Goal: Task Accomplishment & Management: Manage account settings

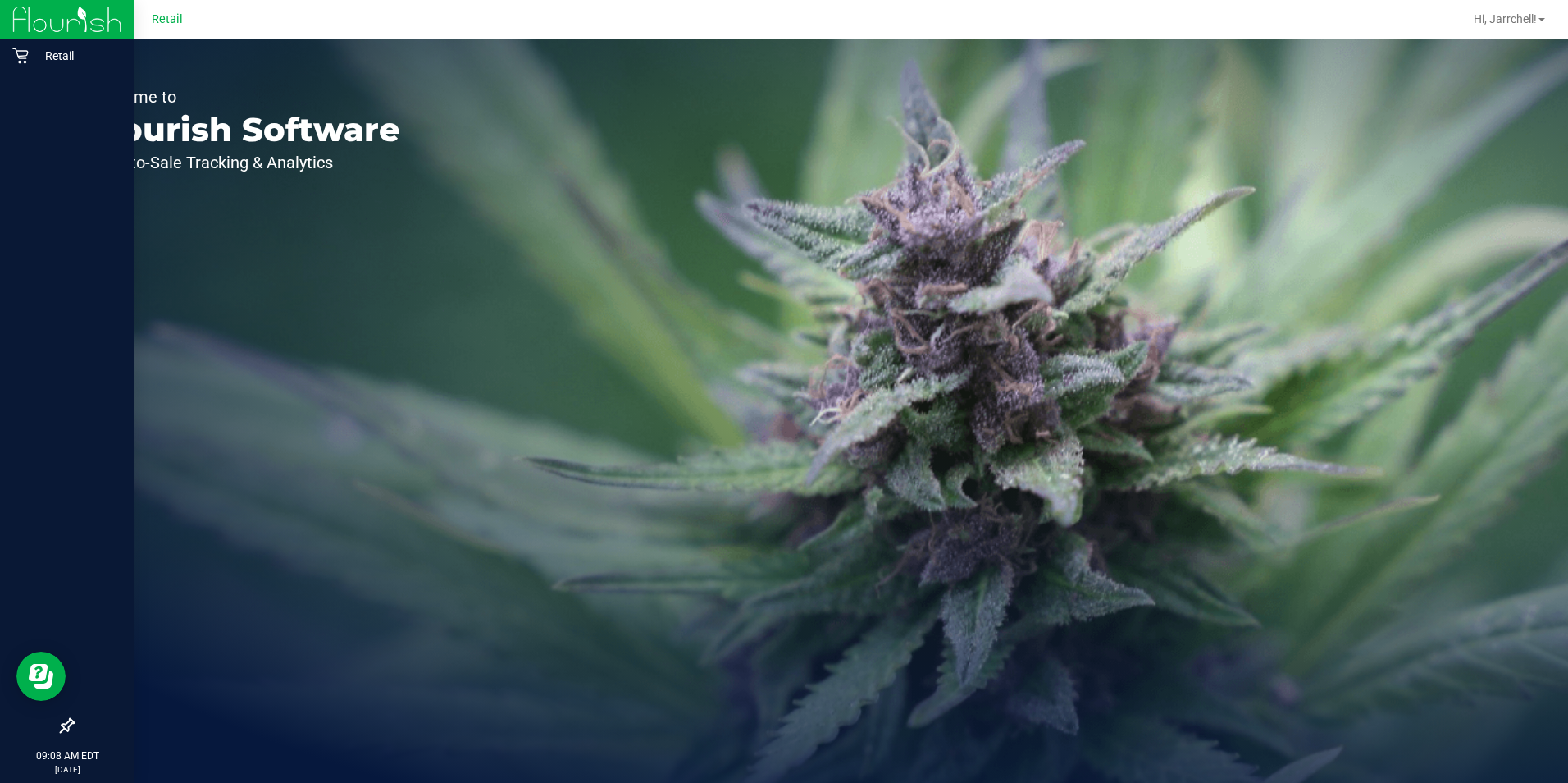
drag, startPoint x: 12, startPoint y: 12, endPoint x: 16, endPoint y: 28, distance: 16.5
click at [11, 12] on div at bounding box center [67, 19] width 135 height 39
click at [61, 63] on p "Retail" at bounding box center [78, 56] width 99 height 20
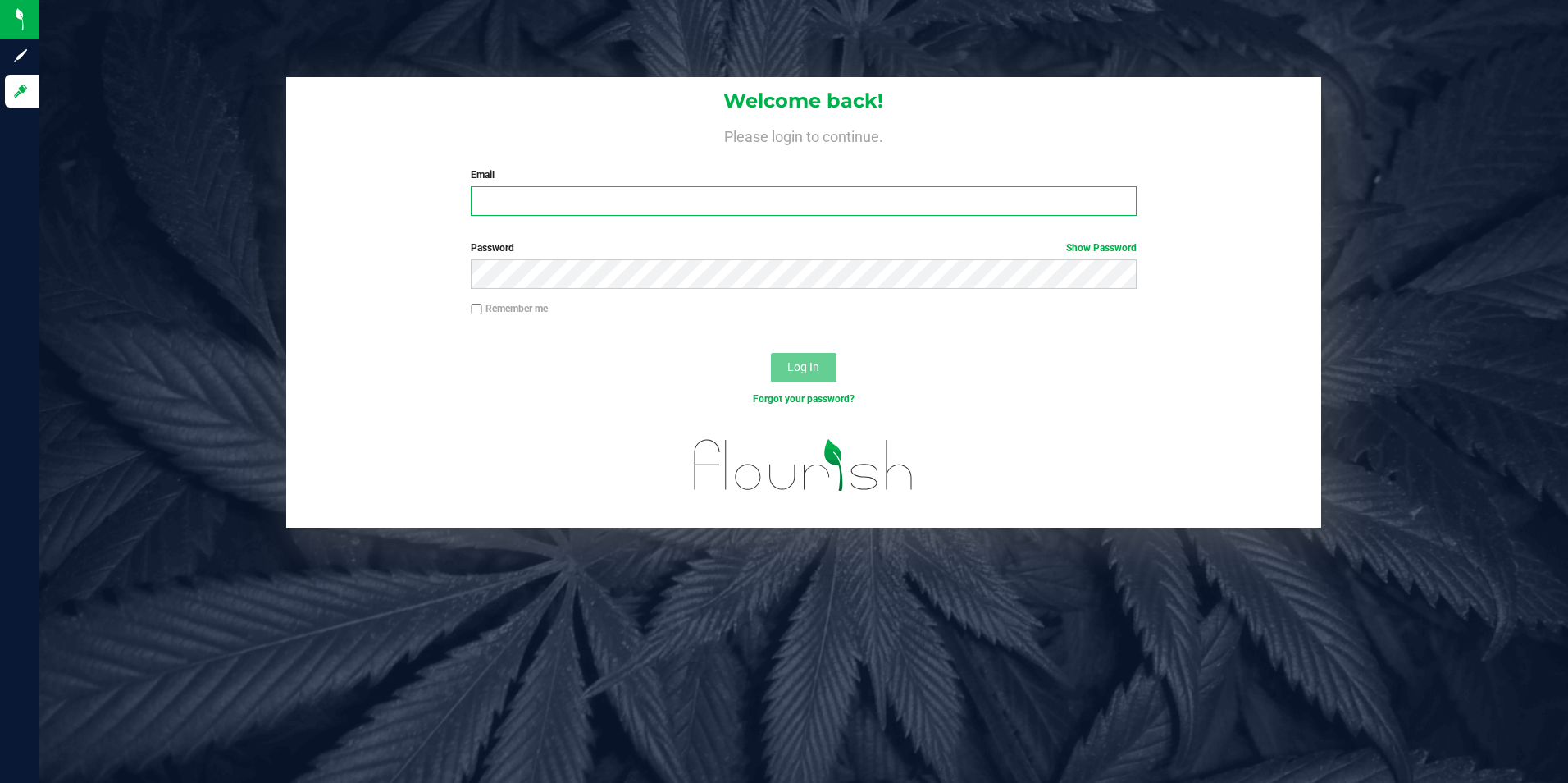
type input "[EMAIL_ADDRESS][DOMAIN_NAME]"
click at [755, 191] on input "[EMAIL_ADDRESS][DOMAIN_NAME]" at bounding box center [803, 201] width 666 height 30
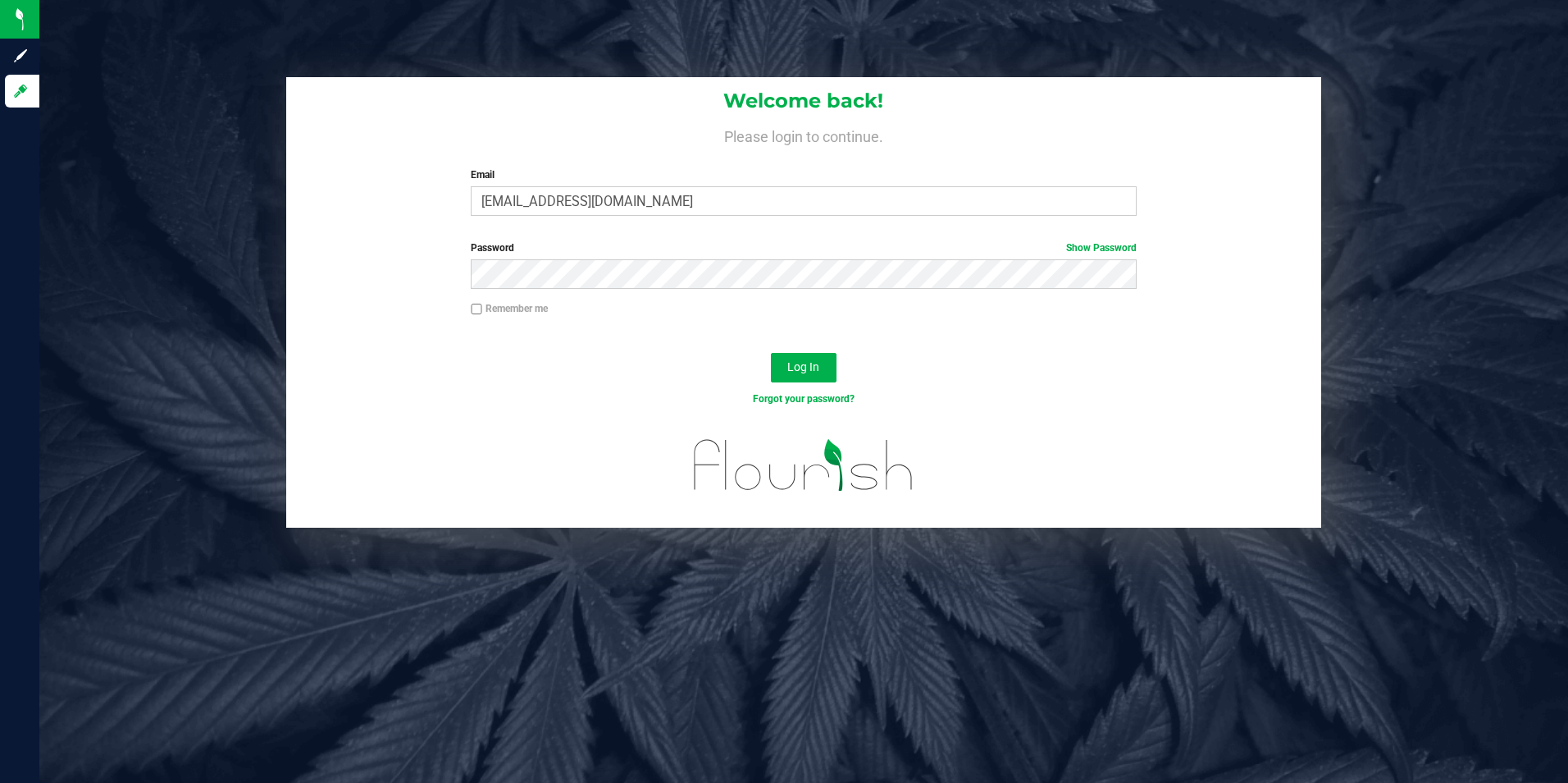
drag, startPoint x: 959, startPoint y: 381, endPoint x: 915, endPoint y: 381, distance: 44.0
click at [755, 381] on div "Log In" at bounding box center [803, 372] width 1036 height 55
click at [755, 373] on button "Log In" at bounding box center [803, 368] width 66 height 30
drag, startPoint x: 974, startPoint y: 398, endPoint x: 1086, endPoint y: 388, distance: 112.4
click at [755, 398] on div "Forgot your password?" at bounding box center [803, 398] width 691 height 15
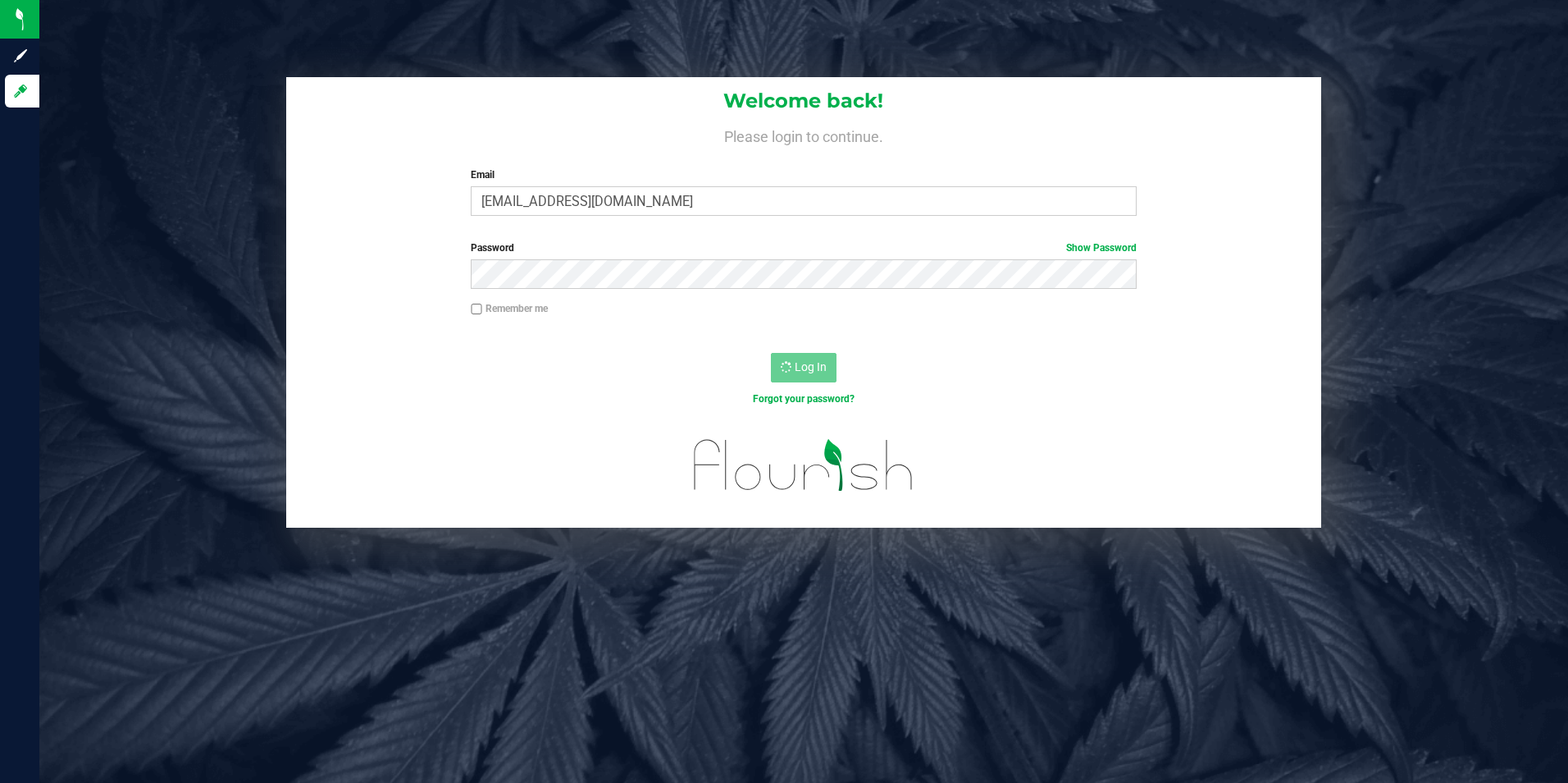
click at [755, 387] on div "Log In" at bounding box center [803, 372] width 1036 height 55
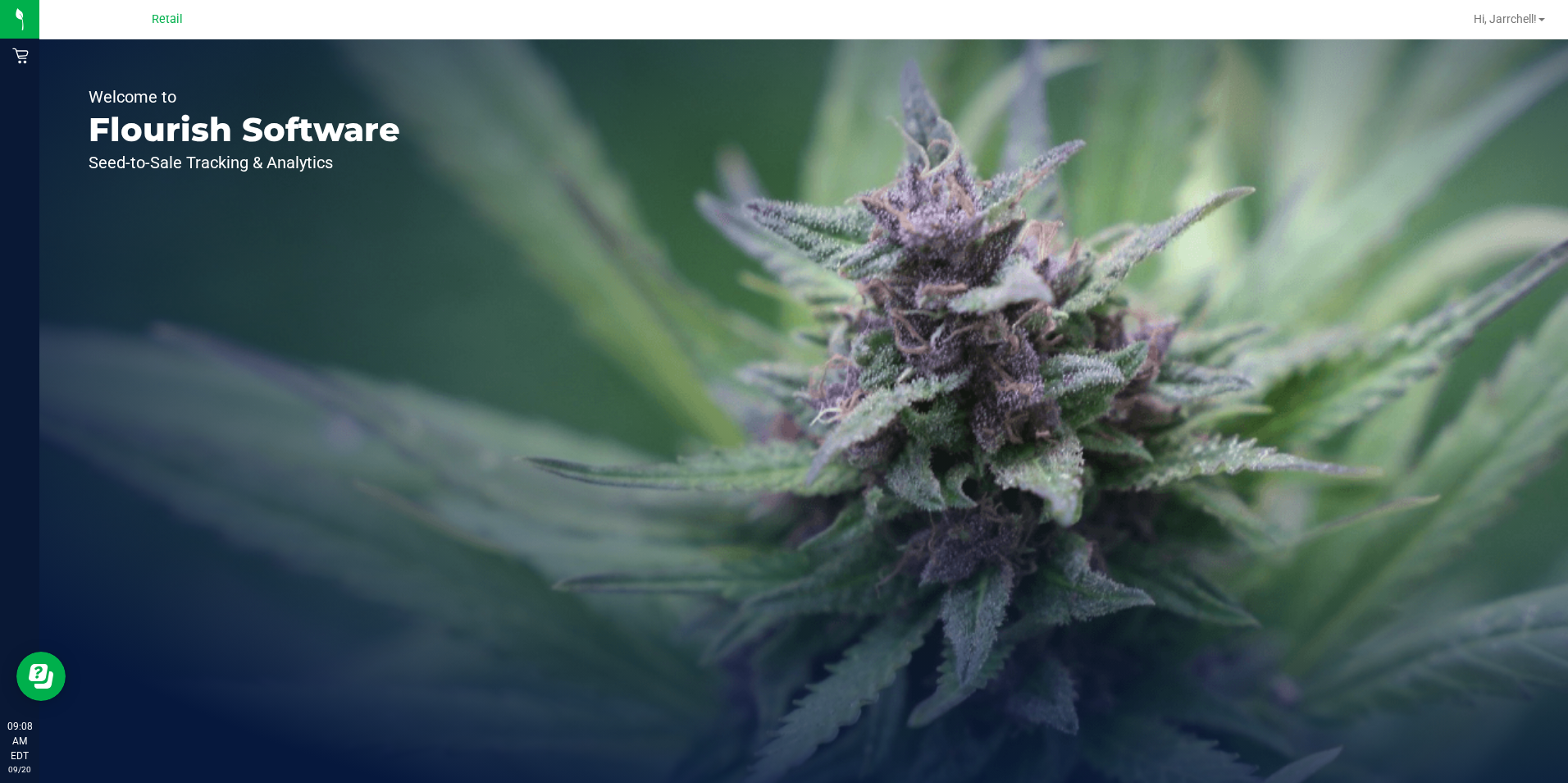
drag, startPoint x: 1043, startPoint y: 268, endPoint x: 1413, endPoint y: 250, distance: 370.4
click at [755, 269] on div "Welcome to Flourish Software Seed-to-Sale Tracking & Analytics" at bounding box center [803, 410] width 1529 height 743
drag, startPoint x: 1153, startPoint y: 325, endPoint x: 220, endPoint y: 72, distance: 966.7
click at [755, 325] on div "Welcome to Flourish Software Seed-to-Sale Tracking & Analytics" at bounding box center [803, 410] width 1529 height 743
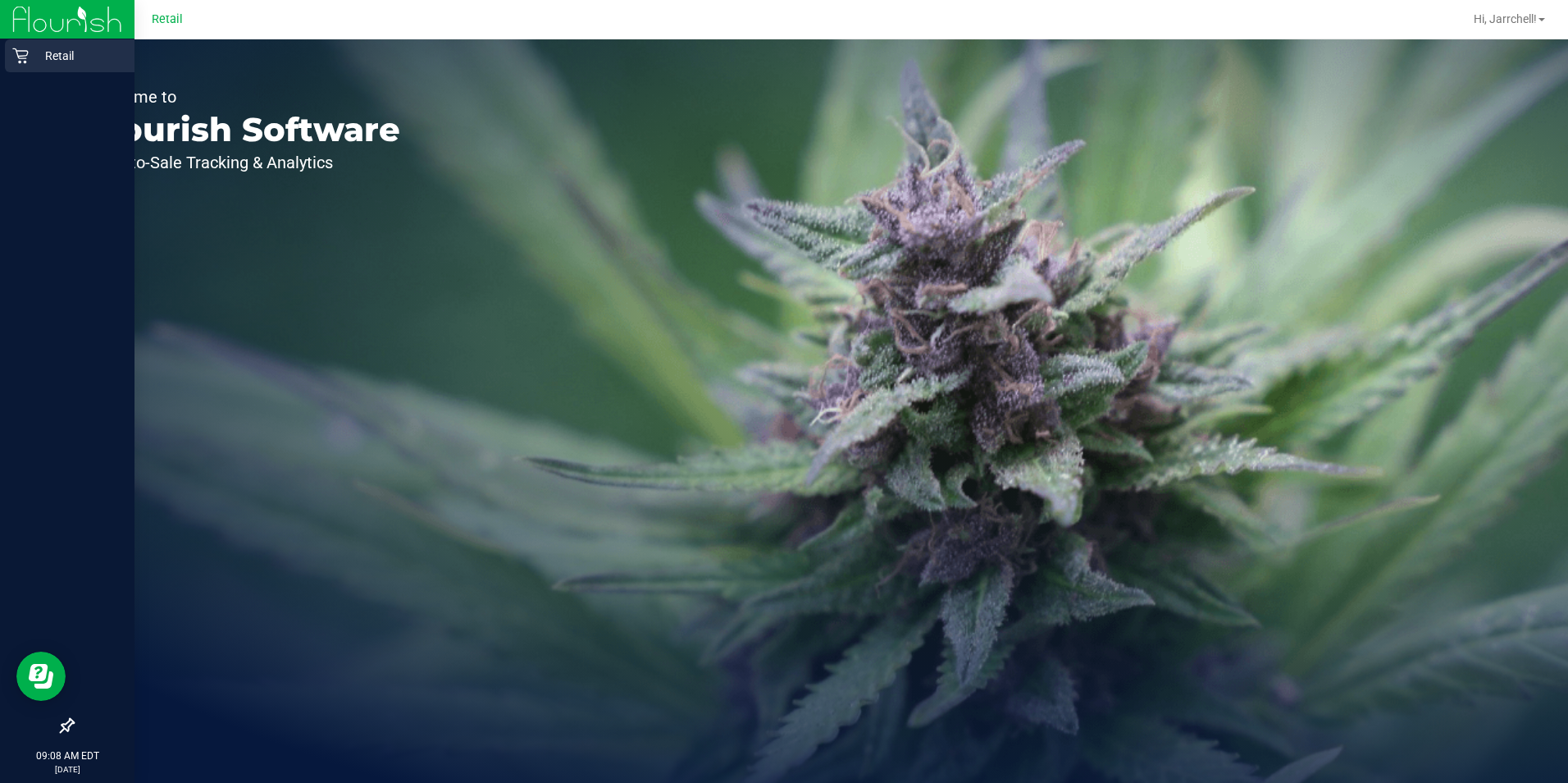
click at [47, 53] on p "Retail" at bounding box center [78, 56] width 99 height 20
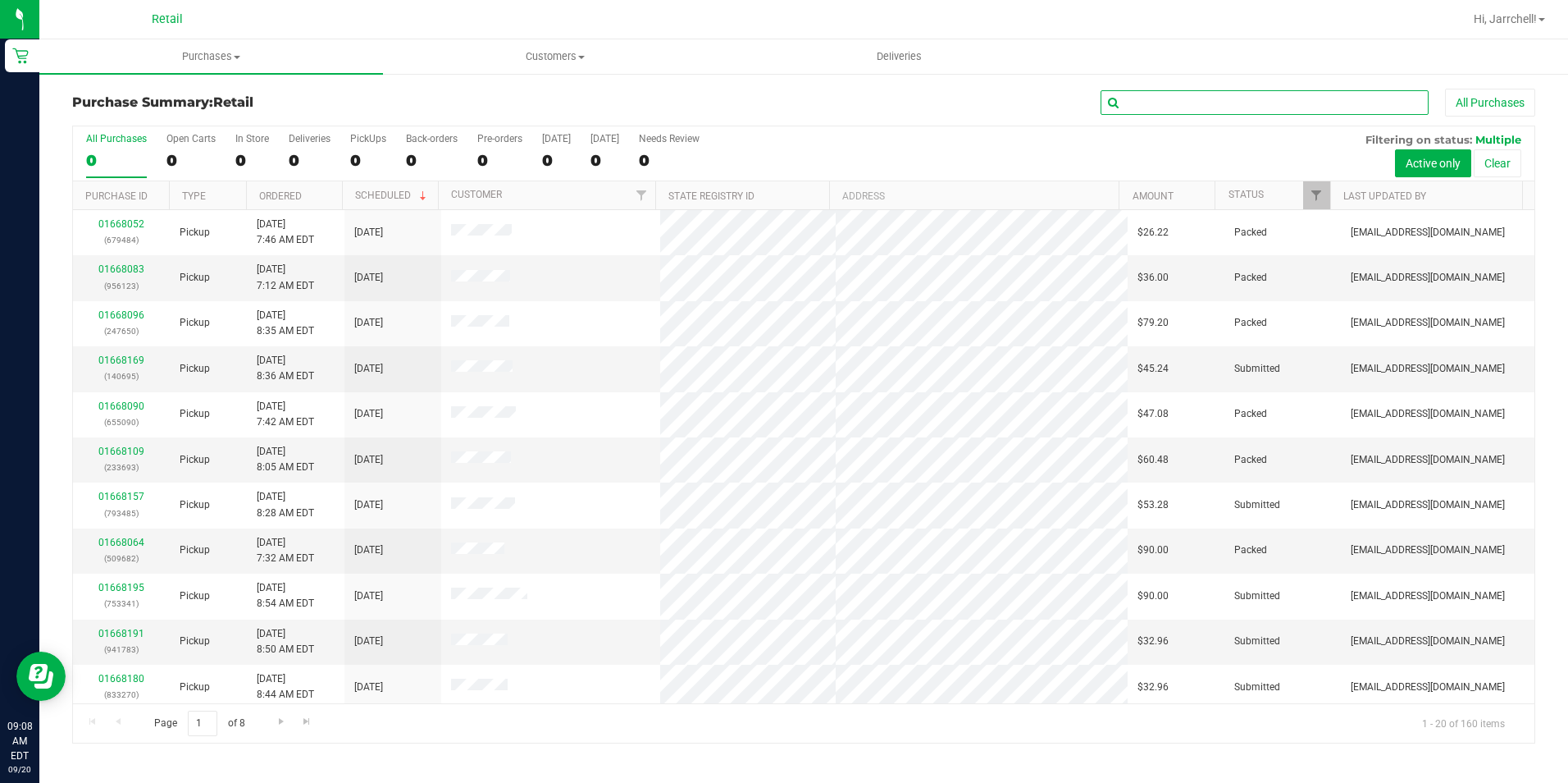
click at [755, 99] on input "text" at bounding box center [1264, 103] width 328 height 25
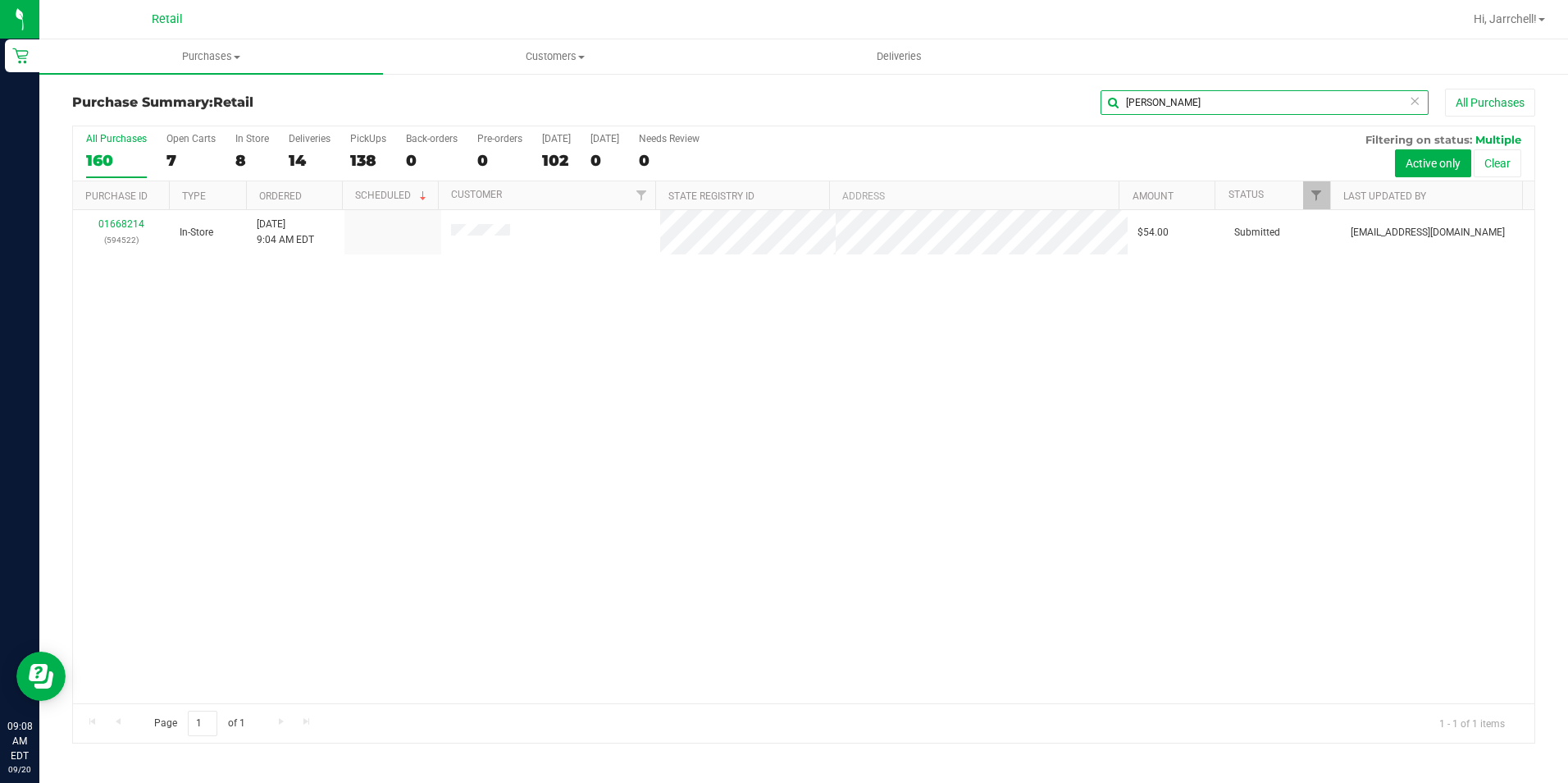
type input "[PERSON_NAME]"
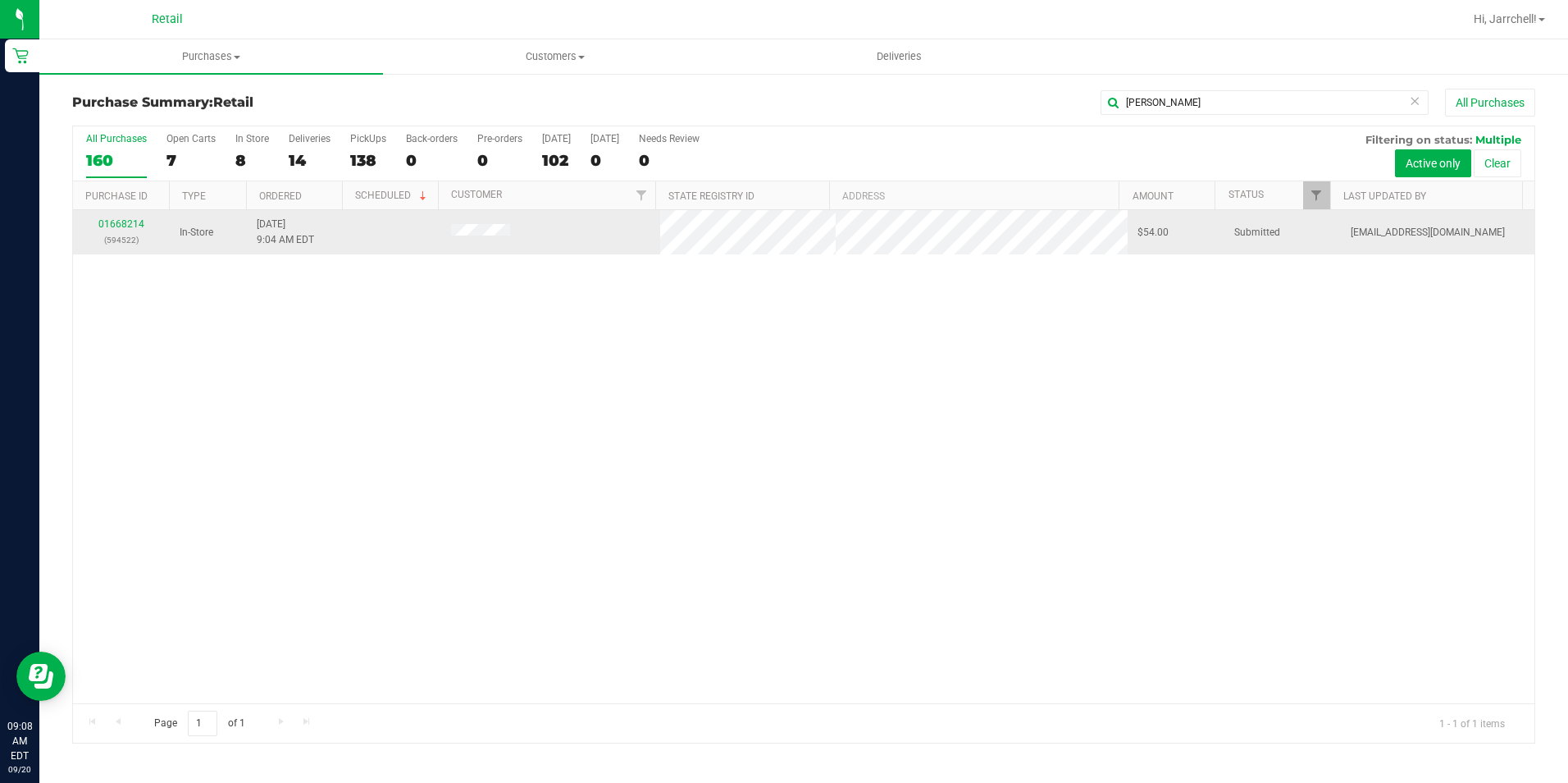
drag, startPoint x: 701, startPoint y: 407, endPoint x: 242, endPoint y: 210, distance: 499.5
click at [692, 401] on div "01668214 (594522) In-Store [DATE] 9:04 AM EDT $54.00 Submitted [EMAIL_ADDRESS][…" at bounding box center [803, 457] width 1461 height 493
click at [133, 221] on link "01668214" at bounding box center [122, 224] width 46 height 12
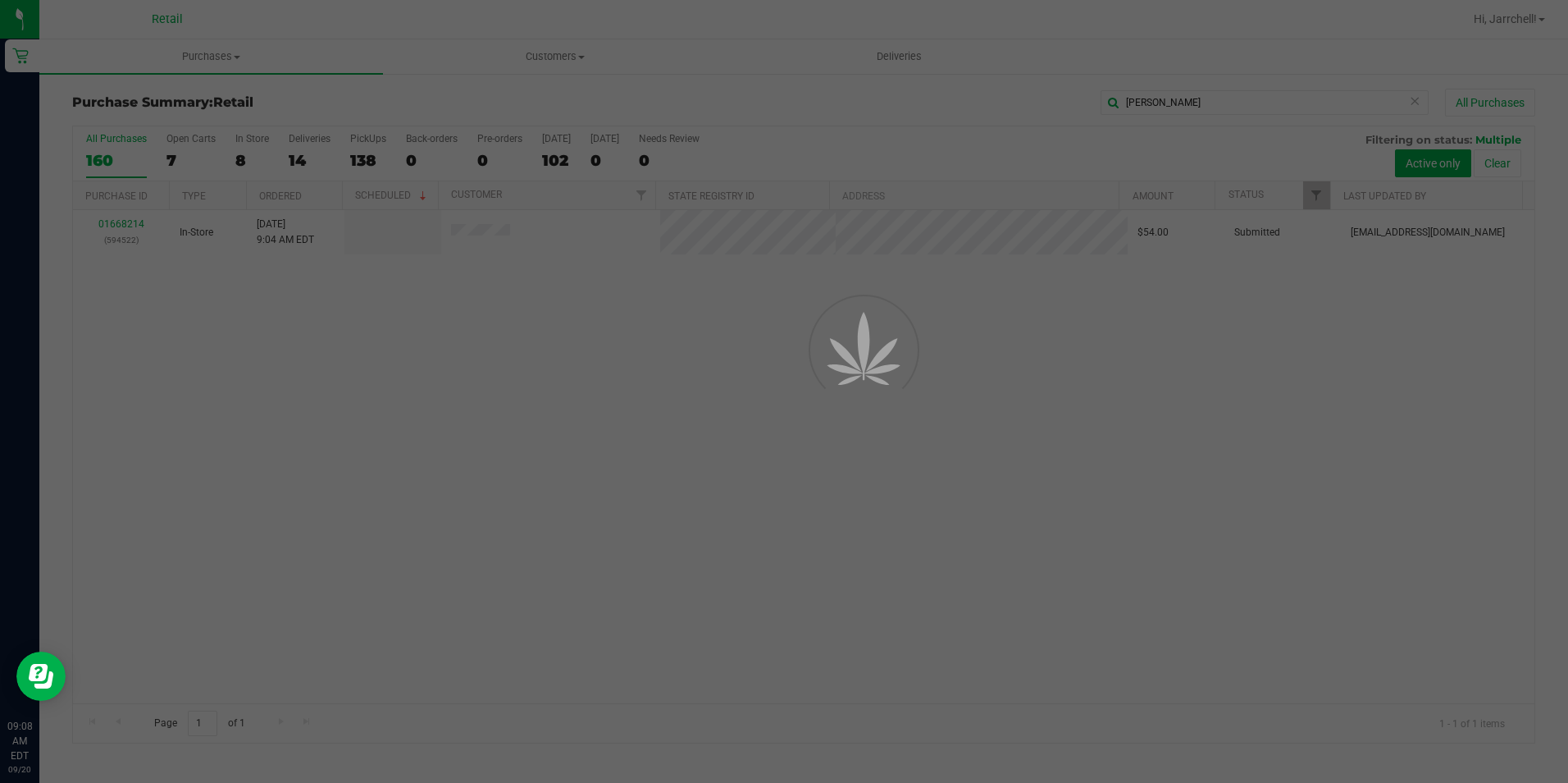
drag, startPoint x: 175, startPoint y: 313, endPoint x: 192, endPoint y: 312, distance: 17.0
click at [184, 312] on div at bounding box center [784, 391] width 1568 height 783
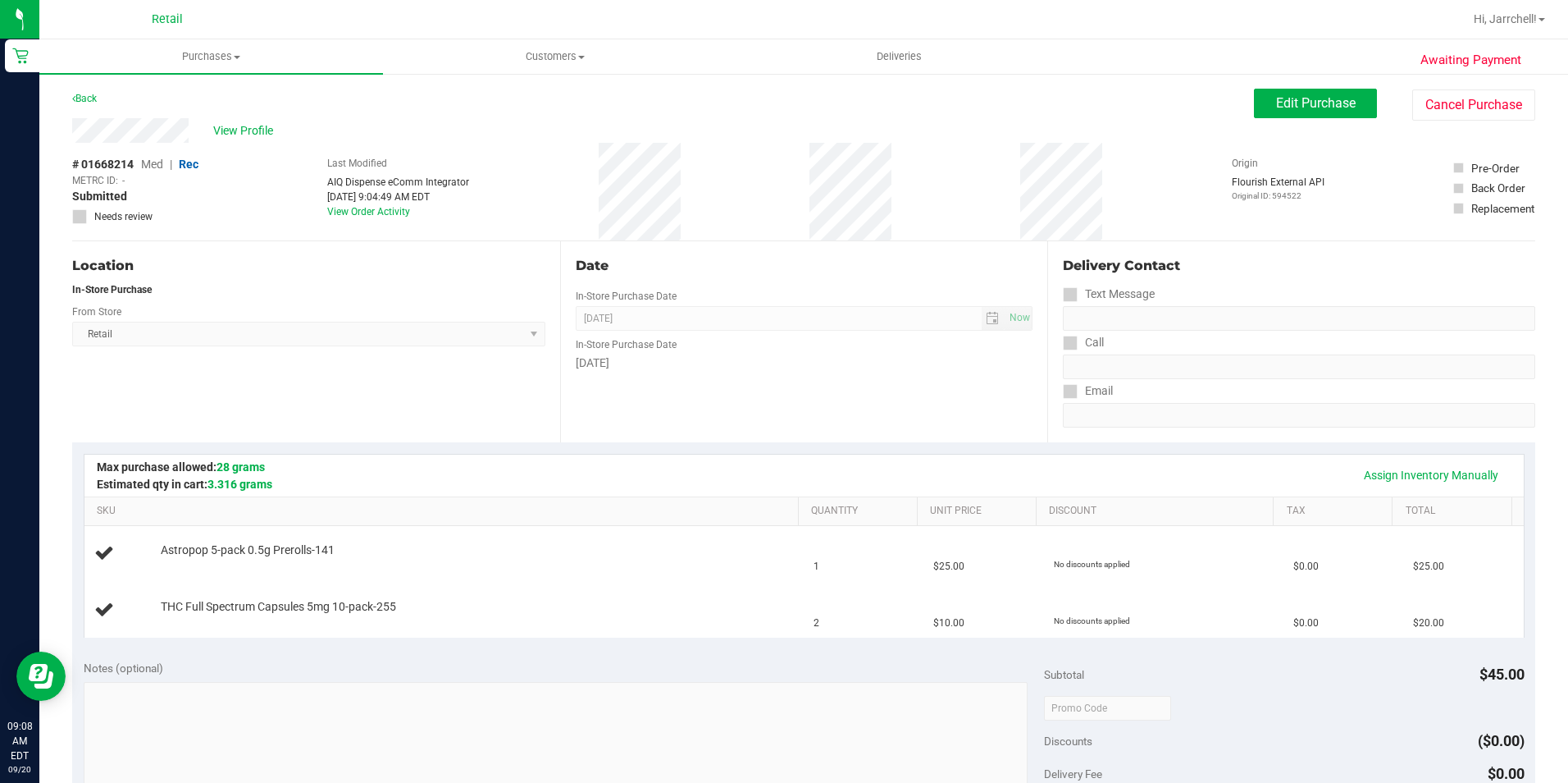
drag, startPoint x: 844, startPoint y: 261, endPoint x: 847, endPoint y: 271, distance: 10.4
click at [755, 266] on div "Date" at bounding box center [804, 266] width 458 height 20
click at [755, 271] on div "Date" at bounding box center [804, 266] width 458 height 20
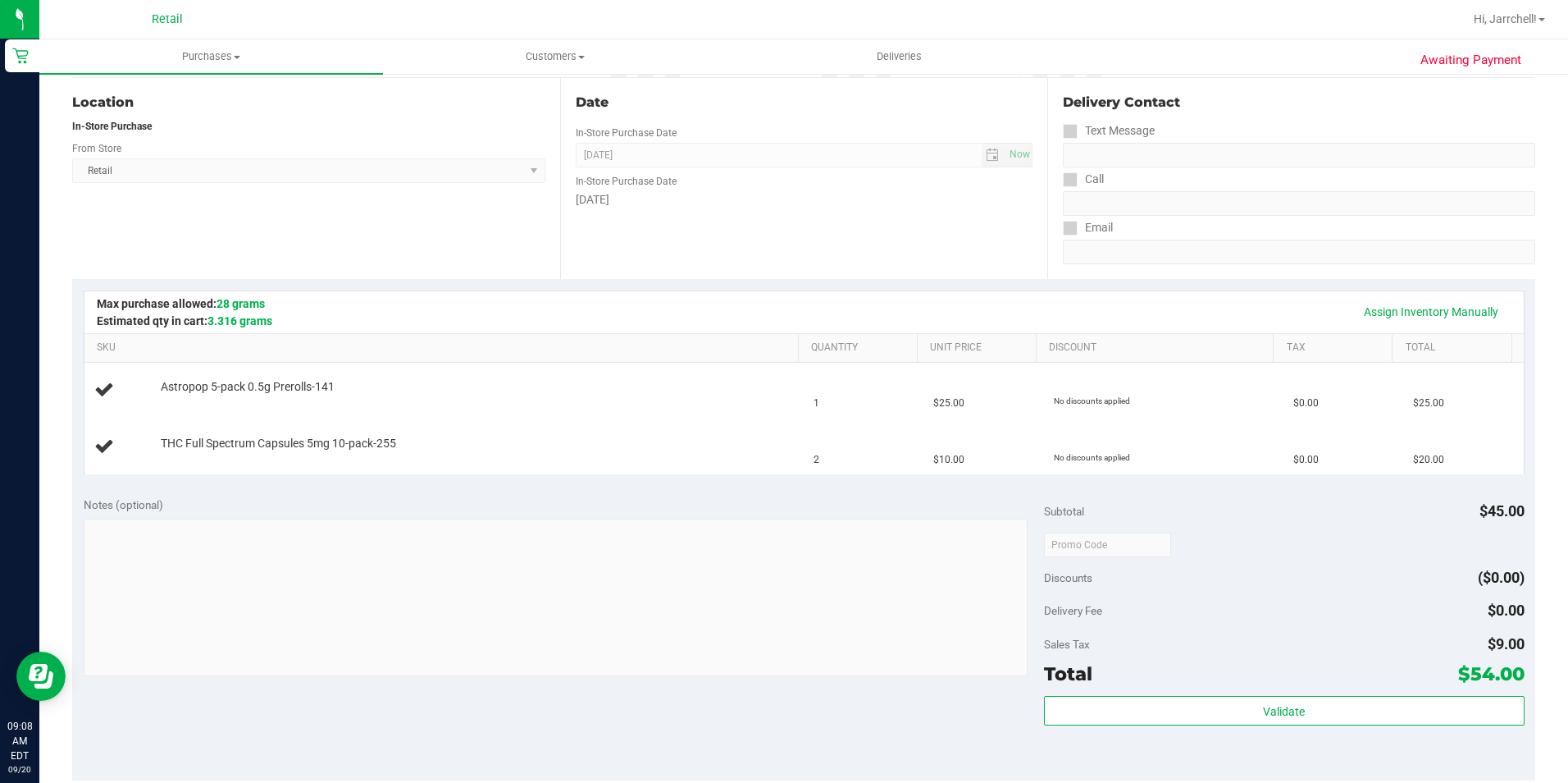
scroll to position [165, 0]
click at [755, 186] on div "In-Store Purchase Date" at bounding box center [804, 179] width 458 height 24
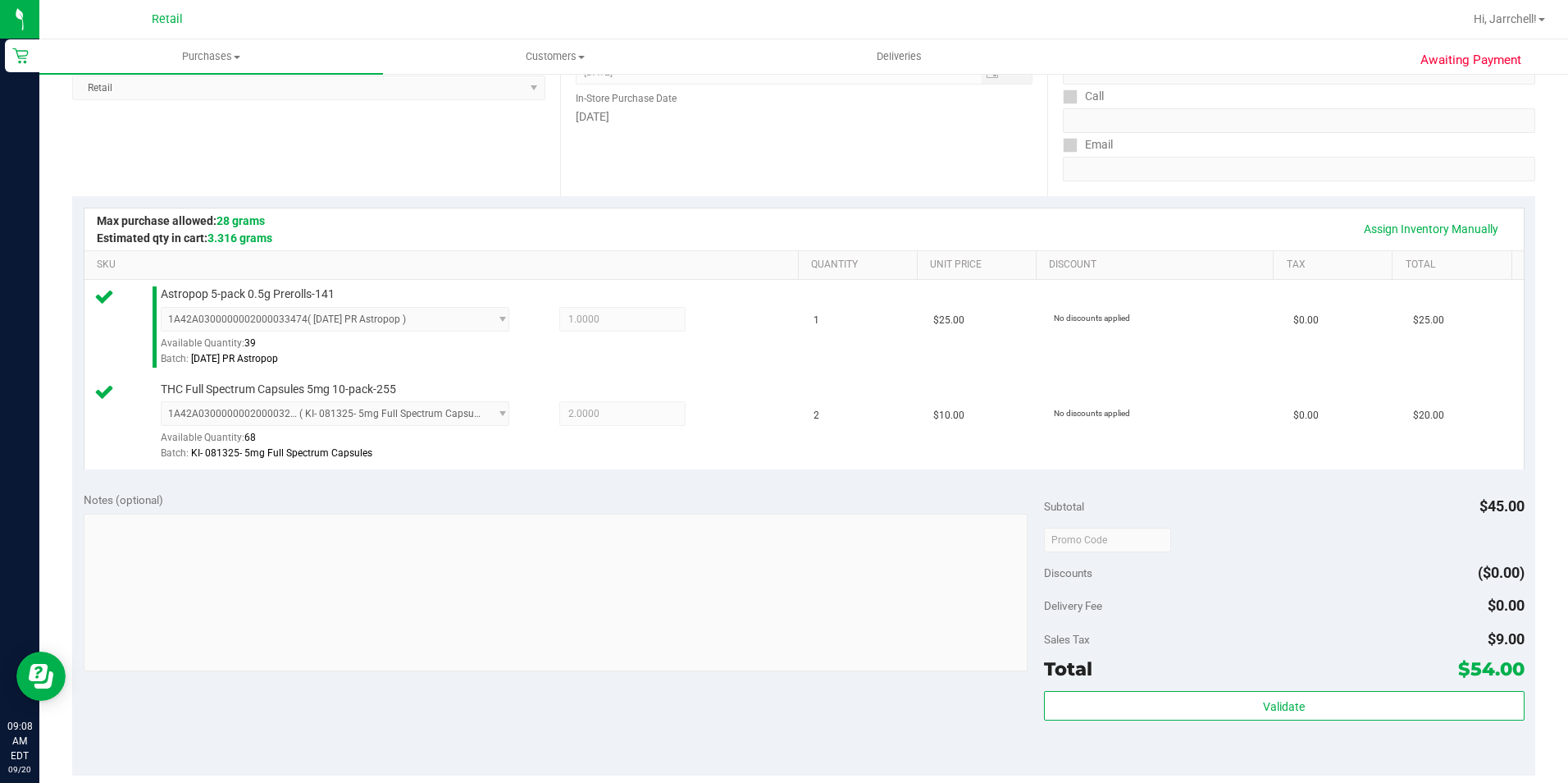
scroll to position [654, 0]
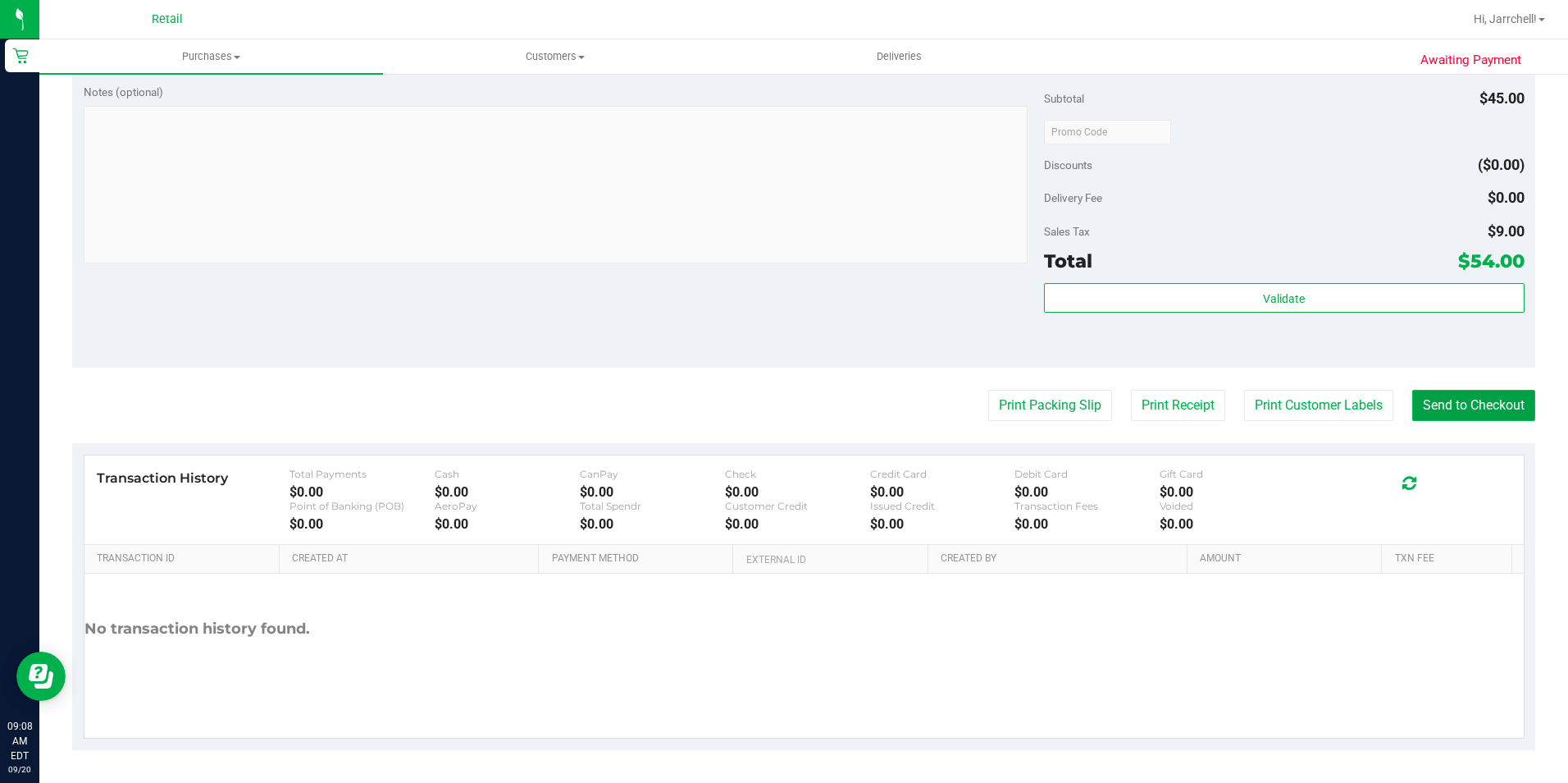
click at [755, 402] on button "Send to Checkout" at bounding box center [1473, 405] width 123 height 31
click at [755, 285] on div "Notes (optional) Subtotal $45.00 Discounts ($0.00) Delivery Fee $0.00 Sales Tax…" at bounding box center [803, 219] width 1463 height 295
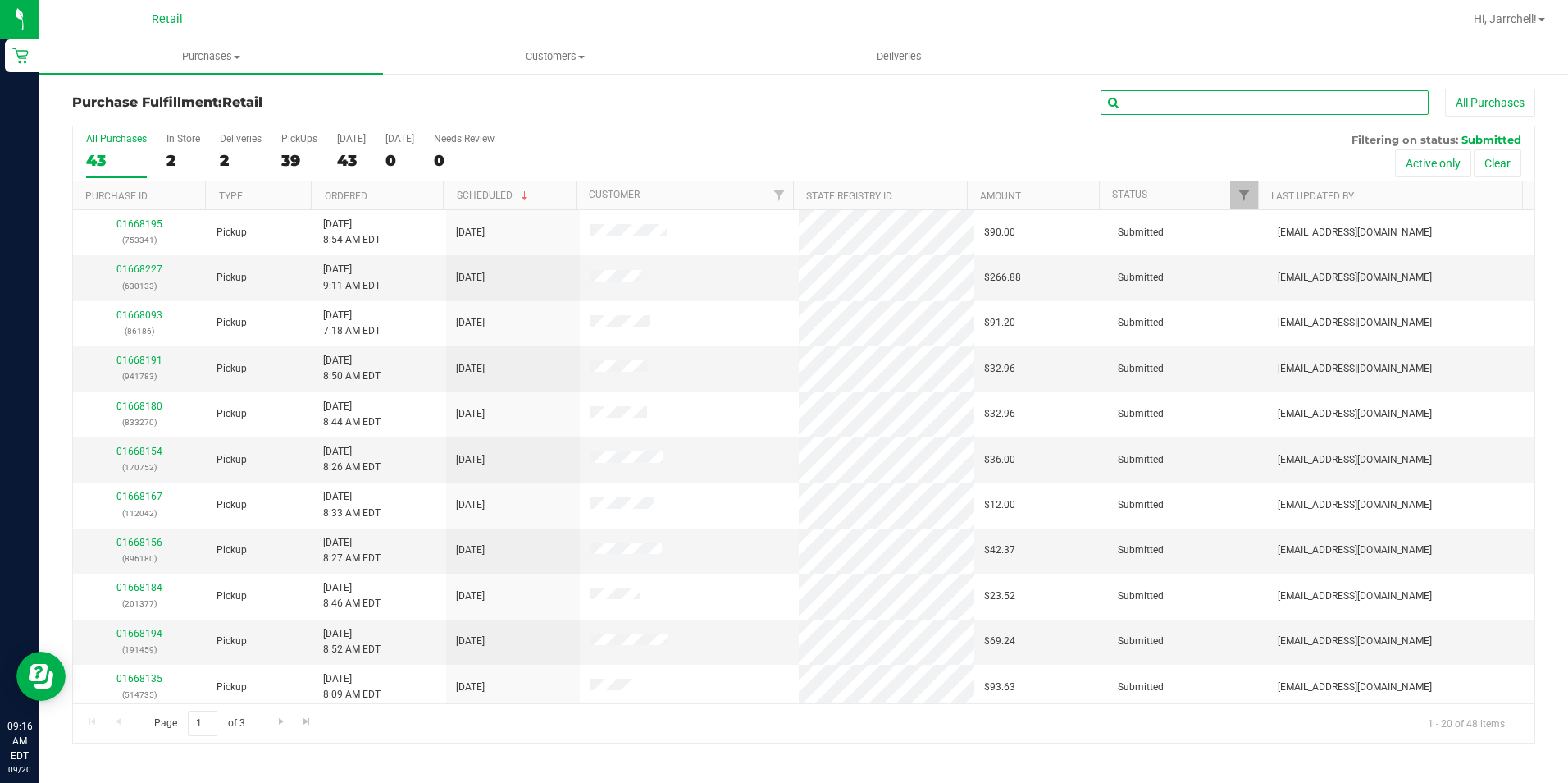
click at [755, 98] on input "text" at bounding box center [1264, 103] width 328 height 25
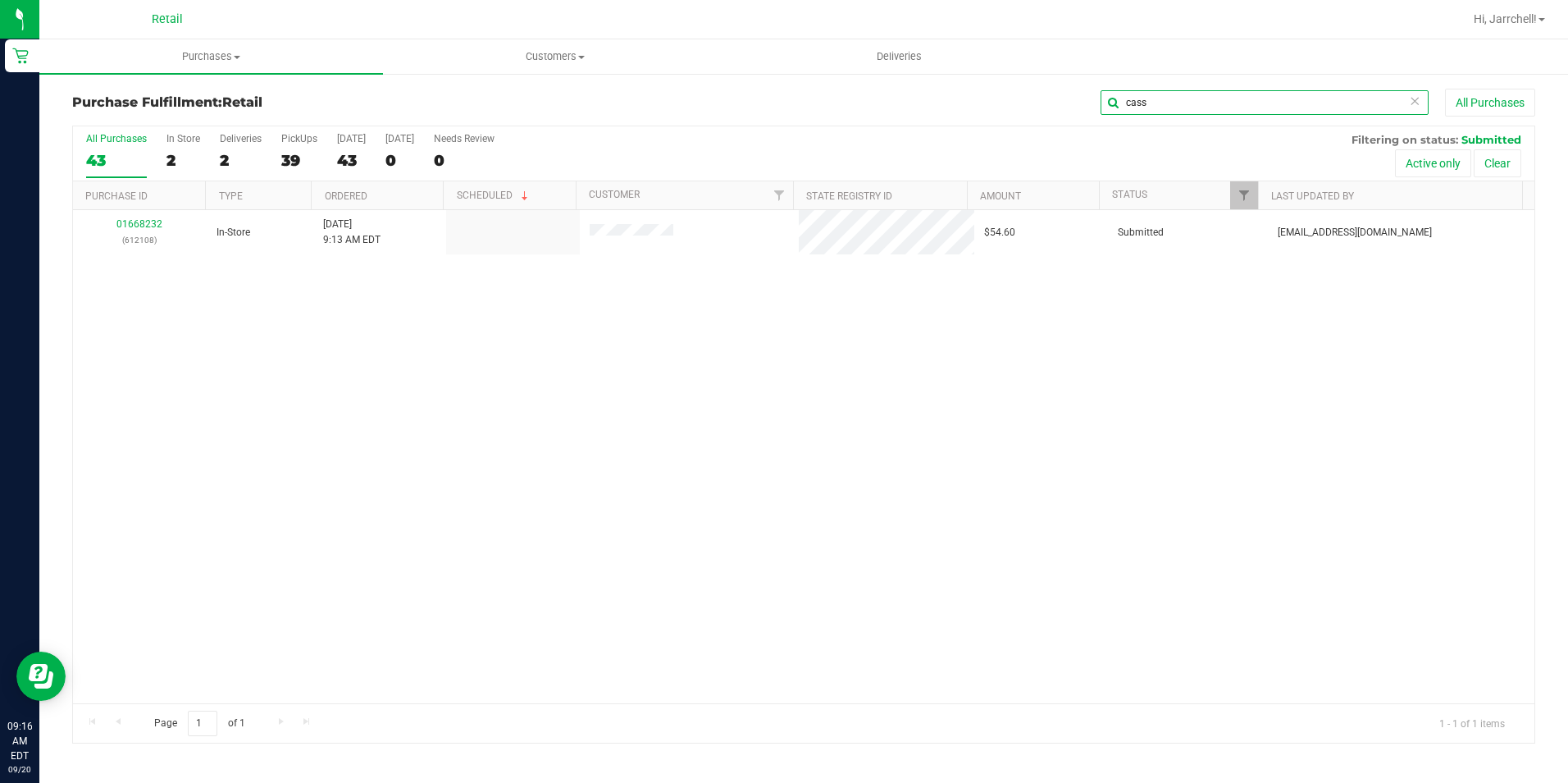
type input "cass"
click at [690, 486] on div "01668232 (612108) In-Store [DATE] 9:13 AM EDT $54.60 Submitted [EMAIL_ADDRESS][…" at bounding box center [803, 457] width 1461 height 493
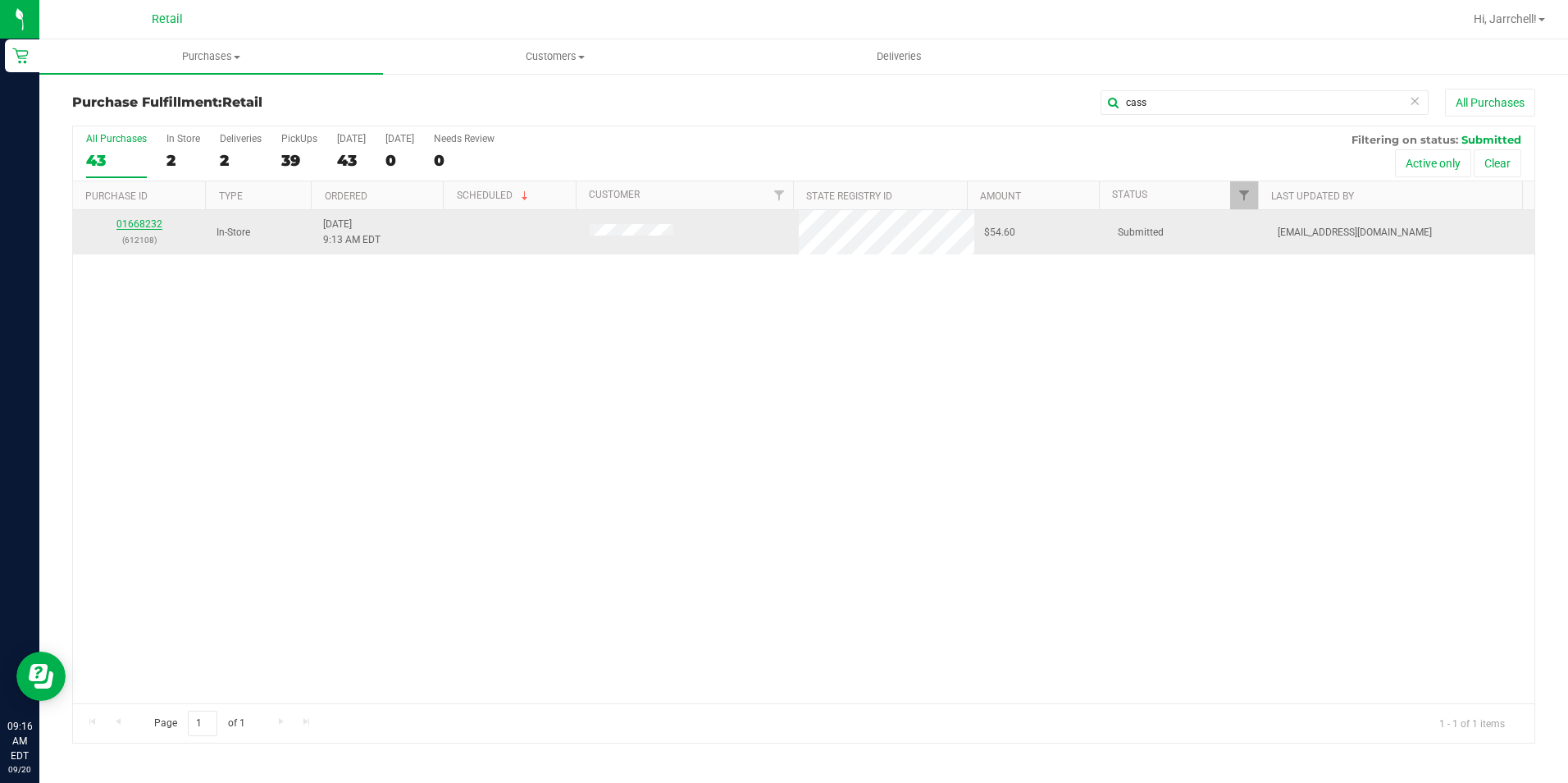
click at [140, 226] on link "01668232" at bounding box center [140, 224] width 46 height 12
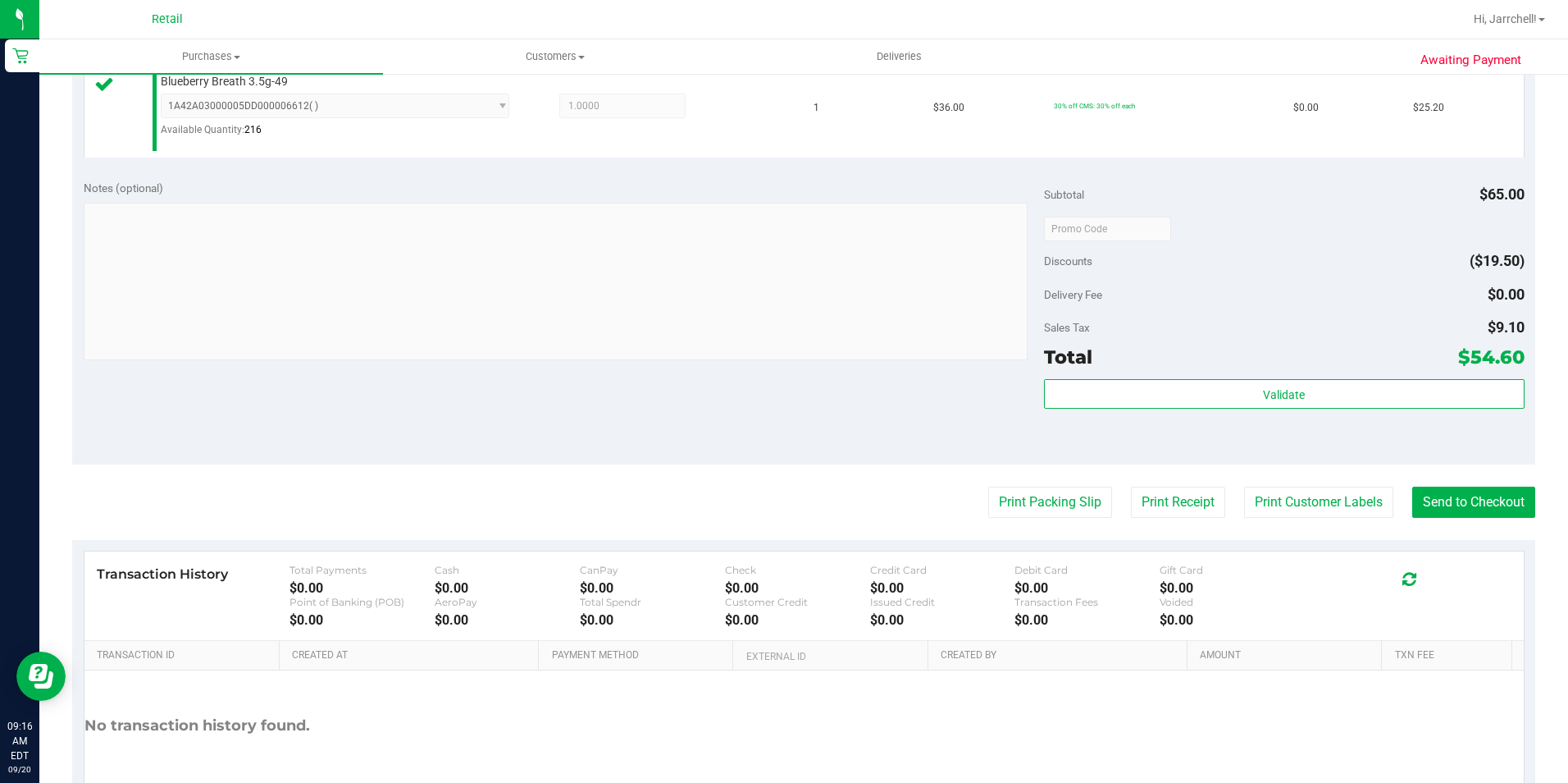
scroll to position [575, 0]
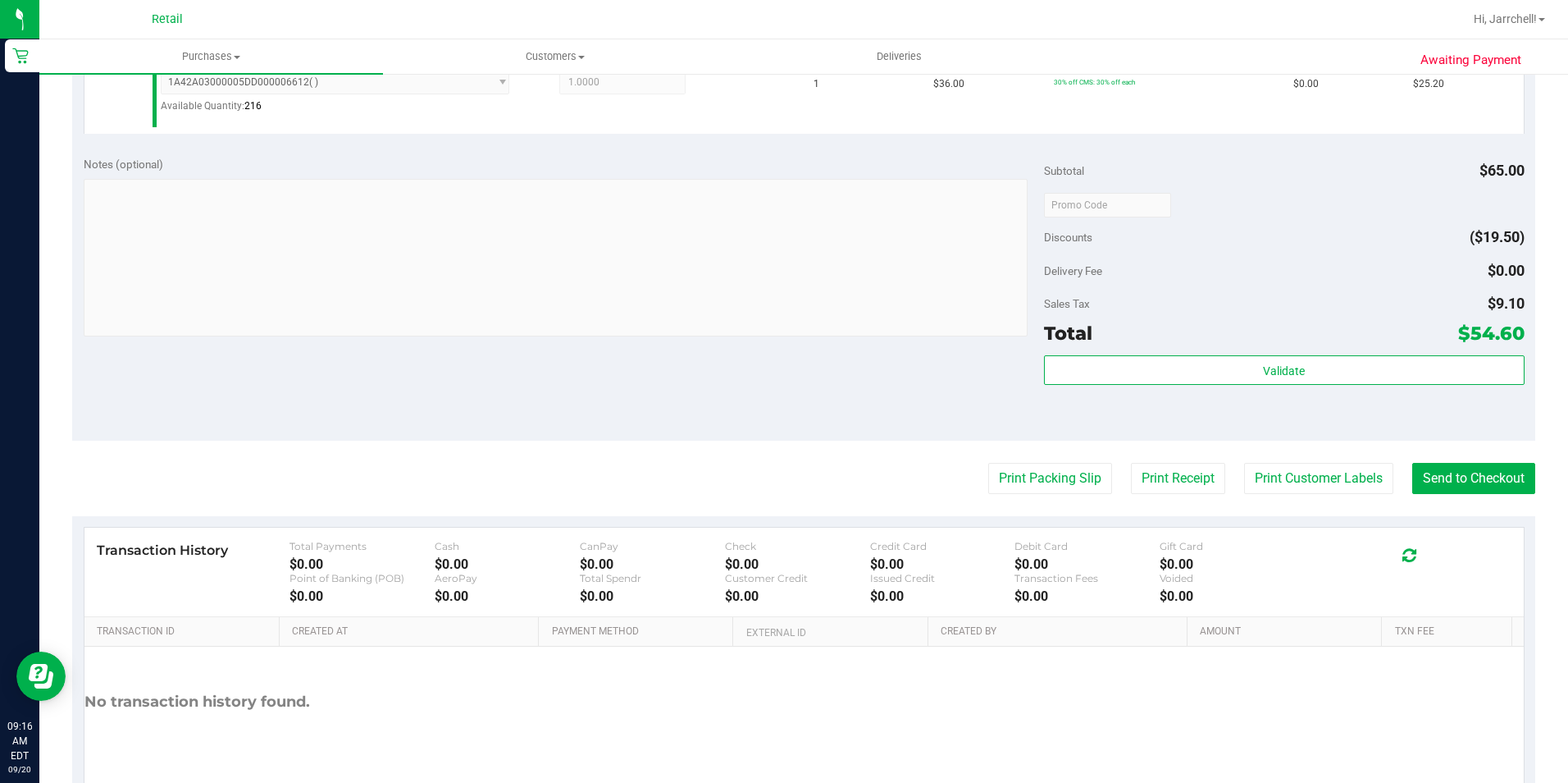
click at [755, 495] on purchase-details "Back Edit Purchase Cancel Purchase View Profile # 01668232 Med | Rec METRC ID: …" at bounding box center [803, 169] width 1463 height 1309
click at [755, 484] on button "Send to Checkout" at bounding box center [1473, 478] width 123 height 31
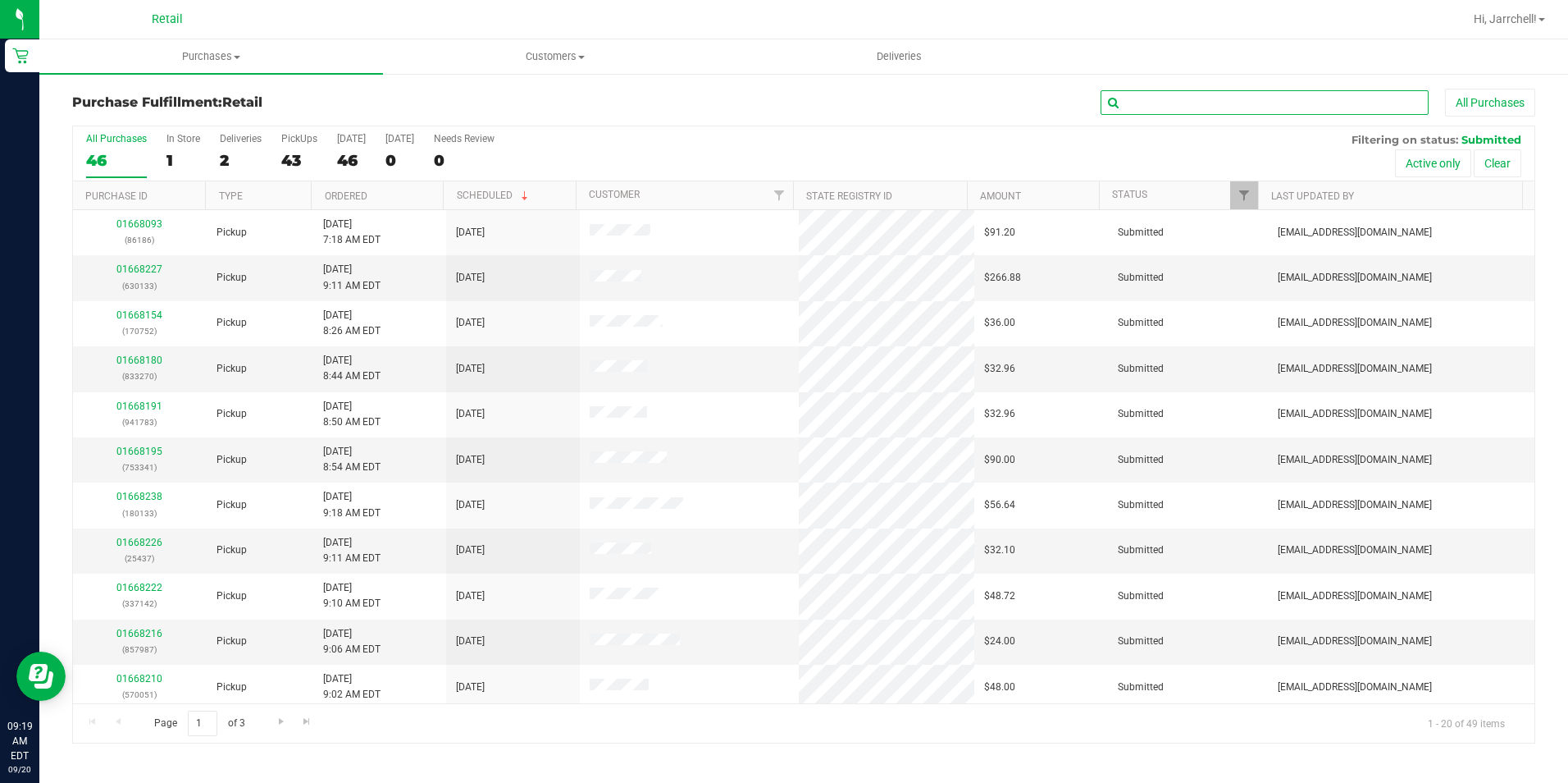
click at [755, 100] on input "text" at bounding box center [1264, 103] width 328 height 25
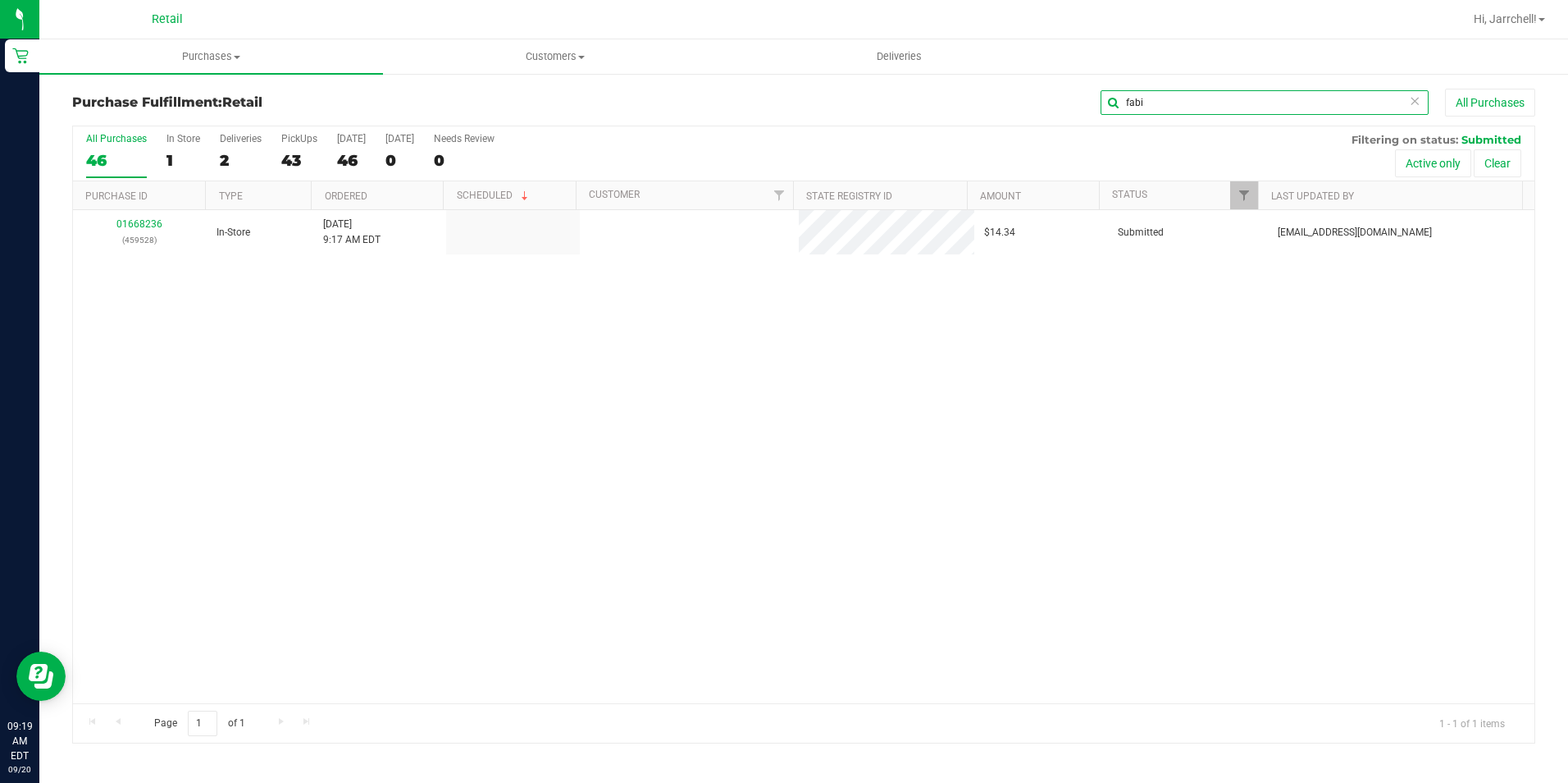
type input "fabi"
drag, startPoint x: 745, startPoint y: 318, endPoint x: 177, endPoint y: 205, distance: 579.1
click at [738, 320] on div "01668236 (459528) In-Store [DATE] 9:17 AM EDT $14.34 Submitted [EMAIL_ADDRESS][…" at bounding box center [803, 457] width 1461 height 493
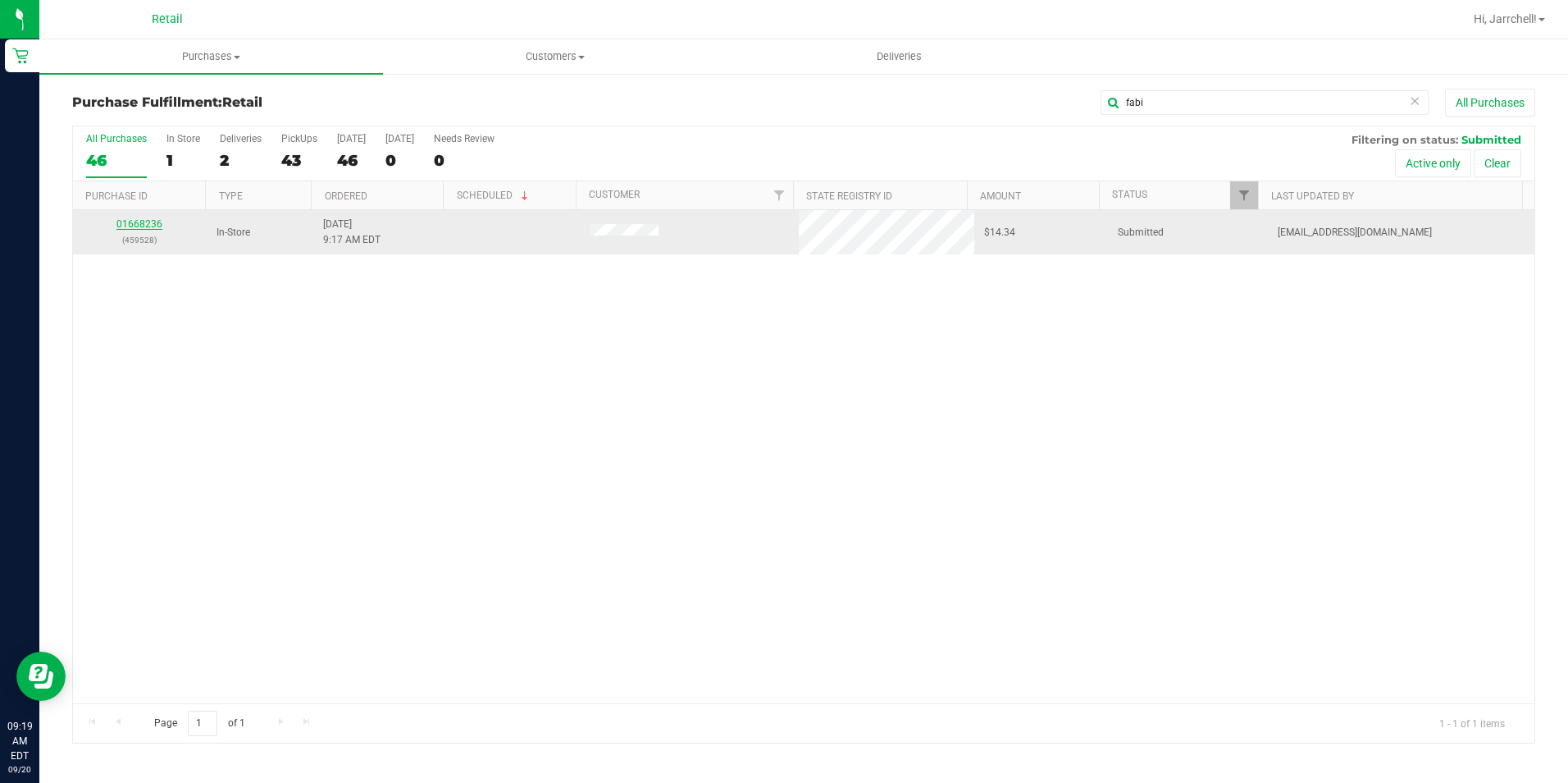
click at [148, 220] on link "01668236" at bounding box center [140, 224] width 46 height 12
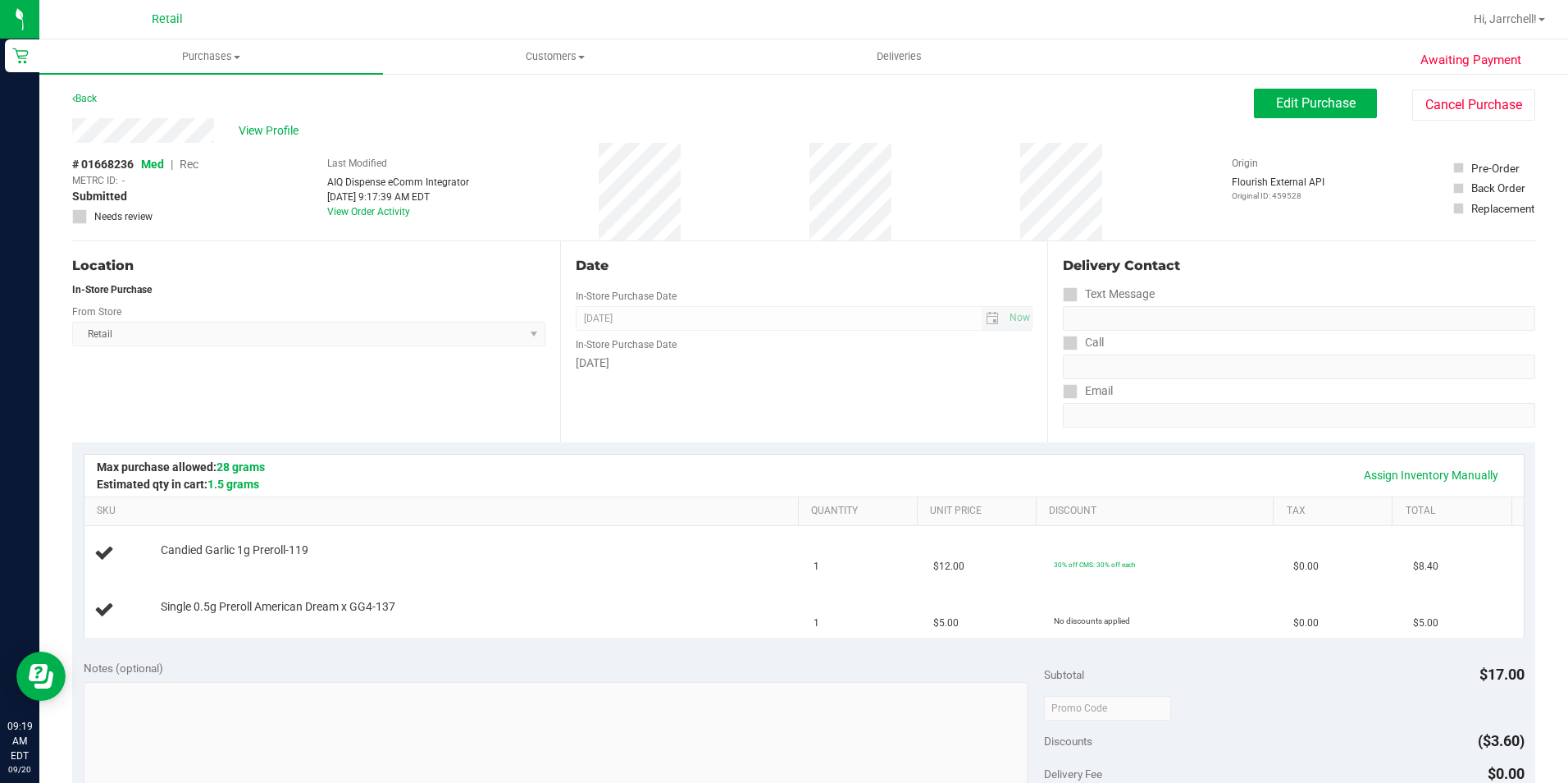
click at [755, 323] on span "[DATE] Now" at bounding box center [804, 318] width 458 height 25
click at [755, 289] on div "Date In-Store Purchase Date [DATE] Now In-Store Purchase Date [DATE]" at bounding box center [804, 342] width 488 height 201
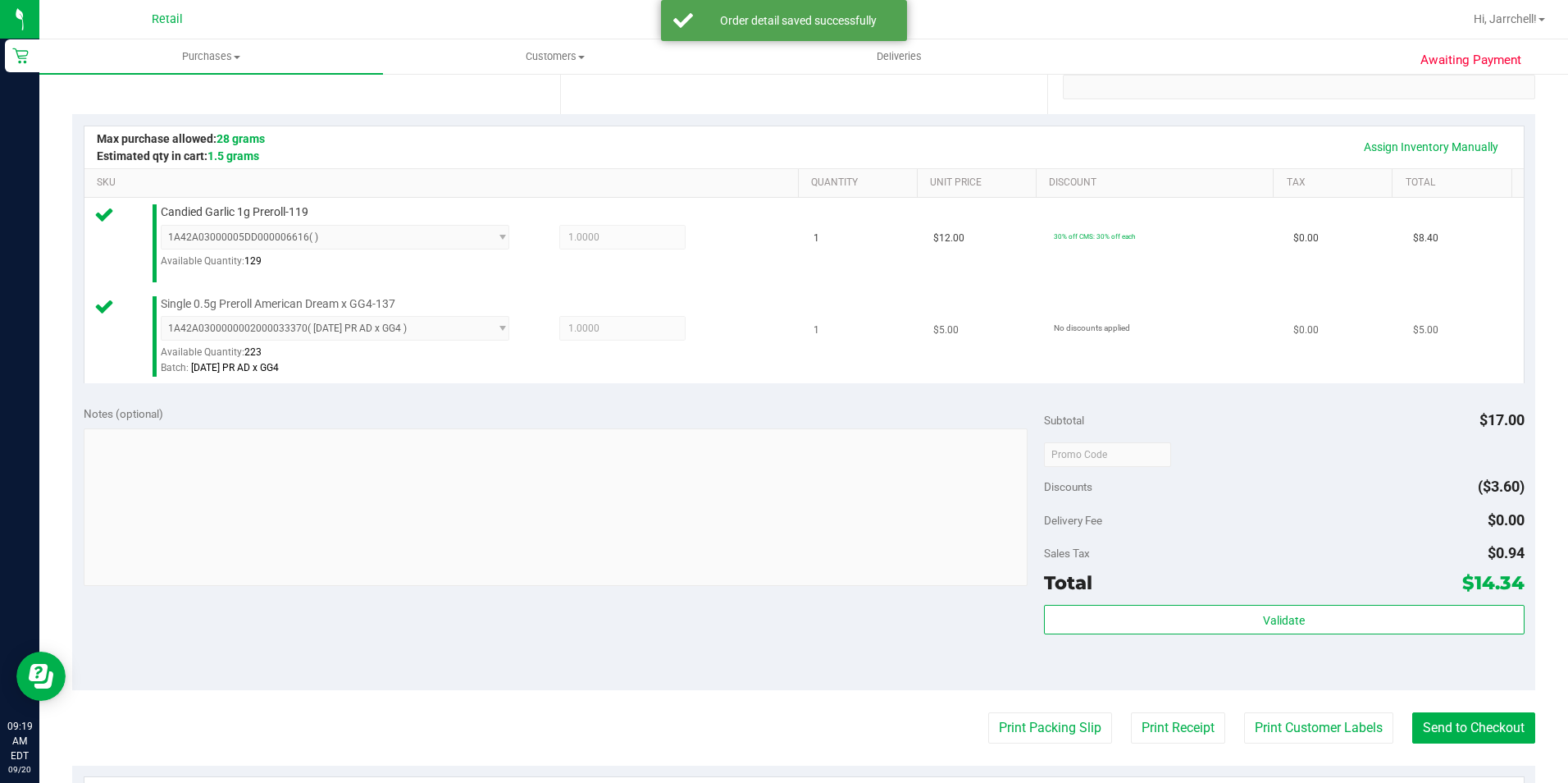
click at [755, 375] on td "1" at bounding box center [863, 336] width 120 height 95
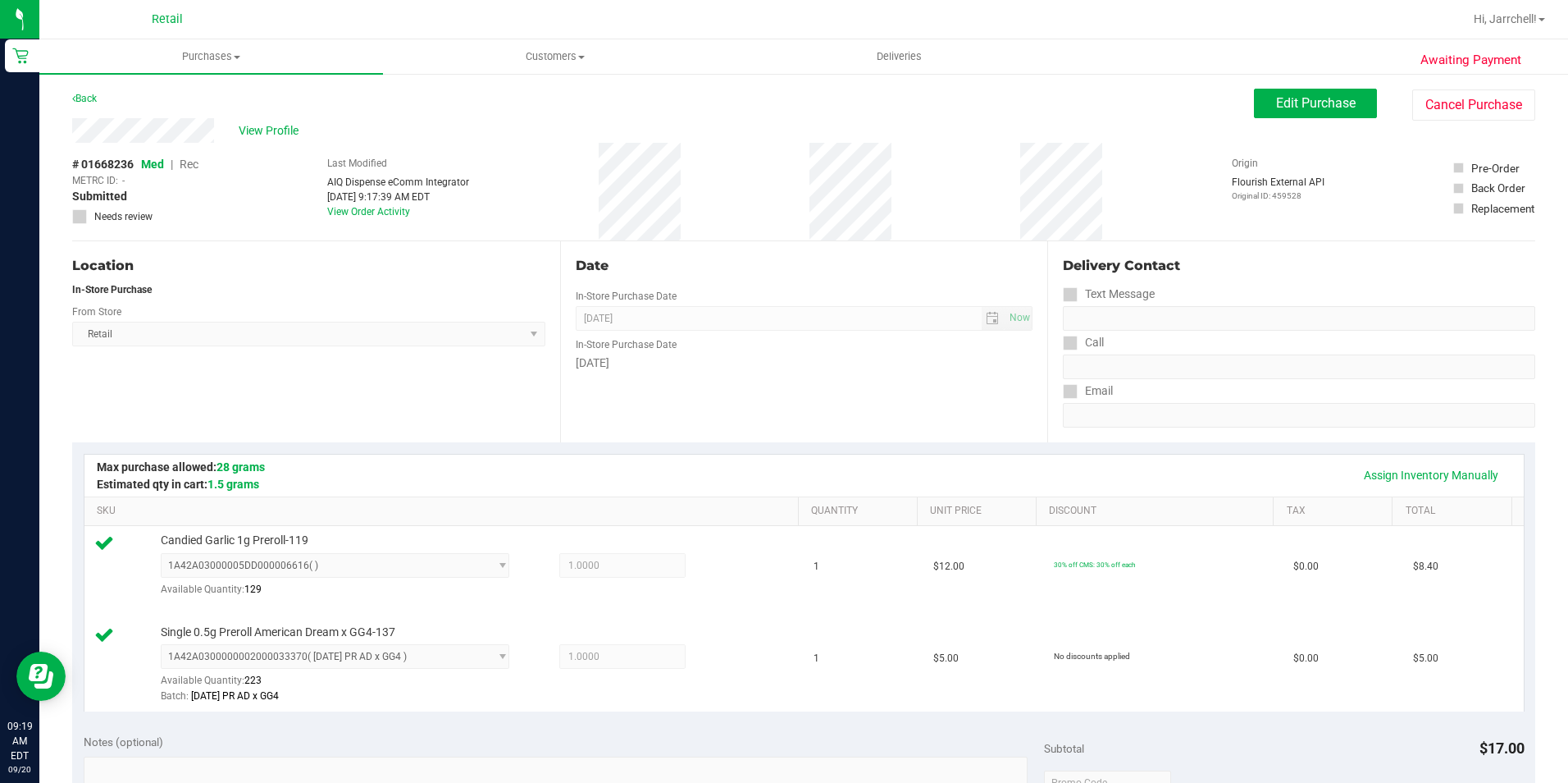
drag, startPoint x: 184, startPoint y: 165, endPoint x: 197, endPoint y: 165, distance: 13.0
click at [184, 165] on span "Rec" at bounding box center [188, 164] width 19 height 13
click at [697, 210] on div "# 01668236 Med | Rec METRC ID: - Submitted Needs review Last Modified AIQ Dispe…" at bounding box center [803, 192] width 1463 height 98
click at [755, 107] on span "Edit Purchase" at bounding box center [1316, 103] width 80 height 16
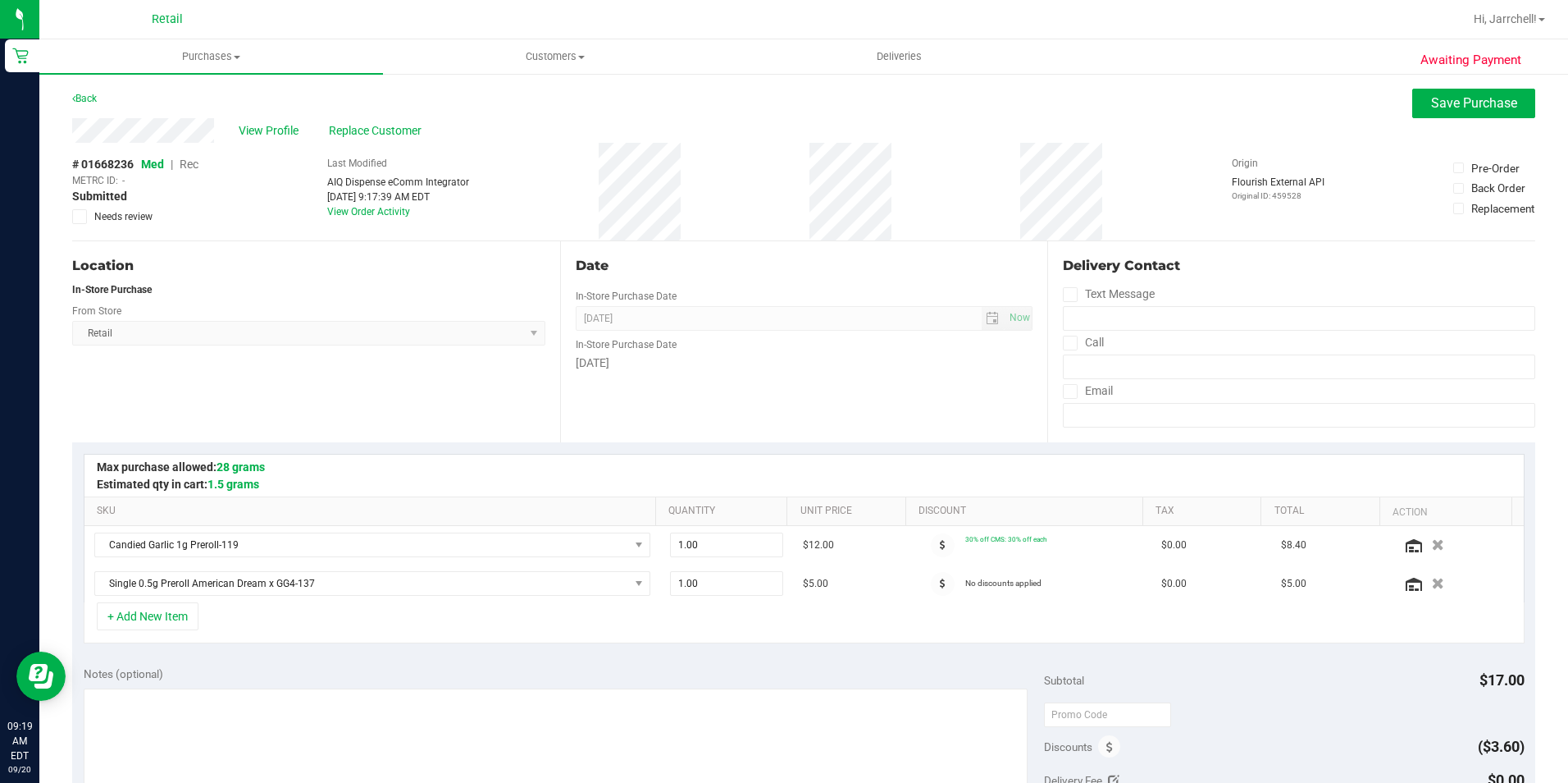
click at [196, 168] on span "Rec" at bounding box center [188, 164] width 19 height 13
click at [755, 116] on button "Save Purchase" at bounding box center [1473, 104] width 123 height 30
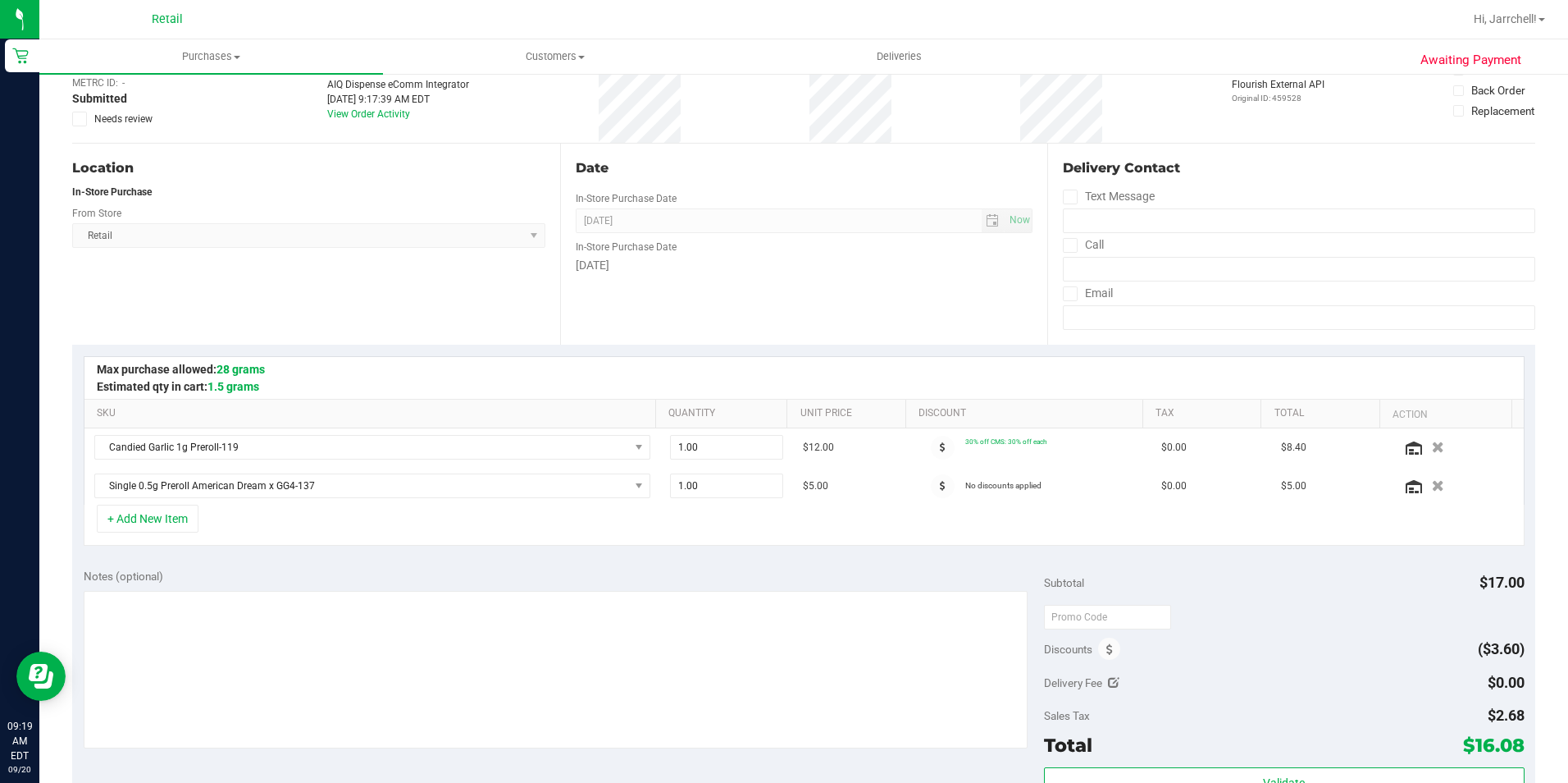
scroll to position [165, 0]
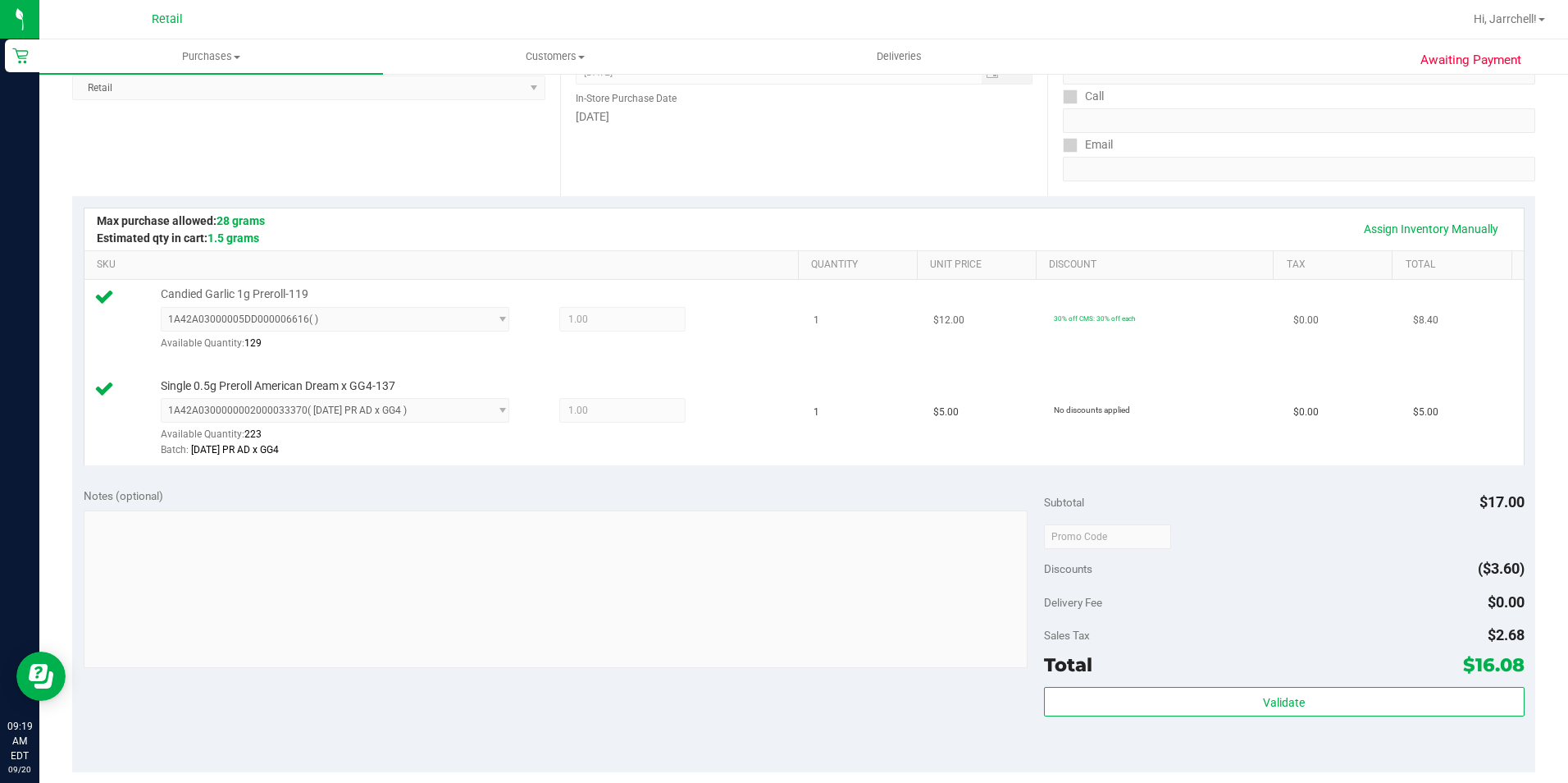
scroll to position [650, 0]
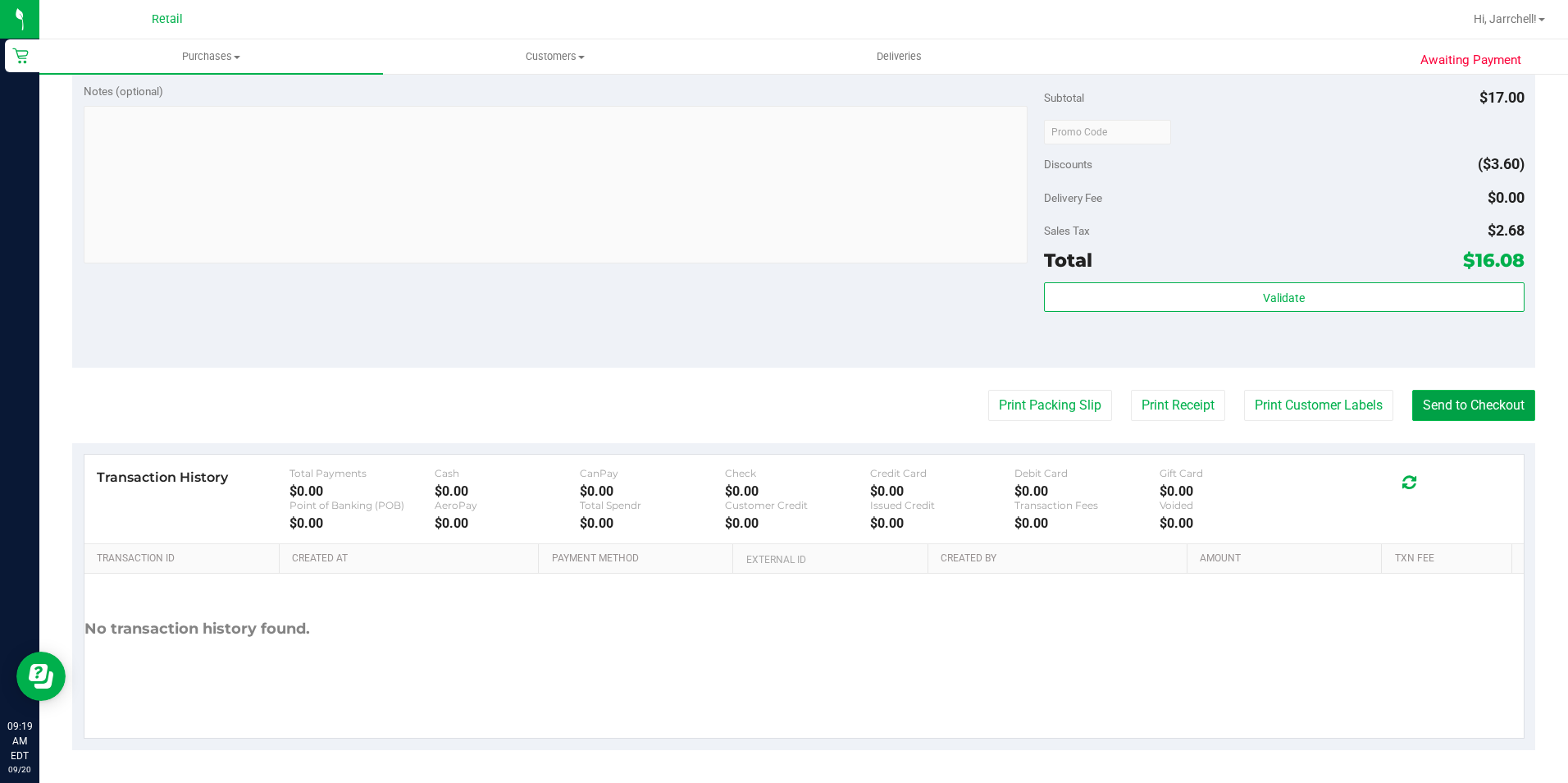
click at [755, 411] on button "Send to Checkout" at bounding box center [1473, 405] width 123 height 31
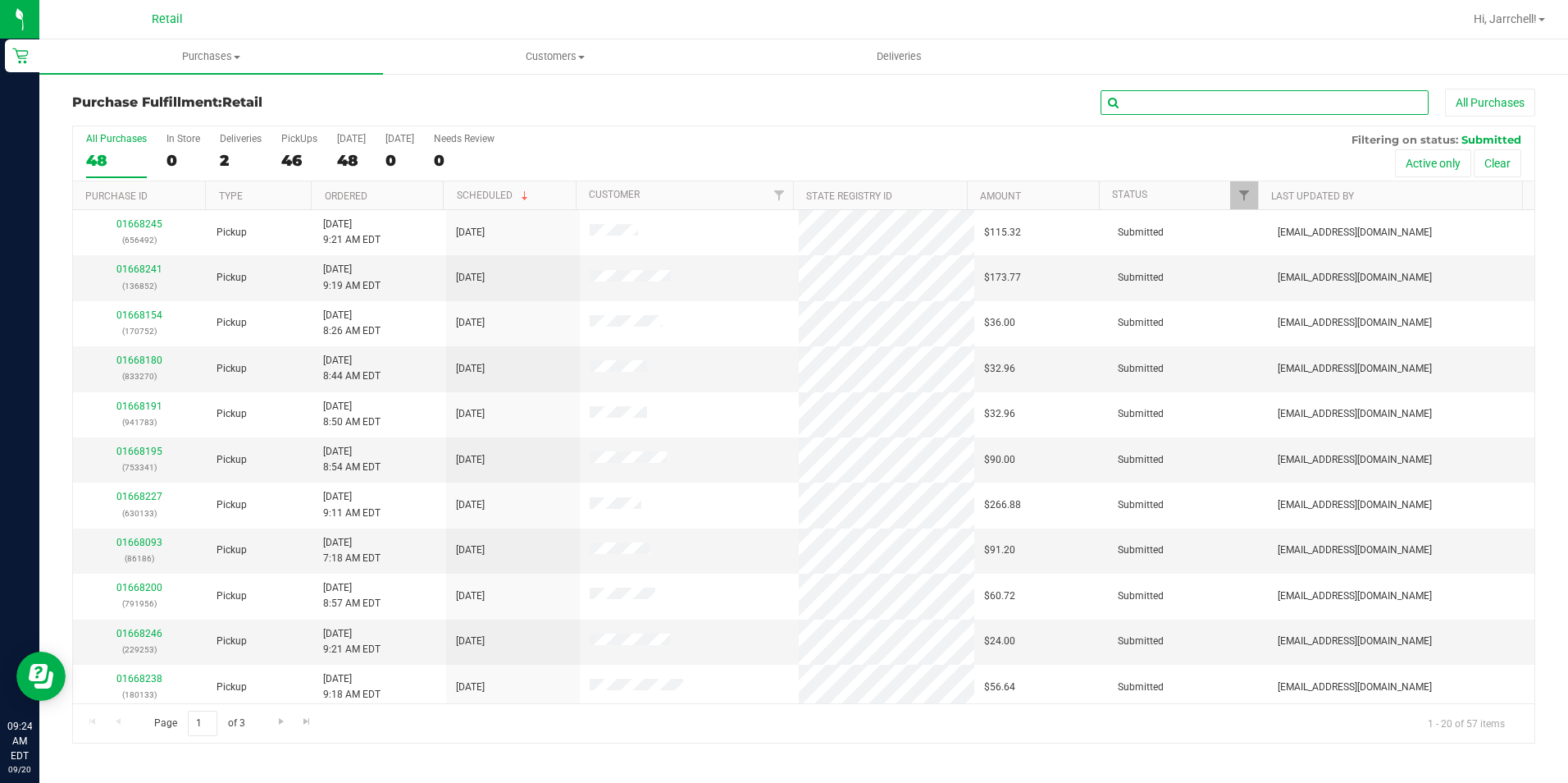
click at [755, 95] on input "text" at bounding box center [1264, 103] width 328 height 25
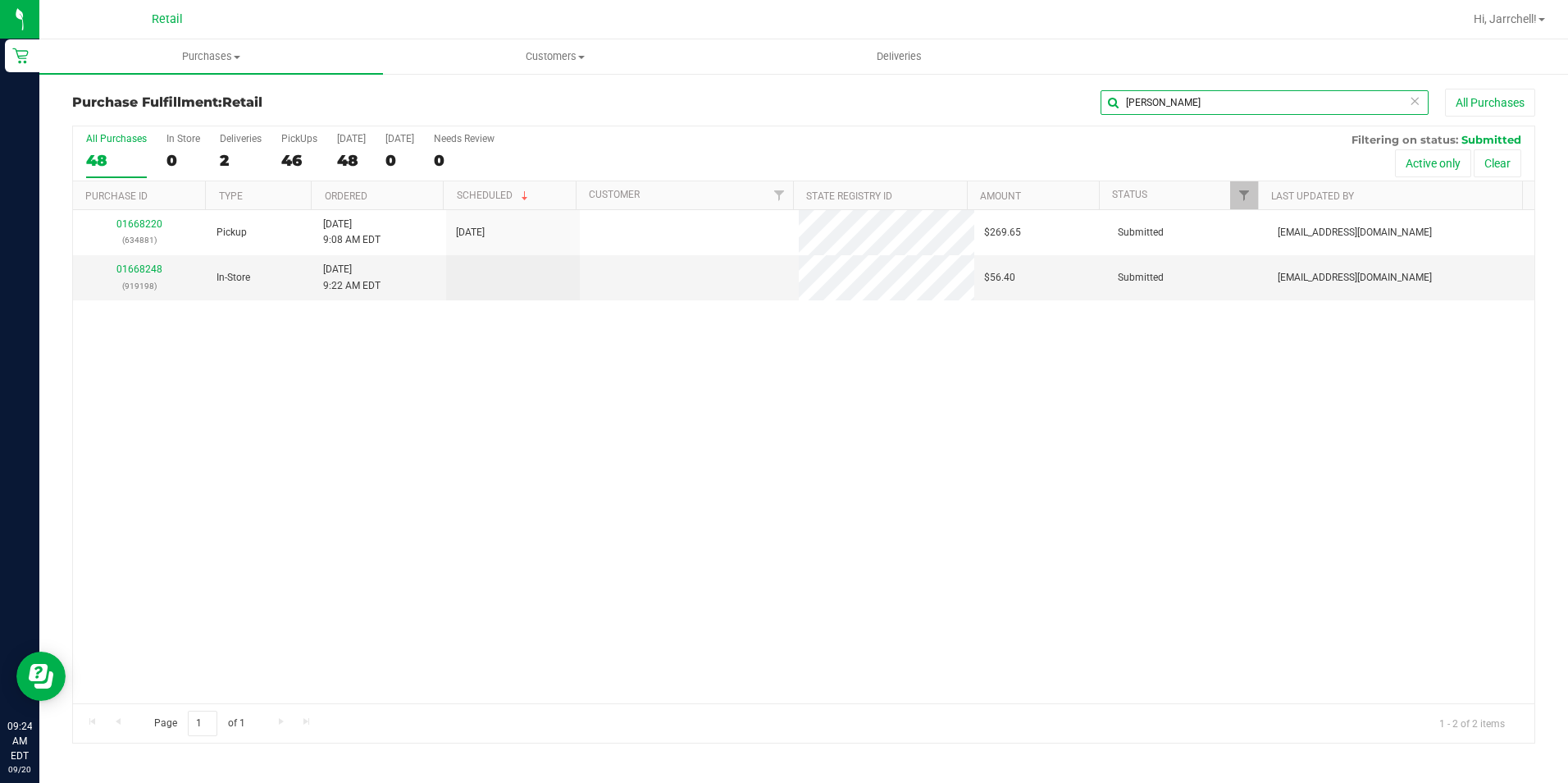
type input "[PERSON_NAME]"
click at [585, 442] on div "01668220 (634881) Pickup [DATE] 9:08 AM EDT 9/20/2025 $269.65 Submitted [EMAIL_…" at bounding box center [803, 457] width 1461 height 493
drag, startPoint x: 527, startPoint y: 431, endPoint x: 371, endPoint y: 410, distance: 157.4
click at [522, 432] on div "01668220 (634881) Pickup [DATE] 9:08 AM EDT 9/20/2025 $269.65 Submitted [EMAIL_…" at bounding box center [803, 457] width 1461 height 493
click at [354, 410] on div "01668220 (634881) Pickup [DATE] 9:08 AM EDT 9/20/2025 $269.65 Submitted [EMAIL_…" at bounding box center [803, 457] width 1461 height 493
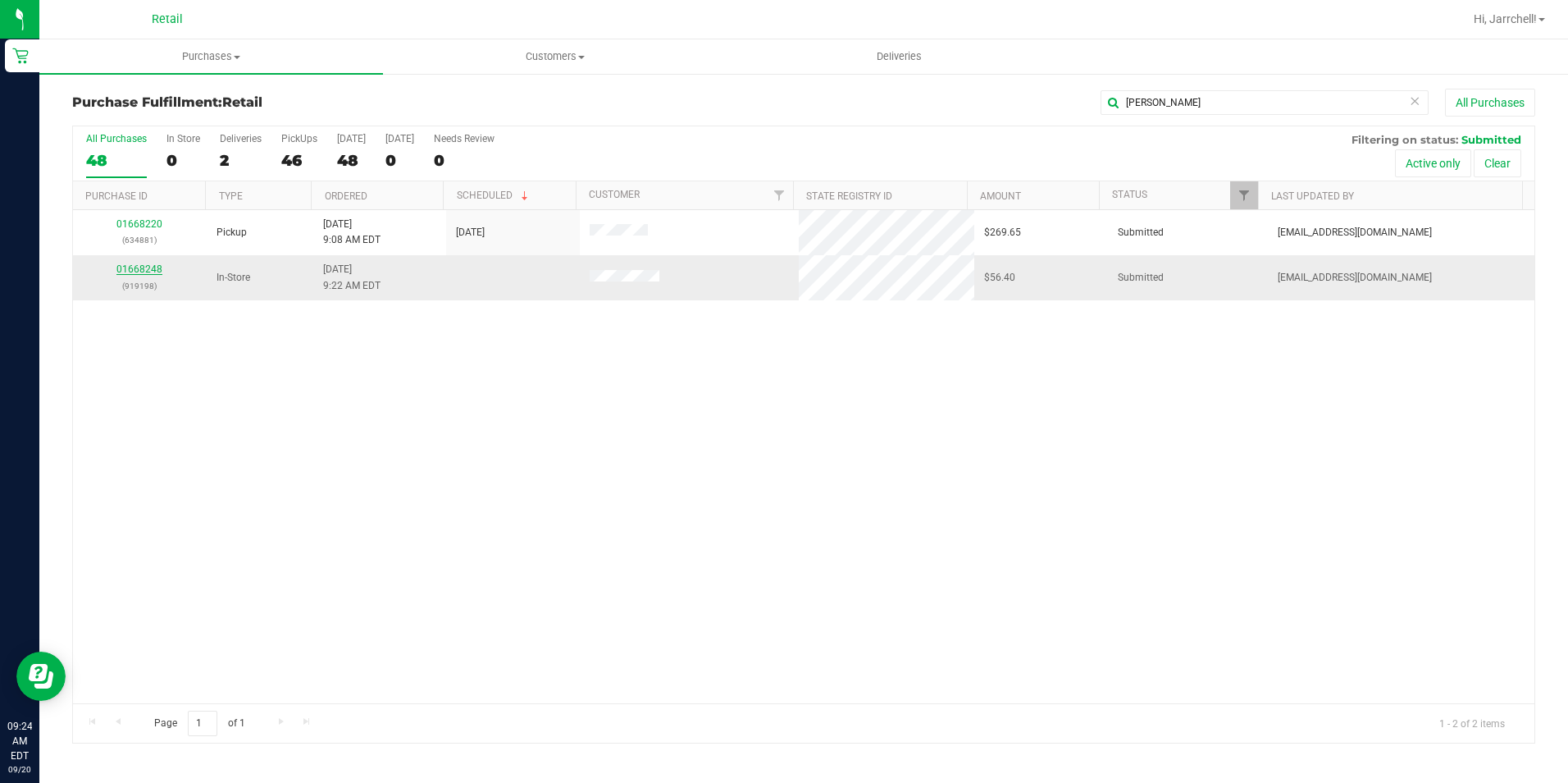
click at [149, 271] on link "01668248" at bounding box center [140, 269] width 46 height 12
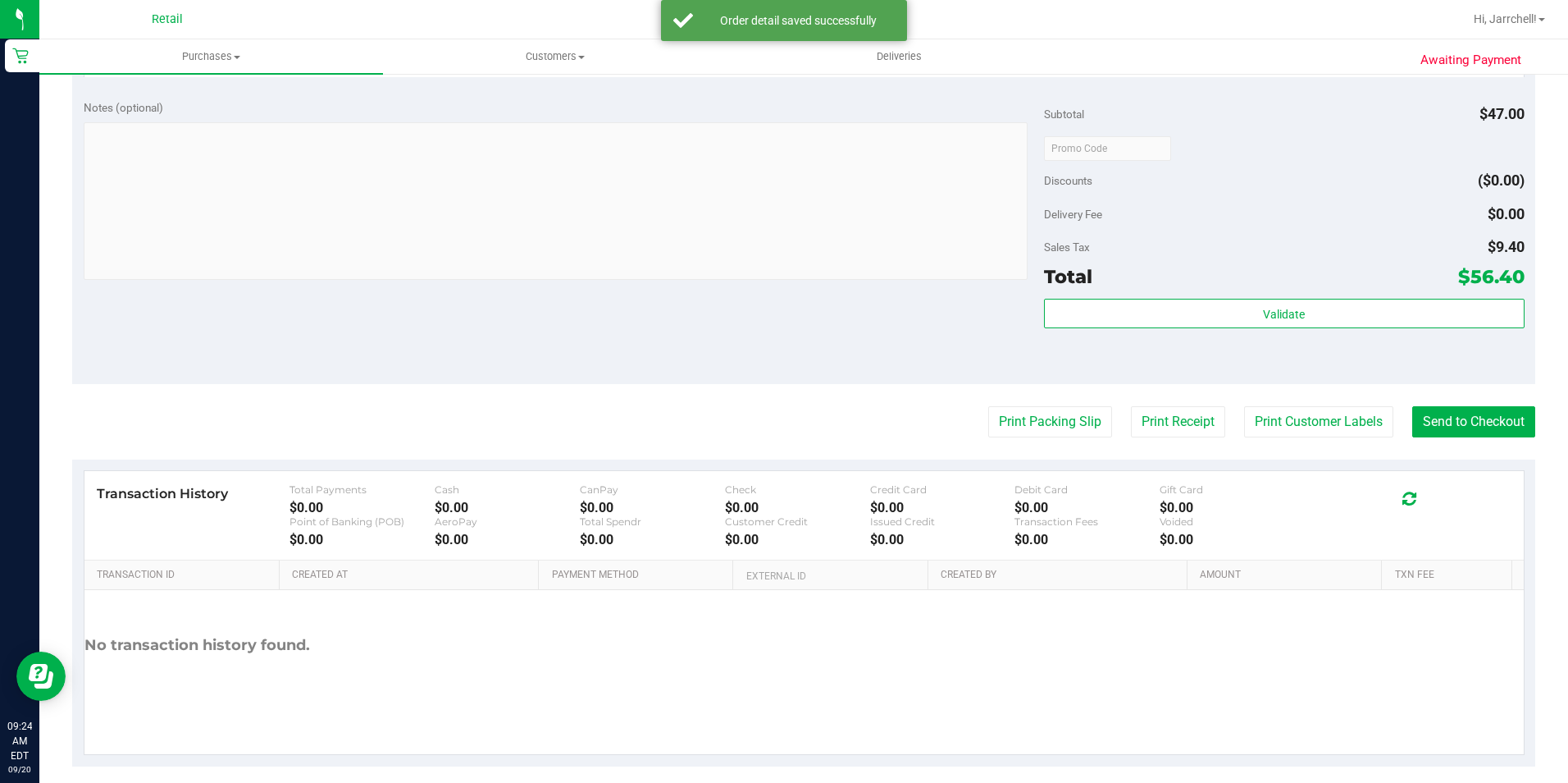
scroll to position [650, 0]
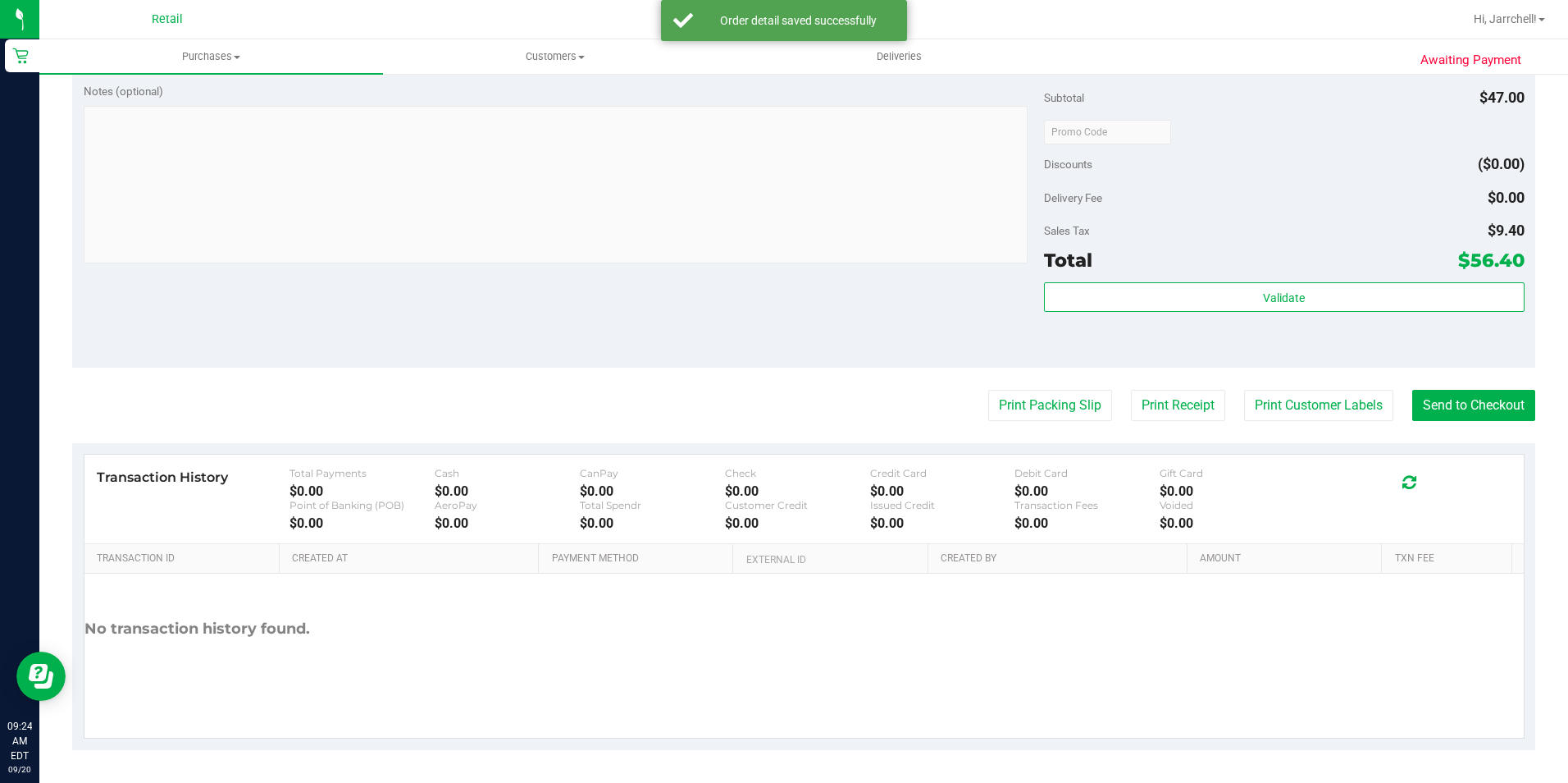
click at [604, 317] on div "Notes (optional) Subtotal $47.00 Discounts ($0.00) Delivery Fee $0.00 Sales Tax…" at bounding box center [803, 219] width 1463 height 295
click at [755, 407] on button "Send to Checkout" at bounding box center [1473, 405] width 123 height 31
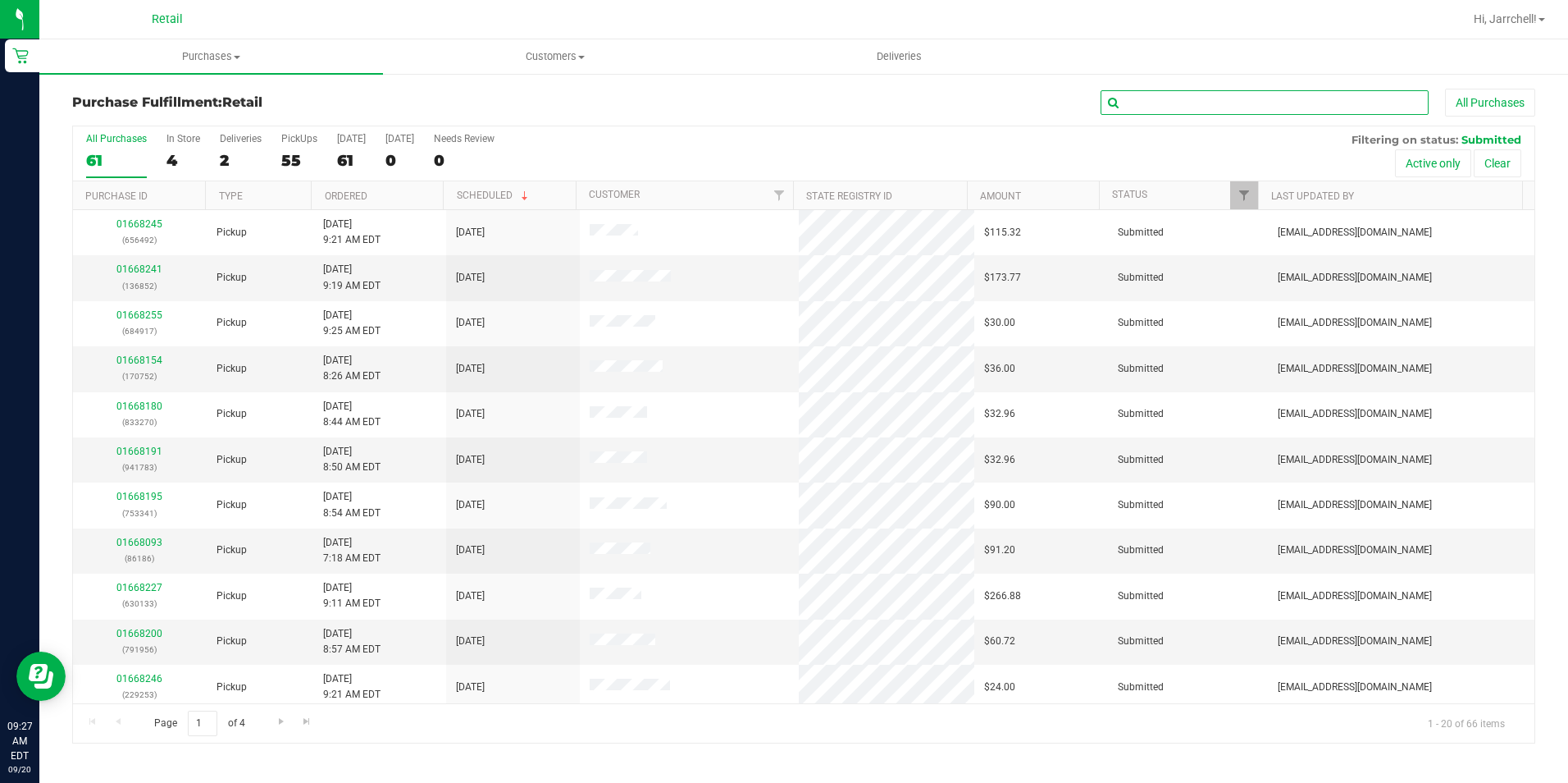
click at [755, 93] on input "text" at bounding box center [1264, 103] width 328 height 25
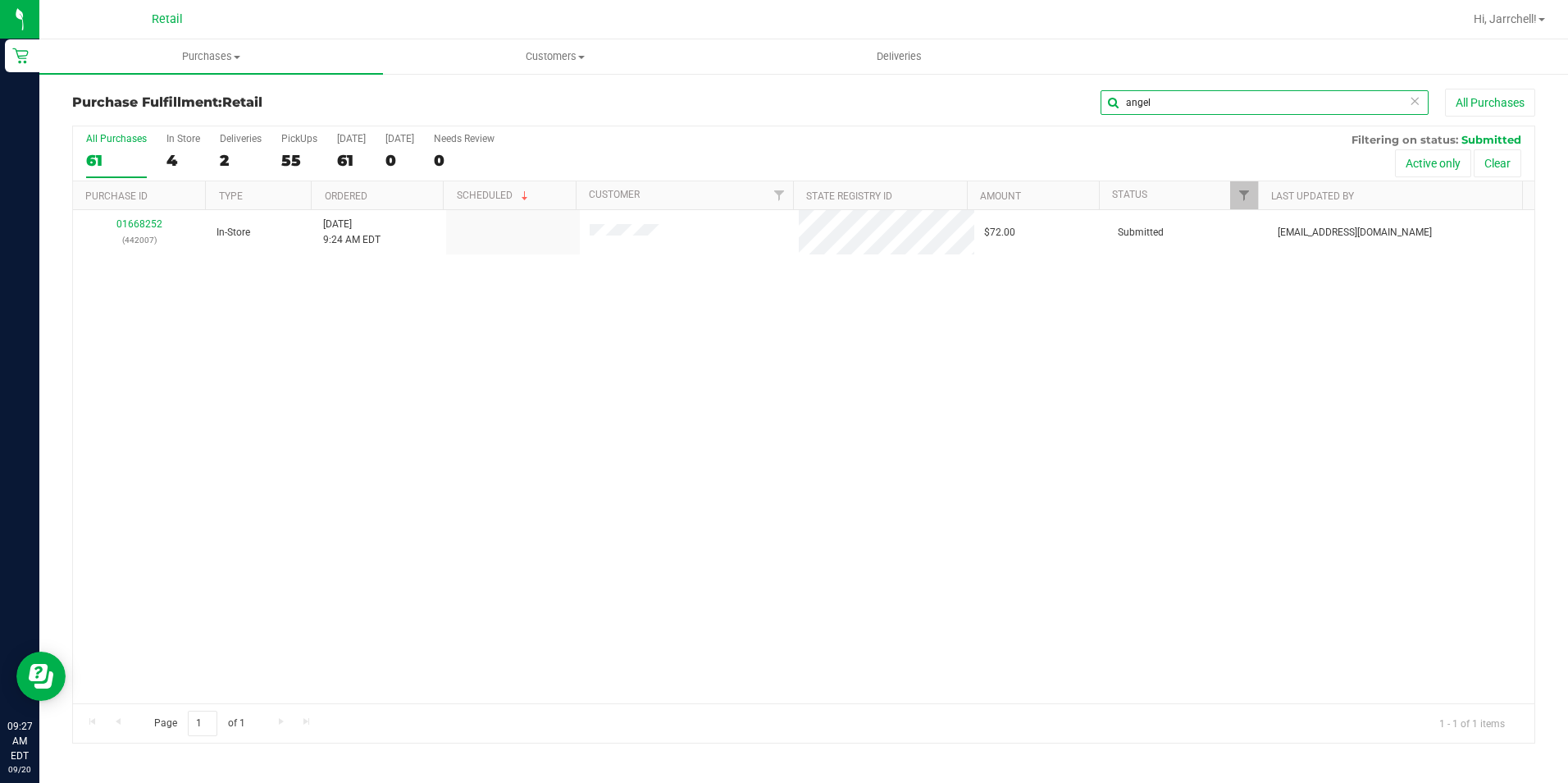
type input "angel"
click at [394, 420] on div "01668252 (442007) In-Store [DATE] 9:24 AM EDT $72.00 Submitted [EMAIL_ADDRESS][…" at bounding box center [803, 457] width 1461 height 493
click at [636, 387] on div "01668252 (442007) In-Store [DATE] 9:24 AM EDT $72.00 Submitted [EMAIL_ADDRESS][…" at bounding box center [803, 457] width 1461 height 493
click at [604, 366] on div "01668252 (442007) In-Store [DATE] 9:24 AM EDT $72.00 Submitted [EMAIL_ADDRESS][…" at bounding box center [803, 457] width 1461 height 493
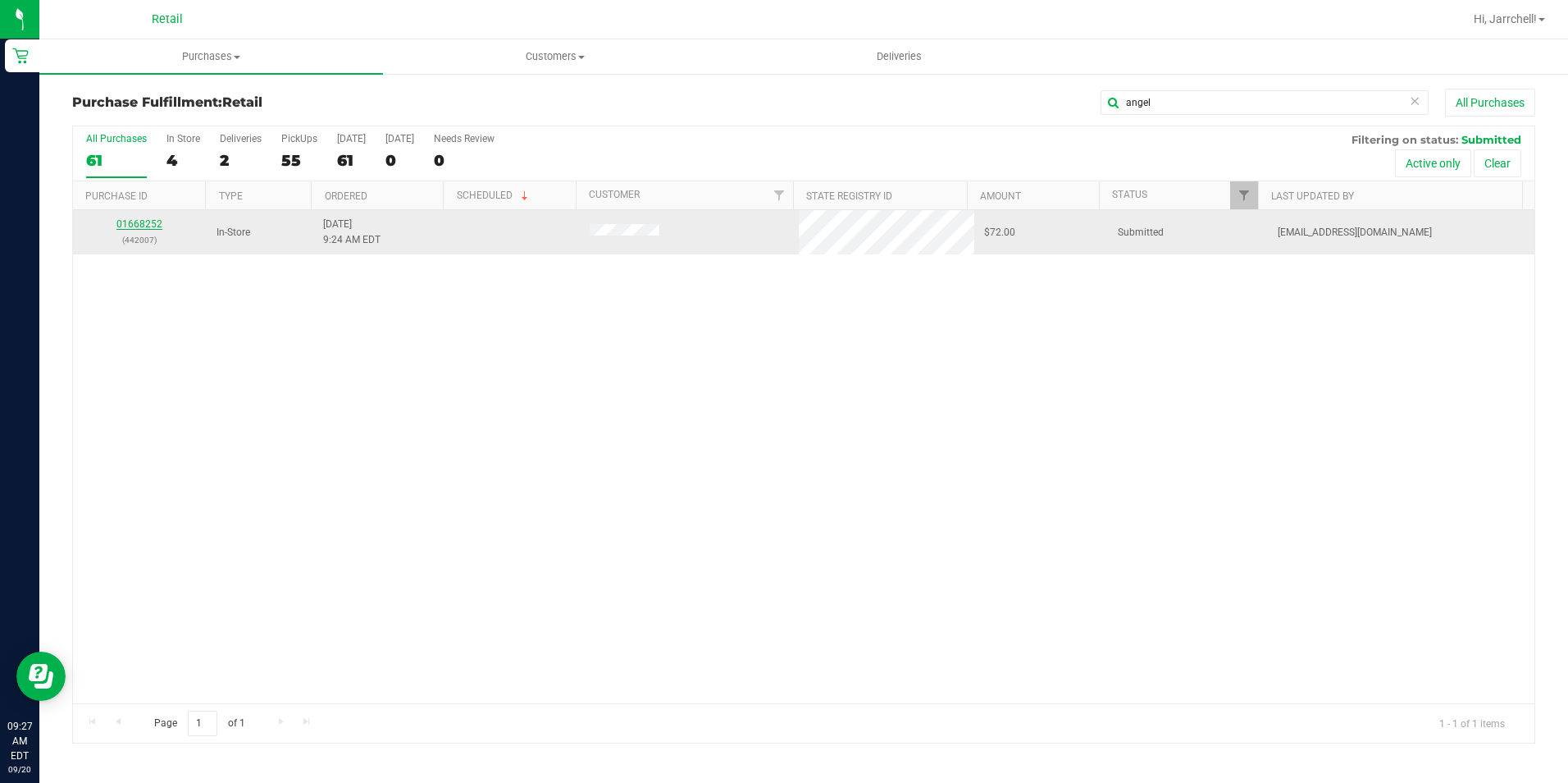
click at [141, 227] on link "01668252" at bounding box center [140, 224] width 46 height 12
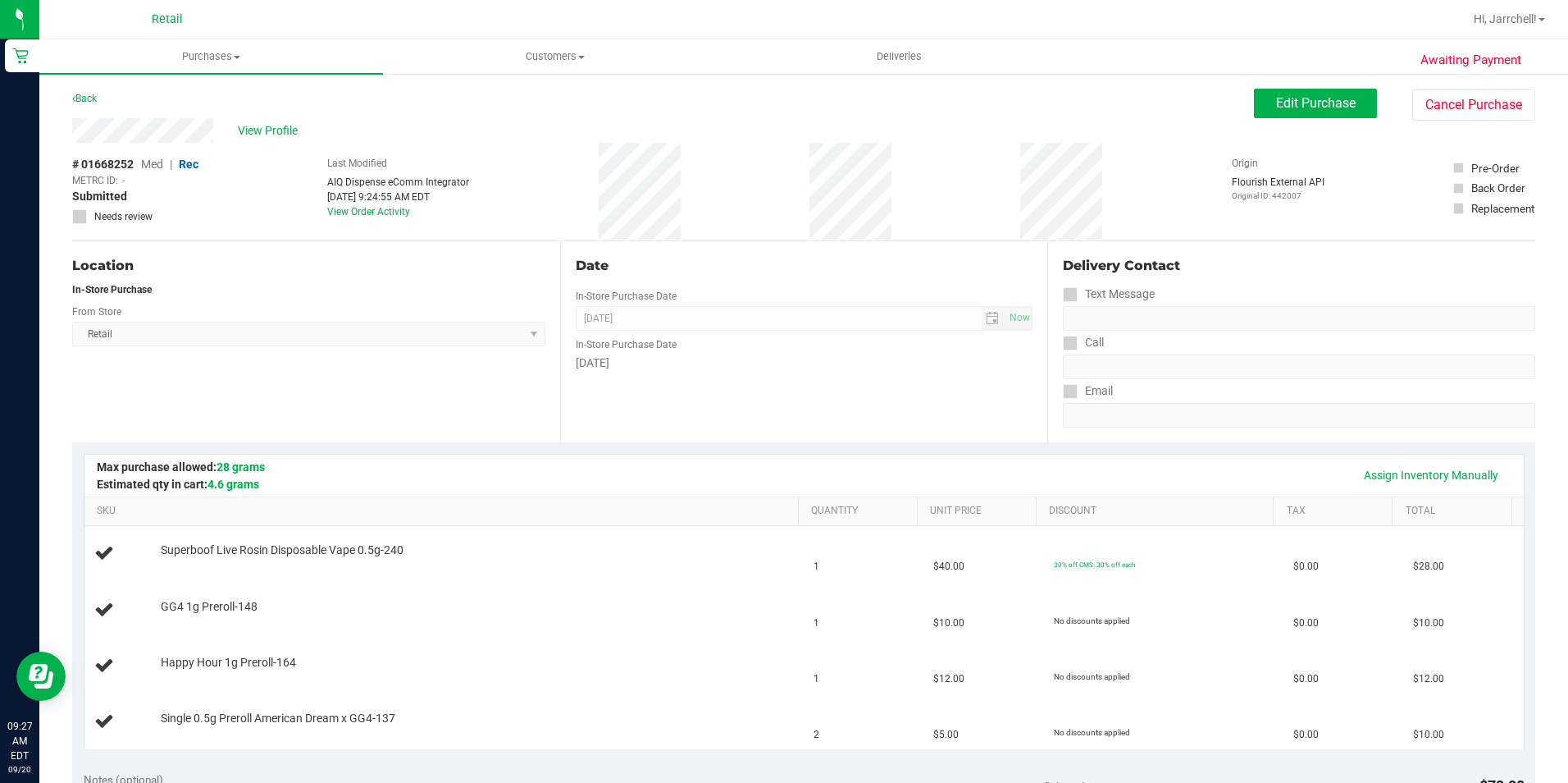
click at [755, 252] on div "Date In-Store Purchase Date [DATE] Now In-Store Purchase Date [DATE]" at bounding box center [804, 342] width 488 height 201
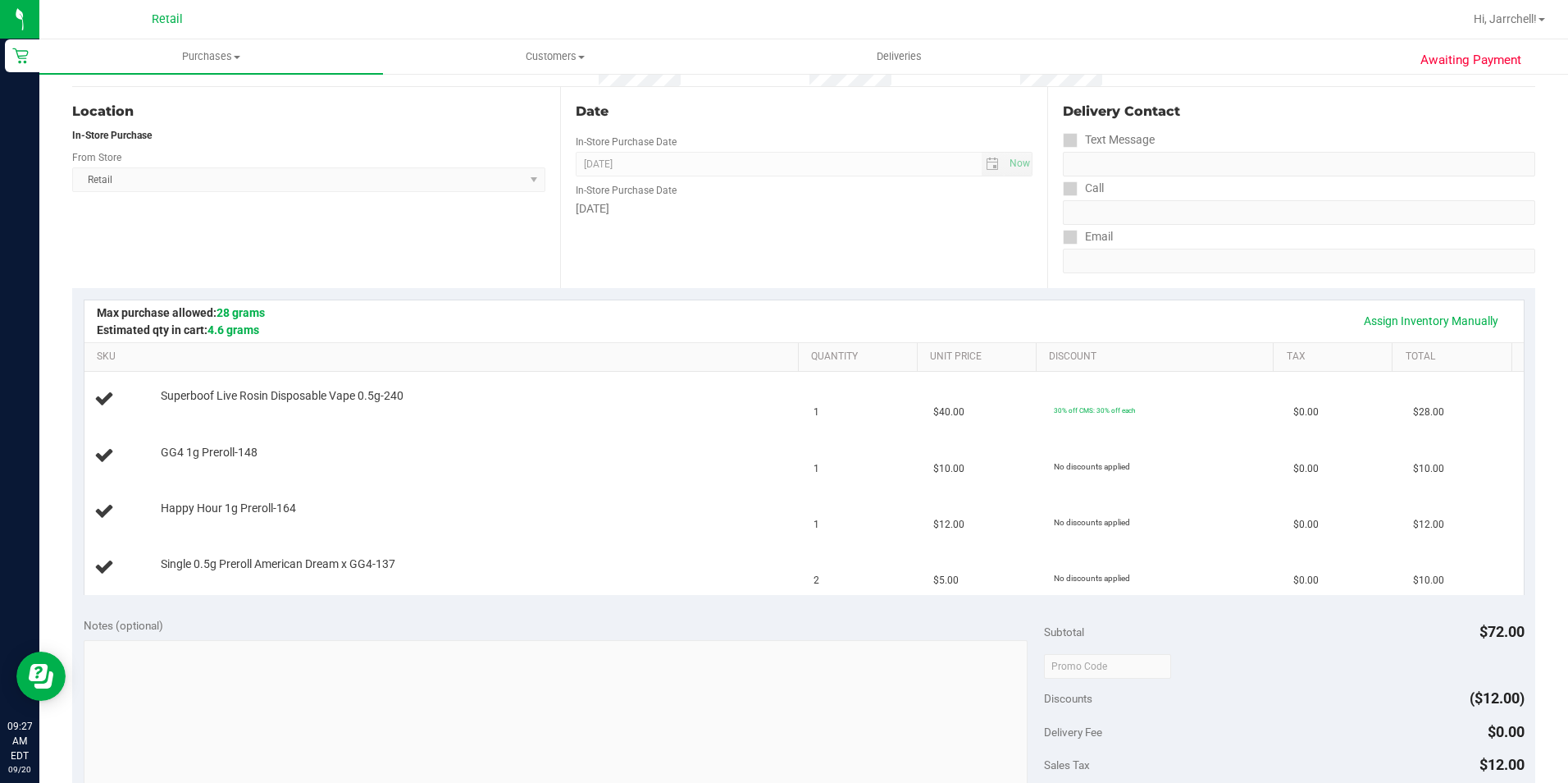
scroll to position [165, 0]
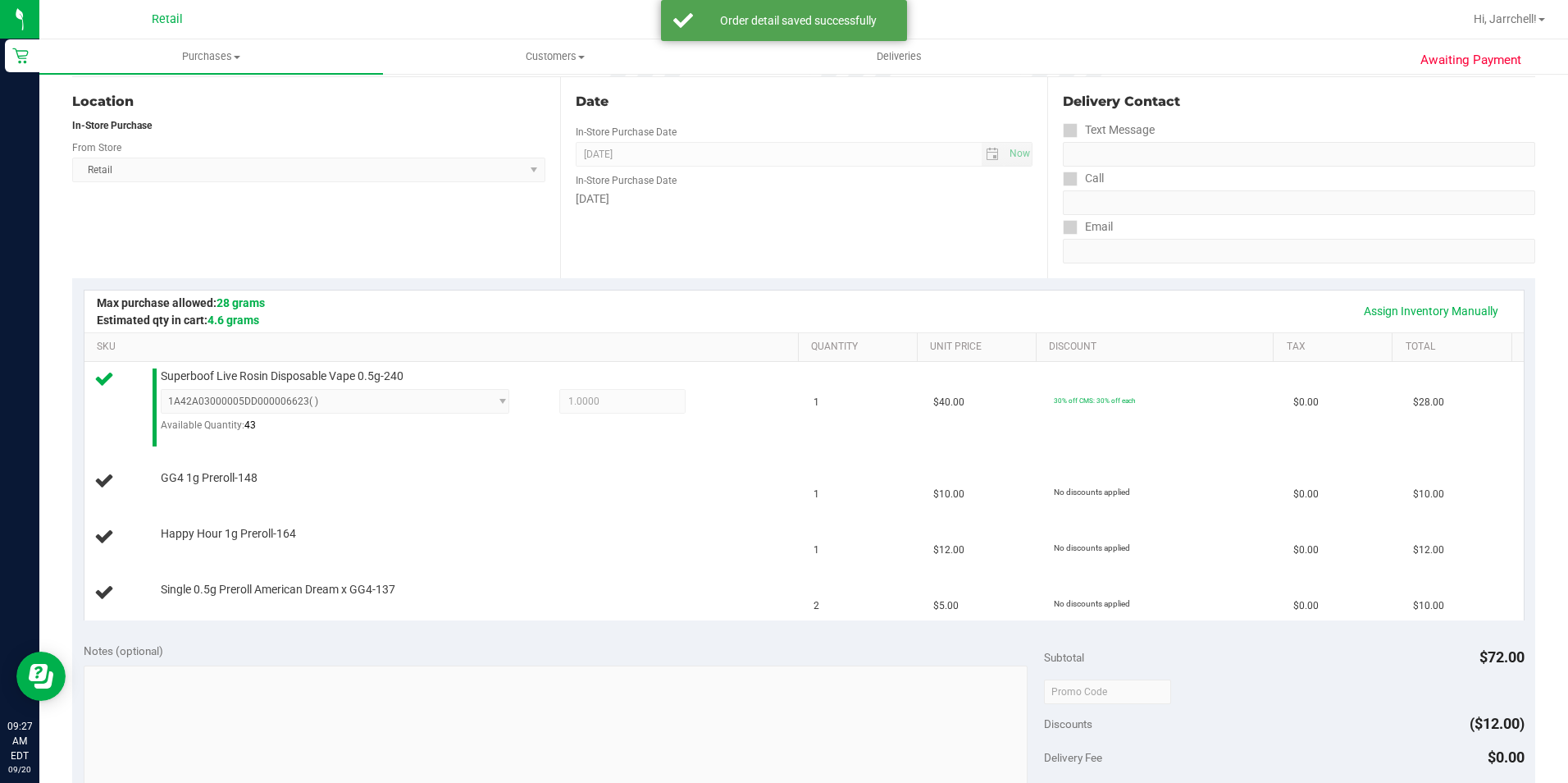
click at [755, 242] on div "Date In-Store Purchase Date [DATE] Now In-Store Purchase Date [DATE]" at bounding box center [804, 178] width 488 height 201
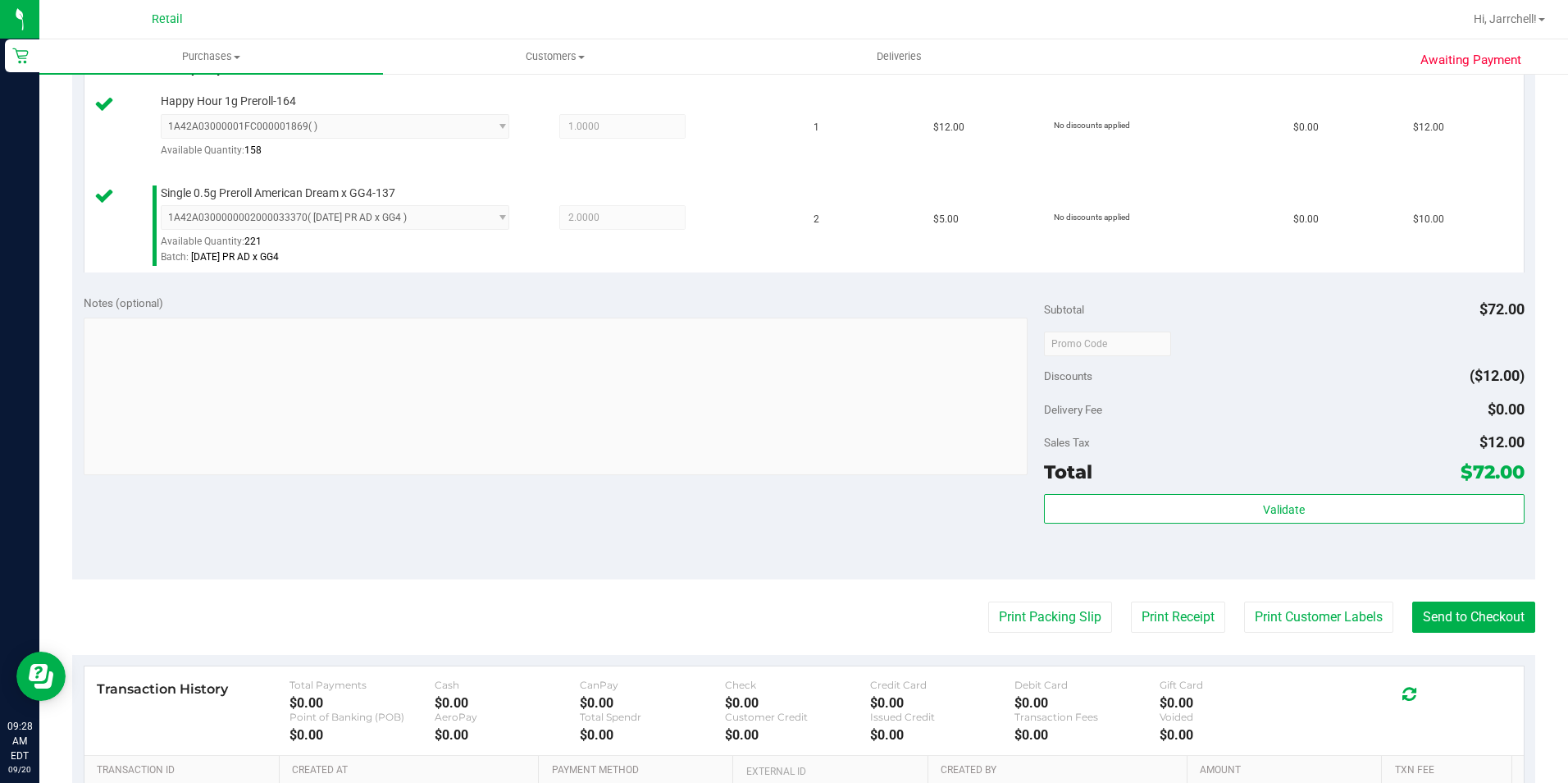
scroll to position [821, 0]
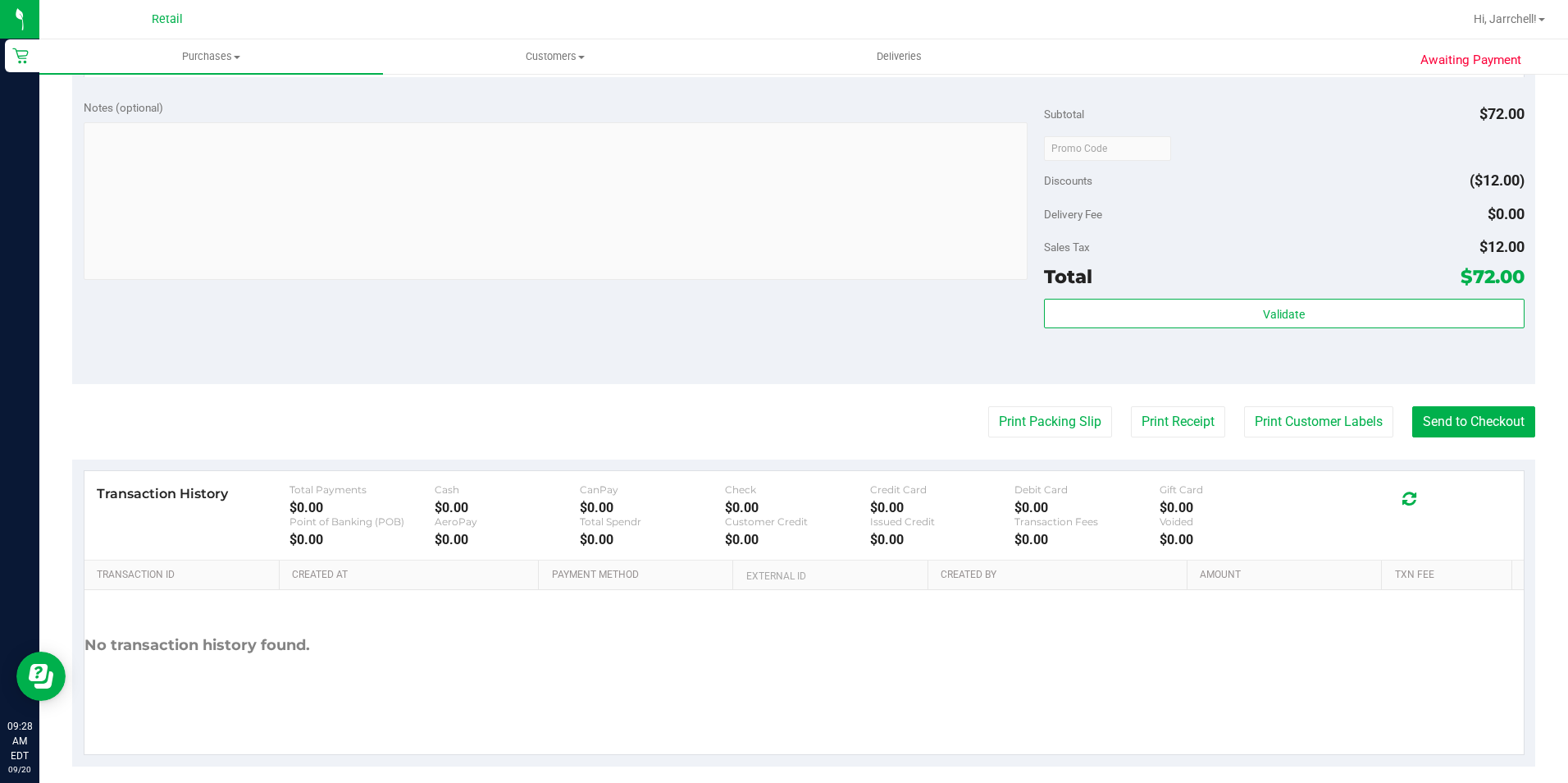
drag, startPoint x: 802, startPoint y: 344, endPoint x: 1567, endPoint y: 438, distance: 770.8
click at [755, 343] on div "Notes (optional) Subtotal $72.00 Discounts ($12.00) Delivery Fee $0.00 Sales Ta…" at bounding box center [803, 236] width 1463 height 295
click at [755, 412] on button "Send to Checkout" at bounding box center [1473, 421] width 123 height 31
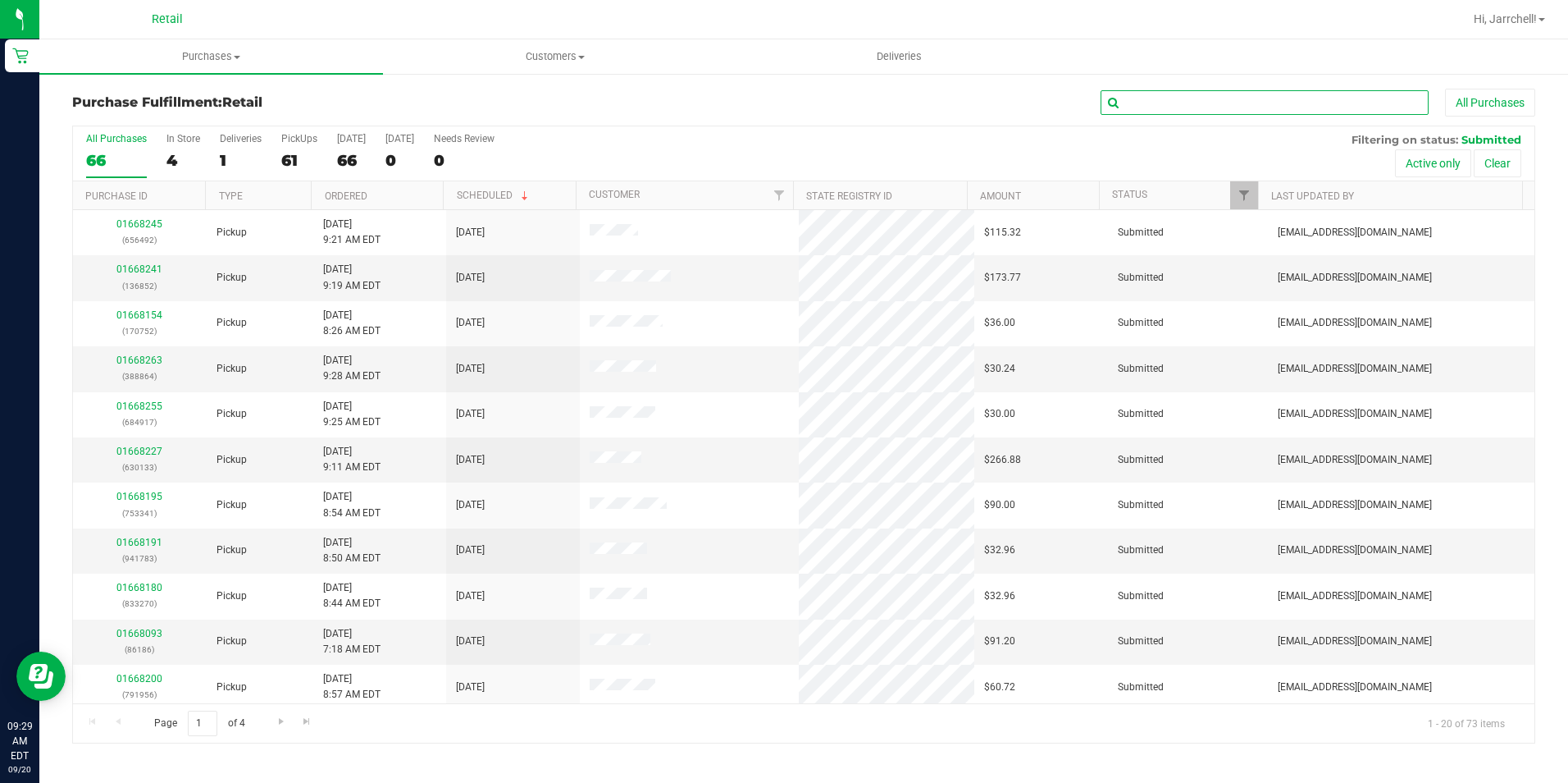
click at [755, 109] on input "text" at bounding box center [1264, 103] width 328 height 25
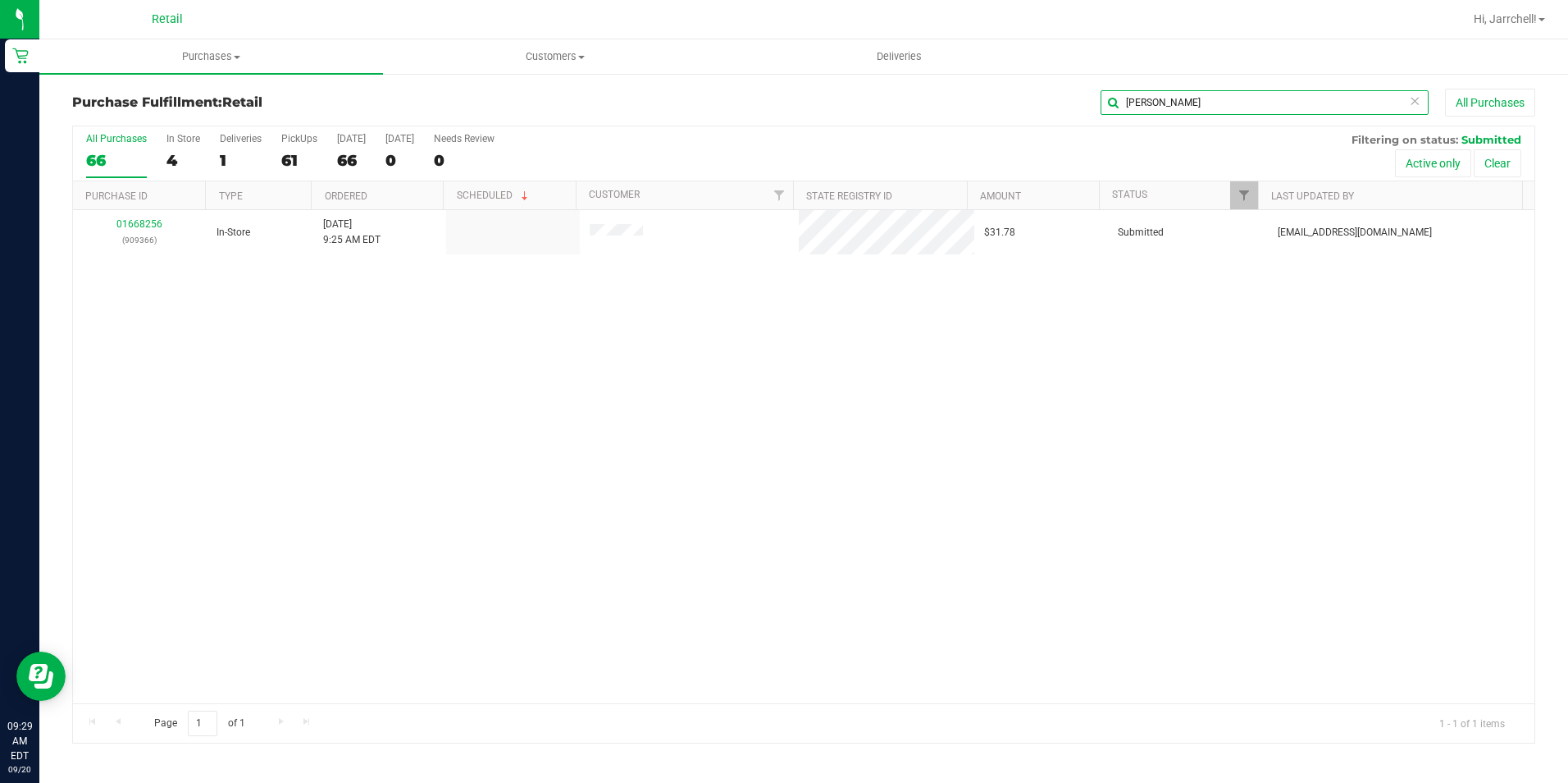
type input "[PERSON_NAME]"
drag, startPoint x: 558, startPoint y: 404, endPoint x: 456, endPoint y: 340, distance: 120.4
click at [548, 405] on div "01668256 (909366) In-Store [DATE] 9:25 AM EDT $31.78 Submitted [EMAIL_ADDRESS][…" at bounding box center [803, 457] width 1461 height 493
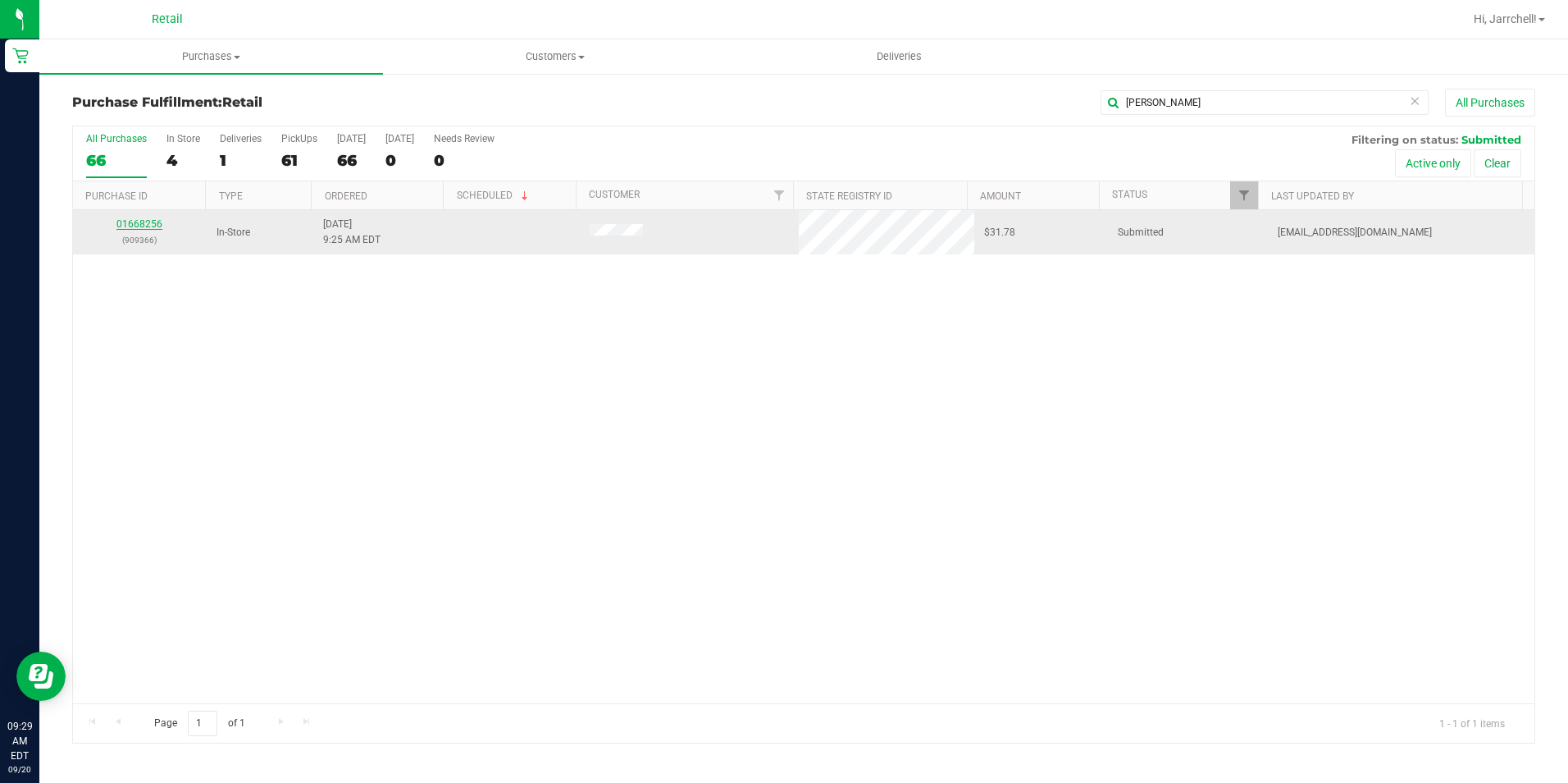
click at [128, 227] on link "01668256" at bounding box center [140, 224] width 46 height 12
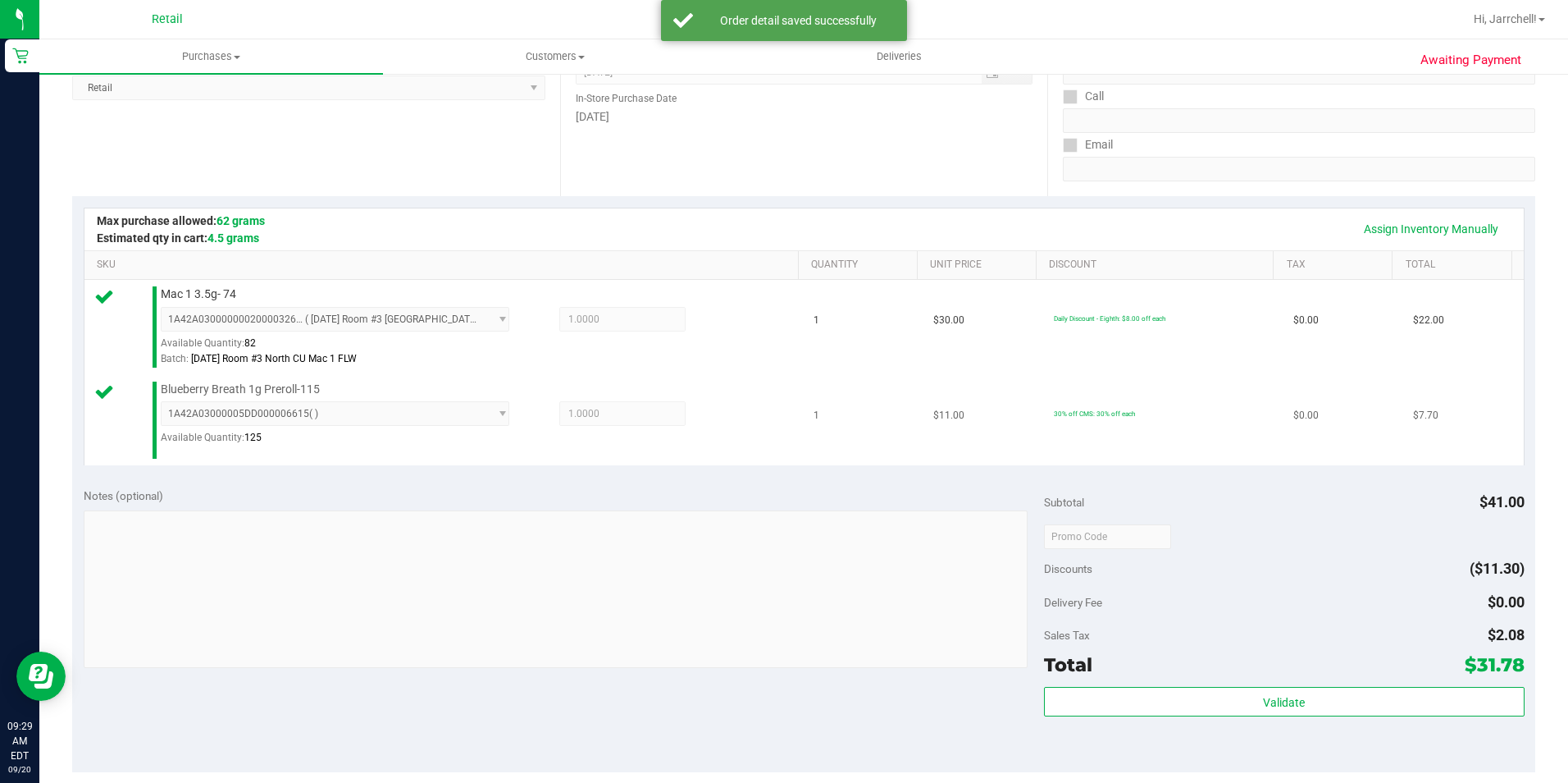
click at [755, 454] on div "1A42A03000005DD000006615 ( ) 1A42A03000005DD000006615 Available Quantity: 125 1…" at bounding box center [475, 429] width 630 height 57
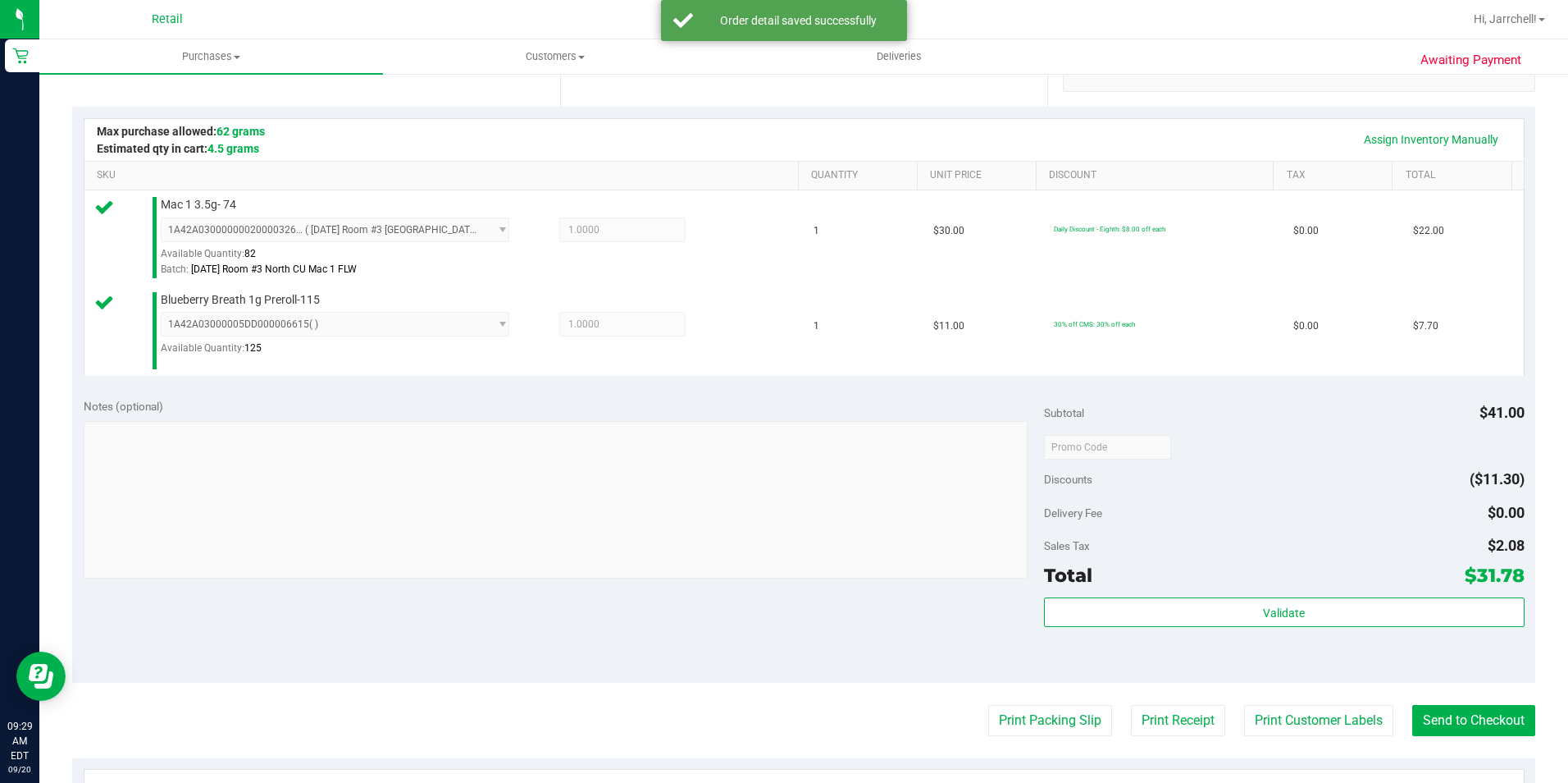
scroll to position [493, 0]
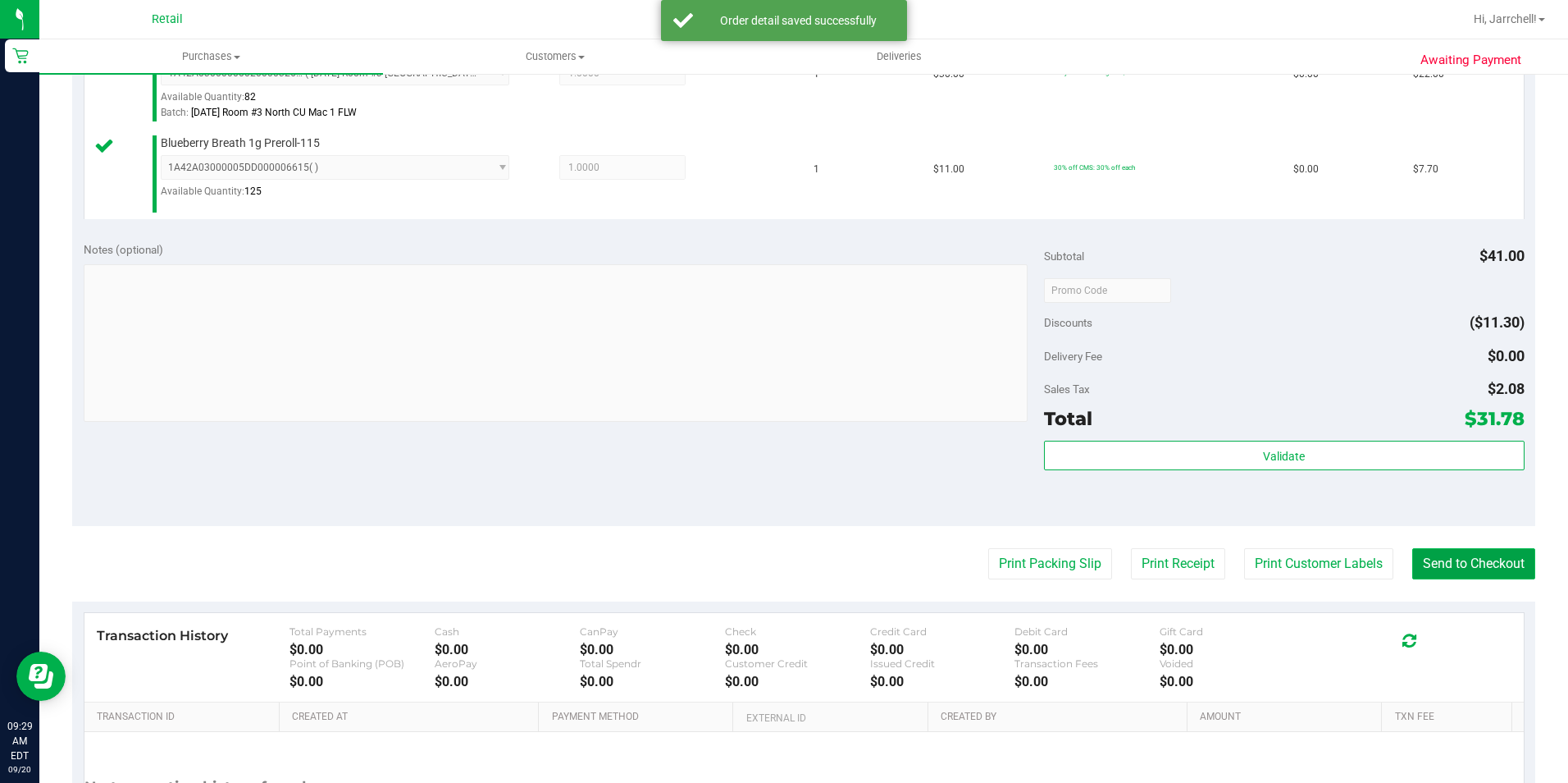
click at [755, 554] on button "Send to Checkout" at bounding box center [1473, 564] width 123 height 31
click at [608, 247] on div "Notes (optional)" at bounding box center [563, 249] width 960 height 16
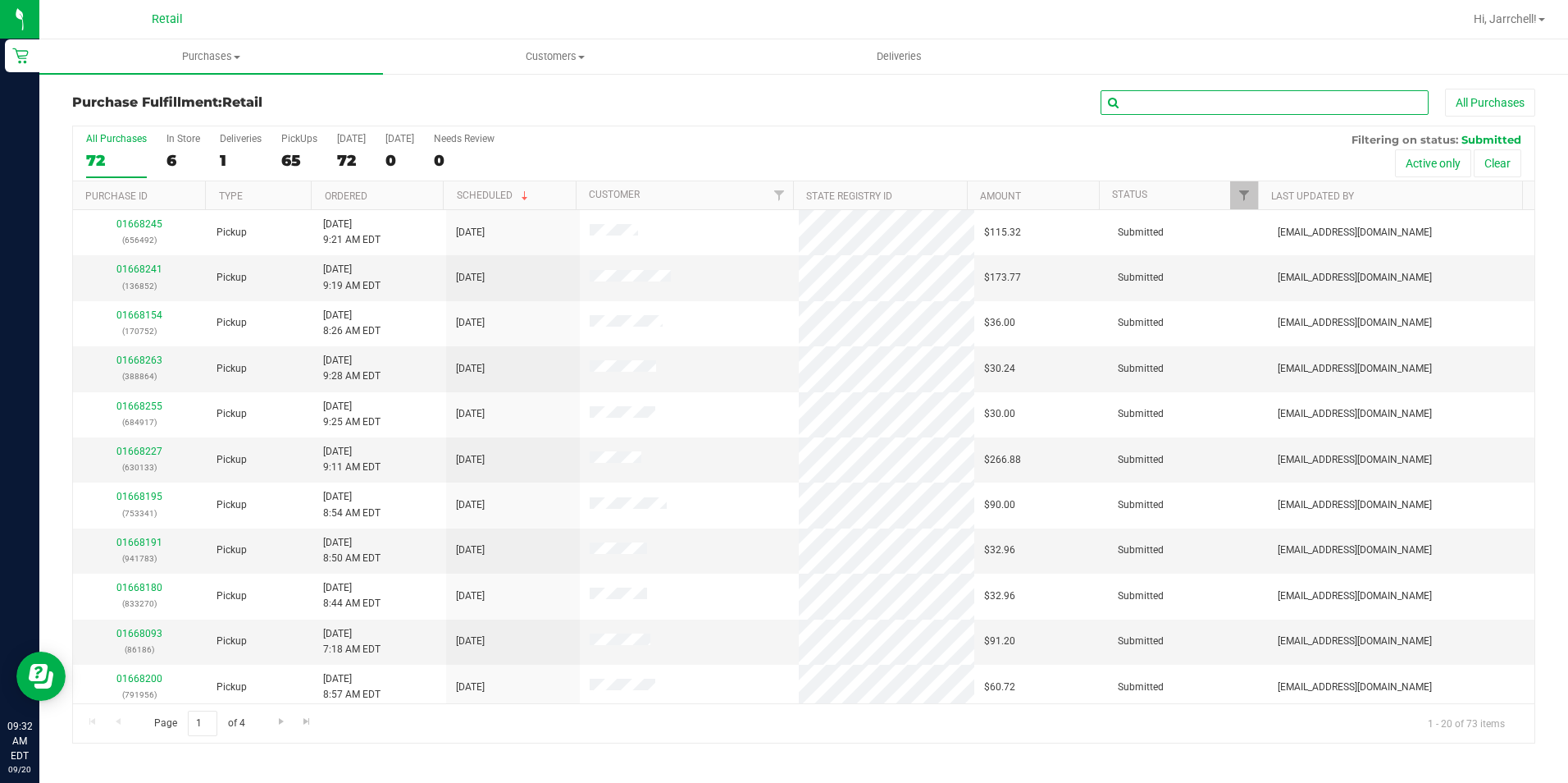
click at [755, 94] on input "text" at bounding box center [1264, 103] width 328 height 25
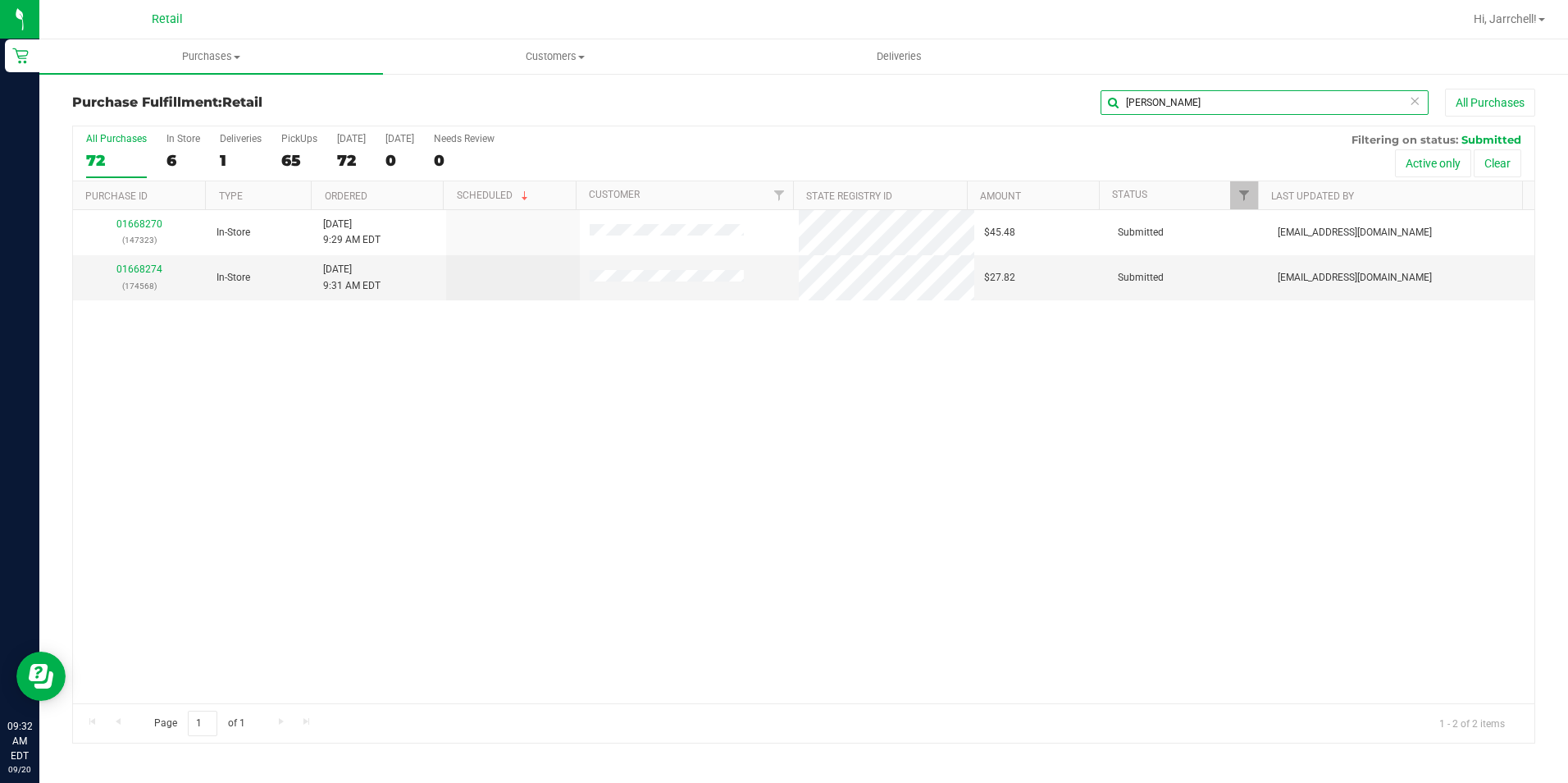
type input "[PERSON_NAME]"
click at [664, 362] on div "01668270 (147323) In-Store [DATE] 9:29 AM EDT $45.48 Submitted [EMAIL_ADDRESS][…" at bounding box center [803, 457] width 1461 height 493
click at [647, 417] on div "01668270 (147323) In-Store [DATE] 9:29 AM EDT $45.48 Submitted [EMAIL_ADDRESS][…" at bounding box center [803, 457] width 1461 height 493
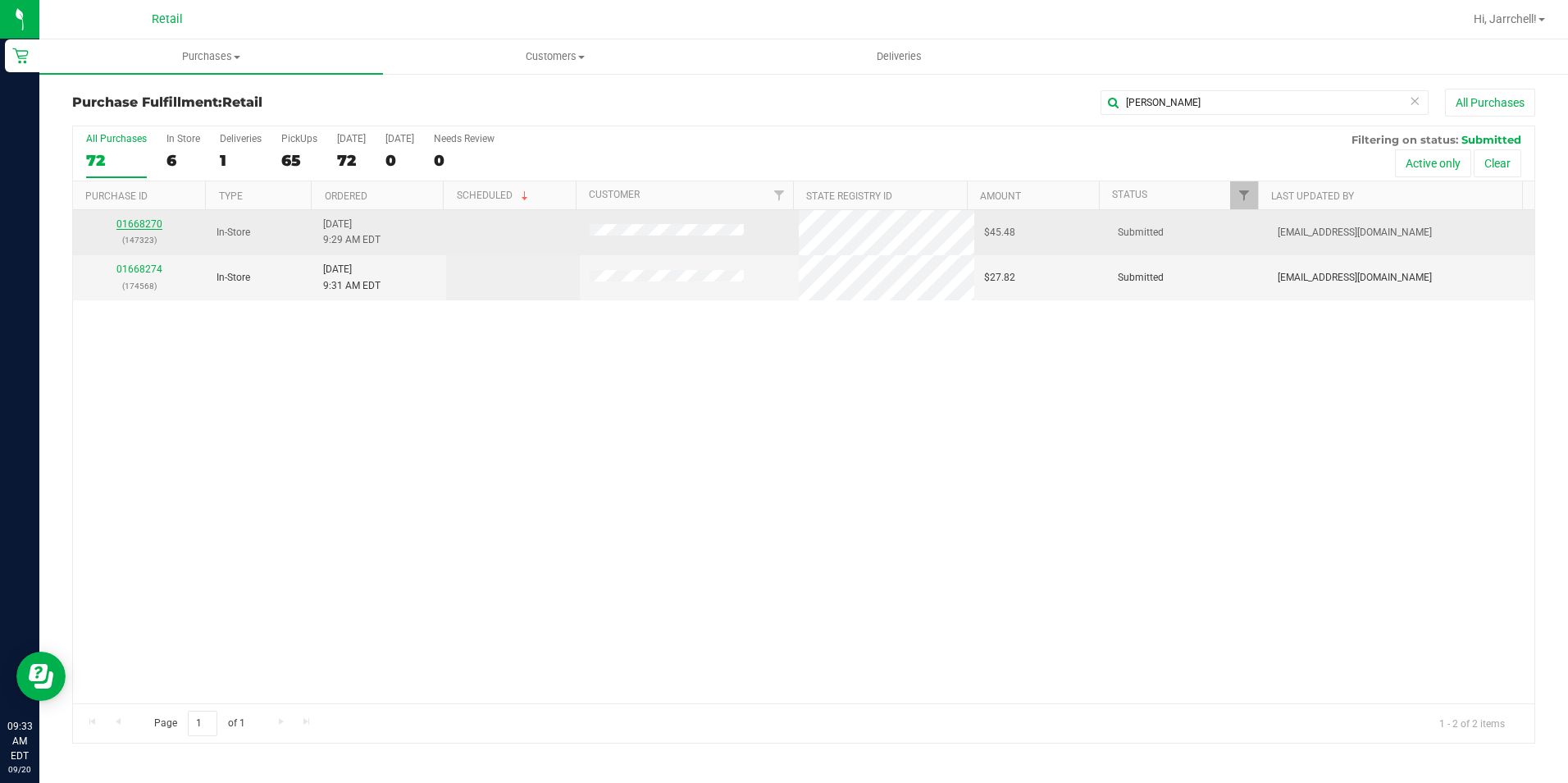
click at [157, 222] on link "01668270" at bounding box center [140, 224] width 46 height 12
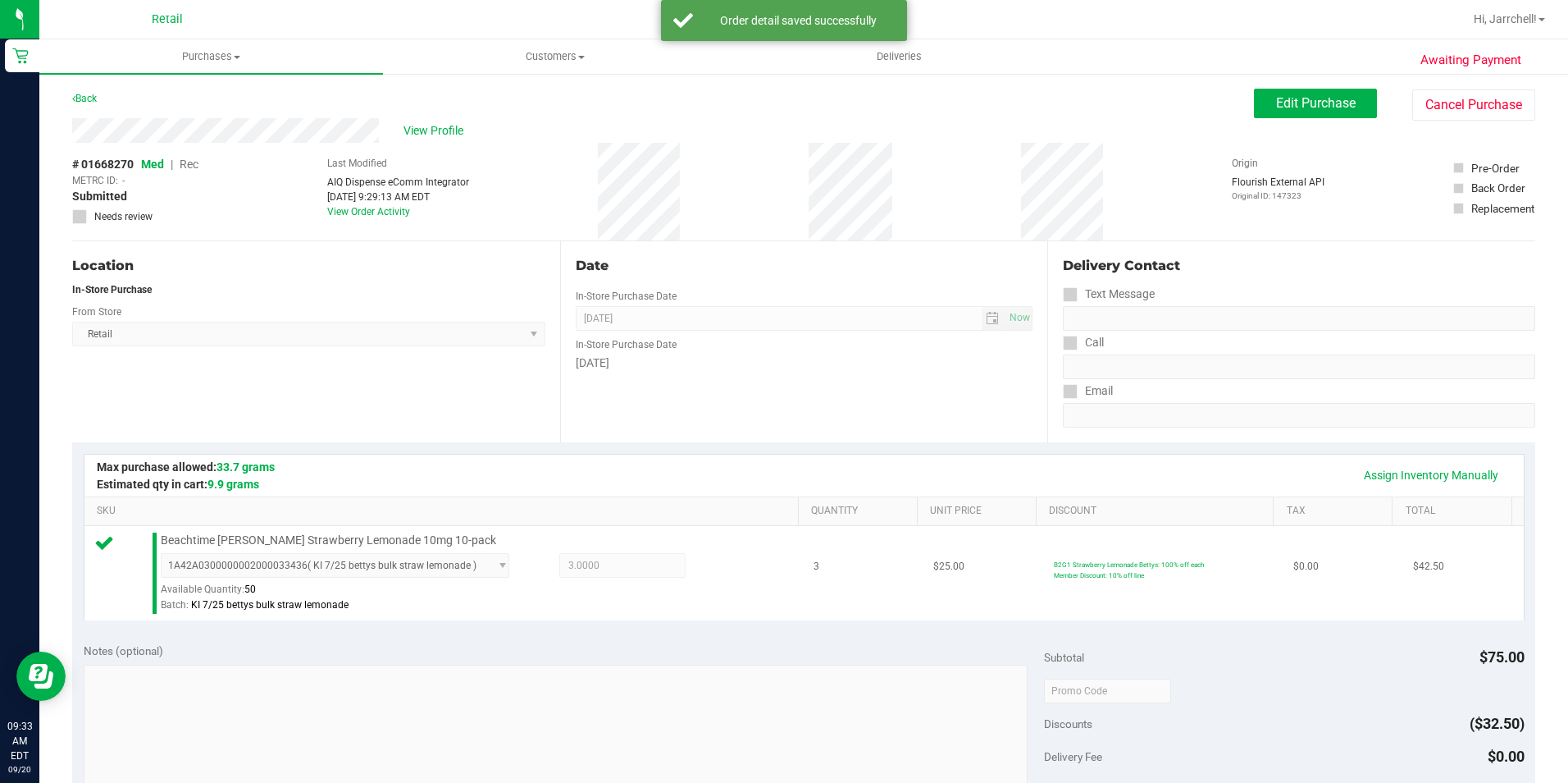
click at [755, 535] on td "B2G1 Strawberry Lemonade Bettys: 100% off each Member Discount: 10% off line" at bounding box center [1163, 573] width 239 height 95
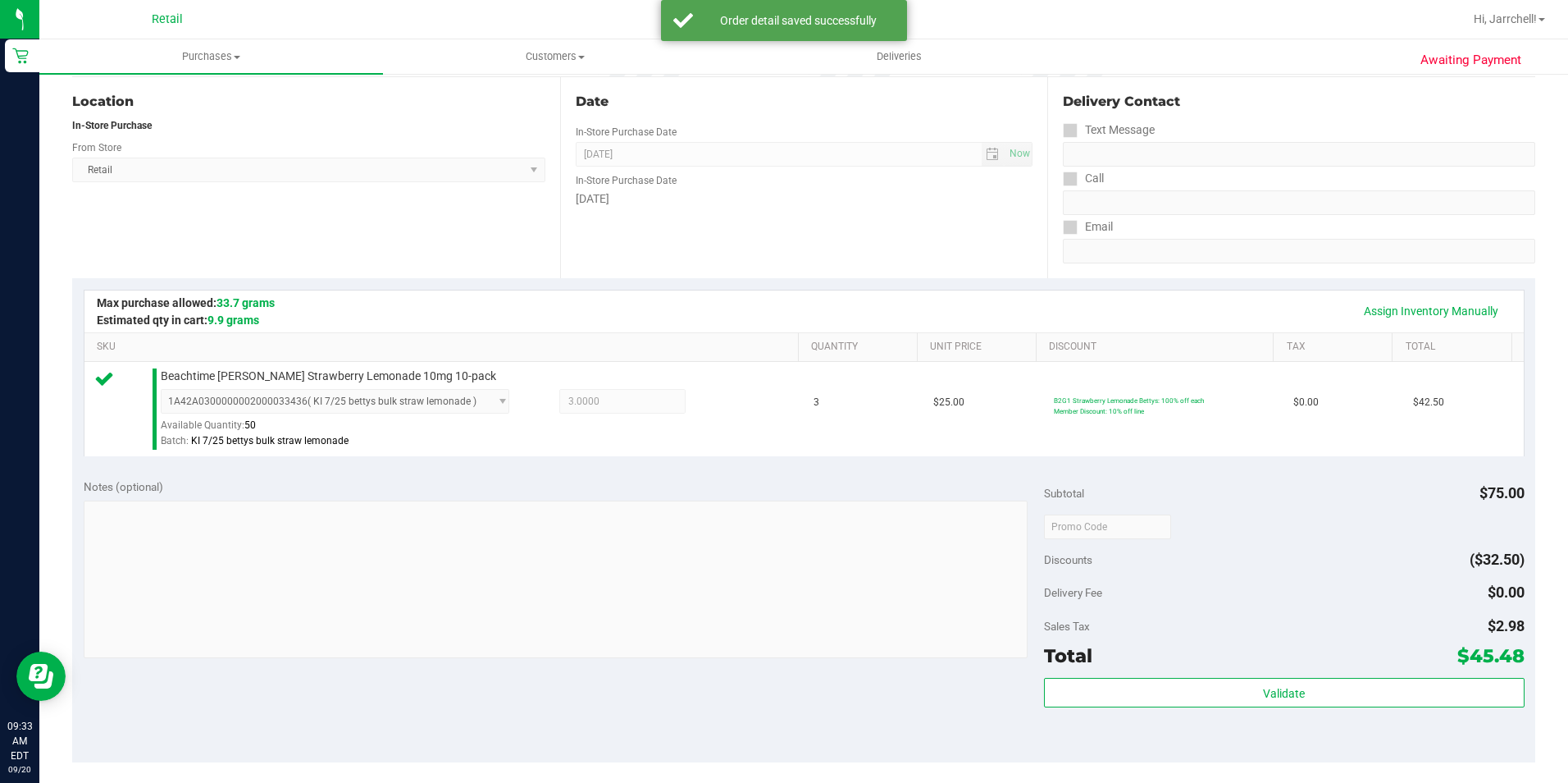
scroll to position [246, 0]
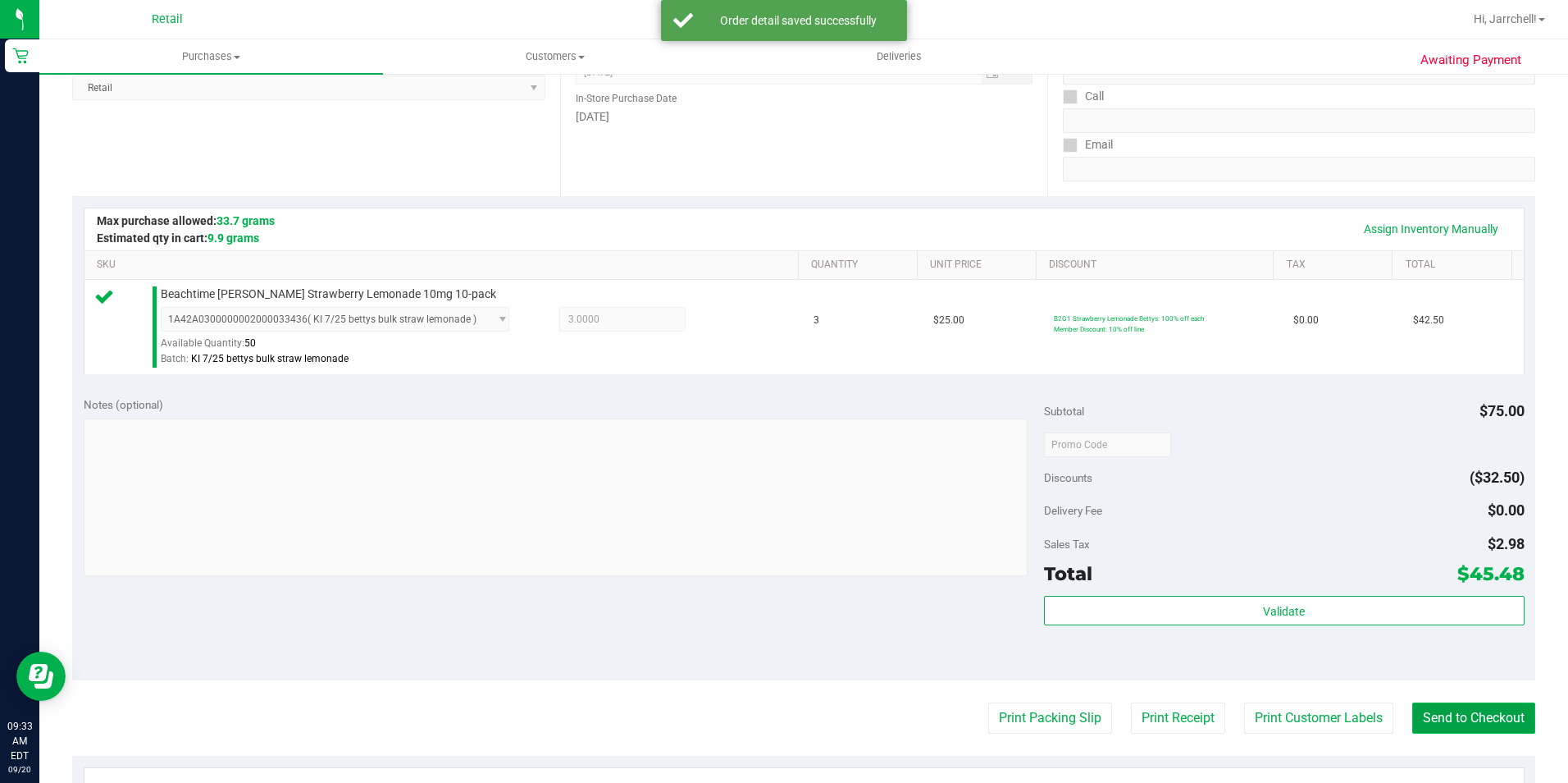
click at [755, 720] on button "Send to Checkout" at bounding box center [1473, 717] width 123 height 31
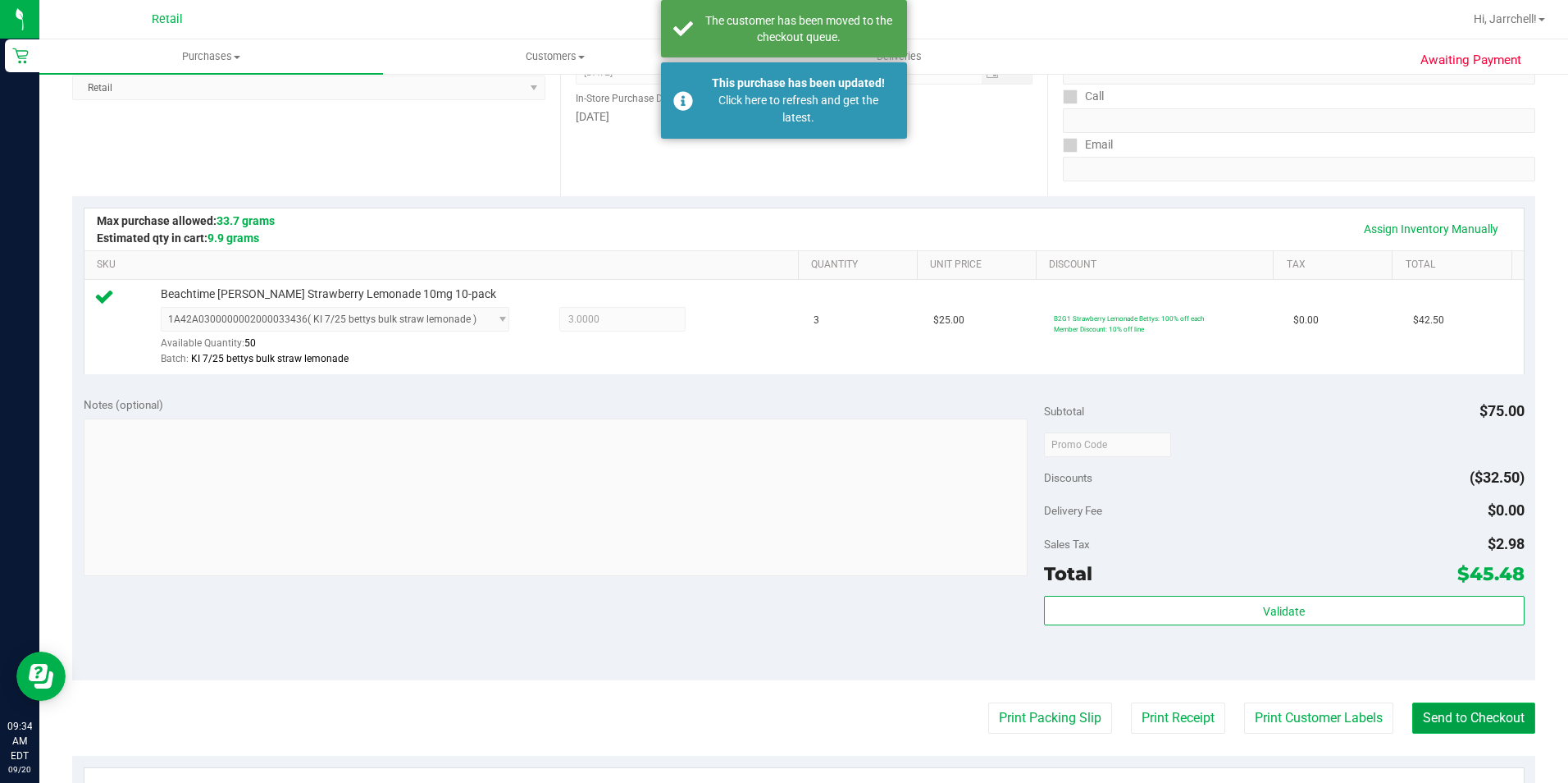
click at [755, 702] on button "Send to Checkout" at bounding box center [1473, 717] width 123 height 31
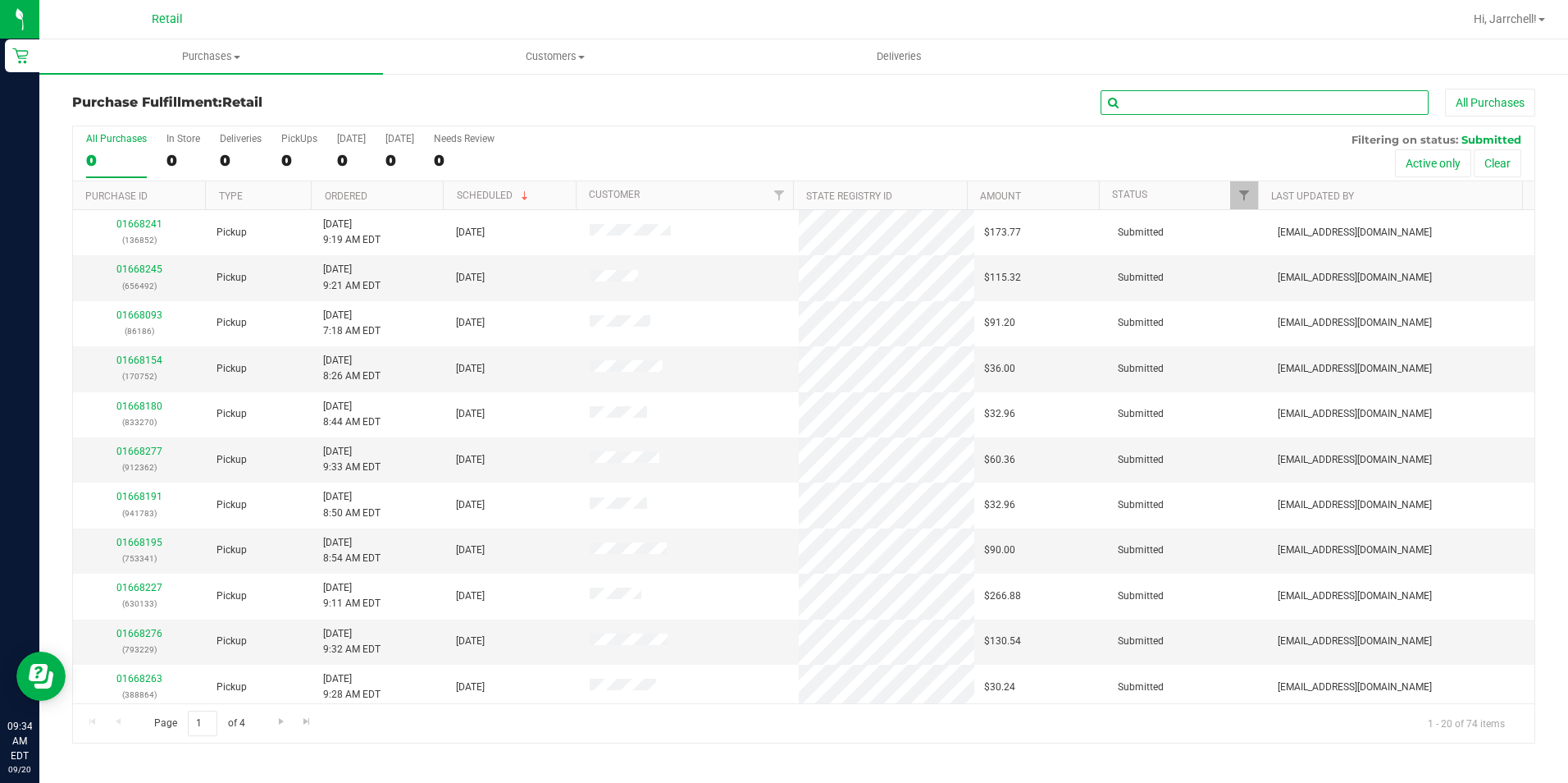
click at [755, 110] on input "text" at bounding box center [1264, 103] width 328 height 25
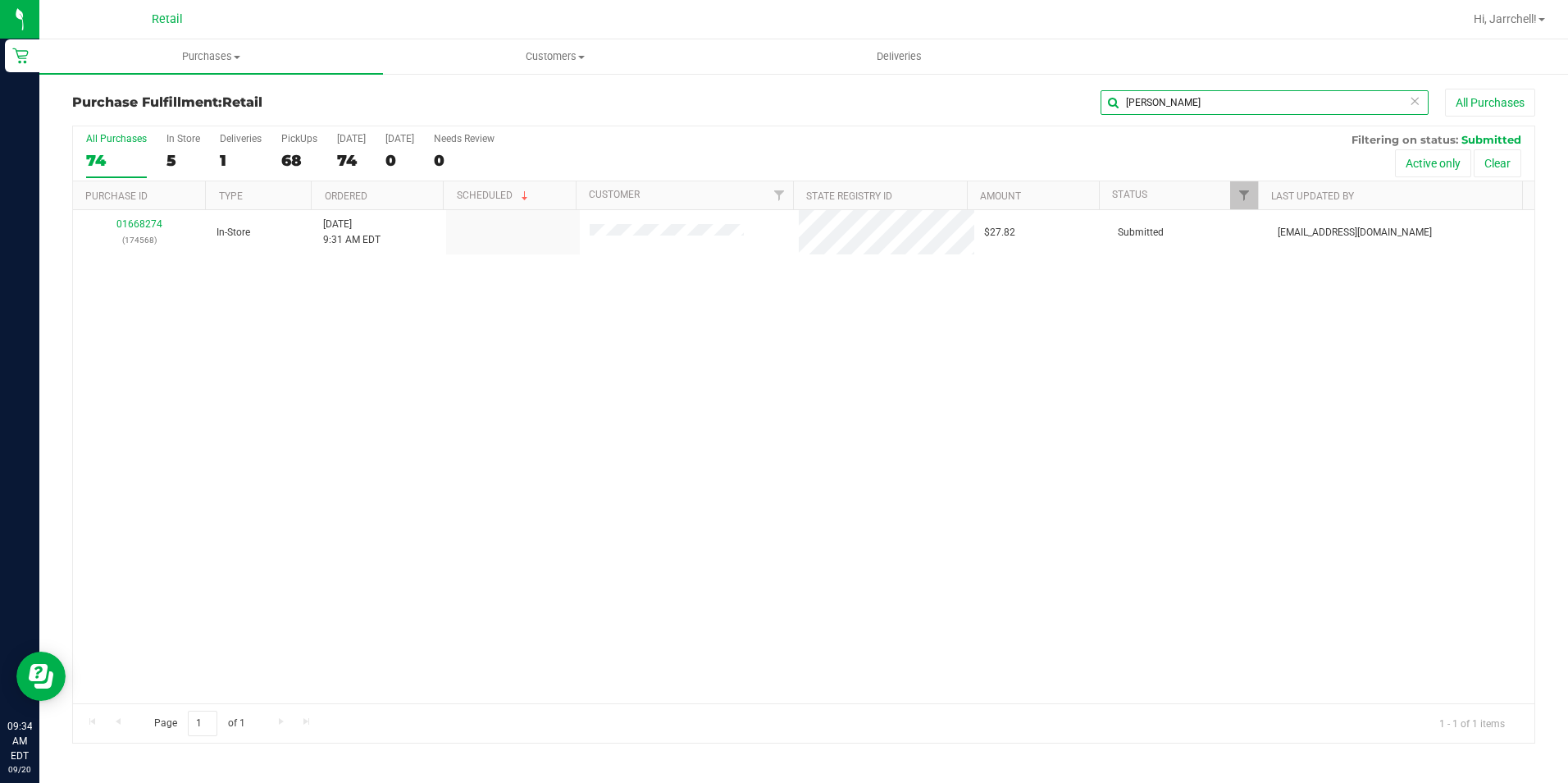
type input "[PERSON_NAME]"
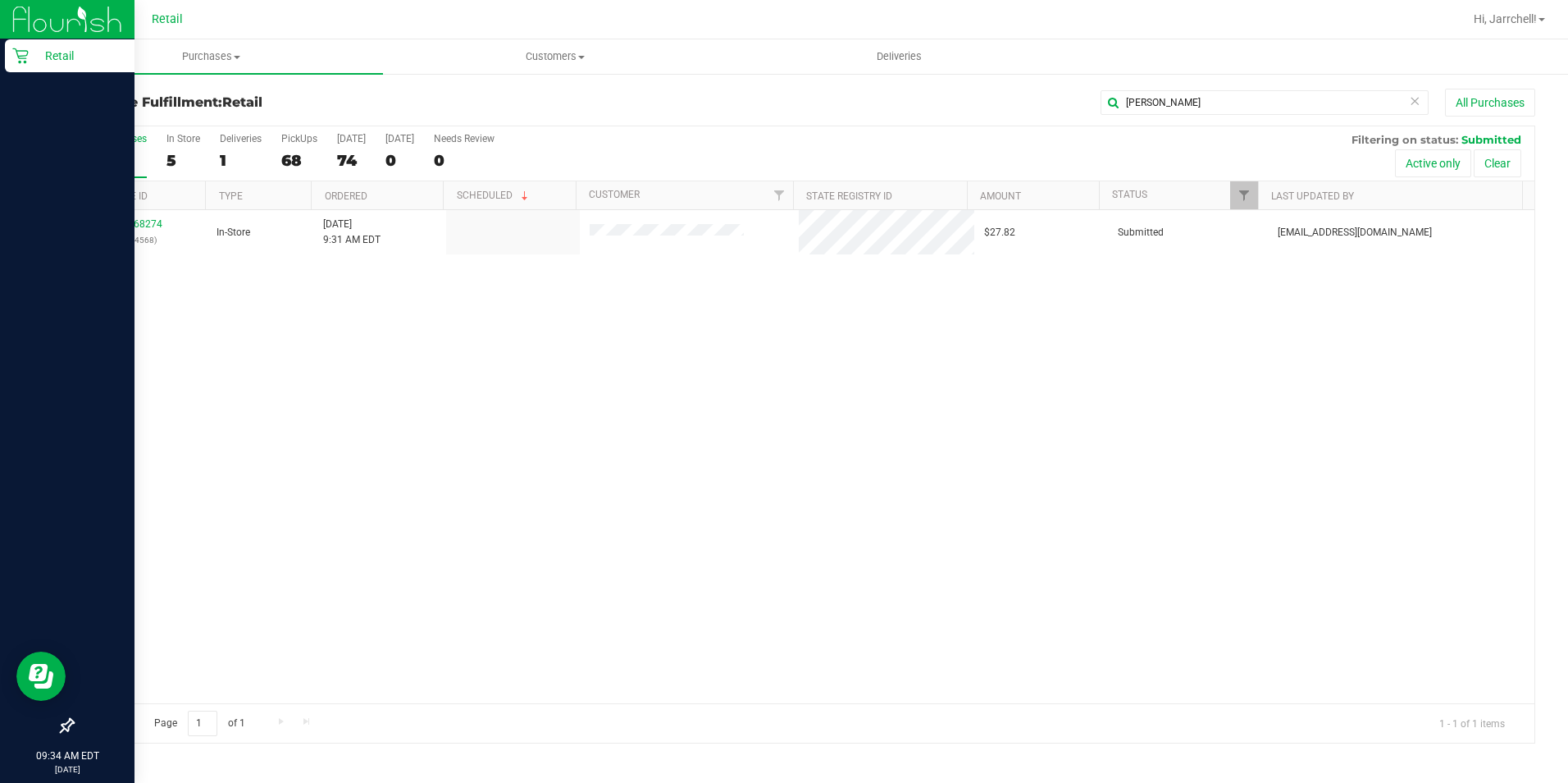
drag, startPoint x: 477, startPoint y: 298, endPoint x: 0, endPoint y: 169, distance: 494.1
click at [450, 296] on div "01668274 (174568) In-Store [DATE] 9:31 AM EDT $27.82 Submitted [EMAIL_ADDRESS][…" at bounding box center [803, 457] width 1461 height 493
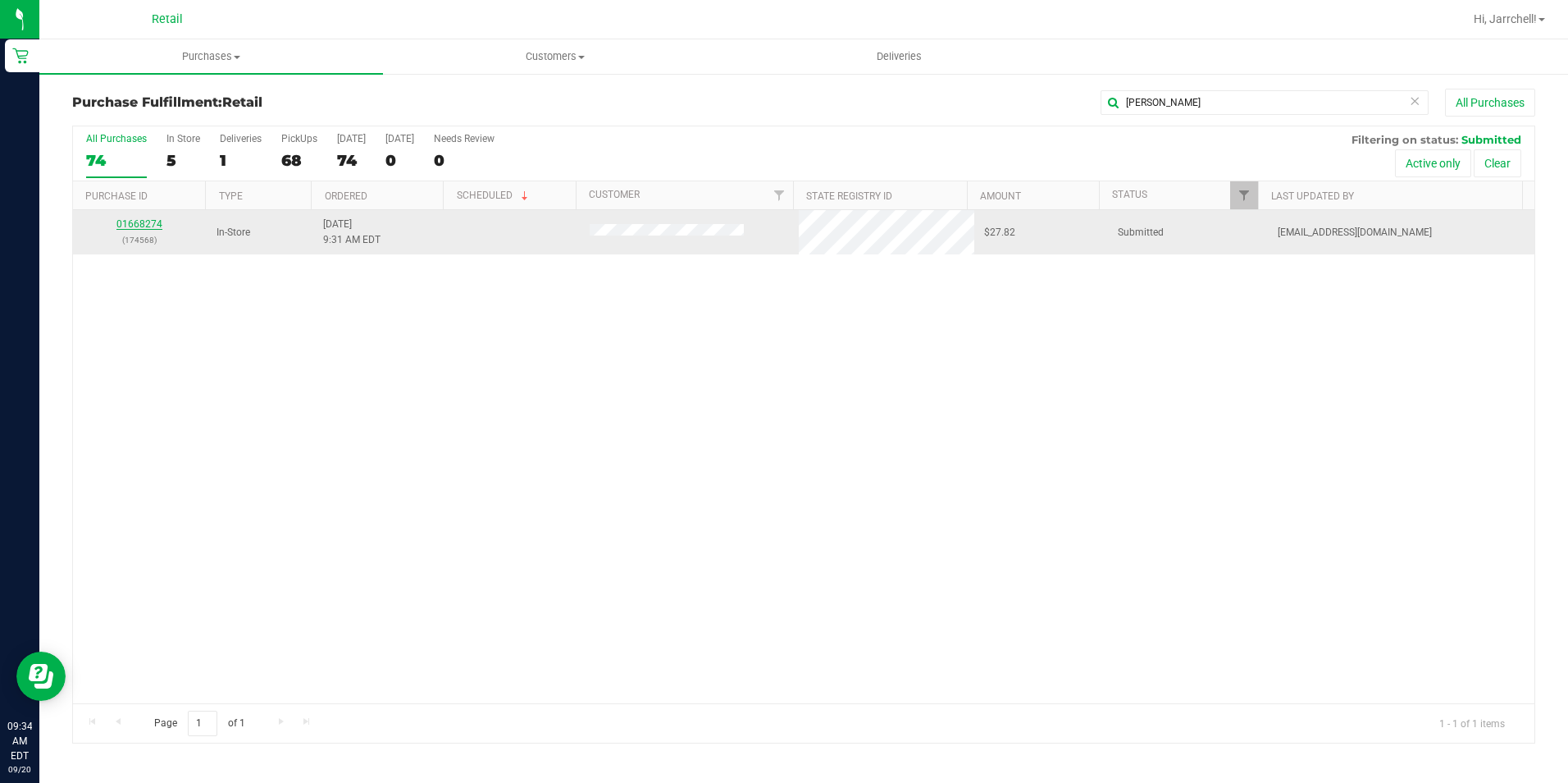
click at [141, 224] on link "01668274" at bounding box center [140, 224] width 46 height 12
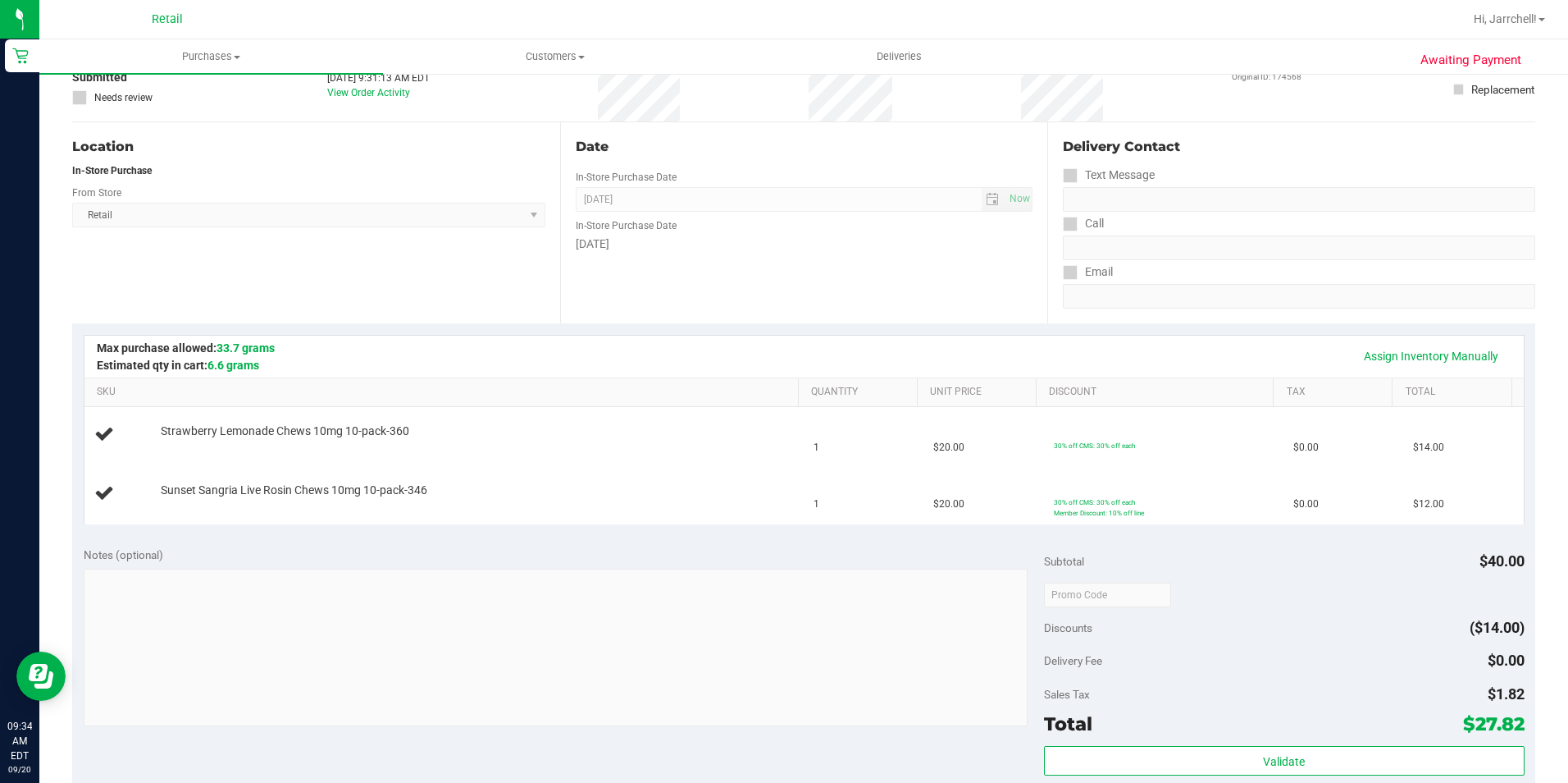
scroll to position [246, 0]
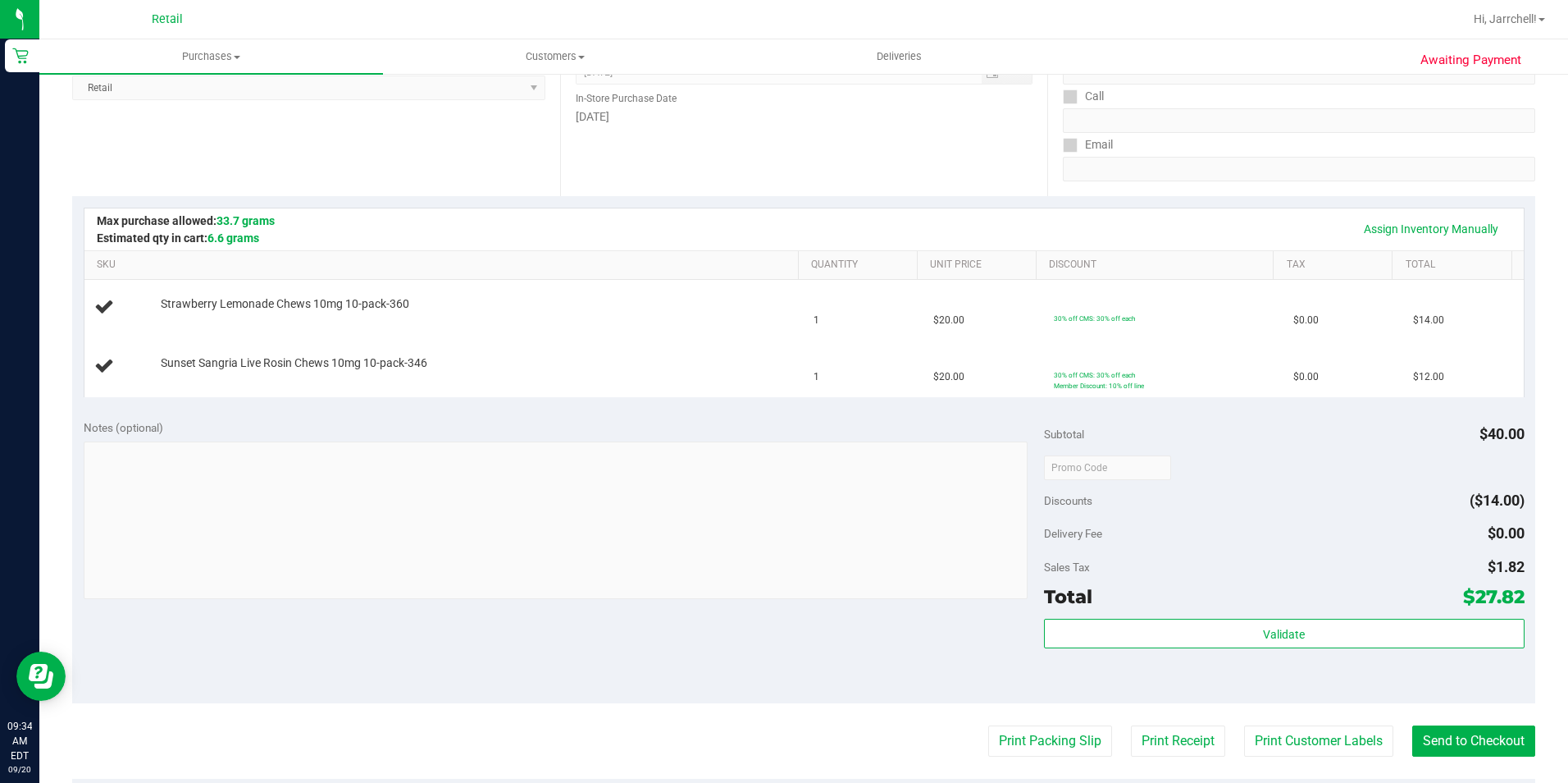
drag, startPoint x: 797, startPoint y: 401, endPoint x: 1528, endPoint y: 724, distance: 799.2
click at [755, 400] on div "Assign Inventory Manually SKU Quantity Unit Price Discount Tax Total Strawberry…" at bounding box center [803, 302] width 1463 height 211
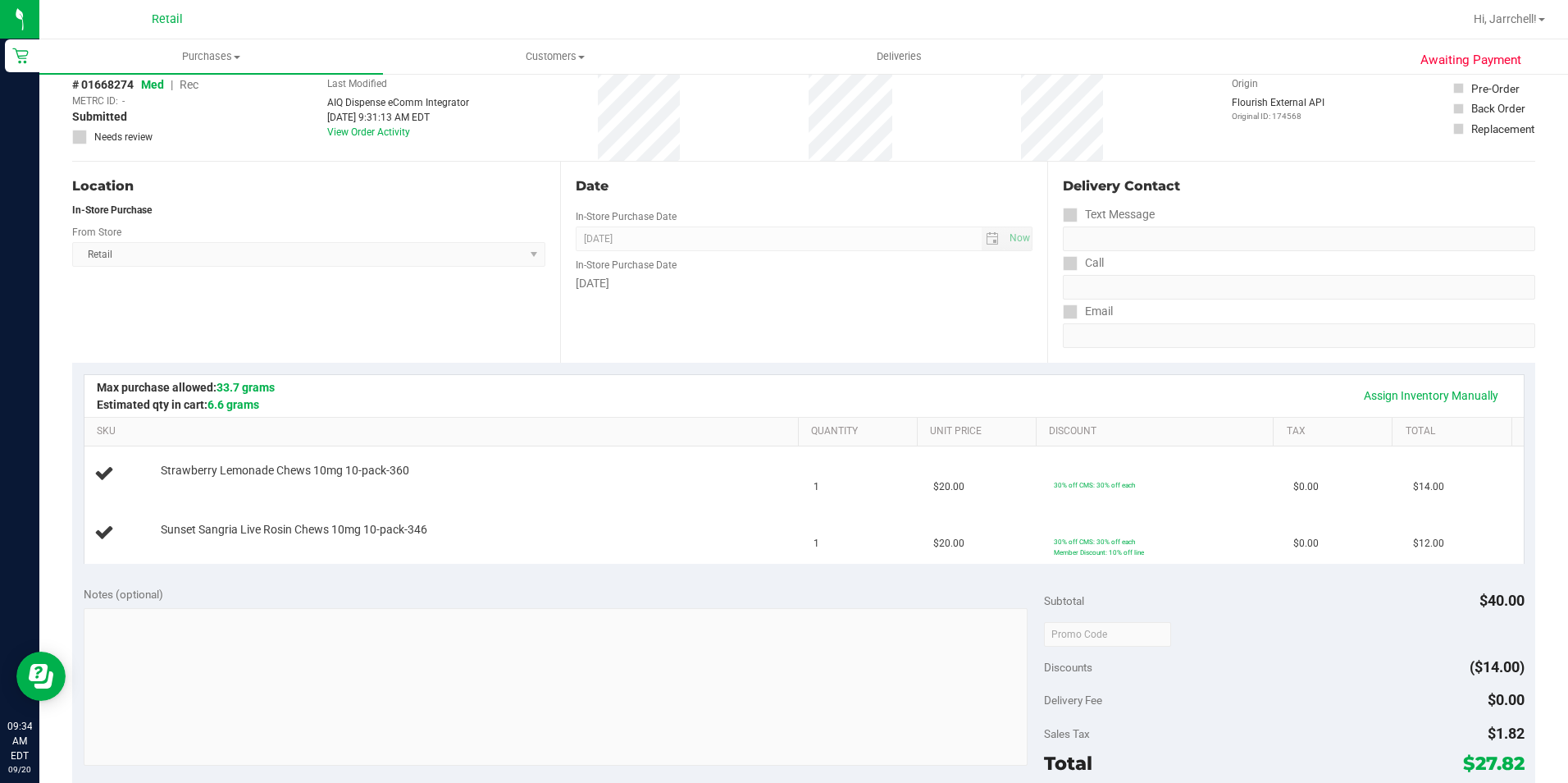
scroll to position [0, 0]
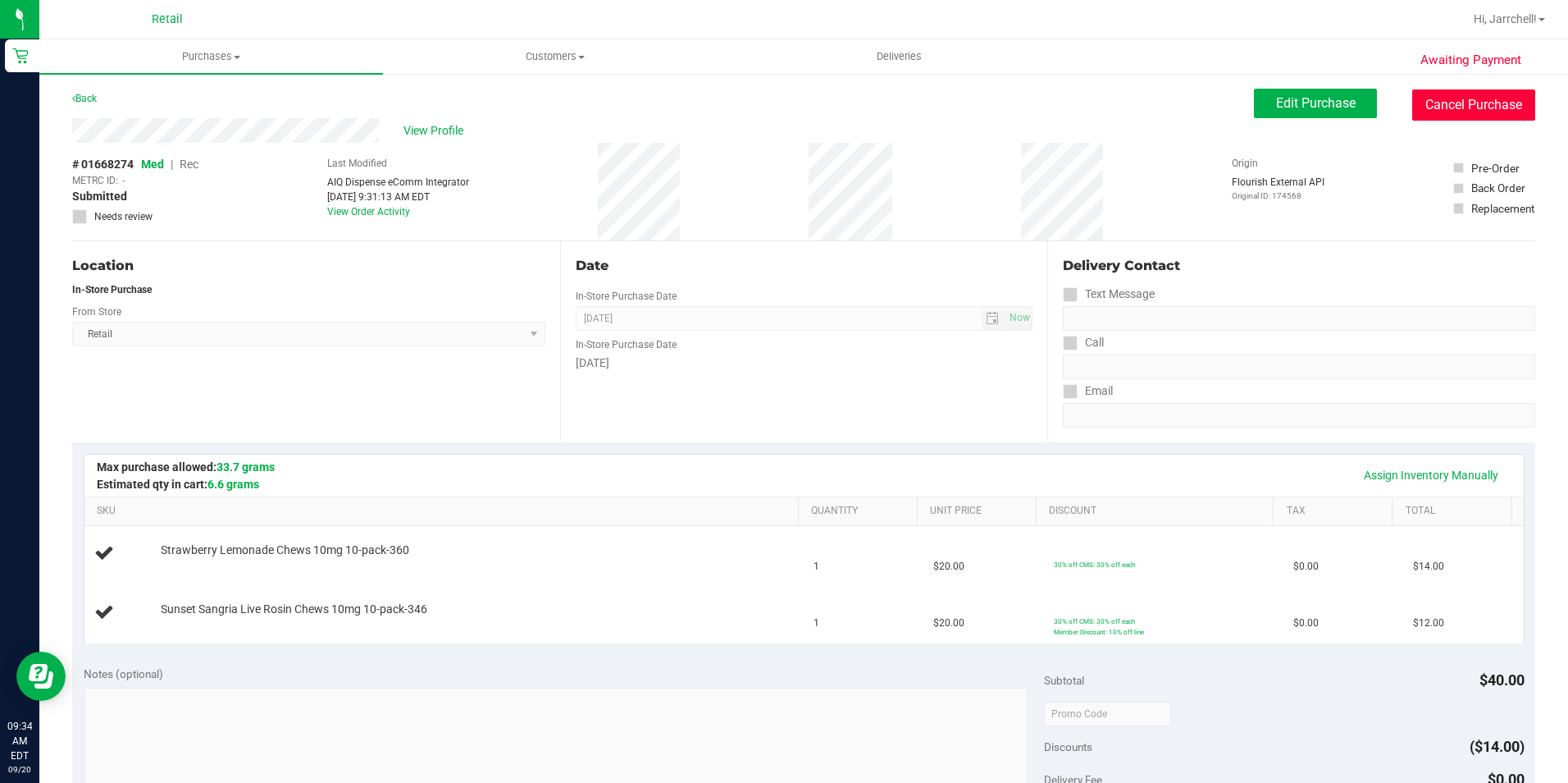
click at [755, 102] on button "Cancel Purchase" at bounding box center [1473, 105] width 123 height 31
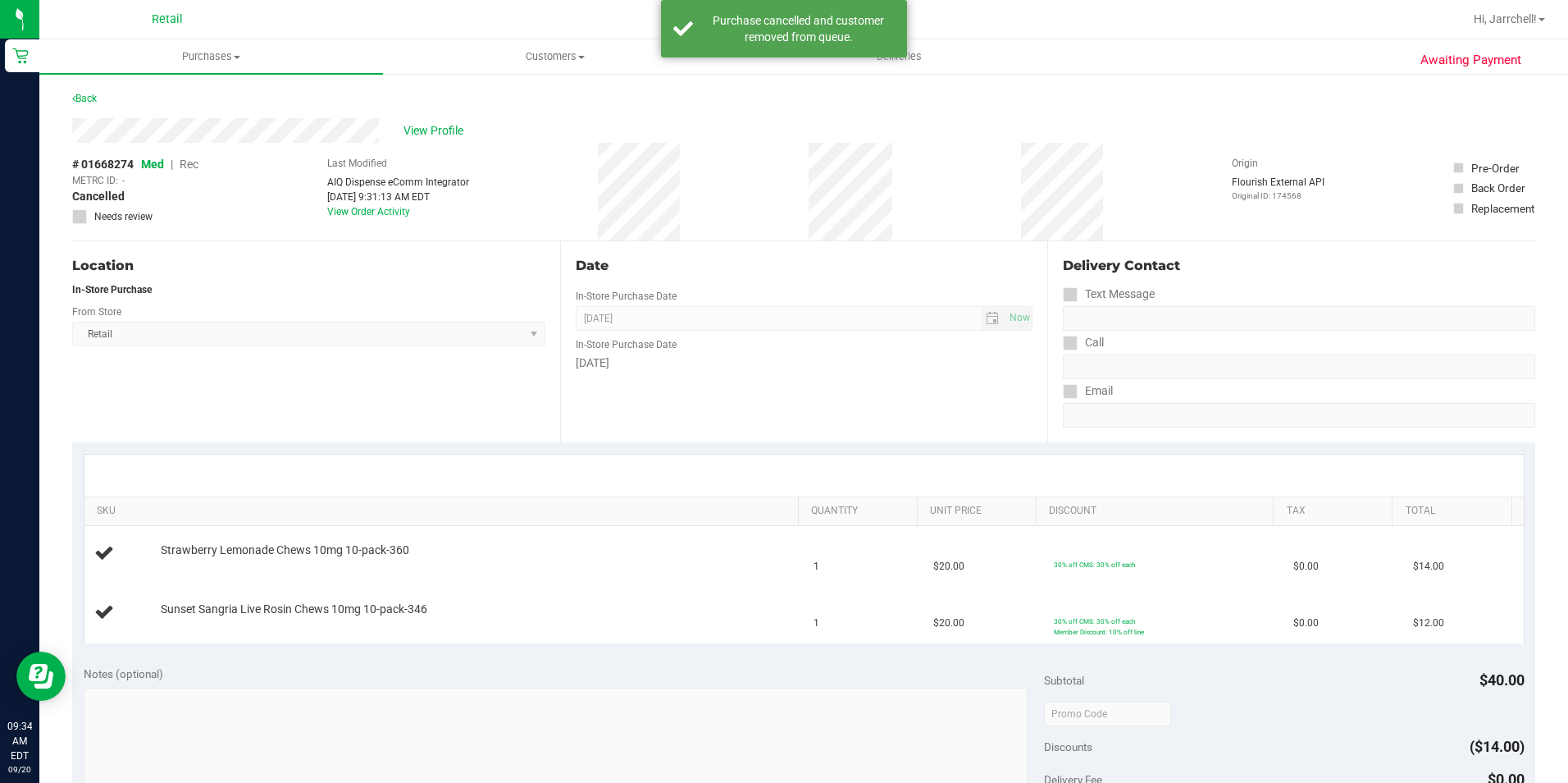
drag, startPoint x: 889, startPoint y: 141, endPoint x: 514, endPoint y: 16, distance: 395.3
click at [755, 137] on div "View Profile" at bounding box center [803, 130] width 1463 height 25
drag, startPoint x: 749, startPoint y: 79, endPoint x: 268, endPoint y: 62, distance: 481.3
click at [735, 79] on div "Awaiting Payment Back View Profile # 01668274 Med | Rec METRC ID: - Cancelled N…" at bounding box center [803, 718] width 1529 height 1293
click at [450, 136] on span "View Profile" at bounding box center [437, 131] width 66 height 17
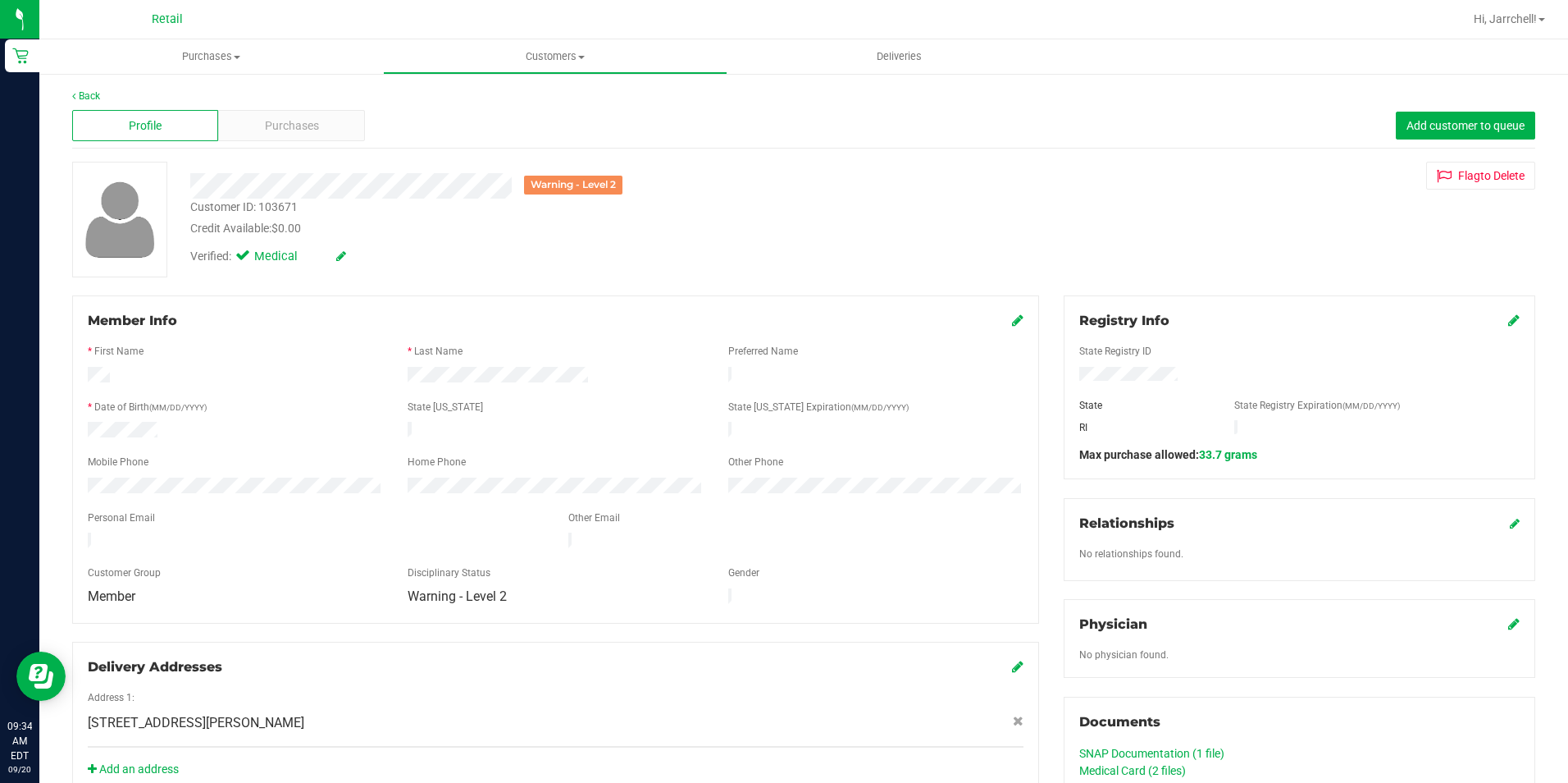
drag, startPoint x: 936, startPoint y: 125, endPoint x: 870, endPoint y: 117, distance: 66.5
click at [755, 117] on div "Profile Purchases Add customer to queue" at bounding box center [803, 126] width 1463 height 45
click at [305, 131] on span "Purchases" at bounding box center [292, 126] width 54 height 17
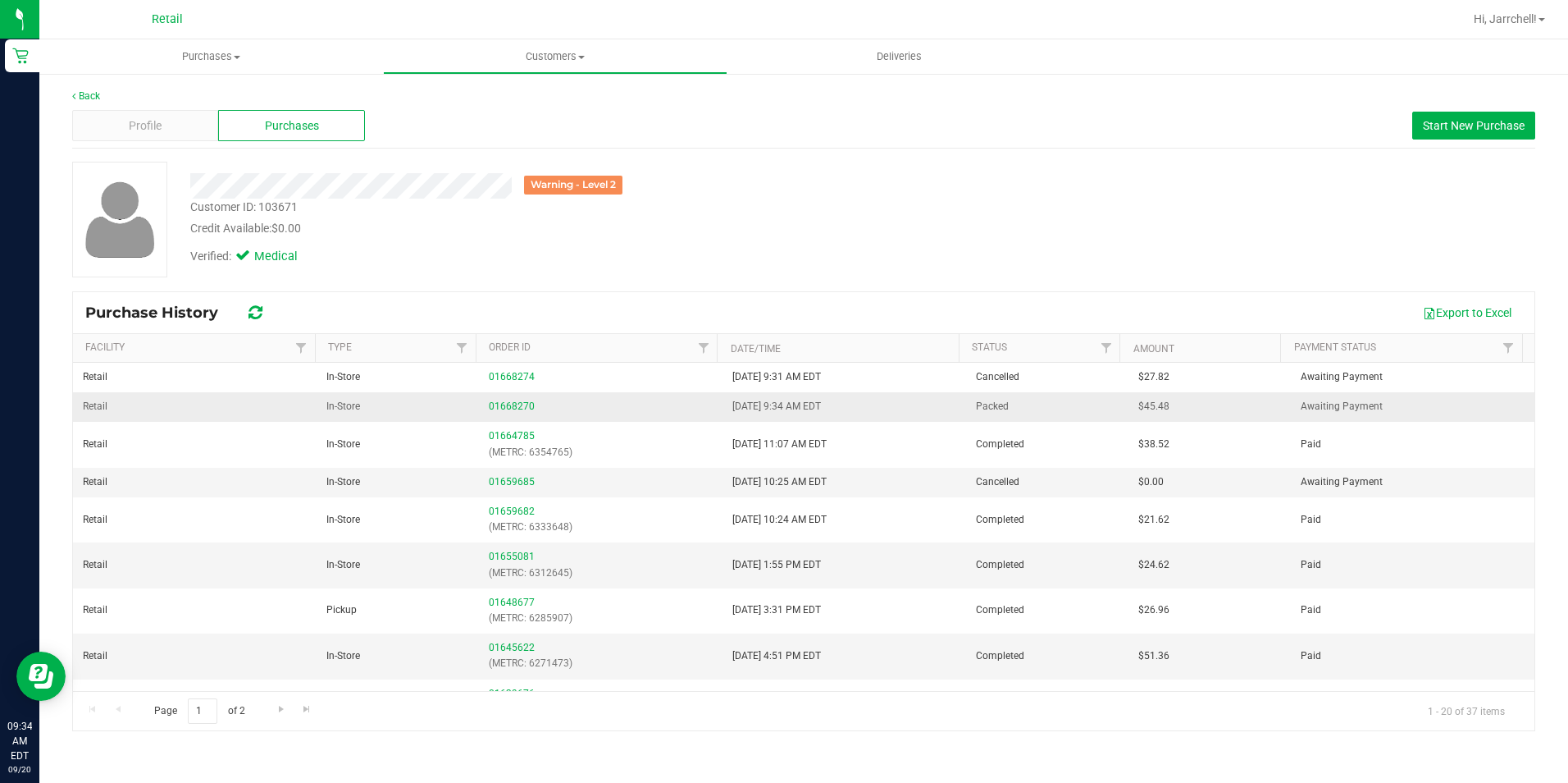
click at [523, 396] on td "01668270" at bounding box center [600, 407] width 243 height 30
click at [525, 405] on link "01668270" at bounding box center [511, 407] width 46 height 12
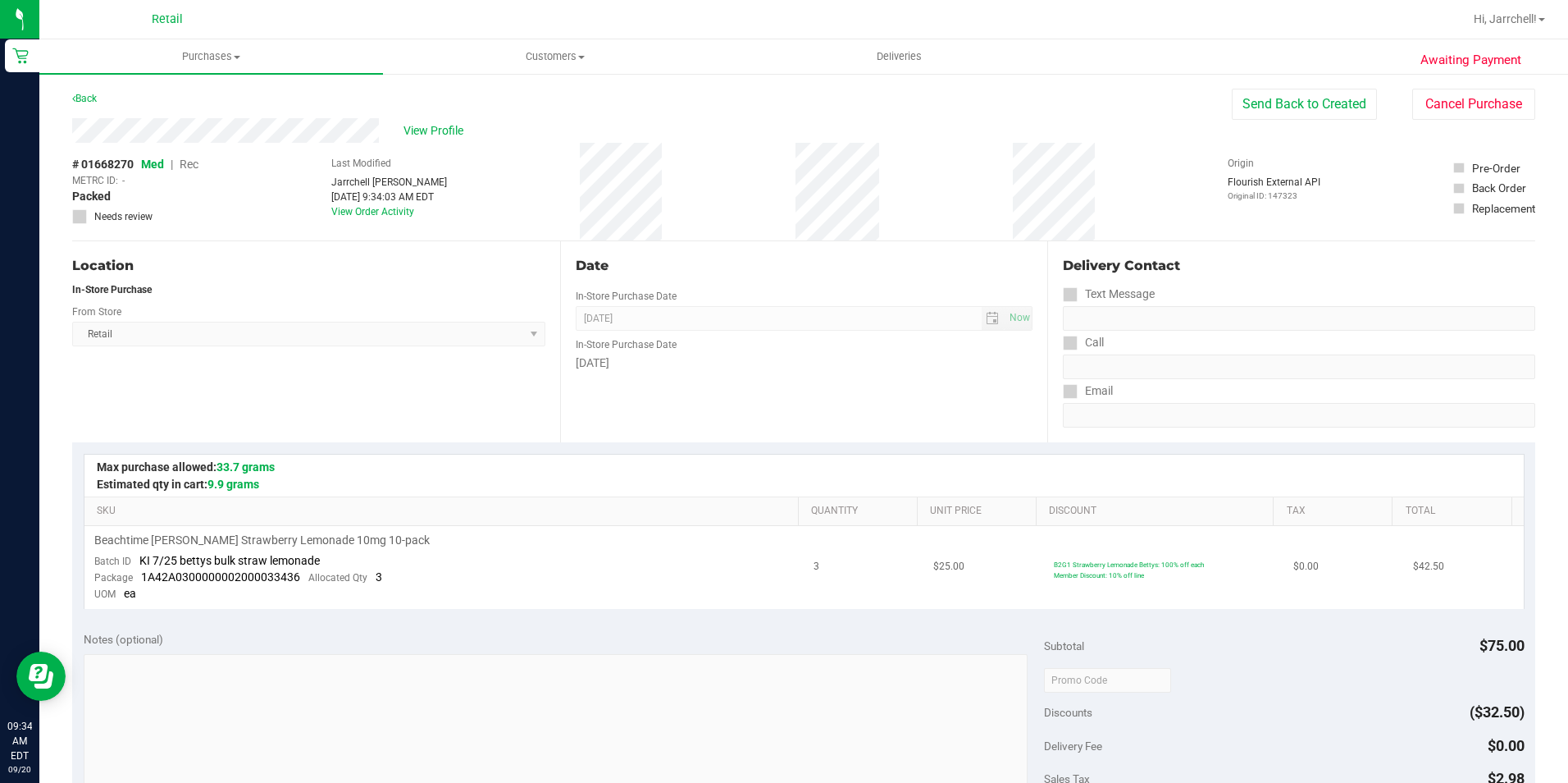
click at [755, 390] on div "Date In-Store Purchase Date [DATE] Now In-Store Purchase Date [DATE]" at bounding box center [804, 342] width 488 height 201
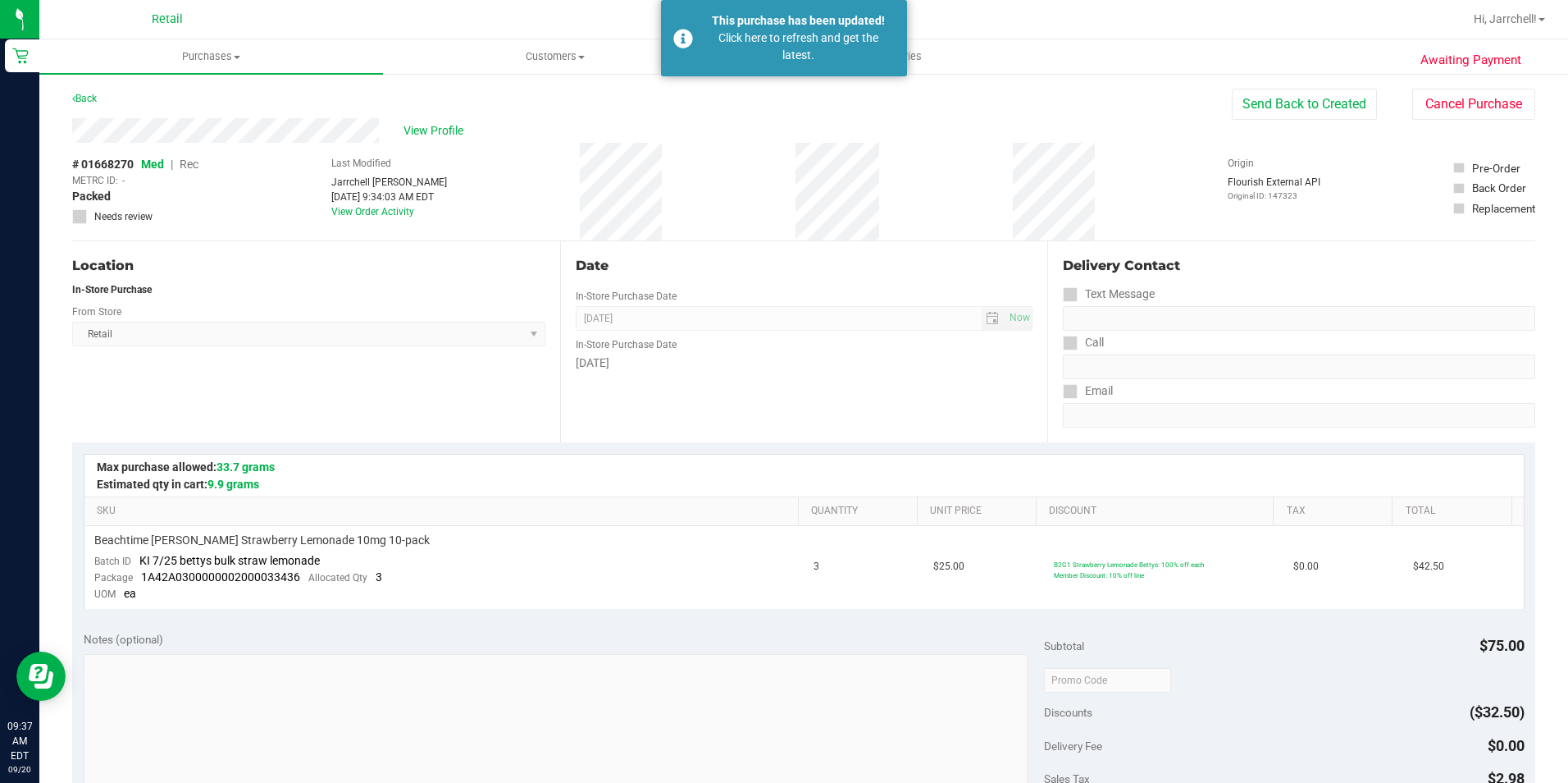
drag, startPoint x: 1103, startPoint y: 88, endPoint x: 586, endPoint y: 87, distance: 517.0
click at [755, 88] on div "Awaiting Payment Back Send Back to Created Cancel Purchase View Profile # 01668…" at bounding box center [803, 701] width 1529 height 1259
click at [243, 54] on span "Purchases" at bounding box center [210, 56] width 344 height 15
click at [206, 96] on li "Summary of purchases" at bounding box center [210, 100] width 344 height 20
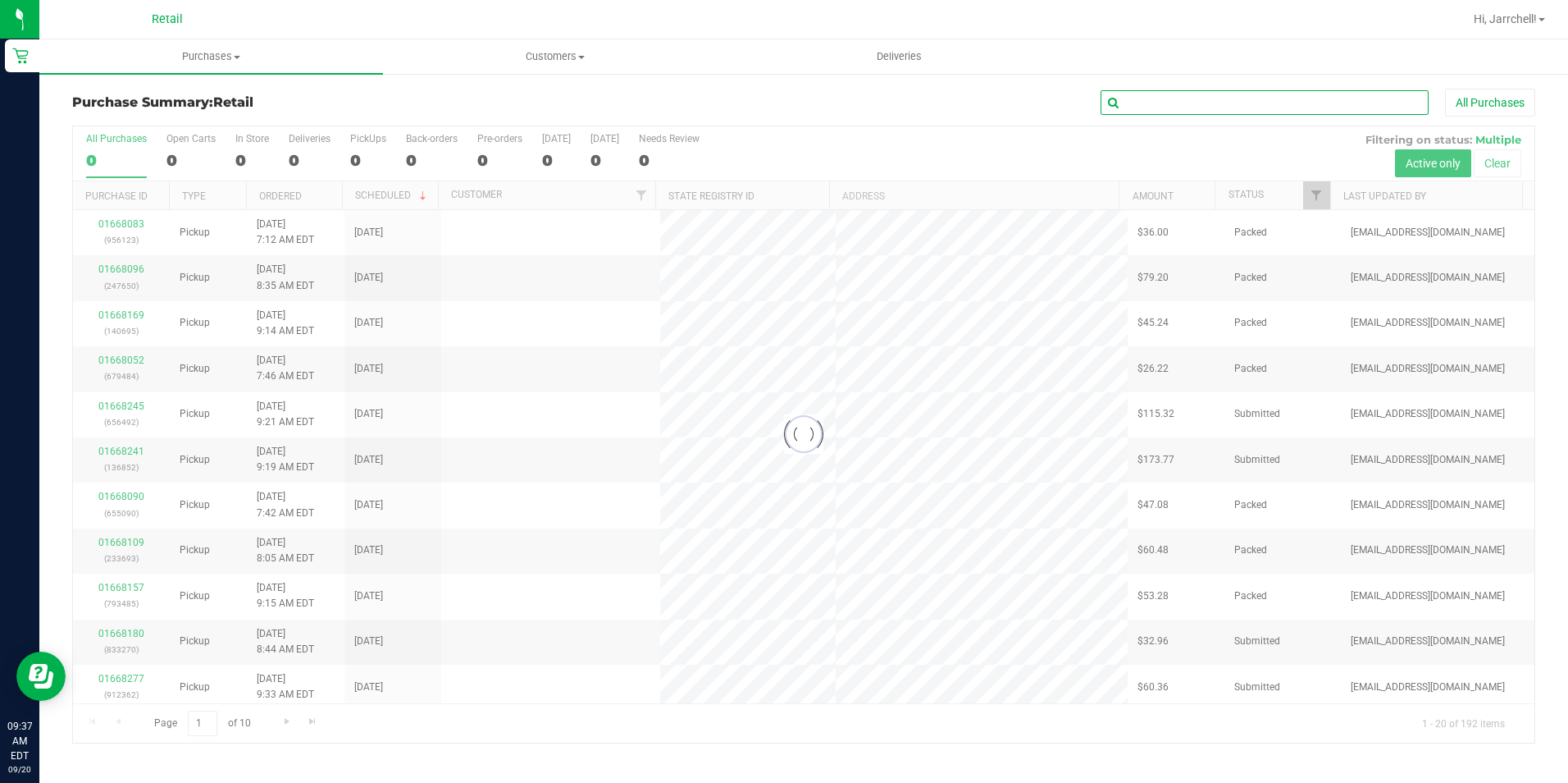
click at [755, 99] on input "text" at bounding box center [1264, 103] width 328 height 25
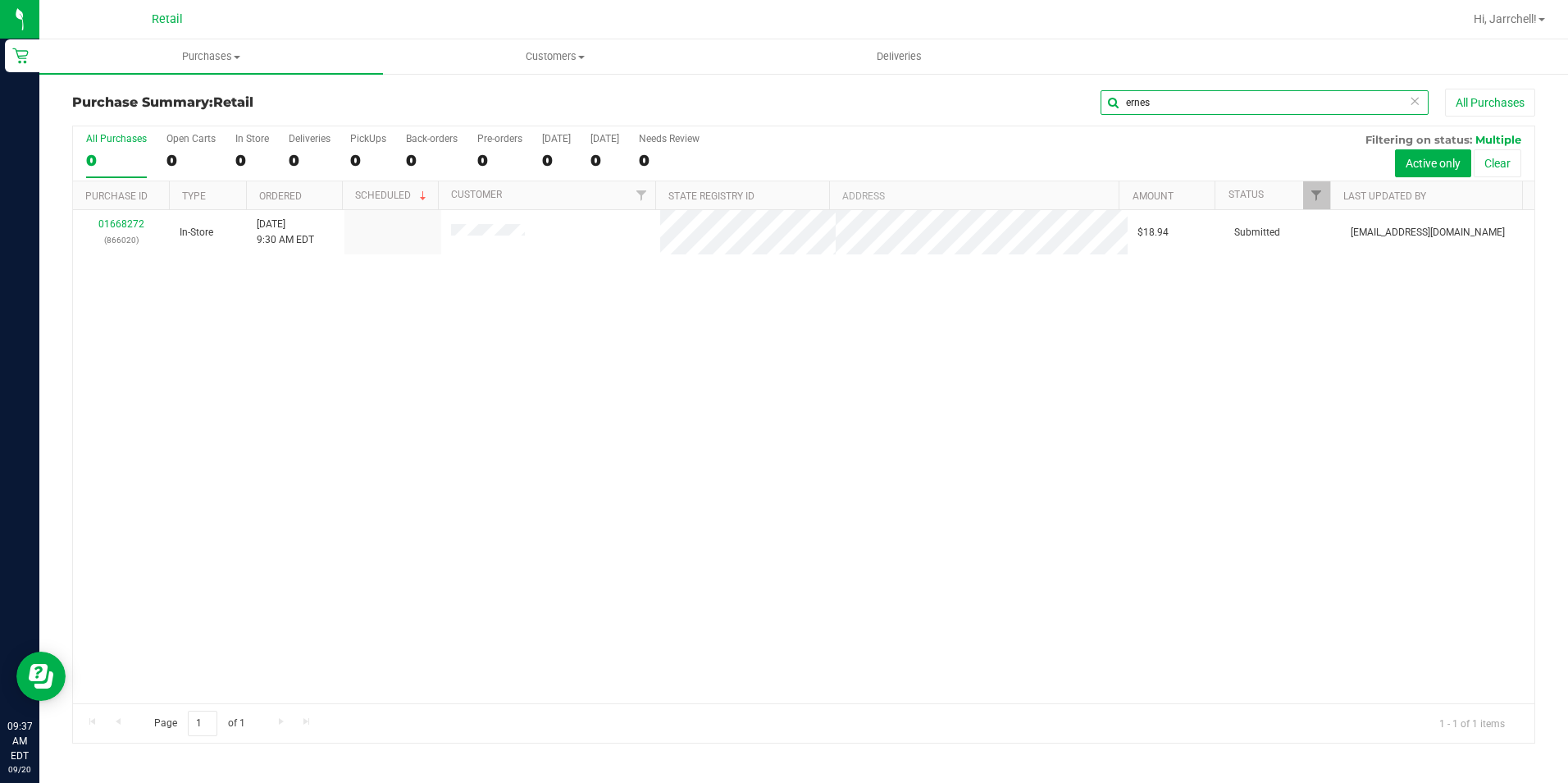
type input "ernes"
drag, startPoint x: 1243, startPoint y: 329, endPoint x: 687, endPoint y: 199, distance: 571.0
click at [755, 329] on div "01668272 (866020) In-Store [DATE] 9:30 AM EDT $18.94 Submitted [EMAIL_ADDRESS][…" at bounding box center [803, 457] width 1461 height 493
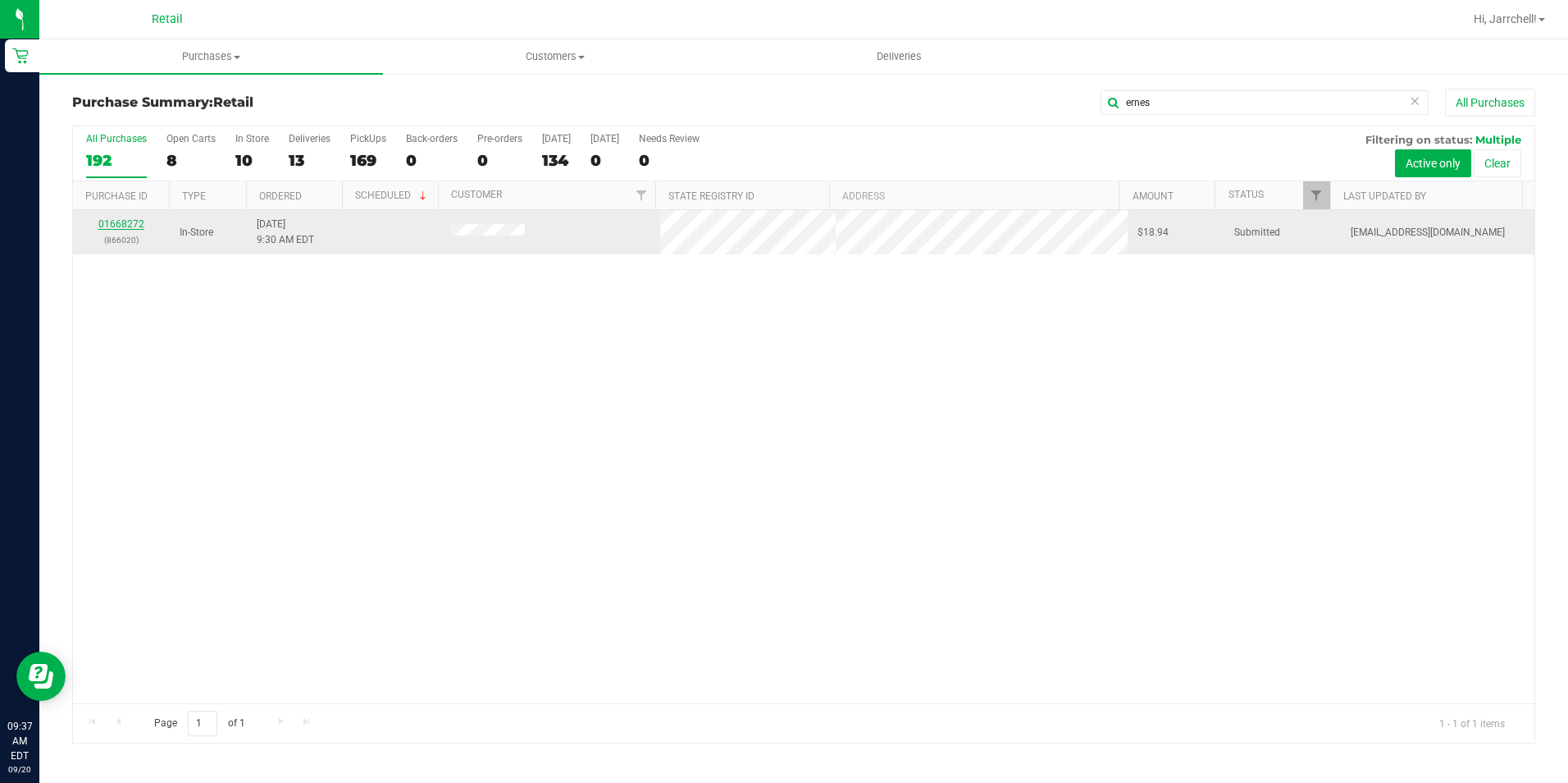
click at [129, 222] on link "01668272" at bounding box center [122, 224] width 46 height 12
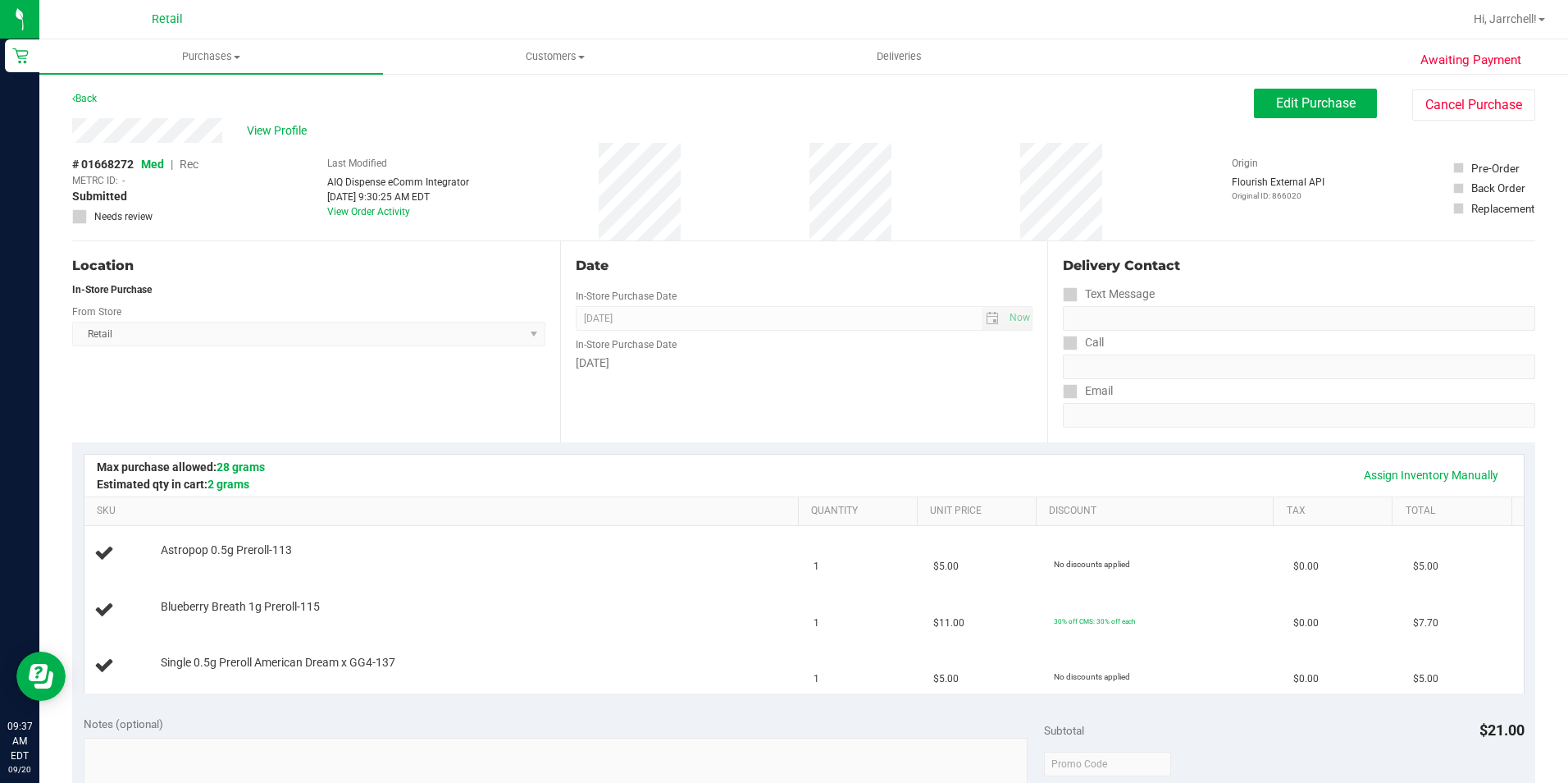
click at [714, 196] on div "# 01668272 Med | Rec METRC ID: - Submitted Needs review Last Modified AIQ Dispe…" at bounding box center [803, 192] width 1463 height 98
click at [755, 243] on div "Date In-Store Purchase Date [DATE] Now In-Store Purchase Date [DATE]" at bounding box center [804, 342] width 488 height 201
click at [755, 112] on button "Edit Purchase" at bounding box center [1315, 104] width 123 height 30
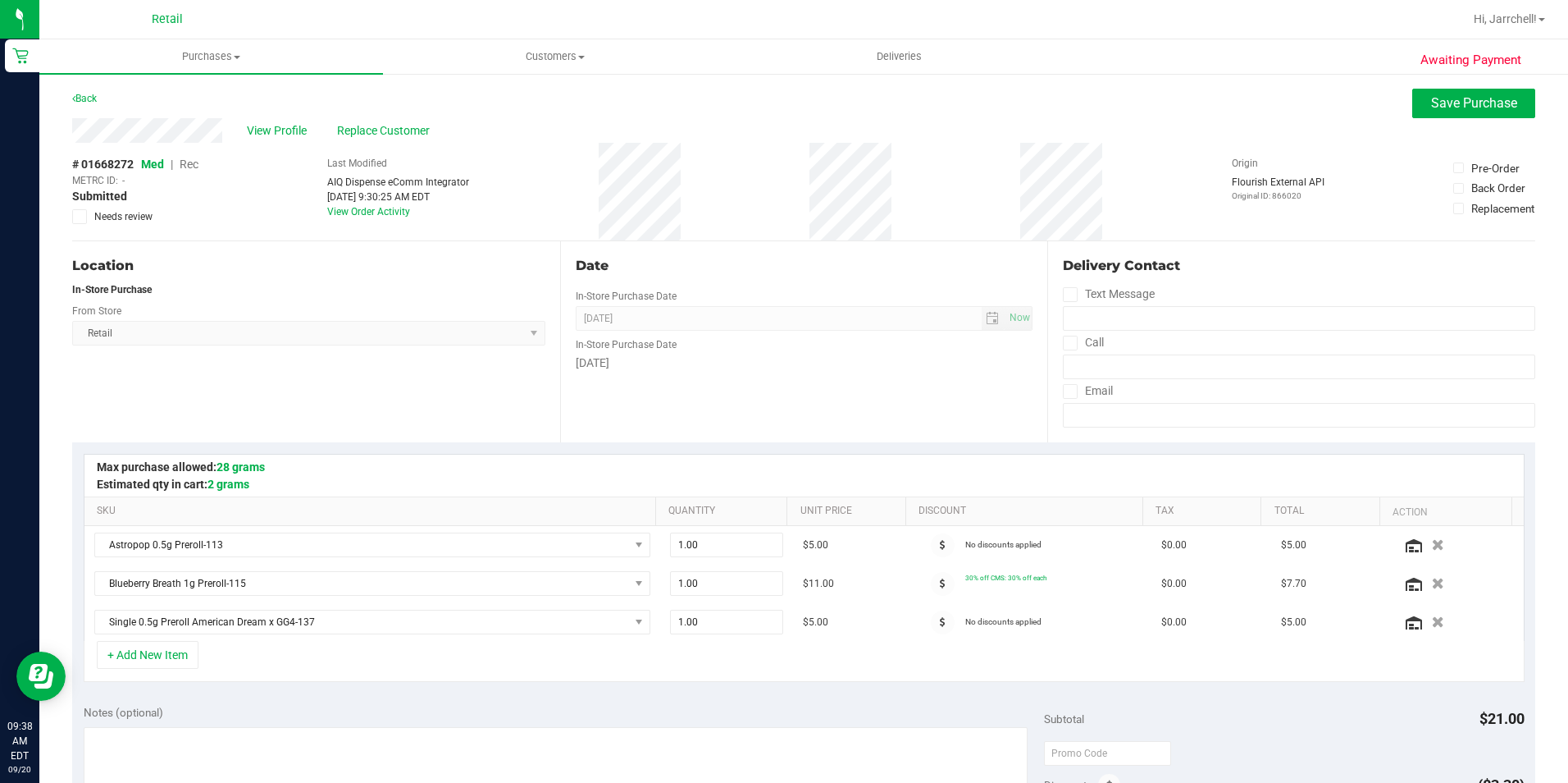
click at [188, 166] on span "Rec" at bounding box center [188, 164] width 19 height 13
click at [579, 238] on div "# 01668272 Med | Rec METRC ID: - Submitted Needs review Last Modified AIQ Dispe…" at bounding box center [803, 192] width 1463 height 98
click at [755, 163] on div "# 01668272 Med | Rec METRC ID: - Submitted Needs review Last Modified AIQ Dispe…" at bounding box center [803, 192] width 1463 height 98
click at [755, 123] on div "View Profile Replace Customer" at bounding box center [803, 130] width 1463 height 25
click at [755, 109] on span "Save Purchase" at bounding box center [1474, 103] width 86 height 16
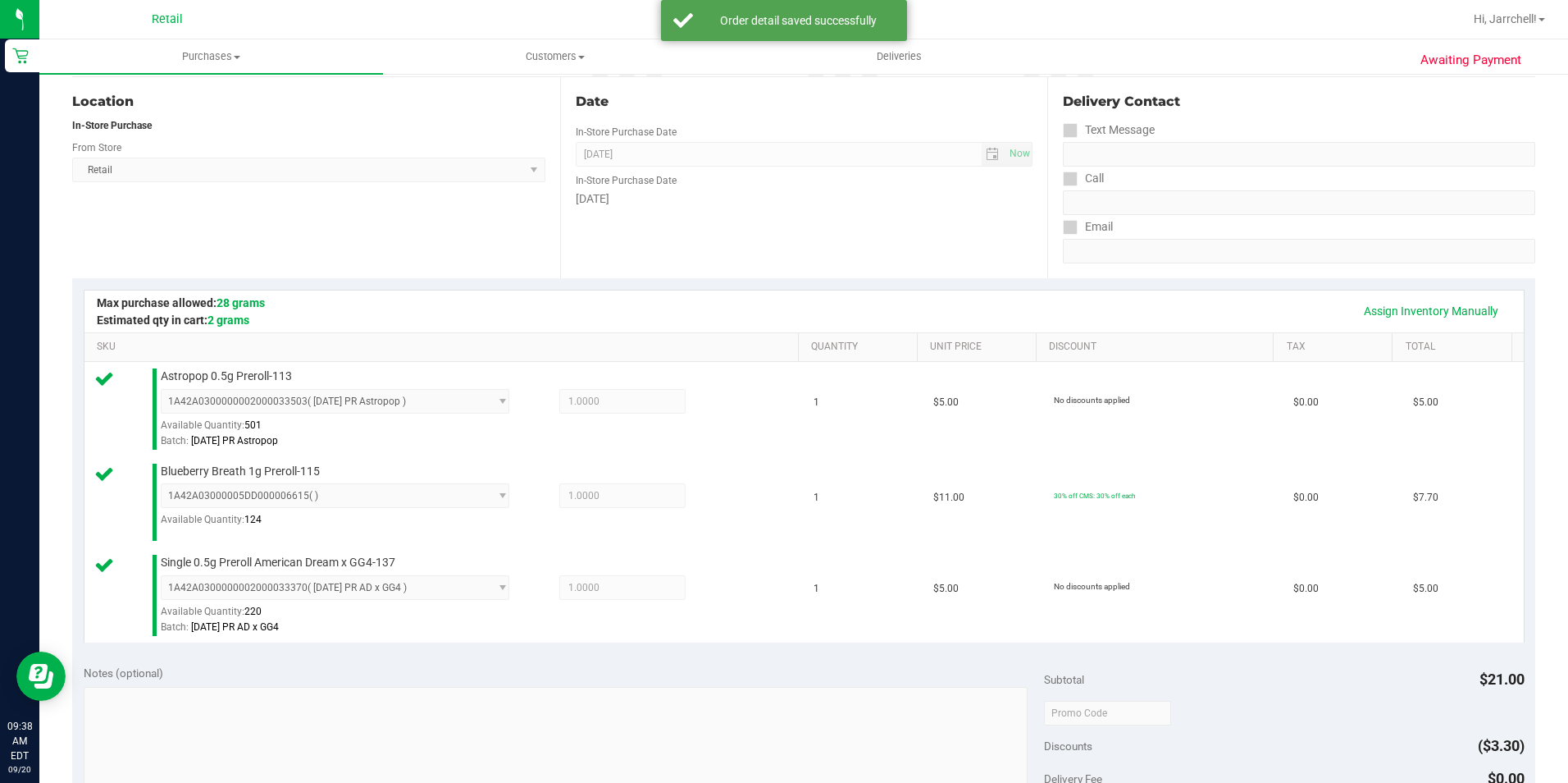
scroll to position [493, 0]
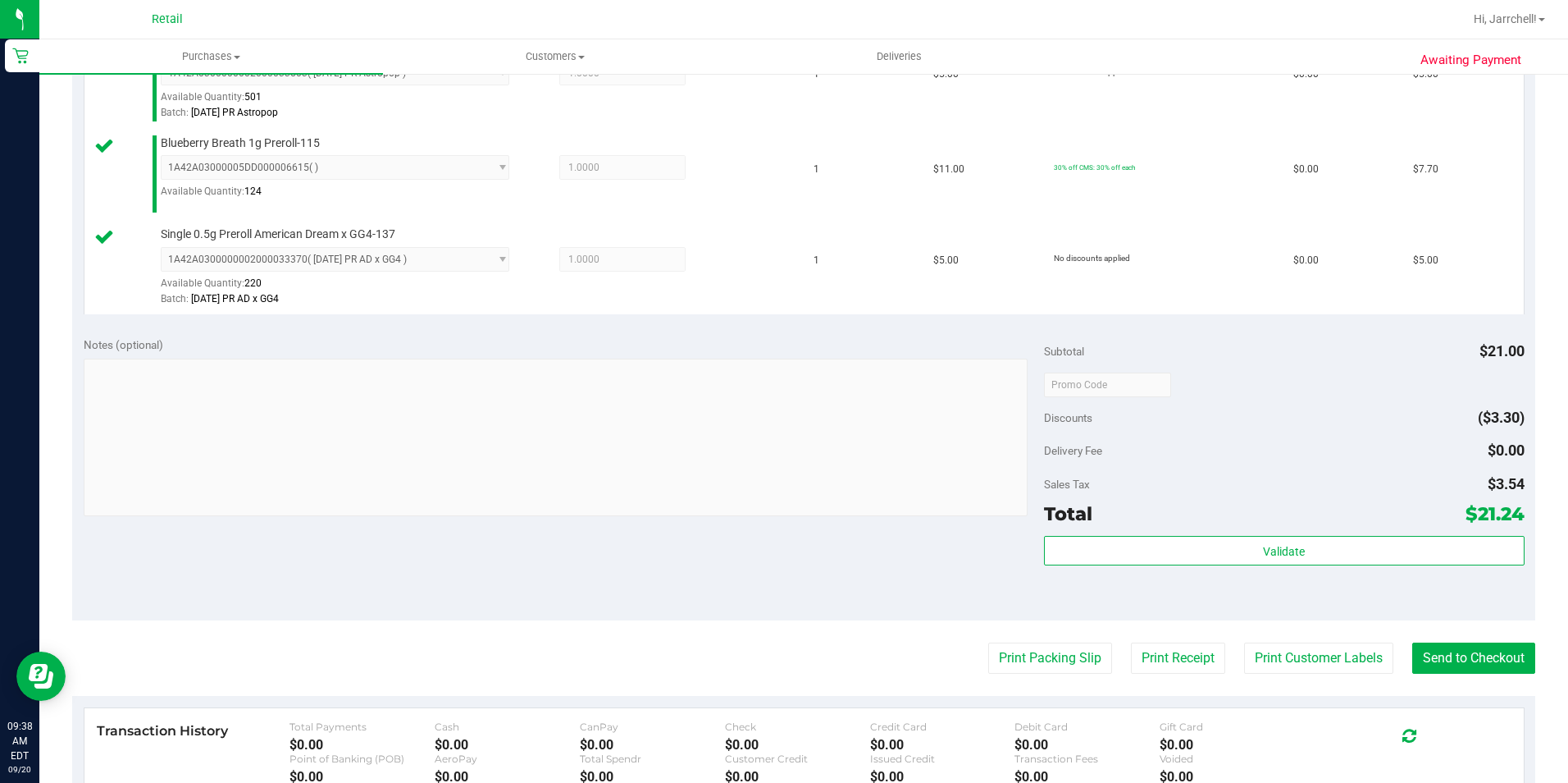
click at [625, 357] on div "Notes (optional)" at bounding box center [563, 428] width 960 height 184
click at [755, 655] on button "Send to Checkout" at bounding box center [1473, 657] width 123 height 31
click at [692, 345] on div "Notes (optional)" at bounding box center [563, 344] width 960 height 16
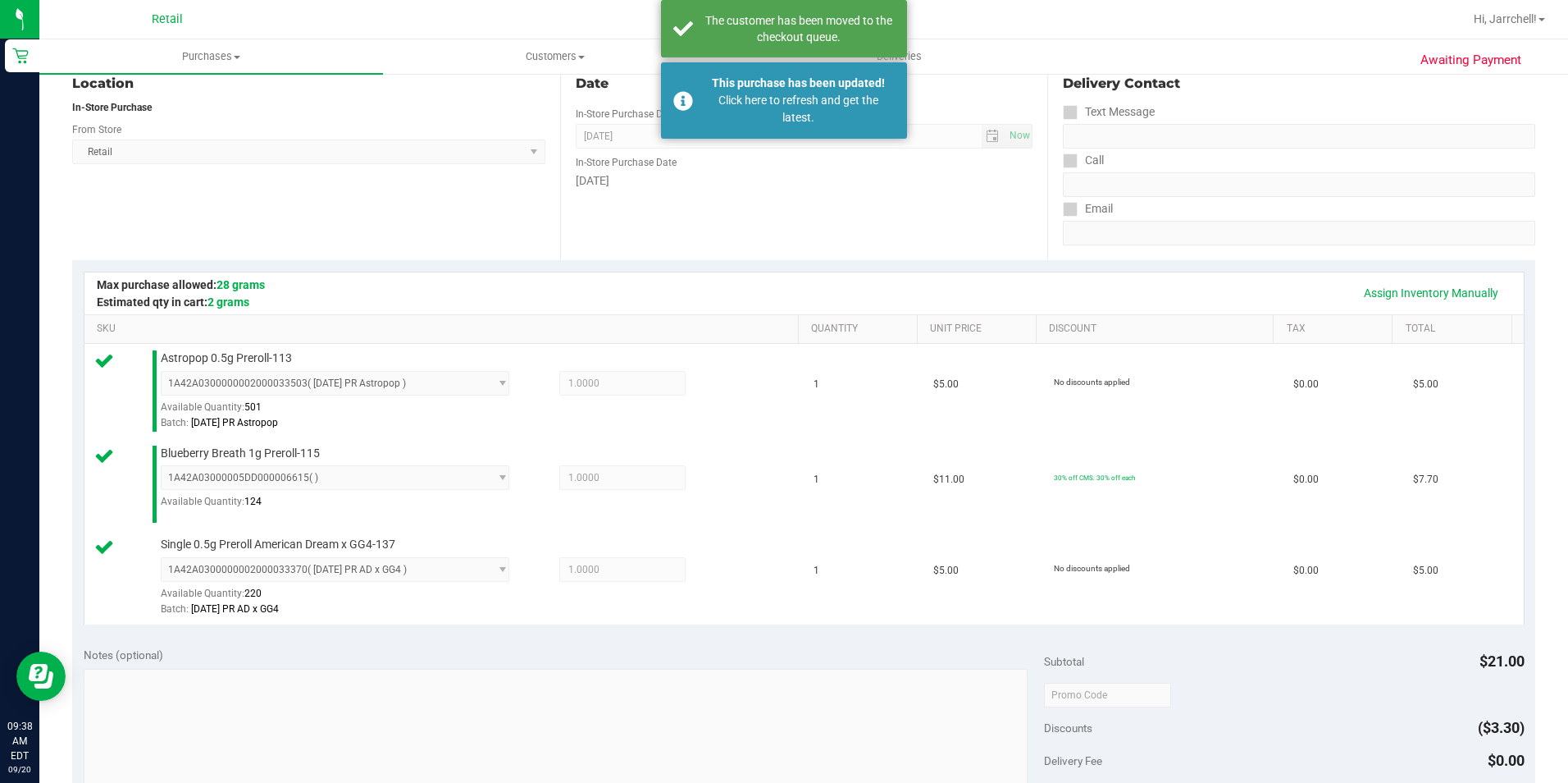
scroll to position [165, 0]
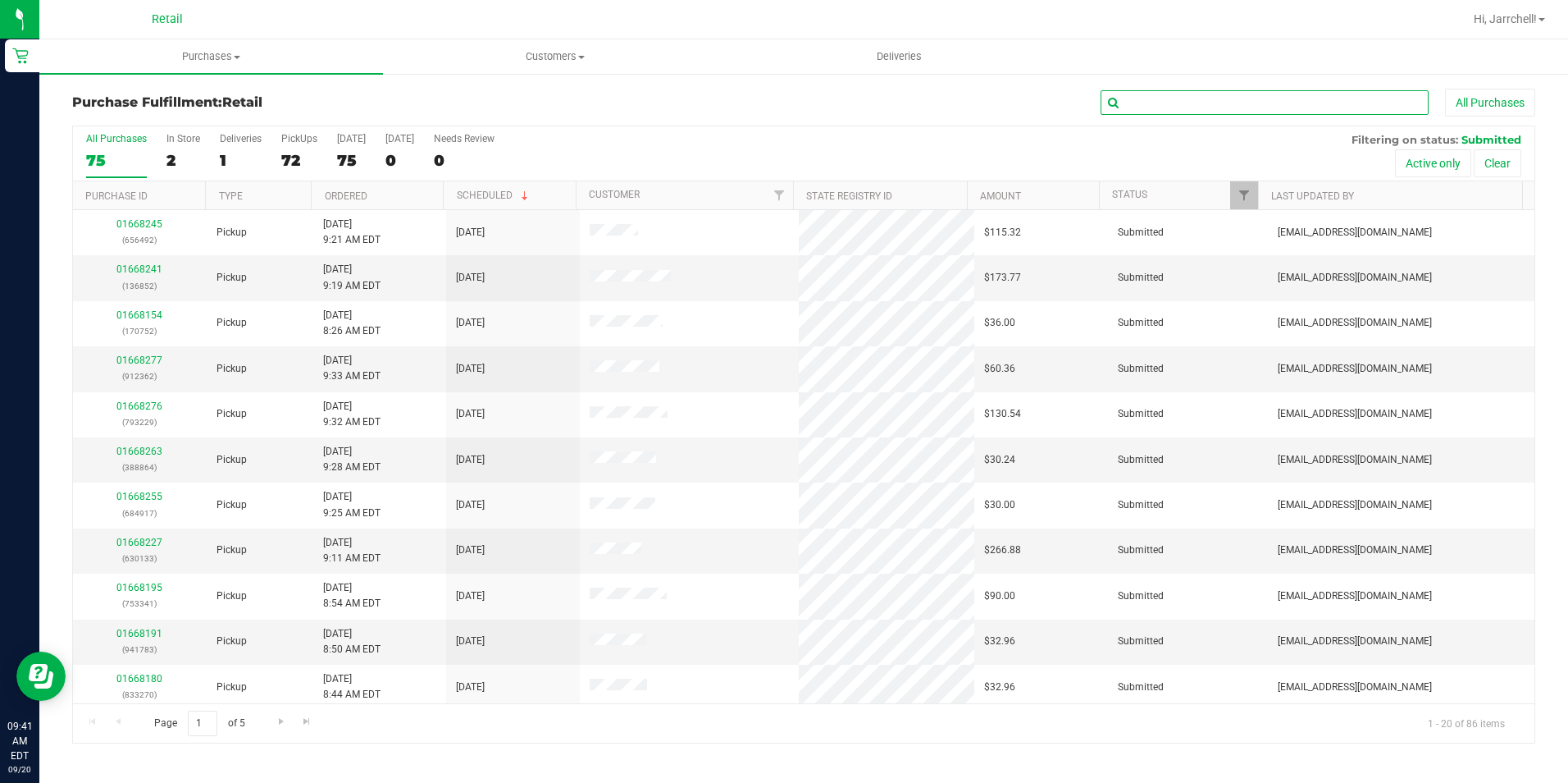
click at [755, 91] on input "text" at bounding box center [1264, 103] width 328 height 25
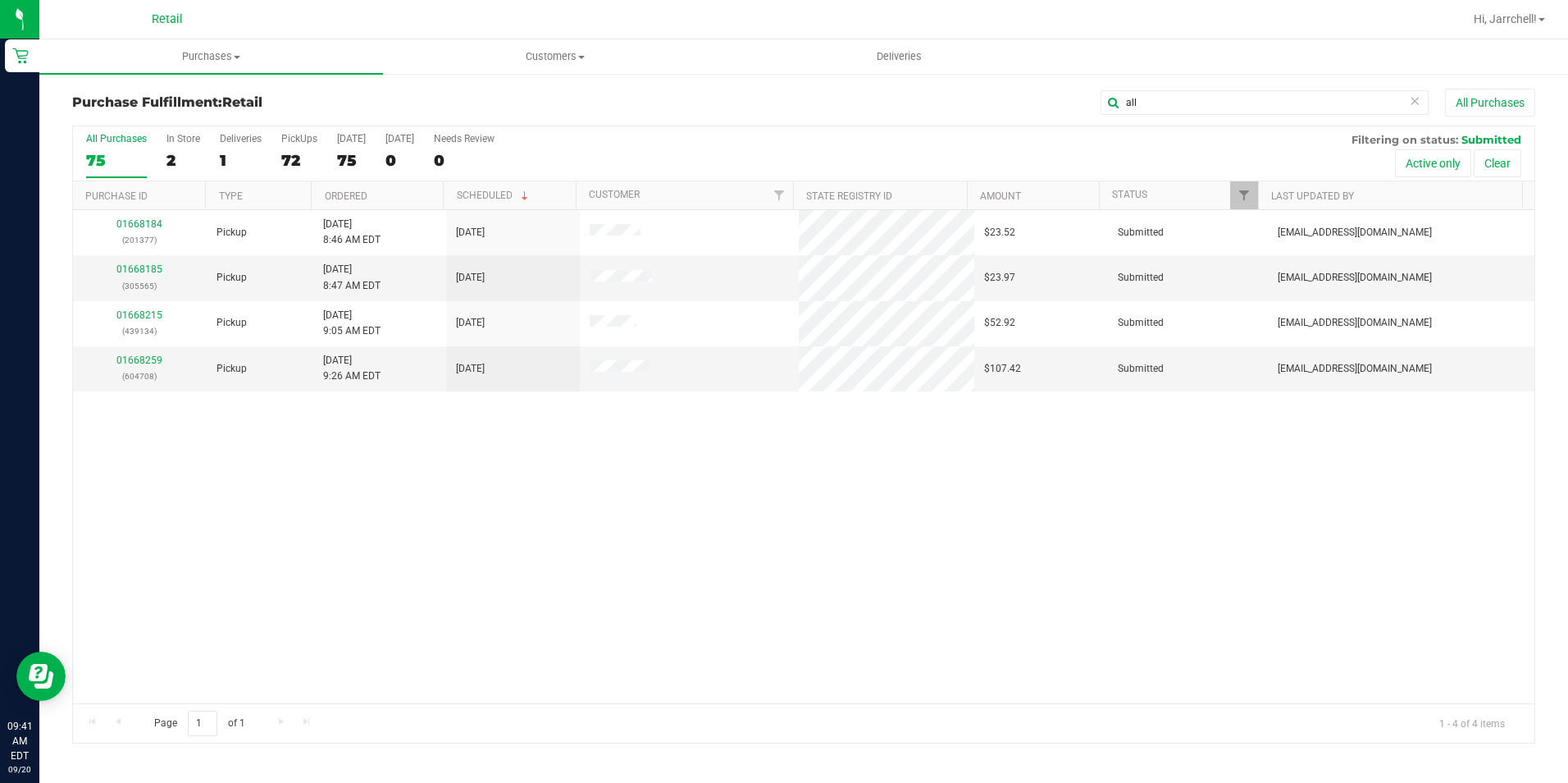
click at [755, 1] on html "Retail 09:41 AM EDT [DATE] 09/20 Retail Hi, Jarrchell! Purchases Summary of pur…" at bounding box center [784, 391] width 1568 height 783
click at [755, 109] on input "all" at bounding box center [1264, 103] width 328 height 25
type input "a"
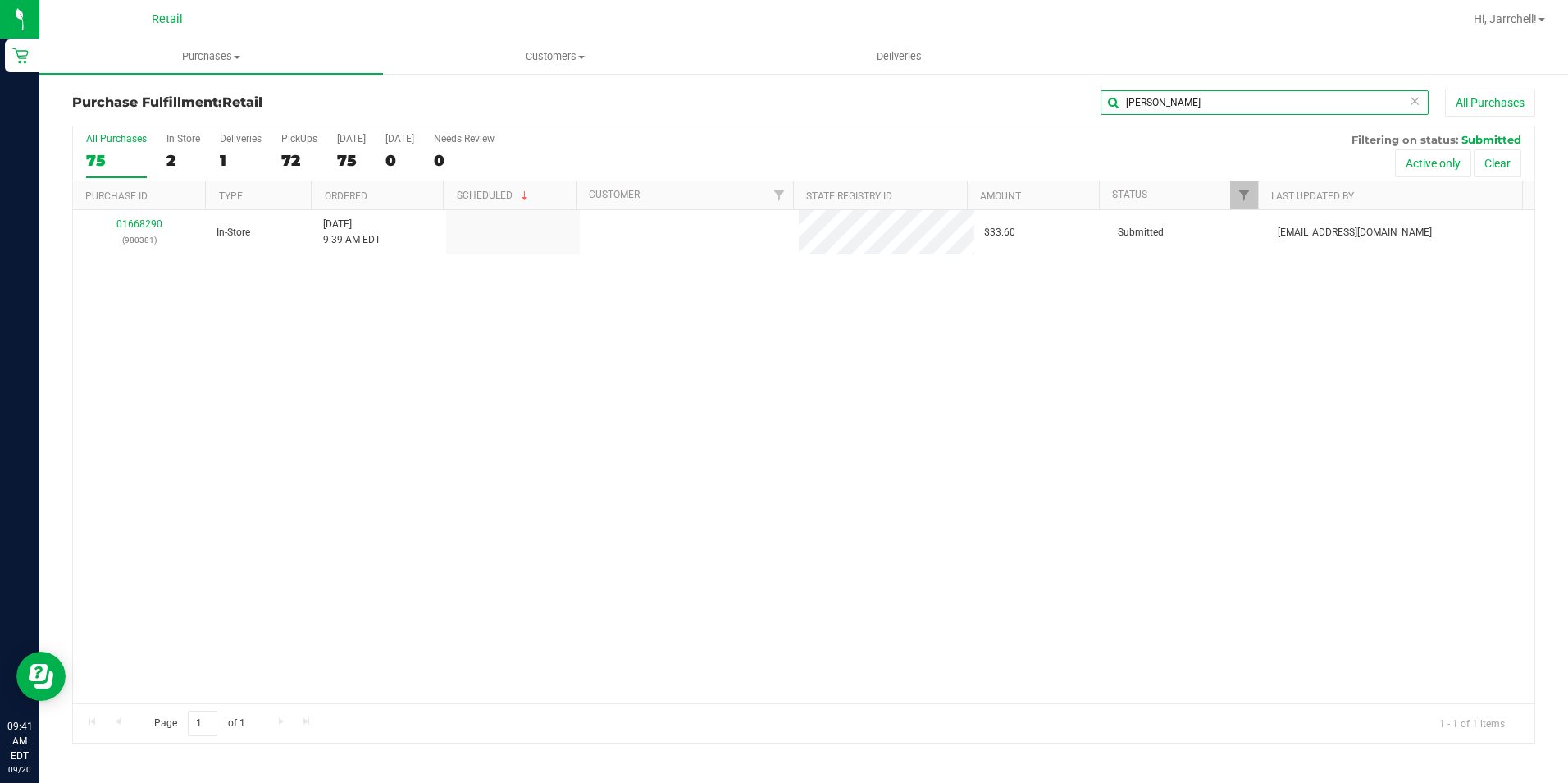
type input "[PERSON_NAME]"
click at [726, 464] on div "01668290 (980381) In-Store [DATE] 9:39 AM EDT $33.60 Submitted [EMAIL_ADDRESS][…" at bounding box center [803, 457] width 1461 height 493
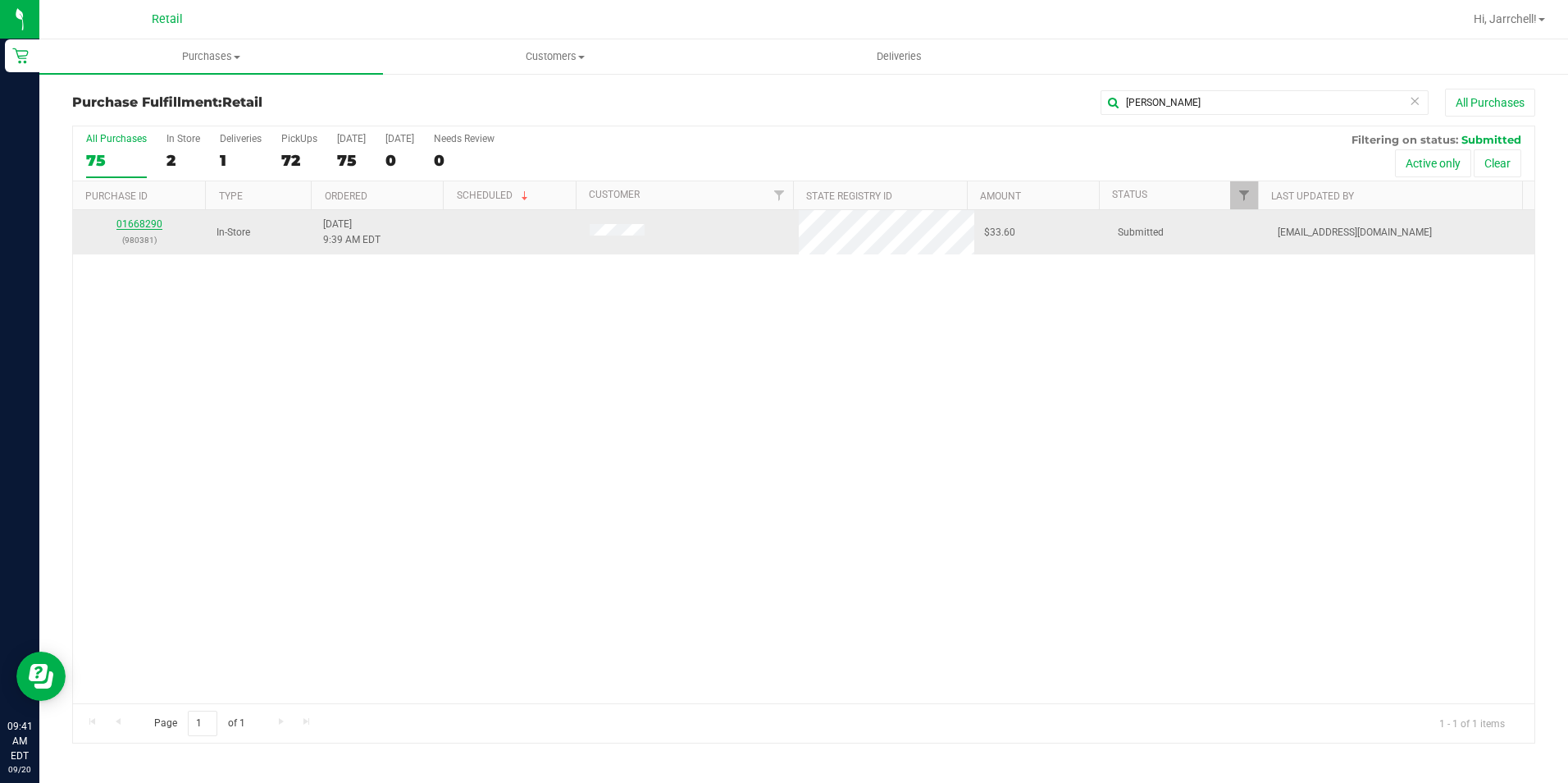
click at [118, 220] on link "01668290" at bounding box center [140, 224] width 46 height 12
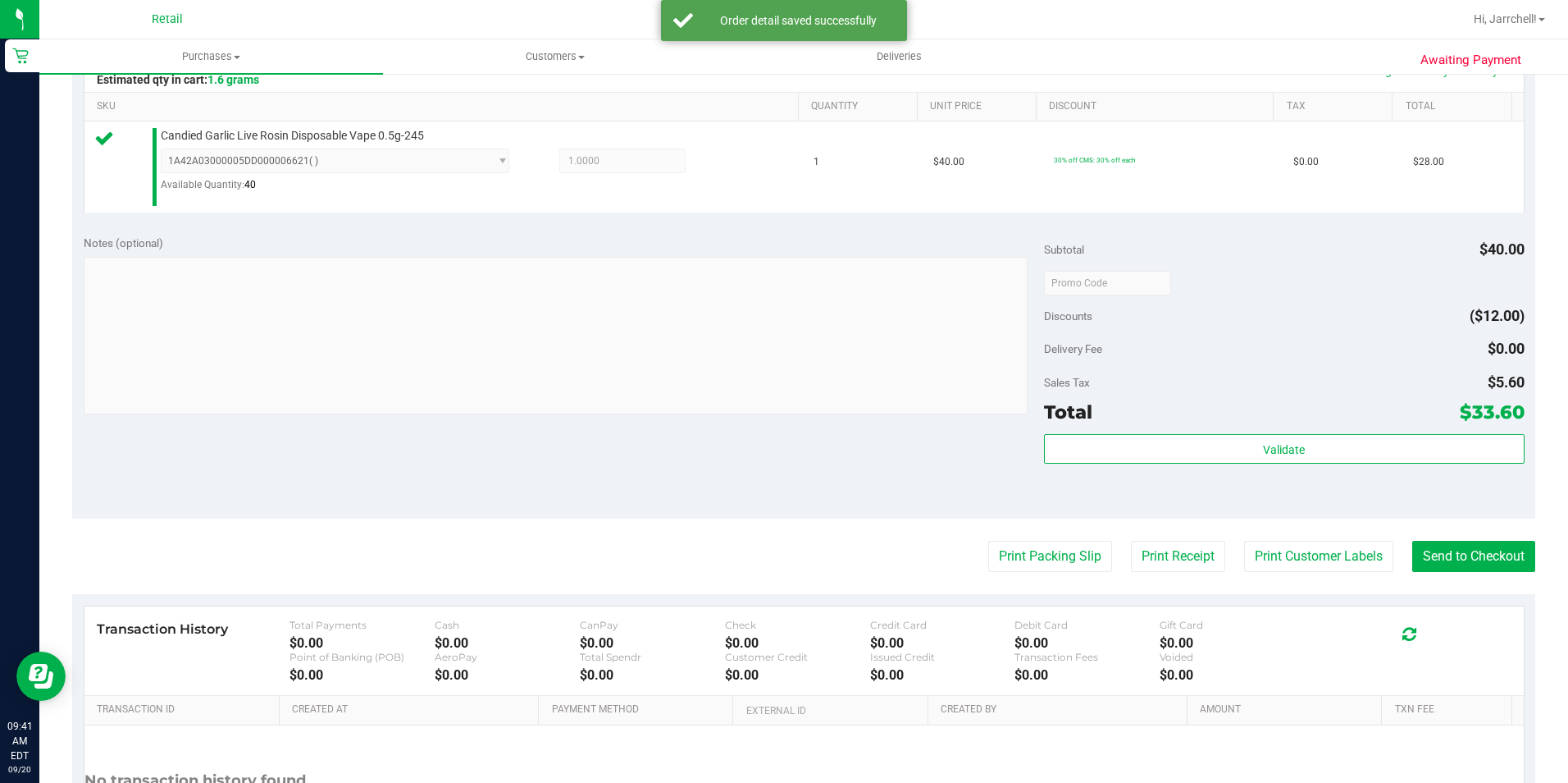
scroll to position [493, 0]
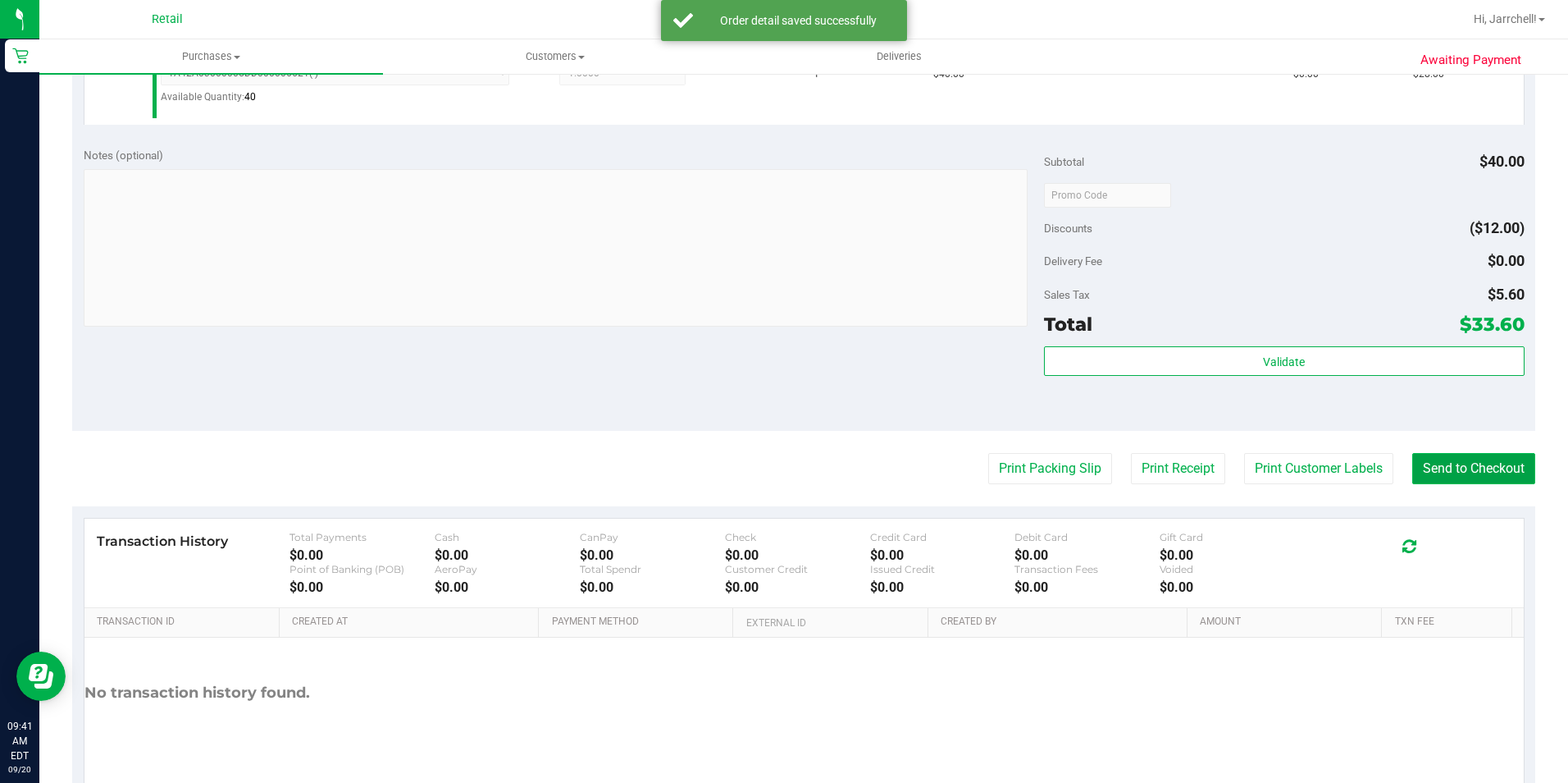
click at [755, 463] on button "Send to Checkout" at bounding box center [1473, 468] width 123 height 31
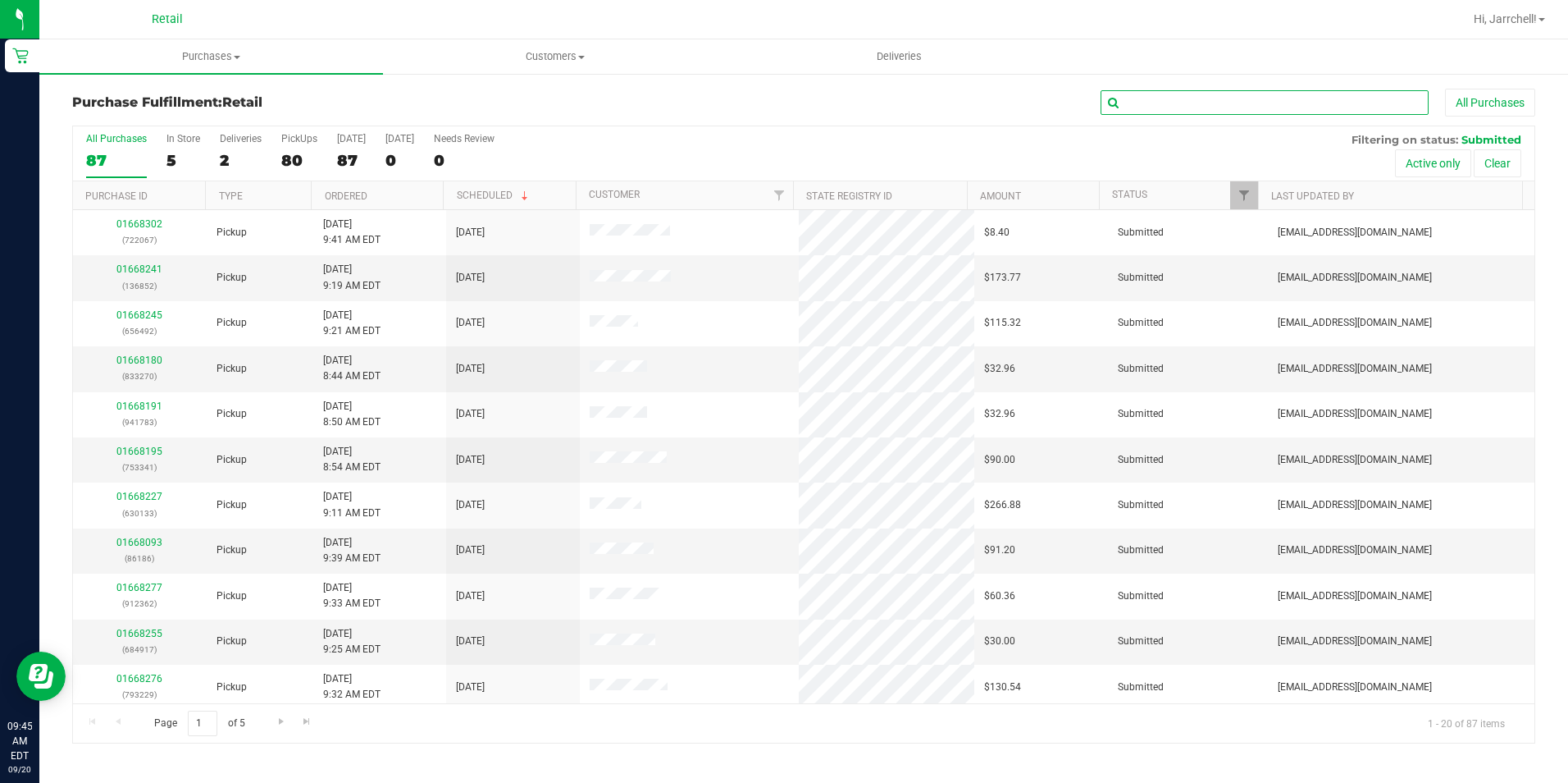
click at [755, 112] on input "text" at bounding box center [1264, 103] width 328 height 25
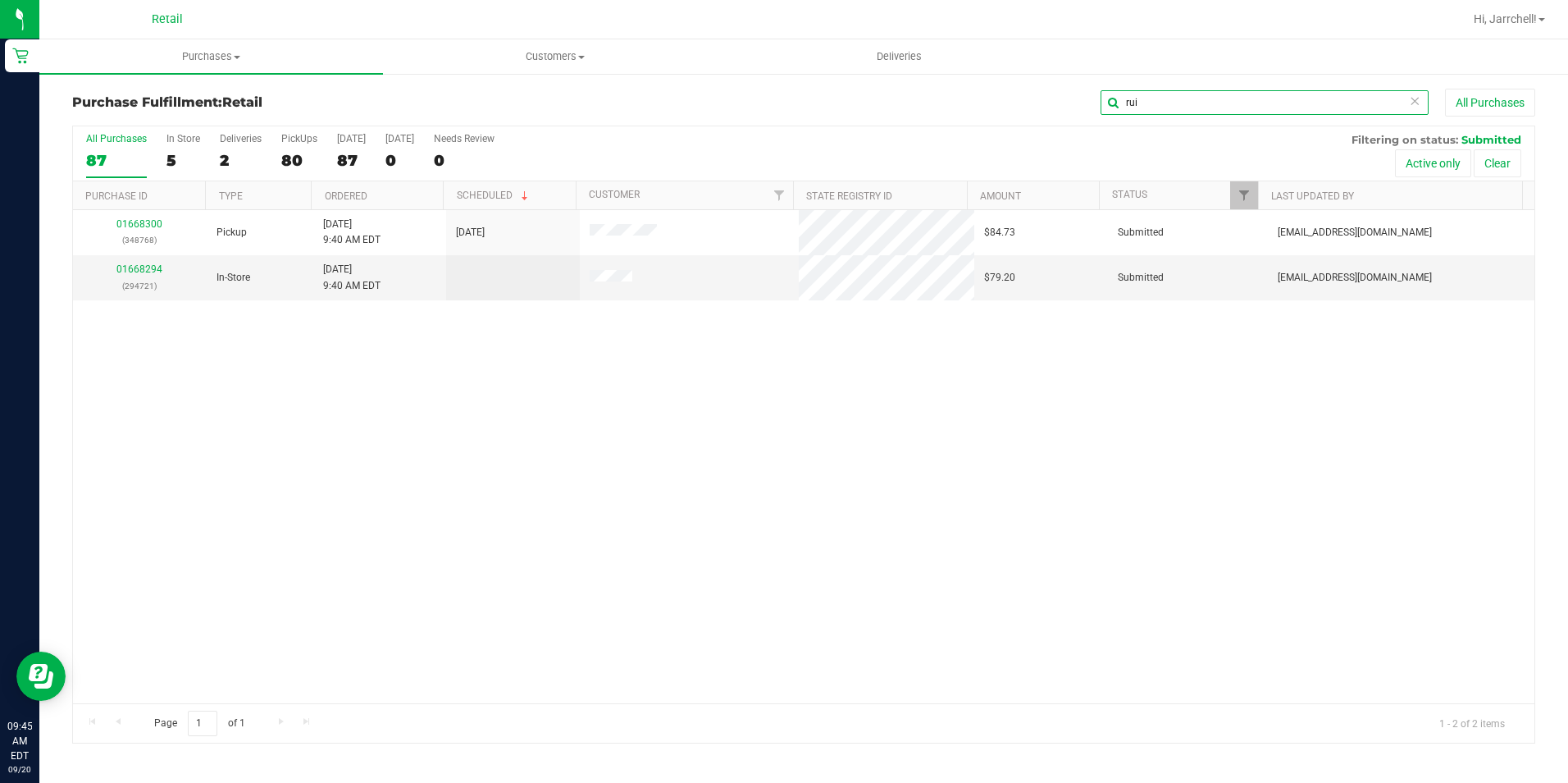
type input "rui"
click at [598, 396] on div "01668300 (348768) Pickup [DATE] 9:40 AM EDT 9/20/2025 $84.73 Submitted [EMAIL_A…" at bounding box center [803, 457] width 1461 height 493
drag, startPoint x: 387, startPoint y: 386, endPoint x: 377, endPoint y: 370, distance: 18.9
click at [385, 386] on div "01668300 (348768) Pickup [DATE] 9:40 AM EDT 9/20/2025 $84.73 Submitted [EMAIL_A…" at bounding box center [803, 457] width 1461 height 493
click at [302, 366] on div "01668300 (348768) Pickup [DATE] 9:40 AM EDT 9/20/2025 $84.73 Submitted [EMAIL_A…" at bounding box center [803, 457] width 1461 height 493
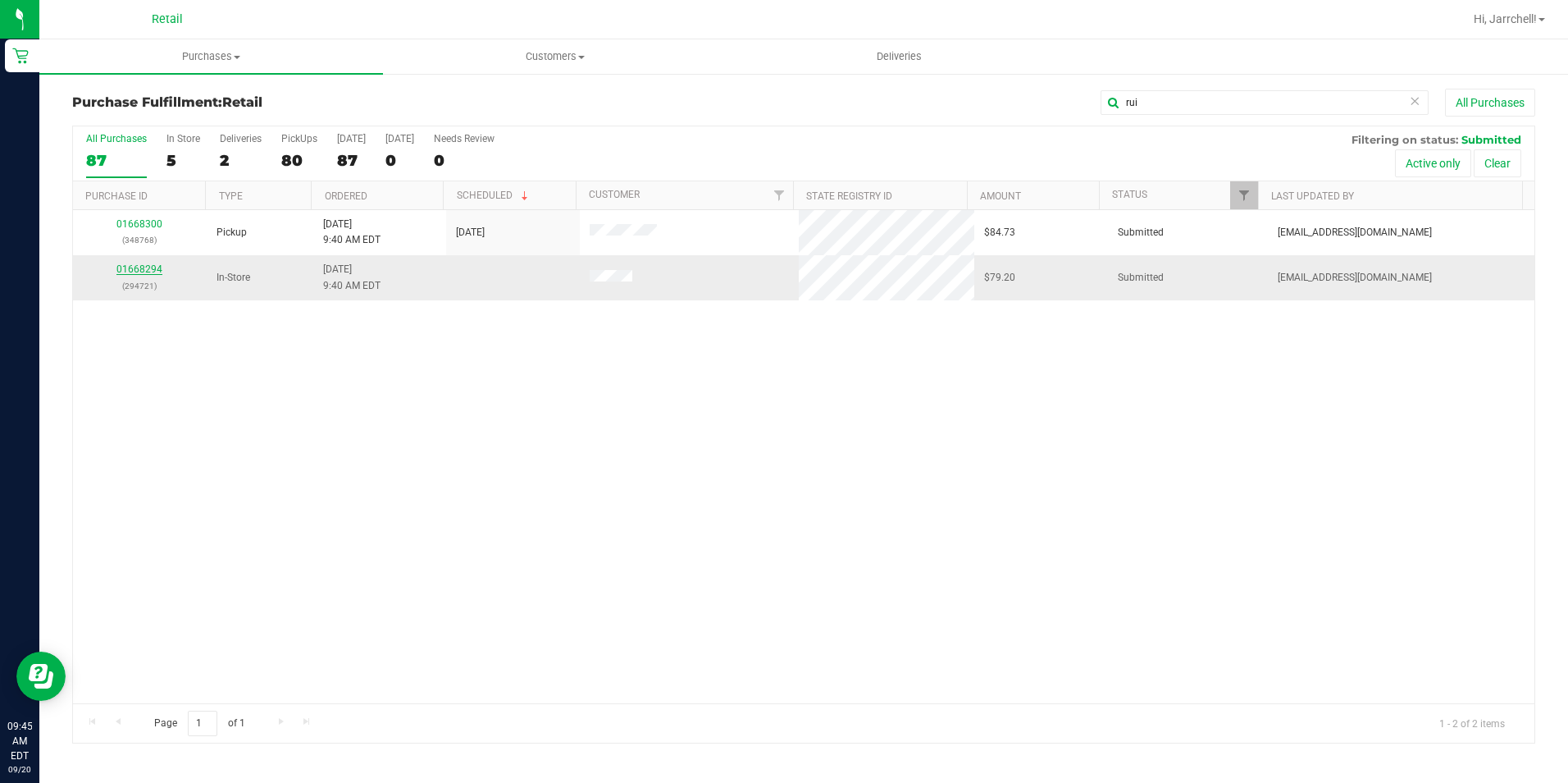
click at [151, 273] on link "01668294" at bounding box center [140, 269] width 46 height 12
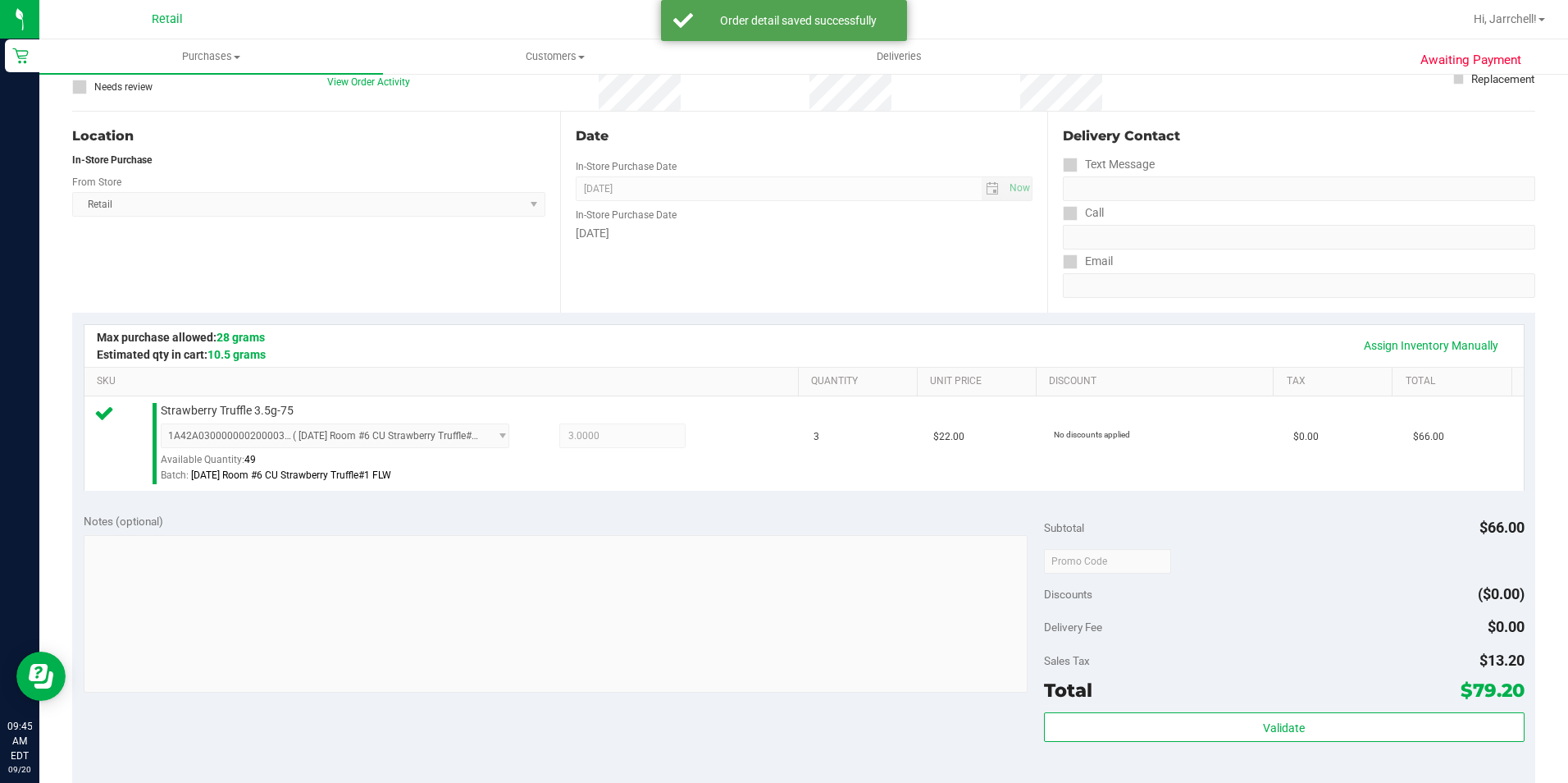
scroll to position [246, 0]
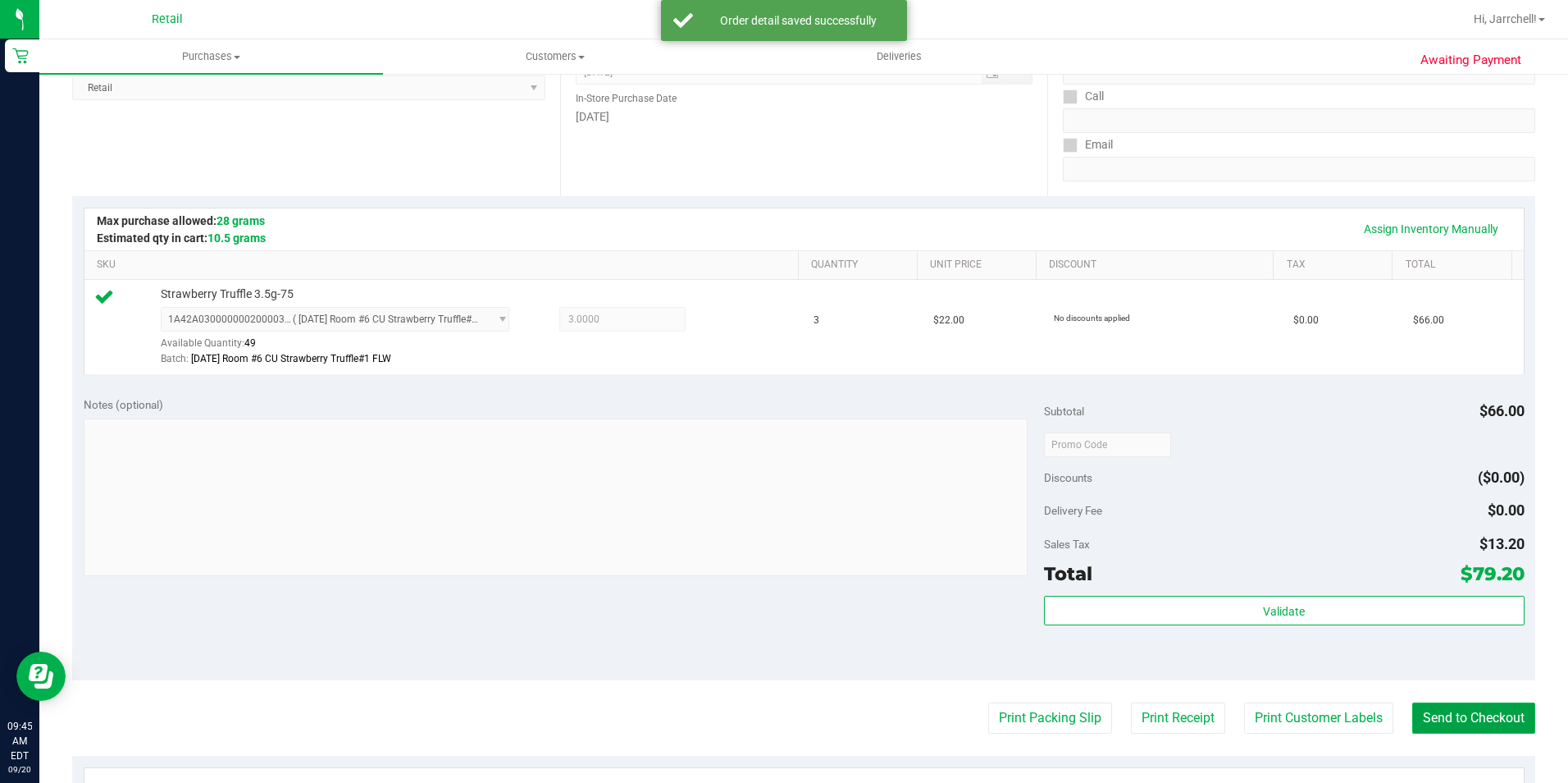
click at [755, 711] on button "Send to Checkout" at bounding box center [1473, 717] width 123 height 31
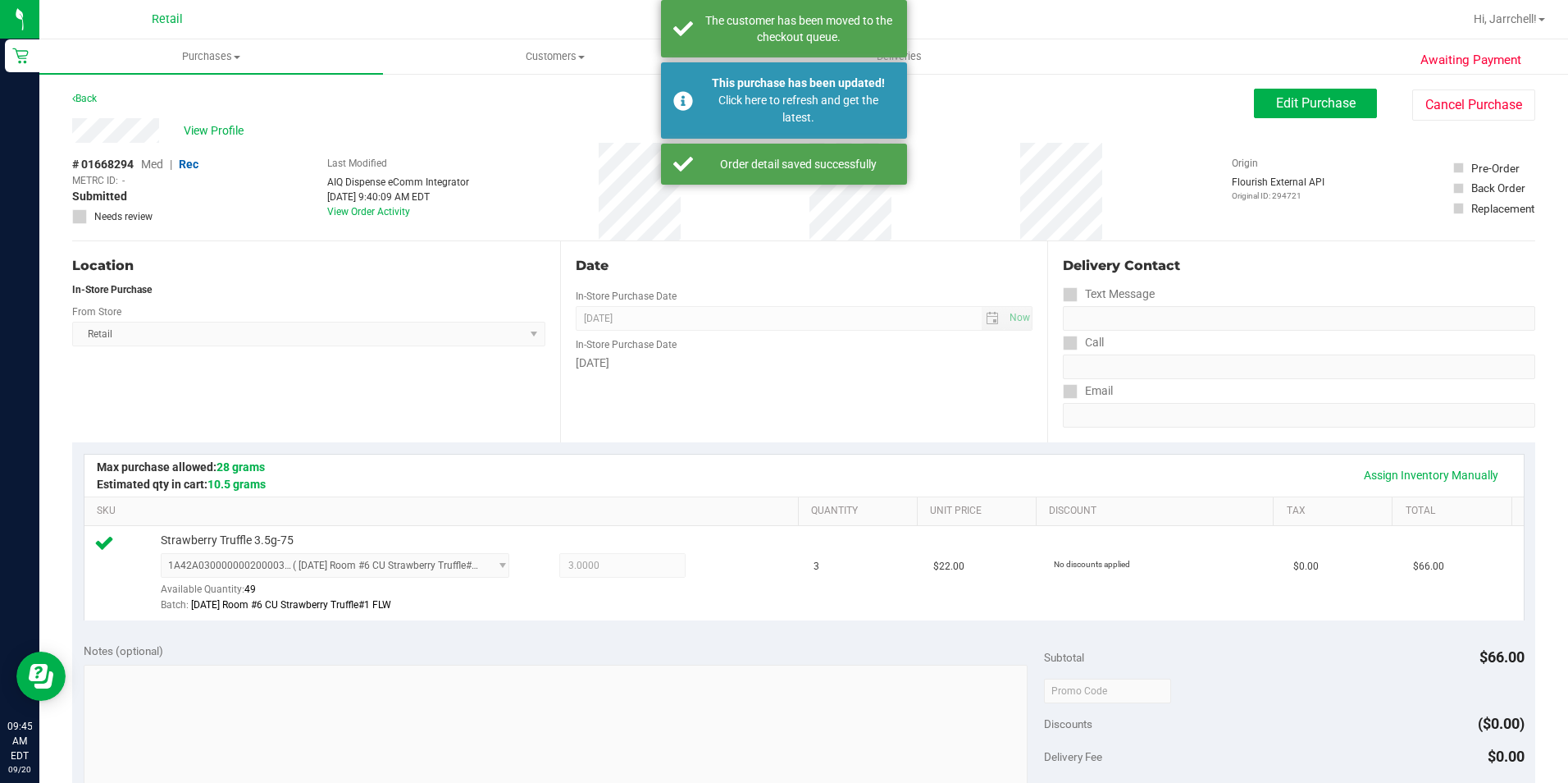
click at [743, 478] on div "Assign Inventory Manually" at bounding box center [804, 475] width 1410 height 28
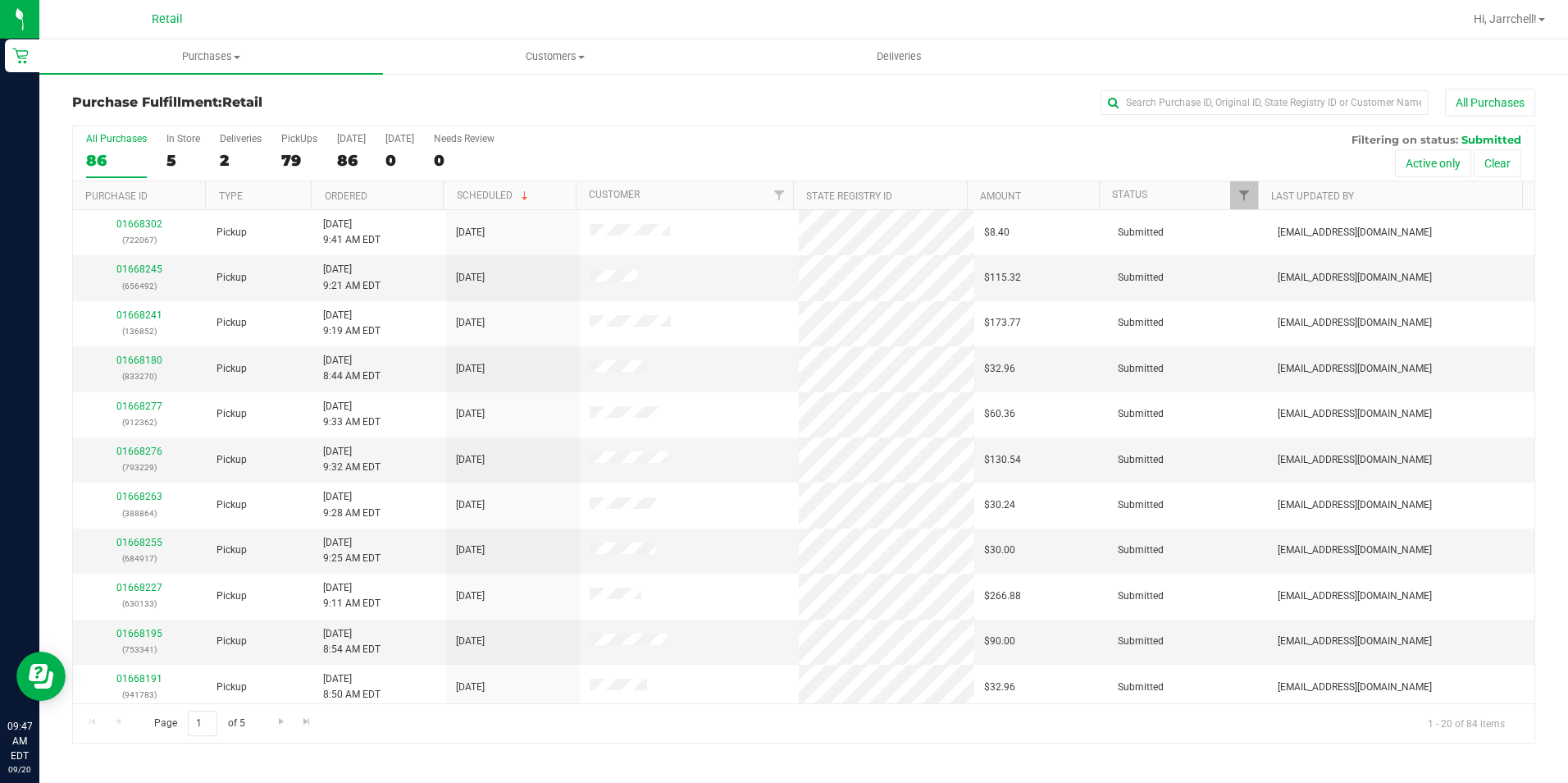
click at [755, 115] on div "All Purchases" at bounding box center [1048, 103] width 975 height 28
click at [755, 110] on input "text" at bounding box center [1264, 103] width 328 height 25
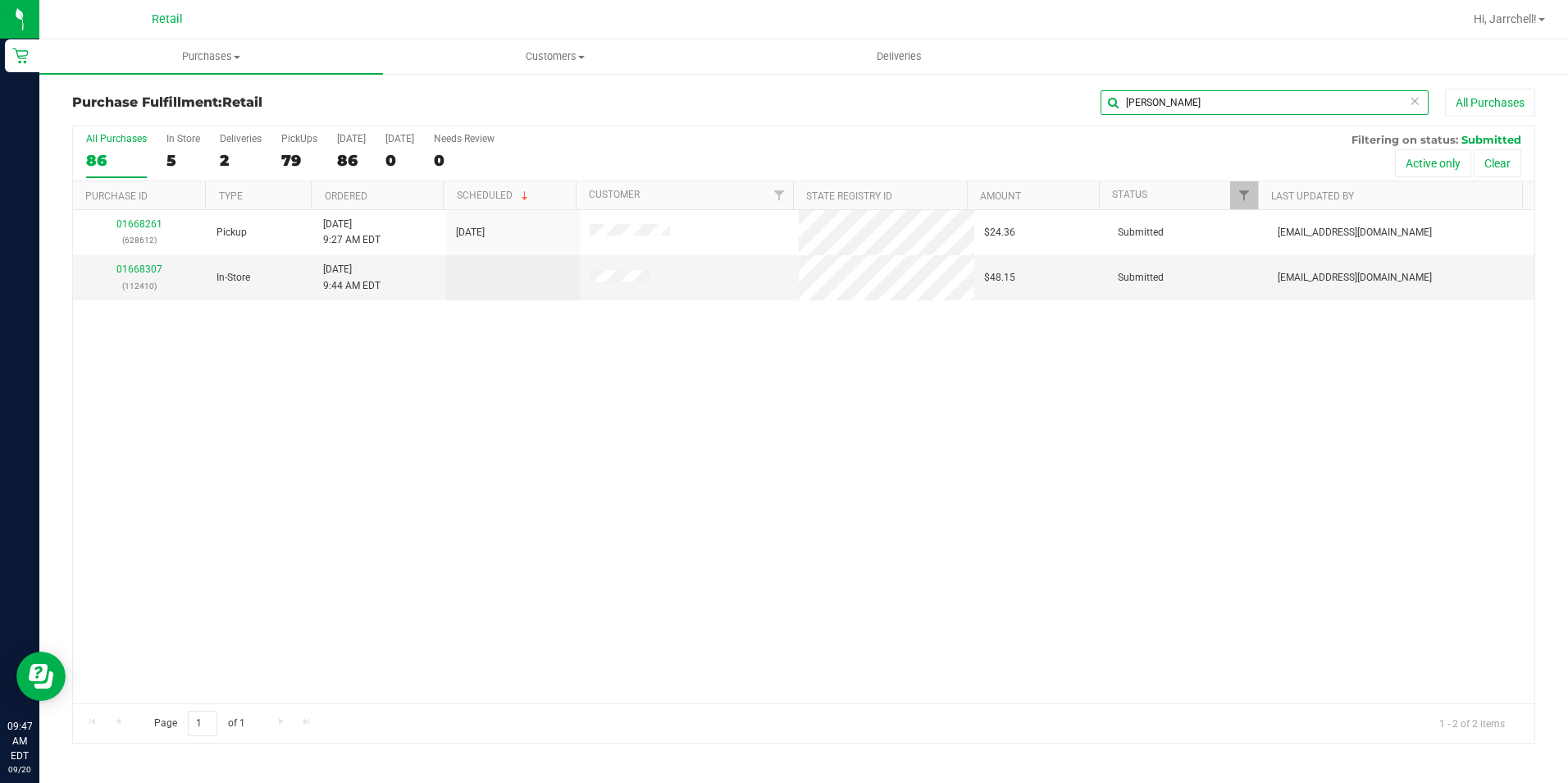
type input "[PERSON_NAME]"
click at [566, 361] on div "01668261 (628612) Pickup [DATE] 9:27 AM EDT 9/20/2025 $24.36 Submitted [EMAIL_A…" at bounding box center [803, 457] width 1461 height 493
click at [425, 390] on div "01668261 (628612) Pickup [DATE] 9:27 AM EDT 9/20/2025 $24.36 Submitted [EMAIL_A…" at bounding box center [803, 457] width 1461 height 493
click at [145, 257] on td "01668307 (112410)" at bounding box center [140, 277] width 134 height 44
click at [140, 268] on link "01668307" at bounding box center [140, 269] width 46 height 12
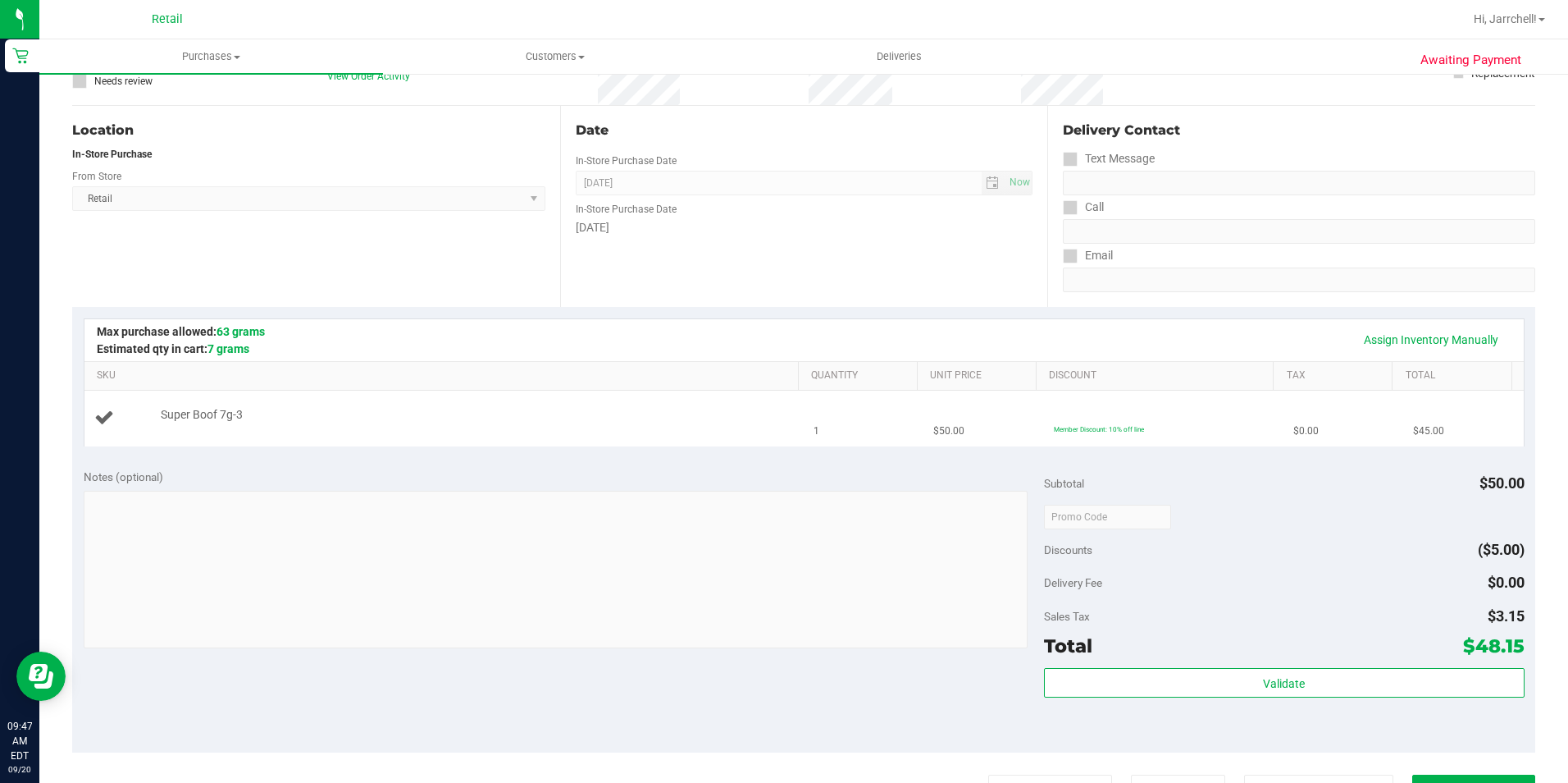
scroll to position [165, 0]
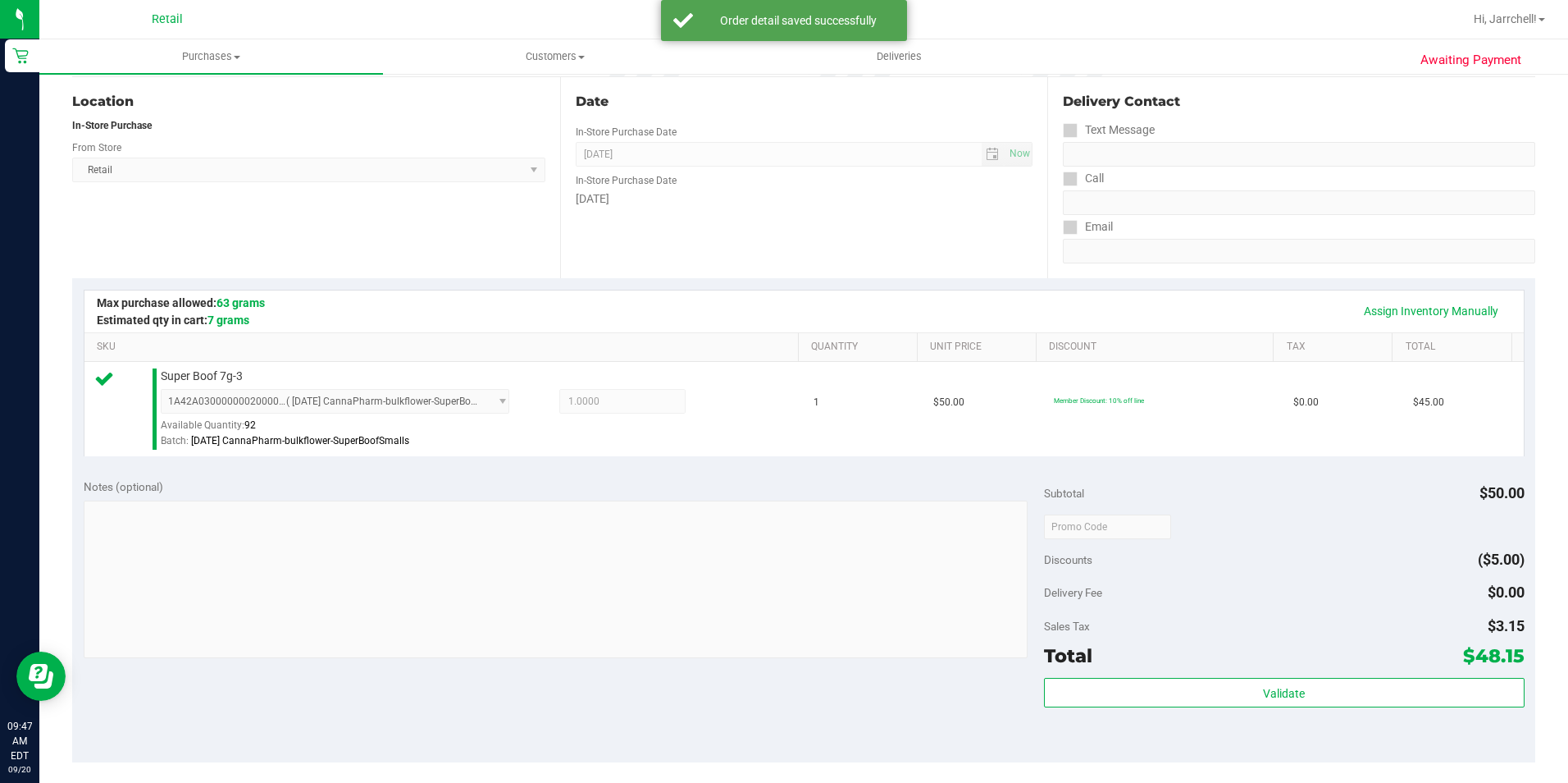
click at [581, 466] on div "Assign Inventory Manually SKU Quantity Unit Price Discount Tax Total Super Boof…" at bounding box center [803, 372] width 1463 height 189
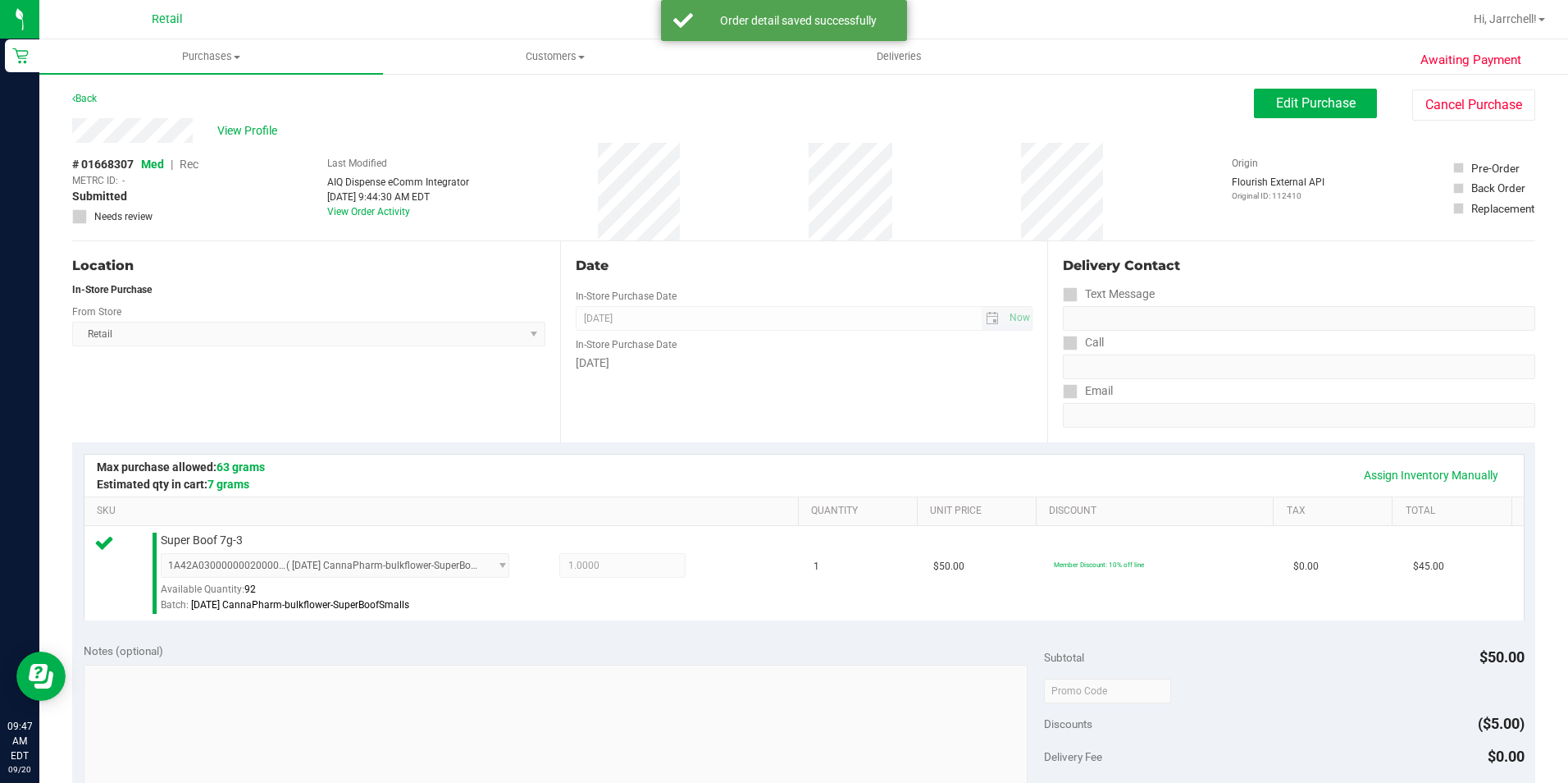
click at [738, 326] on span "[DATE] Now" at bounding box center [804, 318] width 458 height 25
click at [755, 343] on div "In-Store Purchase Date" at bounding box center [804, 343] width 458 height 24
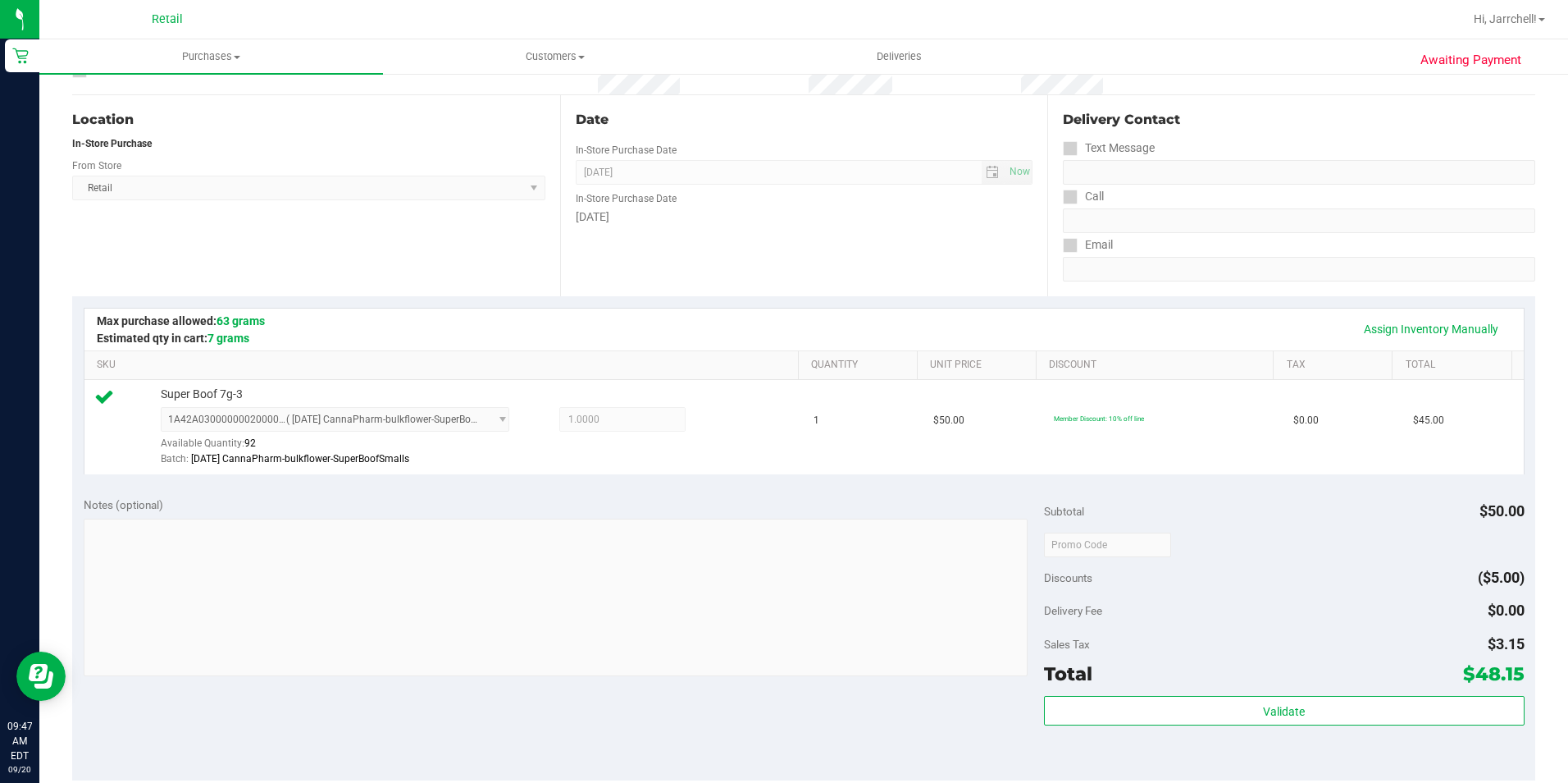
scroll to position [328, 0]
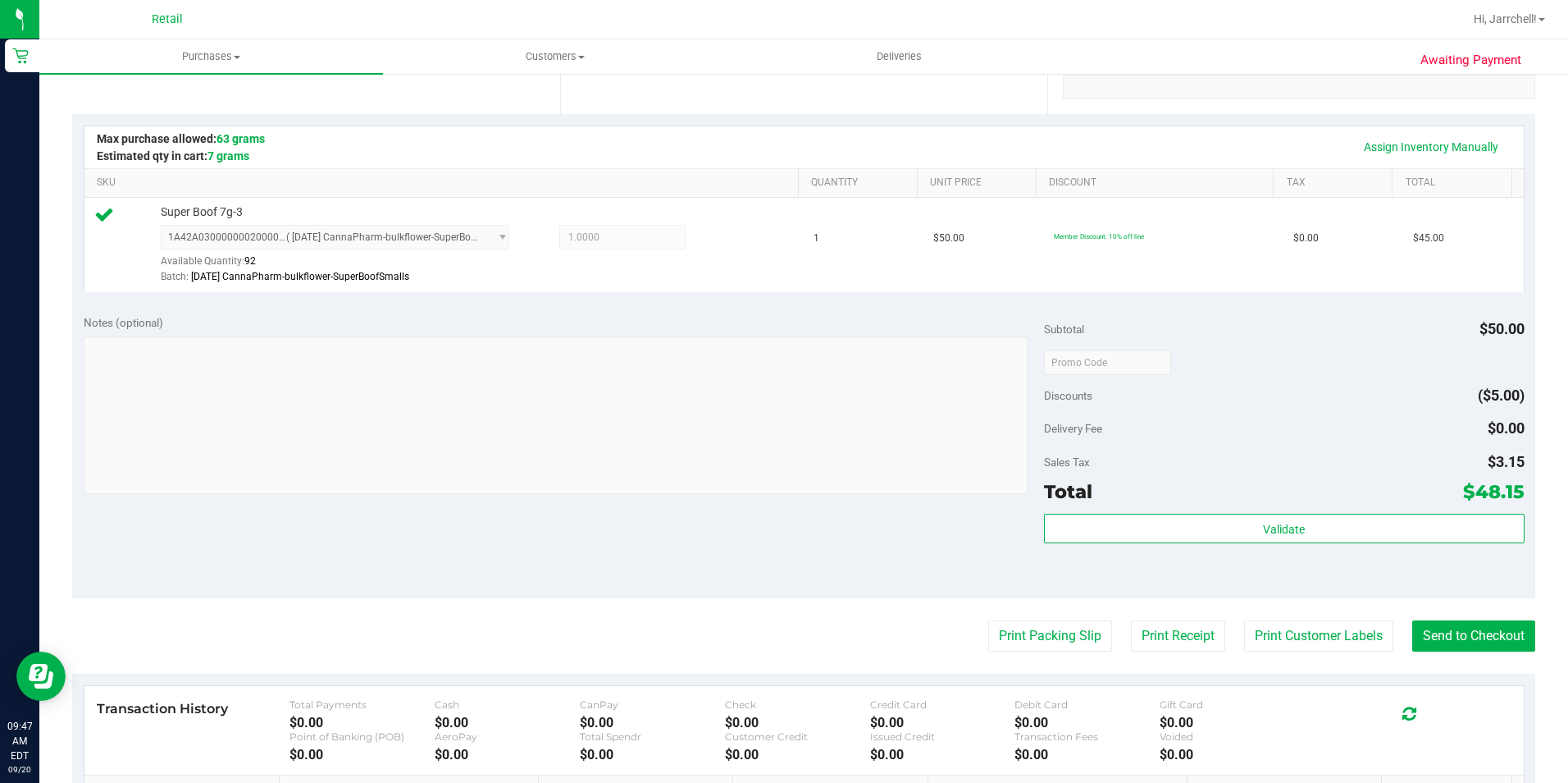
click at [755, 315] on div "Notes (optional)" at bounding box center [563, 322] width 960 height 16
click at [755, 654] on purchase-details "Back Edit Purchase Cancel Purchase View Profile # 01668307 Med | Rec METRC ID: …" at bounding box center [803, 370] width 1463 height 1220
click at [755, 642] on button "Send to Checkout" at bounding box center [1473, 635] width 123 height 31
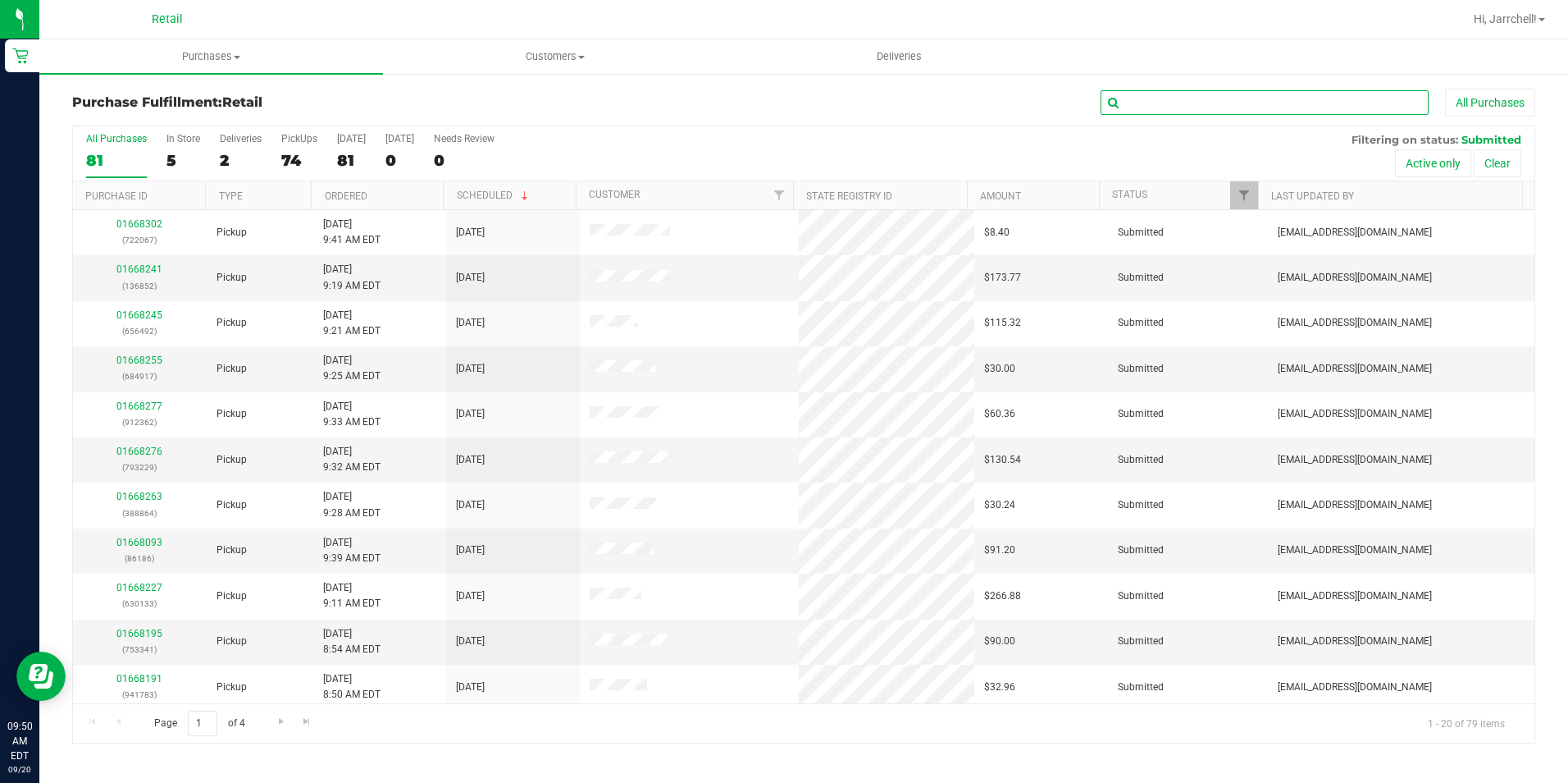
click at [755, 103] on input "text" at bounding box center [1264, 103] width 328 height 25
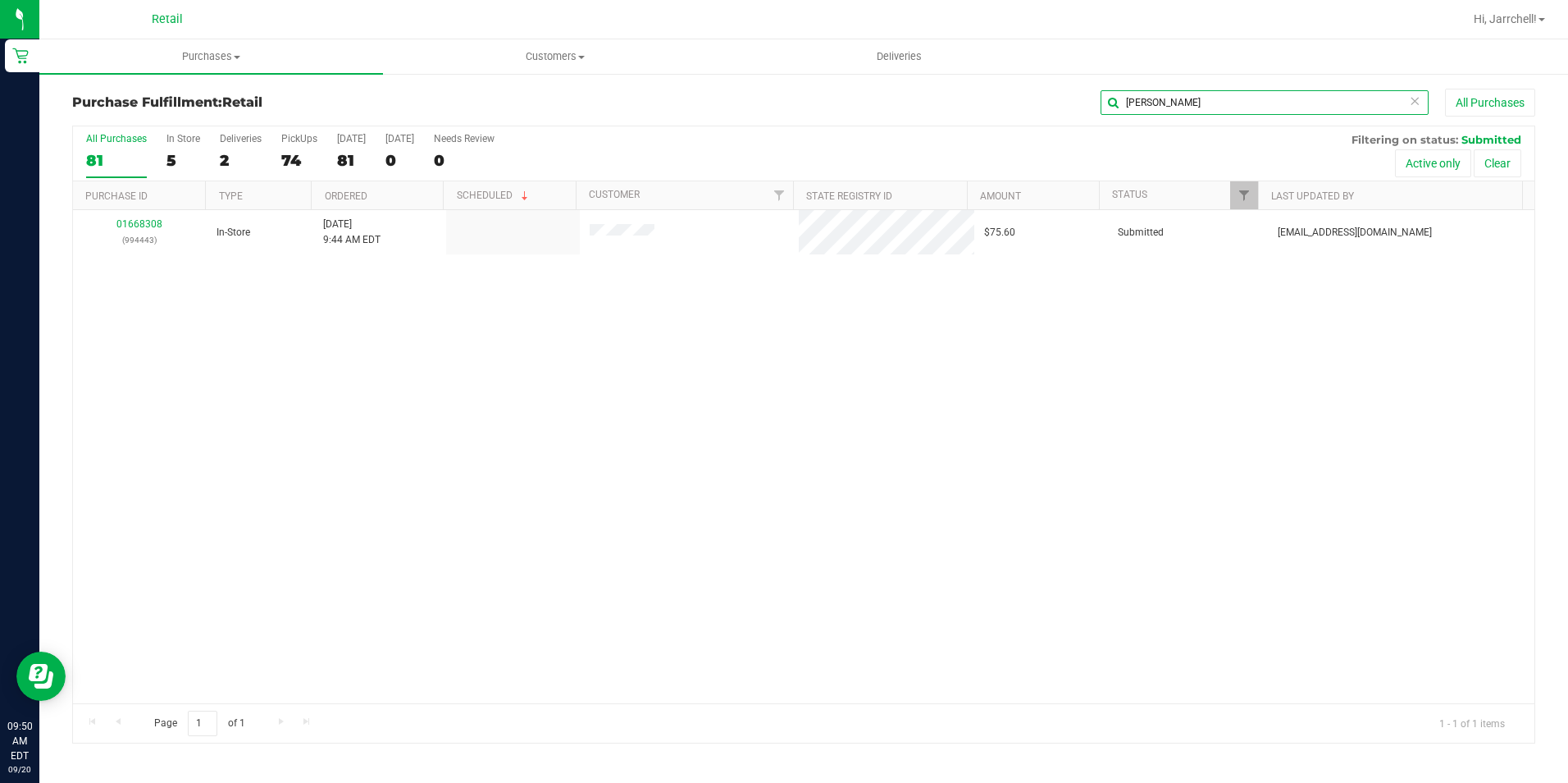
type input "[PERSON_NAME]"
drag, startPoint x: 557, startPoint y: 508, endPoint x: 210, endPoint y: 379, distance: 370.2
click at [557, 508] on div "01668308 (994443) In-Store [DATE] 9:44 AM EDT $75.60 Submitted [EMAIL_ADDRESS][…" at bounding box center [803, 457] width 1461 height 493
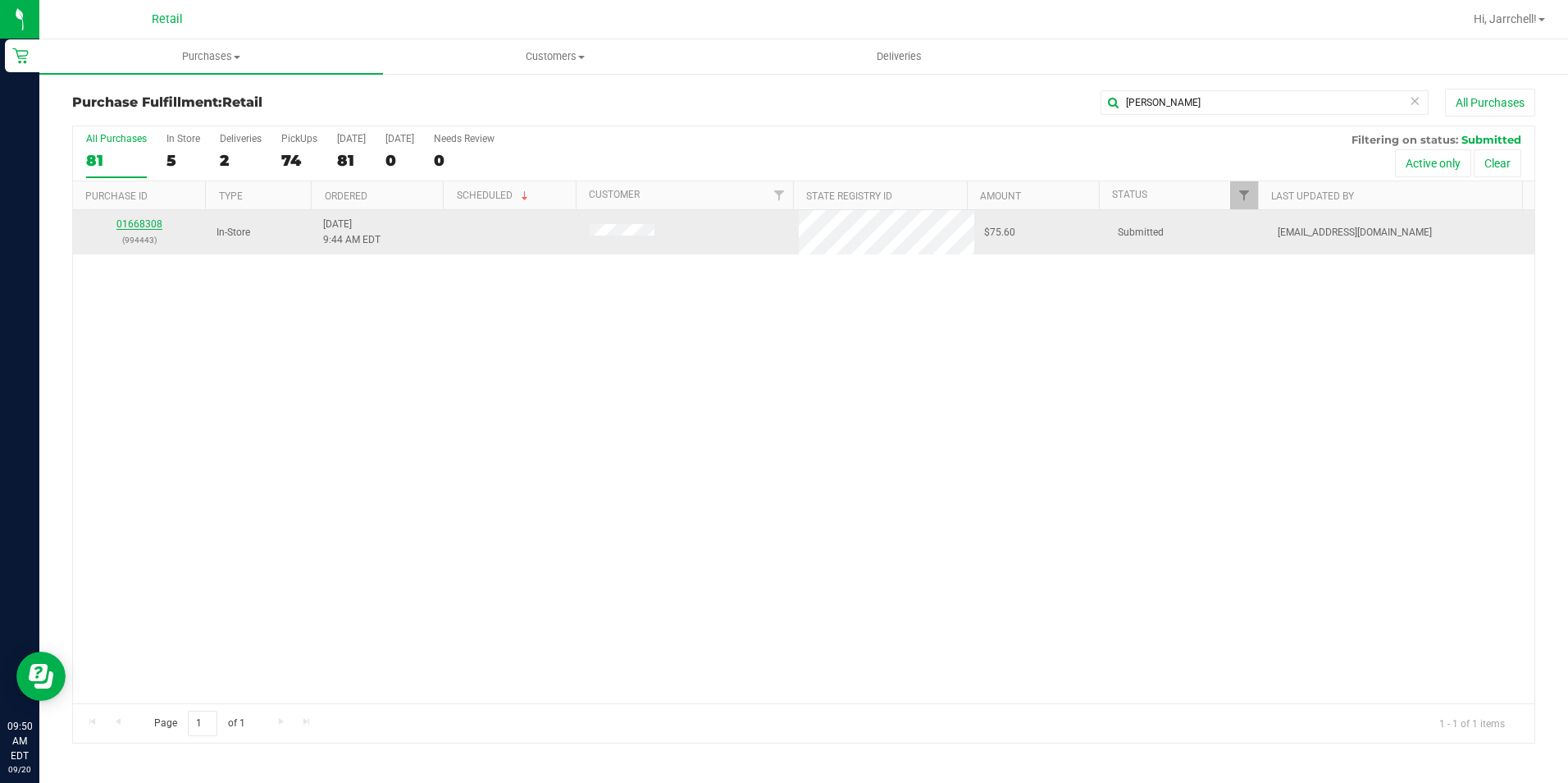
click at [141, 228] on link "01668308" at bounding box center [140, 224] width 46 height 12
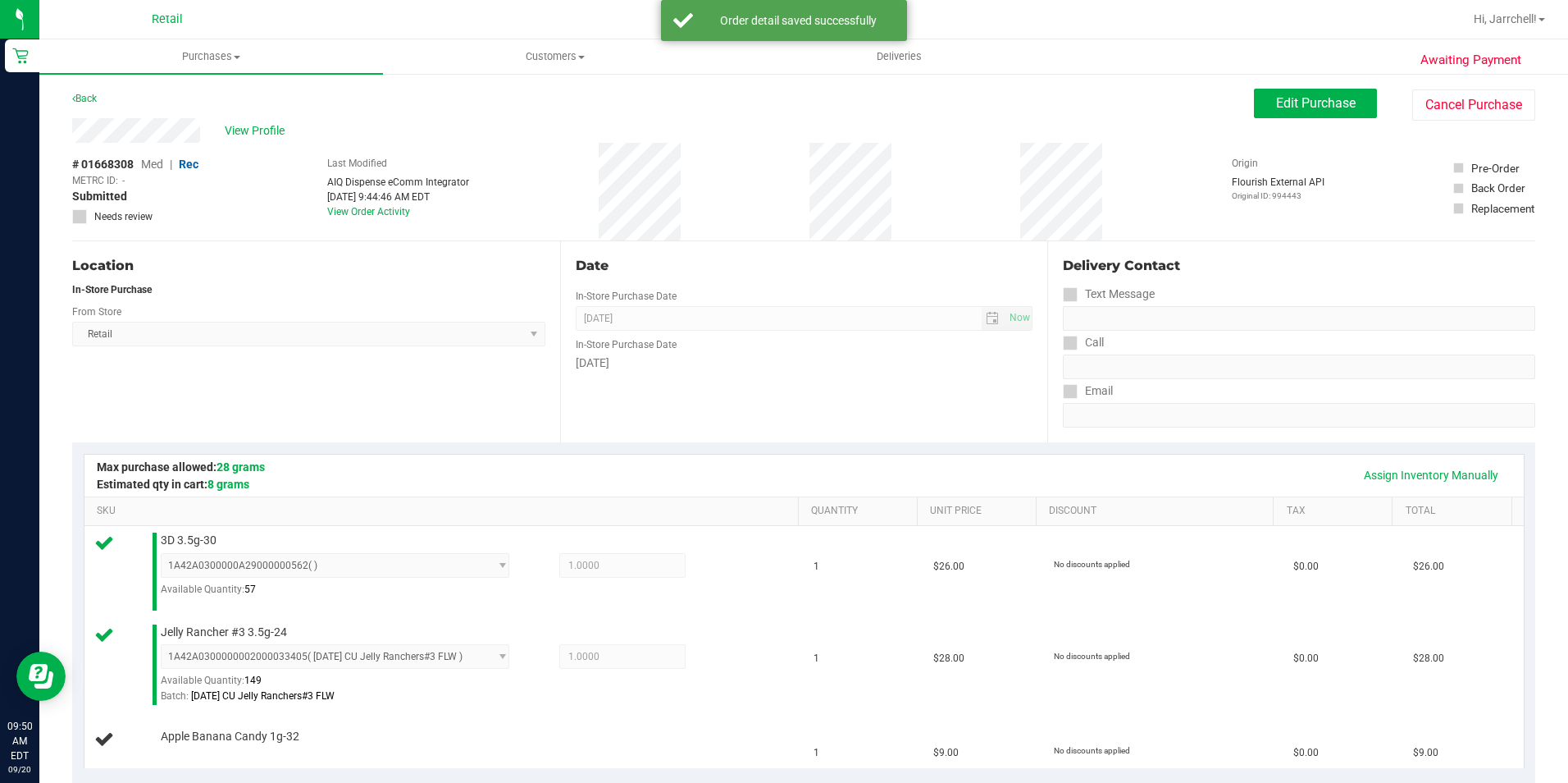
scroll to position [246, 0]
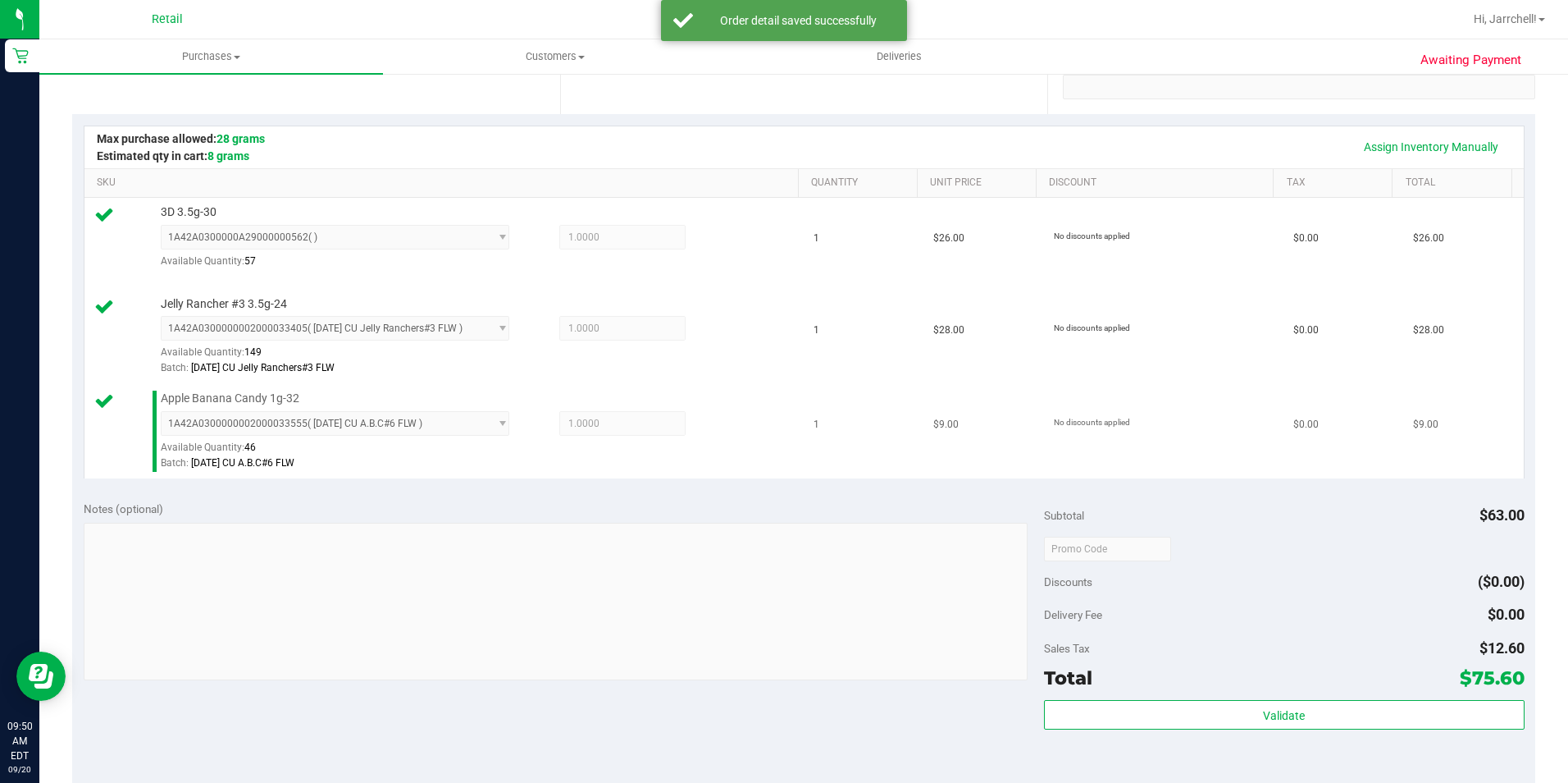
click at [587, 433] on span "1.0000 1" at bounding box center [622, 423] width 127 height 25
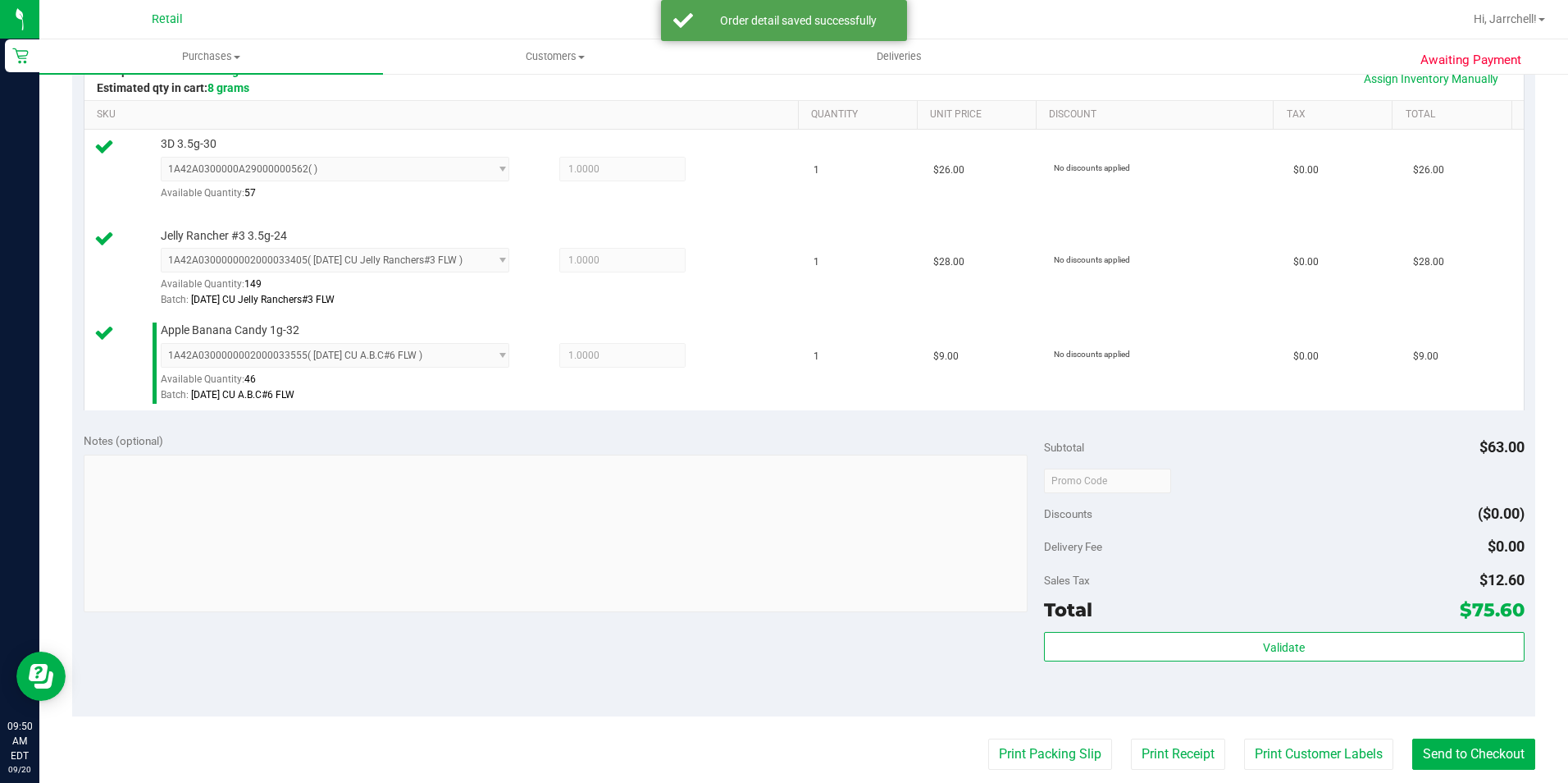
scroll to position [493, 0]
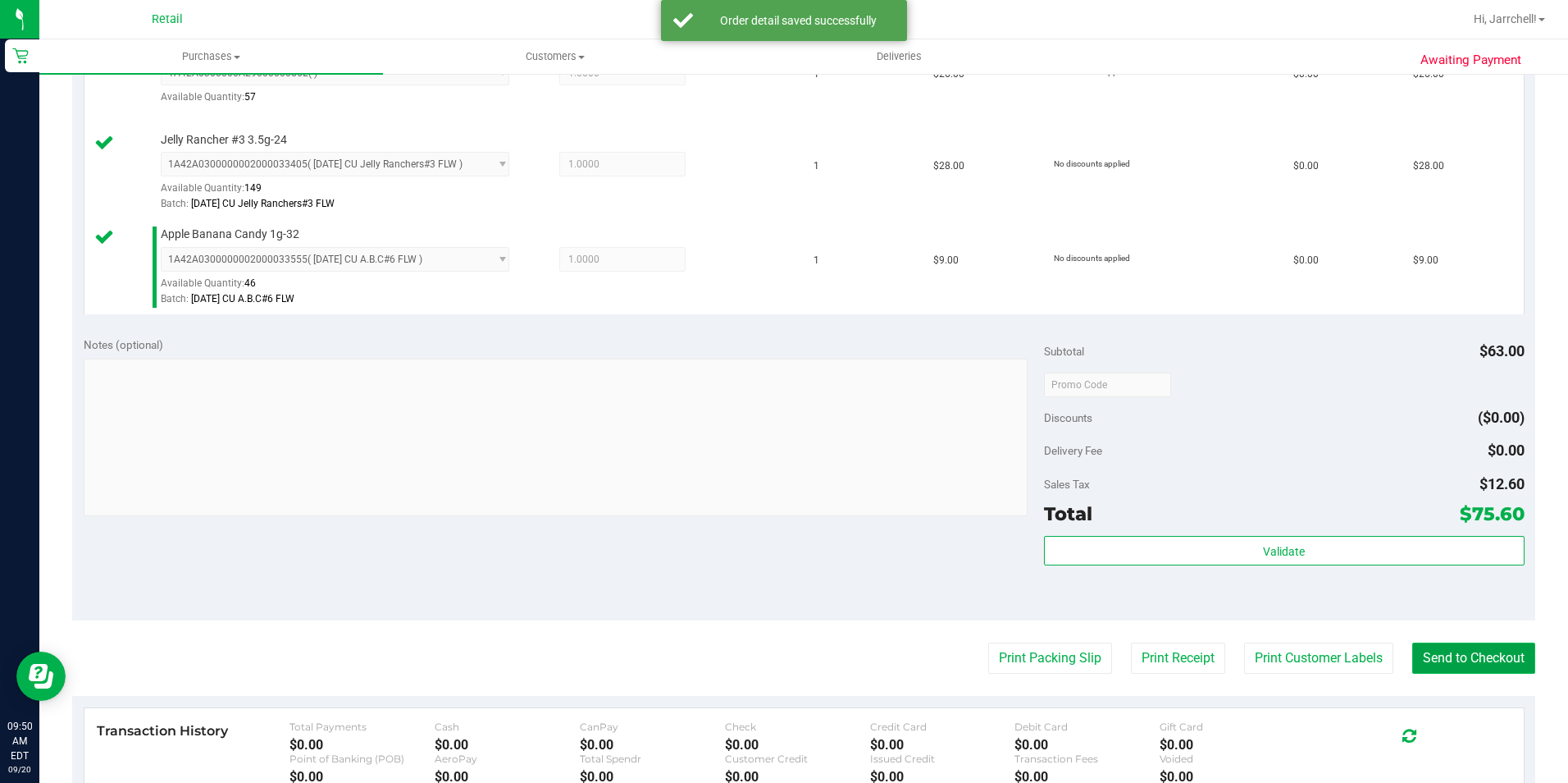
click at [755, 664] on button "Send to Checkout" at bounding box center [1473, 657] width 123 height 31
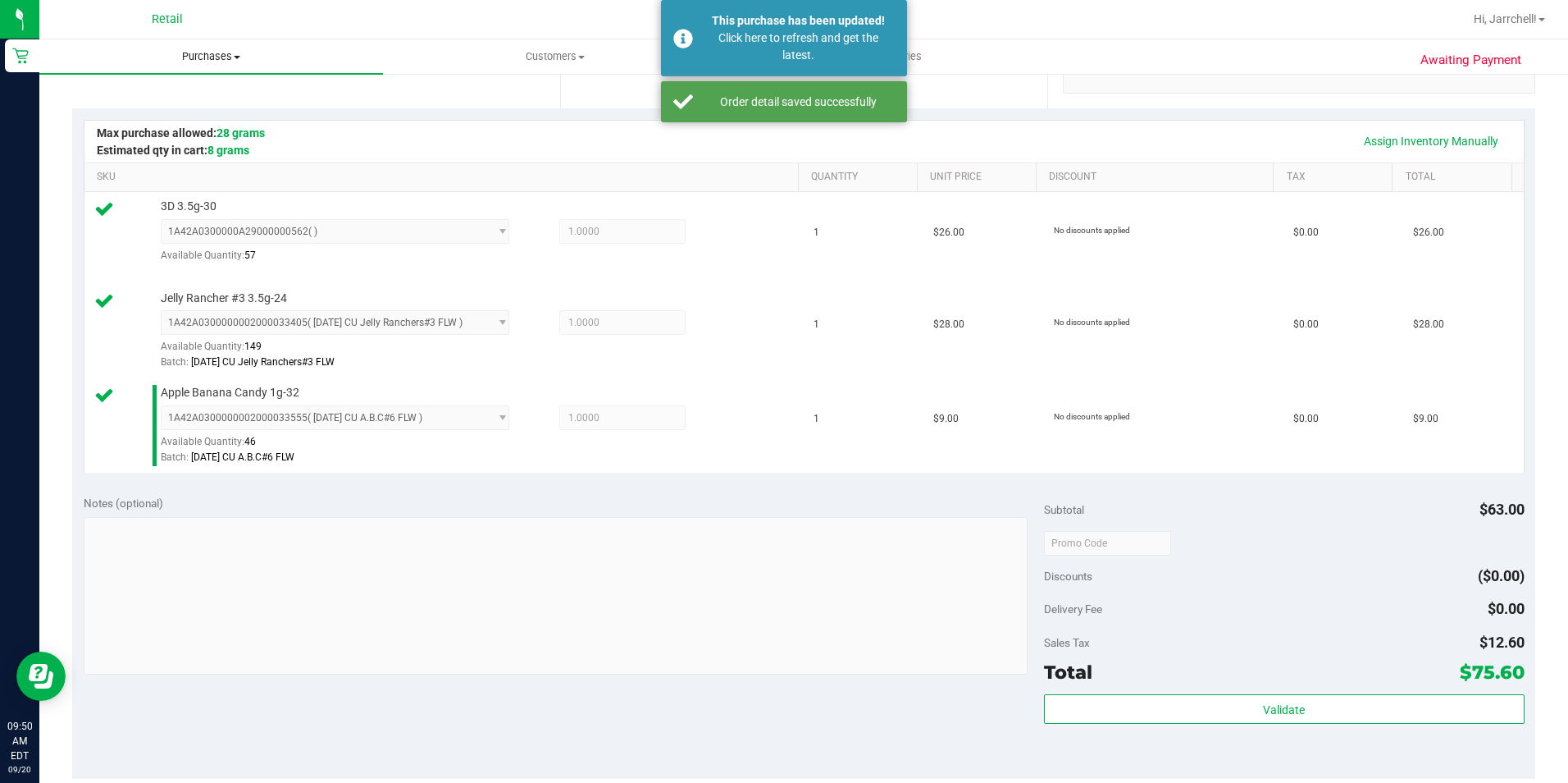
scroll to position [246, 0]
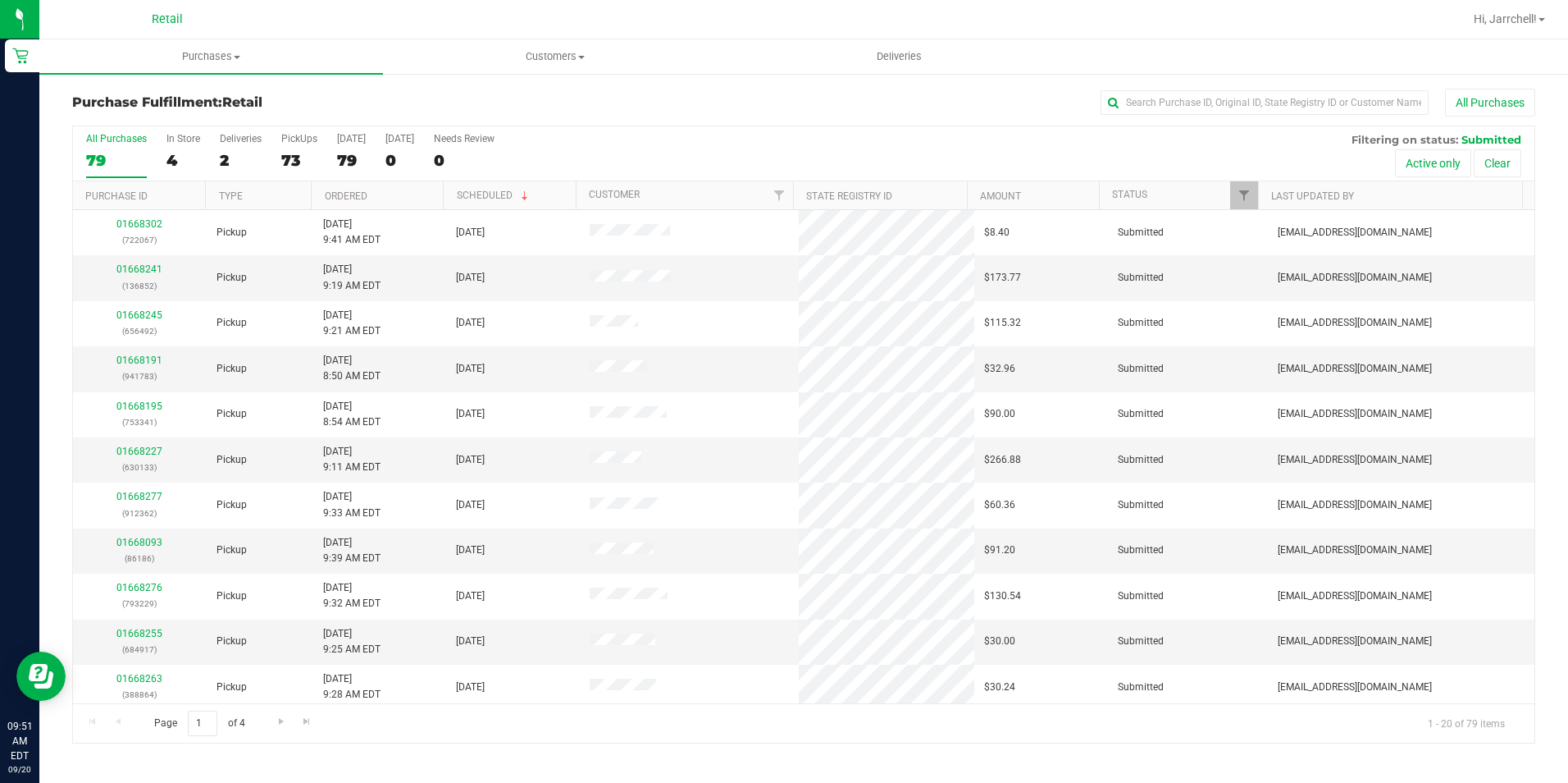
click at [755, 129] on div "All Purchases 79 In Store 4 Deliveries 2 PickUps 73 [DATE] 79 [DATE] 0 Needs Re…" at bounding box center [803, 133] width 1461 height 13
click at [755, 141] on div "All Purchases 79 In Store 4 Deliveries 2 PickUps 73 [DATE] 79 [DATE] 0 Needs Re…" at bounding box center [803, 154] width 1461 height 55
click at [755, 97] on input "text" at bounding box center [1264, 103] width 328 height 25
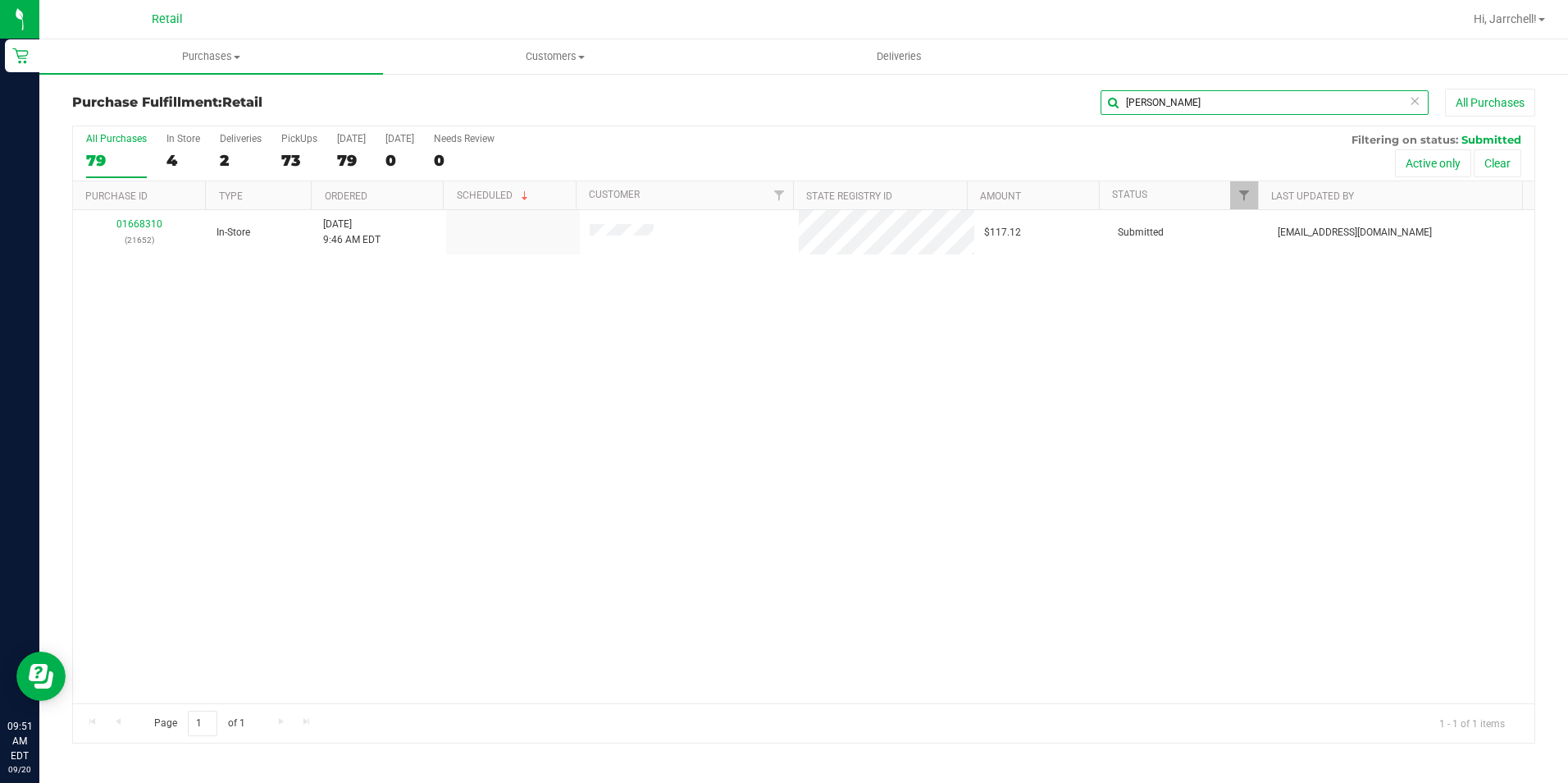
type input "[PERSON_NAME]"
drag, startPoint x: 515, startPoint y: 331, endPoint x: 384, endPoint y: 284, distance: 139.2
click at [515, 331] on div "01668310 (21652) In-Store [DATE] 9:46 AM EDT $117.12 Submitted [EMAIL_ADDRESS][…" at bounding box center [803, 457] width 1461 height 493
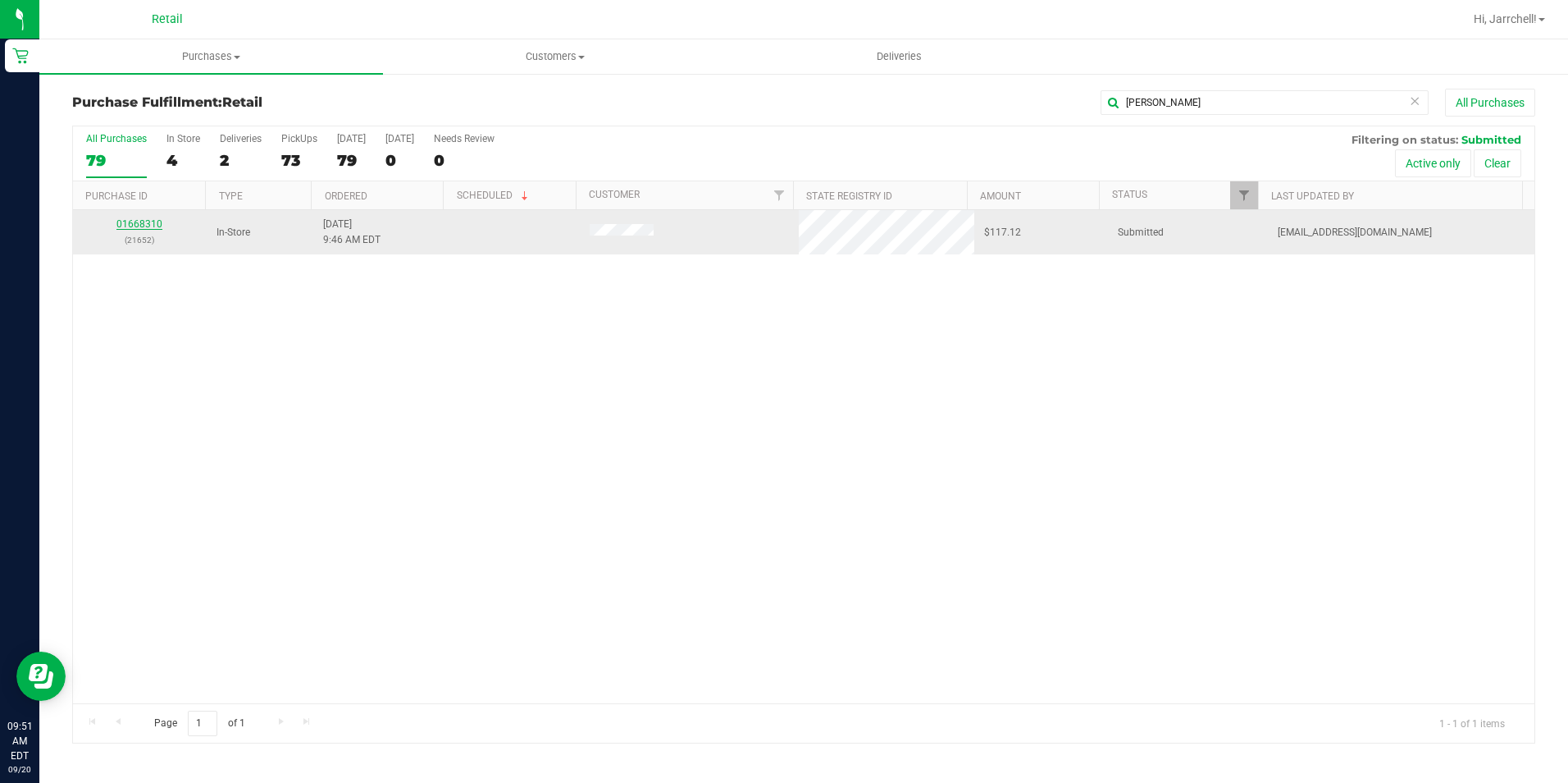
click at [141, 220] on link "01668310" at bounding box center [140, 224] width 46 height 12
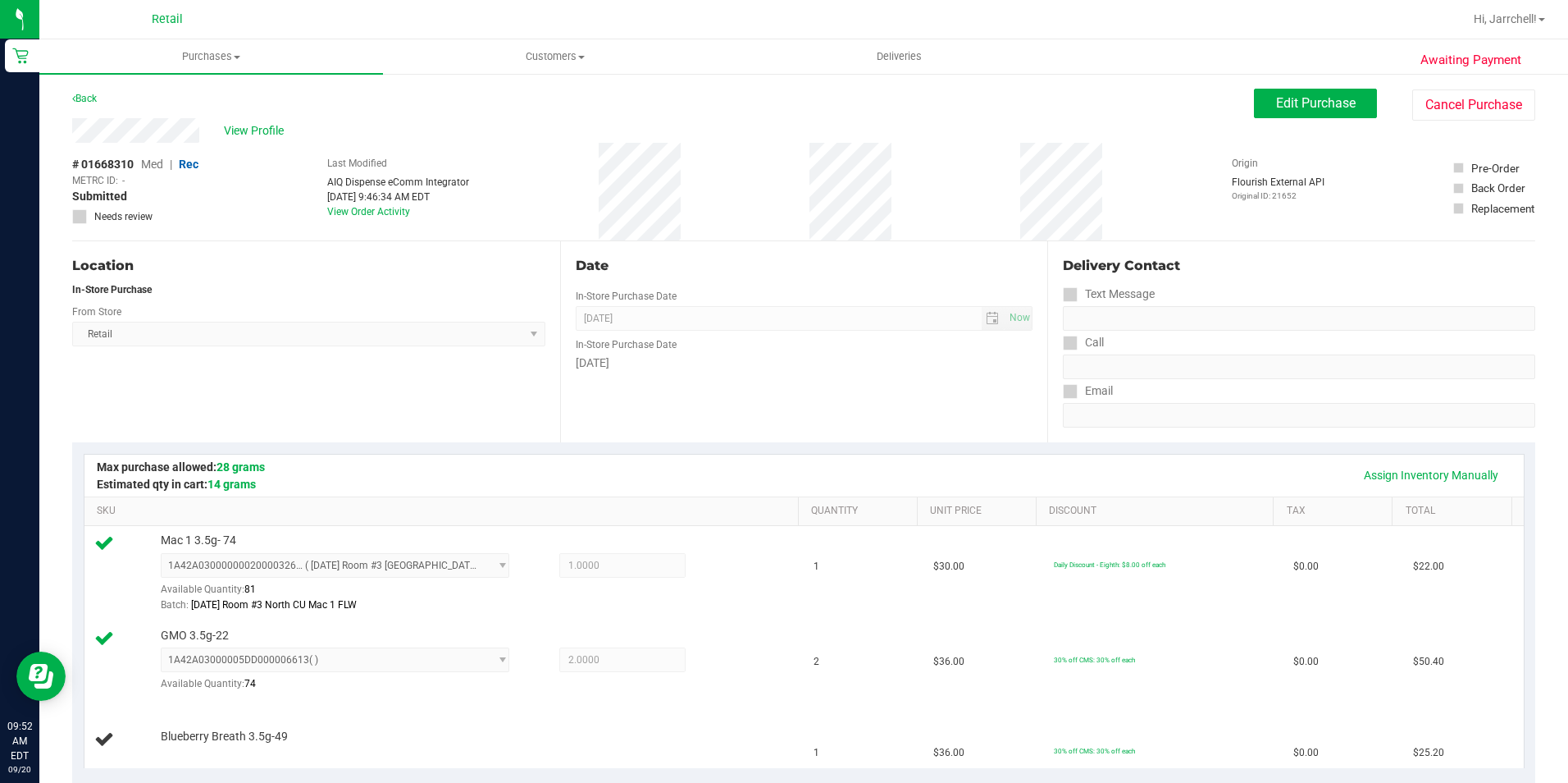
drag, startPoint x: 901, startPoint y: 283, endPoint x: 865, endPoint y: 248, distance: 50.2
click at [755, 266] on div "Date In-Store Purchase Date [DATE] Now In-Store Purchase Date [DATE]" at bounding box center [804, 342] width 488 height 201
click at [901, 327] on span "[DATE] Now" at bounding box center [804, 318] width 458 height 25
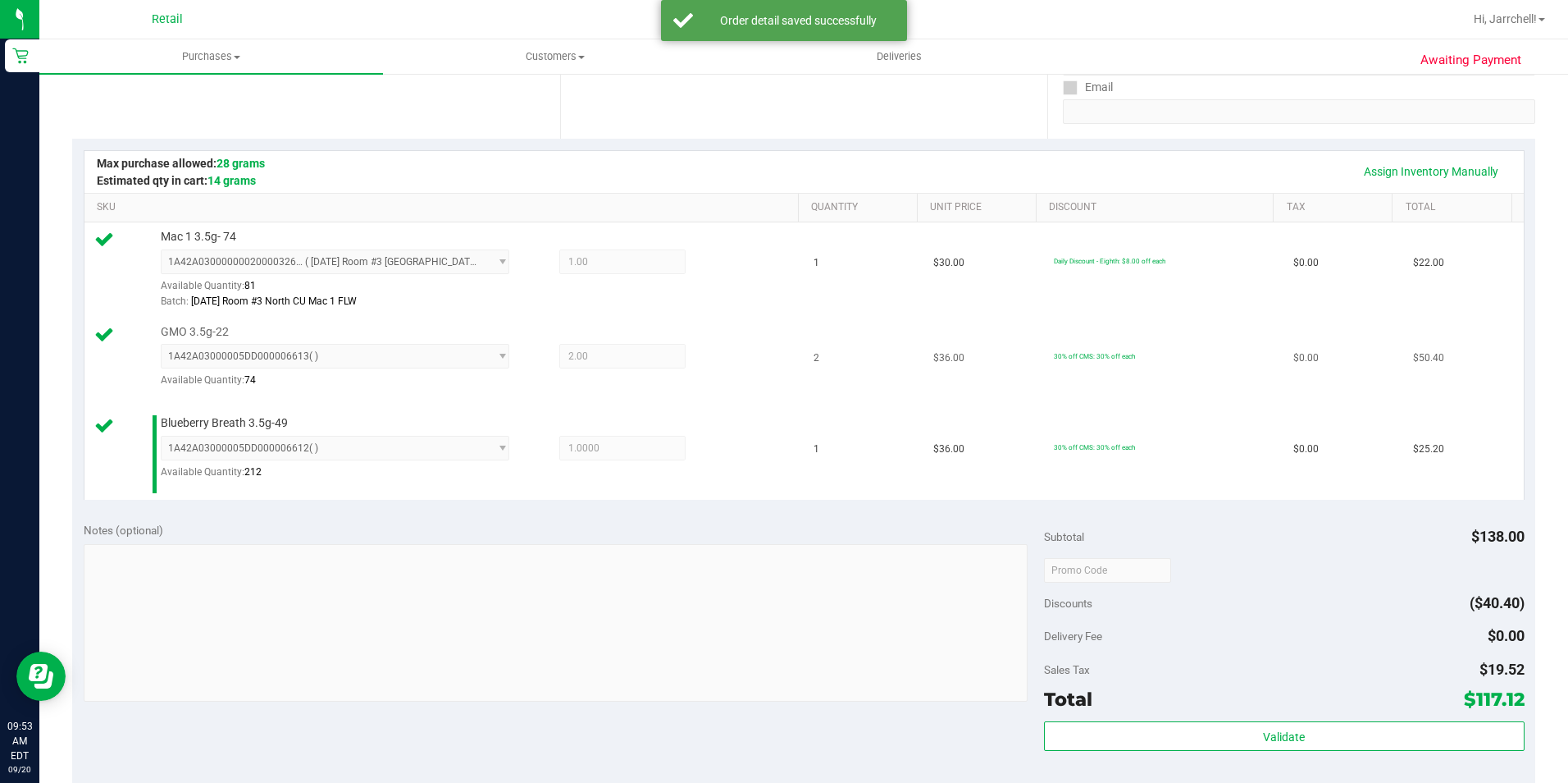
scroll to position [410, 0]
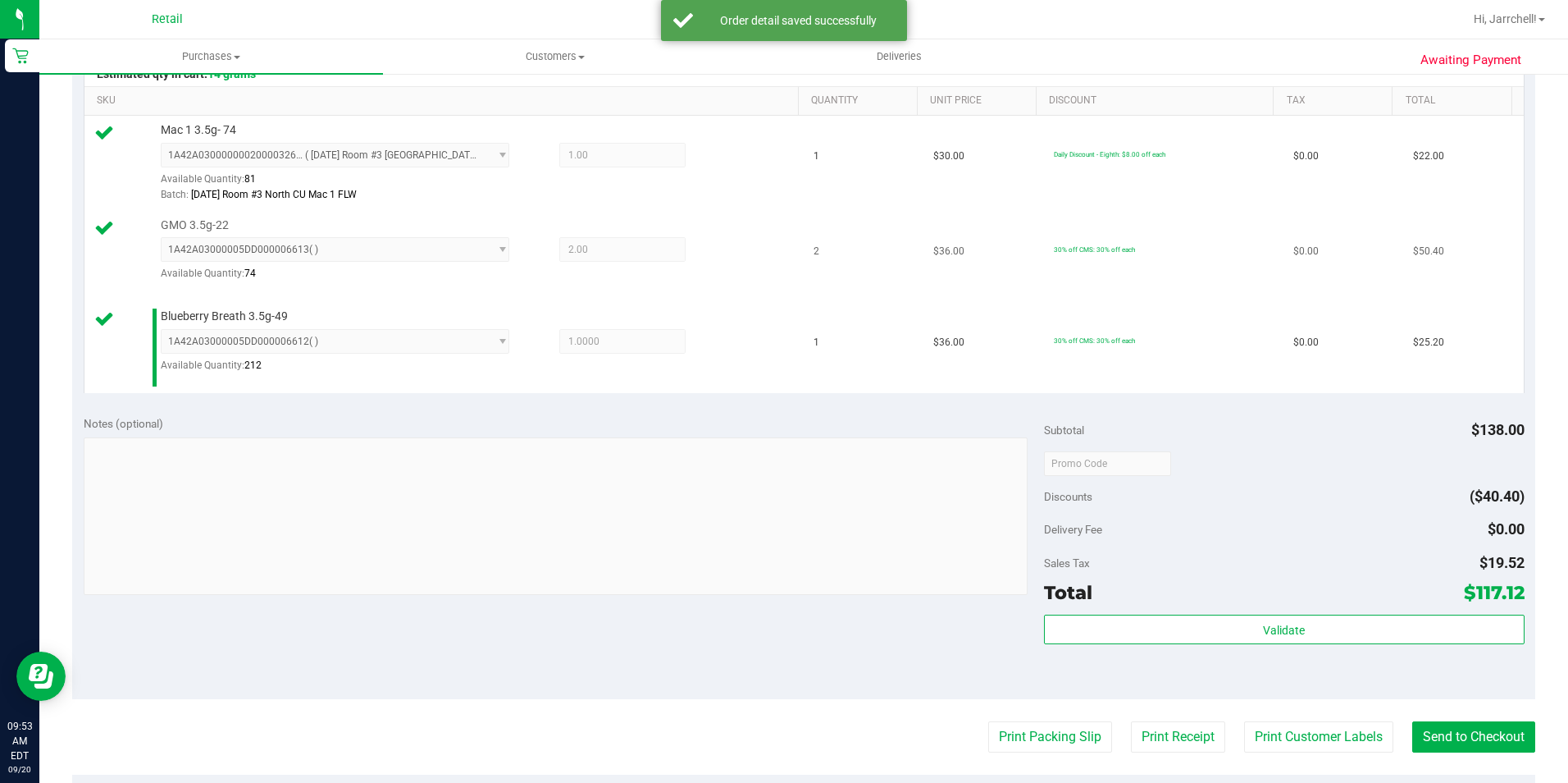
click at [832, 382] on td "1" at bounding box center [863, 347] width 120 height 91
click at [1456, 731] on button "Send to Checkout" at bounding box center [1473, 736] width 123 height 31
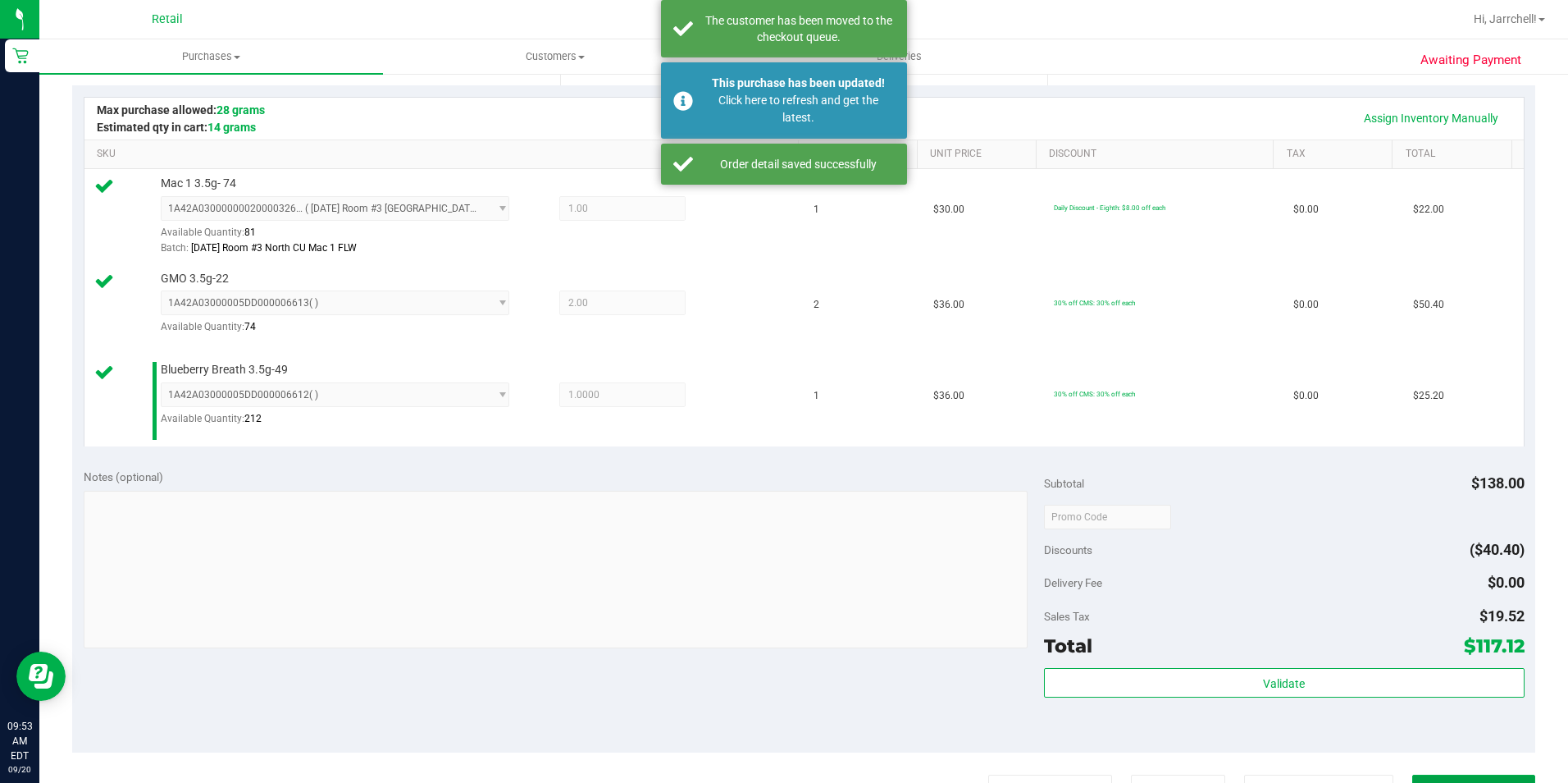
scroll to position [328, 0]
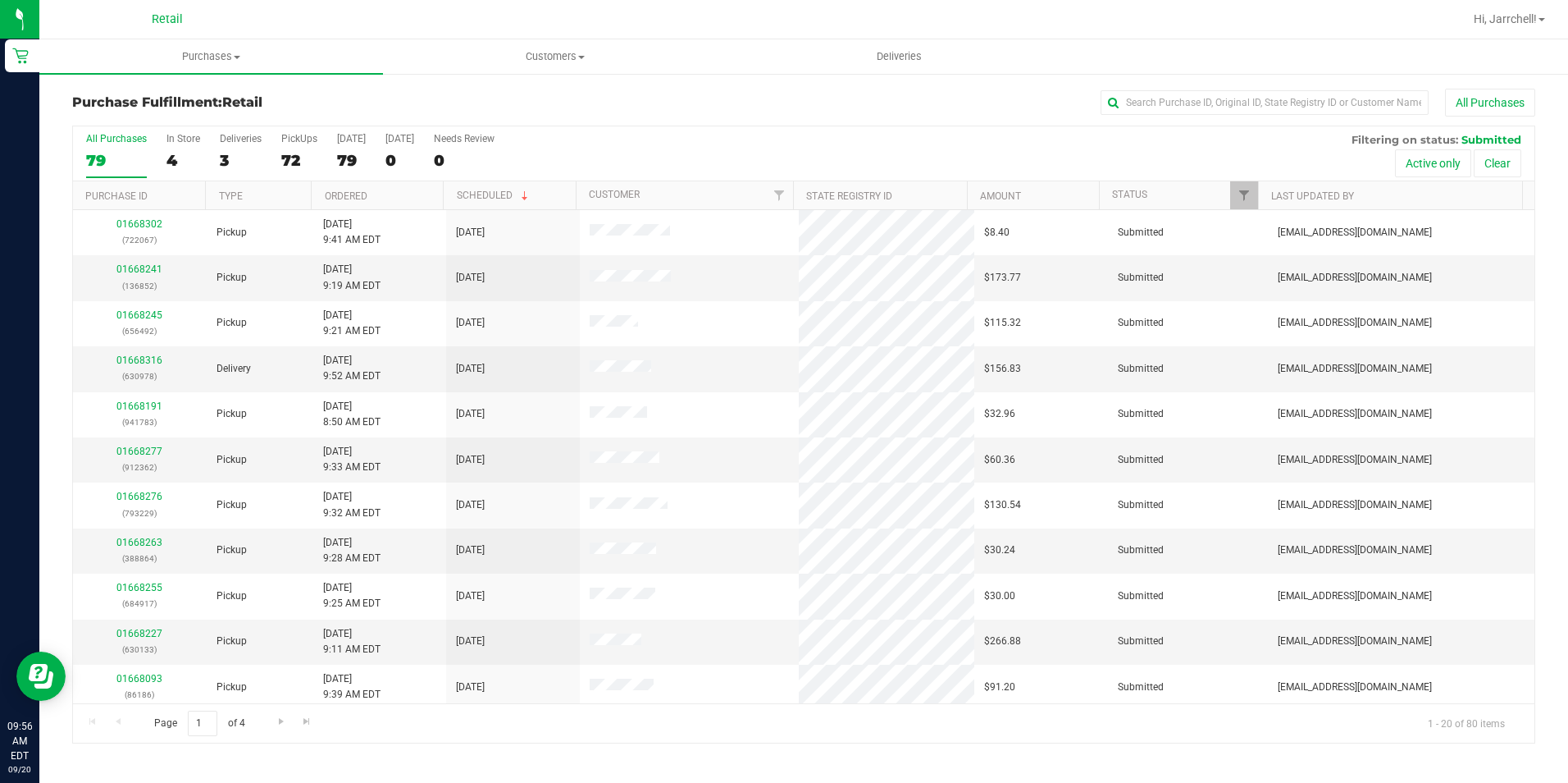
click at [1345, 118] on div "Purchase Fulfillment: Retail All Purchases" at bounding box center [803, 107] width 1463 height 36
click at [1342, 108] on input "text" at bounding box center [1264, 103] width 328 height 25
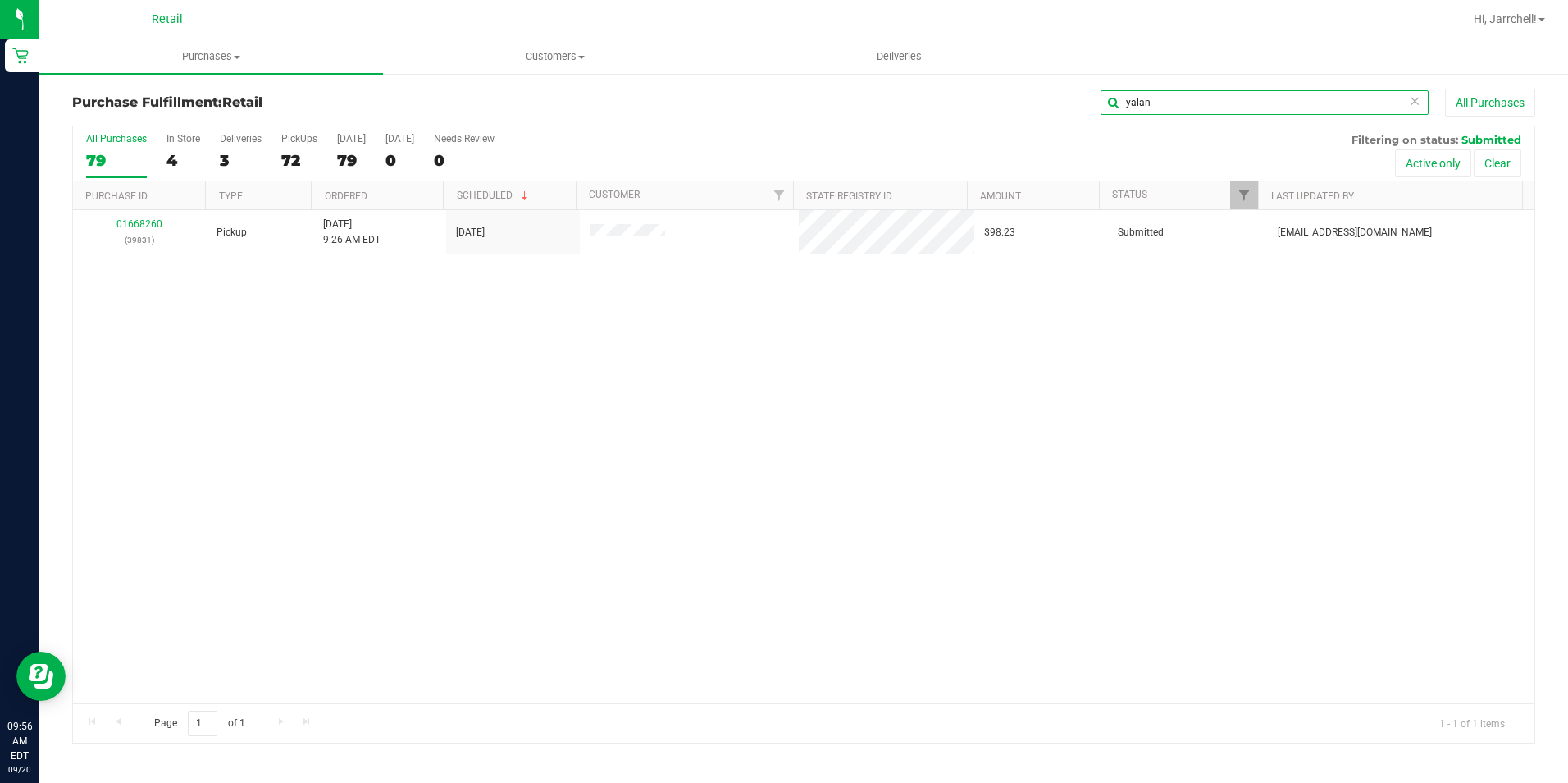
type input "yalan"
drag, startPoint x: 1009, startPoint y: 462, endPoint x: 992, endPoint y: 446, distance: 23.3
click at [1007, 463] on div "01668260 (39831) Pickup 9/20/2025 9:26 AM EDT 9/20/2025 $98.23 Submitted aiqeco…" at bounding box center [803, 457] width 1461 height 493
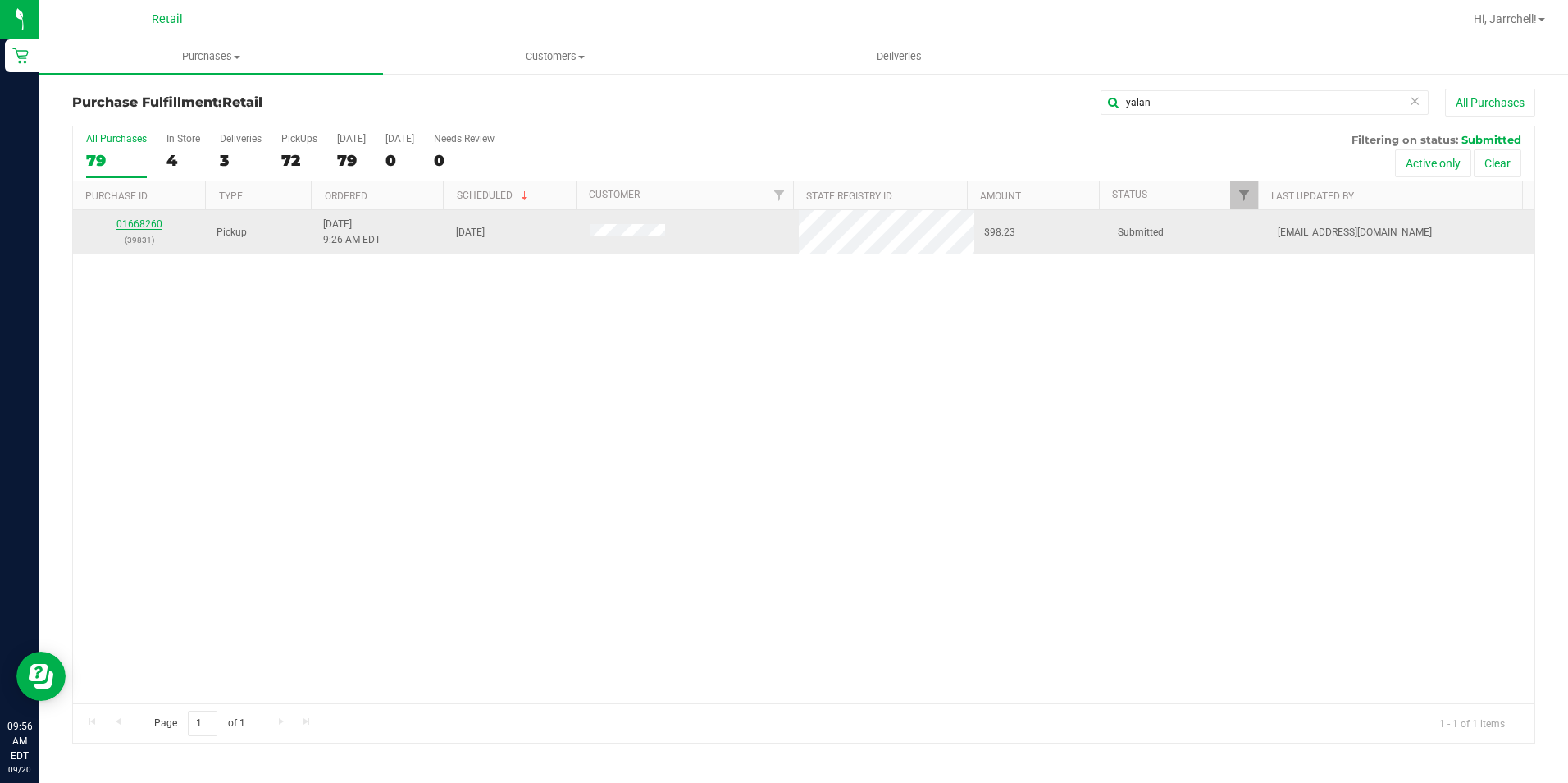
click at [124, 220] on link "01668260" at bounding box center [140, 224] width 46 height 12
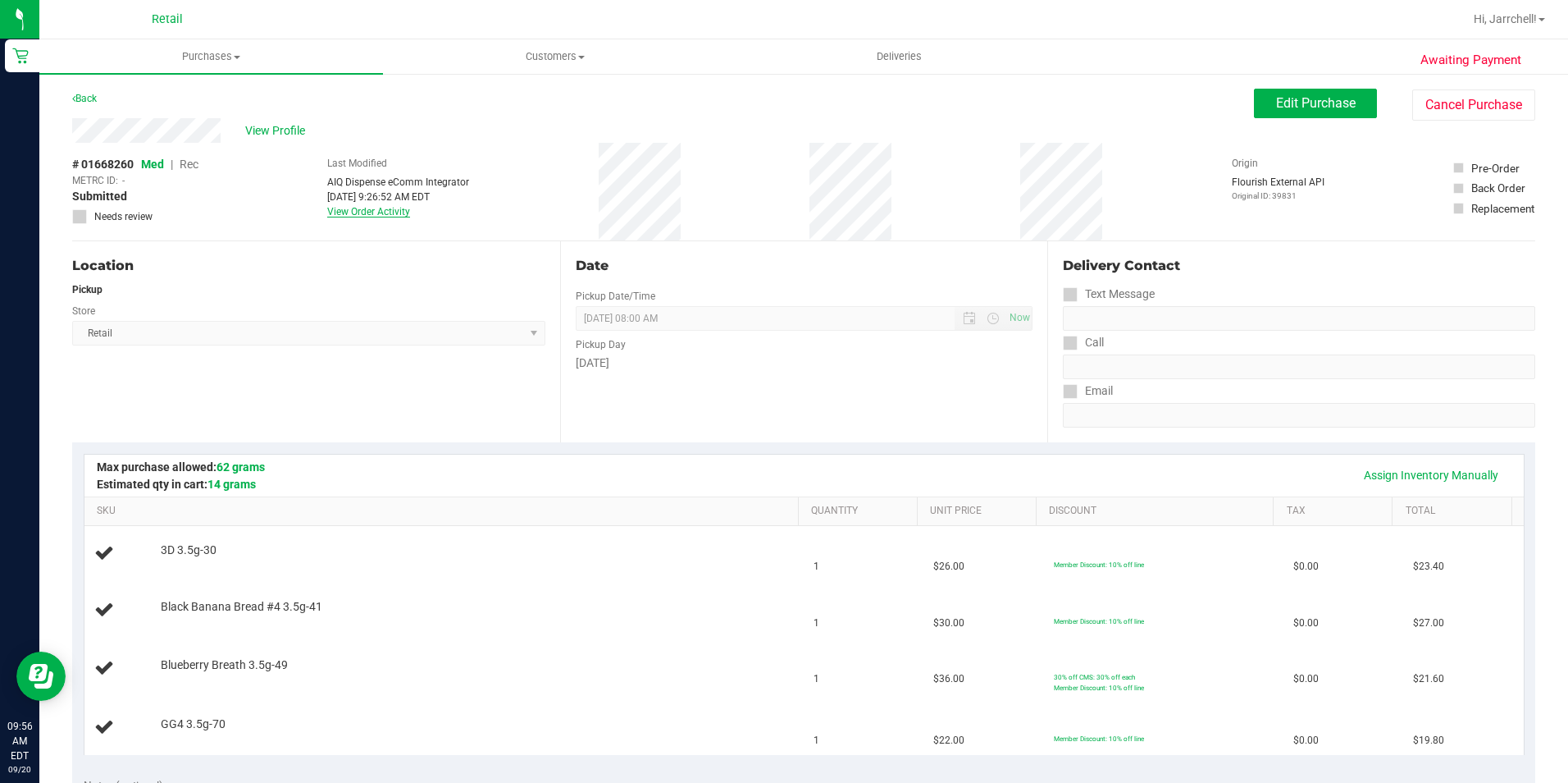
click at [374, 215] on link "View Order Activity" at bounding box center [368, 212] width 83 height 12
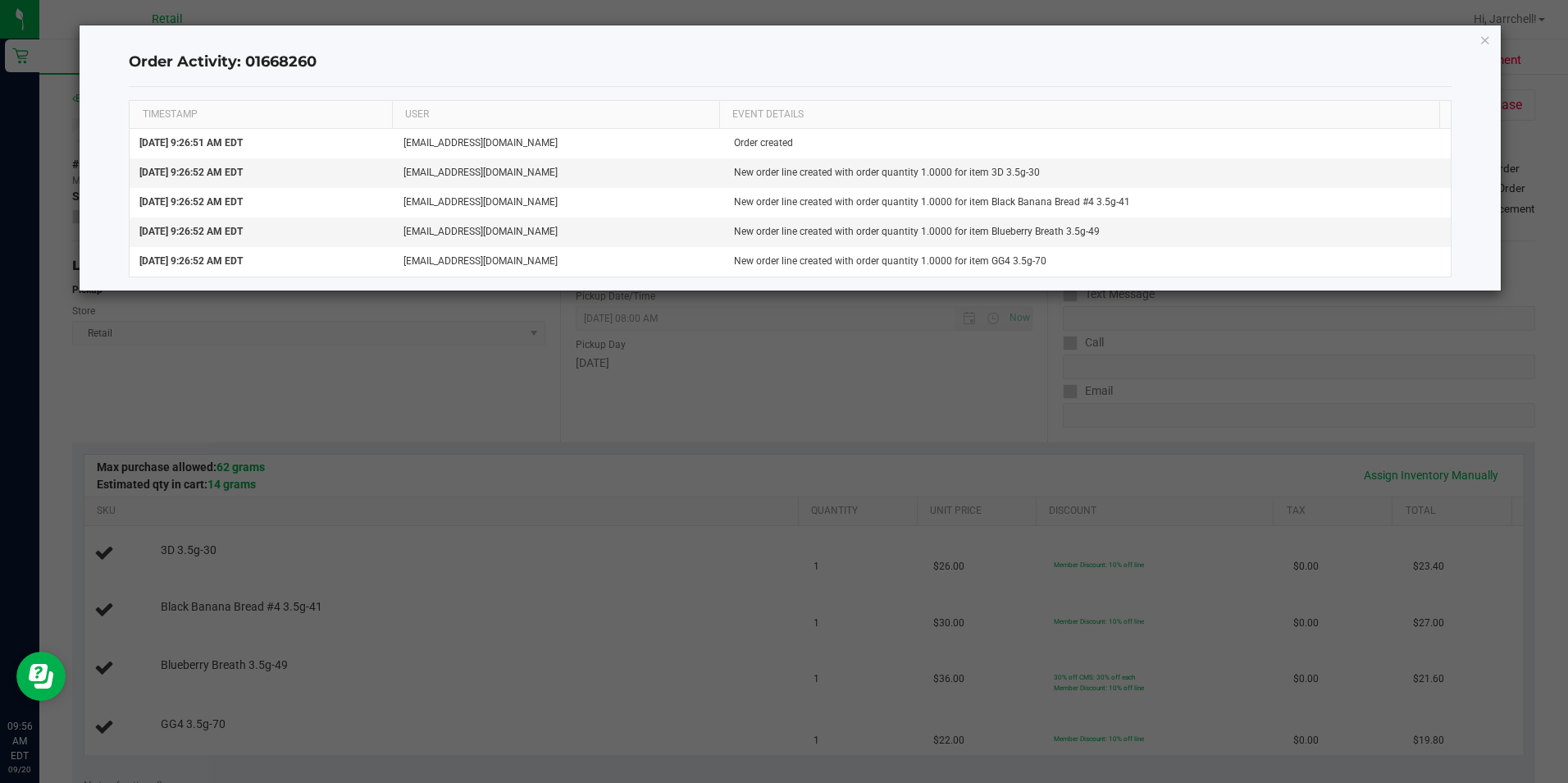
click at [989, 66] on h4 "Order Activity: 01668260" at bounding box center [789, 62] width 1322 height 21
click at [1483, 45] on icon "button" at bounding box center [1485, 40] width 12 height 20
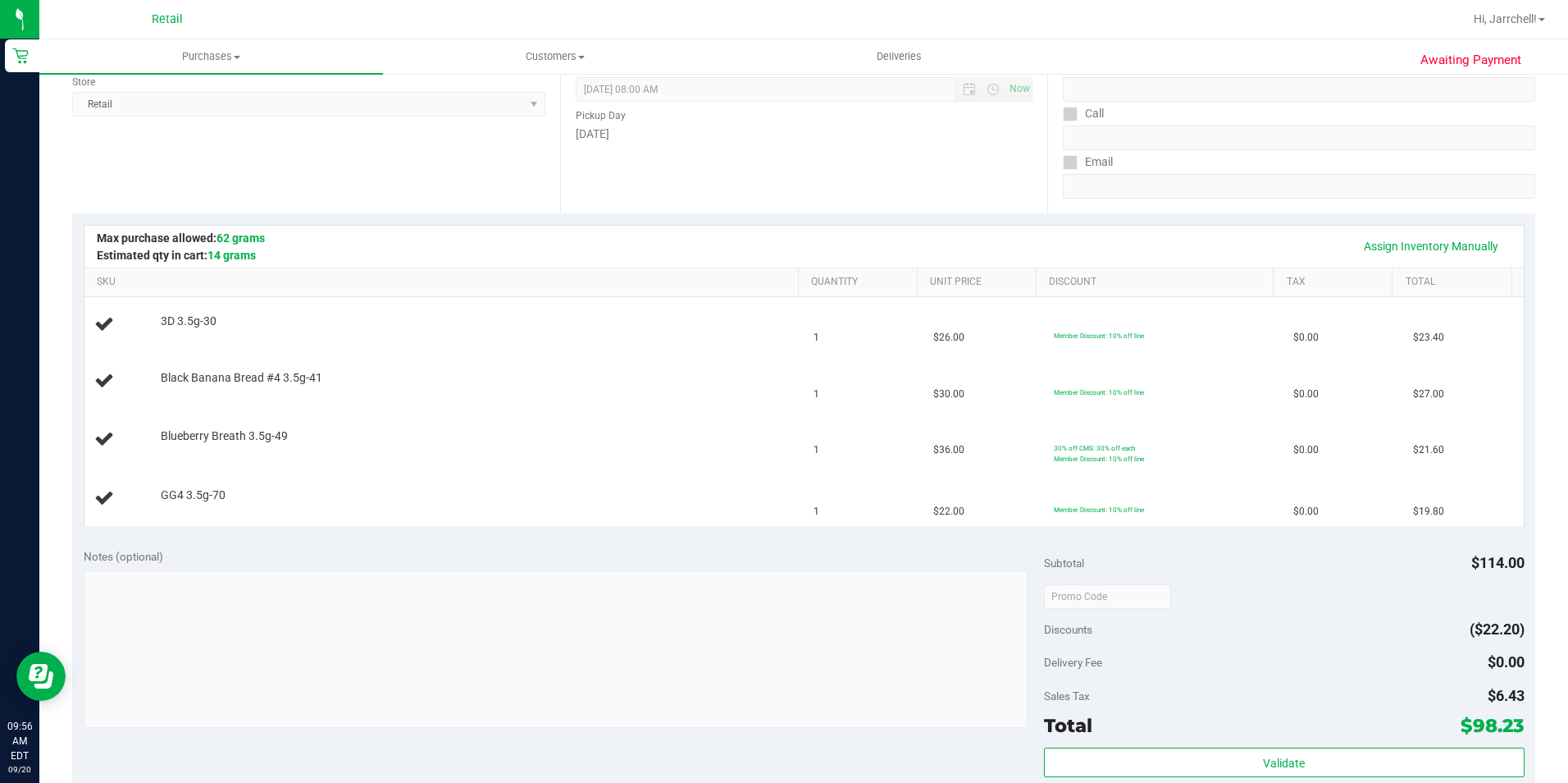
scroll to position [246, 0]
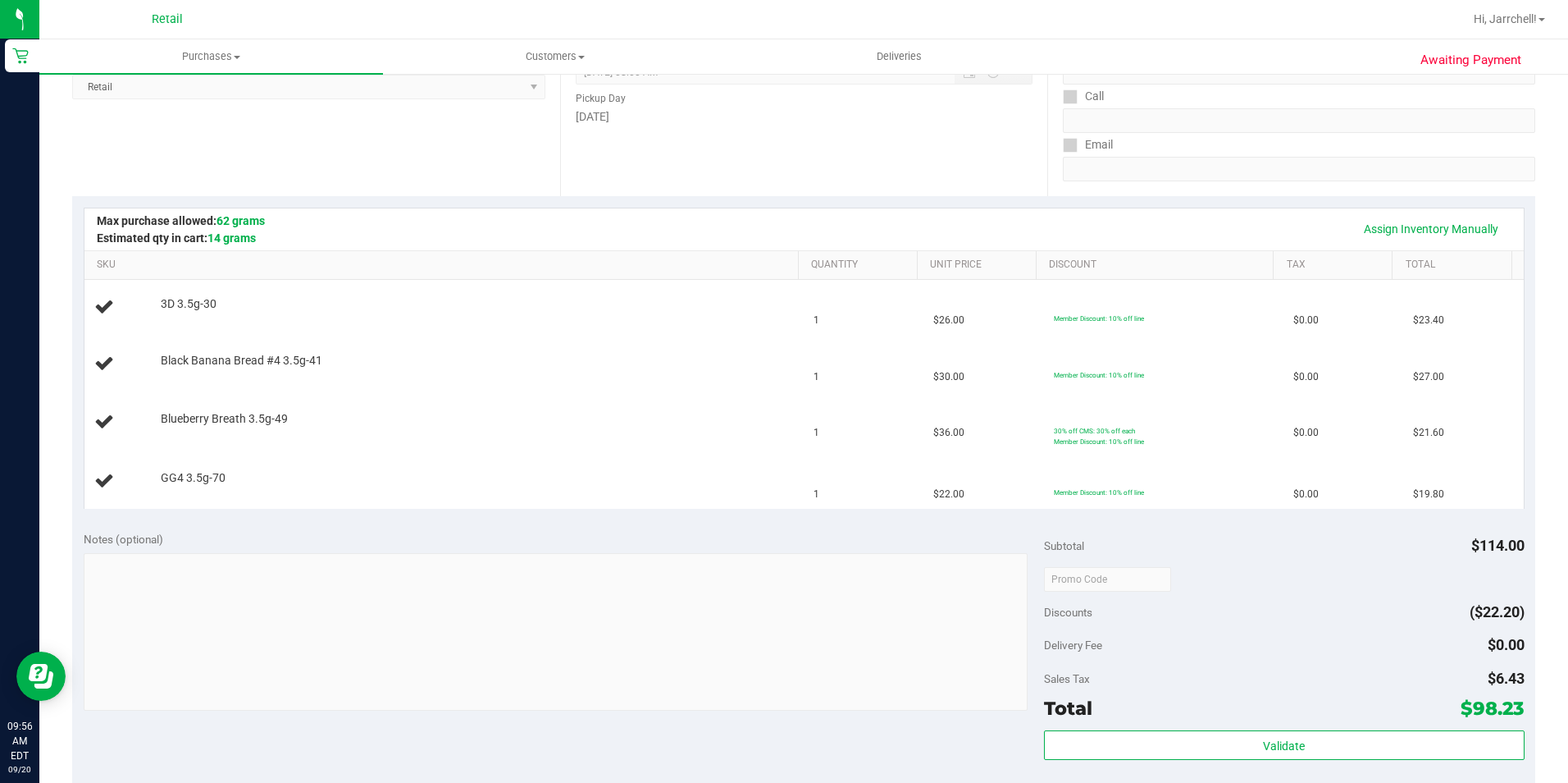
click at [1078, 232] on div "Assign Inventory Manually" at bounding box center [804, 229] width 1410 height 28
click at [783, 174] on div "Date Pickup Date/Time 09/20/2025 Now 09/20/2025 08:00 AM Now Pickup Day Saturday" at bounding box center [804, 96] width 488 height 201
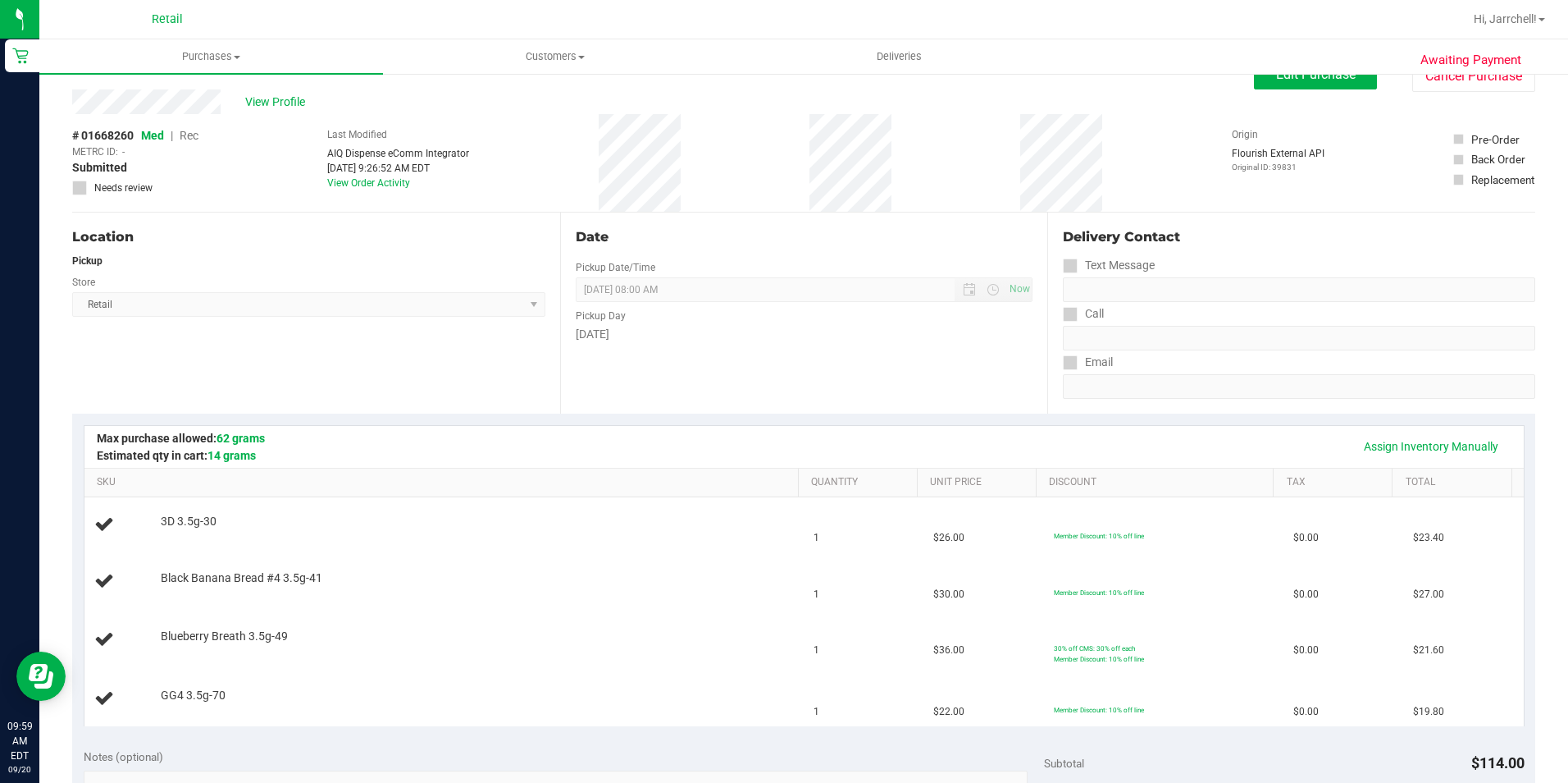
scroll to position [0, 0]
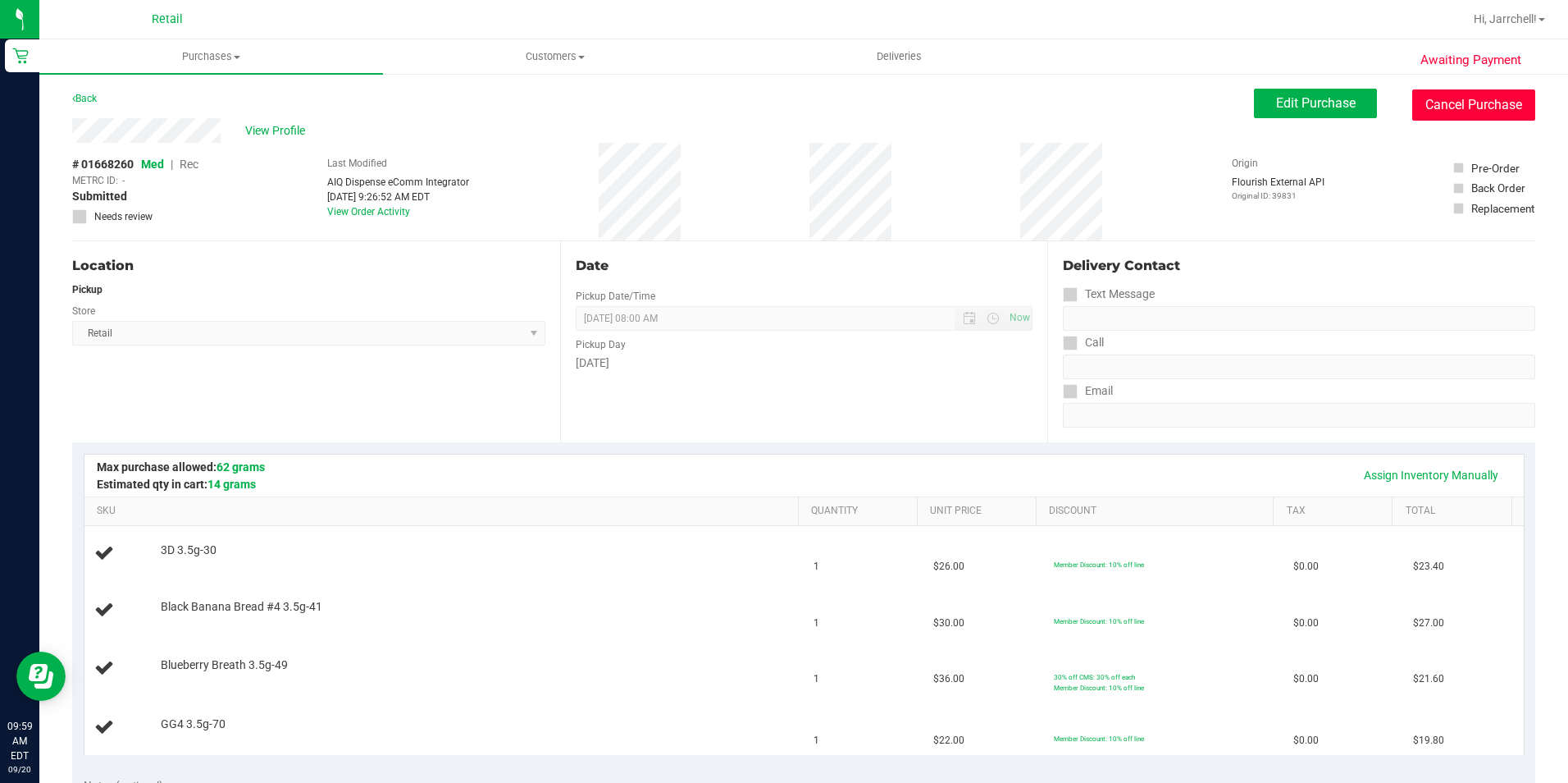
drag, startPoint x: 1441, startPoint y: 99, endPoint x: 843, endPoint y: 102, distance: 598.0
click at [1441, 99] on button "Cancel Purchase" at bounding box center [1473, 105] width 123 height 31
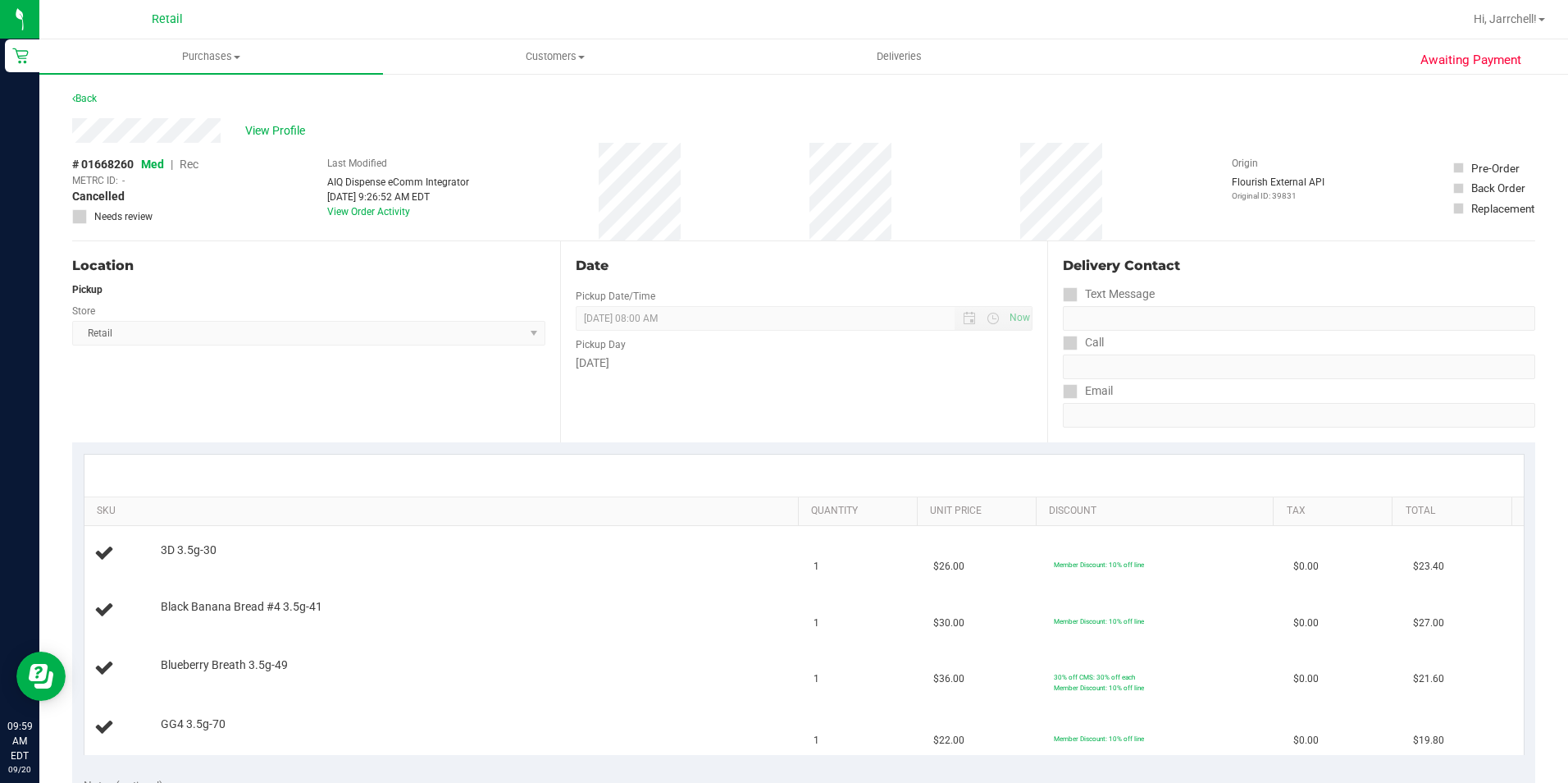
click at [907, 146] on div "# 01668260 Med | Rec METRC ID: - Cancelled Needs review Last Modified AIQ Dispe…" at bounding box center [803, 192] width 1463 height 98
click at [209, 56] on span "Purchases" at bounding box center [210, 56] width 344 height 15
click at [239, 79] on ul "Summary of purchases Fulfillment All purchases" at bounding box center [210, 119] width 344 height 89
click at [232, 67] on uib-tab-heading "Purchases Summary of purchases Fulfillment All purchases" at bounding box center [210, 56] width 344 height 35
click at [221, 95] on li "Summary of purchases" at bounding box center [210, 100] width 344 height 20
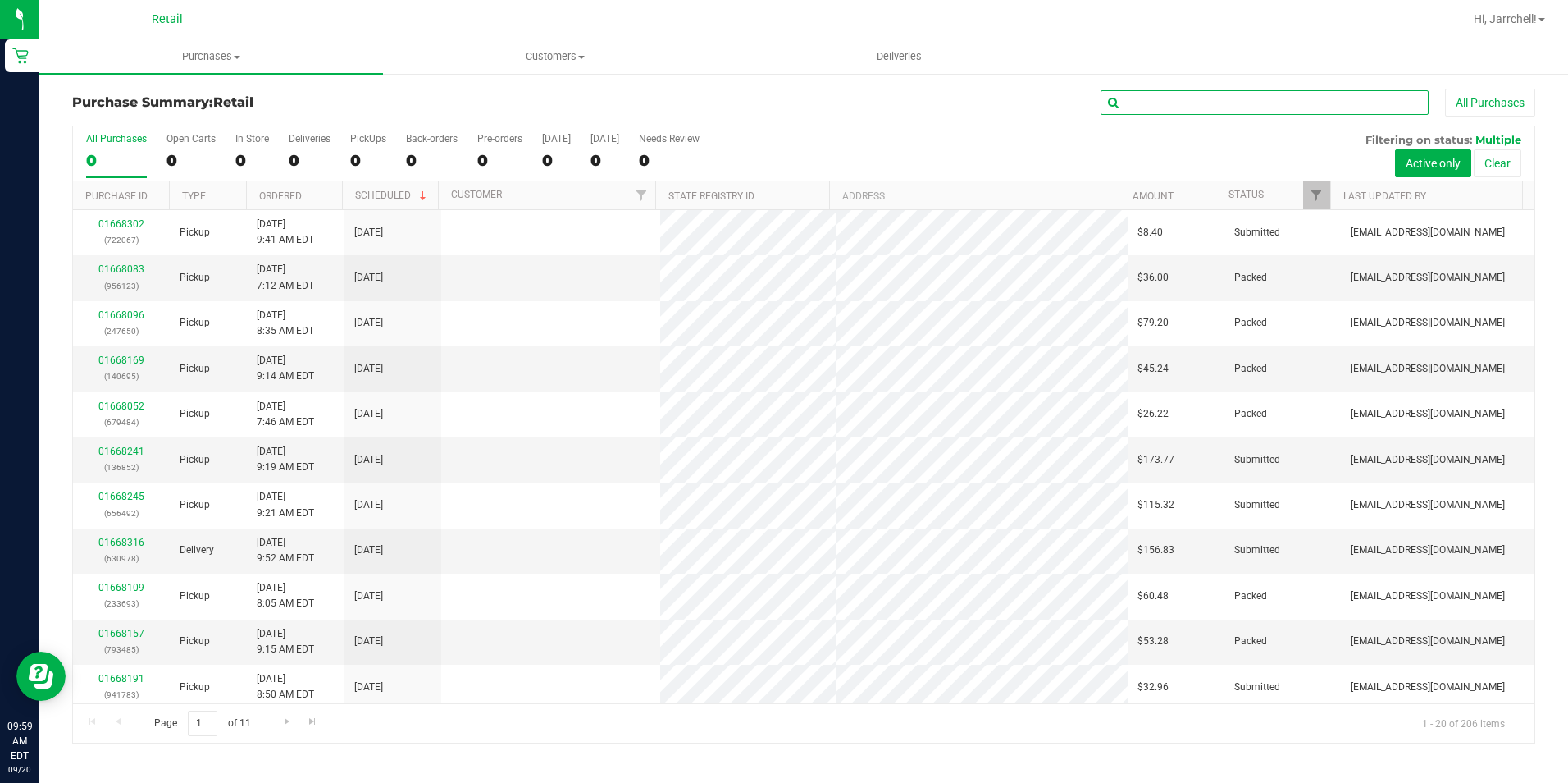
click at [1275, 108] on input "text" at bounding box center [1264, 103] width 328 height 25
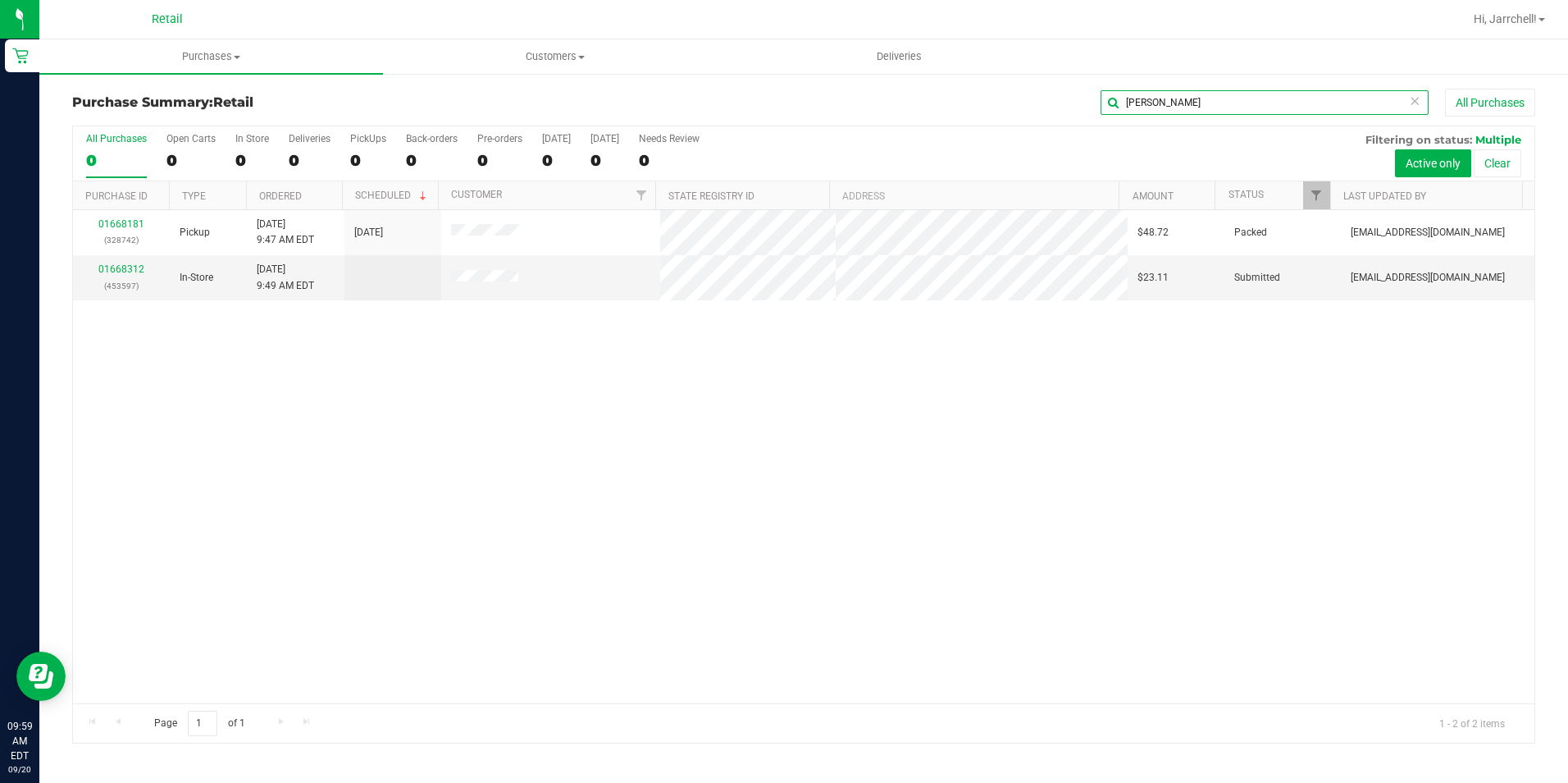
type input "jose"
drag, startPoint x: 1008, startPoint y: 437, endPoint x: 532, endPoint y: 396, distance: 477.8
click at [1002, 434] on div "01668181 (328742) Pickup 9/20/2025 9:47 AM EDT 9/20/2025 $48.72 Packed mbaker@s…" at bounding box center [803, 457] width 1461 height 493
click at [140, 267] on link "01668312" at bounding box center [122, 269] width 46 height 12
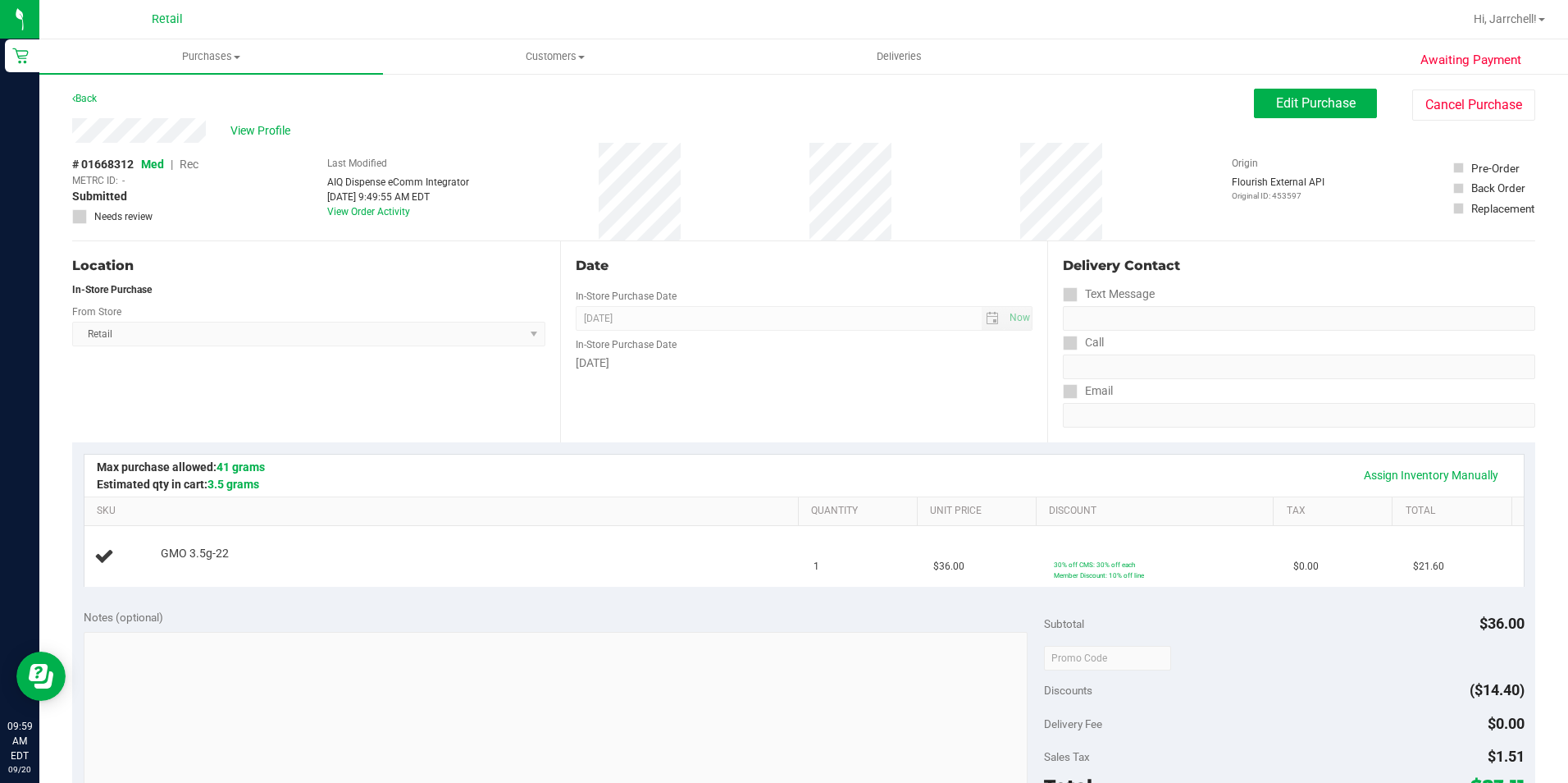
click at [634, 141] on div "View Profile" at bounding box center [663, 130] width 1182 height 25
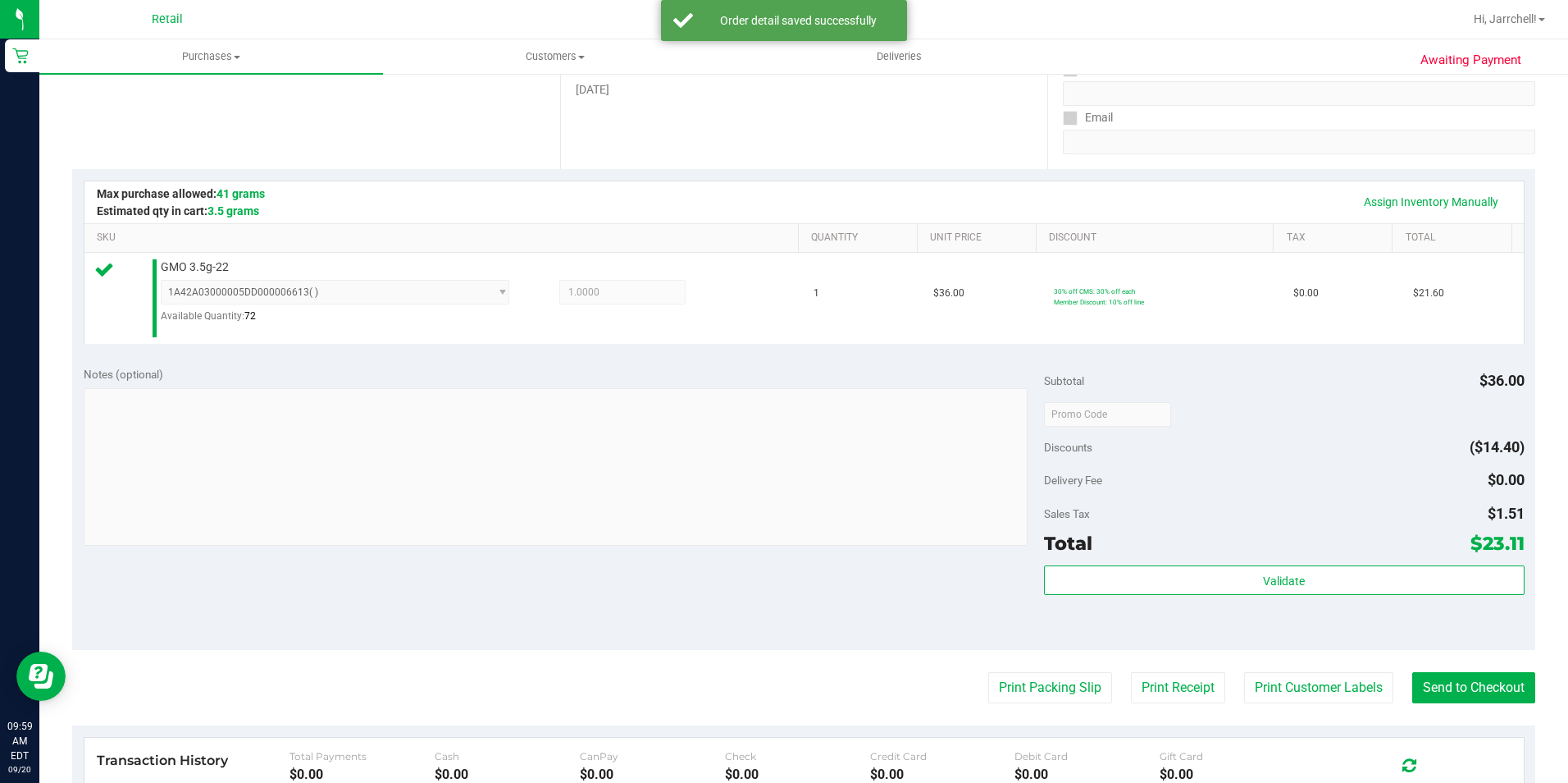
scroll to position [410, 0]
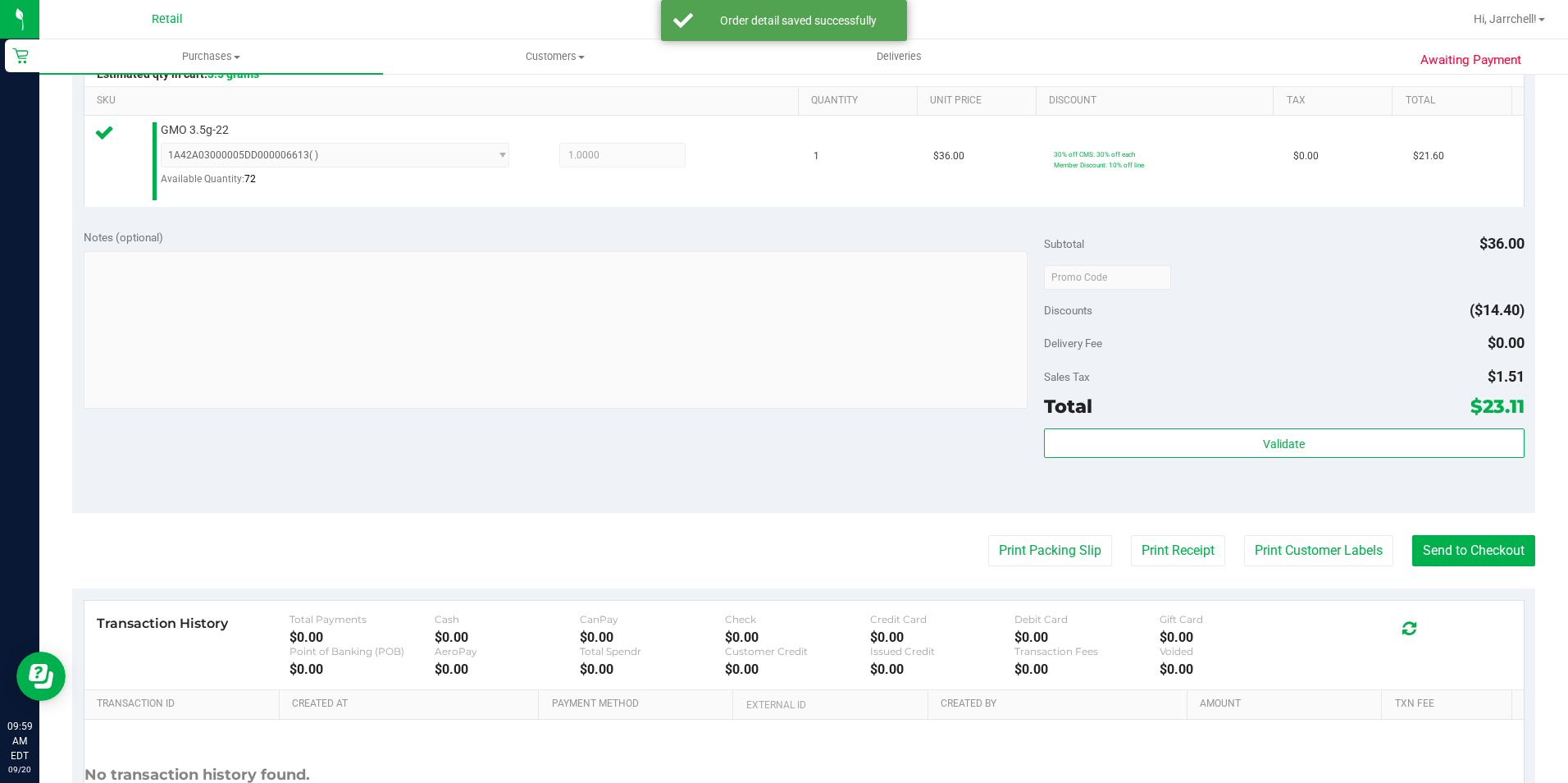
click at [1439, 568] on purchase-details "Back Edit Purchase Cancel Purchase View Profile # 01668312 Med | Rec METRC ID: …" at bounding box center [803, 286] width 1463 height 1217
click at [1441, 567] on button "Send to Checkout" at bounding box center [1473, 550] width 123 height 31
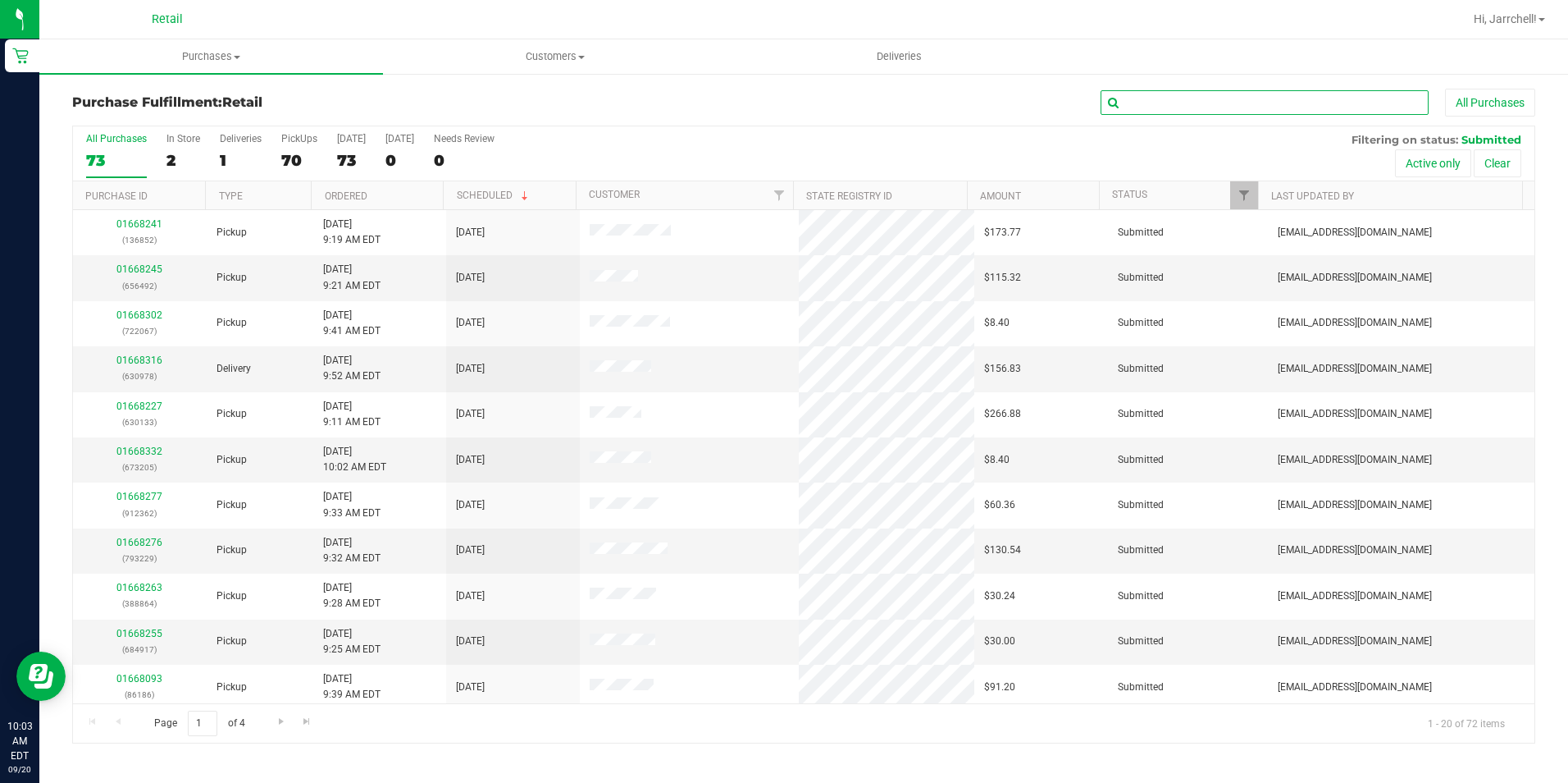
click at [1340, 100] on input "text" at bounding box center [1264, 103] width 328 height 25
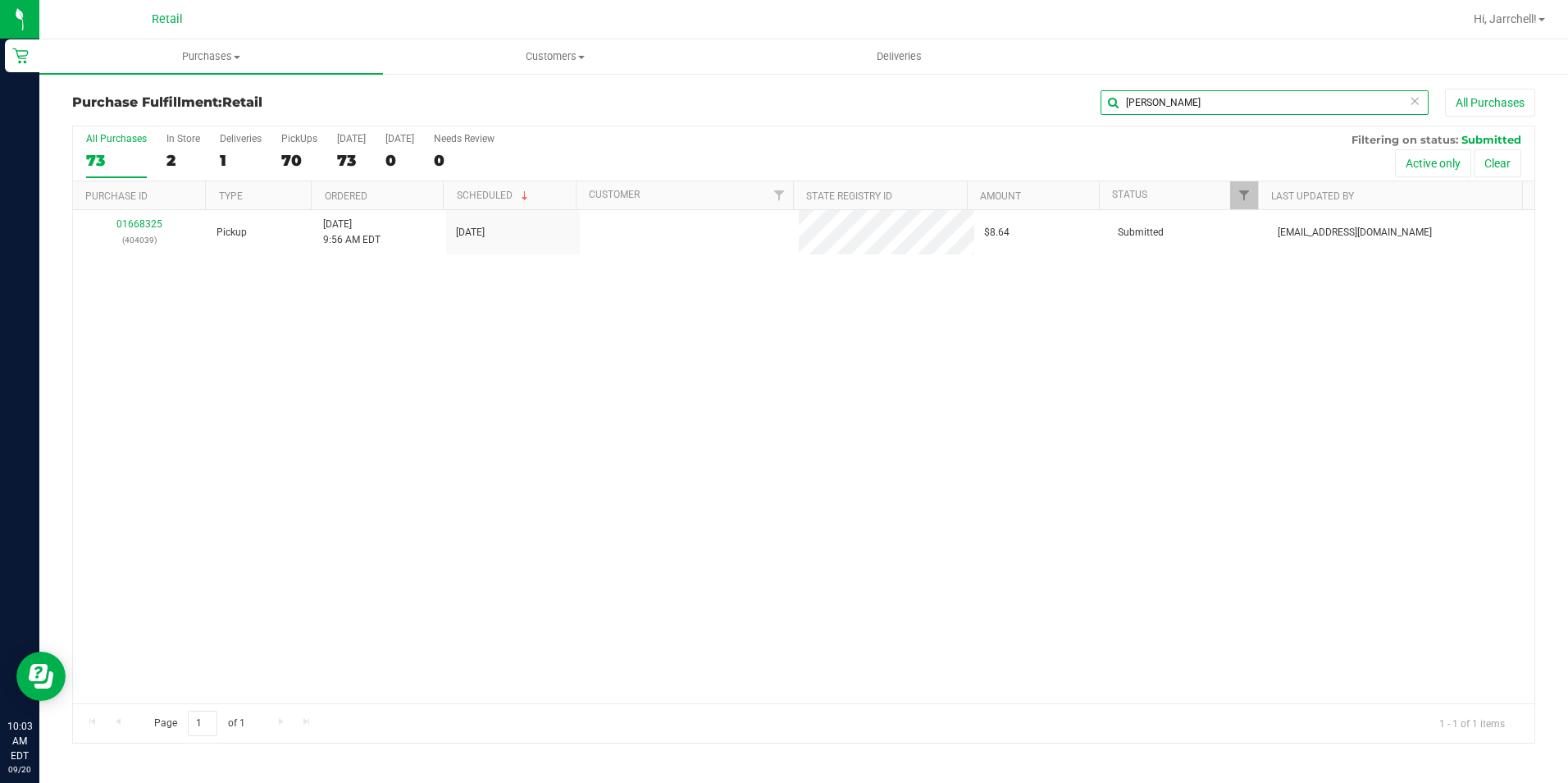
type input "raul"
click at [492, 464] on div "01668325 (404039) Pickup 9/20/2025 9:56 AM EDT 9/20/2025 $8.64 Submitted aiqeco…" at bounding box center [803, 457] width 1461 height 493
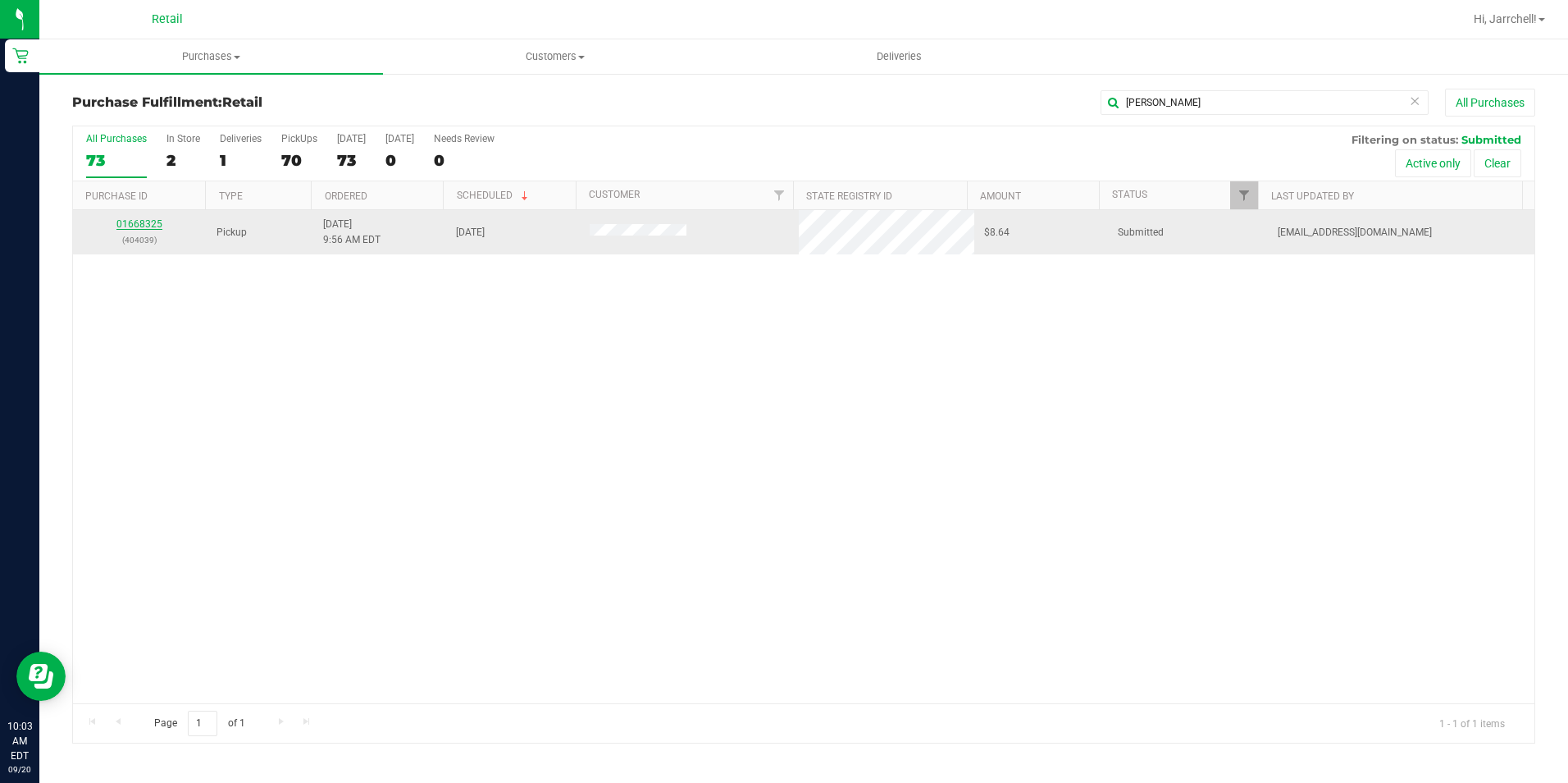
click at [149, 225] on link "01668325" at bounding box center [140, 224] width 46 height 12
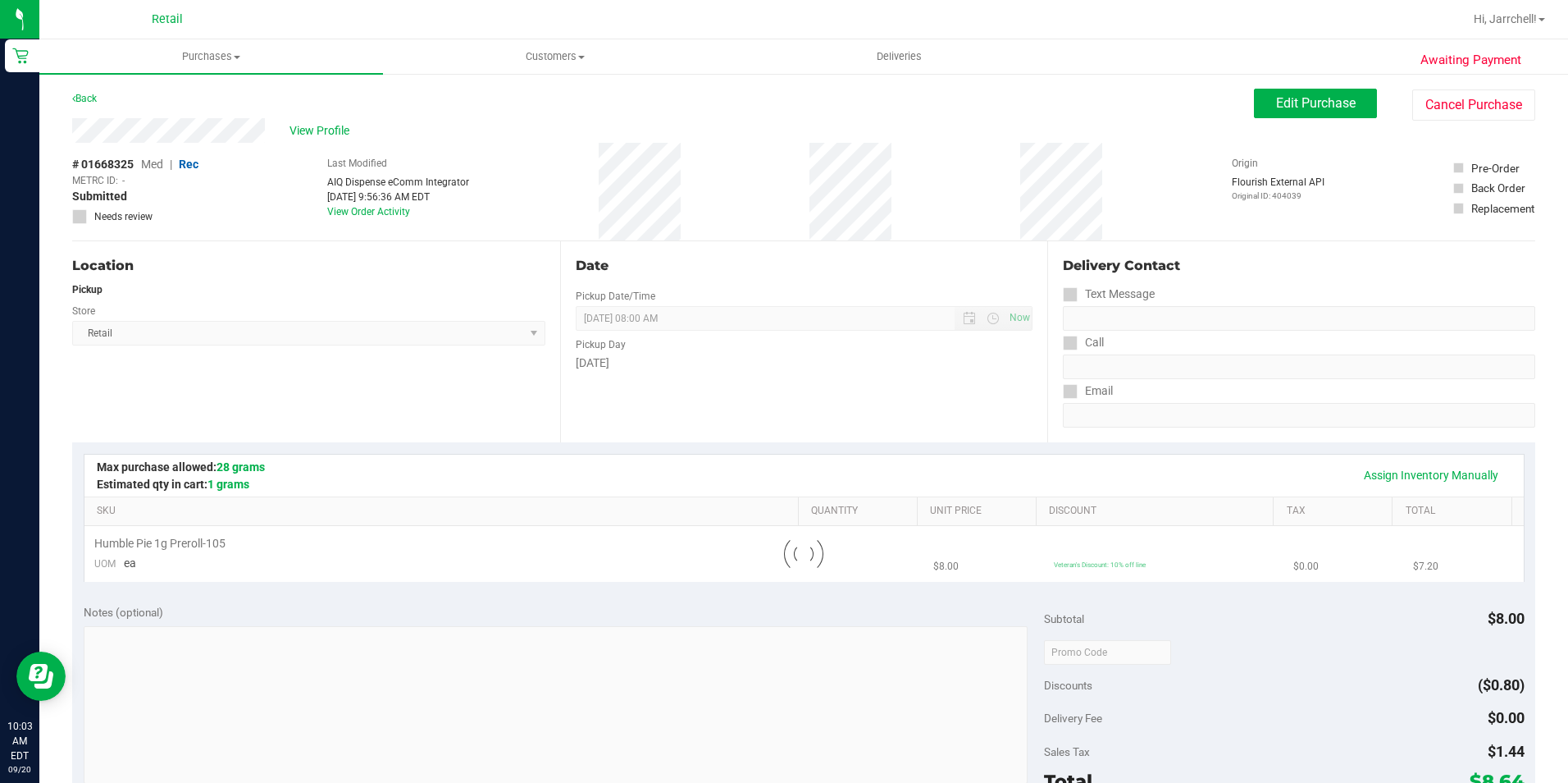
click at [693, 243] on div "Date Pickup Date/Time 09/20/2025 Now 09/20/2025 08:00 AM Now Pickup Day Saturday" at bounding box center [804, 342] width 488 height 201
click at [590, 154] on div "# 01668325 Med | Rec METRC ID: - Submitted Needs review Last Modified AIQ Dispe…" at bounding box center [803, 192] width 1463 height 98
click at [225, 57] on span "Purchases" at bounding box center [210, 56] width 344 height 15
click at [203, 92] on span "Summary of purchases" at bounding box center [123, 99] width 168 height 14
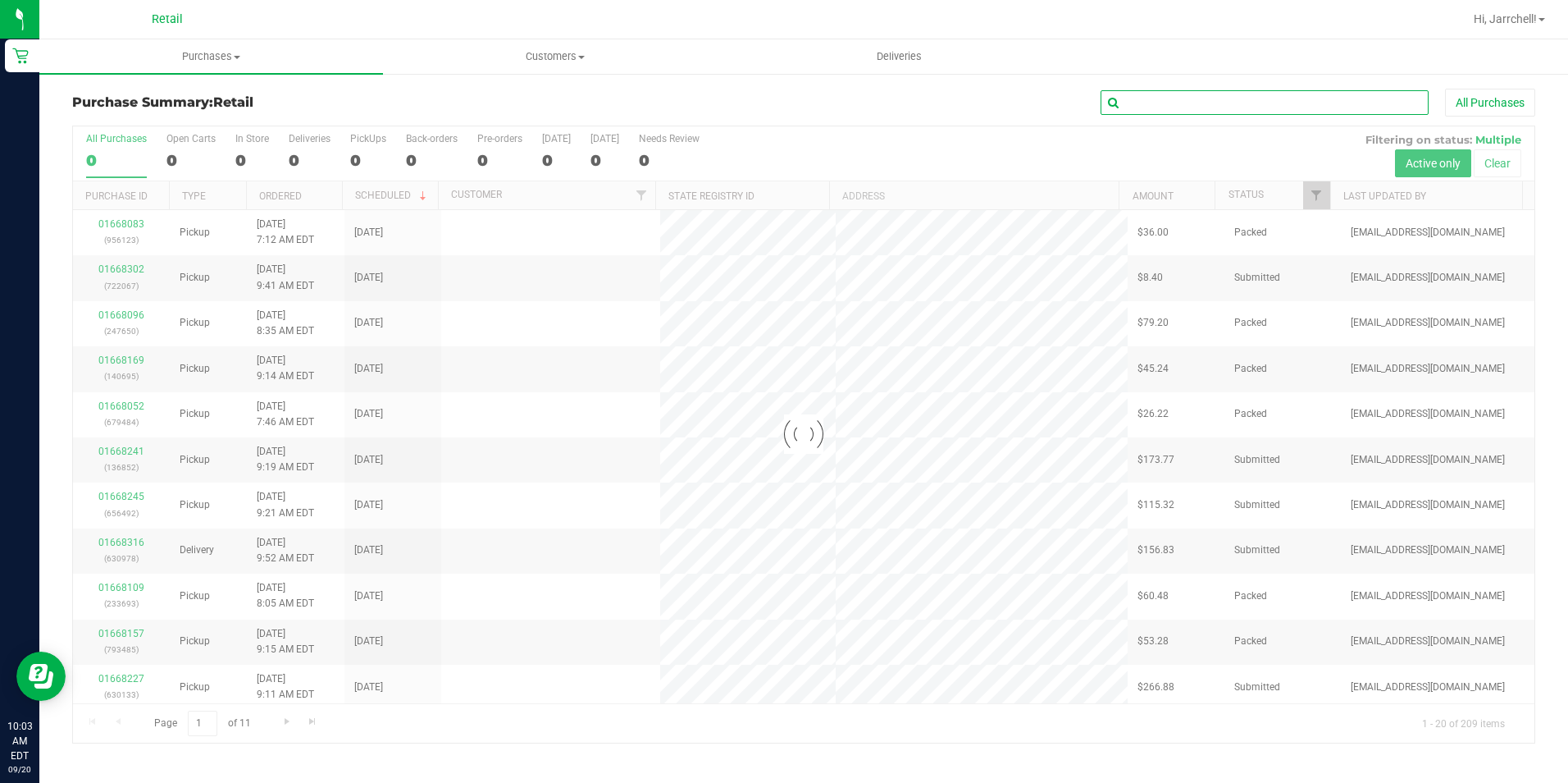
click at [1215, 99] on input "text" at bounding box center [1264, 103] width 328 height 25
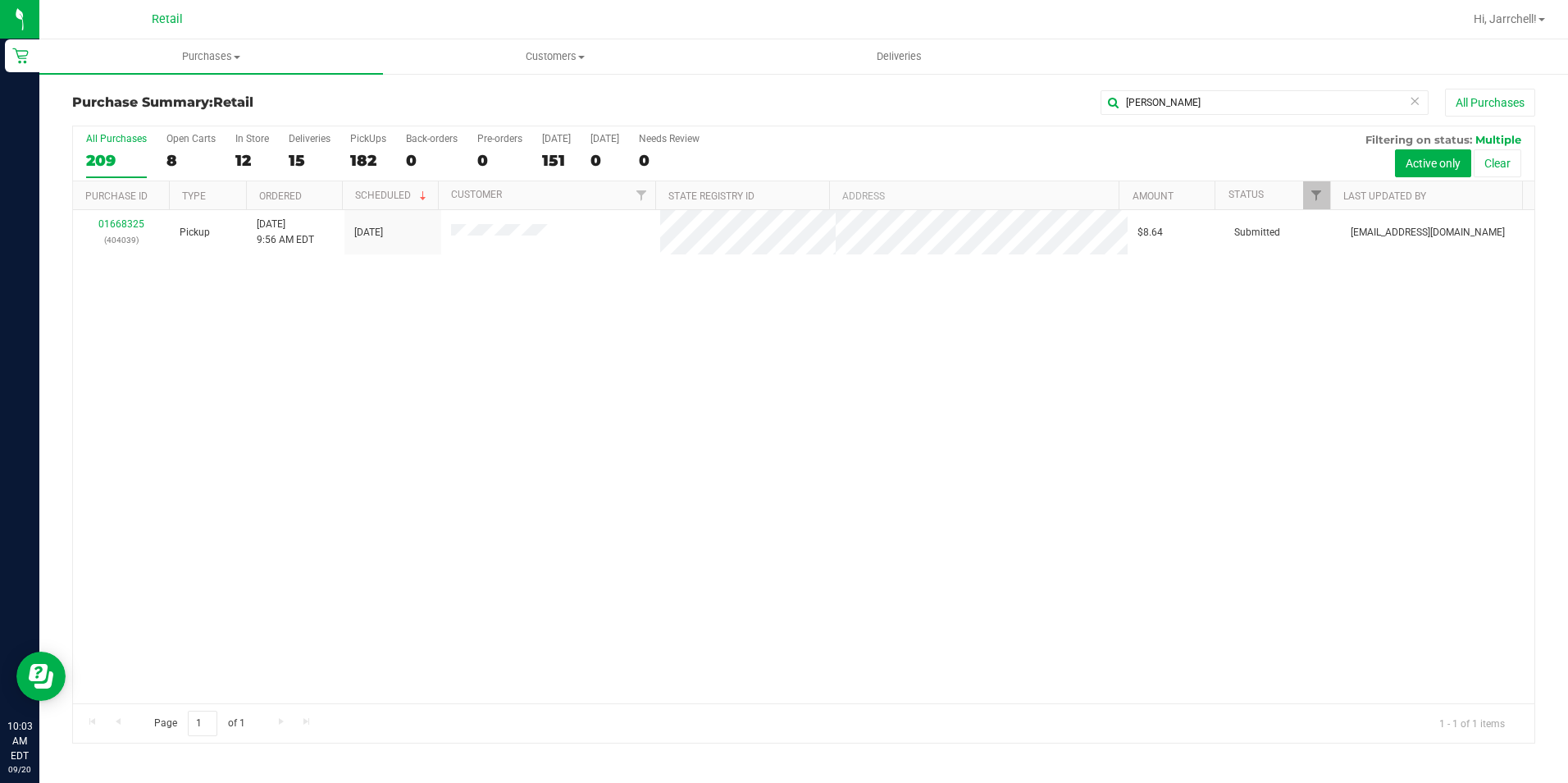
click at [844, 320] on div "01668325 (404039) Pickup 9/20/2025 9:56 AM EDT 9/20/2025 $8.64 Submitted aiqeco…" at bounding box center [803, 457] width 1461 height 493
drag, startPoint x: 779, startPoint y: 367, endPoint x: 771, endPoint y: 364, distance: 8.5
click at [771, 364] on div "01668325 (404039) Pickup 9/20/2025 9:56 AM EDT 9/20/2025 $8.64 Submitted aiqeco…" at bounding box center [803, 457] width 1461 height 493
drag, startPoint x: 784, startPoint y: 391, endPoint x: 878, endPoint y: 303, distance: 128.8
click at [795, 381] on div "01668325 (404039) Pickup 9/20/2025 9:56 AM EDT 9/20/2025 $8.64 Submitted aiqeco…" at bounding box center [803, 457] width 1461 height 493
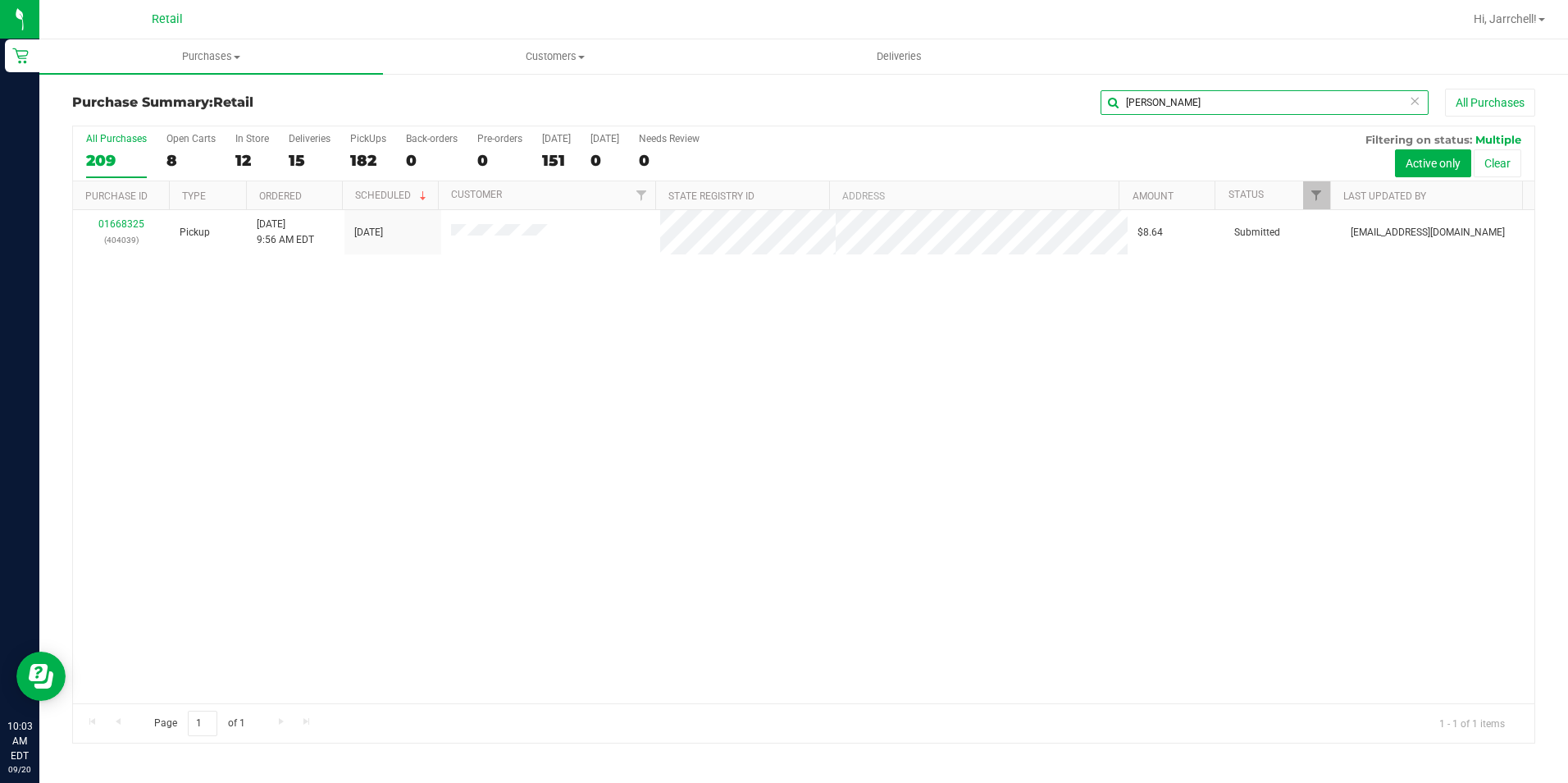
click at [1205, 103] on input "raul" at bounding box center [1264, 103] width 328 height 25
click at [973, 291] on div "01668325 (404039) Pickup 9/20/2025 9:56 AM EDT 9/20/2025 $8.64 Submitted aiqeco…" at bounding box center [803, 457] width 1461 height 493
click at [1191, 92] on input "raul" at bounding box center [1264, 103] width 328 height 25
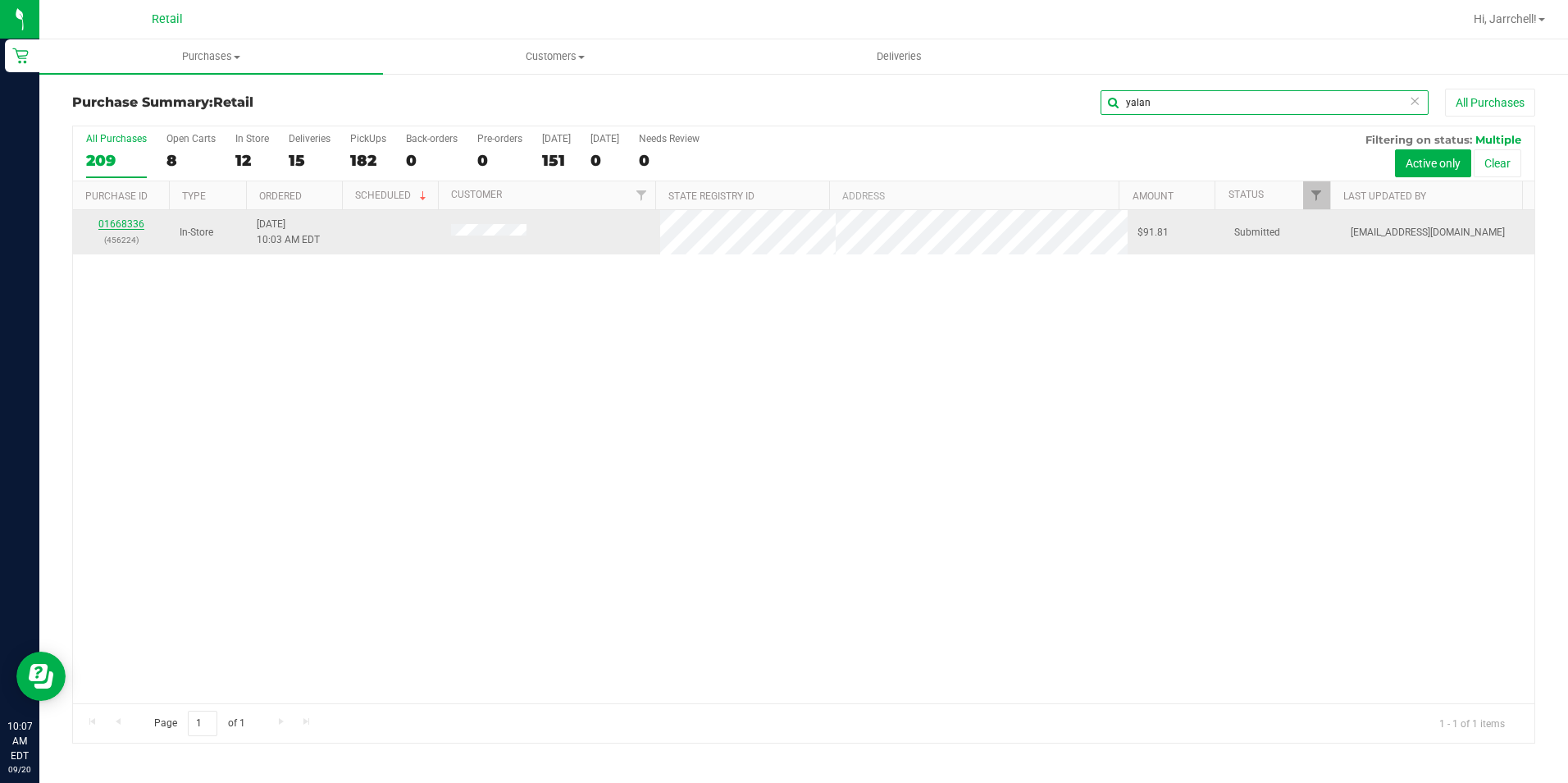
type input "yalan"
click at [119, 221] on link "01668336" at bounding box center [122, 224] width 46 height 12
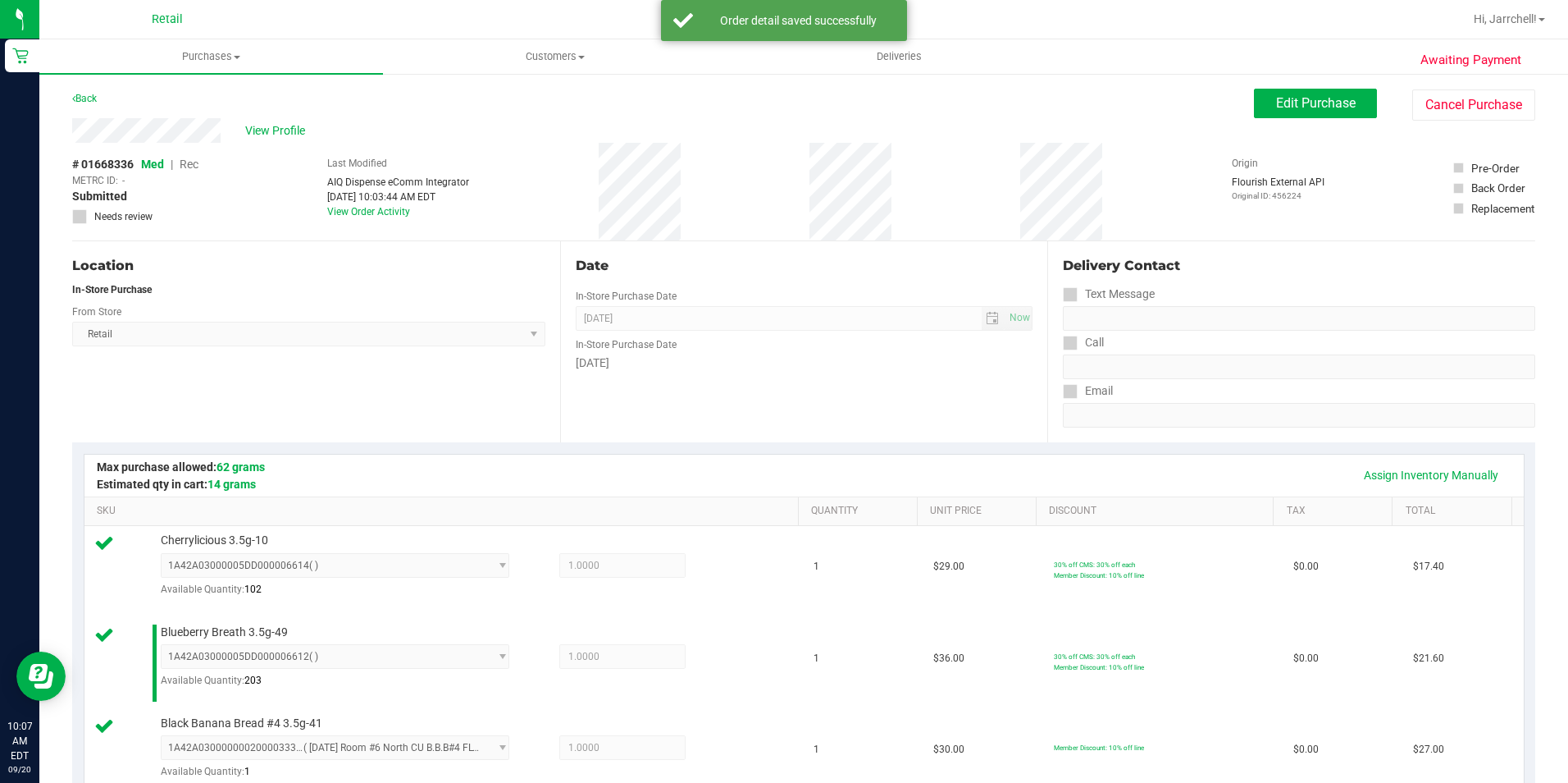
click at [762, 355] on div "[DATE]" at bounding box center [804, 362] width 458 height 17
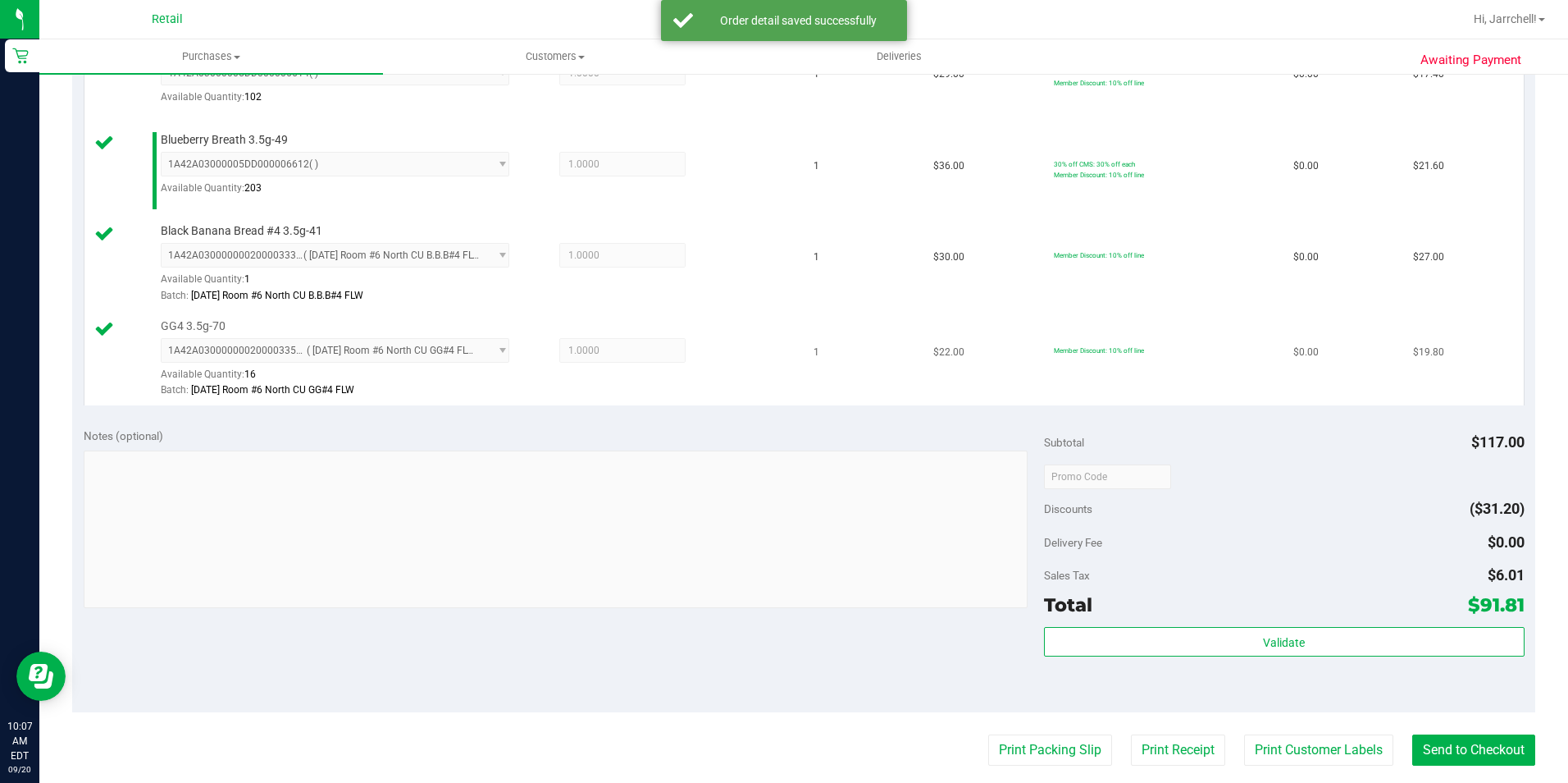
scroll to position [656, 0]
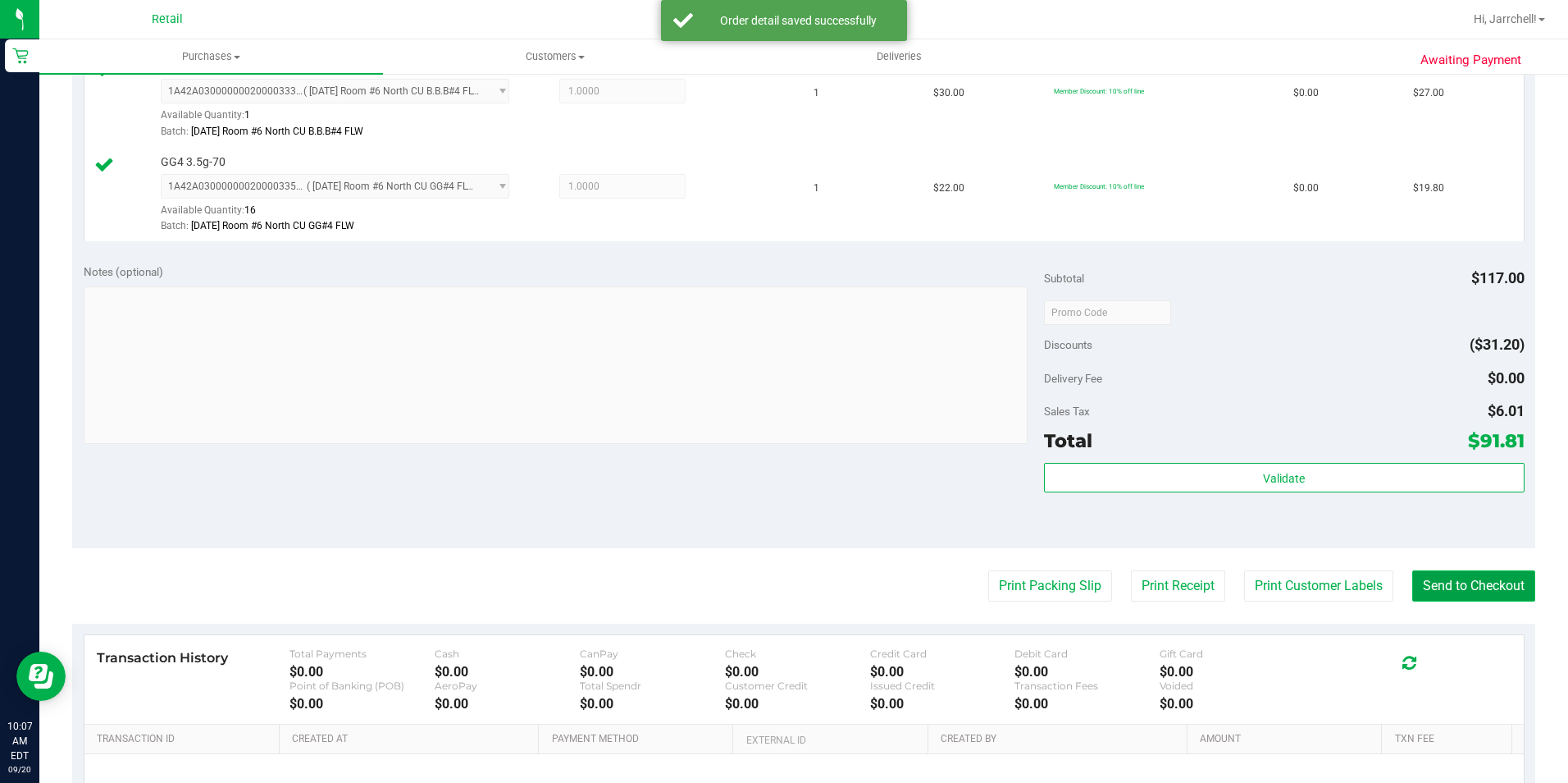
click at [1488, 581] on button "Send to Checkout" at bounding box center [1473, 586] width 123 height 31
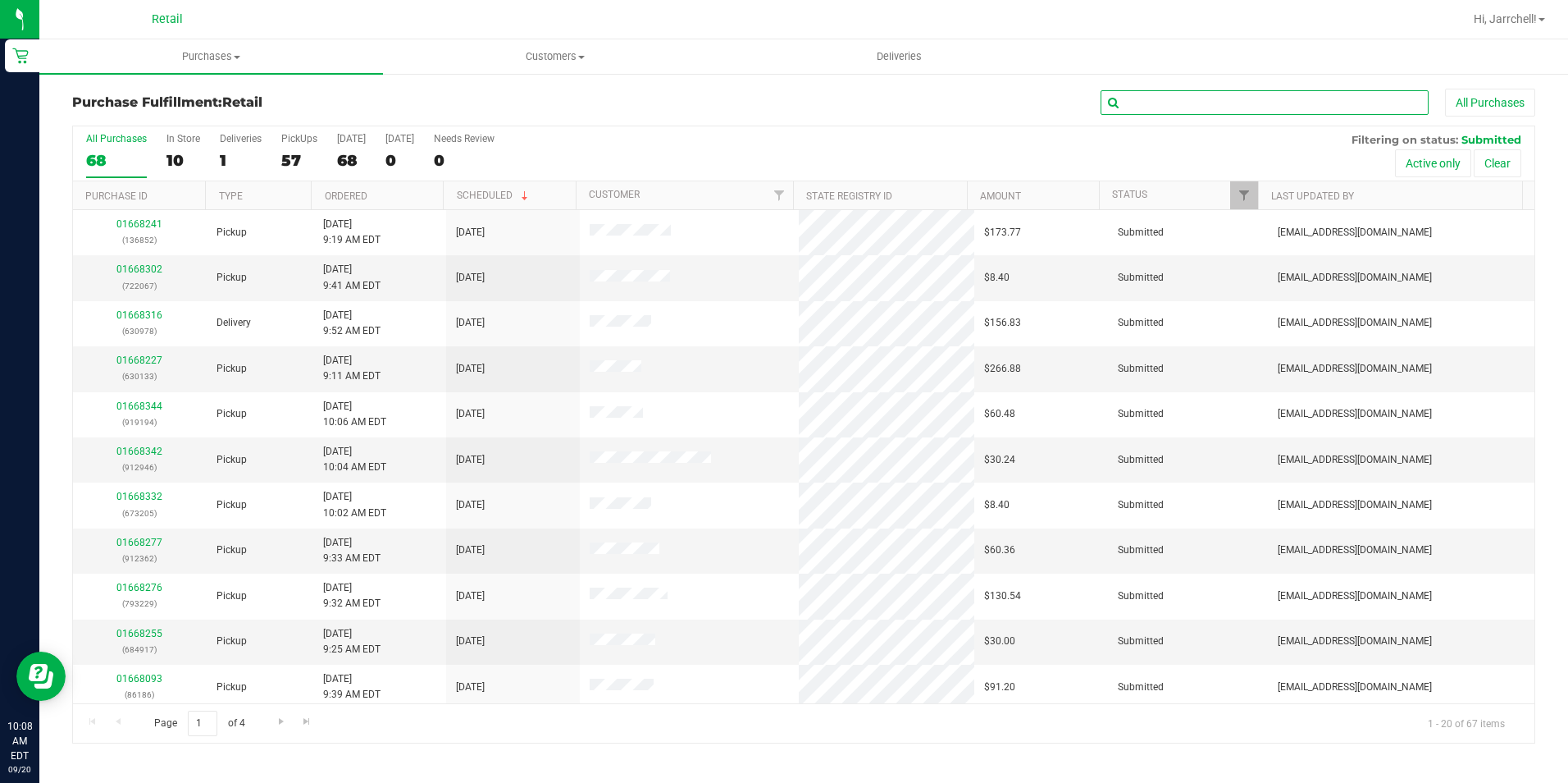
click at [1224, 104] on input "text" at bounding box center [1264, 103] width 328 height 25
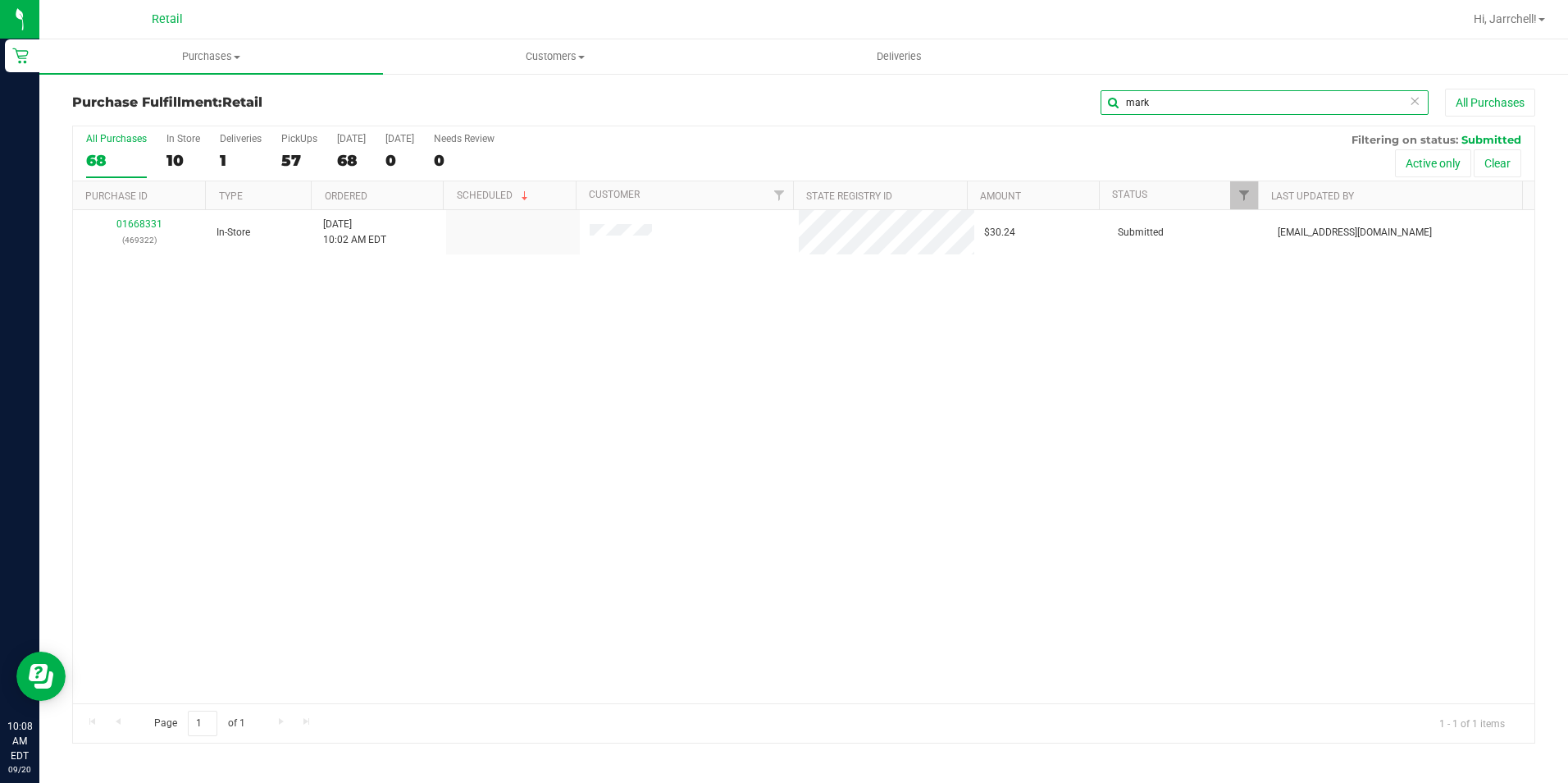
type input "mark"
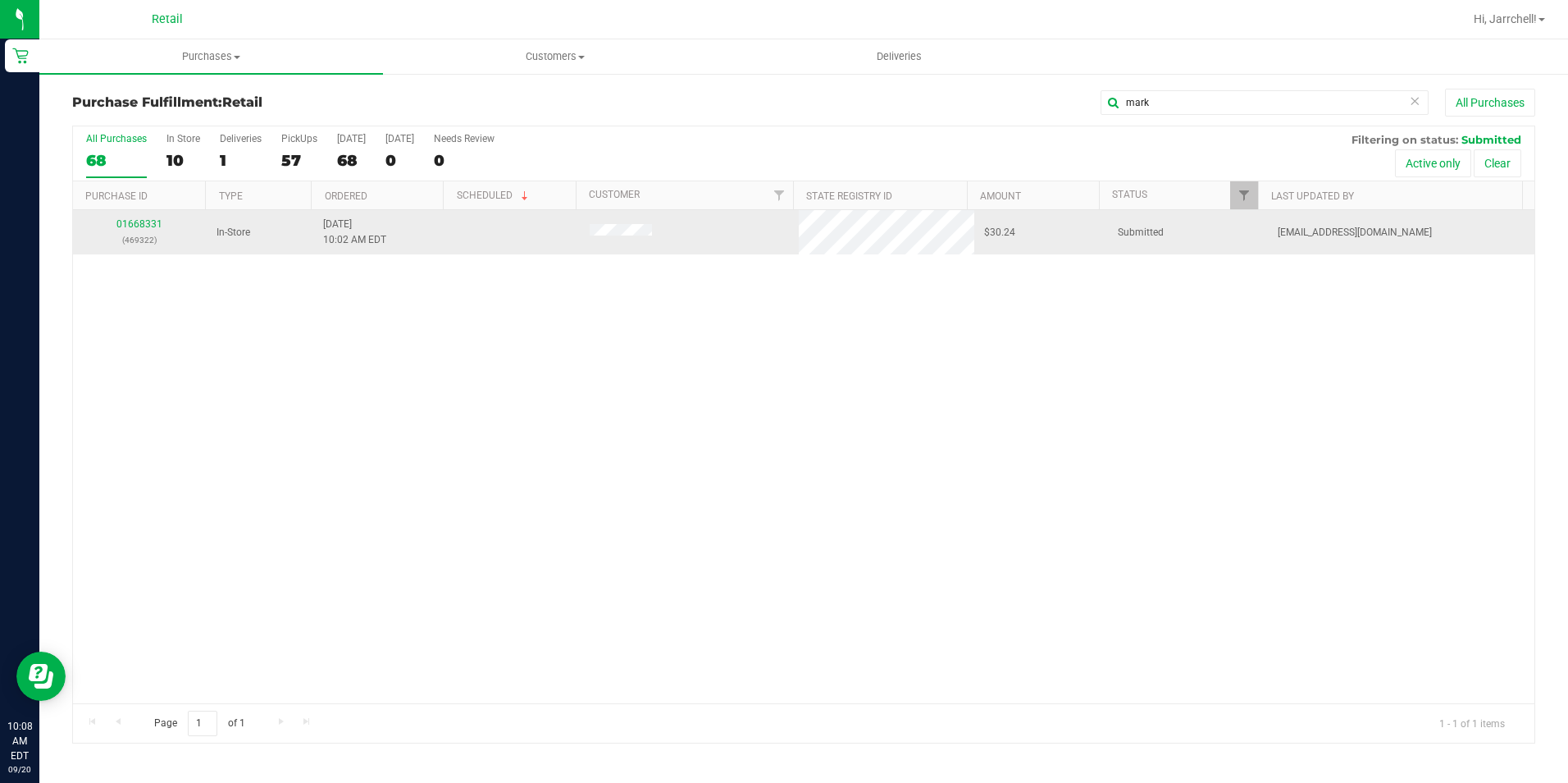
drag, startPoint x: 958, startPoint y: 357, endPoint x: 182, endPoint y: 246, distance: 783.9
click at [956, 357] on div "01668331 (469322) In-Store 9/20/2025 10:02 AM EDT $30.24 Submitted aiqecomm@sla…" at bounding box center [803, 457] width 1461 height 493
click at [123, 227] on link "01668331" at bounding box center [140, 224] width 46 height 12
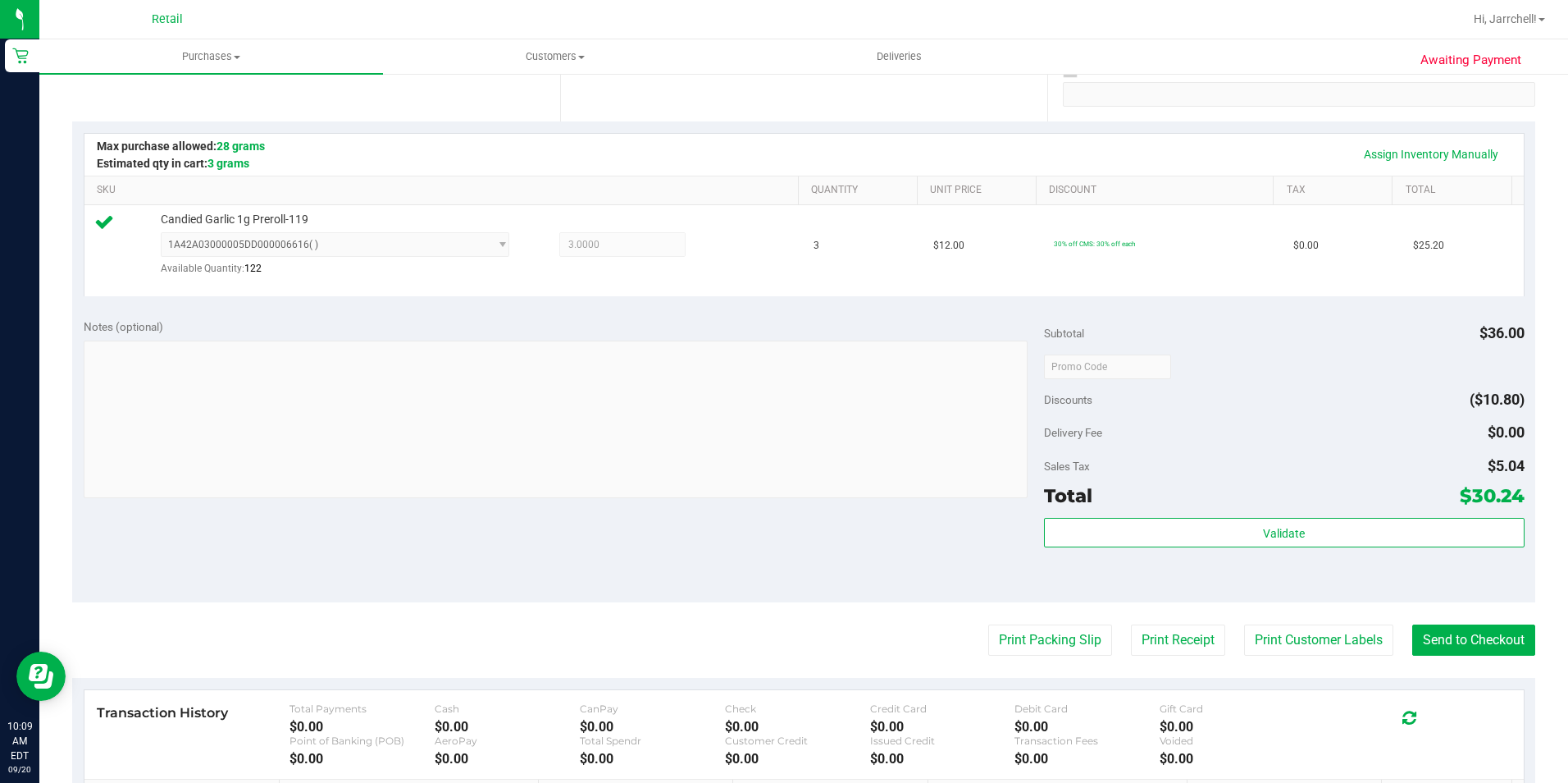
scroll to position [328, 0]
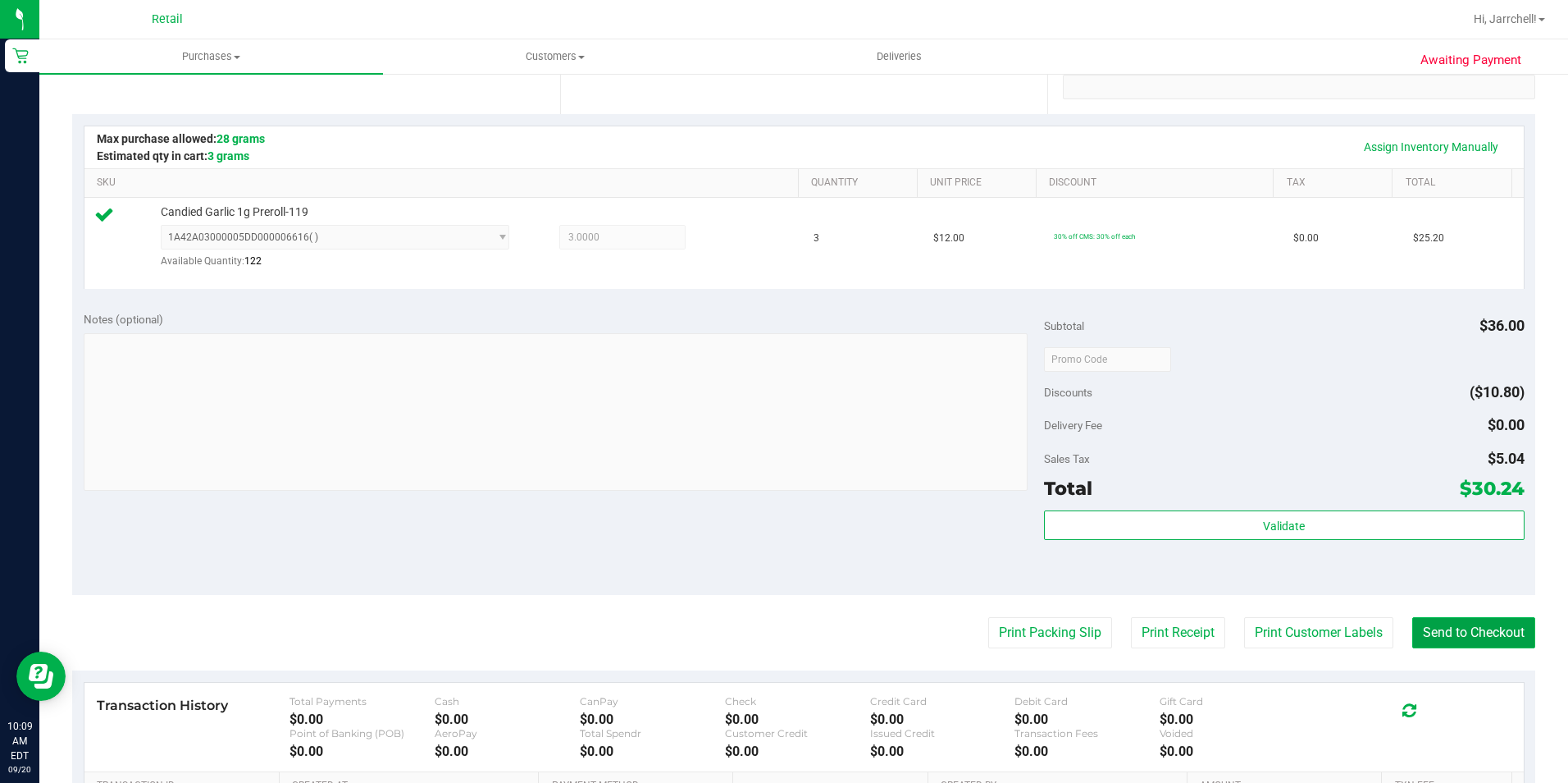
click at [1475, 622] on button "Send to Checkout" at bounding box center [1473, 632] width 123 height 31
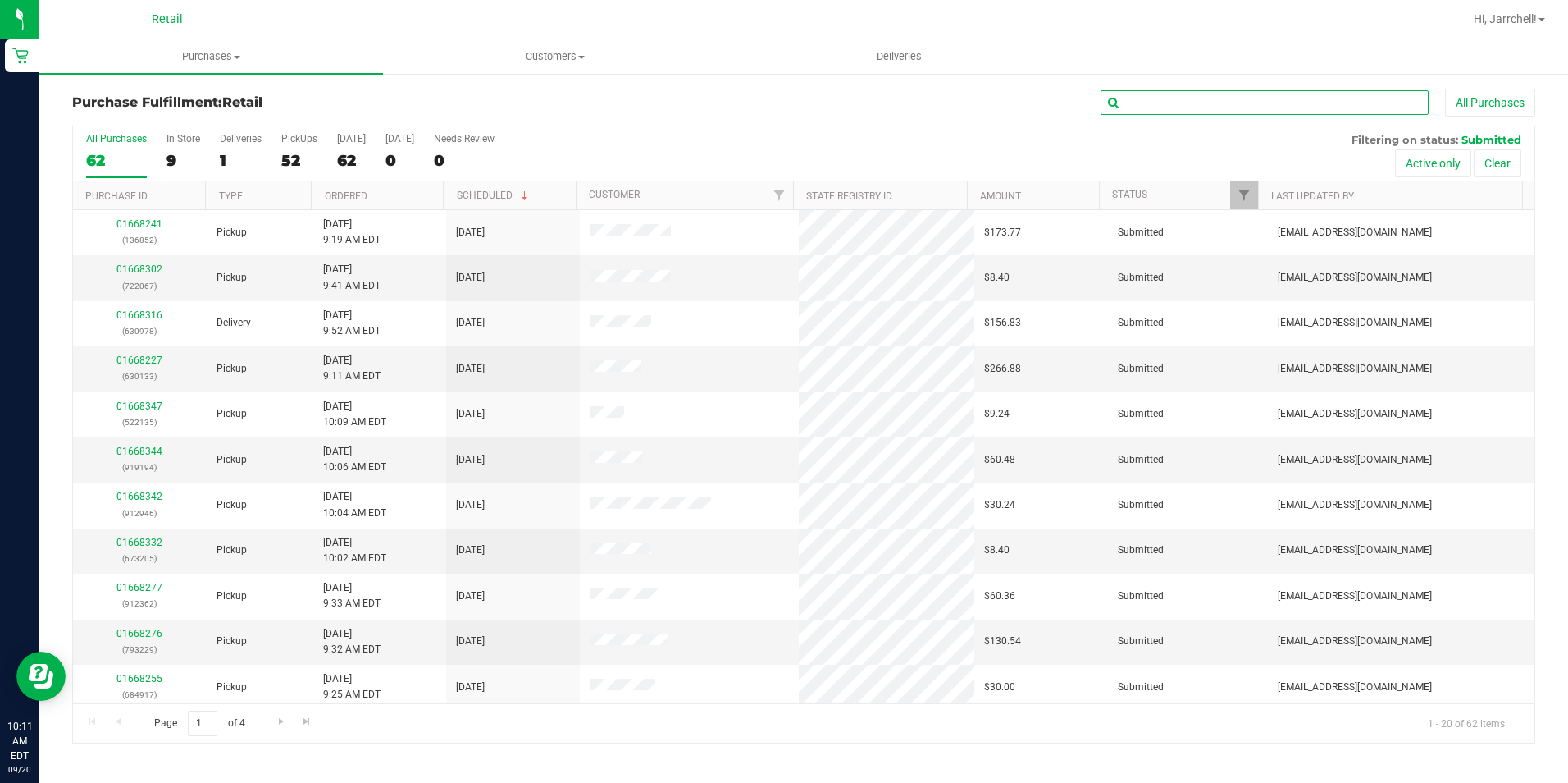
click at [1410, 91] on input "text" at bounding box center [1264, 103] width 328 height 25
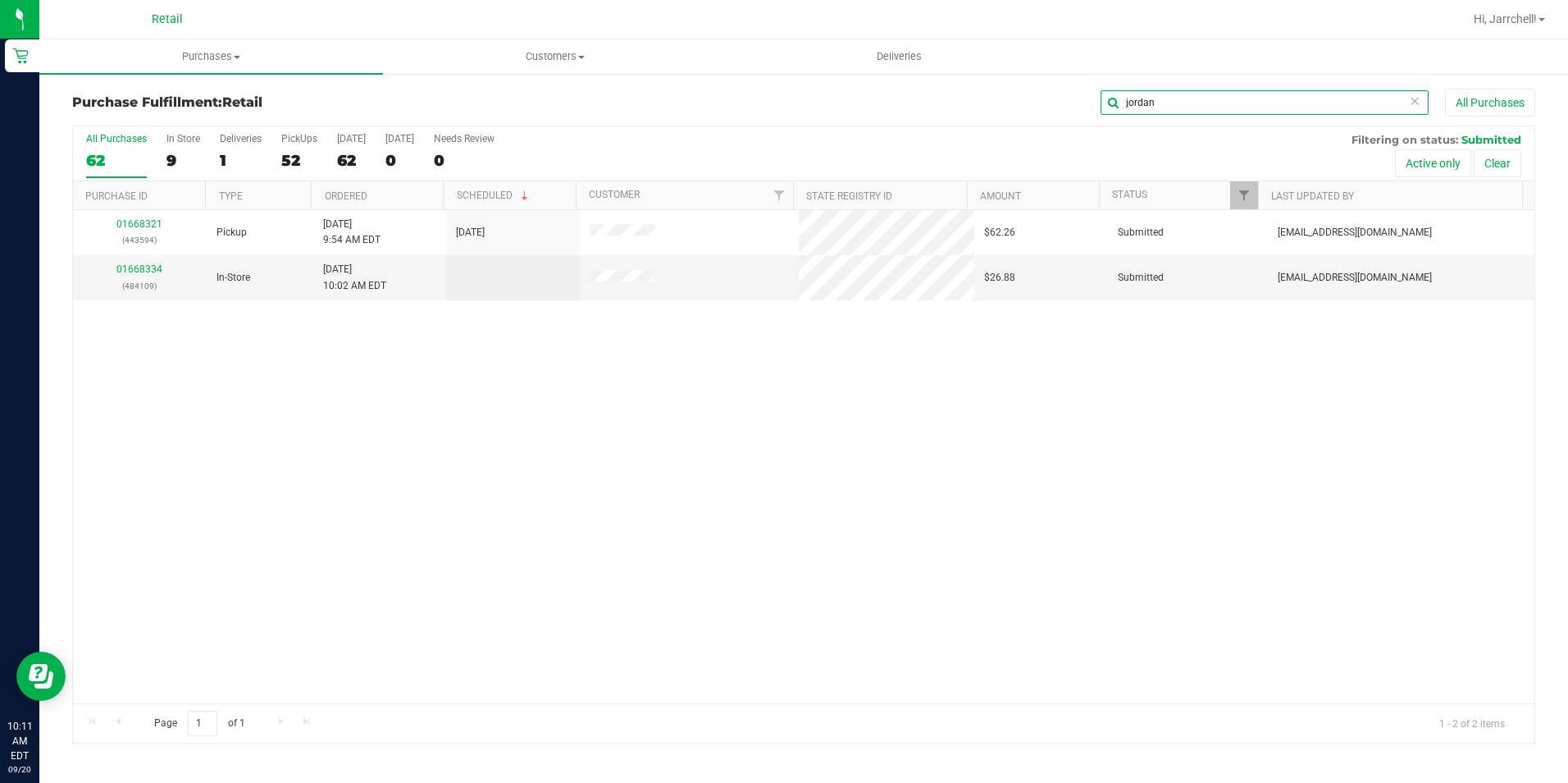
type input "jordan"
click at [1101, 394] on div "01668321 (443594) Pickup 9/20/2025 9:54 AM EDT 9/20/2025 $62.26 Submitted aiqec…" at bounding box center [803, 457] width 1461 height 493
drag, startPoint x: 1012, startPoint y: 395, endPoint x: 740, endPoint y: 291, distance: 291.2
click at [1007, 396] on div "01668321 (443594) Pickup 9/20/2025 9:54 AM EDT 9/20/2025 $62.26 Submitted aiqec…" at bounding box center [803, 457] width 1461 height 493
drag, startPoint x: 307, startPoint y: 290, endPoint x: 219, endPoint y: 241, distance: 100.7
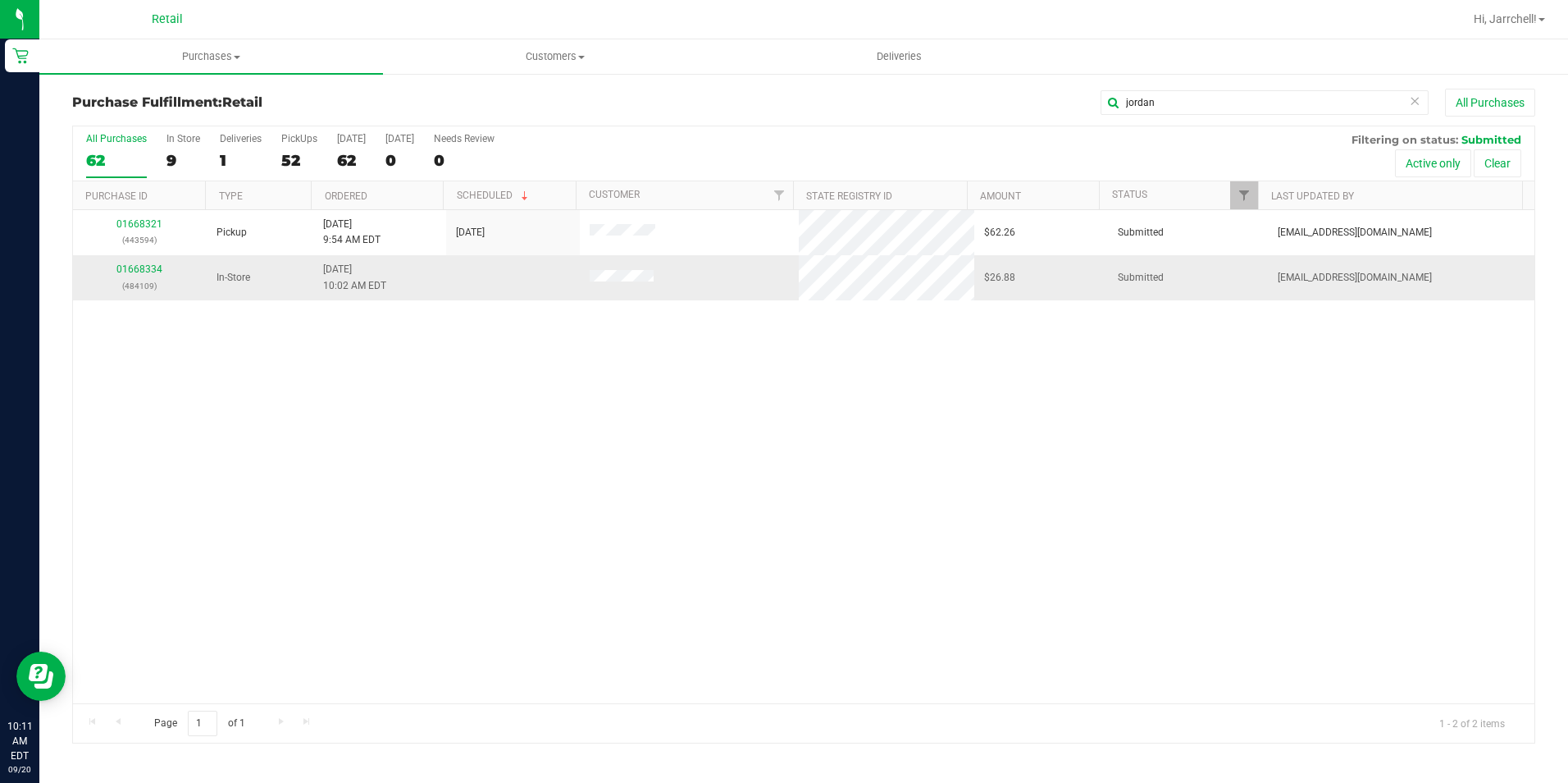
click at [297, 286] on td "In-Store" at bounding box center [259, 277] width 107 height 44
click at [122, 266] on link "01668334" at bounding box center [140, 269] width 46 height 12
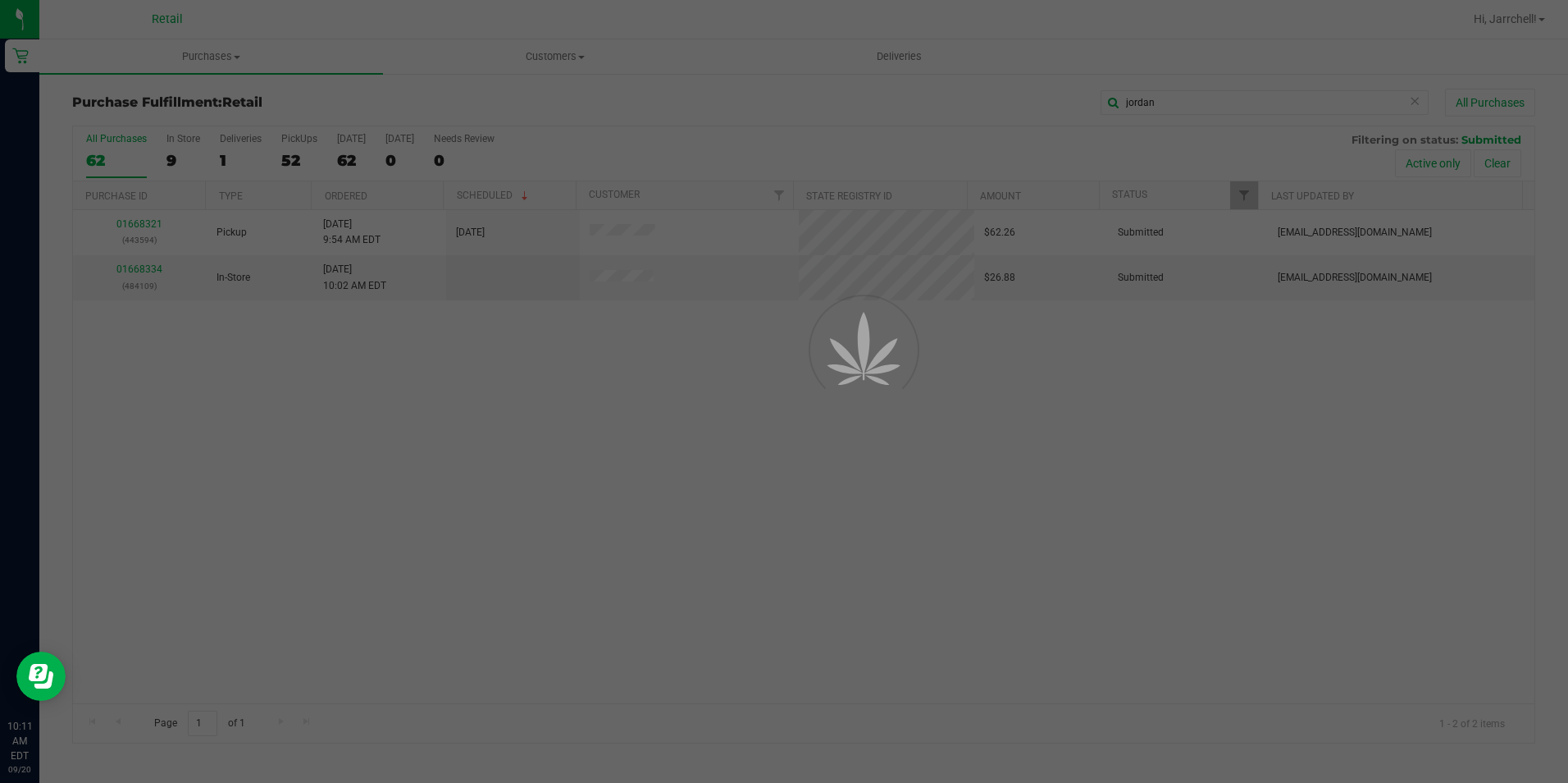
click at [321, 383] on div at bounding box center [784, 391] width 1568 height 783
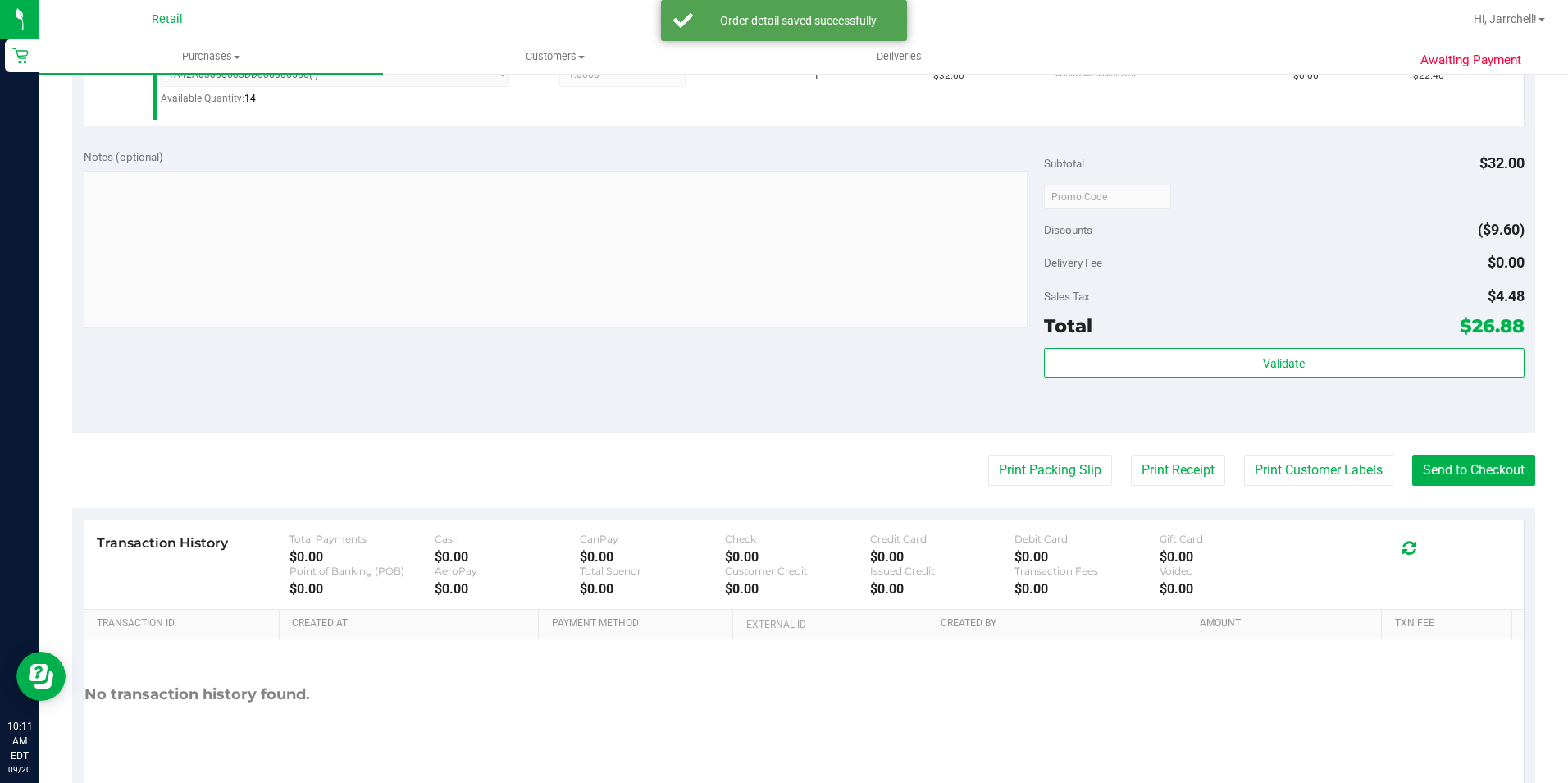
scroll to position [493, 0]
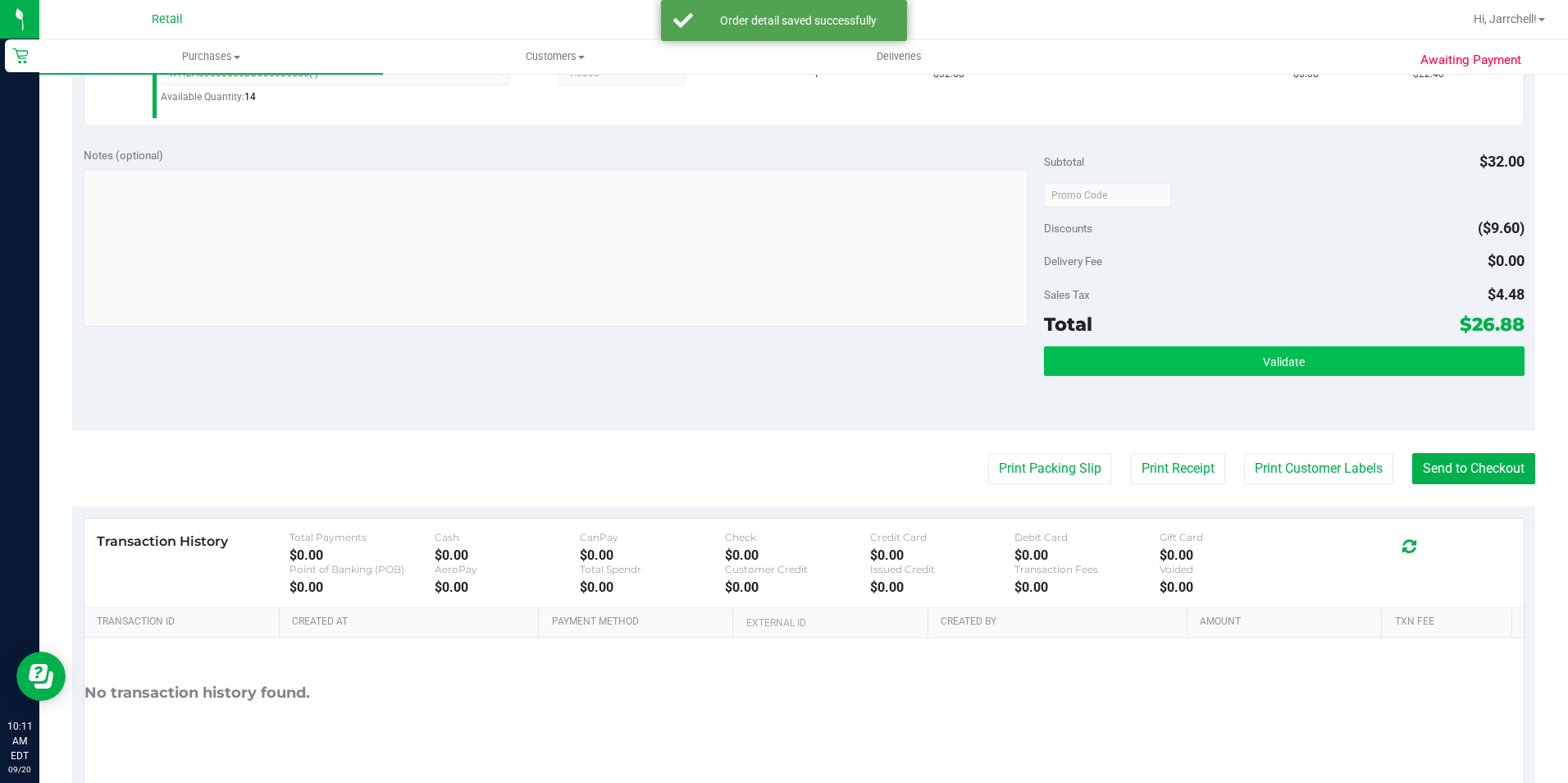
drag, startPoint x: 835, startPoint y: 361, endPoint x: 1290, endPoint y: 360, distance: 455.0
click at [850, 361] on div "Notes (optional) Subtotal $32.00 Discounts ($9.60) Delivery Fee $0.00 Sales Tax…" at bounding box center [803, 283] width 1463 height 295
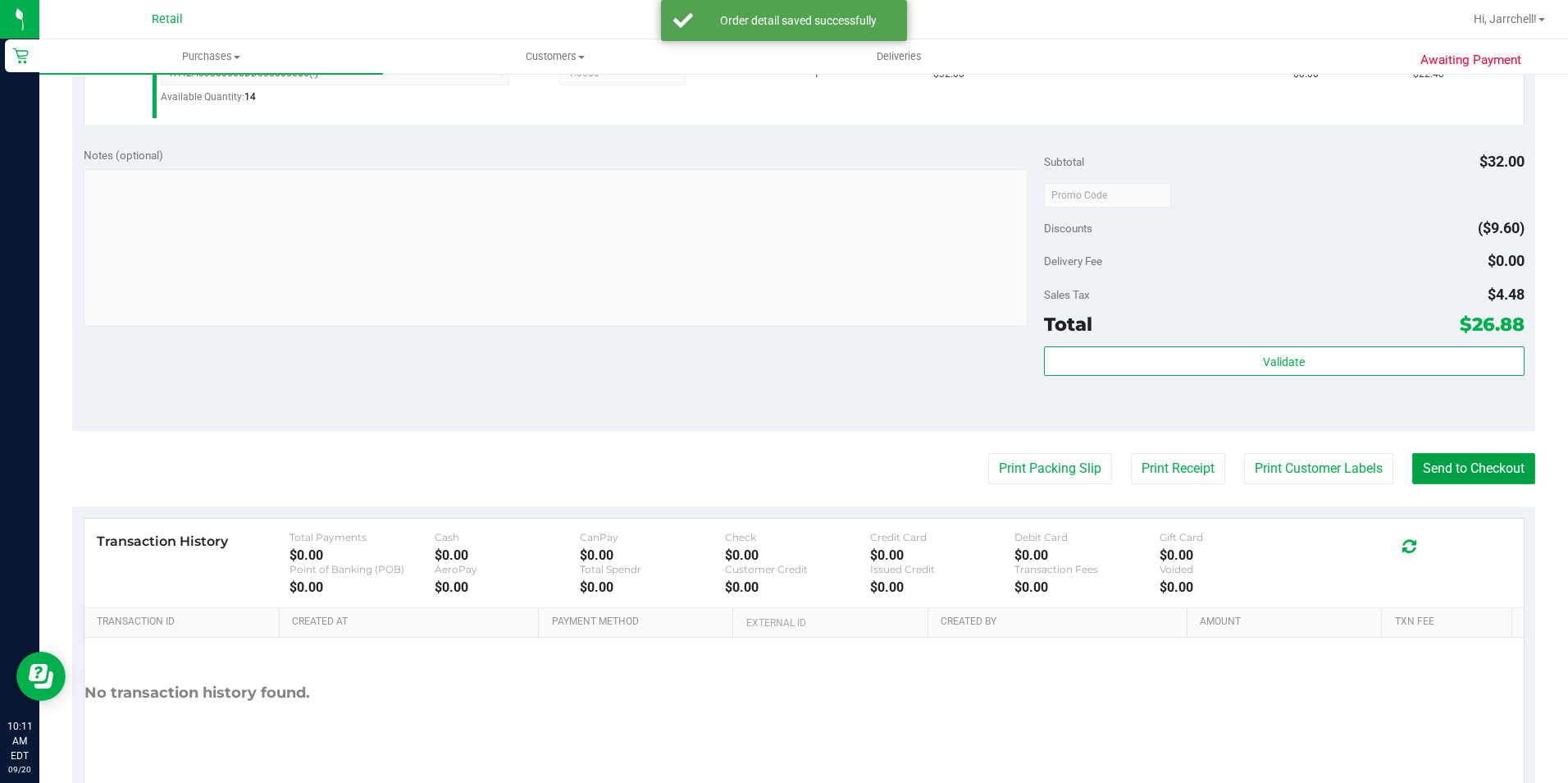
click at [1438, 461] on button "Send to Checkout" at bounding box center [1473, 468] width 123 height 31
click at [633, 327] on div at bounding box center [555, 249] width 944 height 162
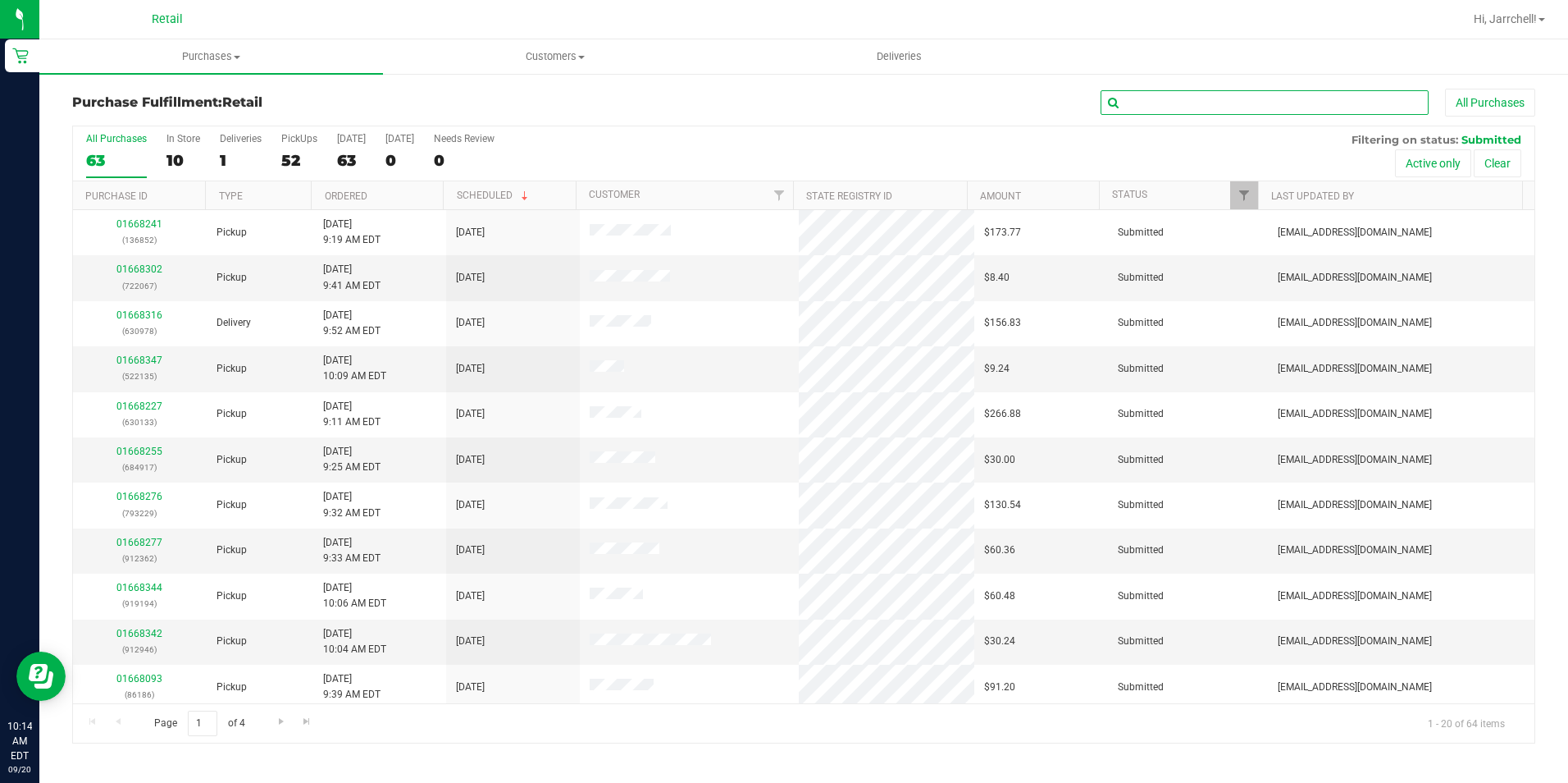
click at [1195, 97] on input "text" at bounding box center [1264, 103] width 328 height 25
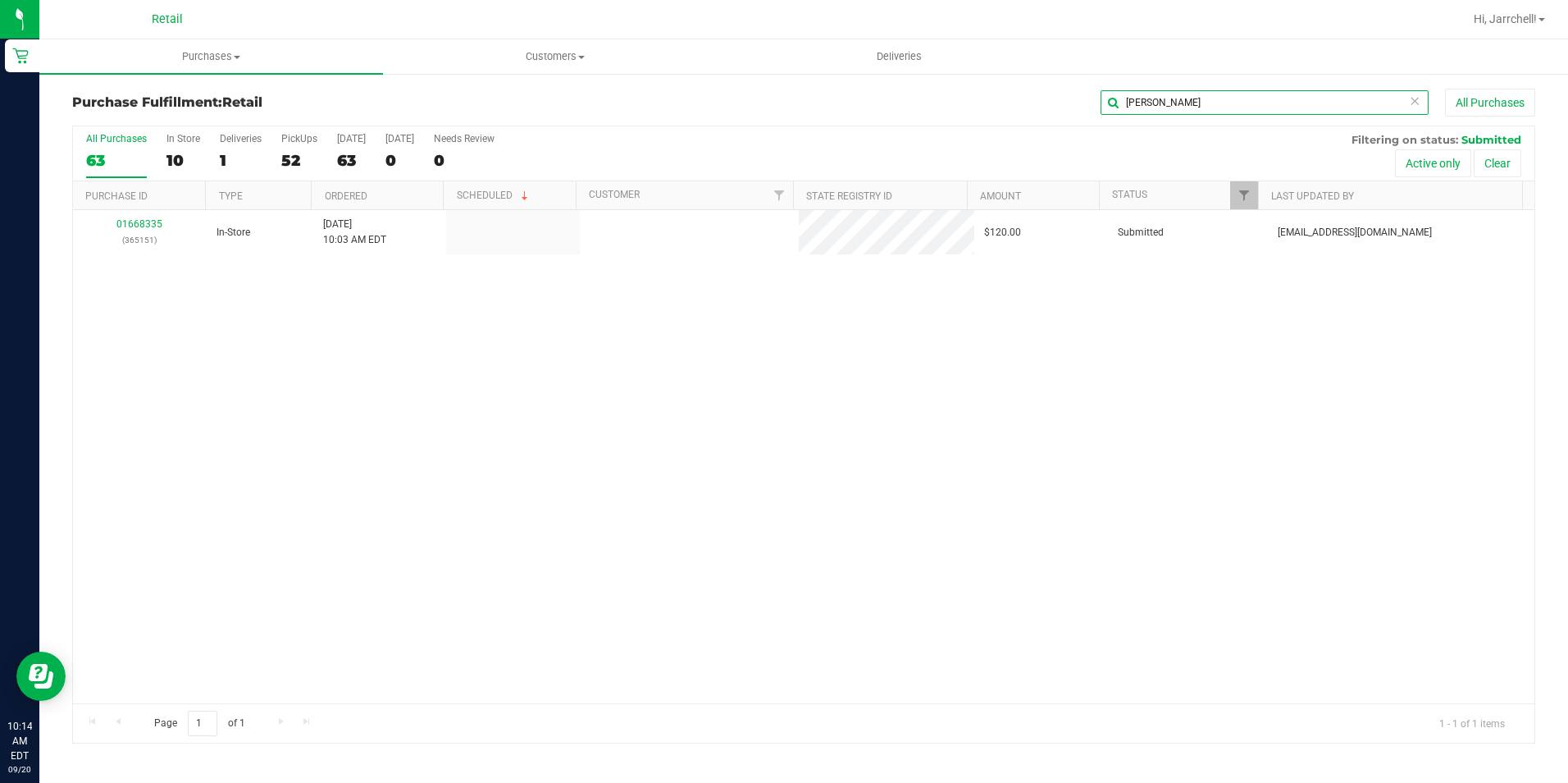
type input "james"
click at [326, 365] on div "01668335 (365151) In-Store 9/20/2025 10:03 AM EDT $120.00 Submitted aiqecomm@sl…" at bounding box center [803, 457] width 1461 height 493
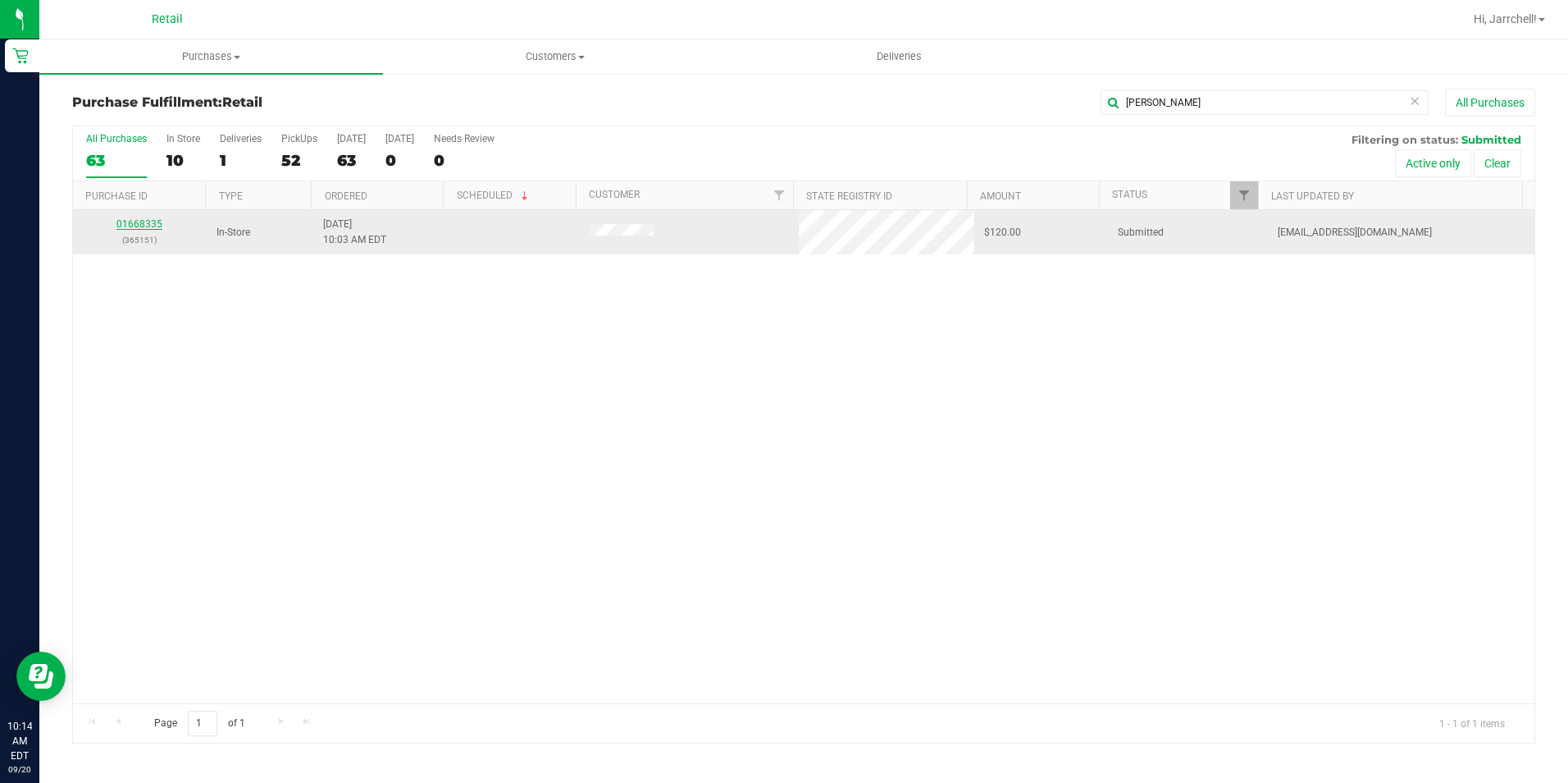
click at [118, 225] on link "01668335" at bounding box center [140, 224] width 46 height 12
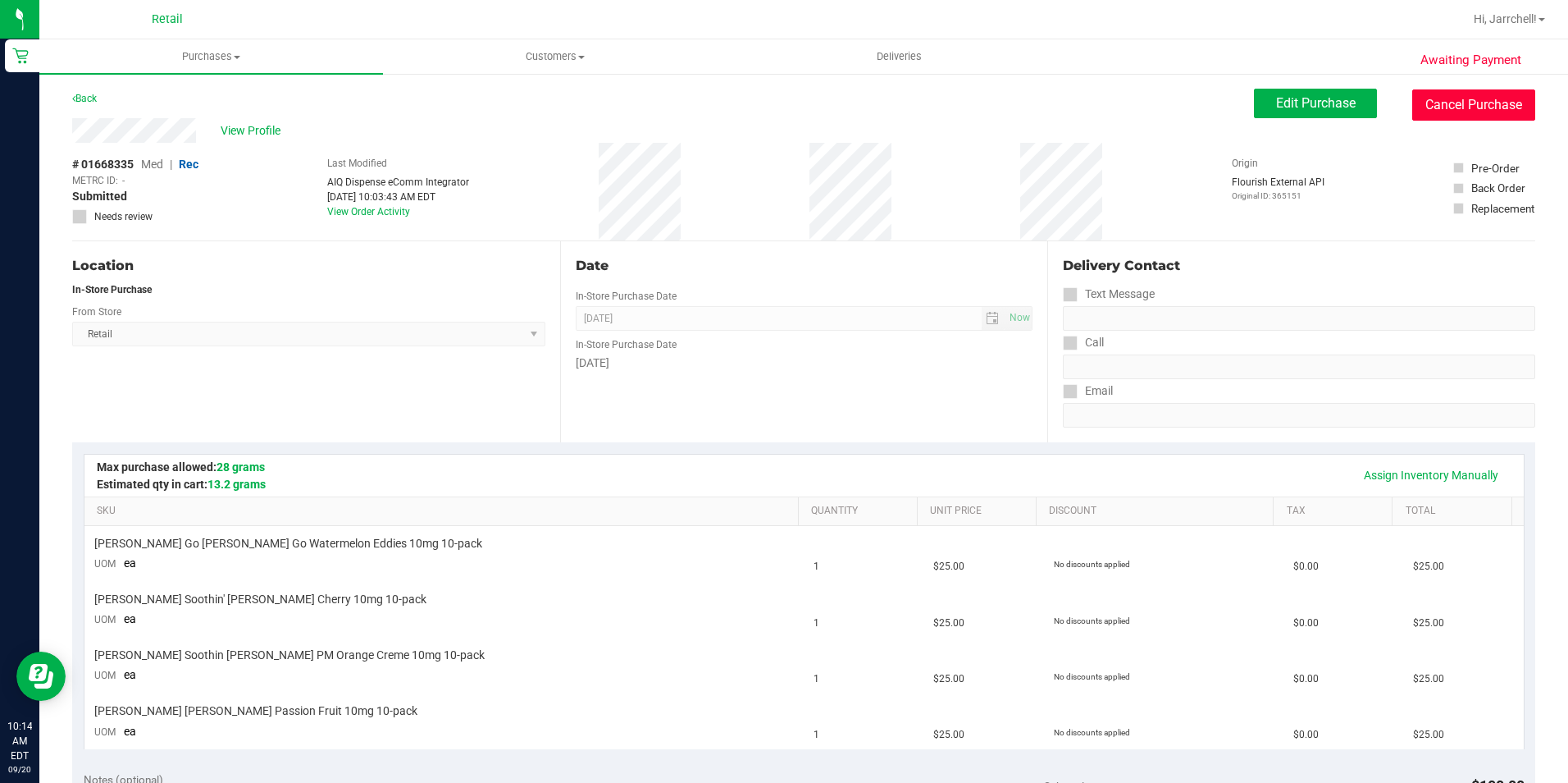
click at [1432, 104] on button "Cancel Purchase" at bounding box center [1473, 105] width 123 height 31
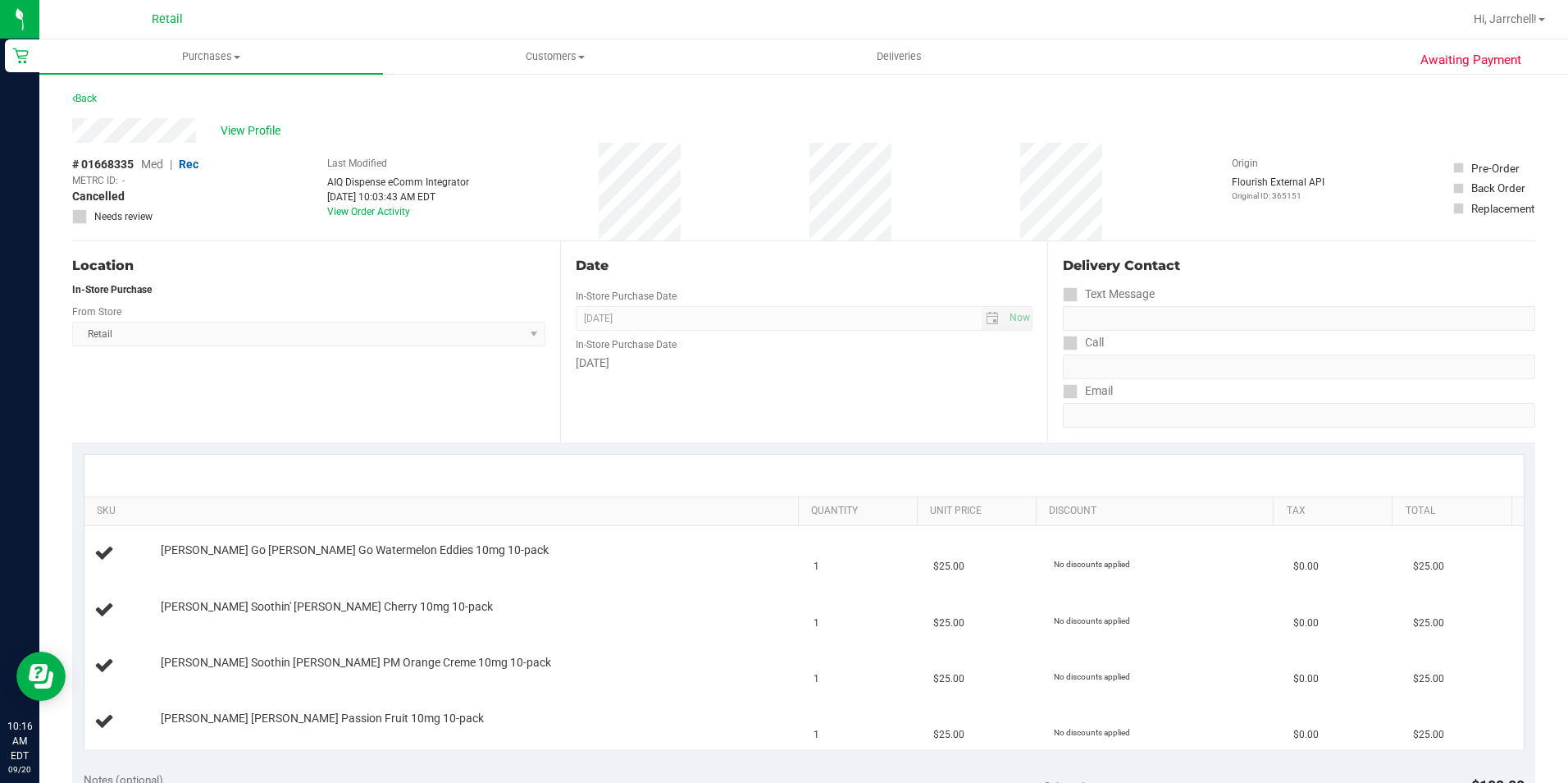
click at [712, 122] on div "View Profile" at bounding box center [803, 130] width 1463 height 25
click at [232, 56] on span "Purchases" at bounding box center [210, 56] width 344 height 15
click at [213, 107] on li "Summary of purchases" at bounding box center [210, 100] width 344 height 20
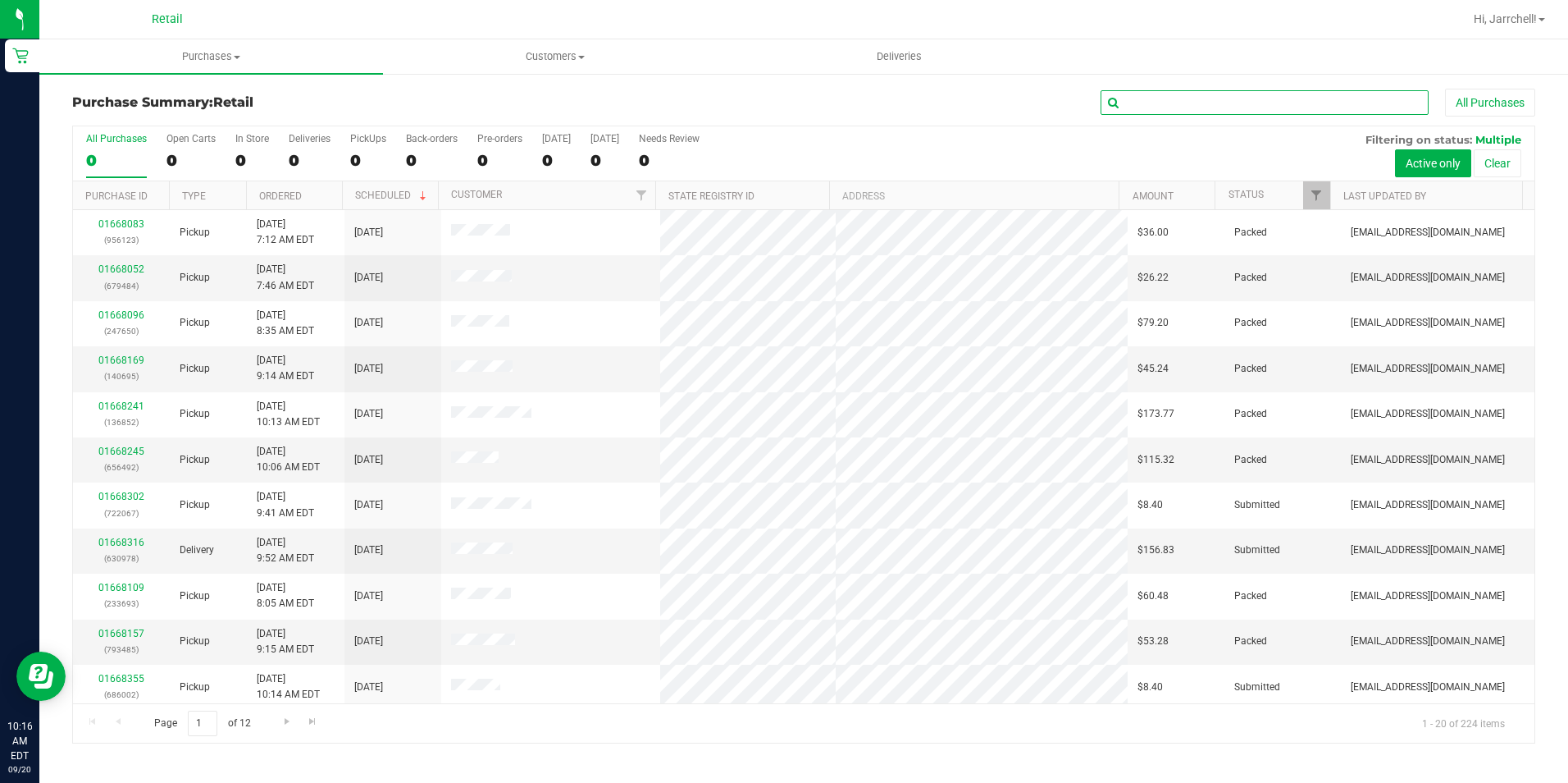
click at [1321, 104] on input "text" at bounding box center [1264, 103] width 328 height 25
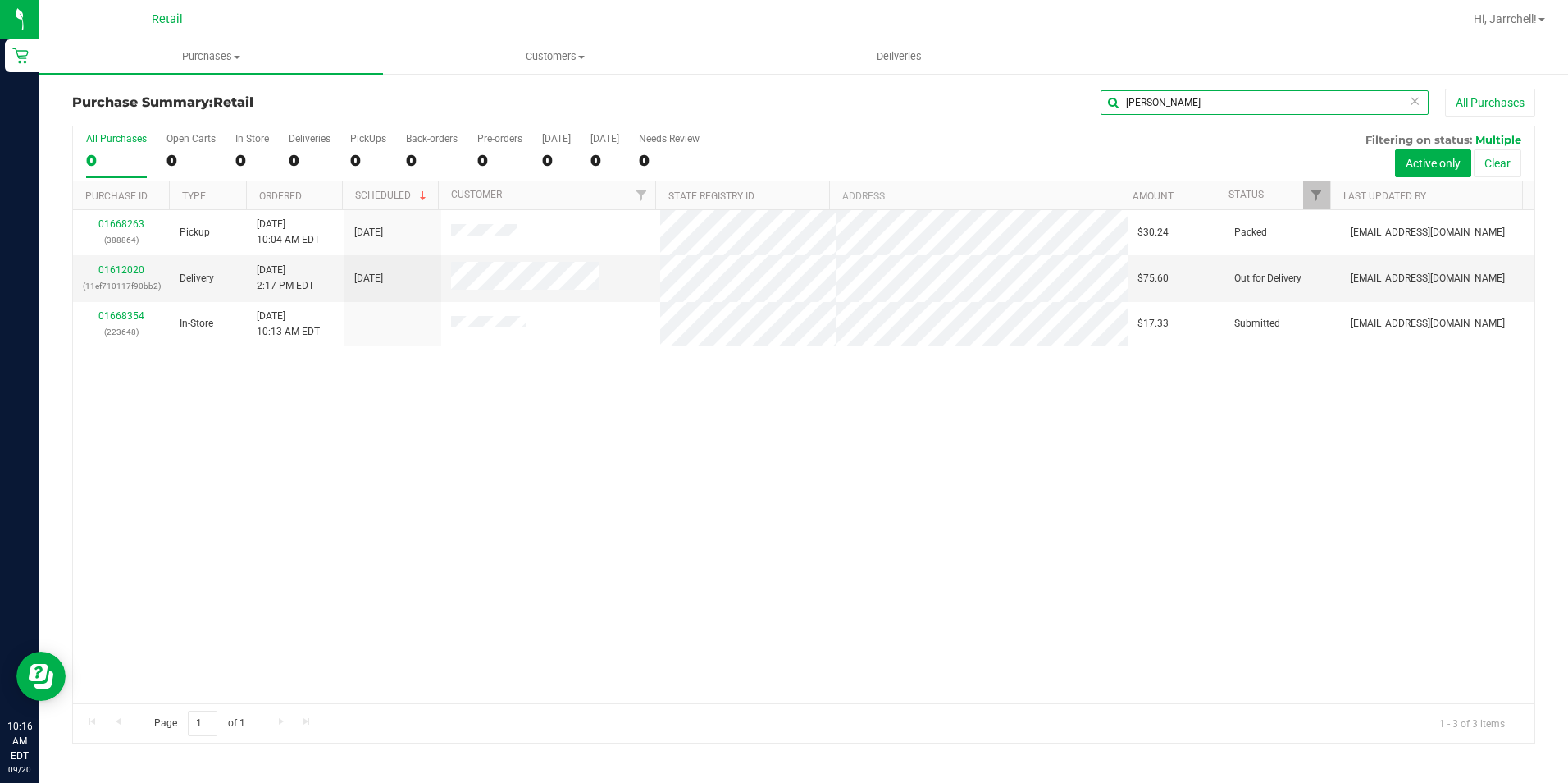
type input "edward"
click at [550, 443] on div "01668263 (388864) Pickup 9/20/2025 10:04 AM EDT 9/20/2025 $30.24 Packed mbaker@…" at bounding box center [803, 457] width 1461 height 493
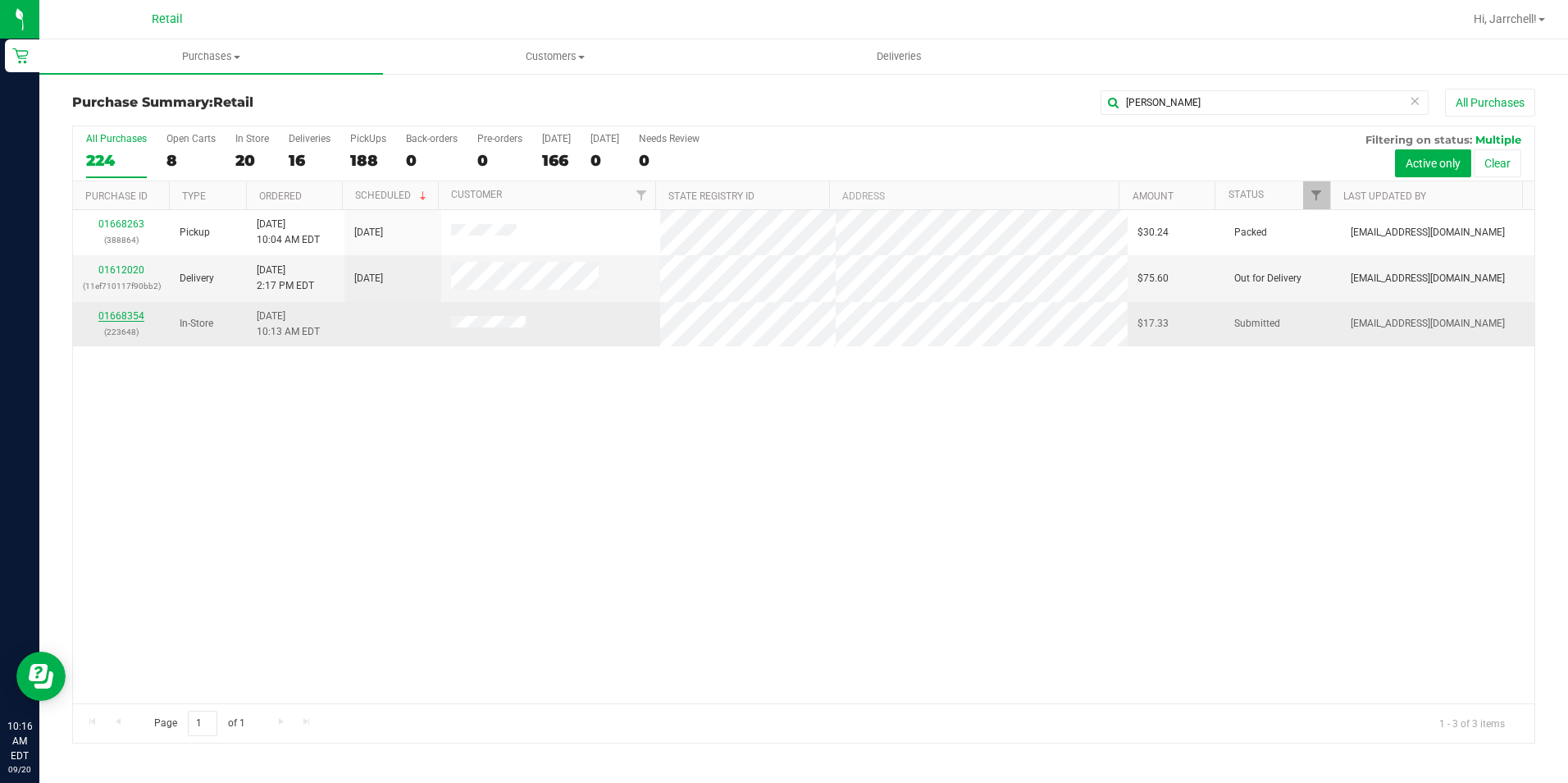
click at [113, 312] on link "01668354" at bounding box center [122, 316] width 46 height 12
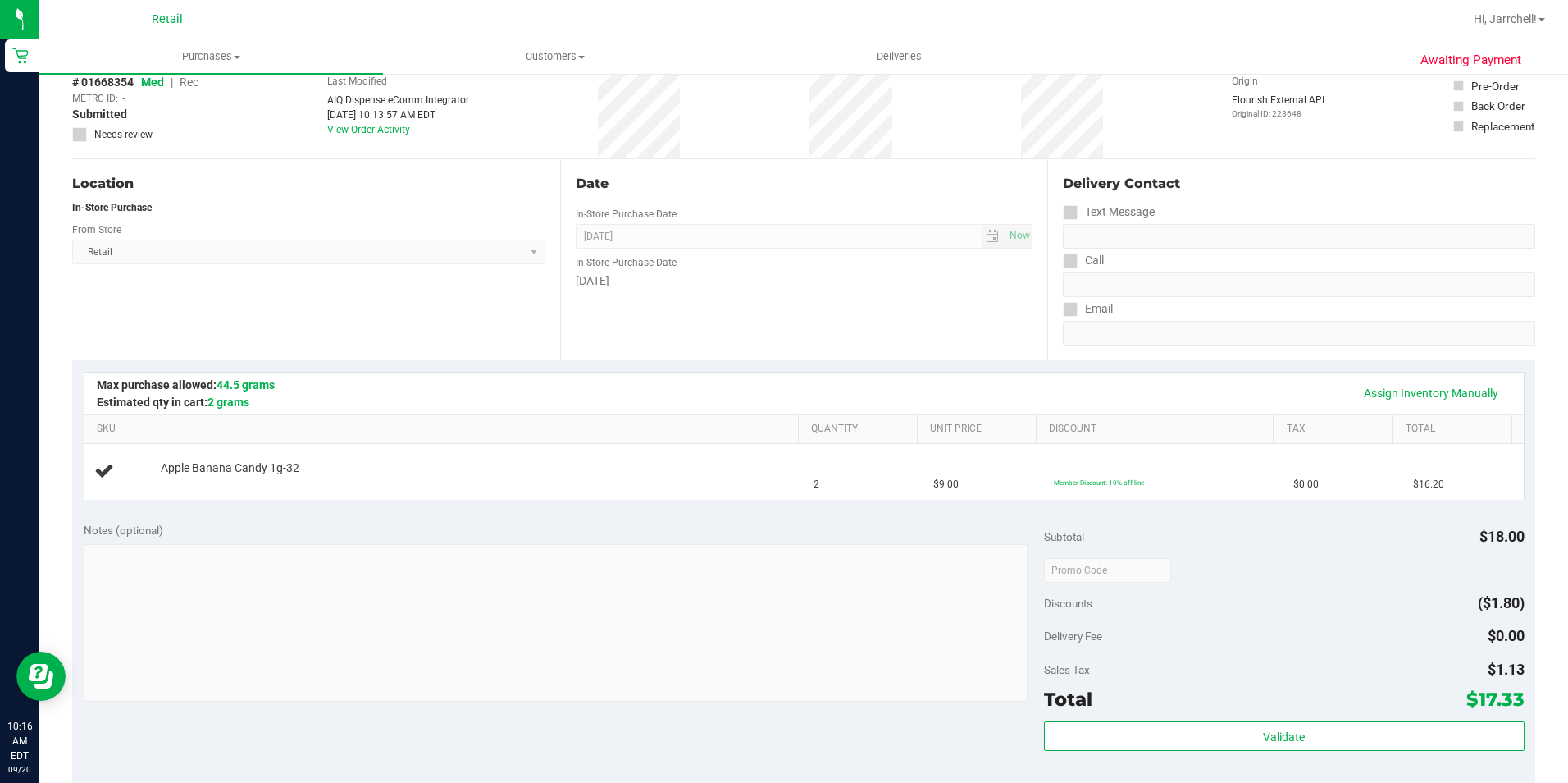
click at [740, 512] on div "Notes (optional) Subtotal $18.00 Discounts ($1.80) Delivery Fee $0.00 Sales Tax…" at bounding box center [803, 658] width 1463 height 295
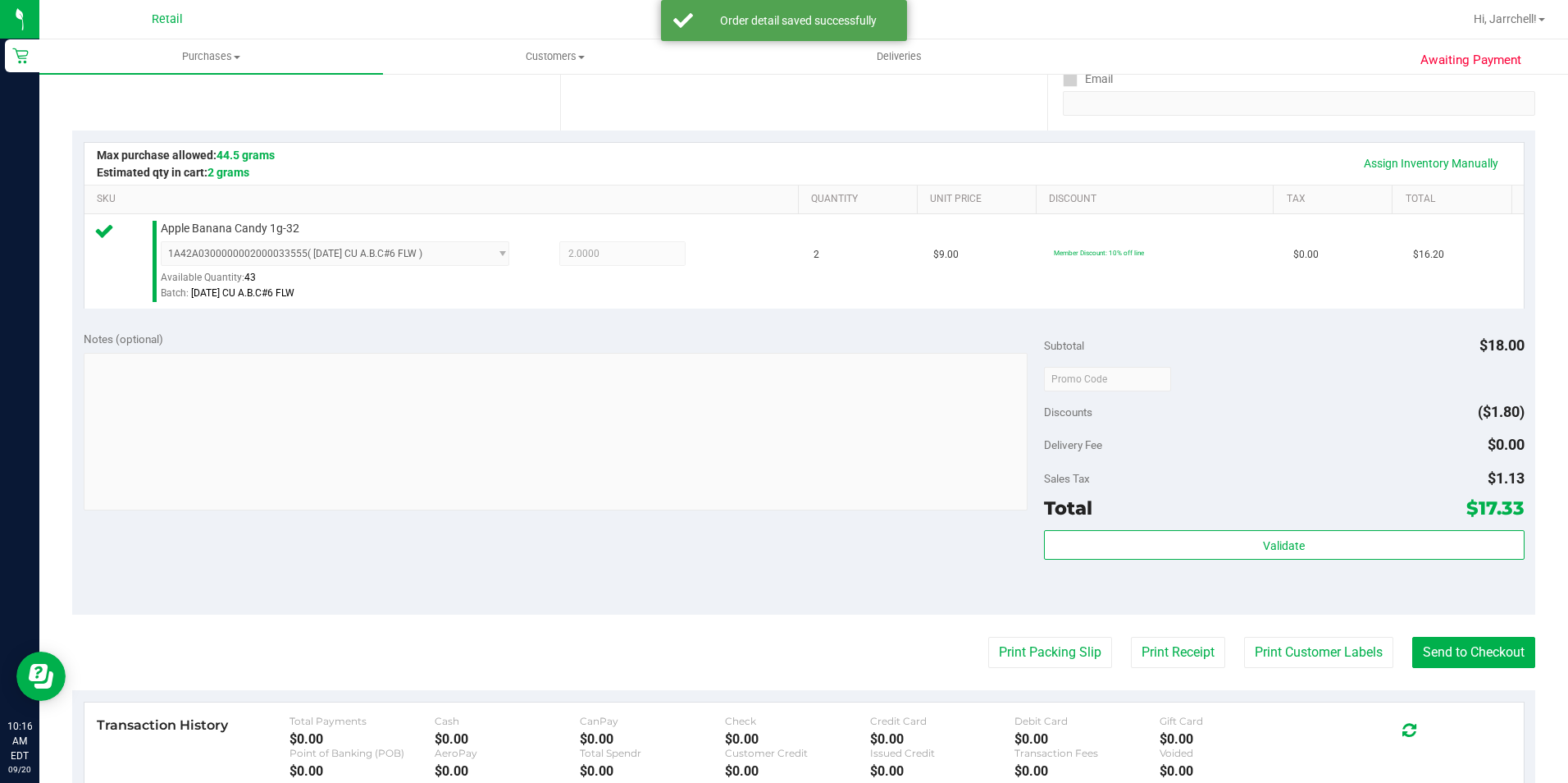
scroll to position [410, 0]
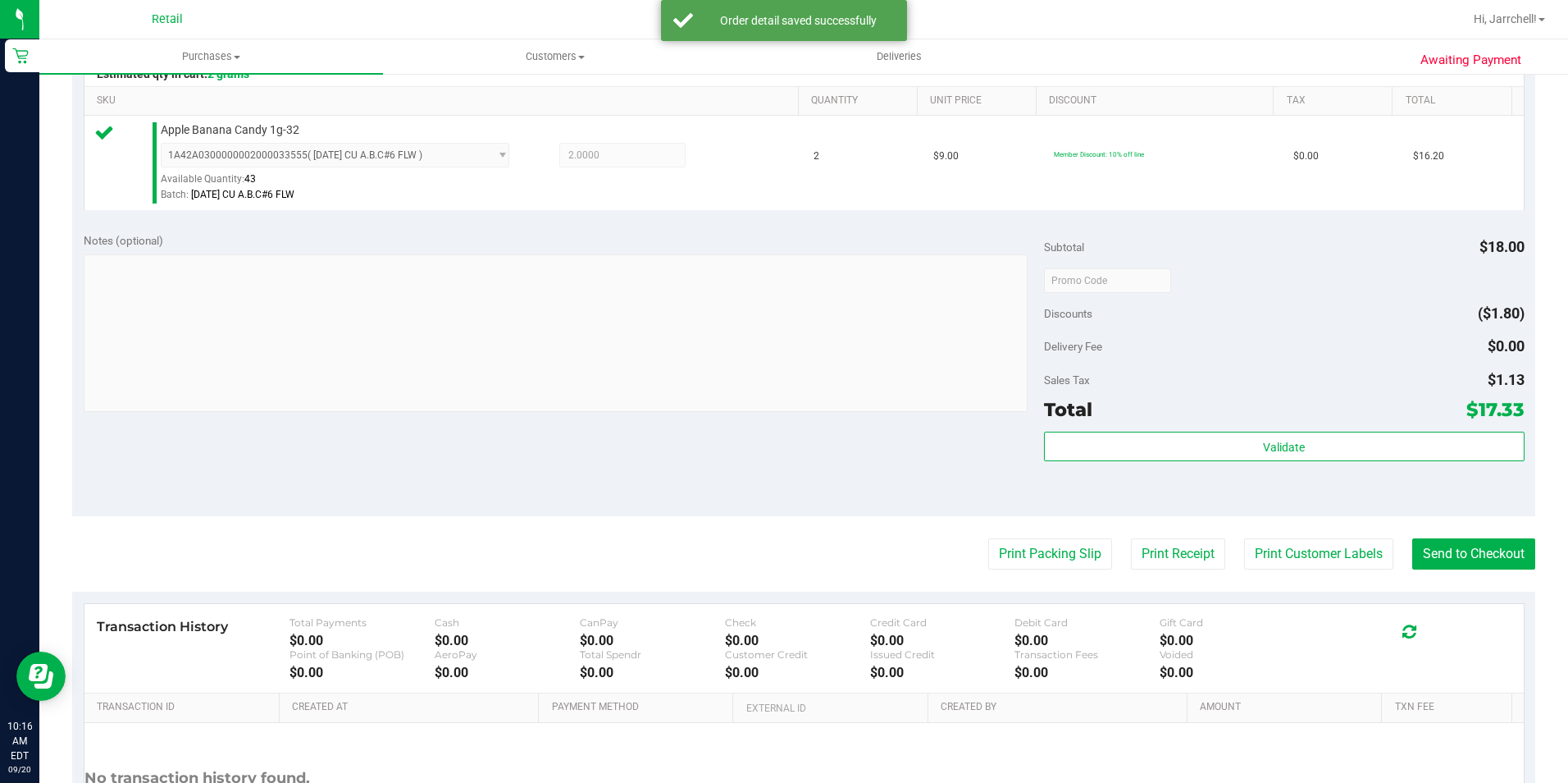
drag, startPoint x: 688, startPoint y: 423, endPoint x: 1547, endPoint y: 440, distance: 859.2
click at [696, 422] on div "Notes (optional) Subtotal $18.00 Discounts ($1.80) Delivery Fee $0.00 Sales Tax…" at bounding box center [803, 368] width 1463 height 295
click at [1440, 542] on button "Send to Checkout" at bounding box center [1473, 554] width 123 height 31
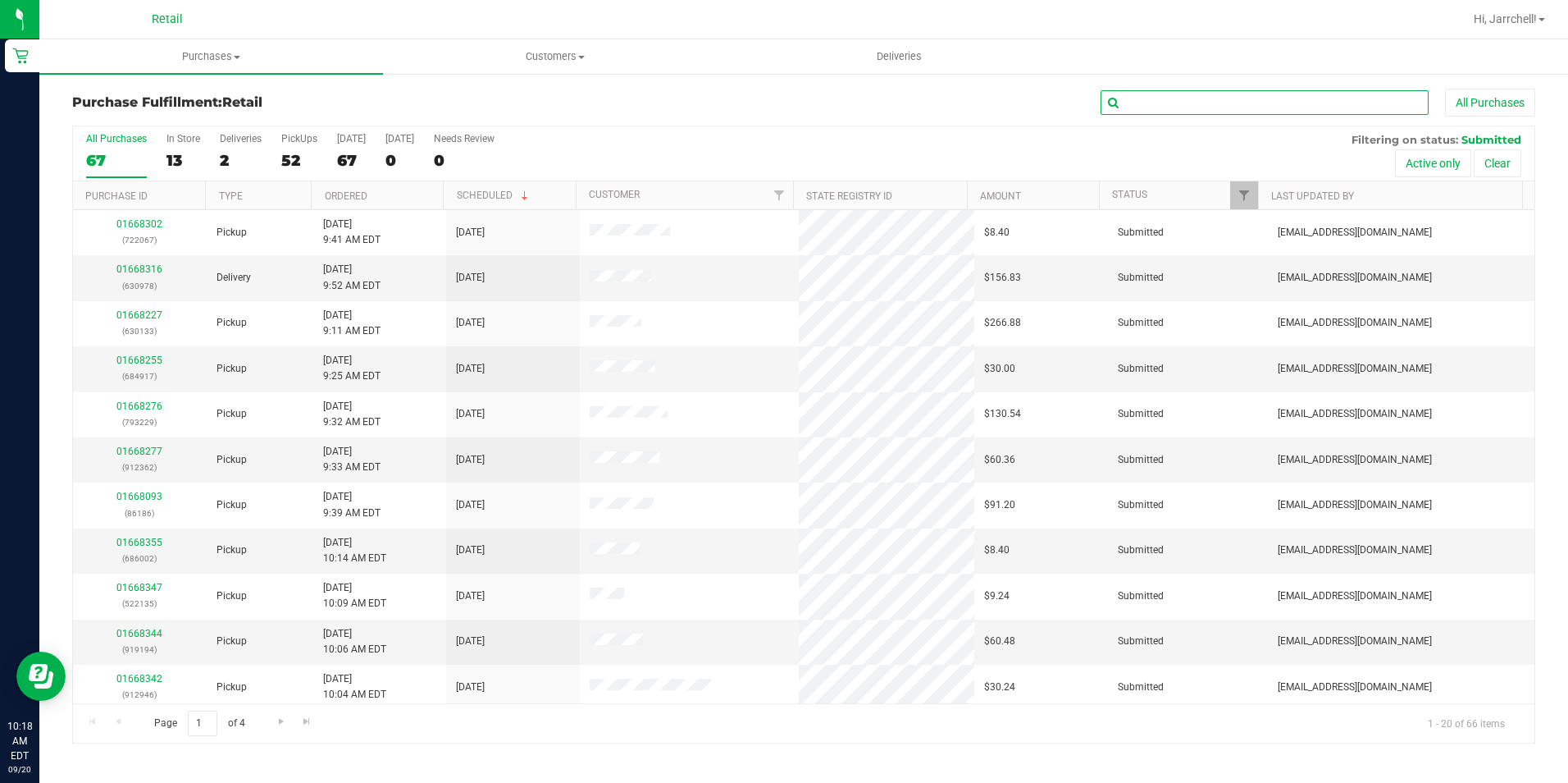
click at [1233, 110] on input "text" at bounding box center [1264, 103] width 328 height 25
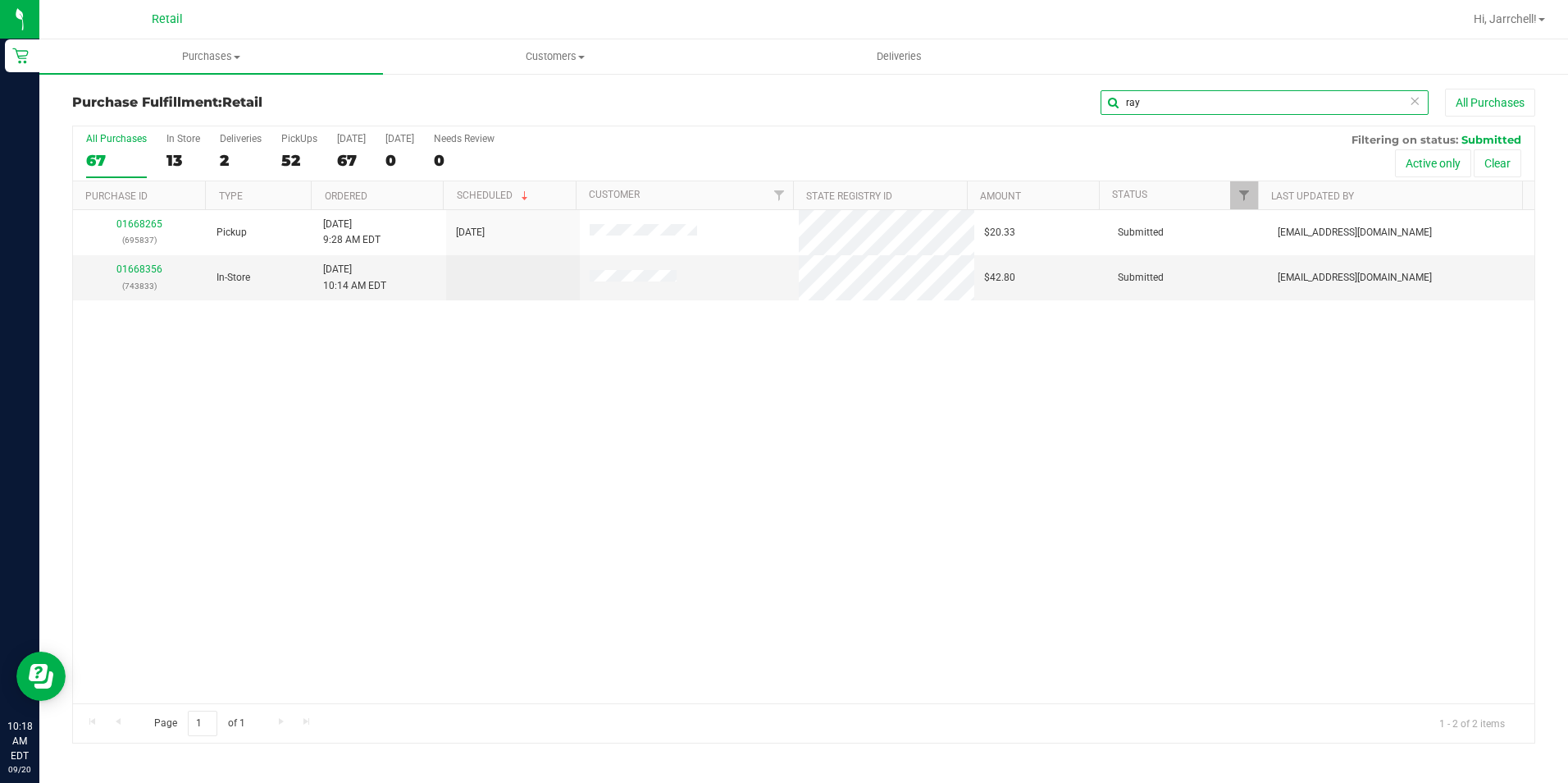
type input "ray"
drag, startPoint x: 798, startPoint y: 317, endPoint x: 759, endPoint y: 322, distance: 39.3
click at [791, 320] on div "01668265 (695837) Pickup 9/20/2025 9:28 AM EDT 9/20/2025 $20.33 Submitted aiqec…" at bounding box center [803, 457] width 1461 height 493
click at [155, 275] on div "01668356 (743833)" at bounding box center [140, 276] width 114 height 31
click at [151, 271] on link "01668356" at bounding box center [140, 269] width 46 height 12
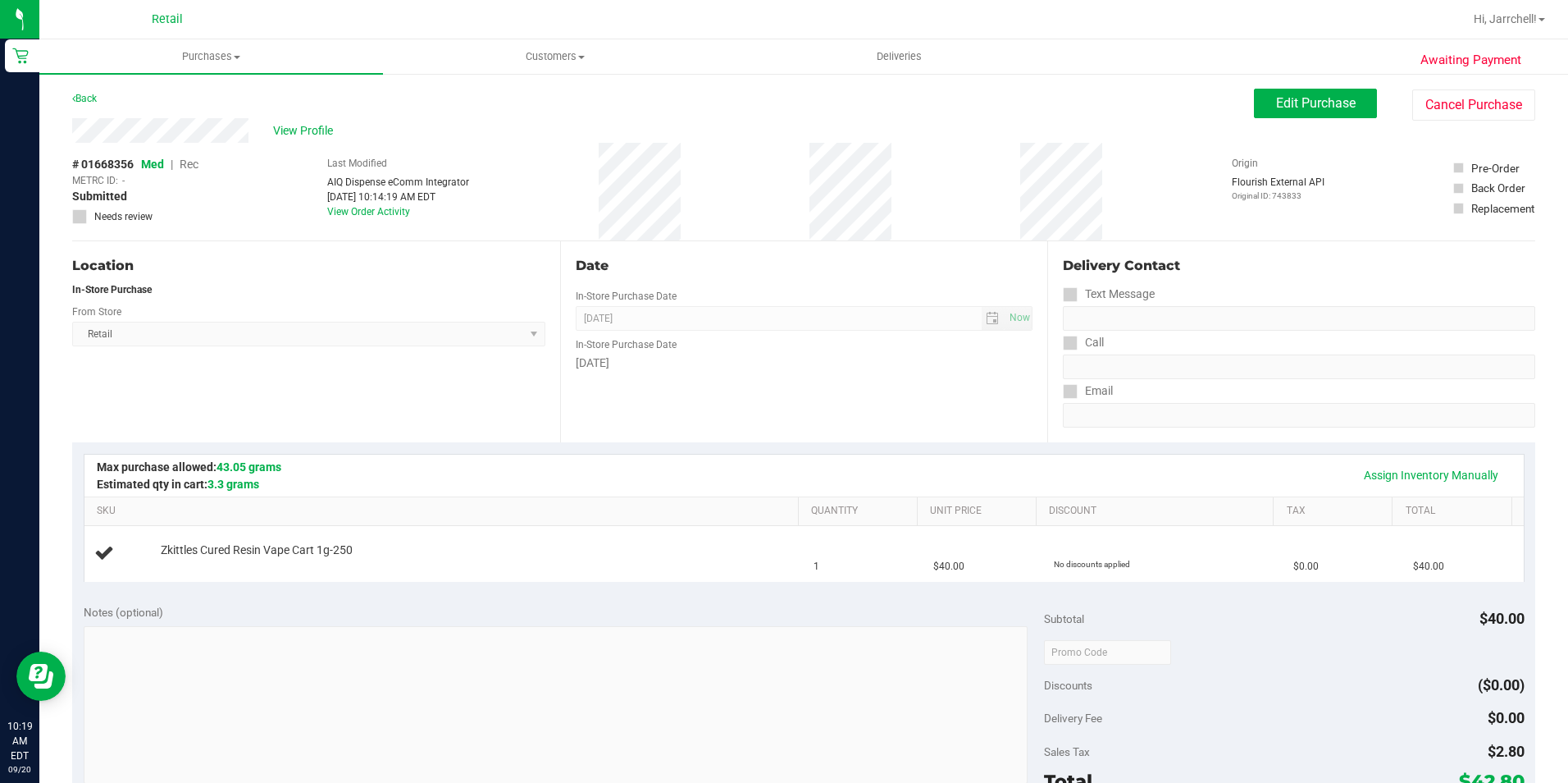
click at [718, 782] on html "Retail 10:19 AM EDT 09/20/2025 09/20 Retail Hi, Jarrchell! Purchases Summary of…" at bounding box center [784, 391] width 1568 height 783
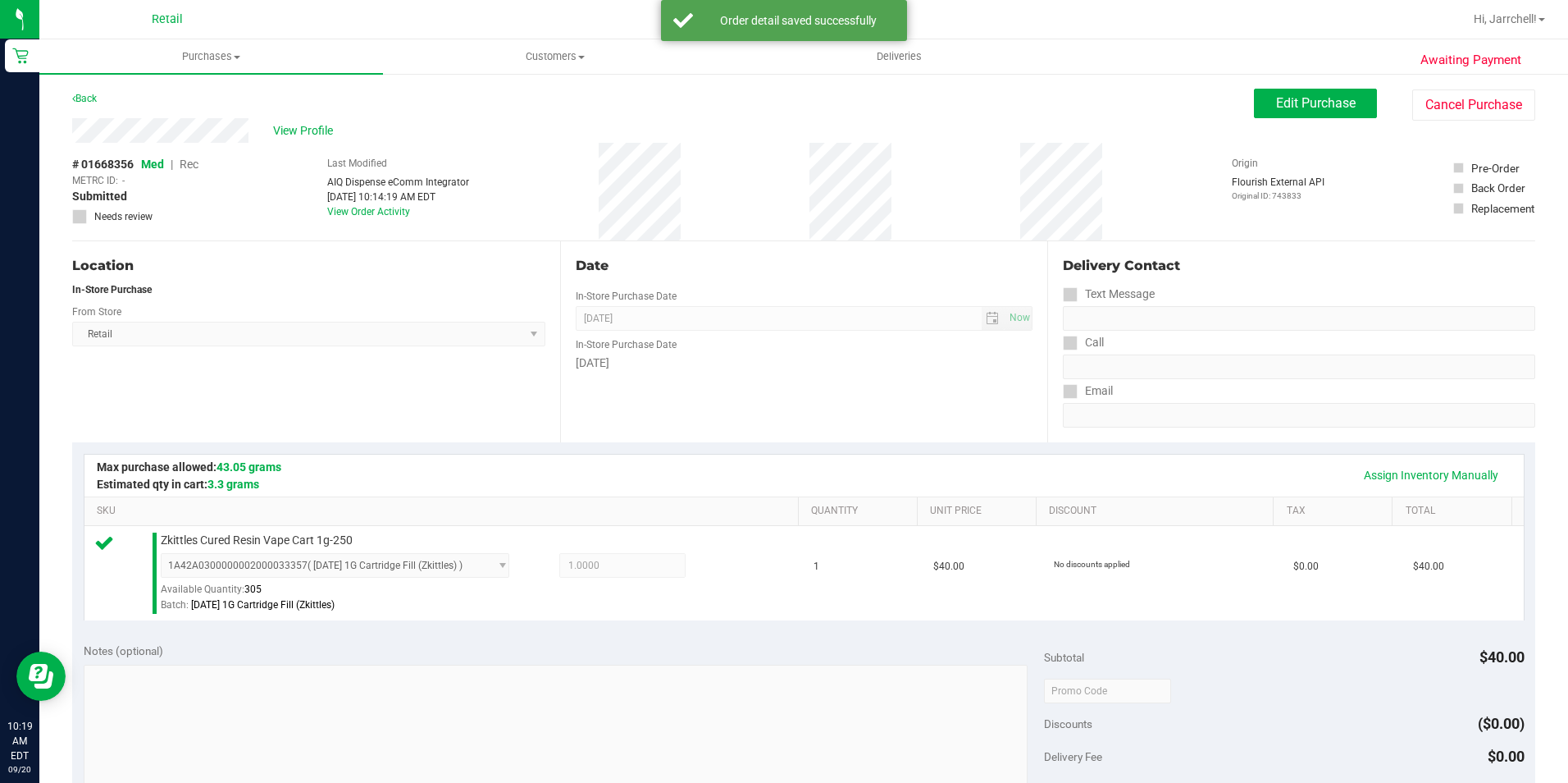
click at [573, 624] on div "Assign Inventory Manually SKU Quantity Unit Price Discount Tax Total Zkittles C…" at bounding box center [803, 536] width 1463 height 189
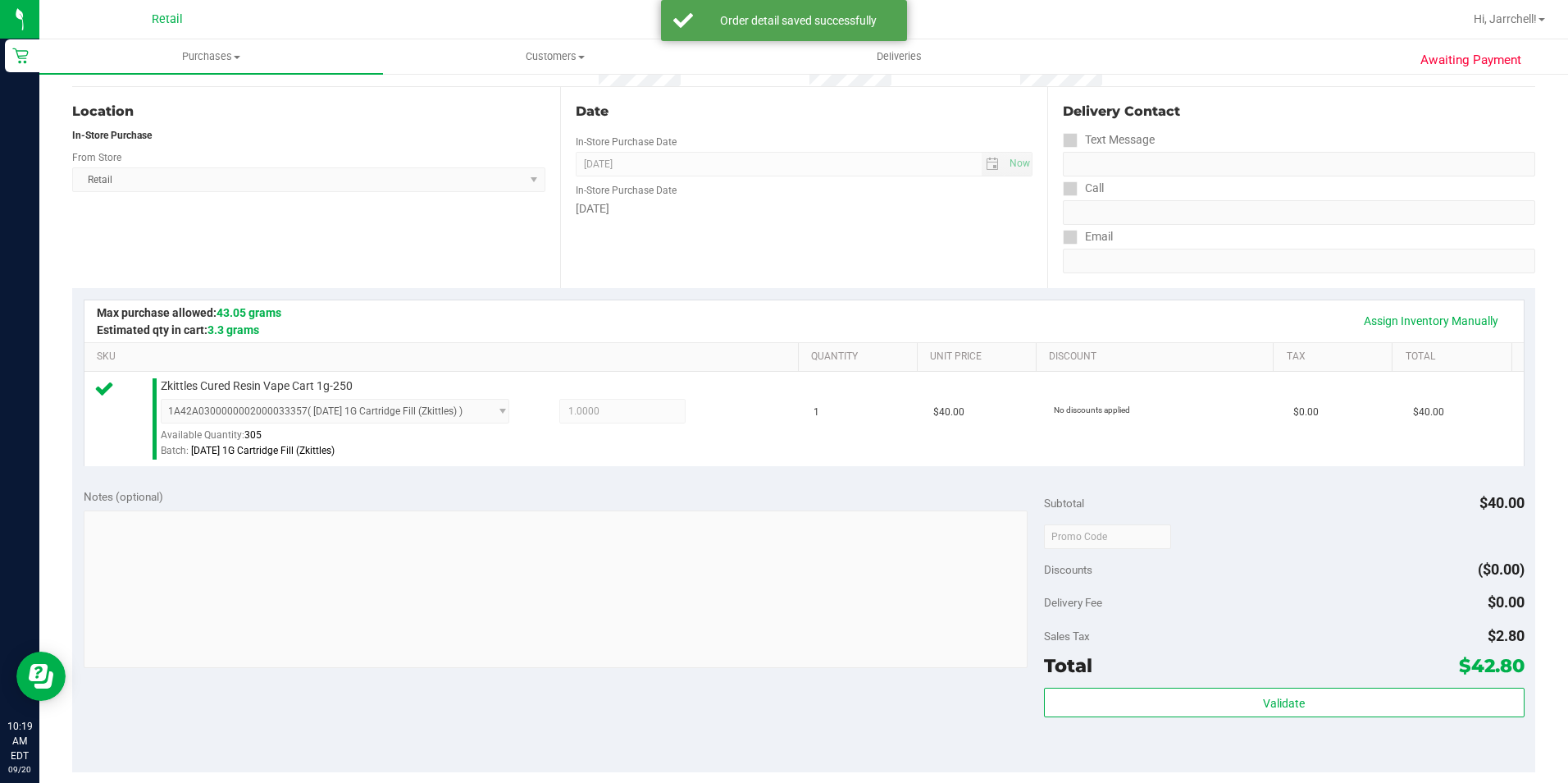
scroll to position [328, 0]
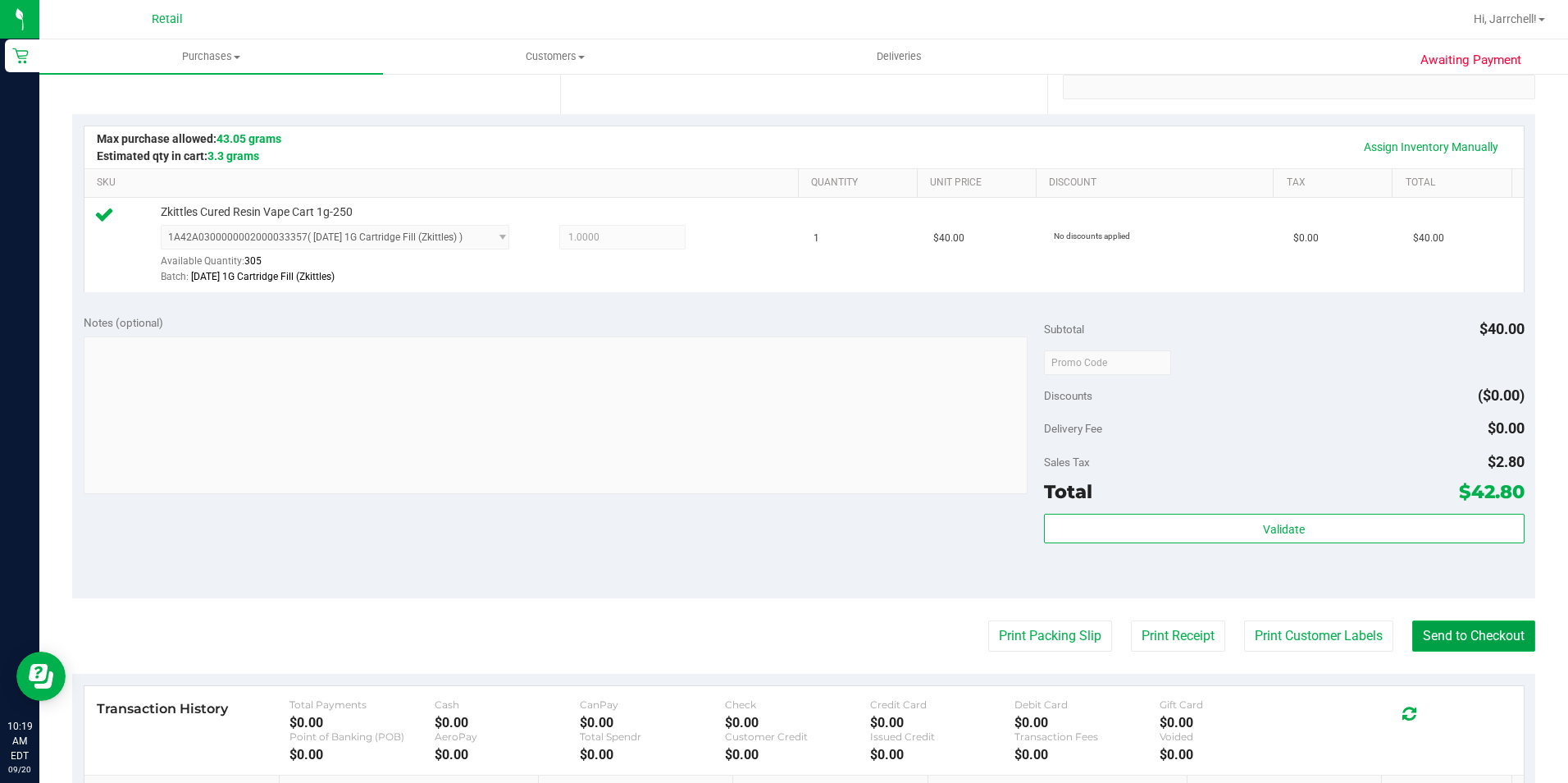
click at [1500, 644] on button "Send to Checkout" at bounding box center [1473, 635] width 123 height 31
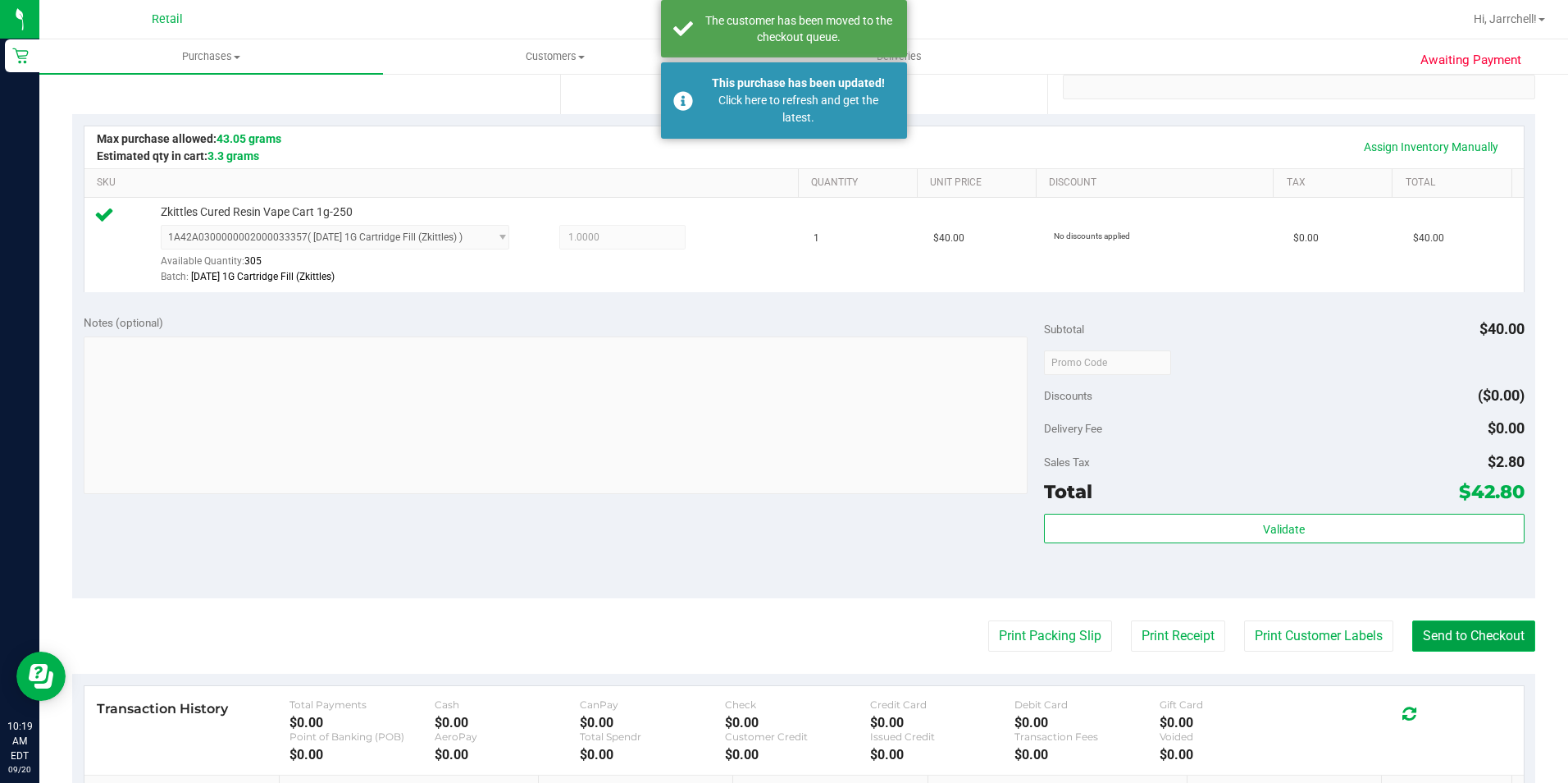
click at [1469, 631] on button "Send to Checkout" at bounding box center [1473, 635] width 123 height 31
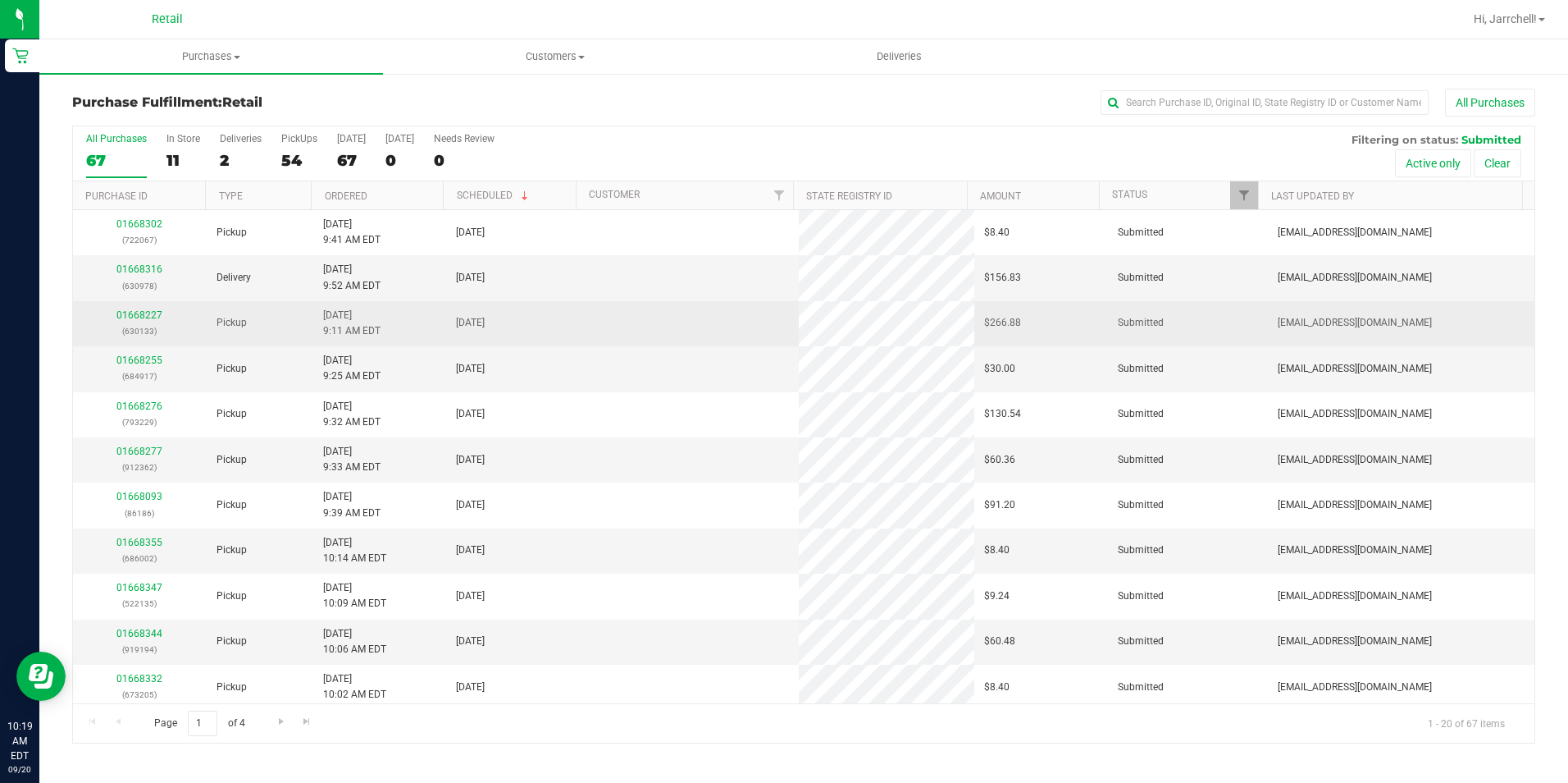
click at [673, 338] on tbody "01668302 (722067) Pickup 9/20/2025 9:41 AM EDT 9/20/2025 $8.40 Submitted aiqeco…" at bounding box center [803, 664] width 1461 height 909
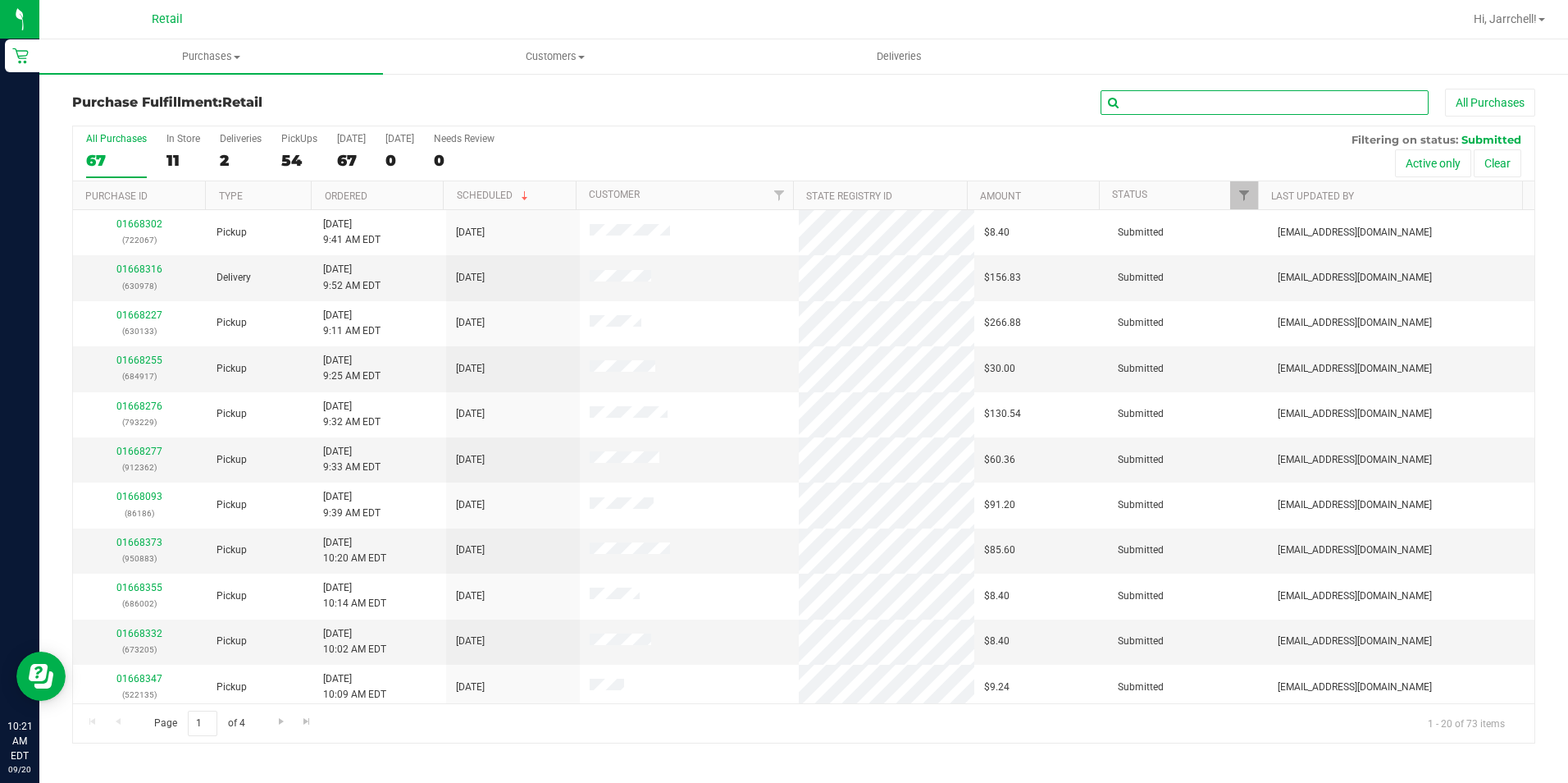
click at [1191, 102] on input "text" at bounding box center [1264, 103] width 328 height 25
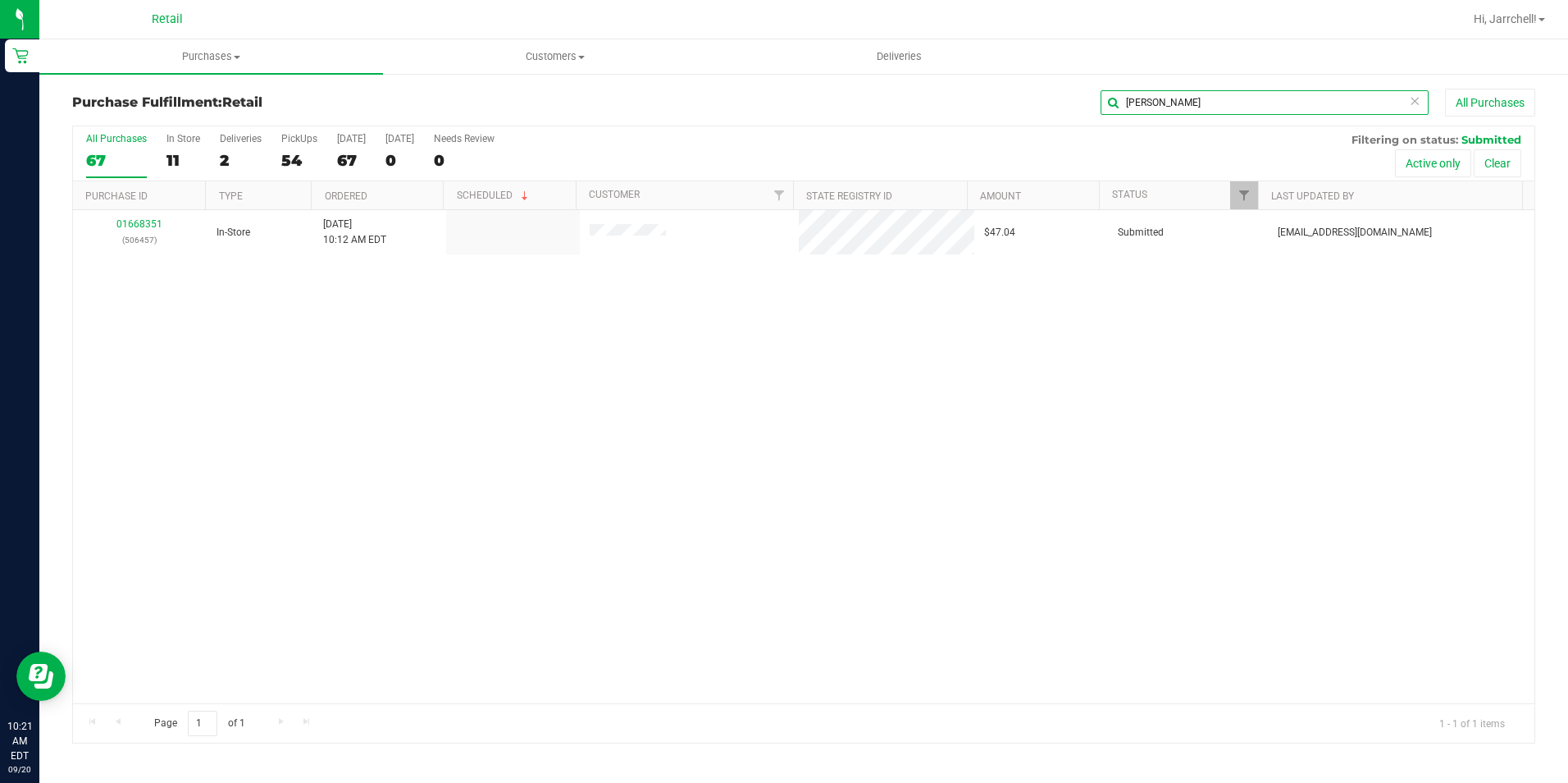
type input "jose"
click at [445, 324] on div "01668351 (506457) In-Store 9/20/2025 10:12 AM EDT $47.04 Submitted aiqecomm@sla…" at bounding box center [803, 457] width 1461 height 493
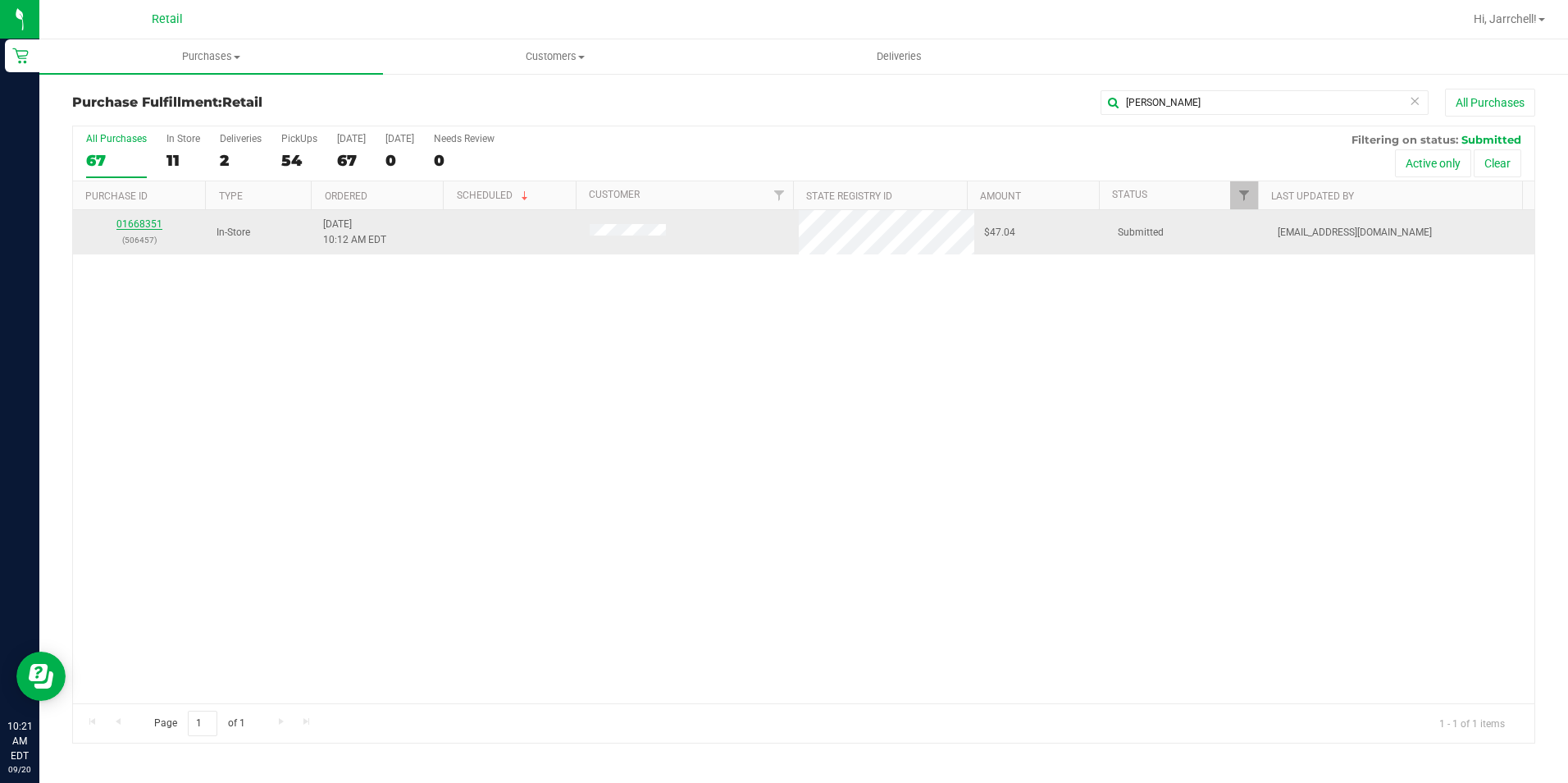
click at [128, 221] on link "01668351" at bounding box center [140, 224] width 46 height 12
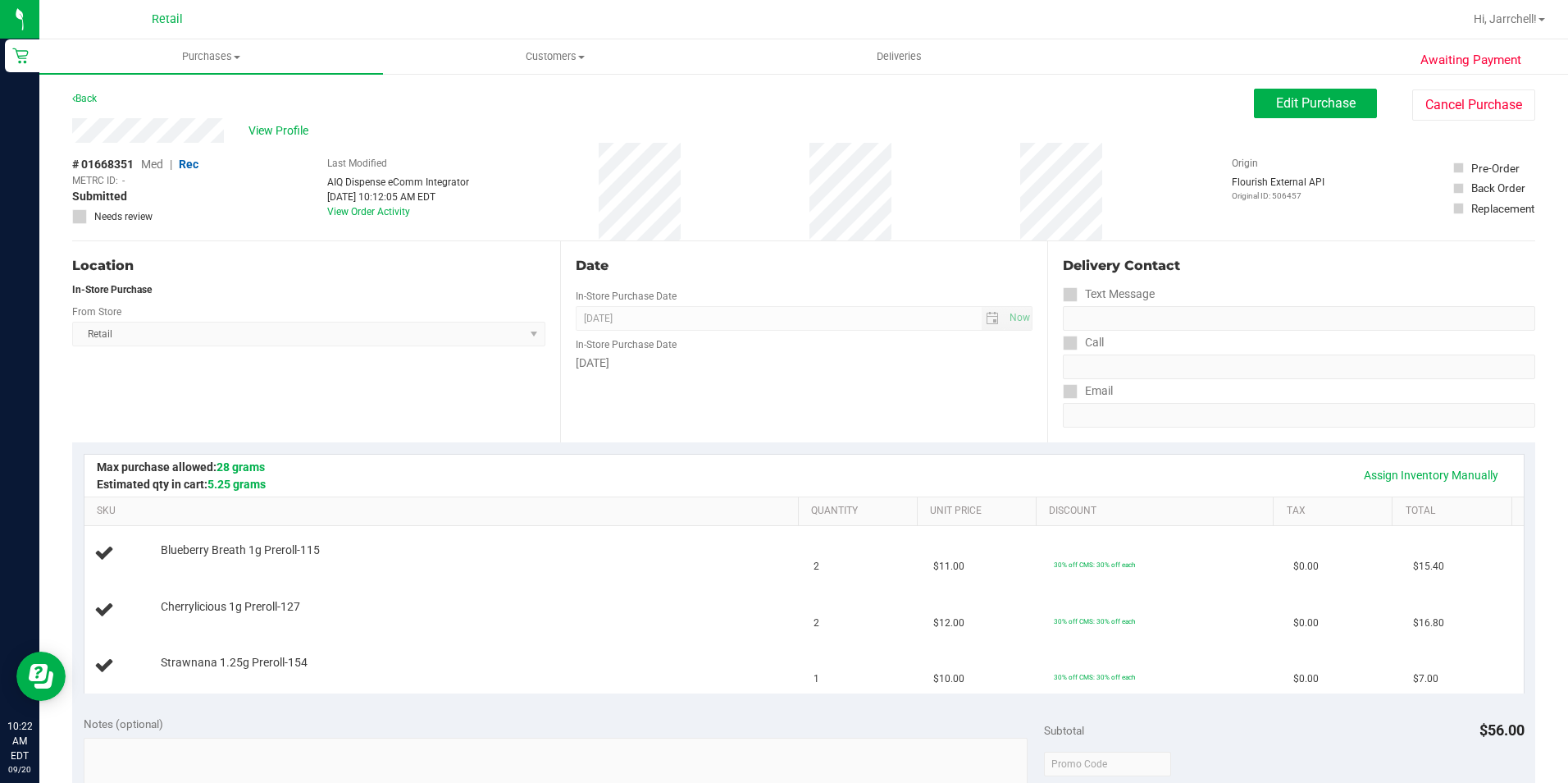
click at [777, 363] on div "[DATE]" at bounding box center [804, 362] width 458 height 17
click at [813, 423] on div "Date In-Store Purchase Date [DATE] Now In-Store Purchase Date [DATE]" at bounding box center [804, 342] width 488 height 201
click at [1271, 95] on button "Edit Purchase" at bounding box center [1315, 104] width 123 height 30
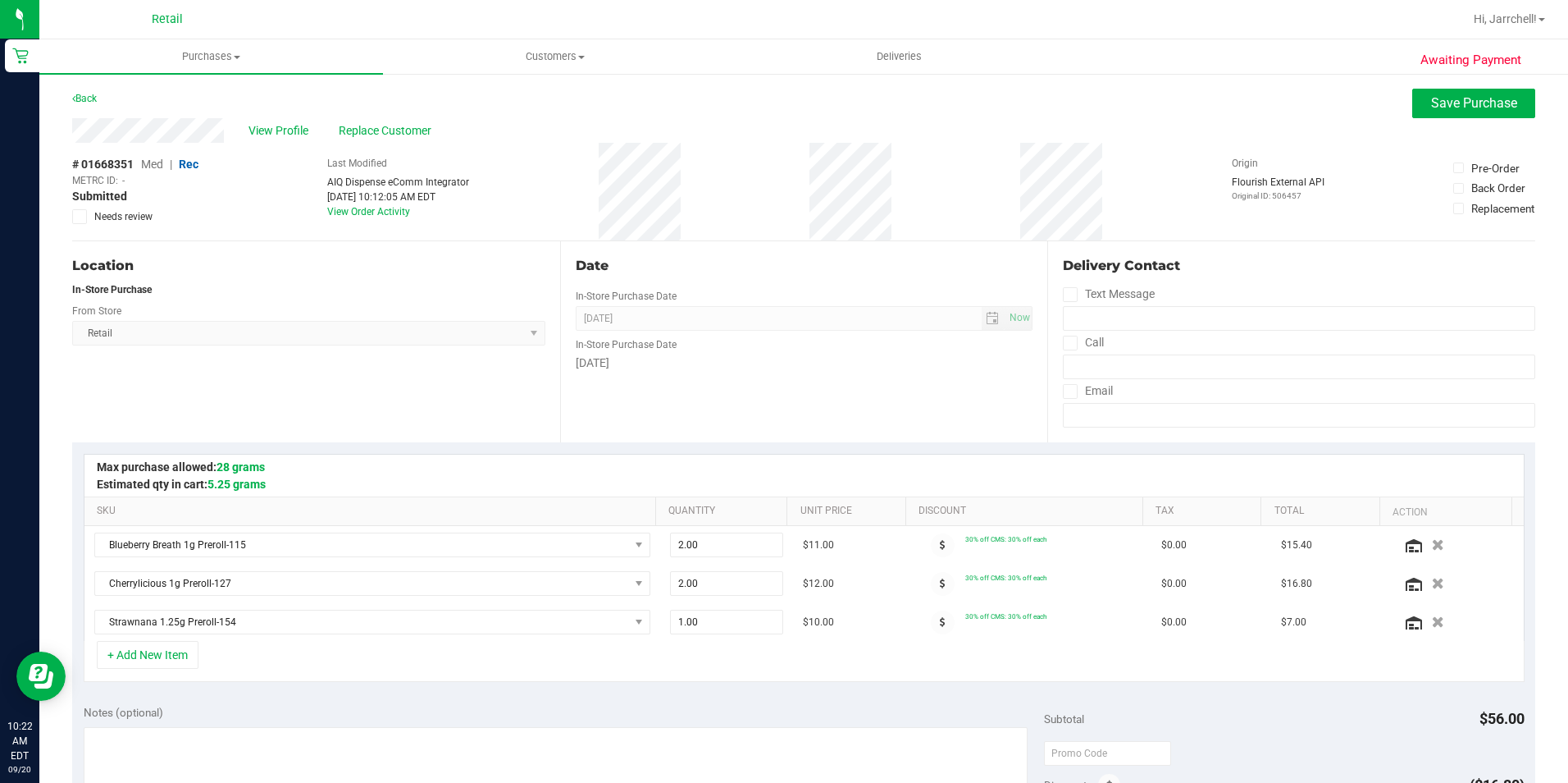
click at [163, 167] on span "Med" at bounding box center [153, 164] width 22 height 13
drag, startPoint x: 738, startPoint y: 164, endPoint x: 771, endPoint y: 159, distance: 33.4
click at [752, 160] on div "# 01668351 Med | Rec METRC ID: - Submitted Needs review Last Modified AIQ Dispe…" at bounding box center [803, 192] width 1463 height 98
click at [1464, 96] on span "Save Purchase" at bounding box center [1474, 103] width 86 height 16
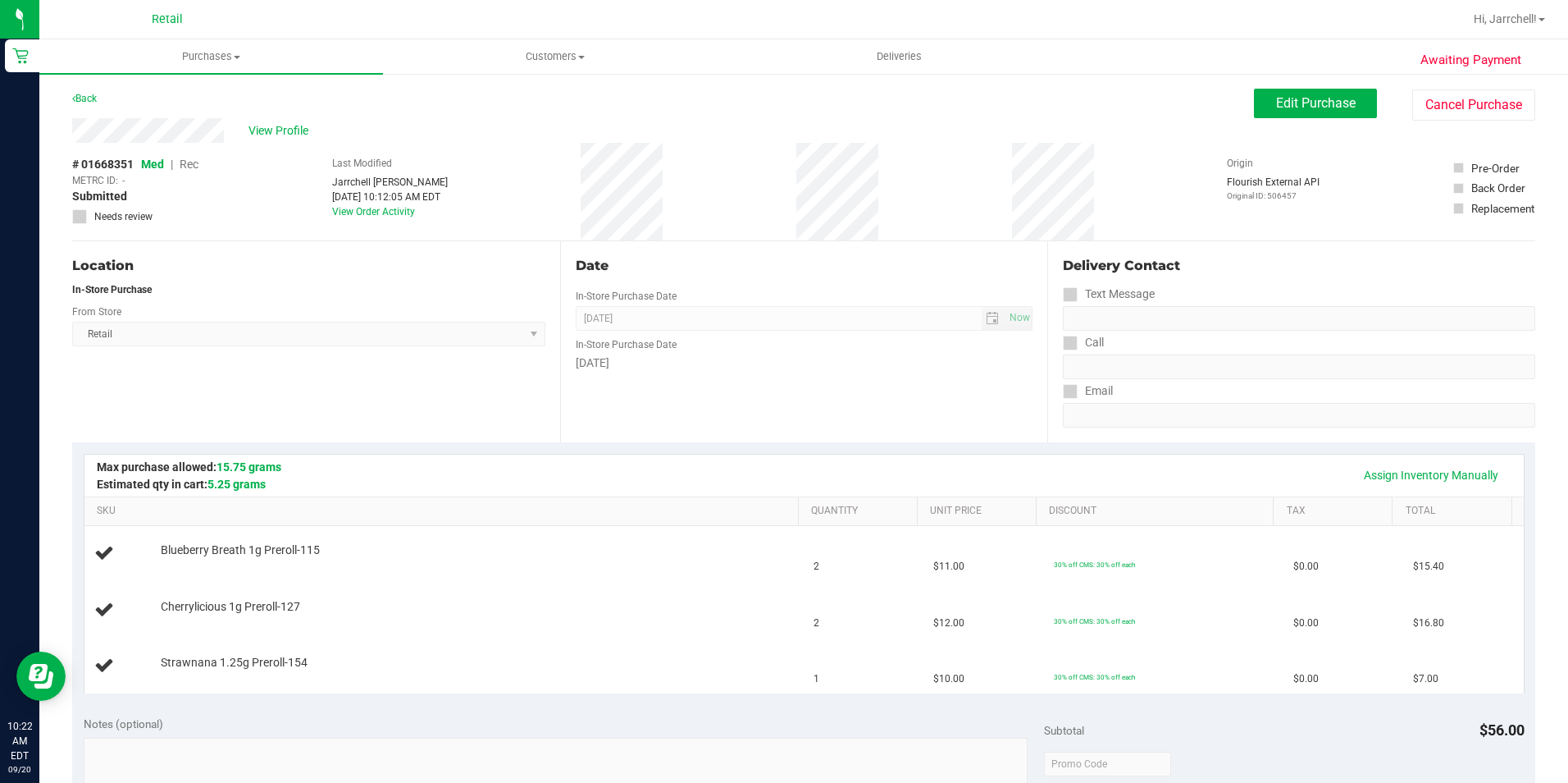
click at [728, 235] on div "# 01668351 Med | Rec METRC ID: - Submitted Needs review Last Modified Jarrchell…" at bounding box center [803, 192] width 1463 height 98
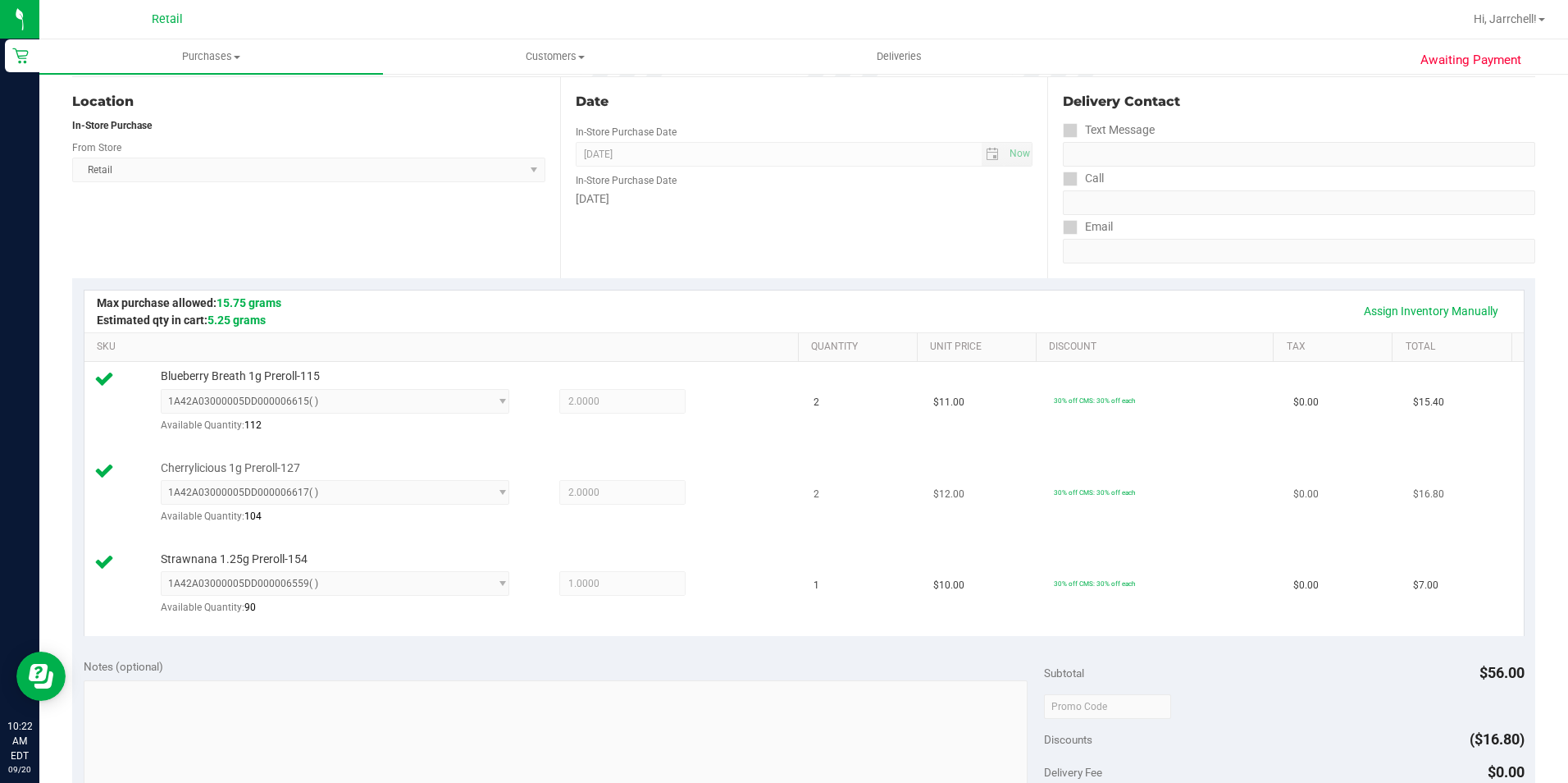
scroll to position [738, 0]
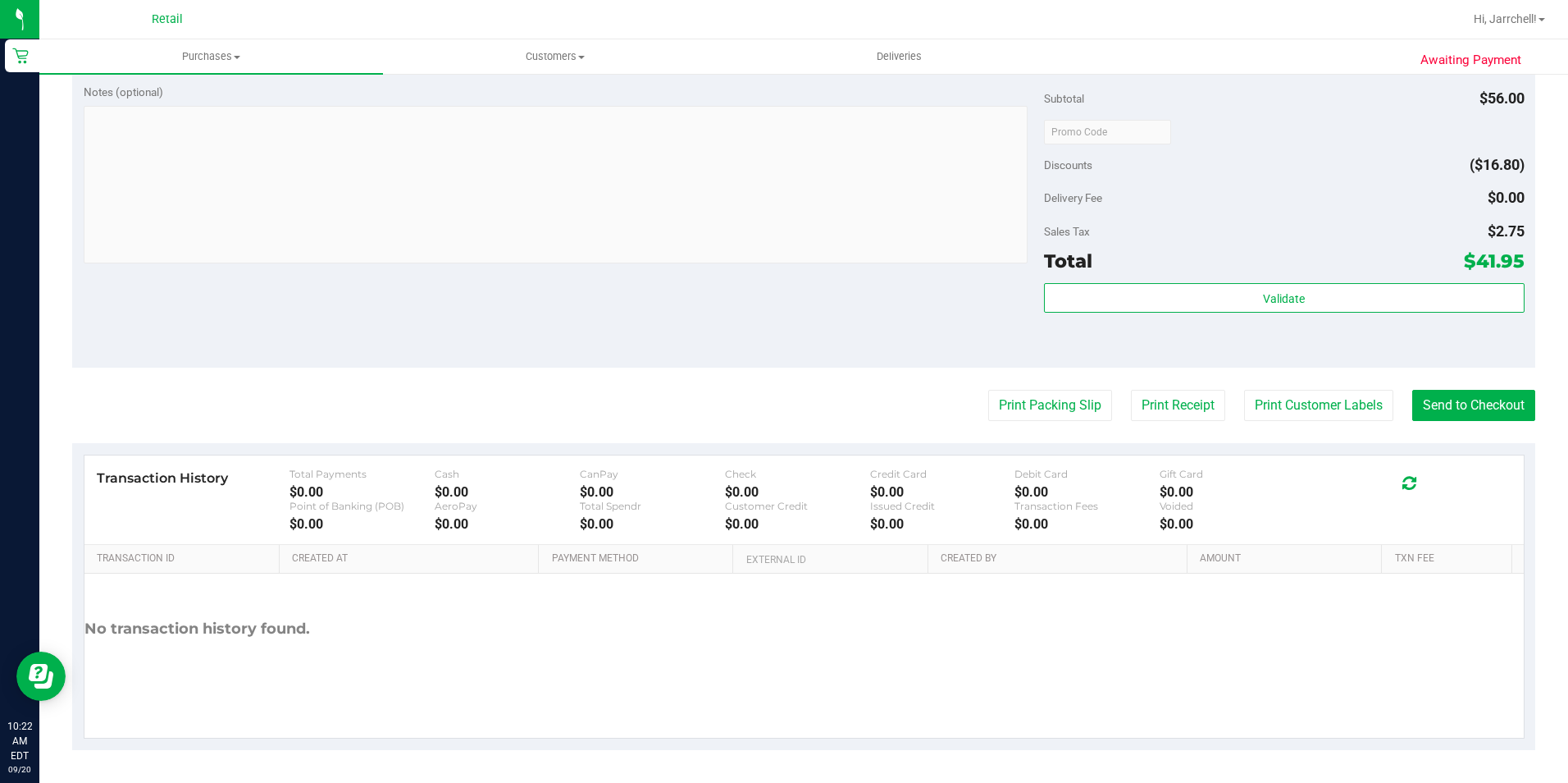
click at [856, 363] on div "Notes (optional) Subtotal $56.00 Discounts ($16.80) Delivery Fee $0.00 Sales Ta…" at bounding box center [803, 219] width 1463 height 295
click at [1422, 394] on button "Send to Checkout" at bounding box center [1473, 405] width 123 height 31
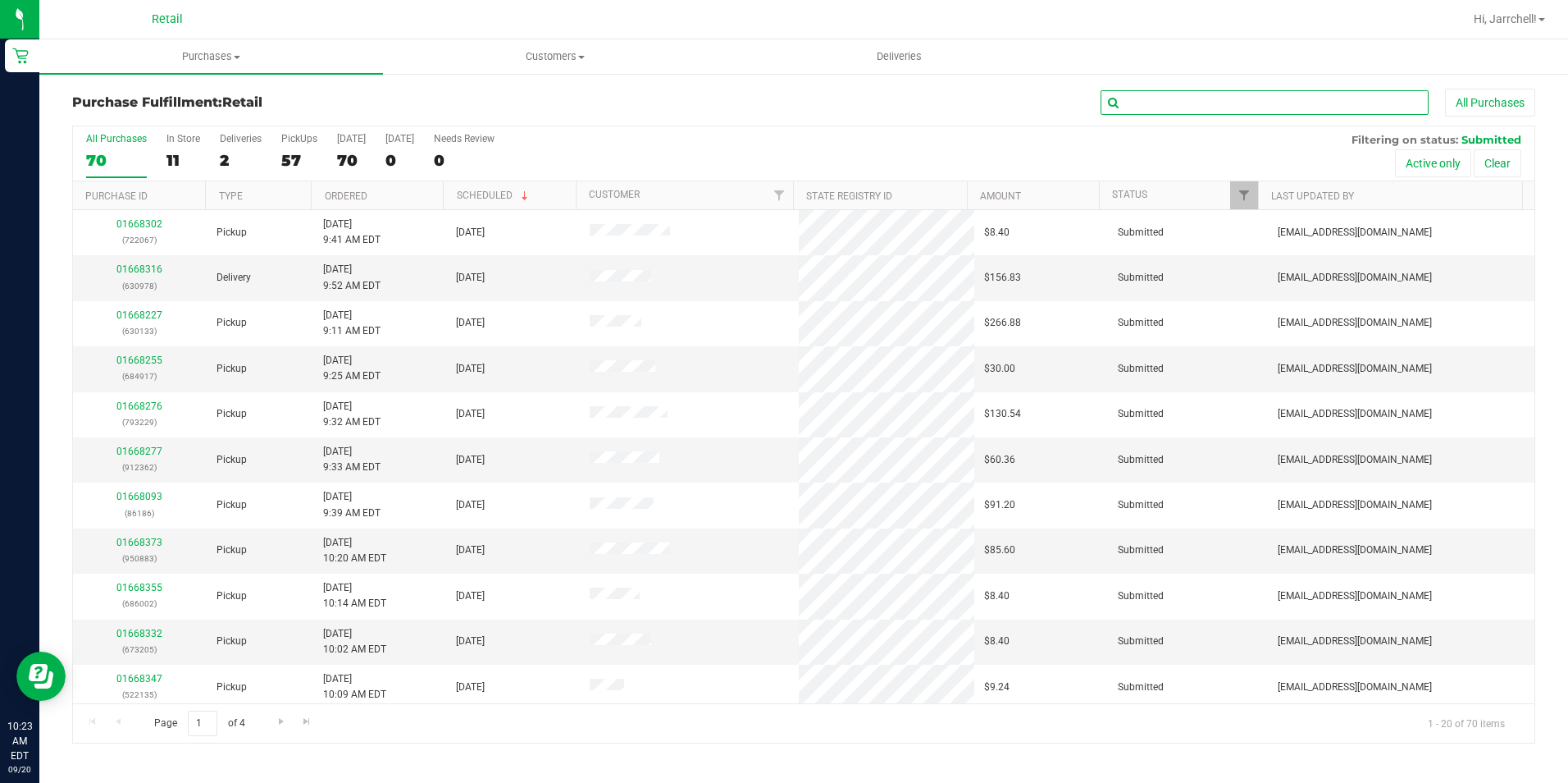
click at [1240, 103] on input "text" at bounding box center [1264, 103] width 328 height 25
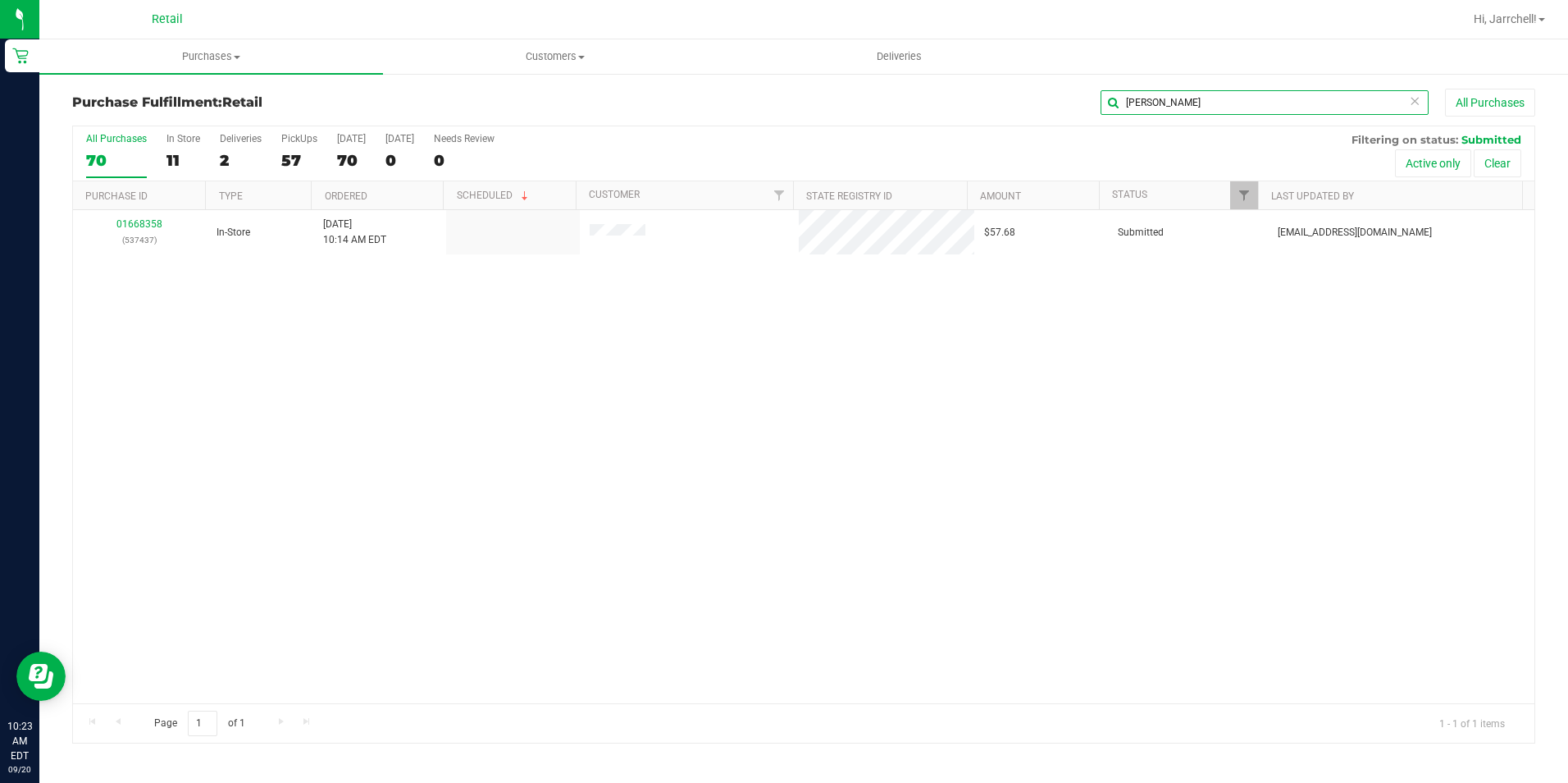
type input "tyler"
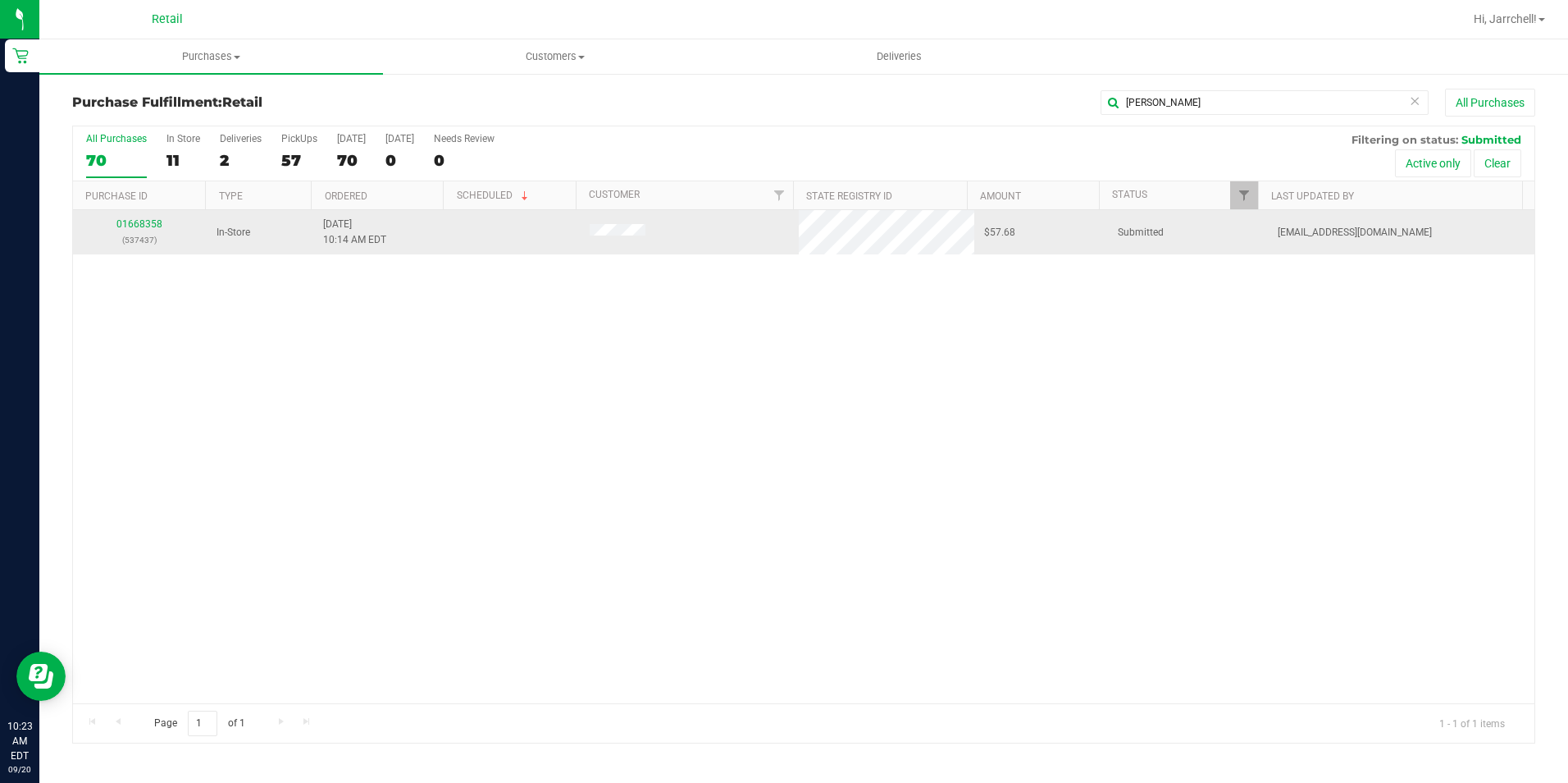
drag, startPoint x: 983, startPoint y: 322, endPoint x: 233, endPoint y: 249, distance: 753.5
click at [982, 322] on div "01668358 (537437) In-Store 9/20/2025 10:14 AM EDT $57.68 Submitted aiqecomm@sla…" at bounding box center [803, 457] width 1461 height 493
click at [152, 228] on link "01668358" at bounding box center [140, 224] width 46 height 12
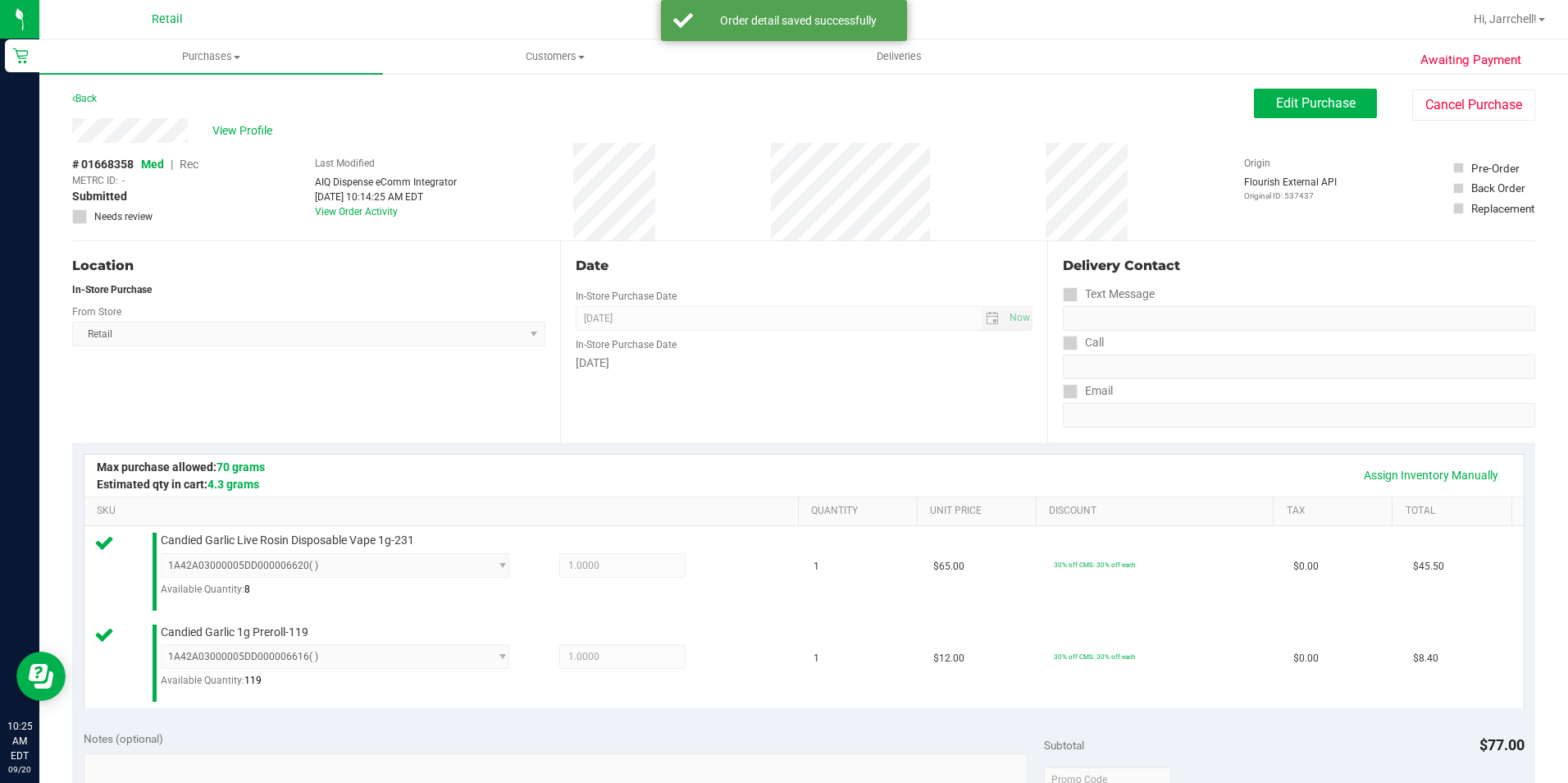
click at [492, 368] on div "Location In-Store Purchase From Store Retail Select Store Retail" at bounding box center [316, 342] width 488 height 201
drag, startPoint x: 798, startPoint y: 335, endPoint x: 841, endPoint y: 332, distance: 43.1
click at [798, 335] on div "In-Store Purchase Date" at bounding box center [804, 343] width 458 height 24
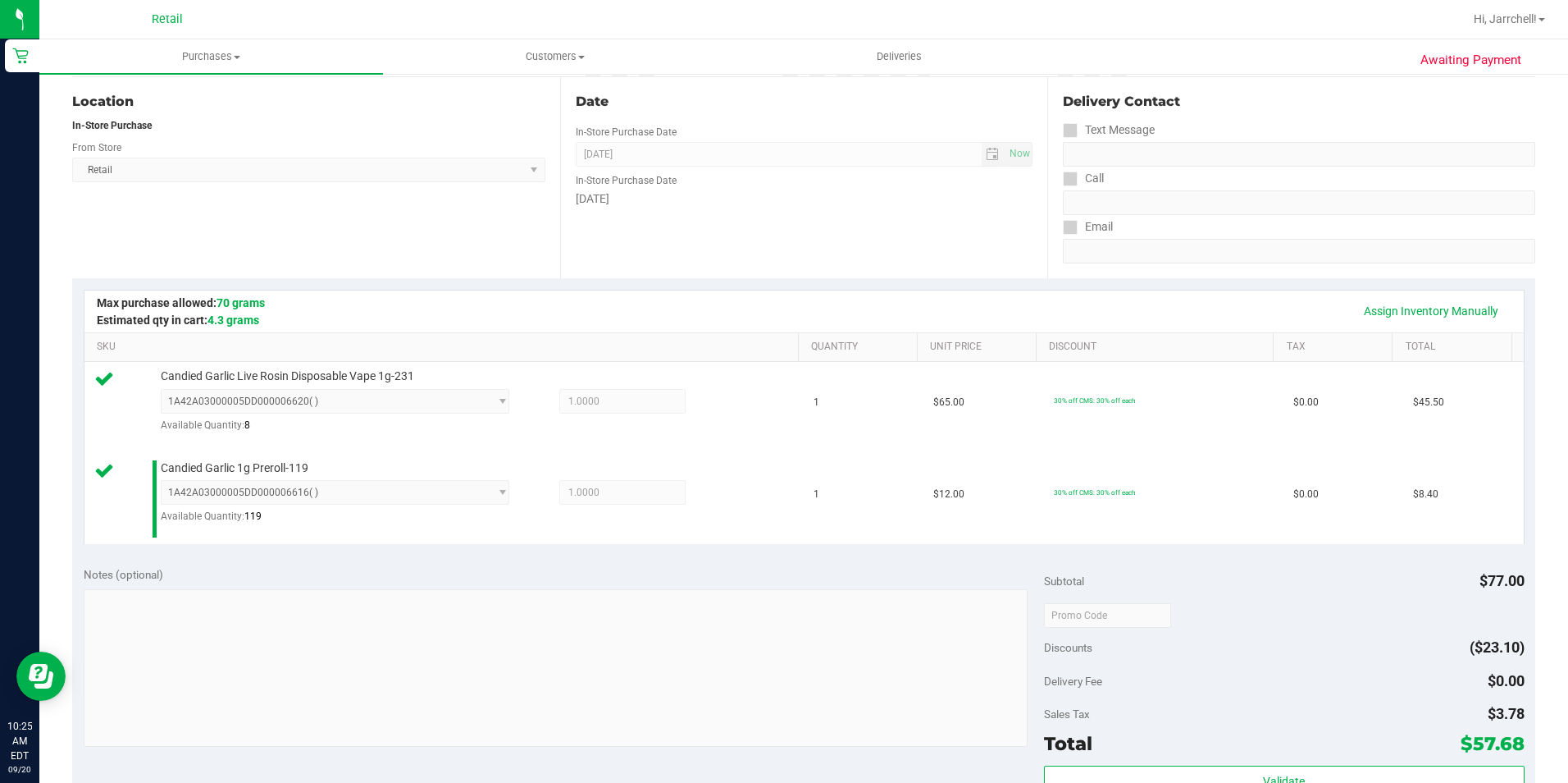
drag, startPoint x: 748, startPoint y: 379, endPoint x: 1567, endPoint y: 655, distance: 864.3
click at [762, 382] on div "Candied Garlic Live Rosin Disposable Vape 1g-231 1A42A03000005DD000006620 ( ) 1…" at bounding box center [471, 406] width 638 height 77
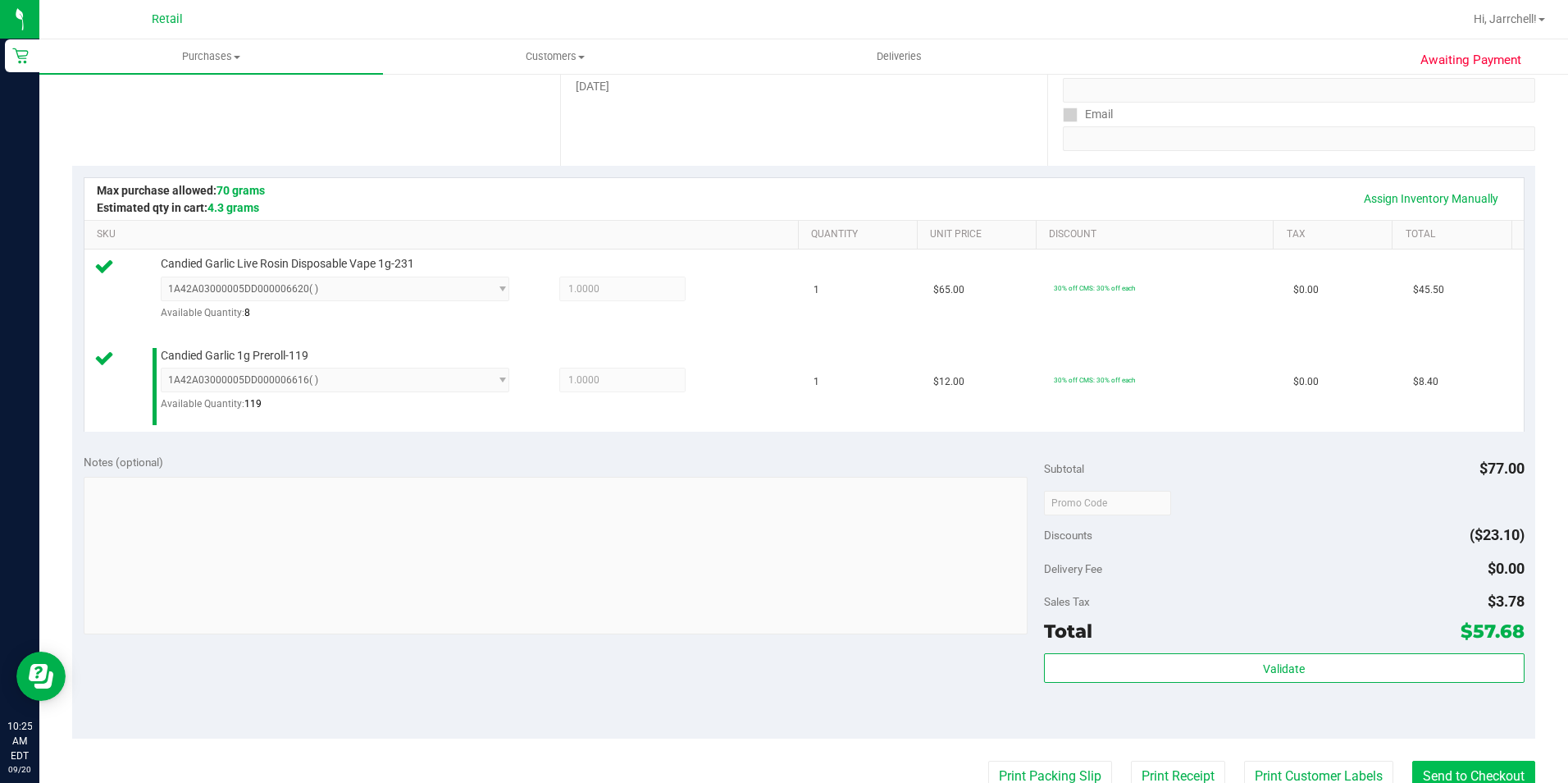
scroll to position [410, 0]
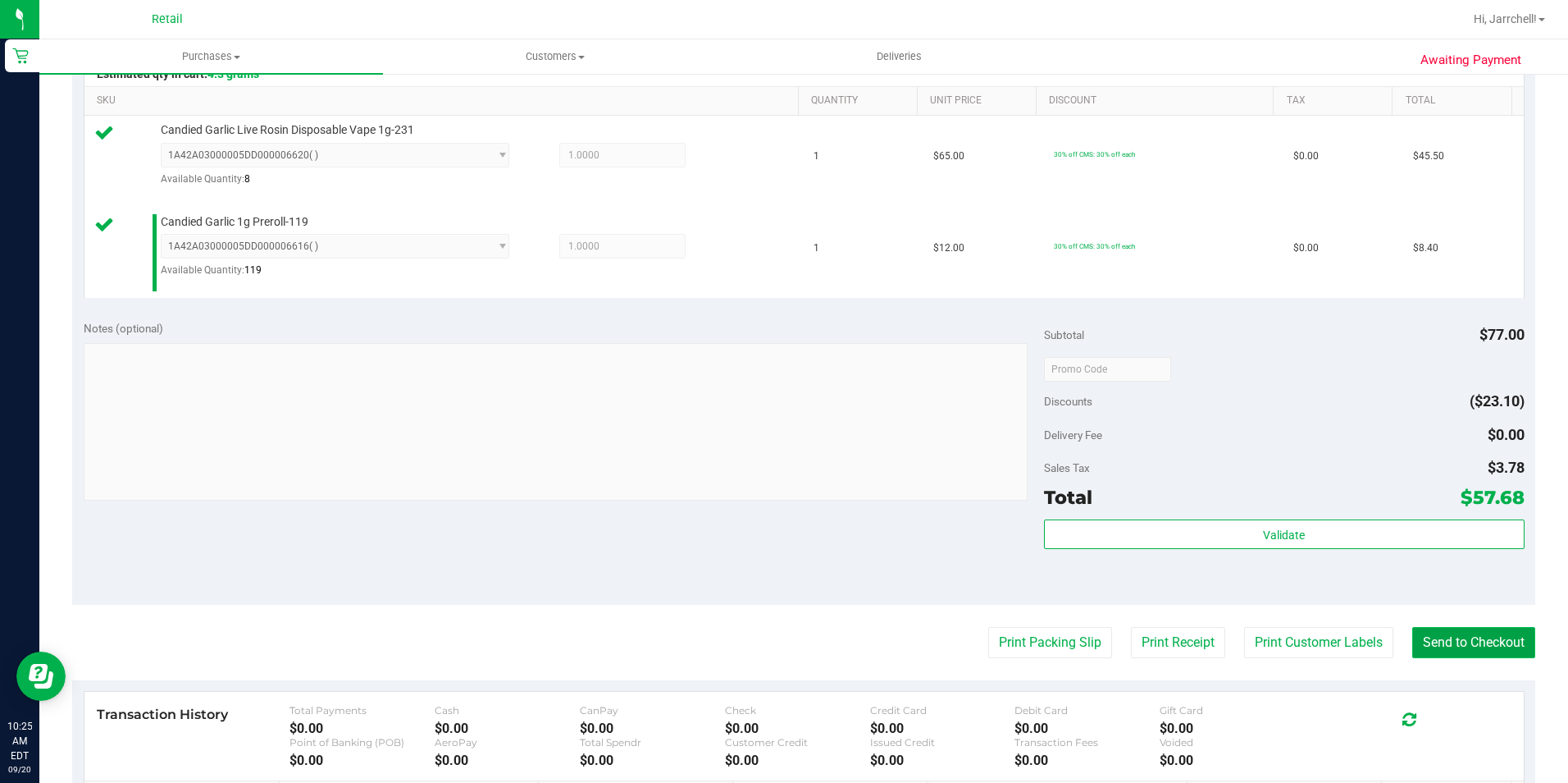
click at [1479, 636] on button "Send to Checkout" at bounding box center [1473, 642] width 123 height 31
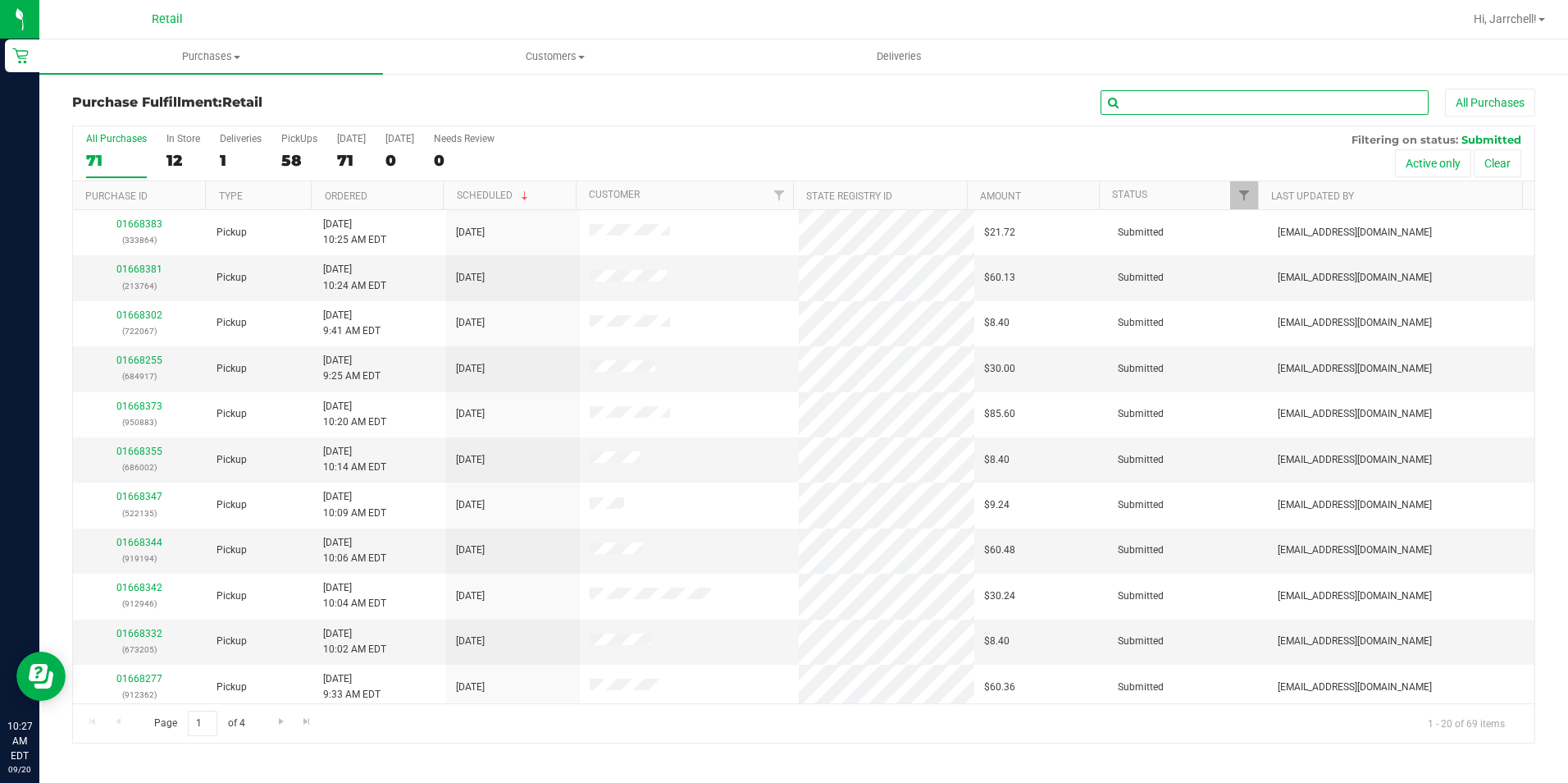
click at [1317, 99] on input "text" at bounding box center [1264, 103] width 328 height 25
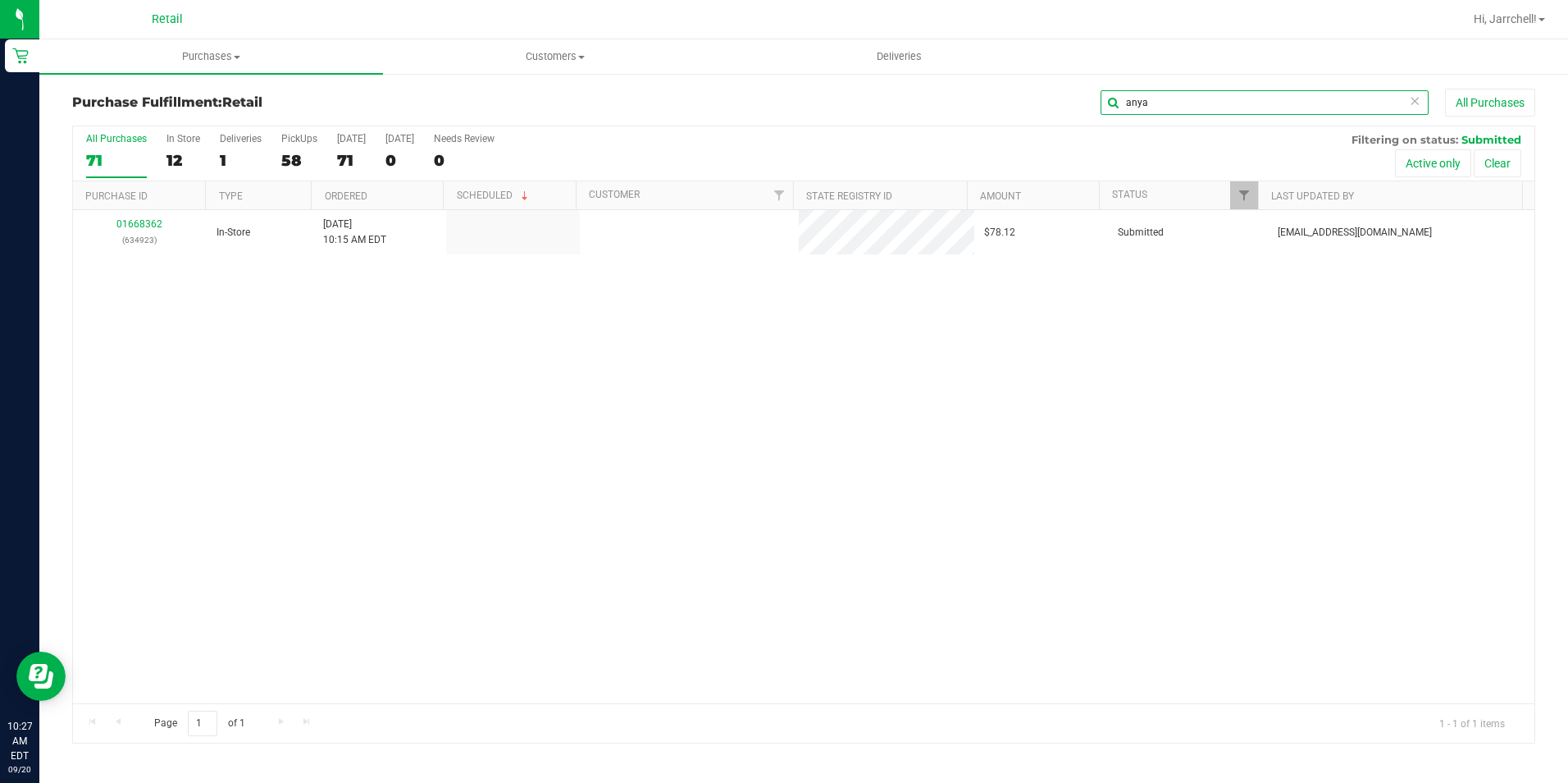
type input "anya"
drag, startPoint x: 531, startPoint y: 407, endPoint x: 186, endPoint y: 257, distance: 376.2
click at [518, 391] on div "01668362 (634923) In-Store 9/20/2025 10:15 AM EDT $78.12 Submitted aiqecomm@sla…" at bounding box center [803, 457] width 1461 height 493
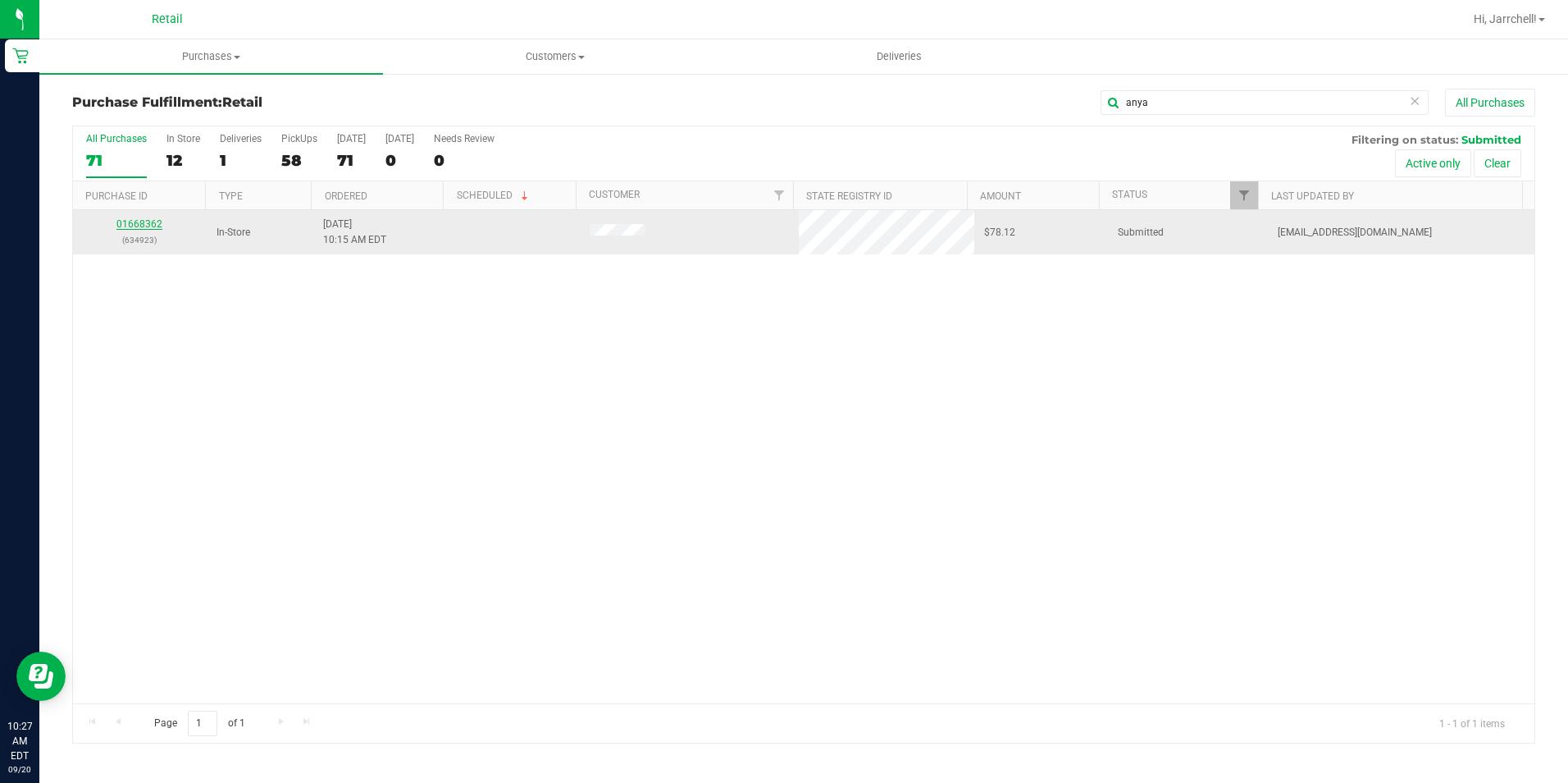
click at [143, 227] on link "01668362" at bounding box center [140, 224] width 46 height 12
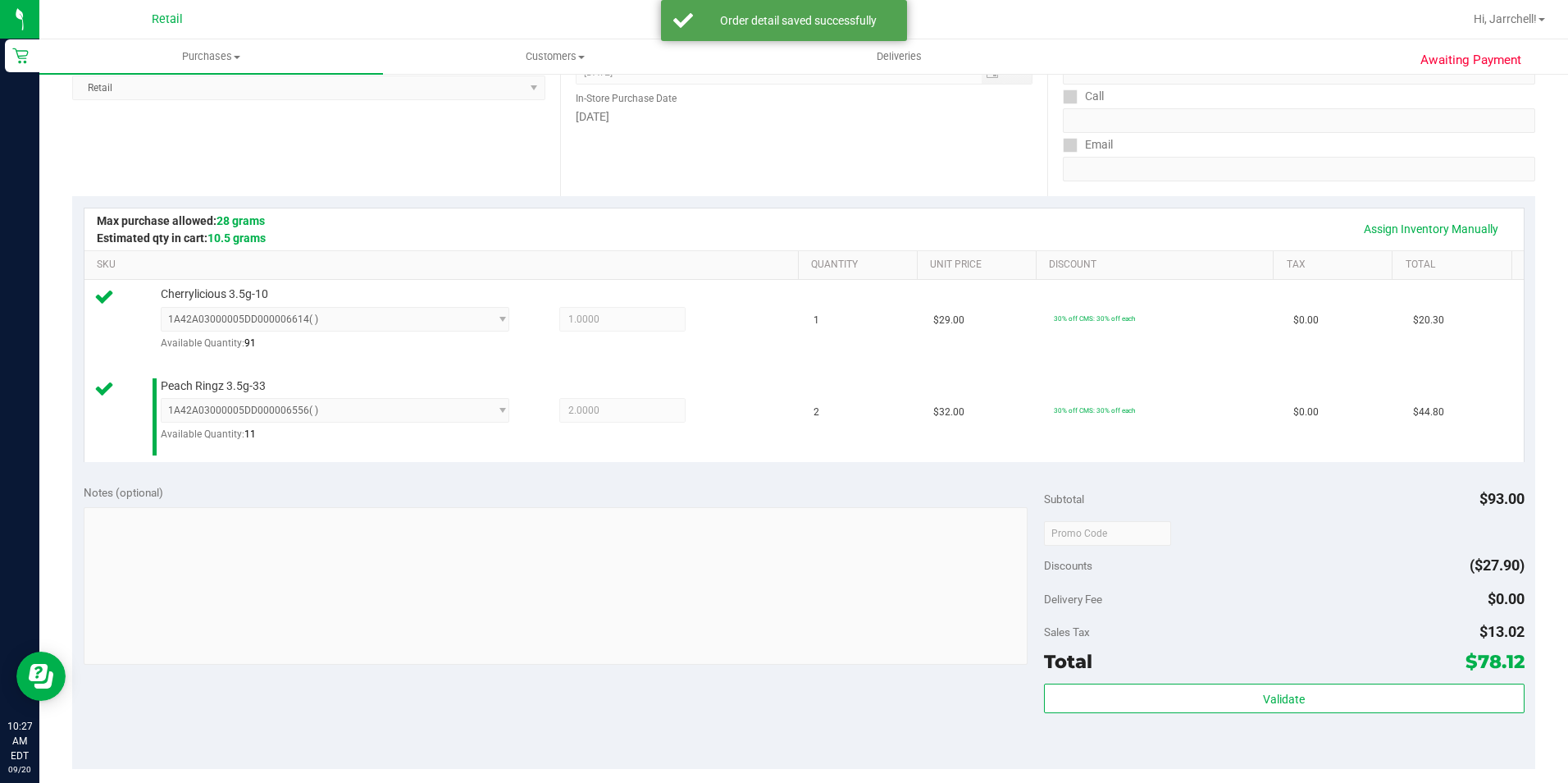
drag, startPoint x: 599, startPoint y: 486, endPoint x: 725, endPoint y: 495, distance: 126.3
click at [605, 485] on div "Notes (optional)" at bounding box center [563, 492] width 960 height 16
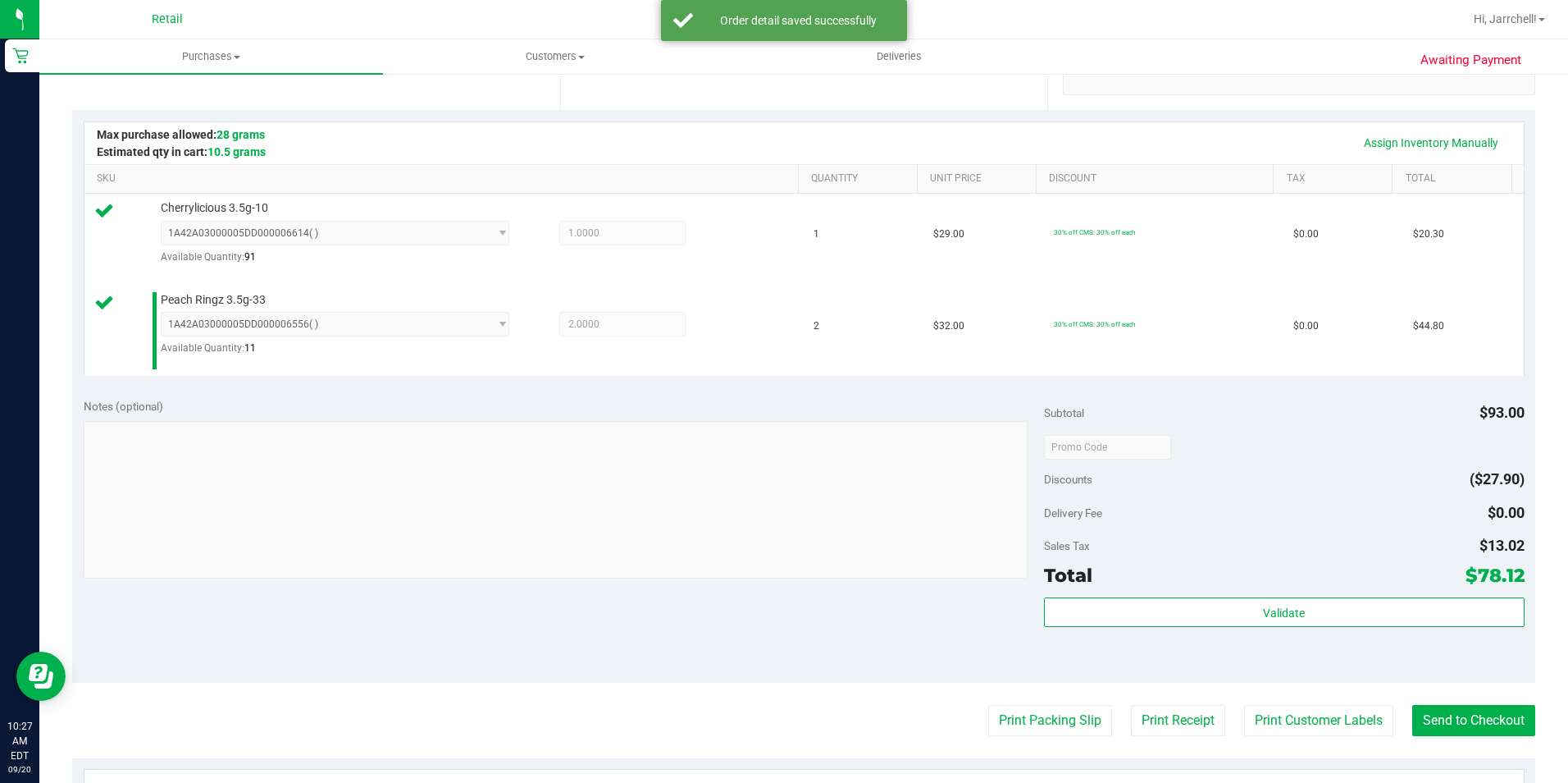
scroll to position [410, 0]
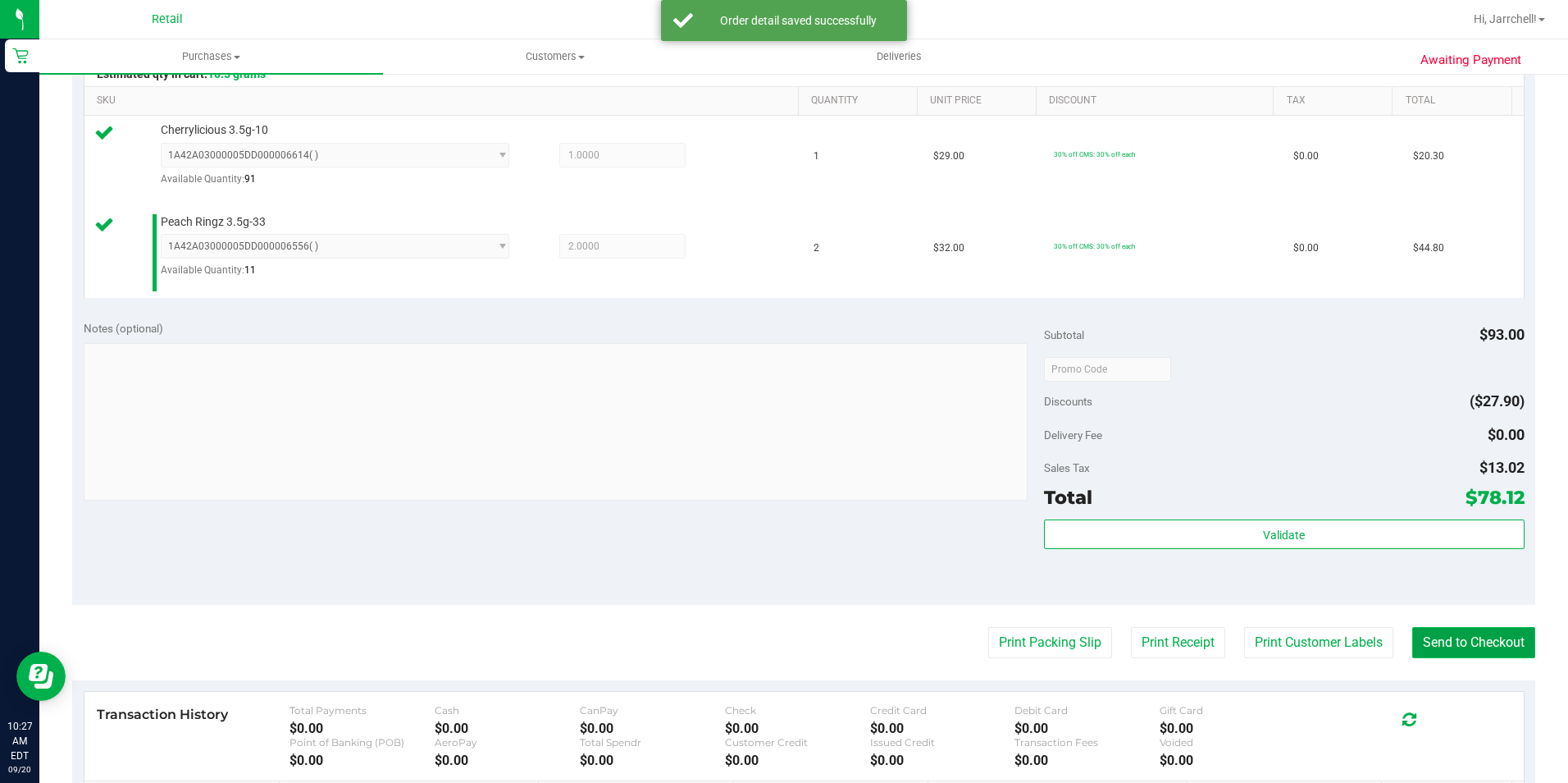
click at [1498, 651] on button "Send to Checkout" at bounding box center [1473, 642] width 123 height 31
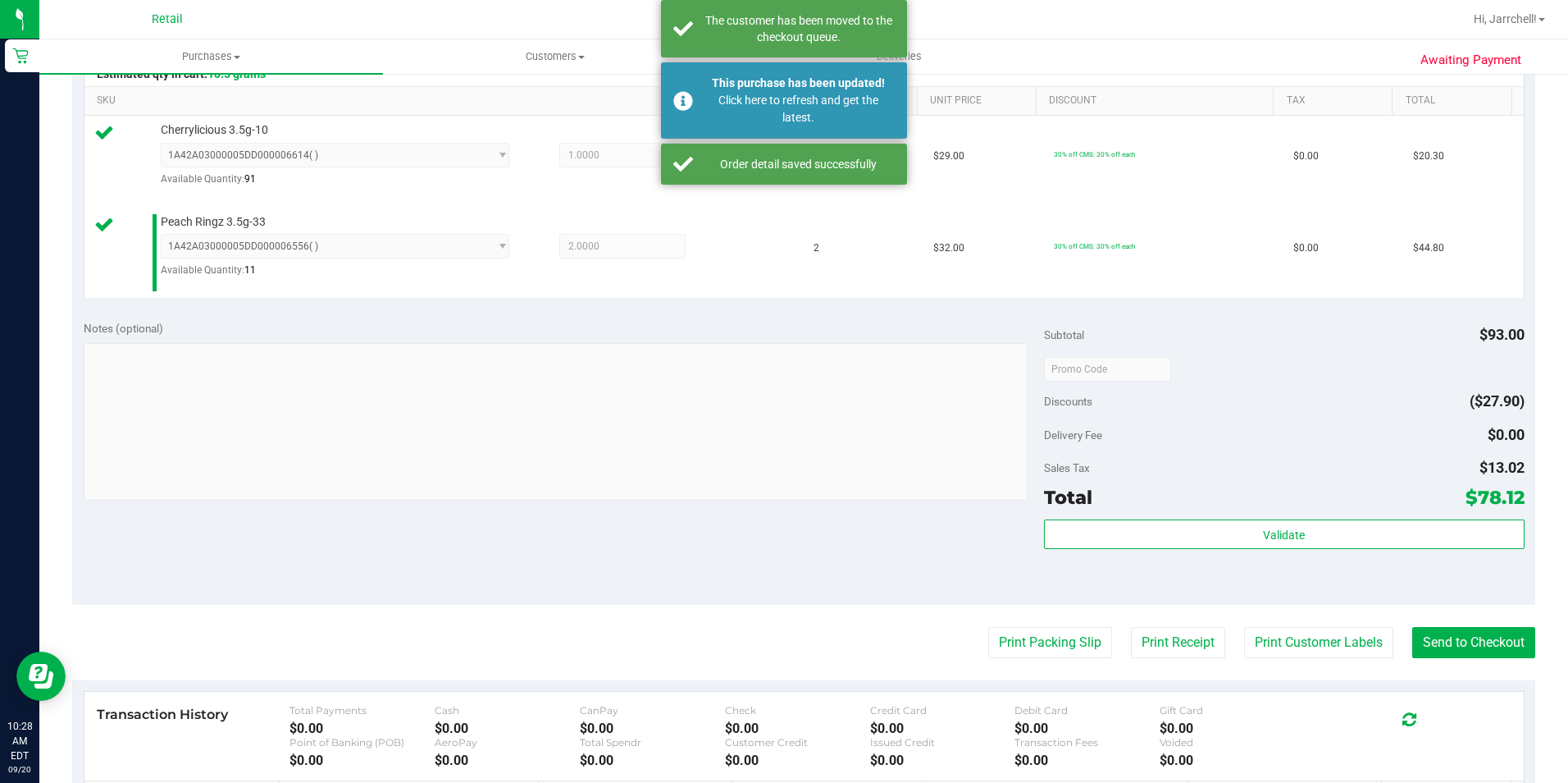
click at [672, 336] on div "Notes (optional)" at bounding box center [563, 412] width 960 height 184
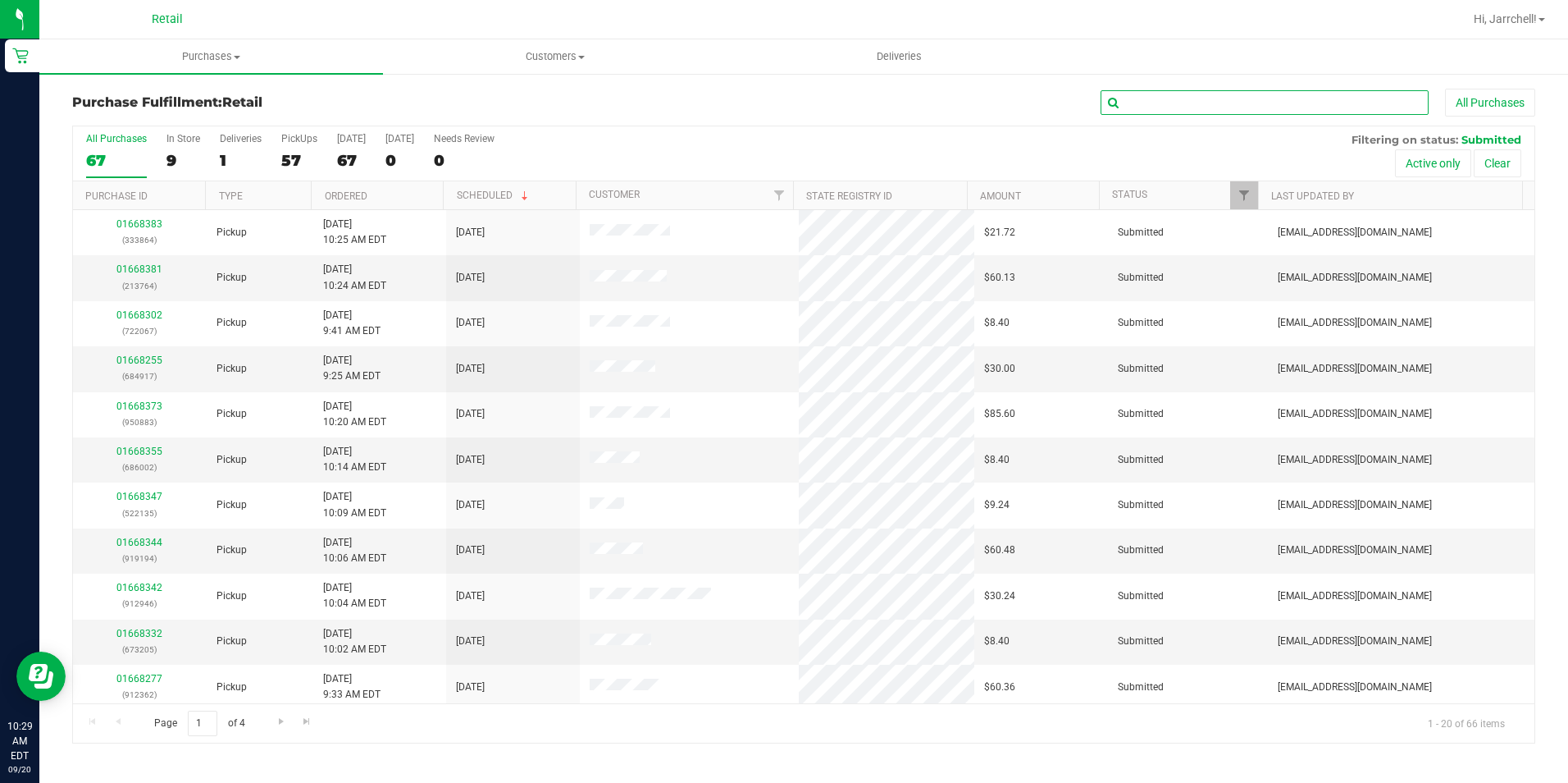
click at [1212, 98] on input "text" at bounding box center [1264, 103] width 328 height 25
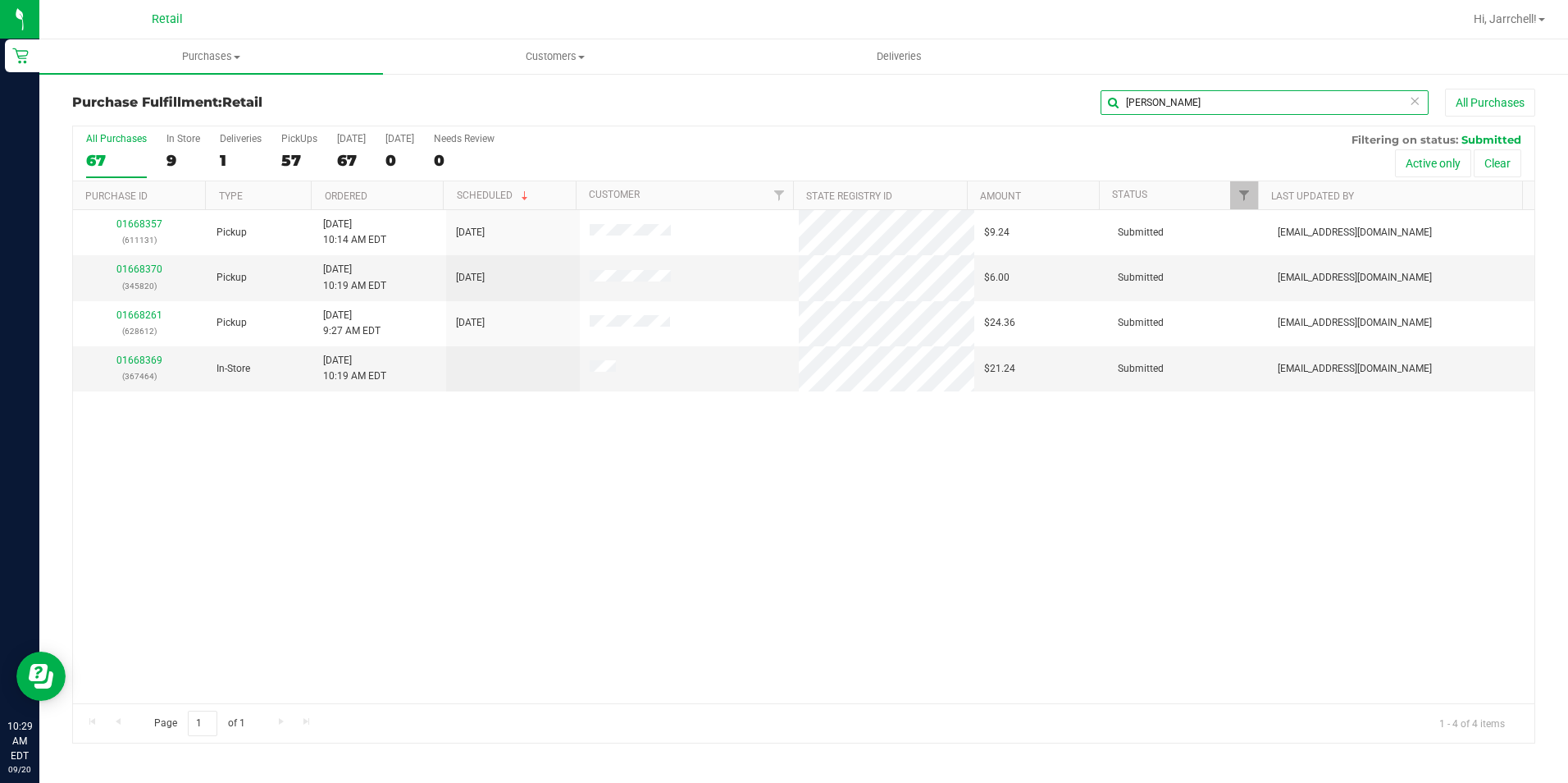
type input "[PERSON_NAME]"
click at [718, 459] on div "01668357 (611131) Pickup 9/20/2025 10:14 AM EDT 9/20/2025 $9.24 Submitted aiqec…" at bounding box center [803, 457] width 1461 height 493
click at [691, 463] on div "01668357 (611131) Pickup 9/20/2025 10:14 AM EDT 9/20/2025 $9.24 Submitted aiqec…" at bounding box center [803, 457] width 1461 height 493
click at [405, 460] on div "01668357 (611131) Pickup 9/20/2025 10:14 AM EDT 9/20/2025 $9.24 Submitted aiqec…" at bounding box center [803, 457] width 1461 height 493
click at [437, 549] on div "01668357 (611131) Pickup 9/20/2025 10:14 AM EDT 9/20/2025 $9.24 Submitted aiqec…" at bounding box center [803, 457] width 1461 height 493
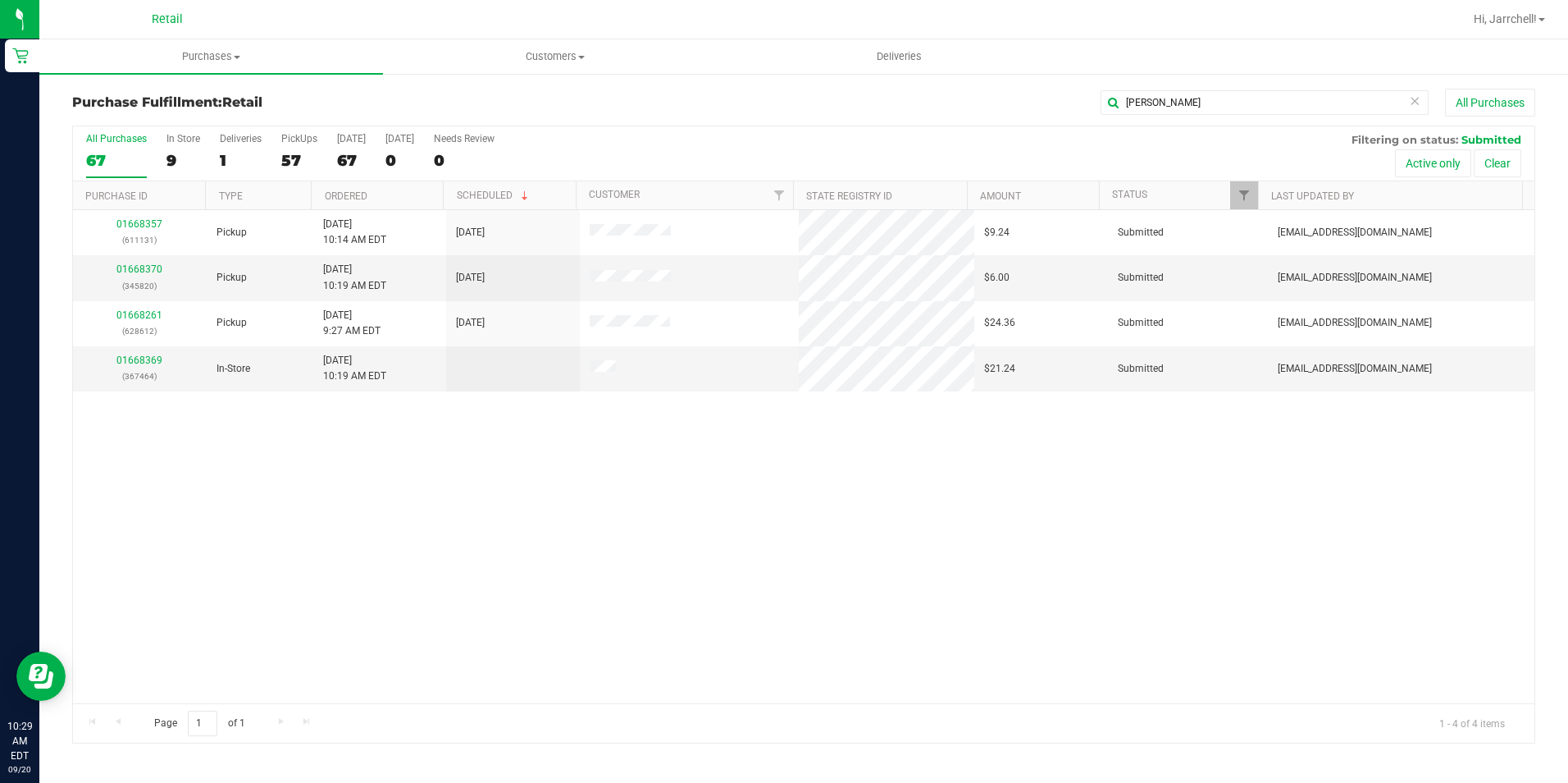
click at [427, 510] on div "01668357 (611131) Pickup 9/20/2025 10:14 AM EDT 9/20/2025 $9.24 Submitted aiqec…" at bounding box center [803, 457] width 1461 height 493
click at [164, 362] on div "01668369 (367464)" at bounding box center [140, 368] width 114 height 31
click at [159, 359] on link "01668369" at bounding box center [140, 360] width 46 height 12
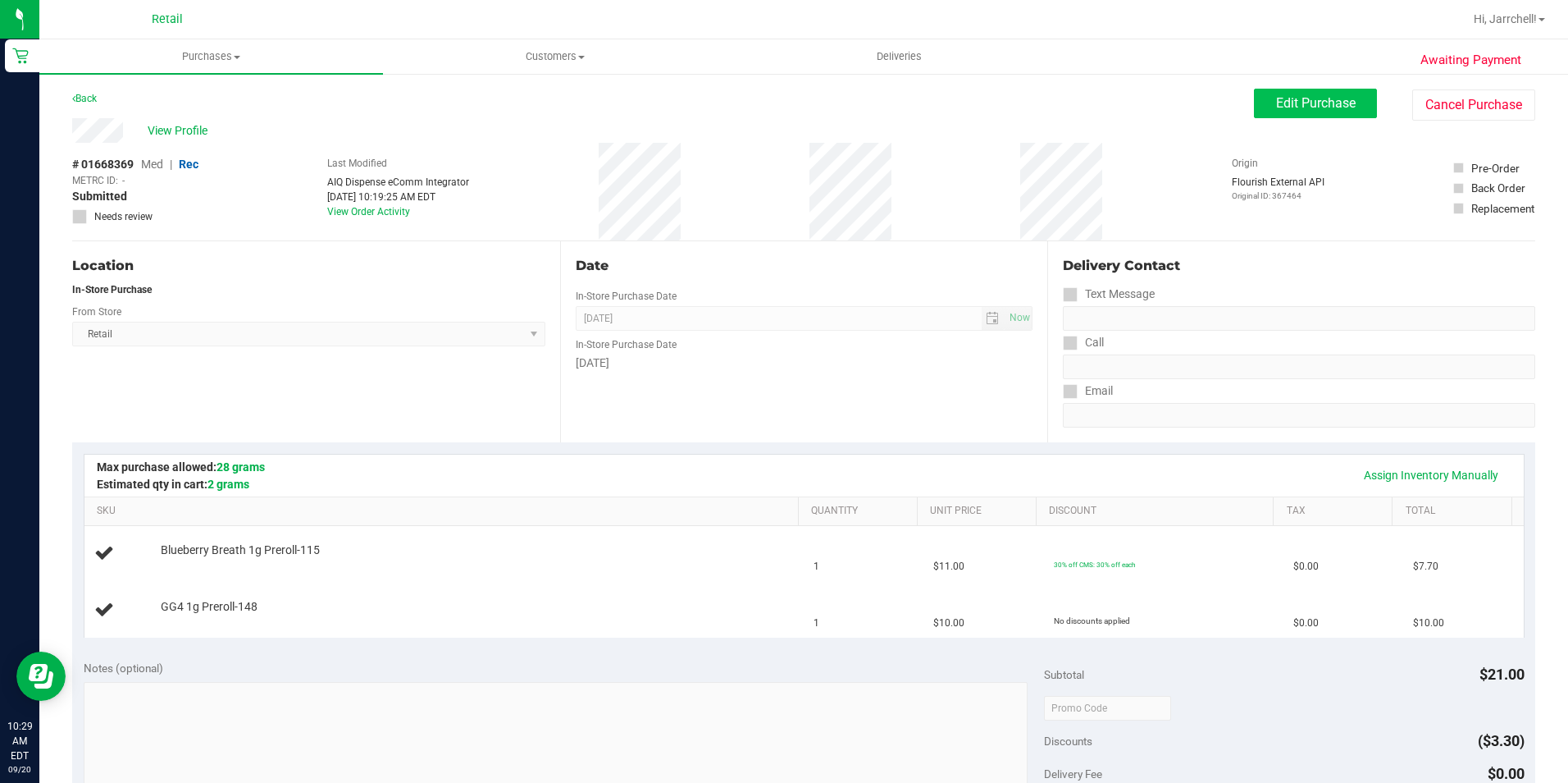
drag, startPoint x: 1315, startPoint y: 215, endPoint x: 1317, endPoint y: 109, distance: 106.0
click at [1313, 209] on div "# 01668369 Med | Rec METRC ID: - Submitted Needs review Last Modified AIQ Dispe…" at bounding box center [803, 192] width 1463 height 98
click at [1329, 100] on span "Edit Purchase" at bounding box center [1316, 103] width 80 height 16
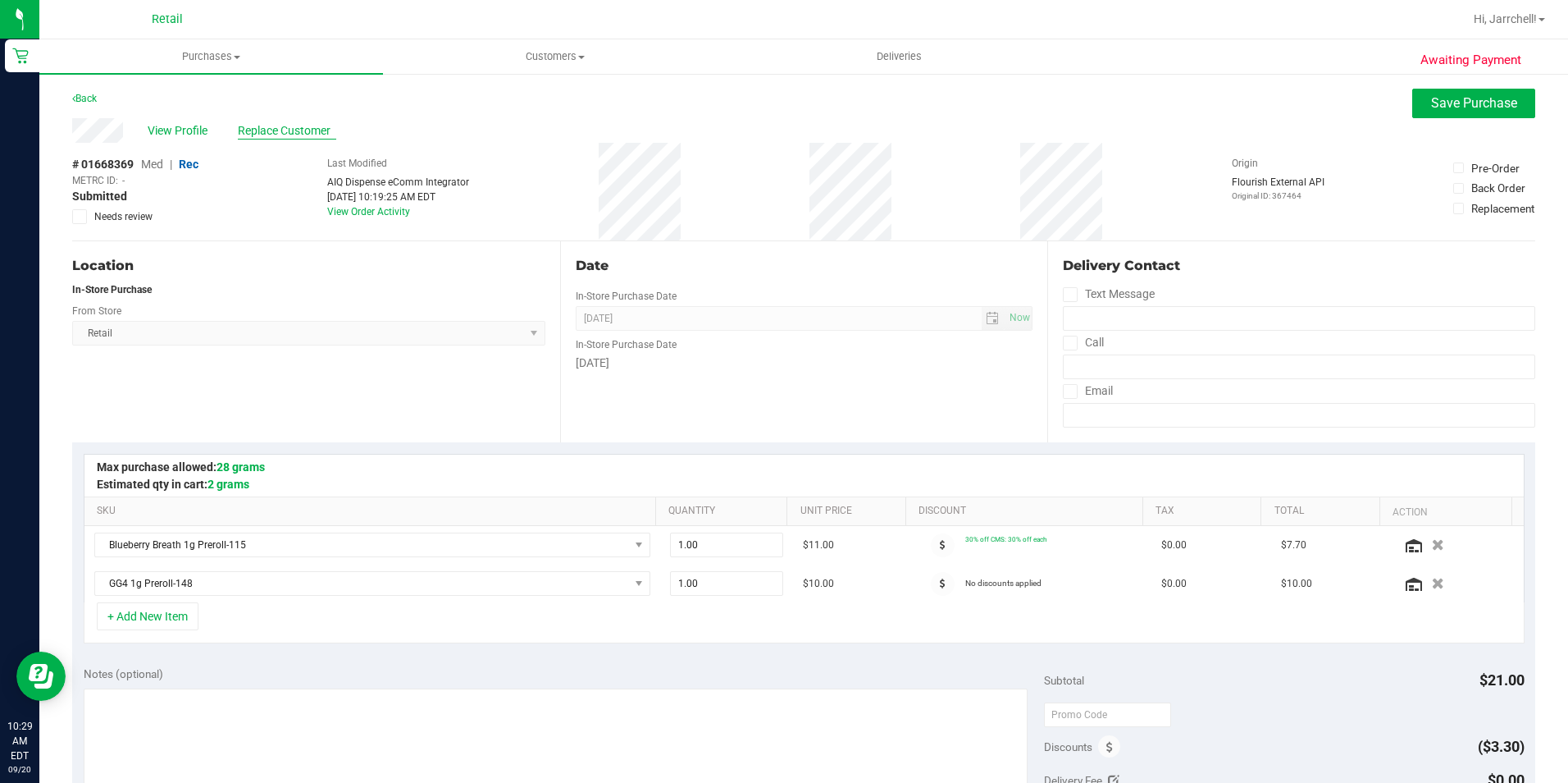
drag, startPoint x: 535, startPoint y: 154, endPoint x: 305, endPoint y: 122, distance: 232.2
click at [305, 123] on span "Replace Customer" at bounding box center [287, 131] width 99 height 17
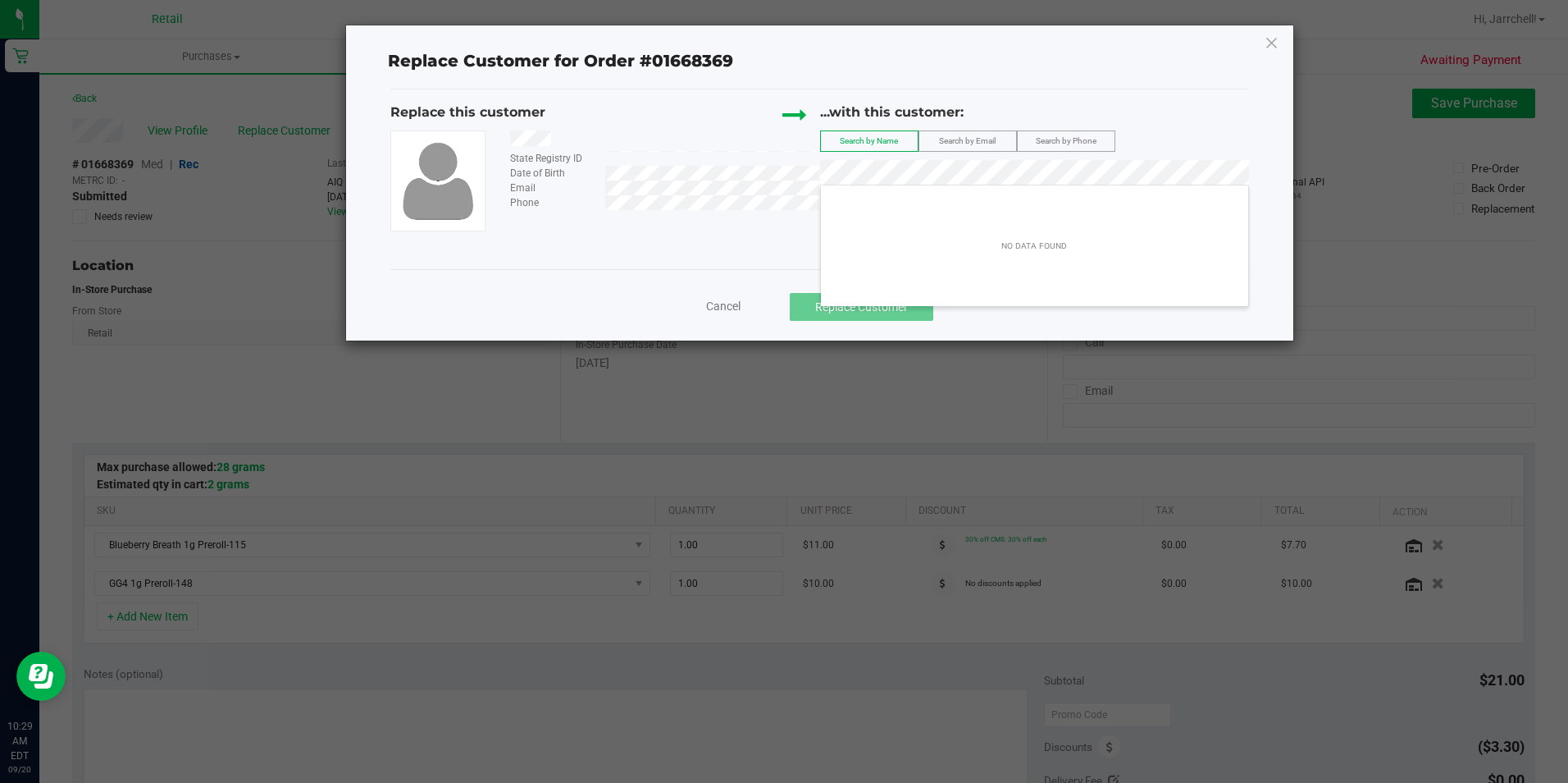
click at [881, 86] on div "Replace Customer for Order #01668369" at bounding box center [819, 61] width 858 height 57
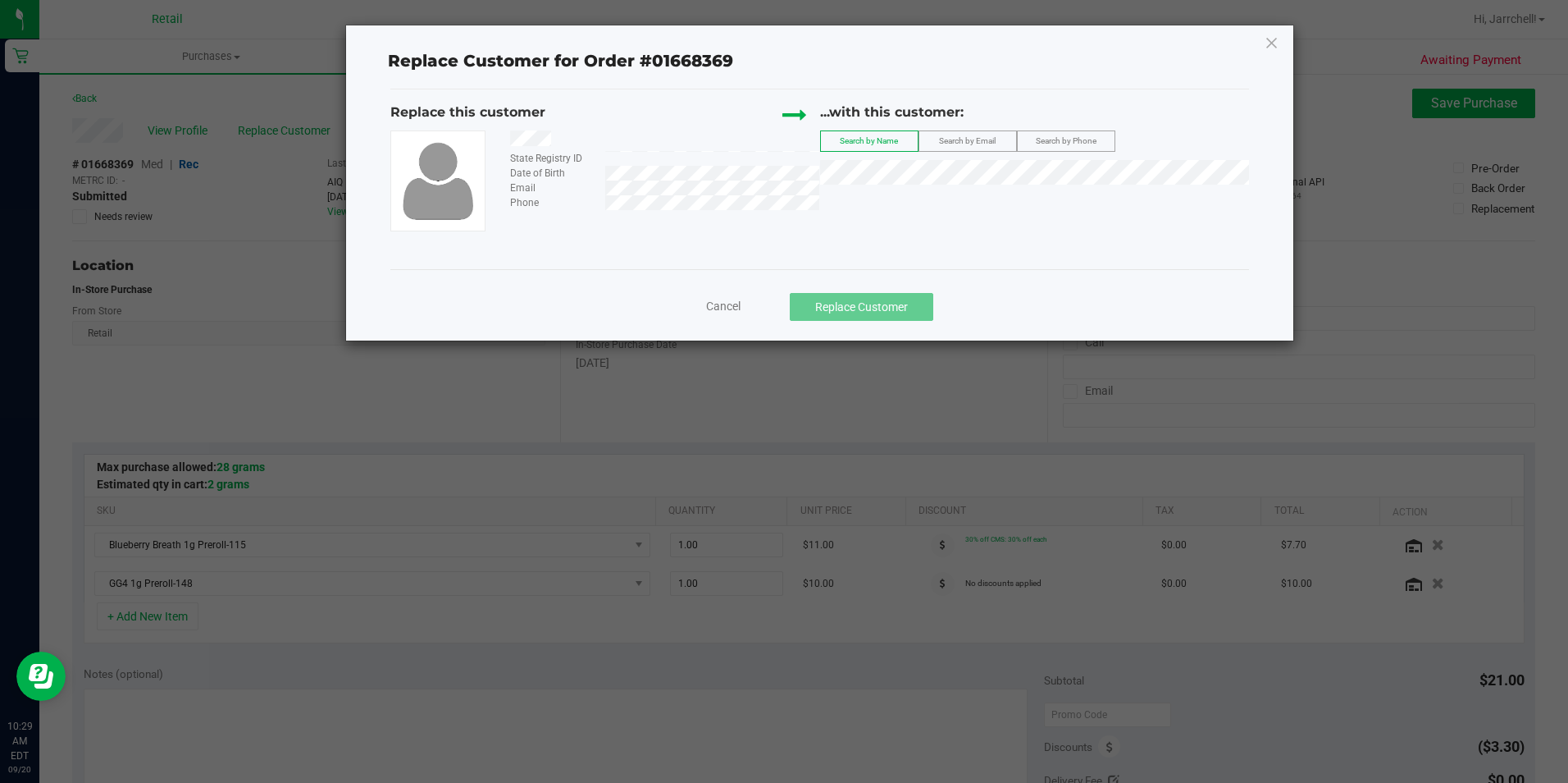
click at [1277, 43] on icon at bounding box center [1272, 43] width 15 height 26
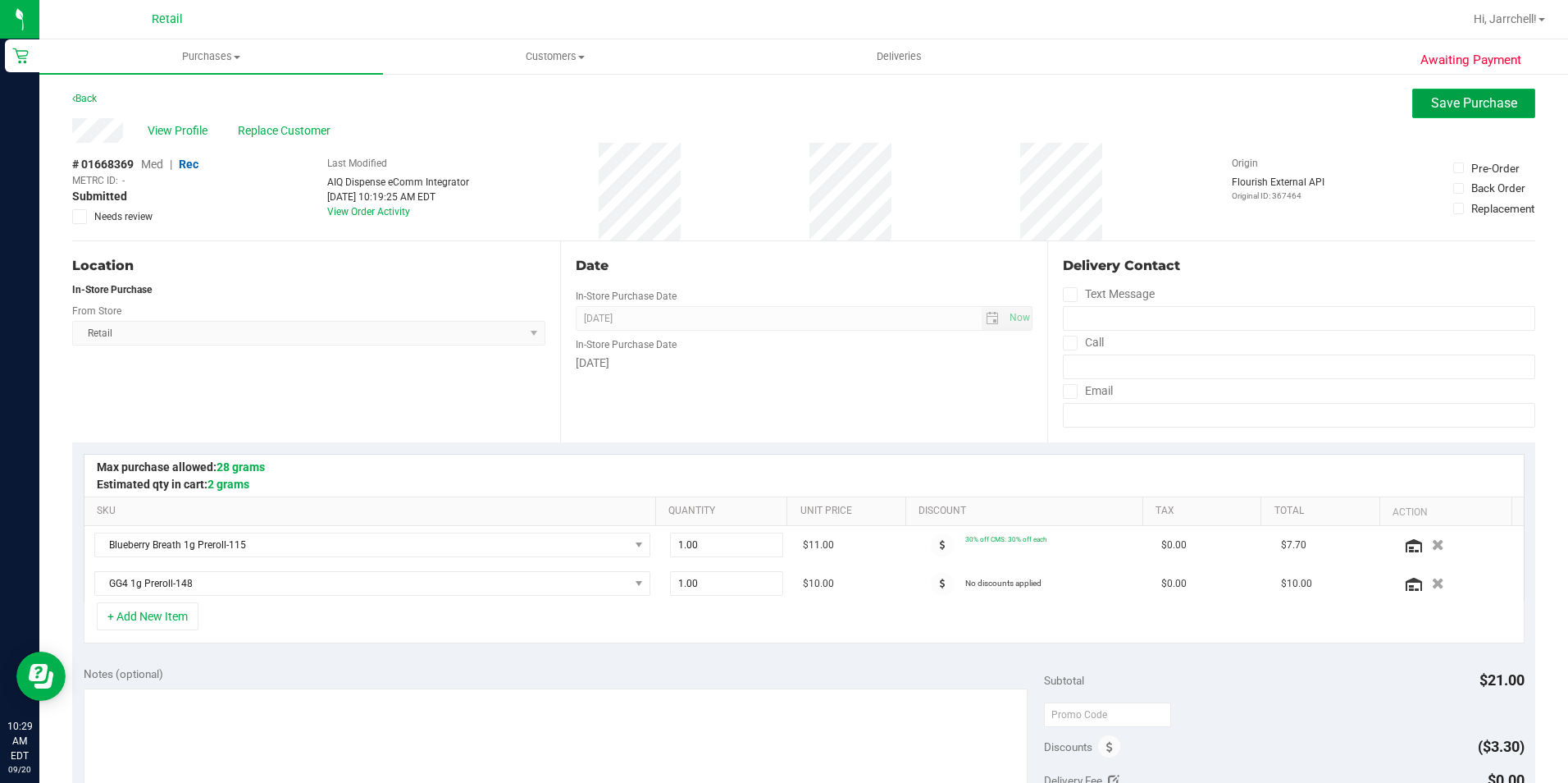
click at [1460, 100] on span "Save Purchase" at bounding box center [1474, 103] width 86 height 16
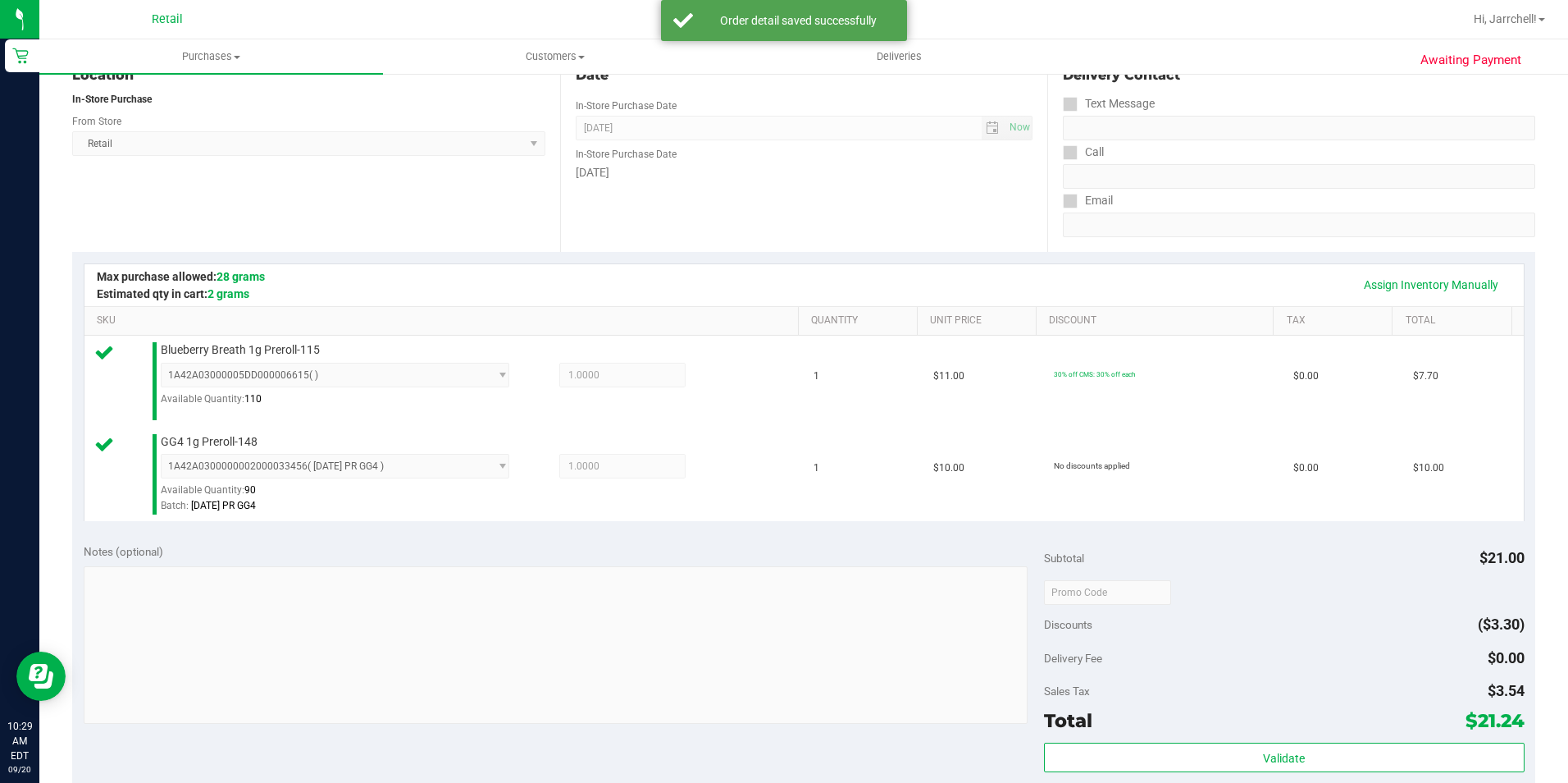
scroll to position [410, 0]
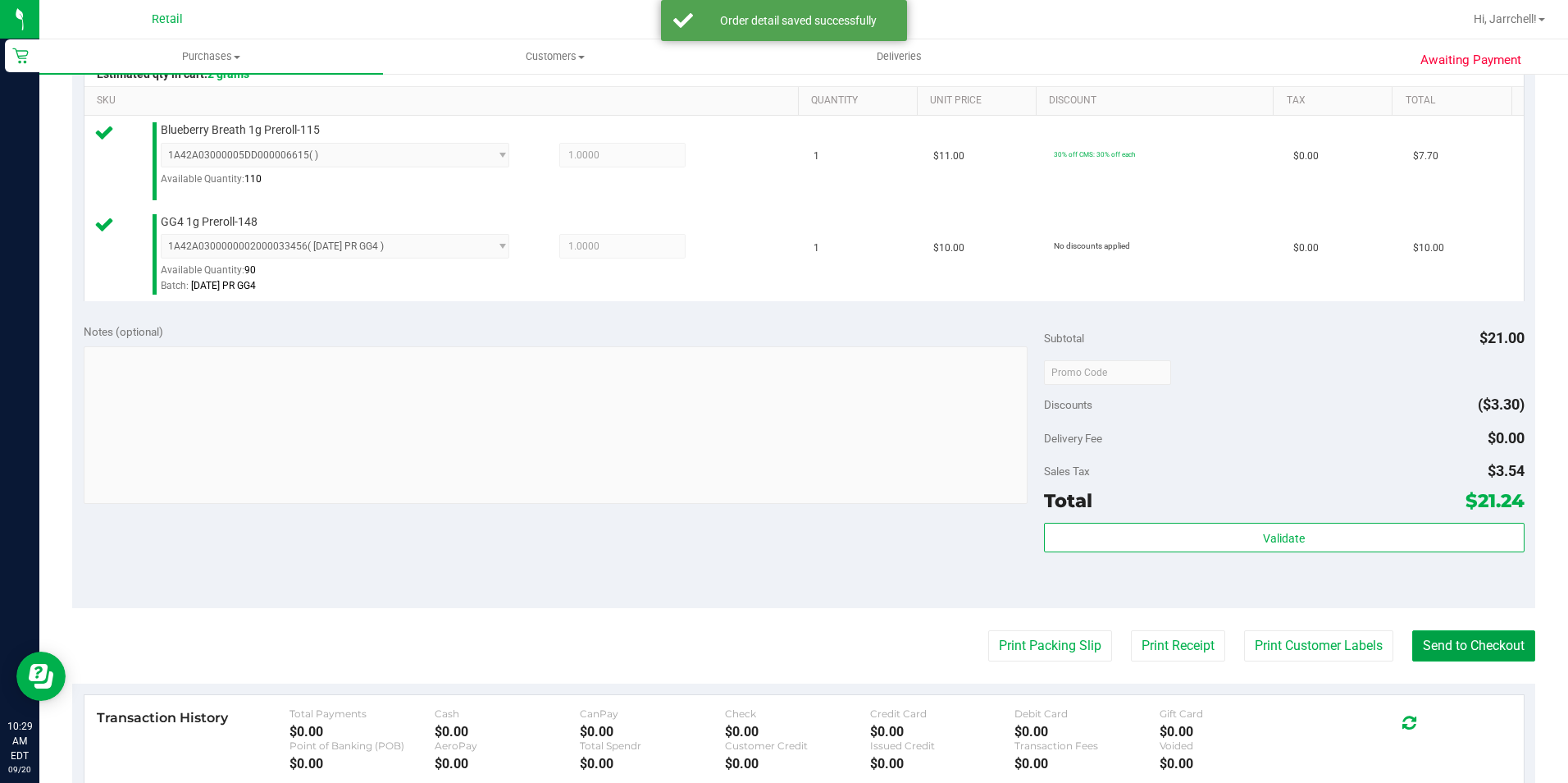
drag, startPoint x: 1477, startPoint y: 645, endPoint x: 1368, endPoint y: 596, distance: 119.5
click at [1477, 644] on button "Send to Checkout" at bounding box center [1473, 645] width 123 height 31
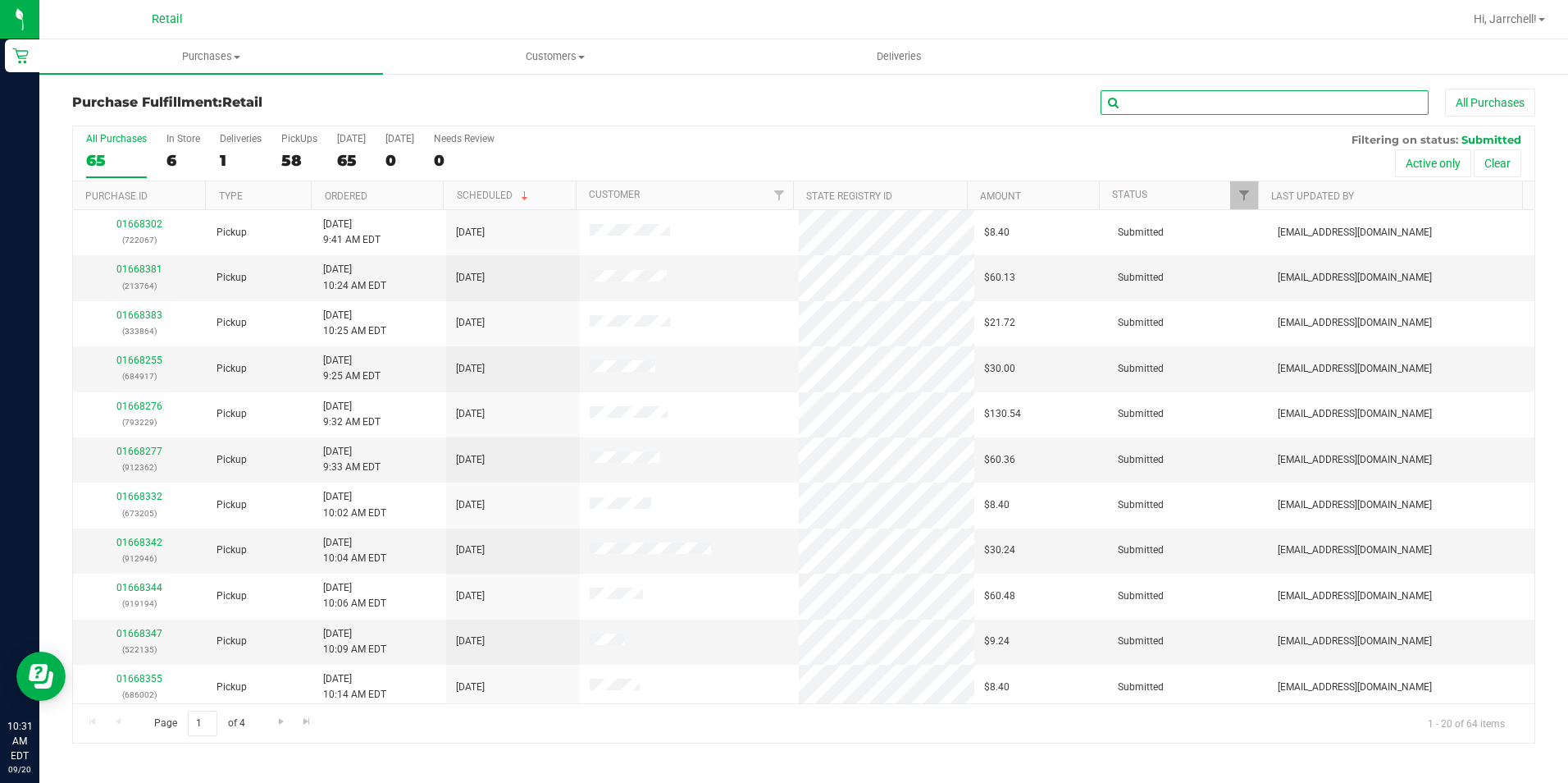
click at [1193, 106] on input "text" at bounding box center [1264, 103] width 328 height 25
type input "r"
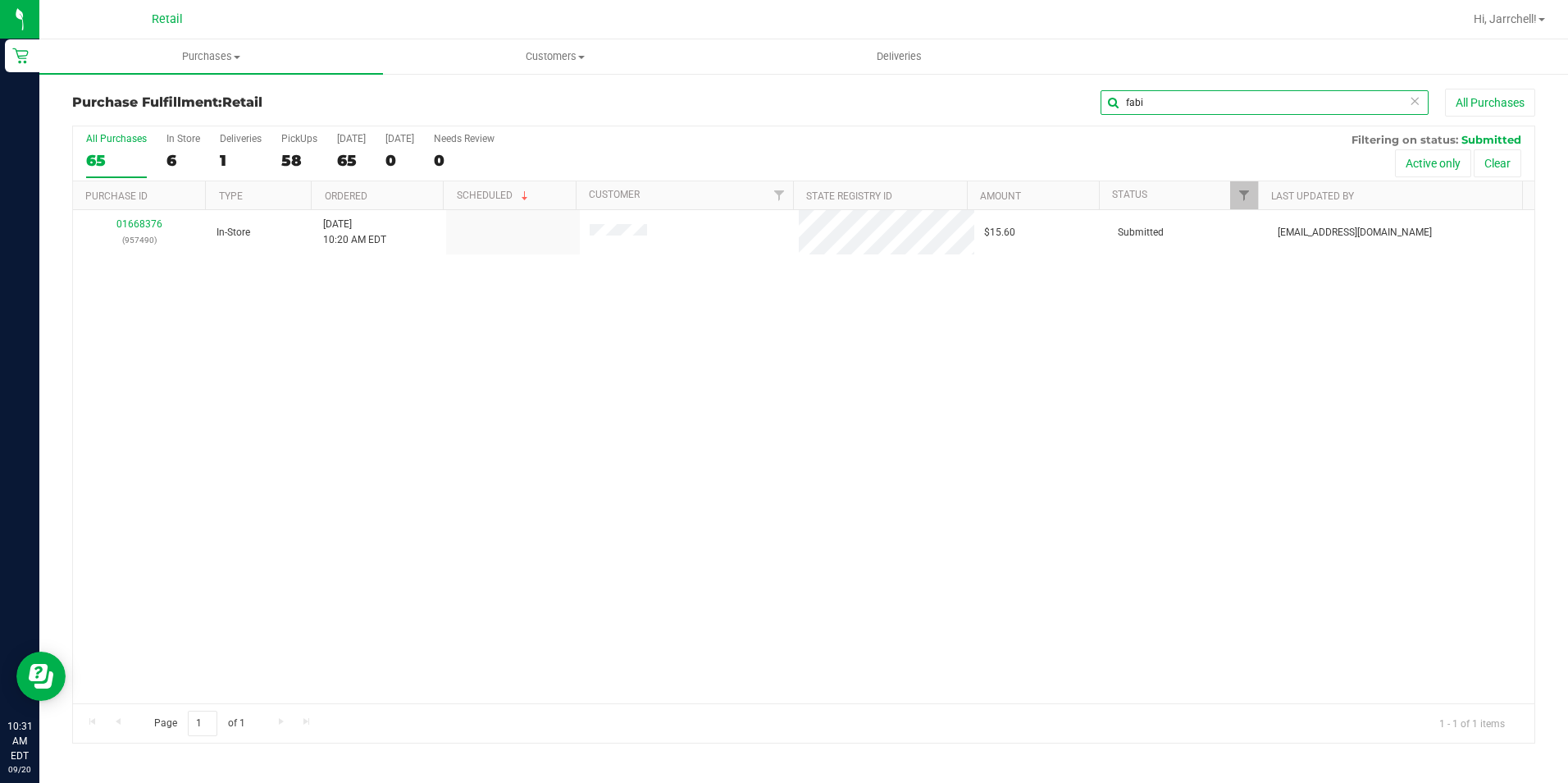
type input "fabi"
click at [803, 370] on div "01668376 (957490) In-Store 9/20/2025 10:20 AM EDT $15.60 Submitted aiqecomm@sla…" at bounding box center [803, 457] width 1461 height 493
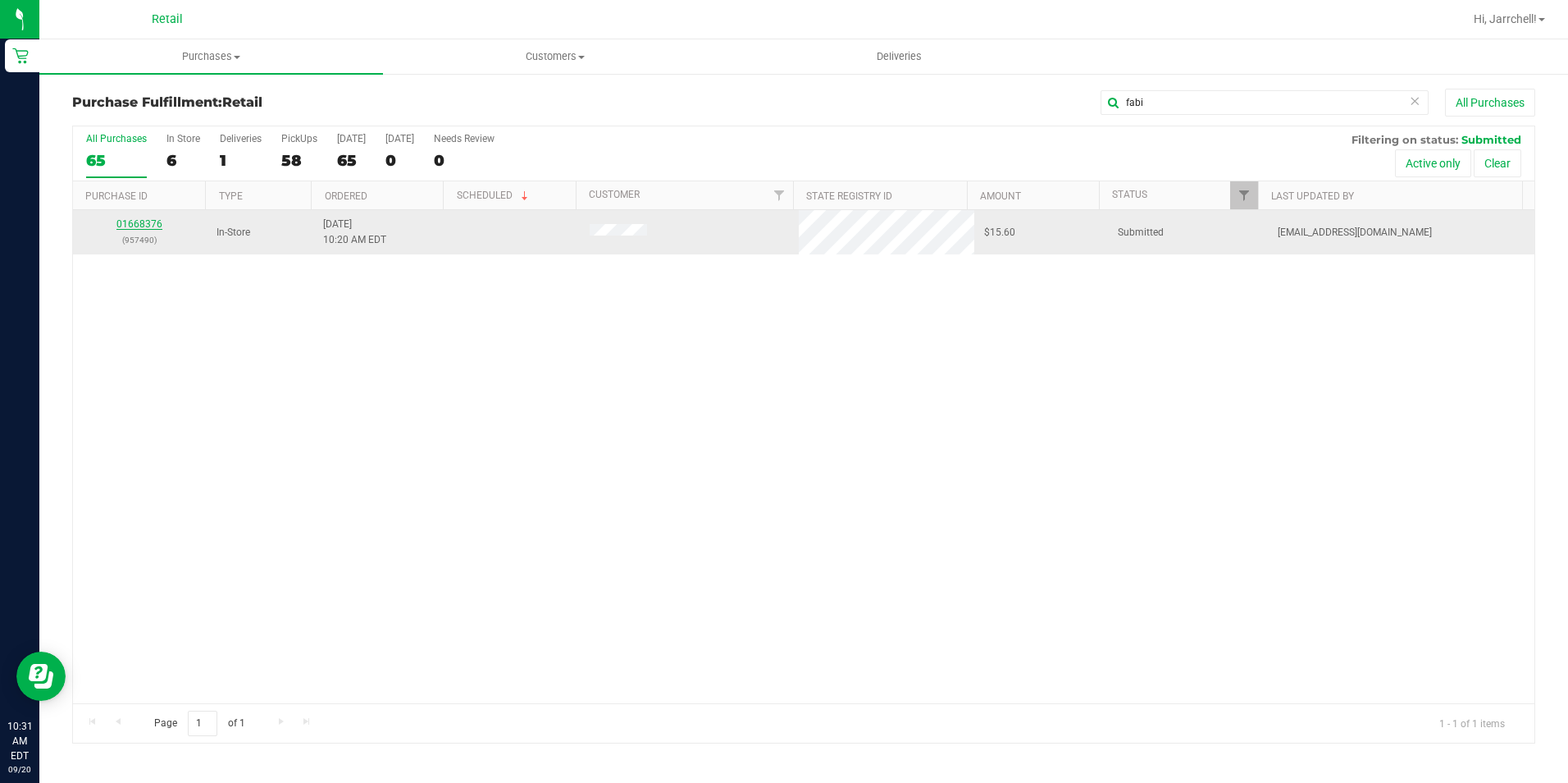
click at [142, 221] on link "01668376" at bounding box center [140, 224] width 46 height 12
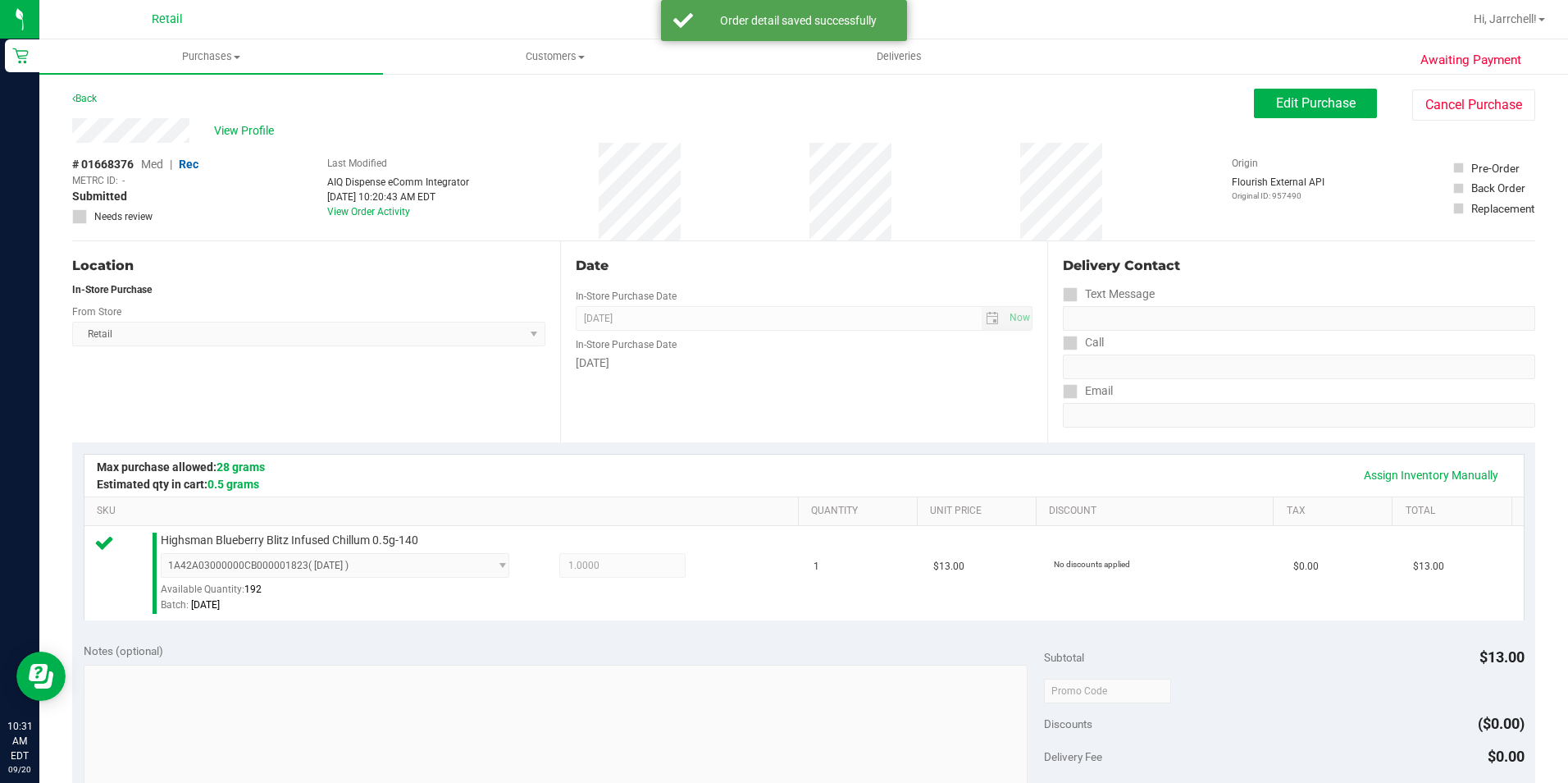
drag, startPoint x: 396, startPoint y: 387, endPoint x: 528, endPoint y: 405, distance: 133.2
click at [384, 387] on div "Location In-Store Purchase From Store Retail Select Store Retail" at bounding box center [316, 342] width 488 height 201
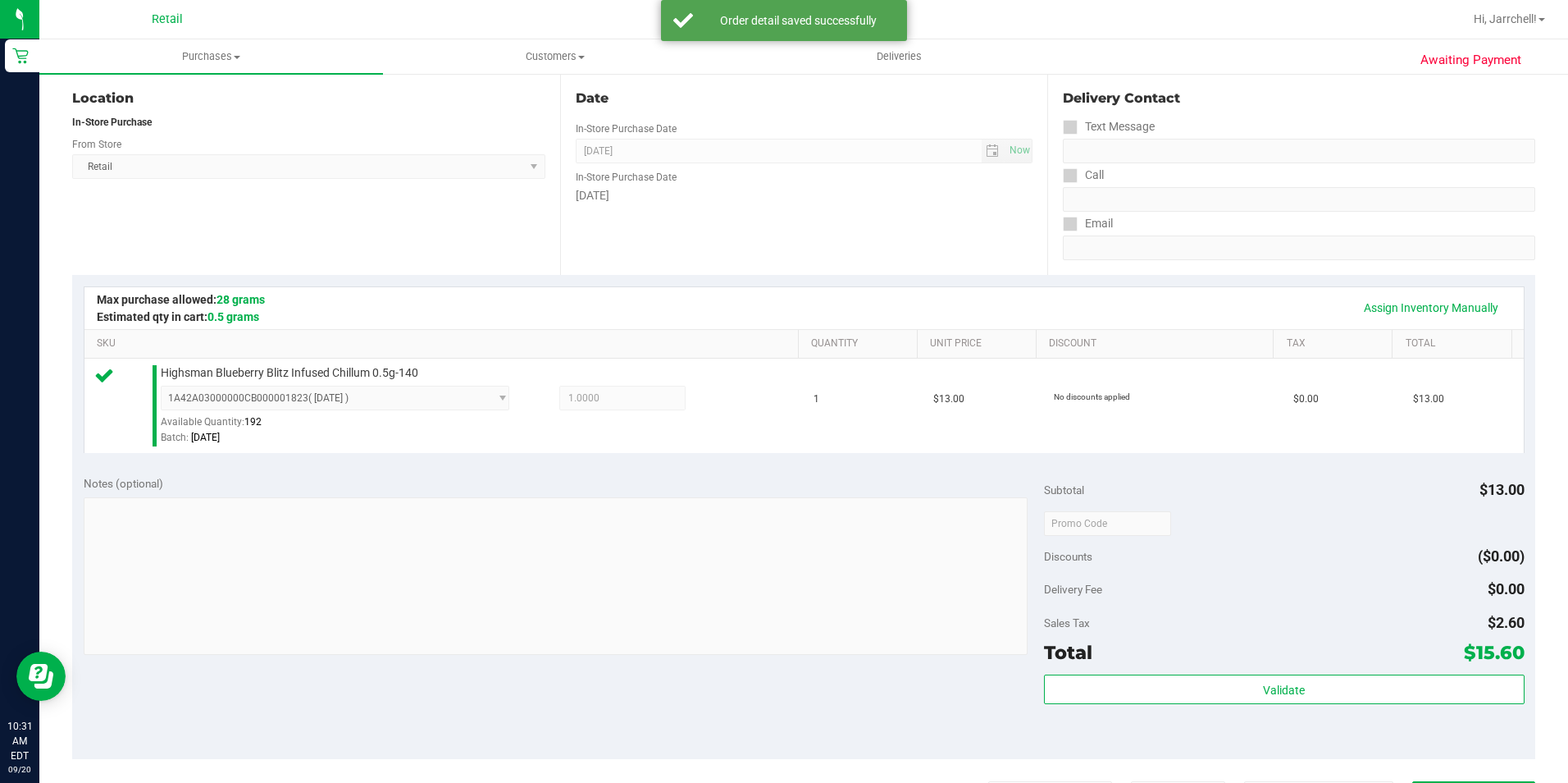
scroll to position [328, 0]
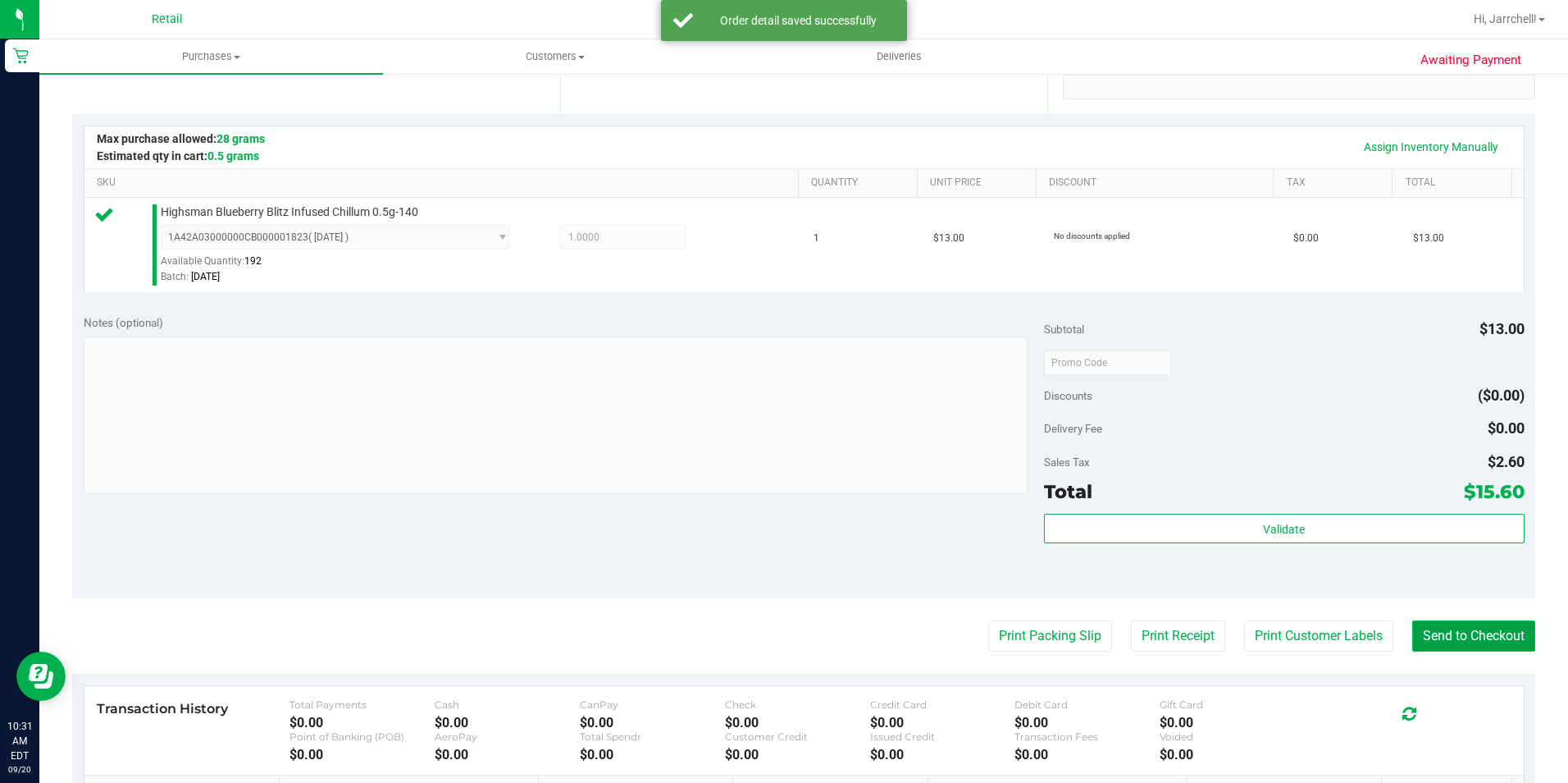
click at [1486, 640] on button "Send to Checkout" at bounding box center [1473, 635] width 123 height 31
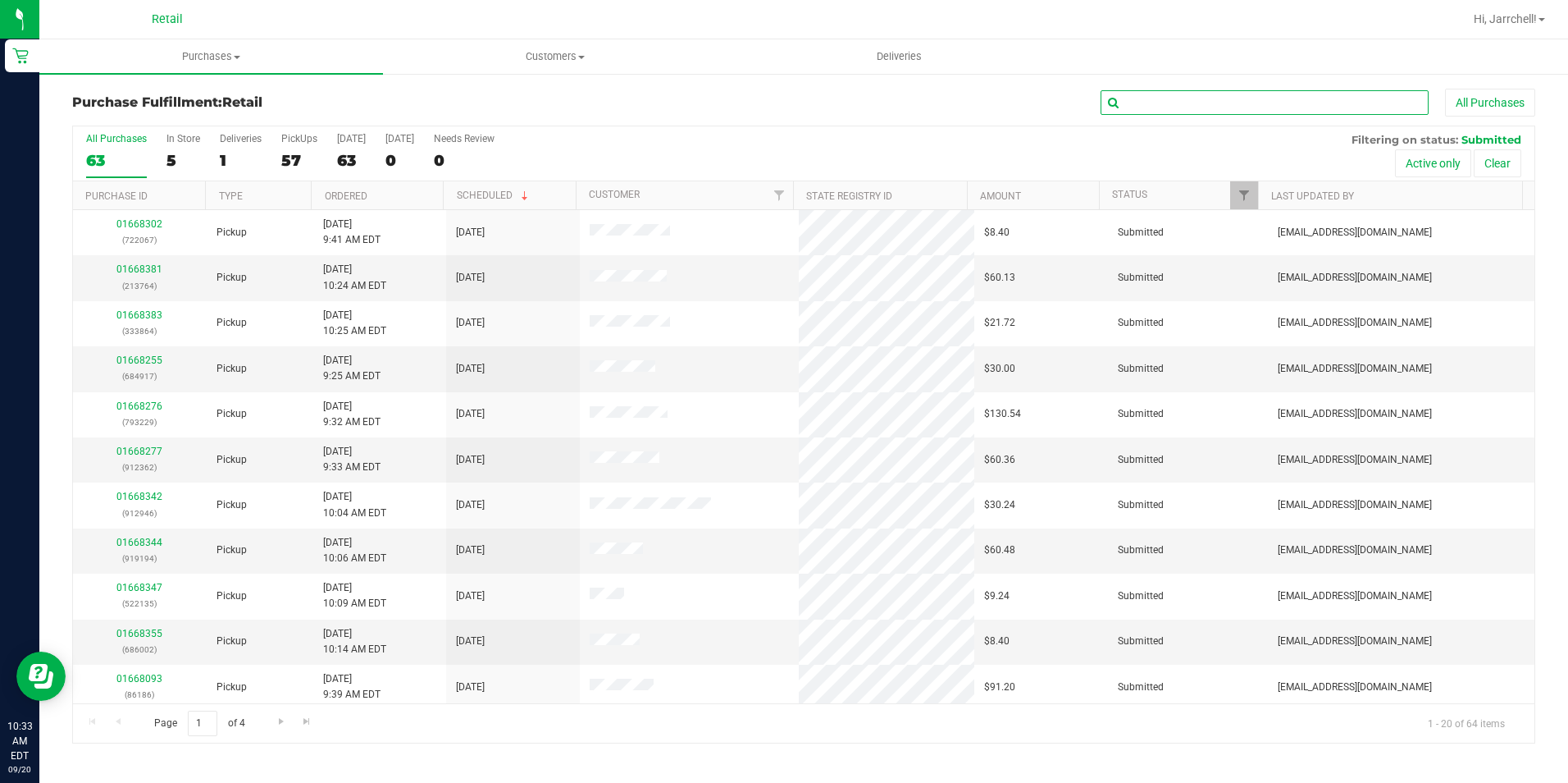
click at [1168, 104] on input "text" at bounding box center [1264, 103] width 328 height 25
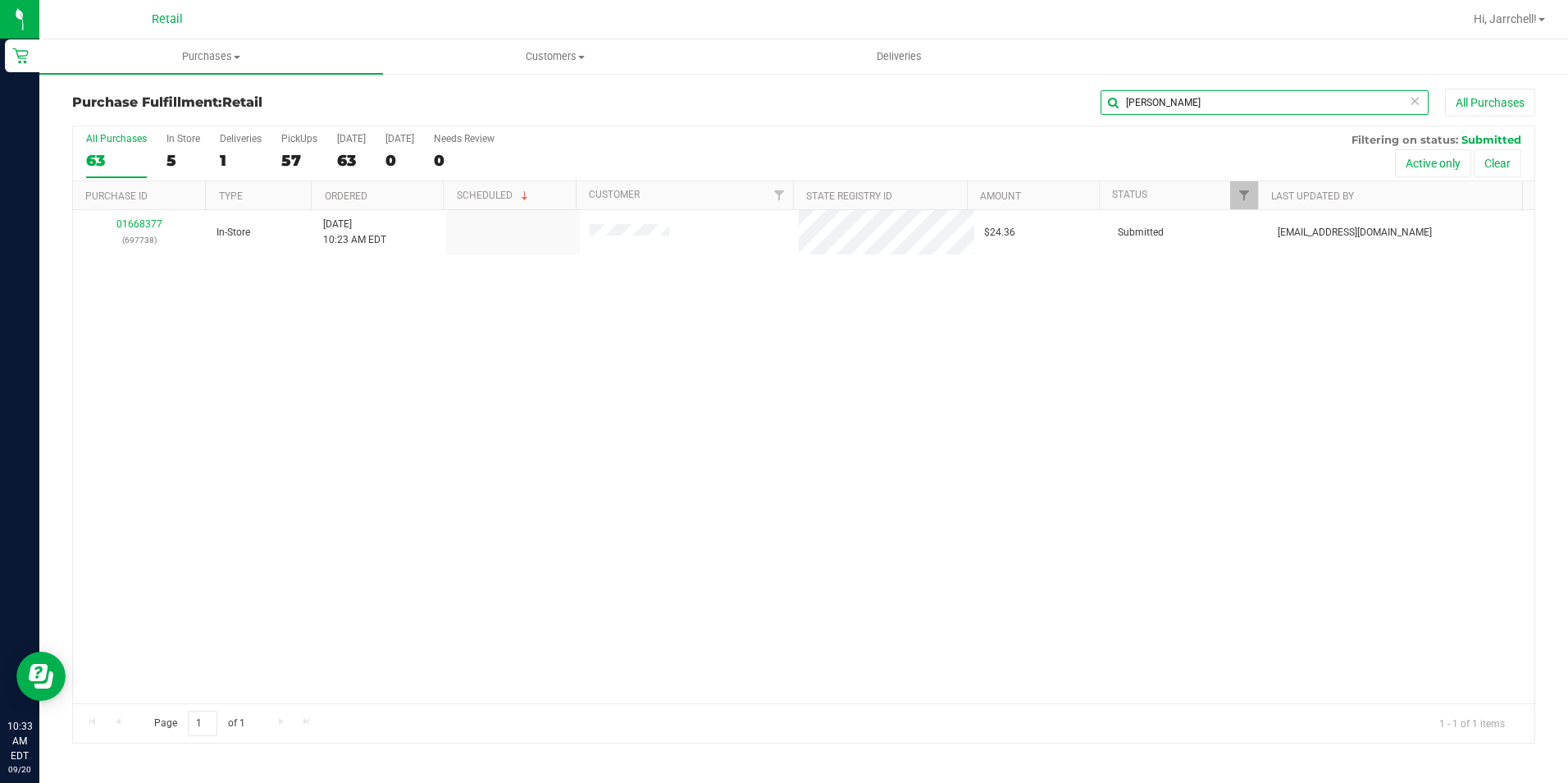
type input "alber"
click at [950, 334] on div "01668377 (697738) In-Store 9/20/2025 10:23 AM EDT $24.36 Submitted aiqecomm@sla…" at bounding box center [803, 457] width 1461 height 493
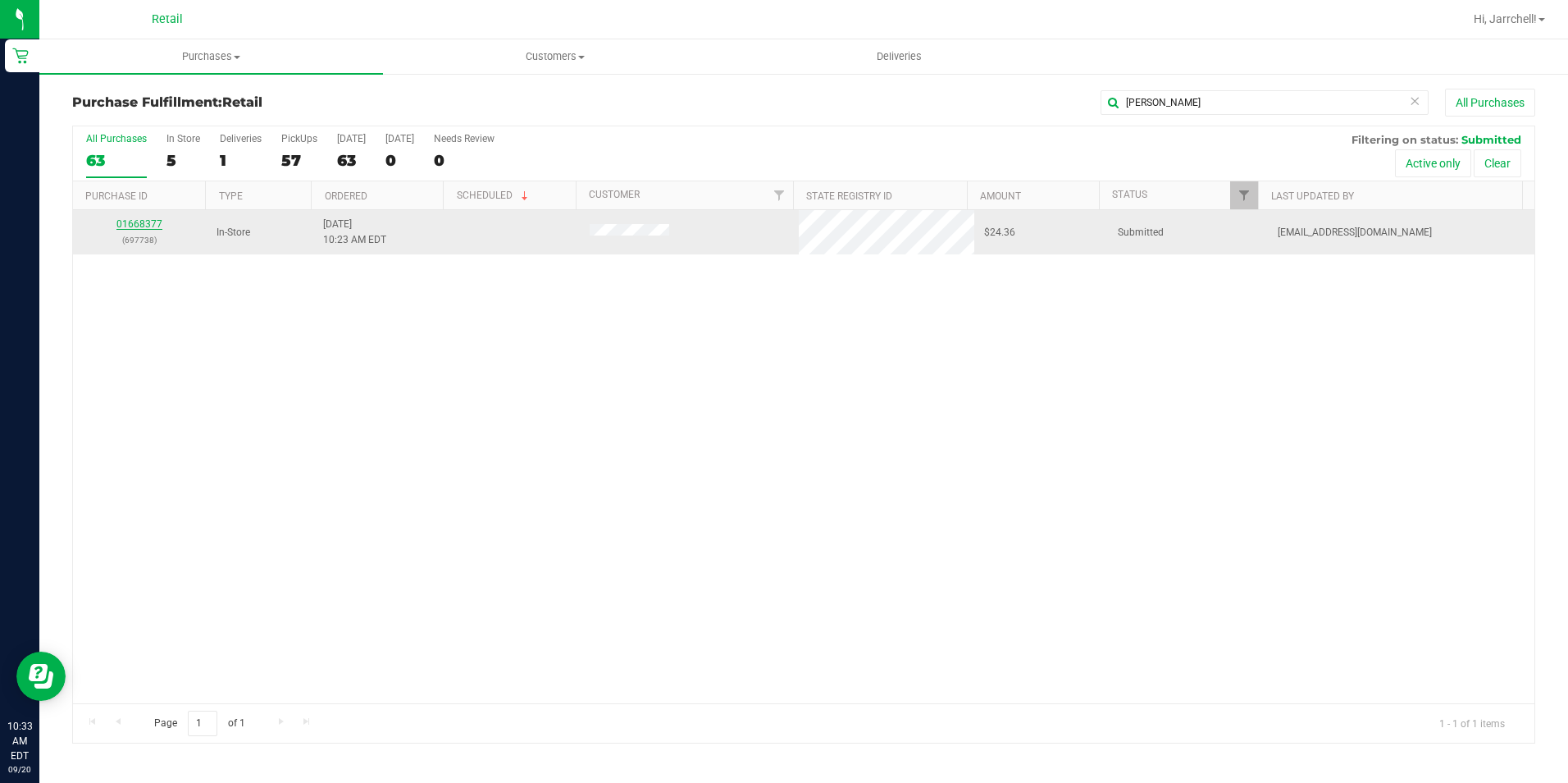
click at [157, 223] on link "01668377" at bounding box center [140, 224] width 46 height 12
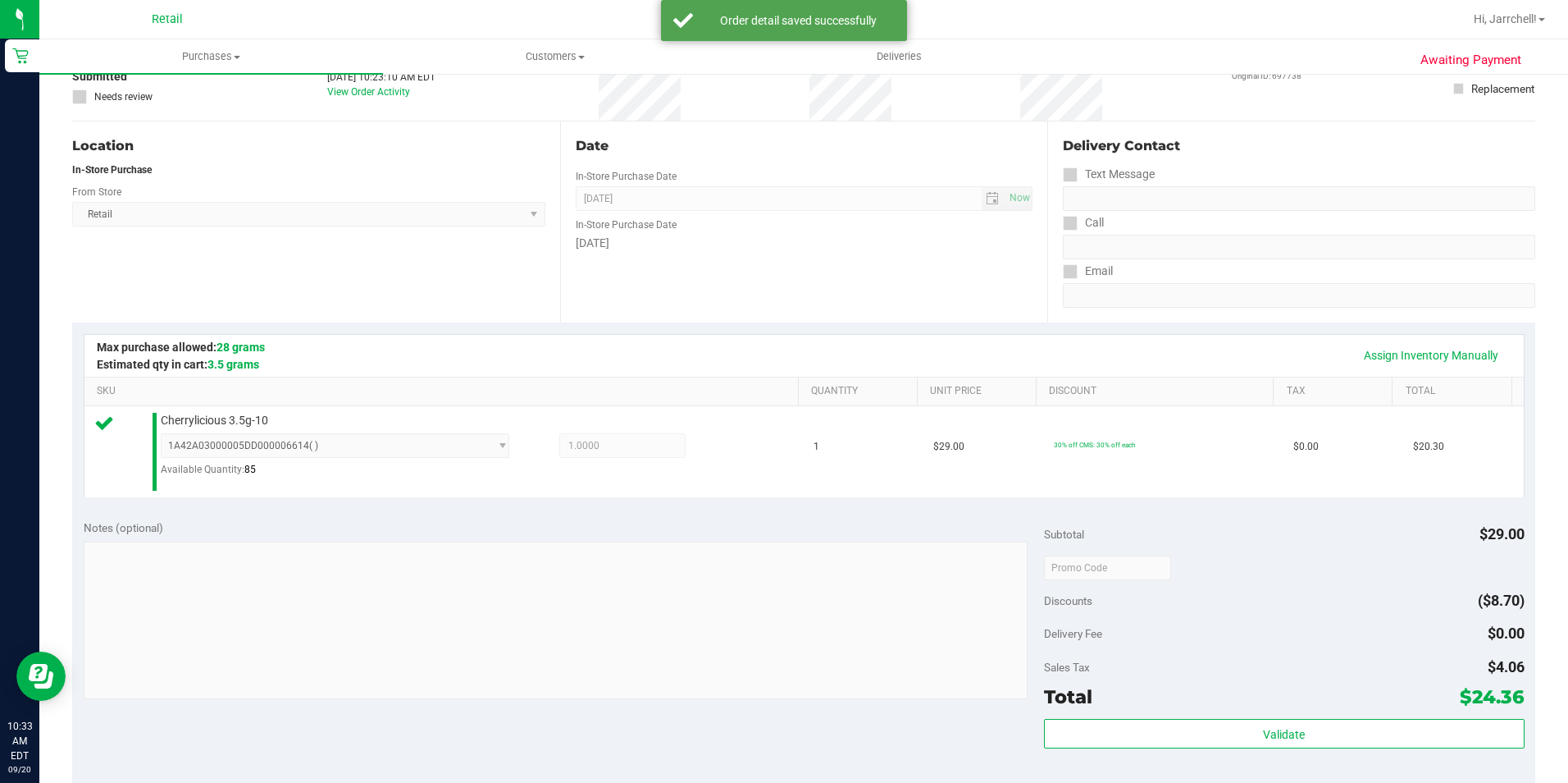
scroll to position [328, 0]
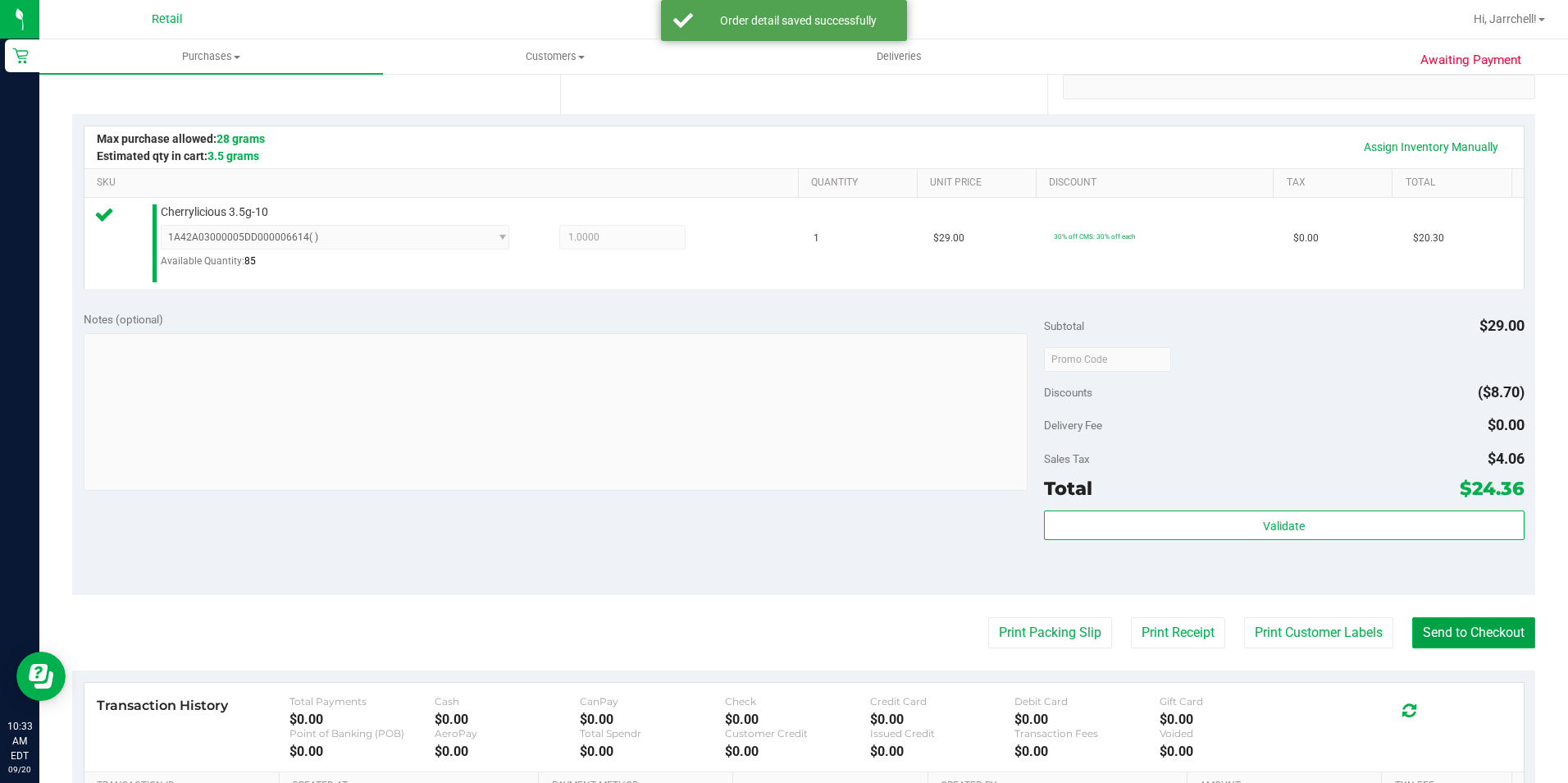
click at [1464, 630] on button "Send to Checkout" at bounding box center [1473, 632] width 123 height 31
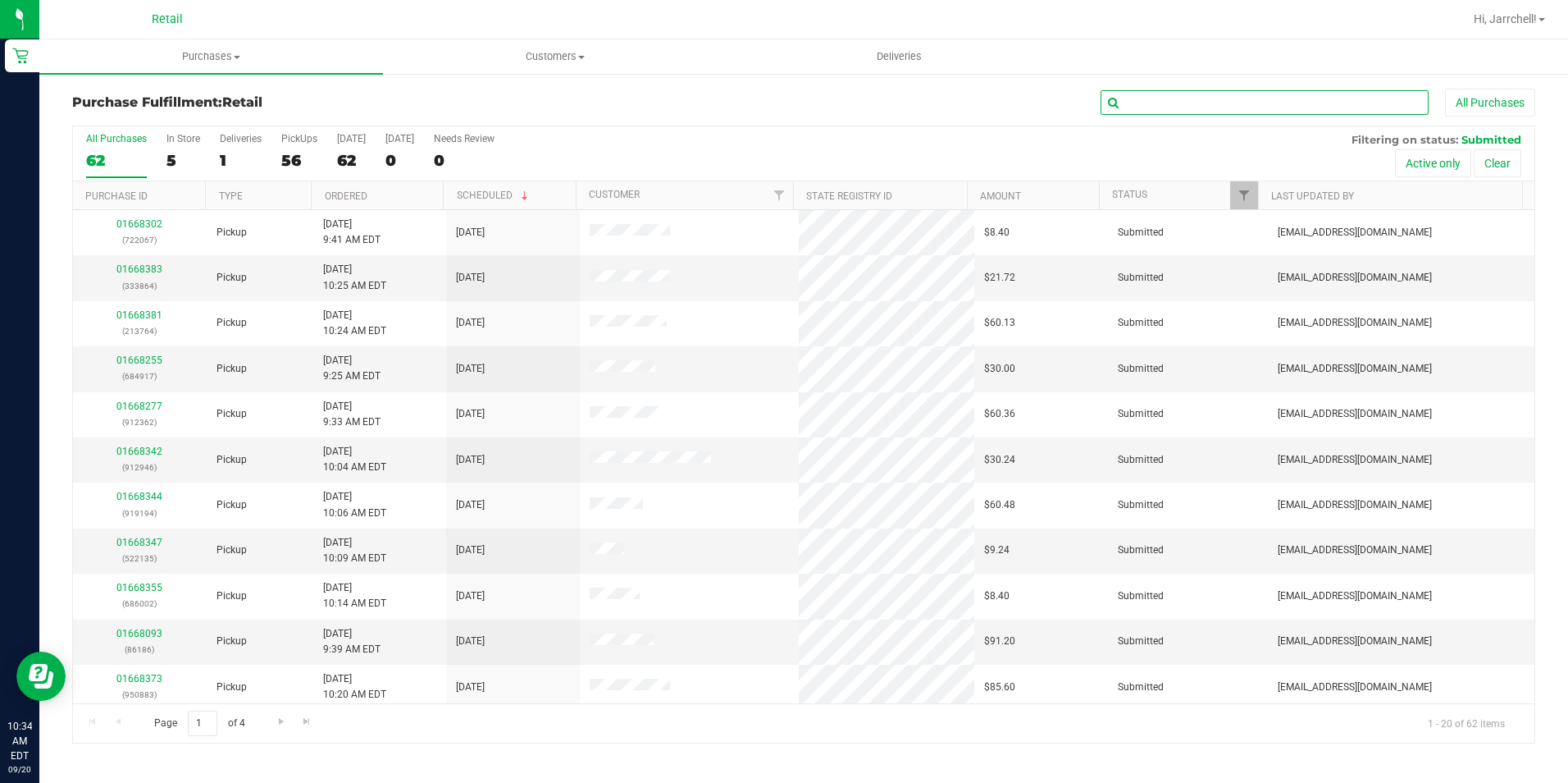
click at [1186, 100] on input "text" at bounding box center [1264, 103] width 328 height 25
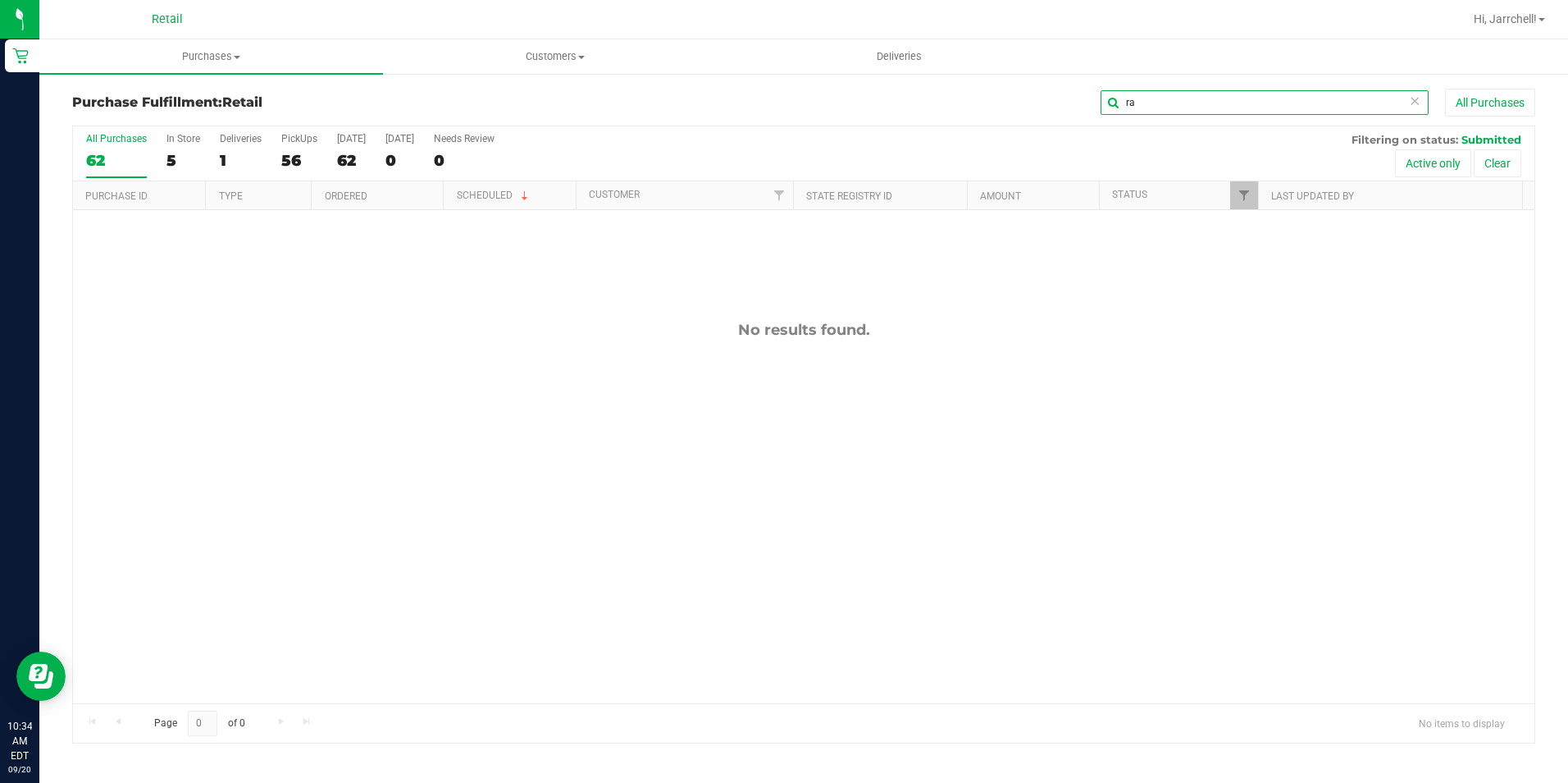
type input "r"
click at [1224, 94] on input "mald" at bounding box center [1264, 103] width 328 height 25
type input "anthon"
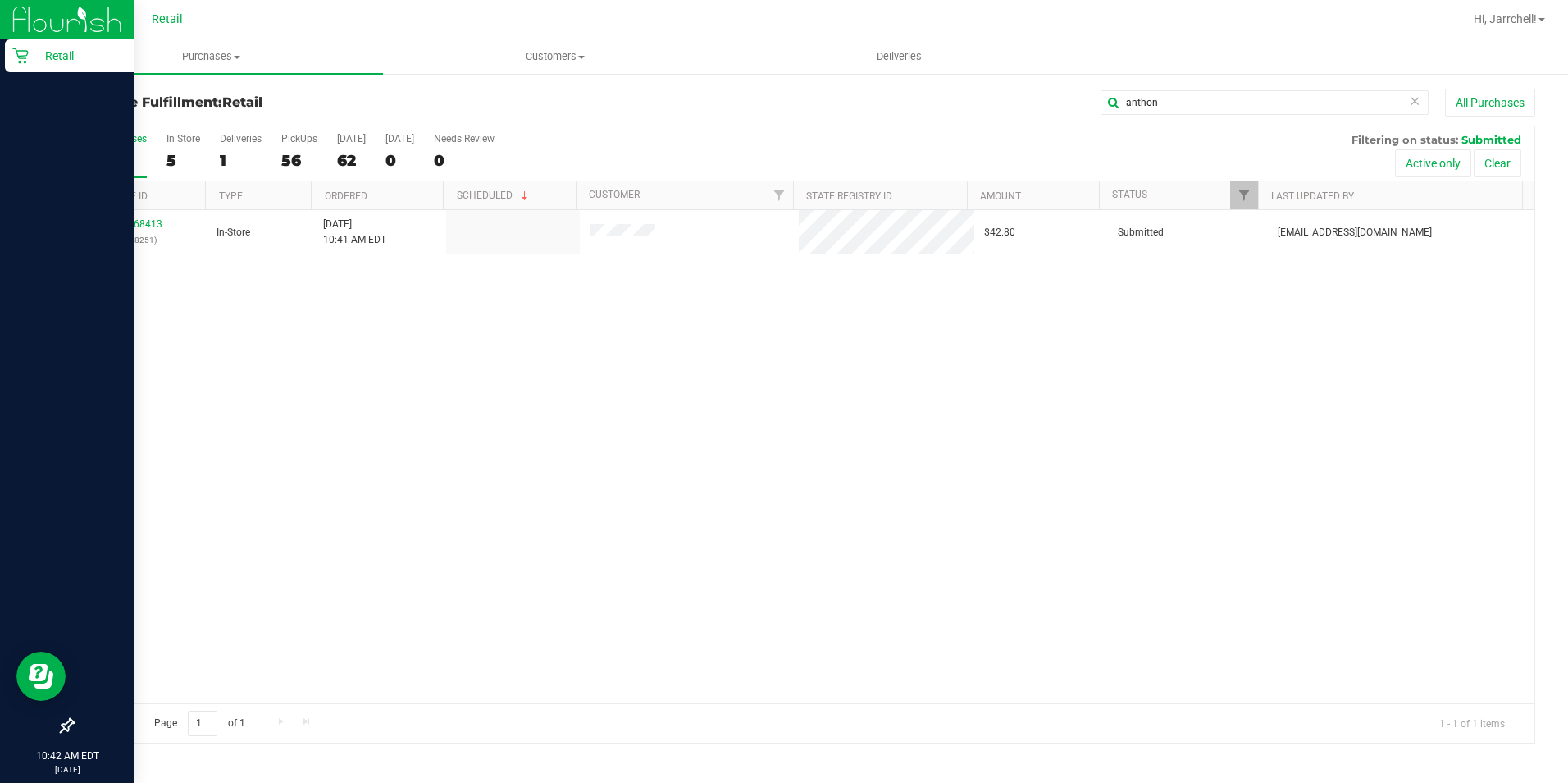
drag, startPoint x: 330, startPoint y: 540, endPoint x: 0, endPoint y: 243, distance: 444.0
click at [206, 475] on div "01668413 (328251) In-Store 9/20/2025 10:41 AM EDT $42.80 Submitted aiqecomm@sla…" at bounding box center [803, 457] width 1461 height 493
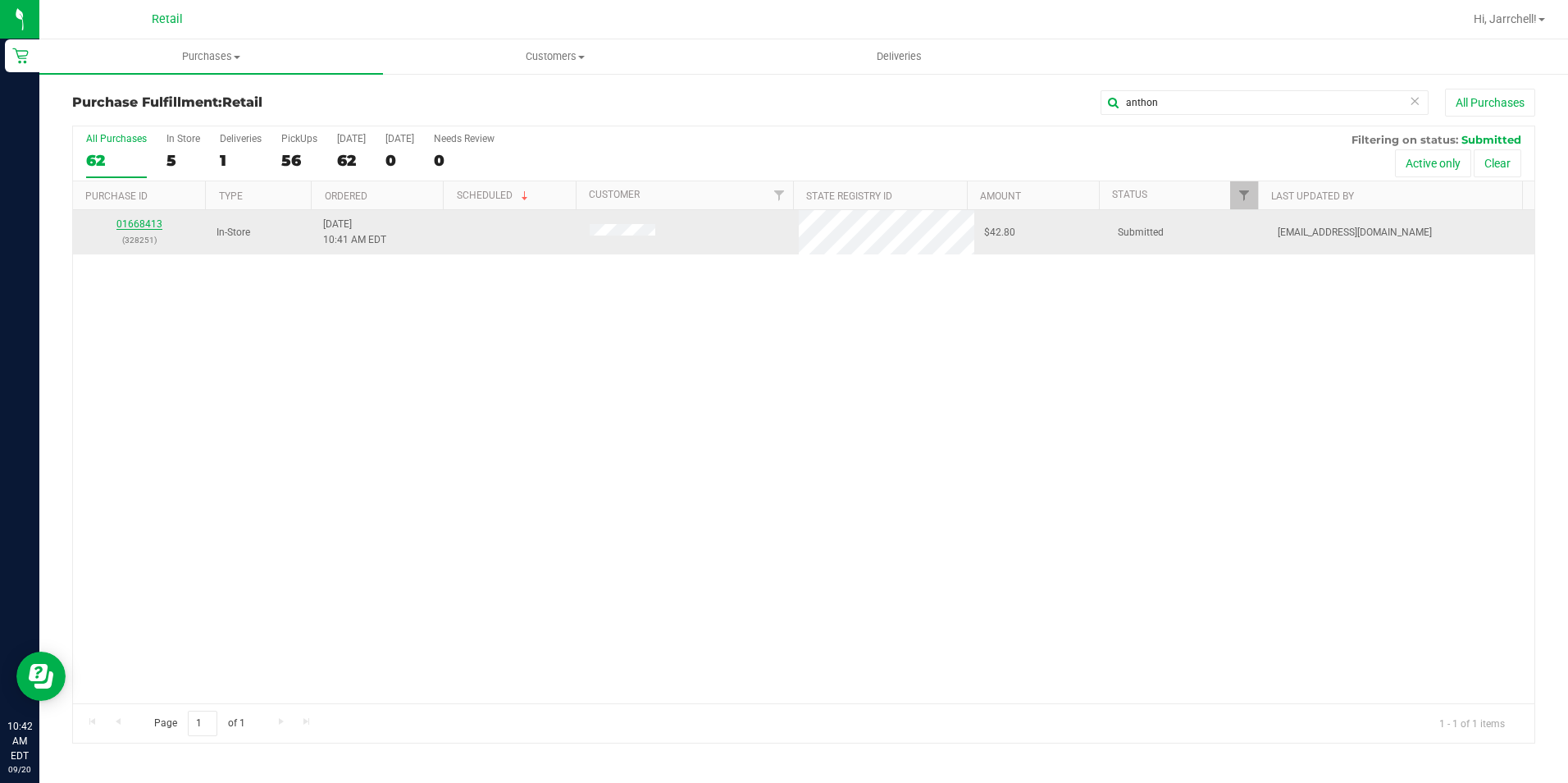
click at [156, 225] on link "01668413" at bounding box center [140, 224] width 46 height 12
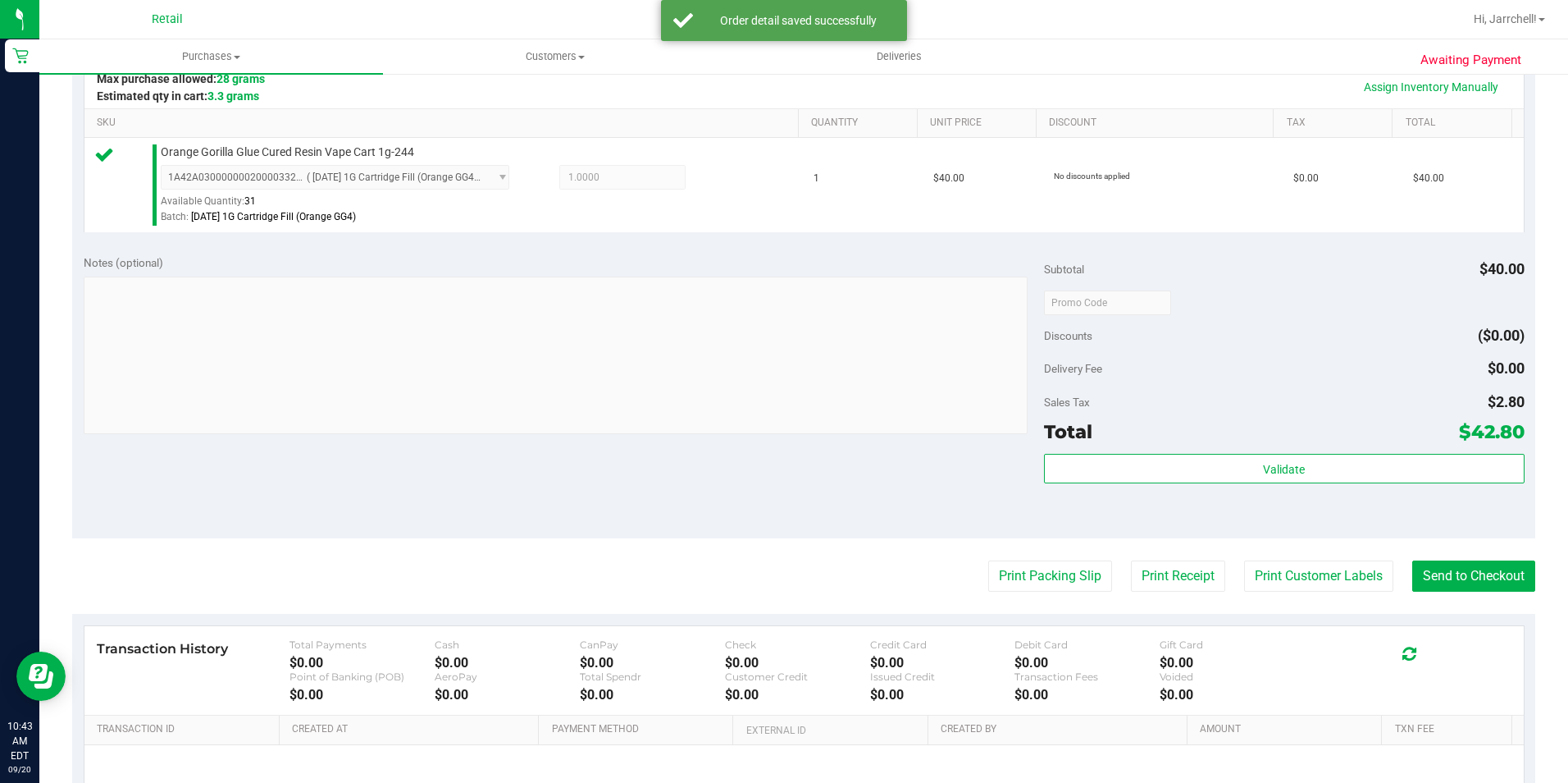
scroll to position [410, 0]
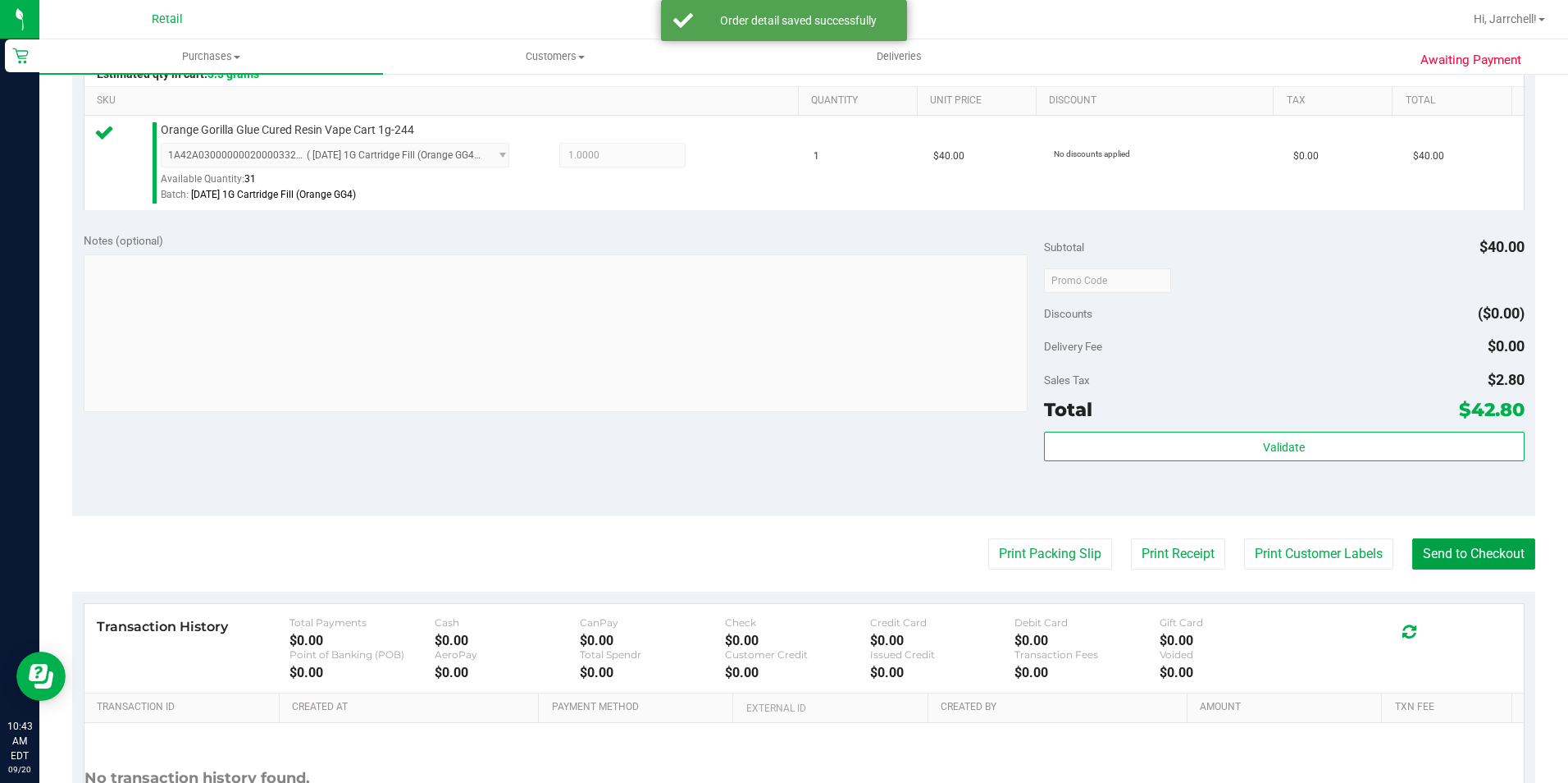
drag, startPoint x: 1482, startPoint y: 561, endPoint x: 798, endPoint y: 360, distance: 712.9
click at [1481, 560] on button "Send to Checkout" at bounding box center [1473, 554] width 123 height 31
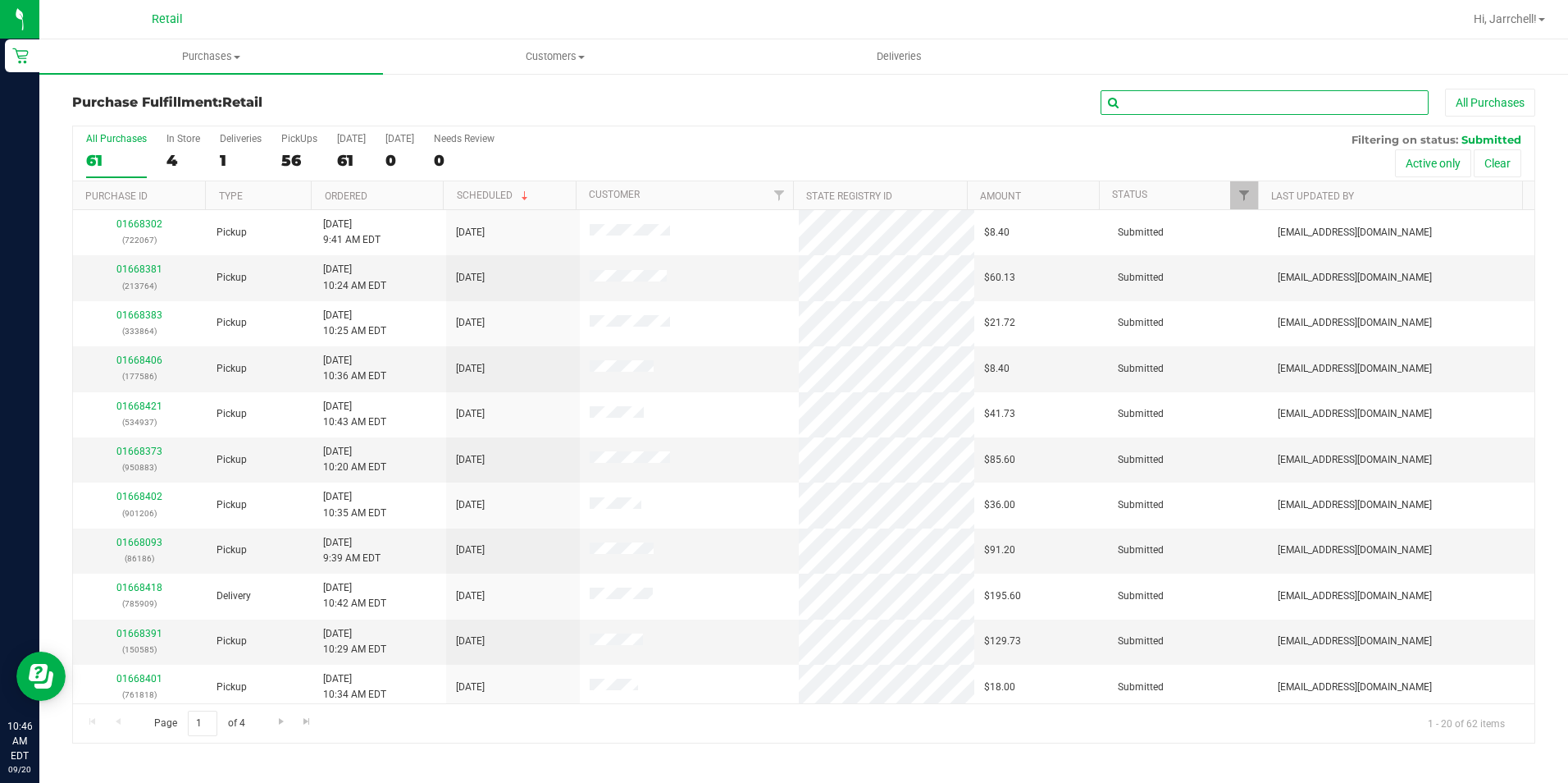
click at [1229, 107] on input "text" at bounding box center [1264, 103] width 328 height 25
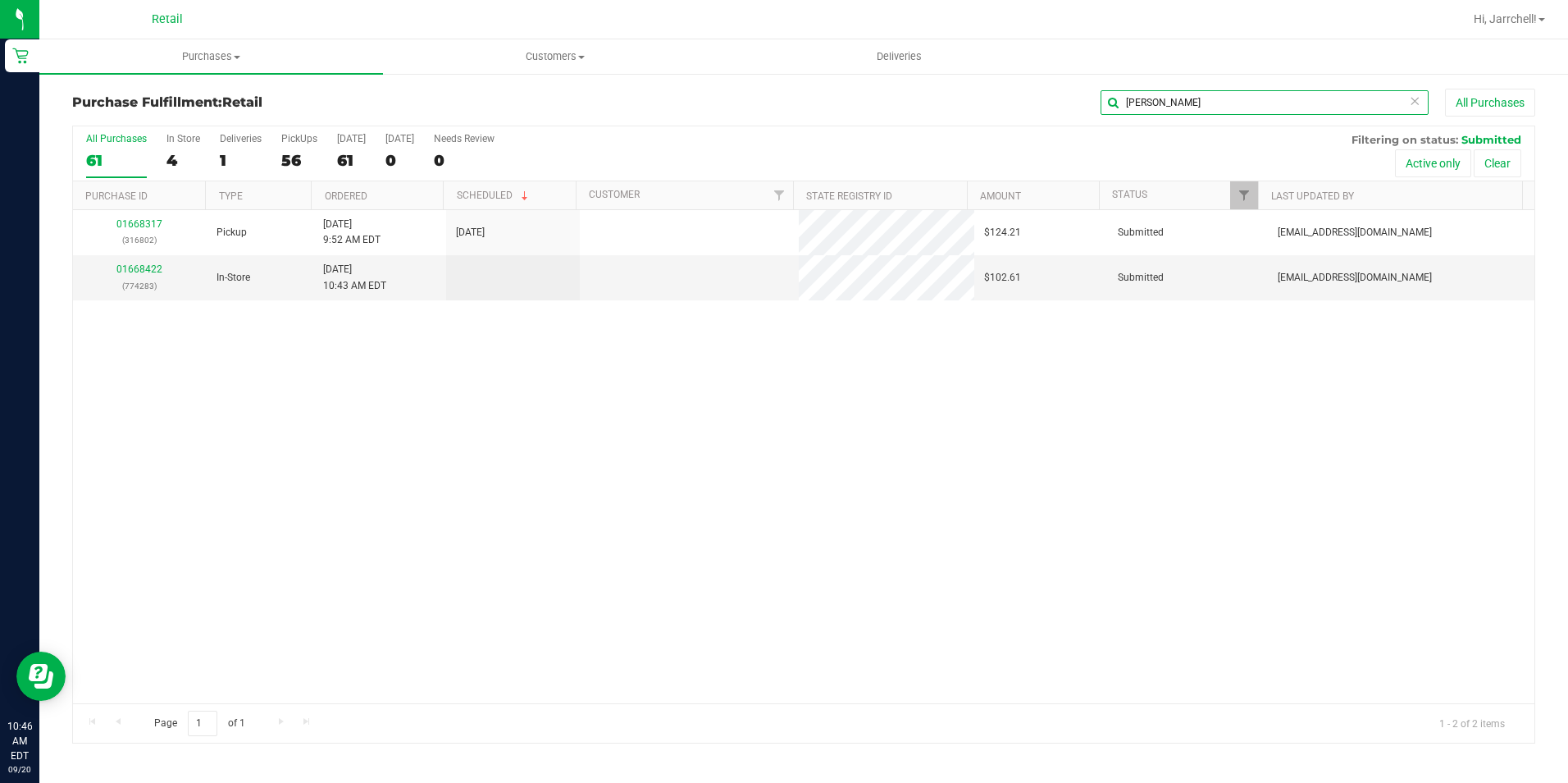
type input "david"
click at [541, 373] on div "01668317 (316802) Pickup 9/20/2025 9:52 AM EDT 9/20/2025 $124.21 Submitted aiqe…" at bounding box center [803, 457] width 1461 height 493
click at [138, 262] on div "01668422 (774283)" at bounding box center [140, 276] width 114 height 31
click at [138, 266] on link "01668422" at bounding box center [140, 269] width 46 height 12
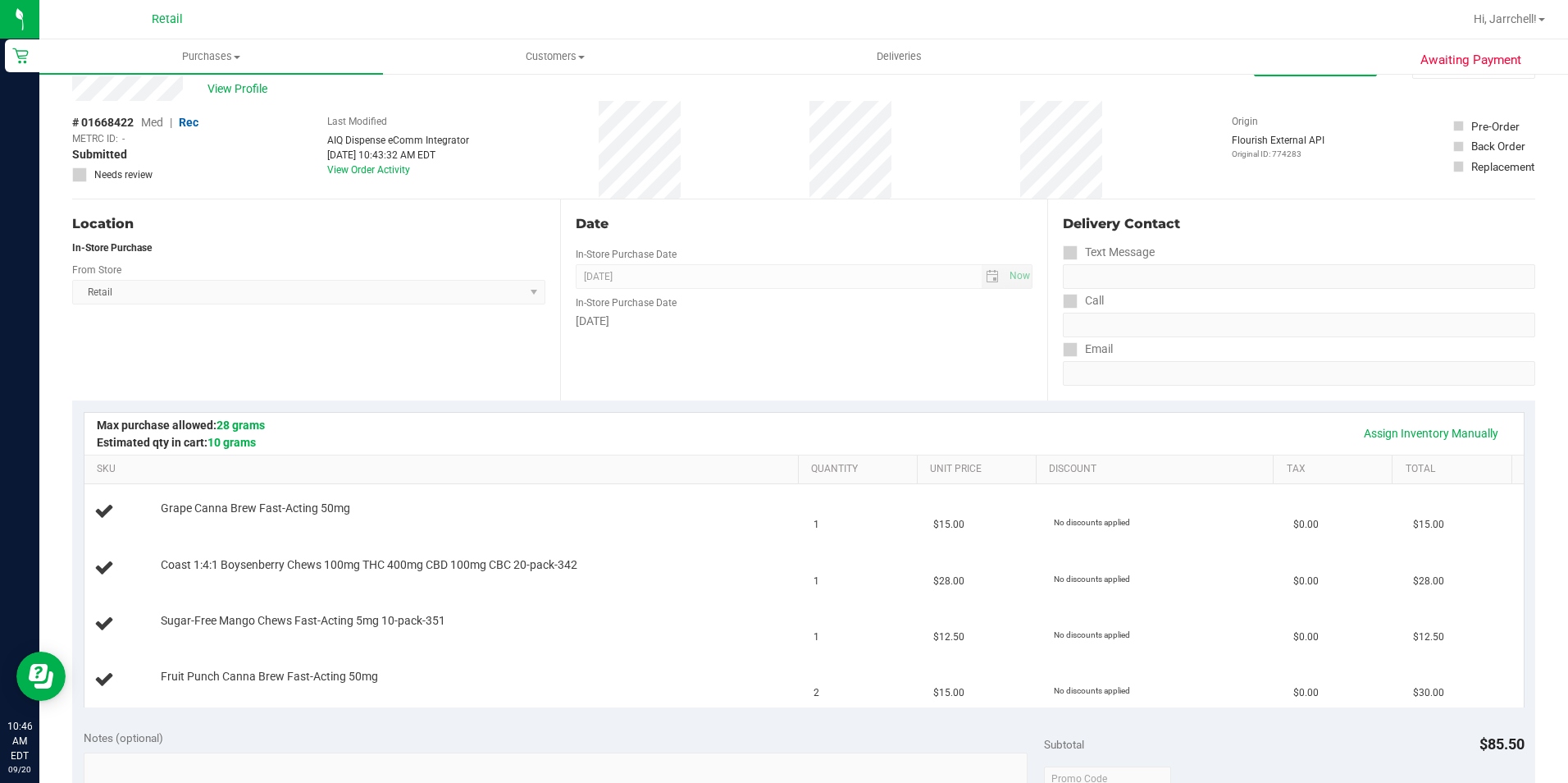
scroll to position [82, 0]
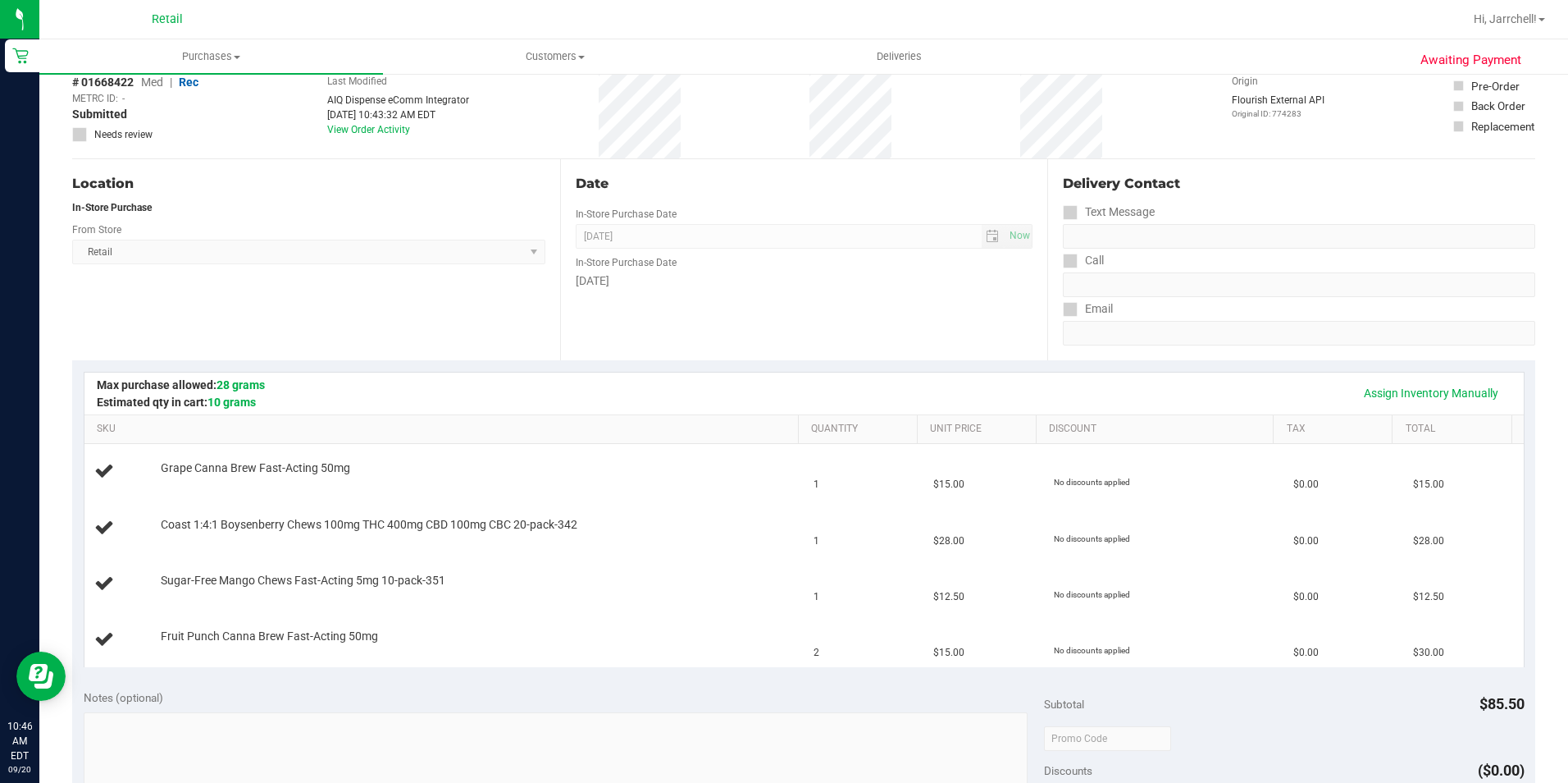
click at [304, 442] on th "SKU" at bounding box center [442, 430] width 714 height 30
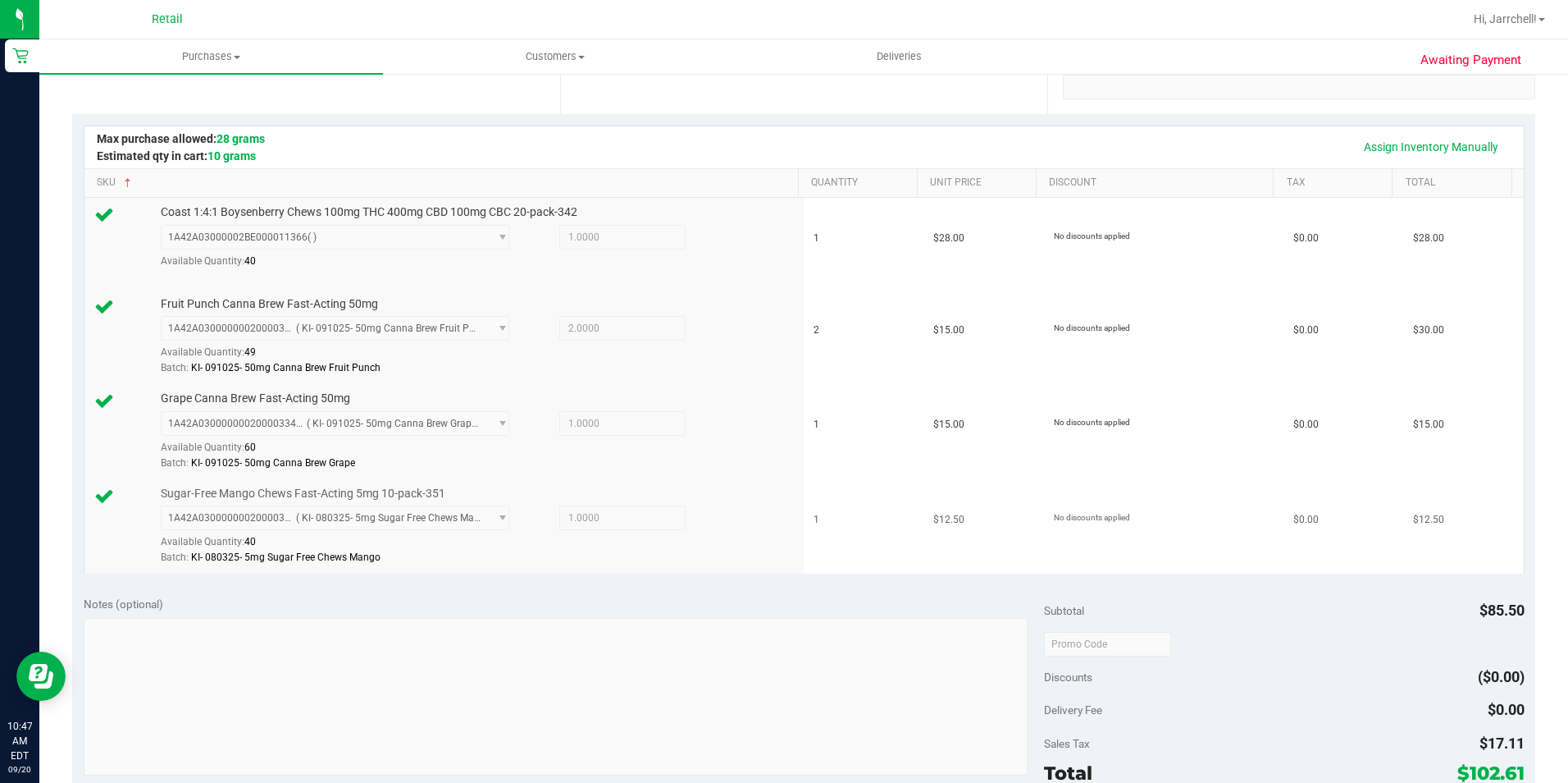
drag, startPoint x: 580, startPoint y: 578, endPoint x: 606, endPoint y: 558, distance: 32.8
click at [579, 579] on div "Assign Inventory Manually SKU Quantity Unit Price Discount Tax Total Coast 1:4:…" at bounding box center [803, 348] width 1463 height 470
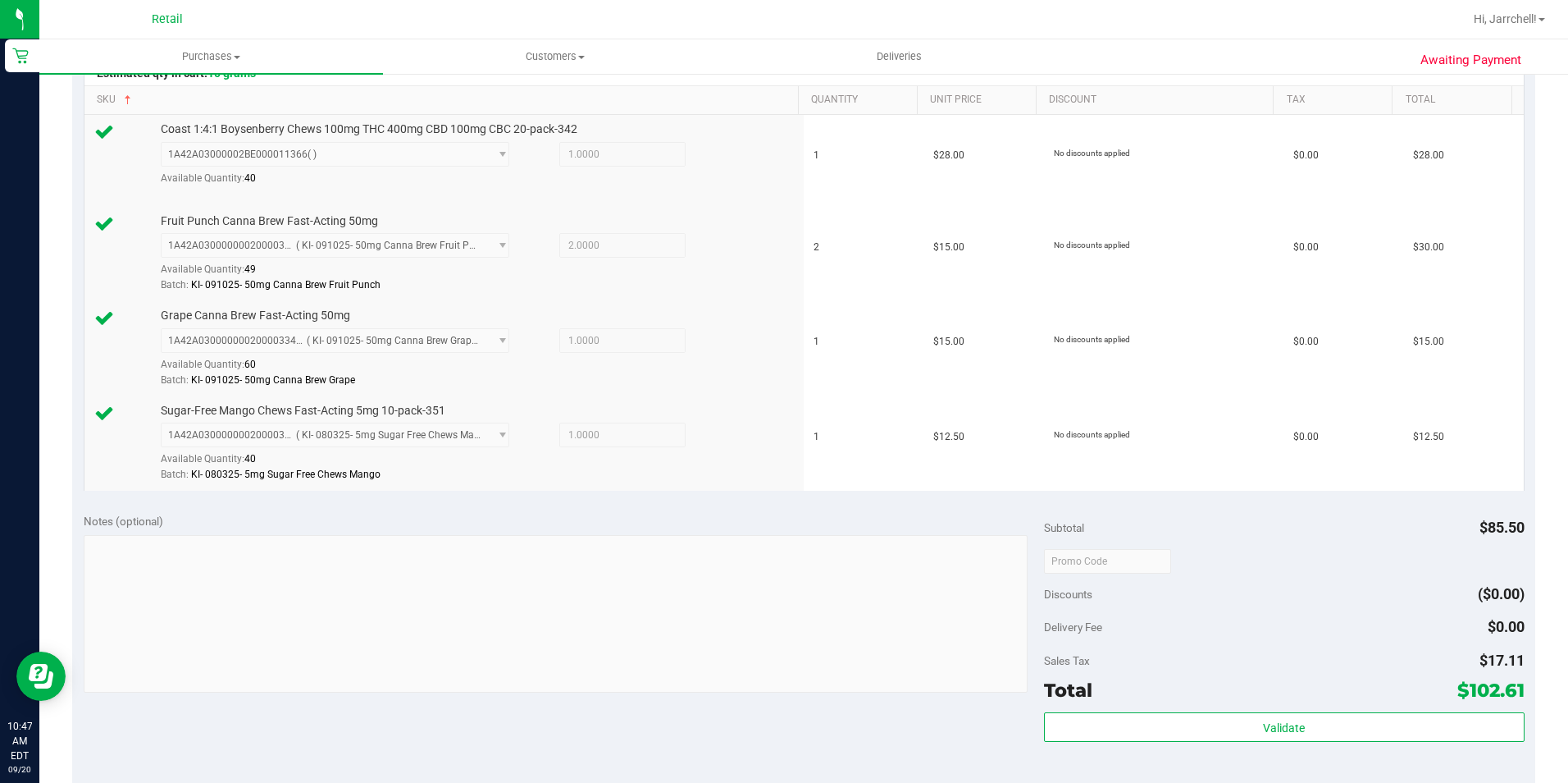
scroll to position [575, 0]
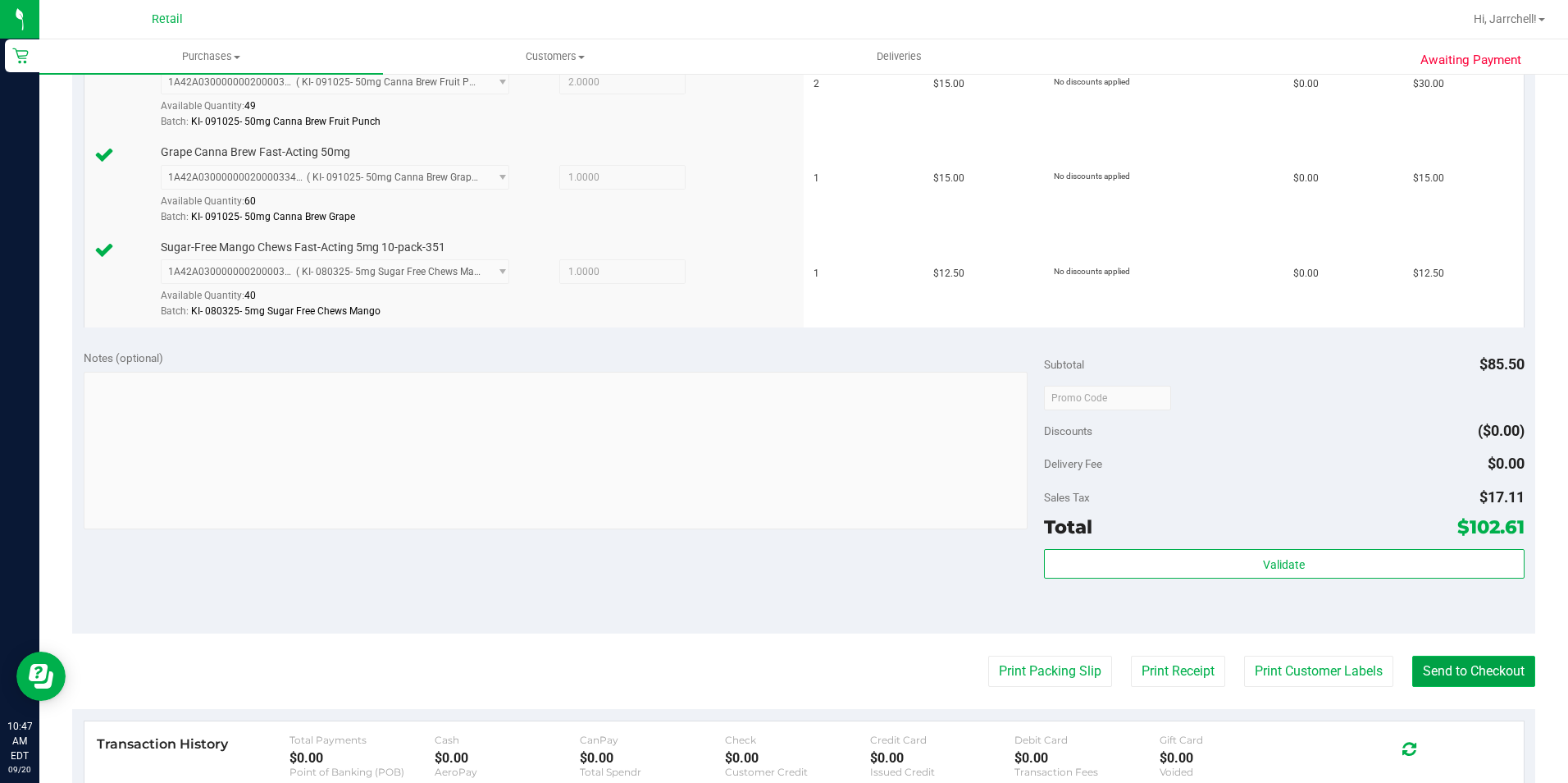
click at [1489, 673] on button "Send to Checkout" at bounding box center [1473, 670] width 123 height 31
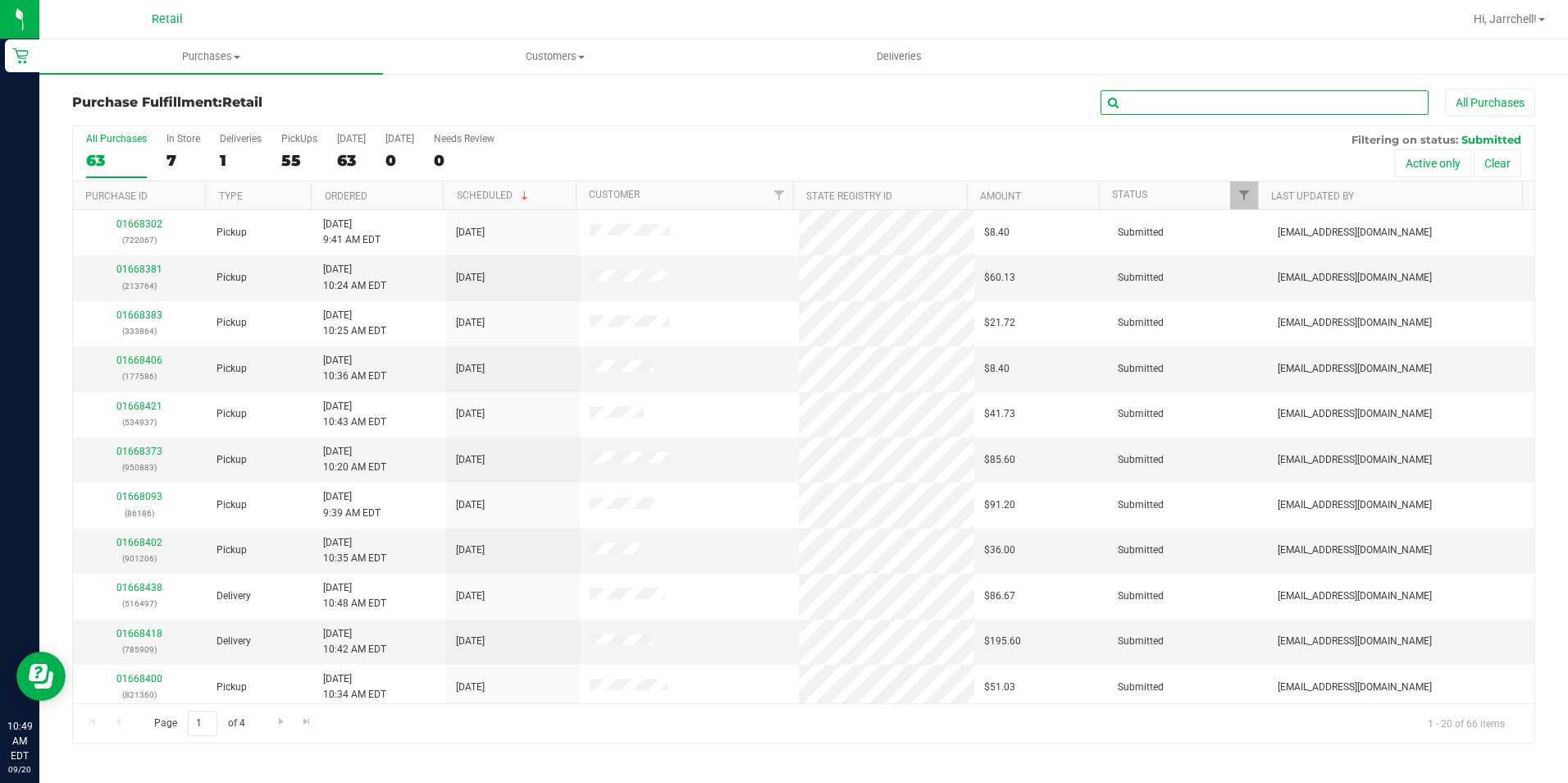
click at [1261, 97] on input "text" at bounding box center [1264, 103] width 328 height 25
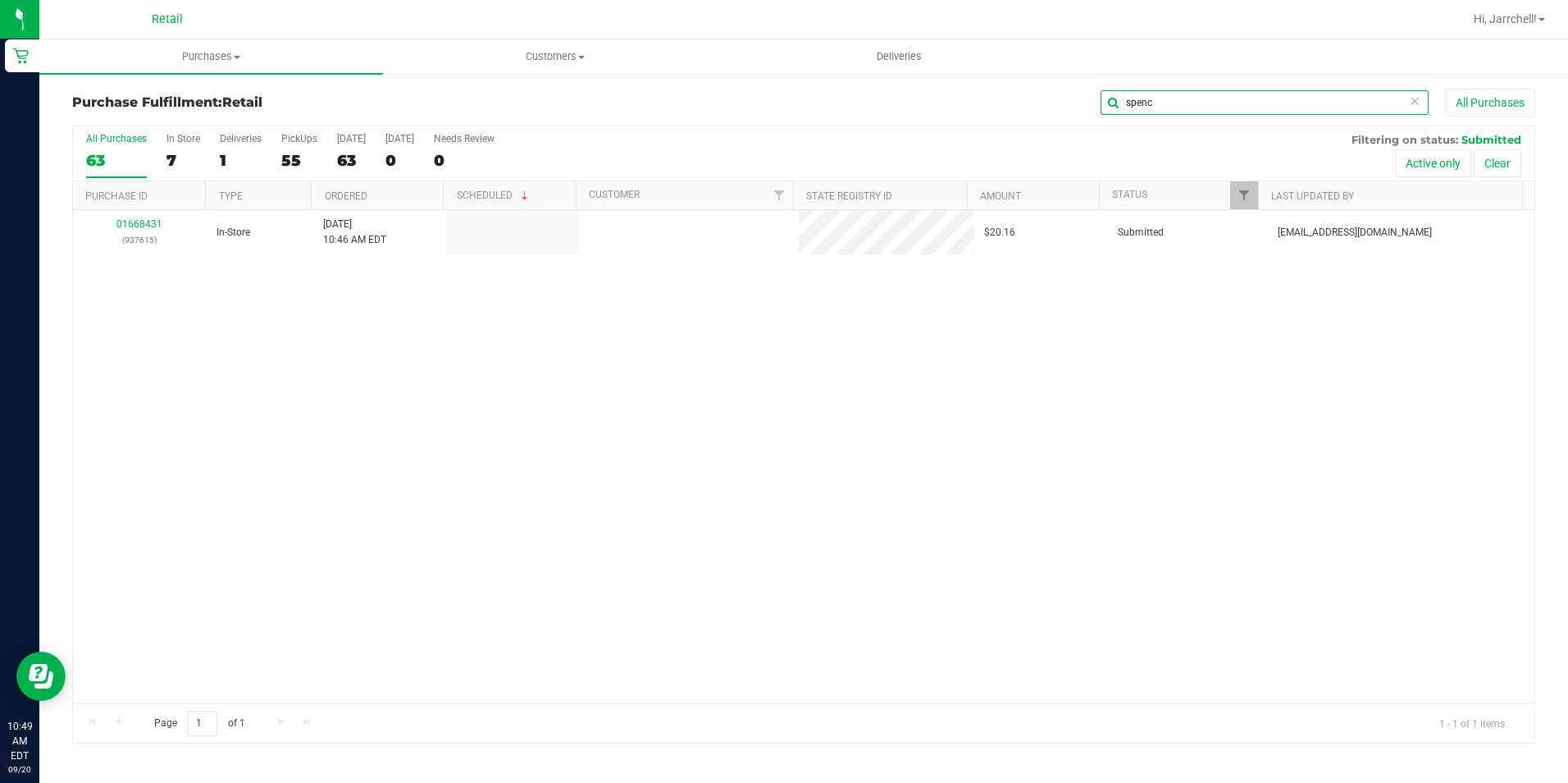
type input "spenc"
click at [588, 365] on div "01668431 (937615) In-Store 9/20/2025 10:46 AM EDT $20.16 Submitted aiqecomm@sla…" at bounding box center [803, 457] width 1461 height 493
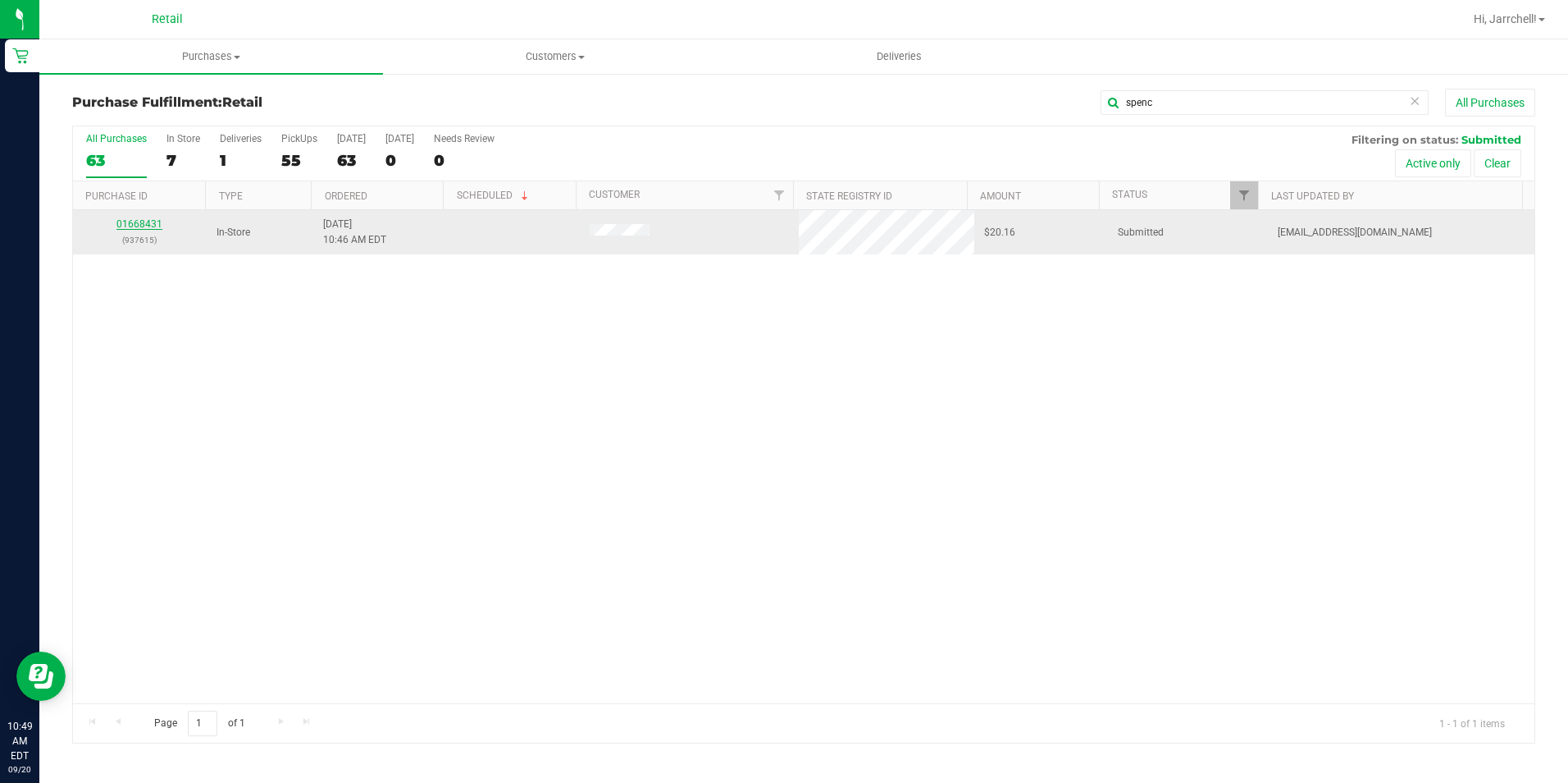
click at [143, 221] on link "01668431" at bounding box center [140, 224] width 46 height 12
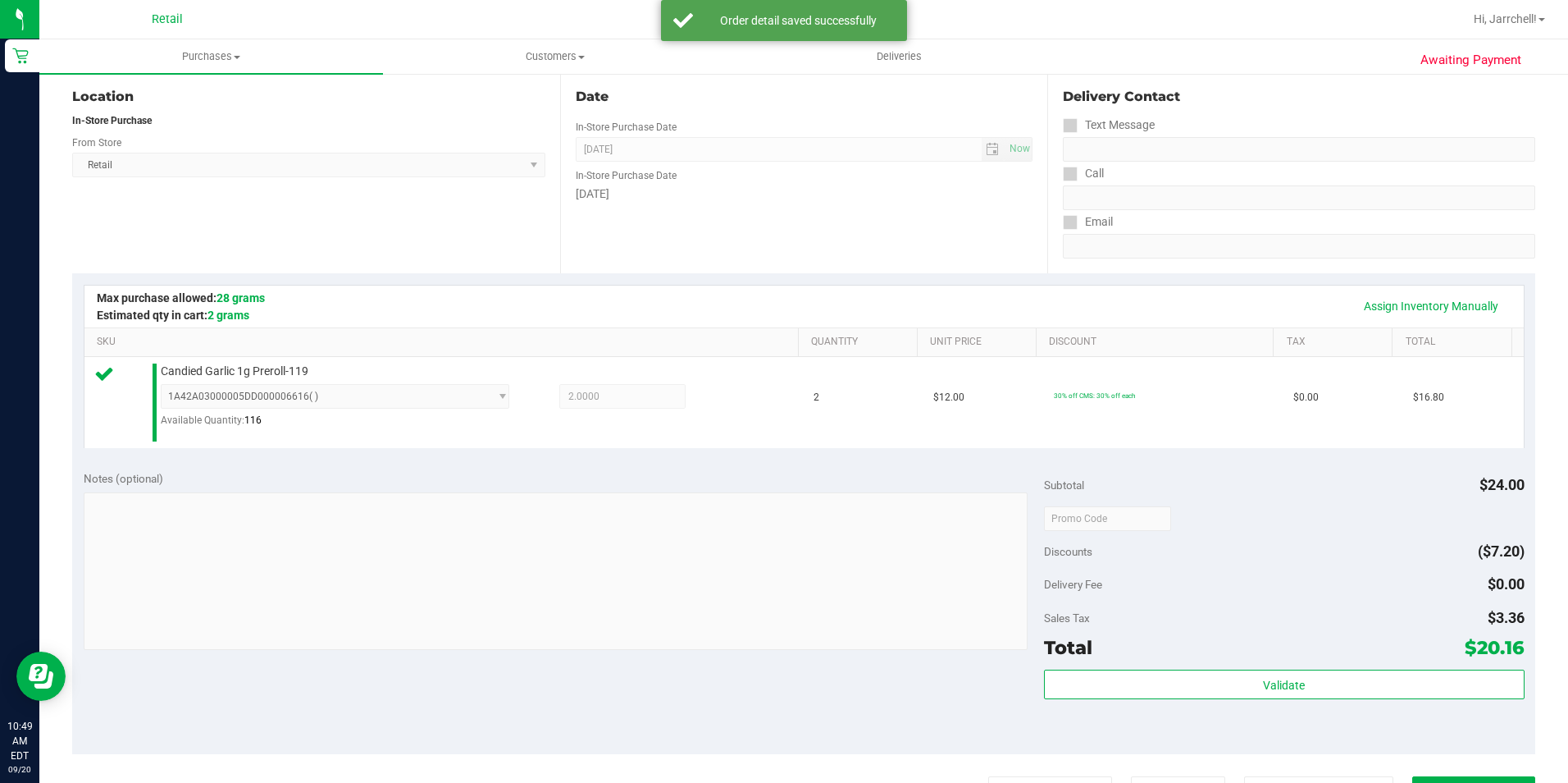
scroll to position [493, 0]
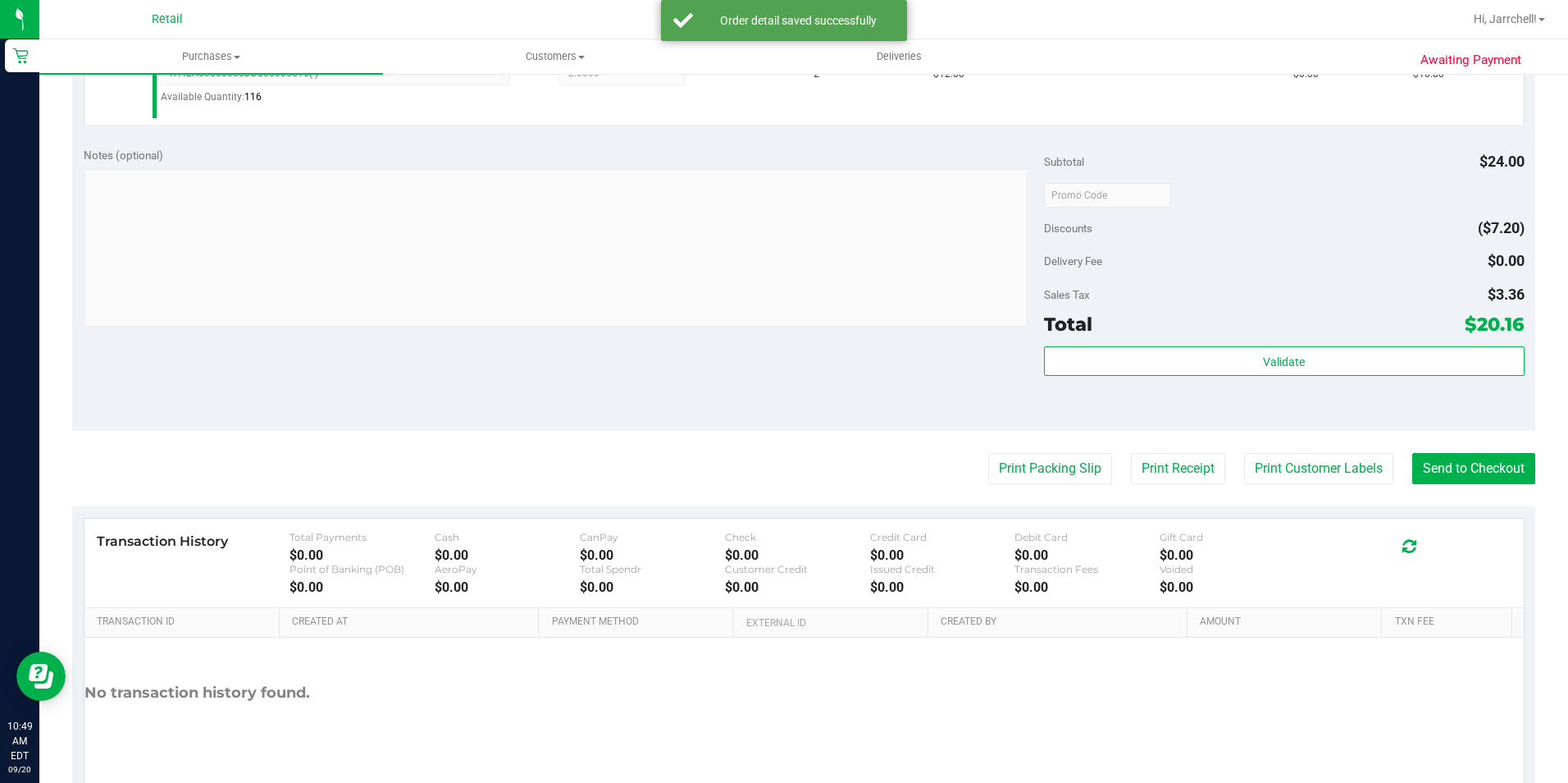
drag, startPoint x: 493, startPoint y: 352, endPoint x: 1567, endPoint y: 588, distance: 1099.6
click at [497, 357] on div "Notes (optional) Subtotal $24.00 Discounts ($7.20) Delivery Fee $0.00 Sales Tax…" at bounding box center [803, 283] width 1463 height 295
click at [1472, 460] on button "Send to Checkout" at bounding box center [1473, 468] width 123 height 31
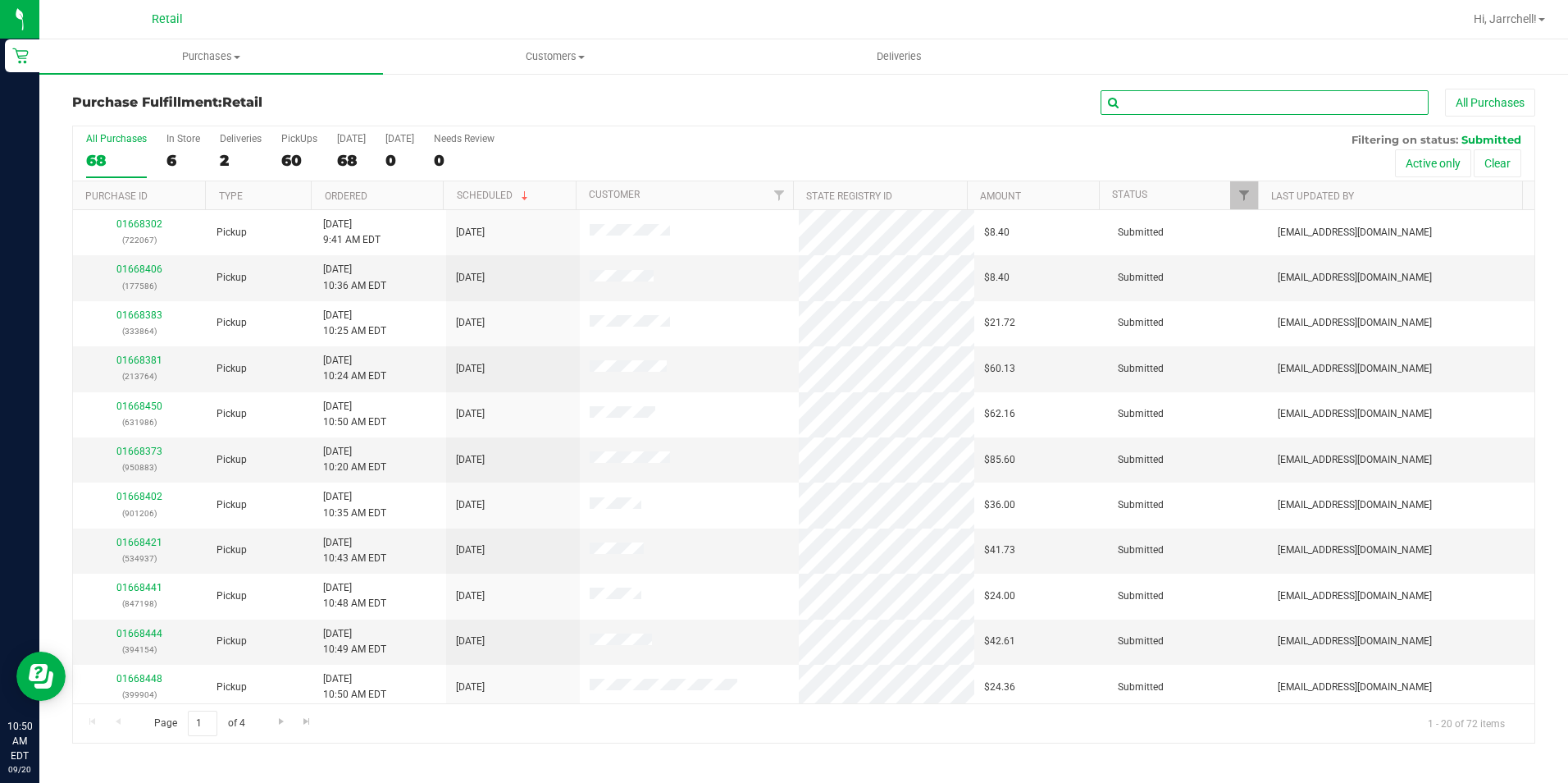
click at [1224, 99] on input "text" at bounding box center [1264, 103] width 328 height 25
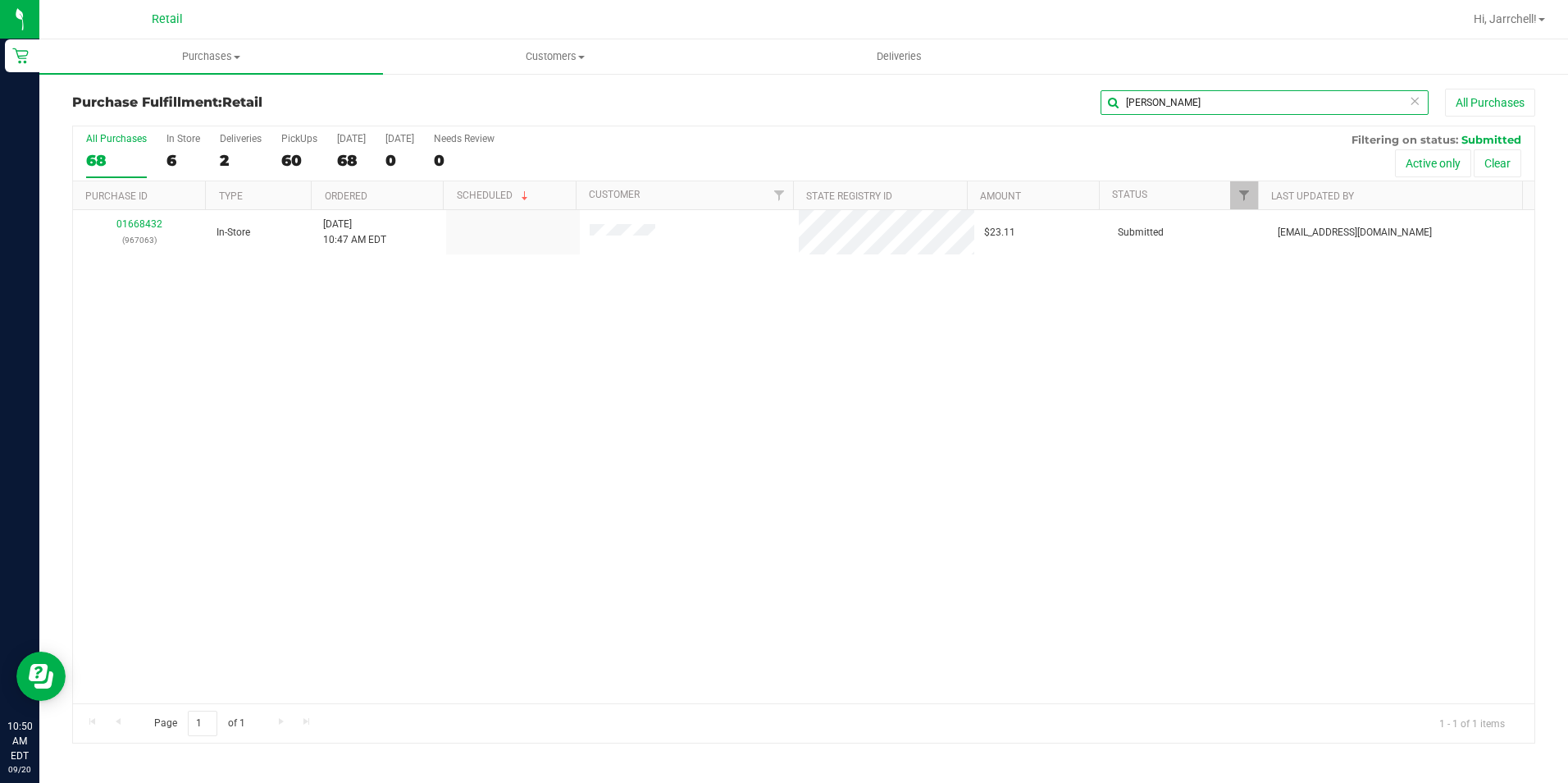
type input "eli"
drag, startPoint x: 648, startPoint y: 335, endPoint x: 155, endPoint y: 146, distance: 528.0
click at [590, 313] on div "01668432 (967063) In-Store 9/20/2025 10:47 AM EDT $23.11 Submitted aiqecomm@sla…" at bounding box center [803, 457] width 1461 height 493
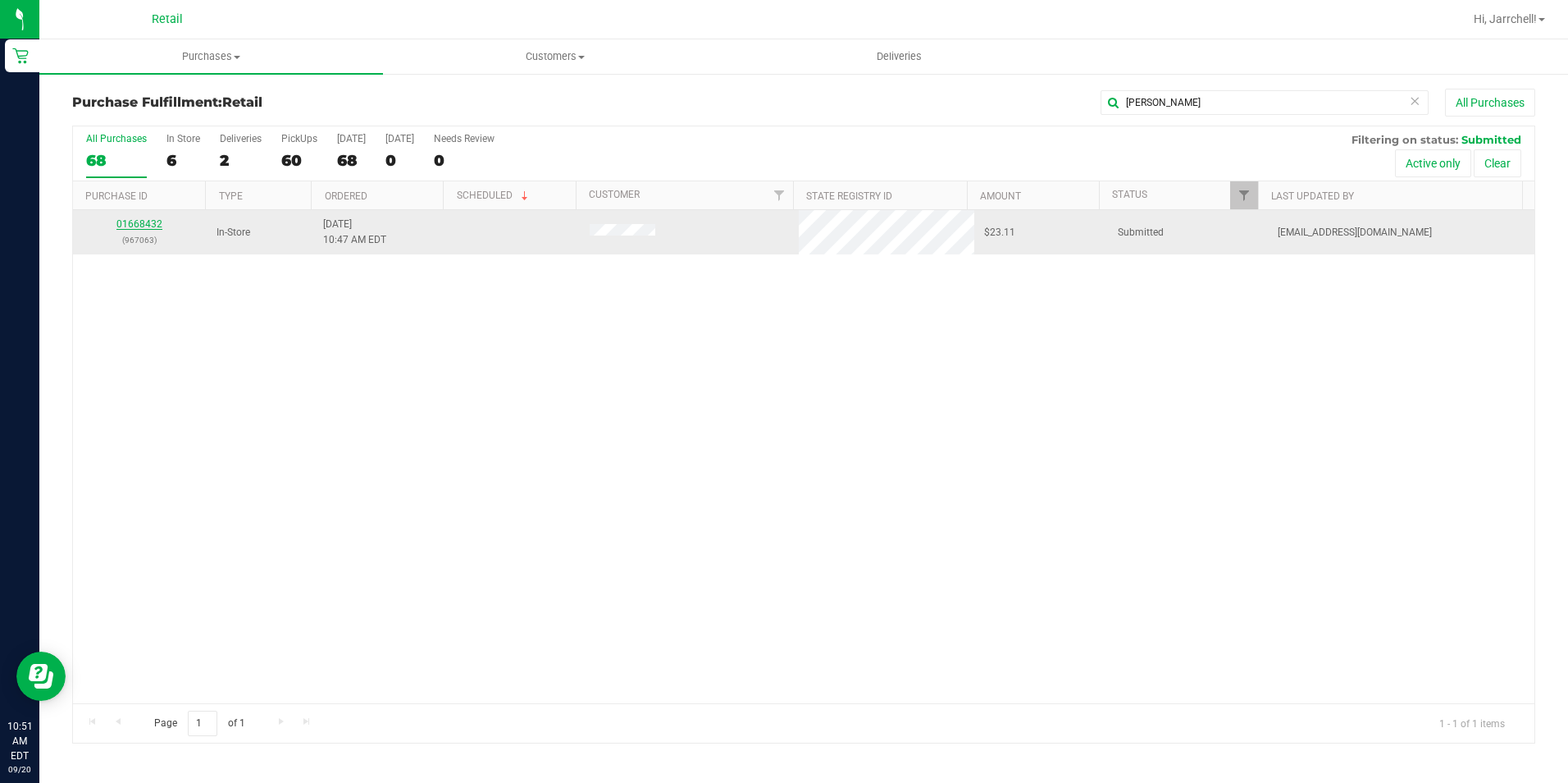
click at [134, 219] on link "01668432" at bounding box center [140, 224] width 46 height 12
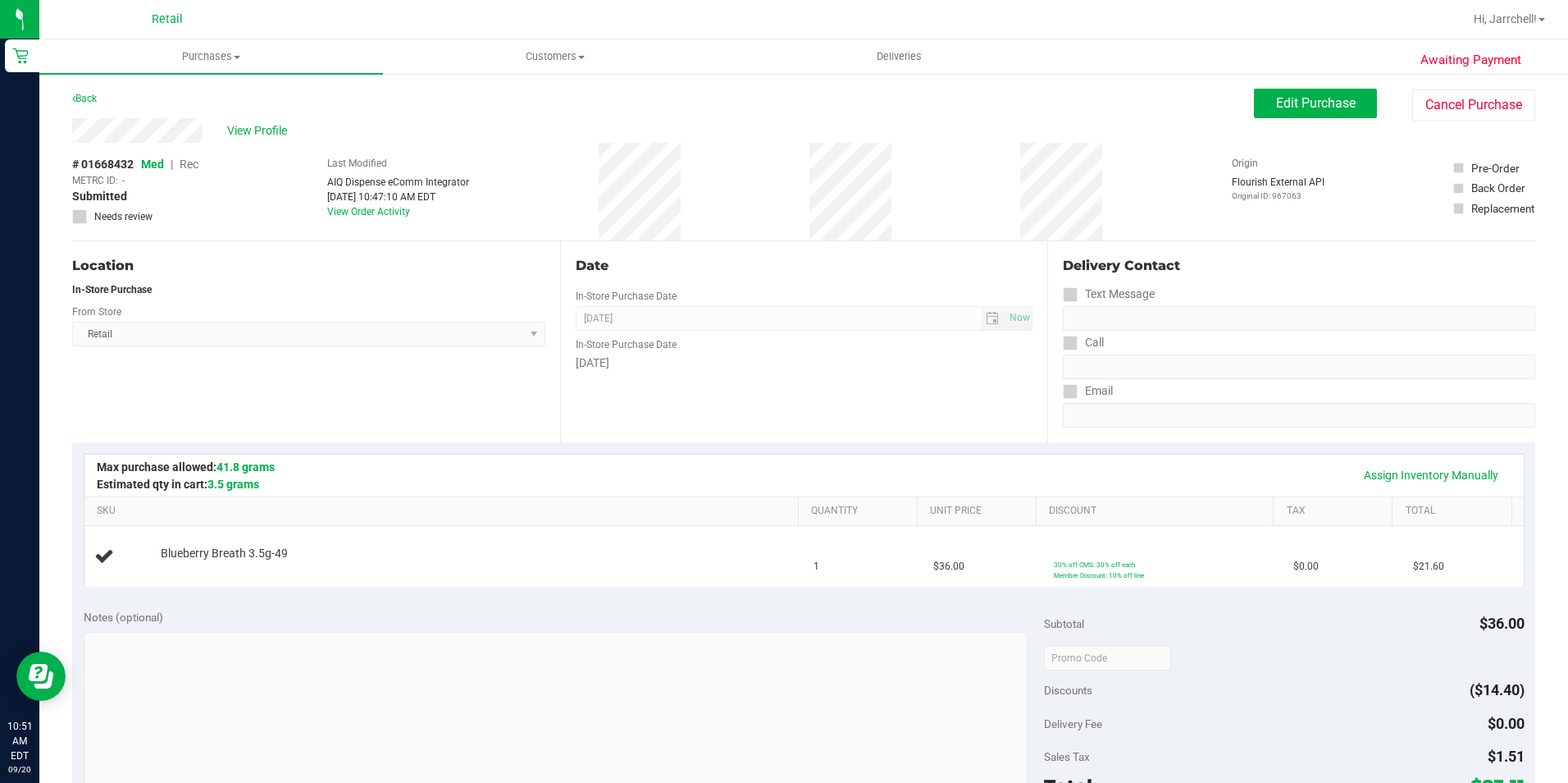
click at [683, 383] on div "Date In-Store Purchase Date [DATE] Now In-Store Purchase Date [DATE]" at bounding box center [804, 342] width 488 height 201
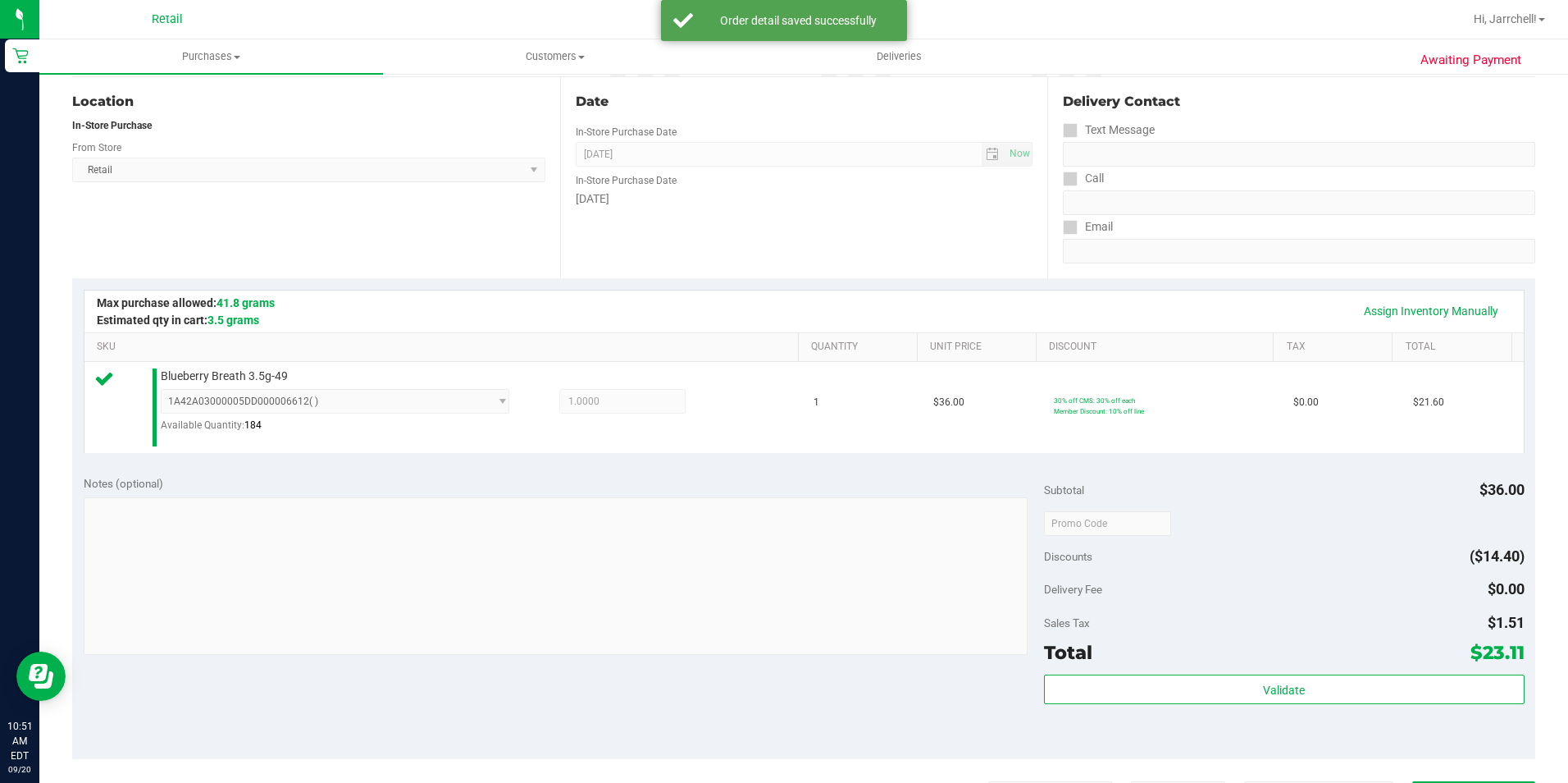
scroll to position [493, 0]
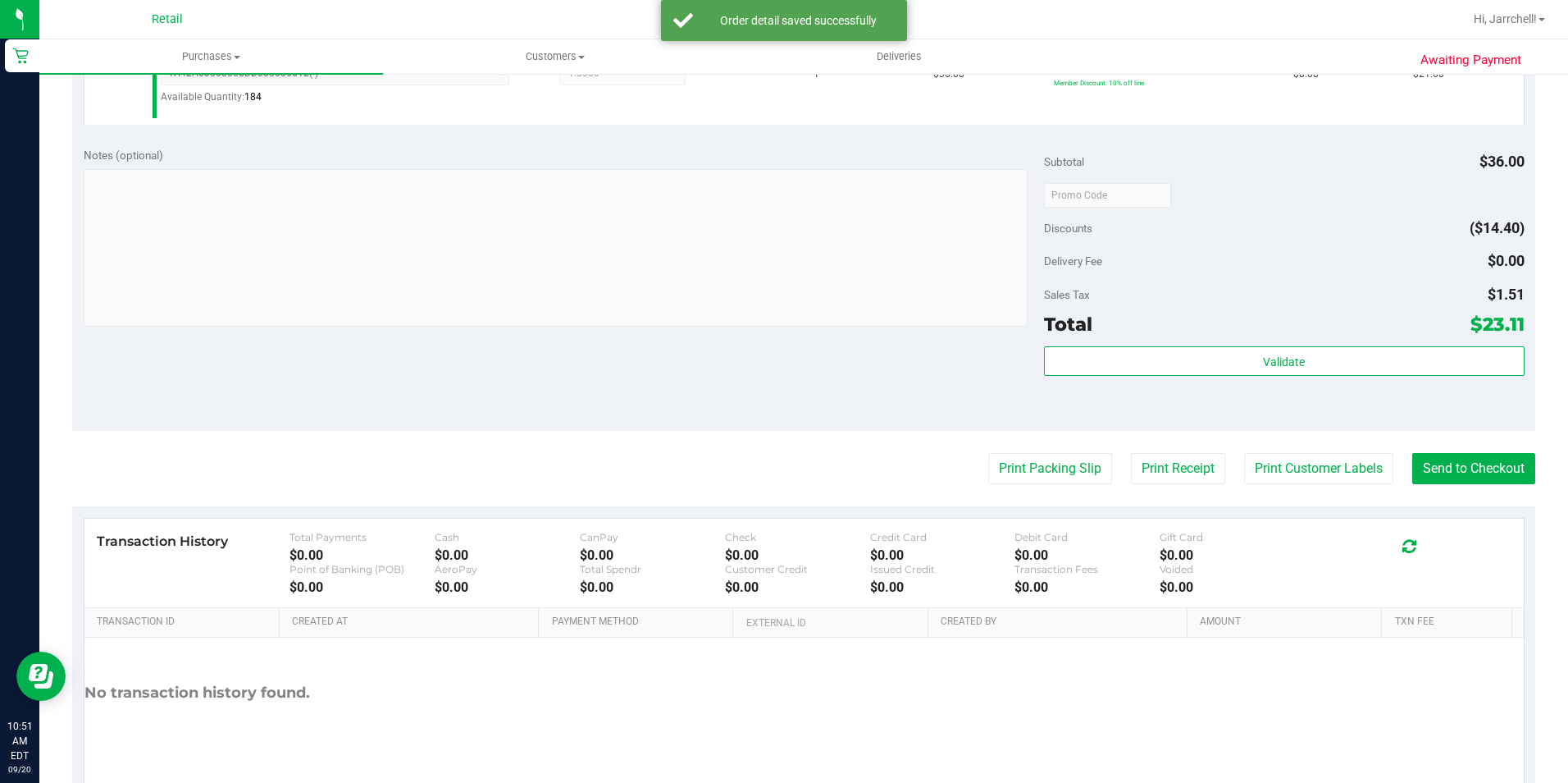
click at [741, 392] on div "Notes (optional) Subtotal $36.00 Discounts ($14.40) Delivery Fee $0.00 Sales Ta…" at bounding box center [803, 283] width 1463 height 295
click at [1490, 457] on button "Send to Checkout" at bounding box center [1473, 468] width 123 height 31
click at [784, 327] on div at bounding box center [555, 249] width 944 height 162
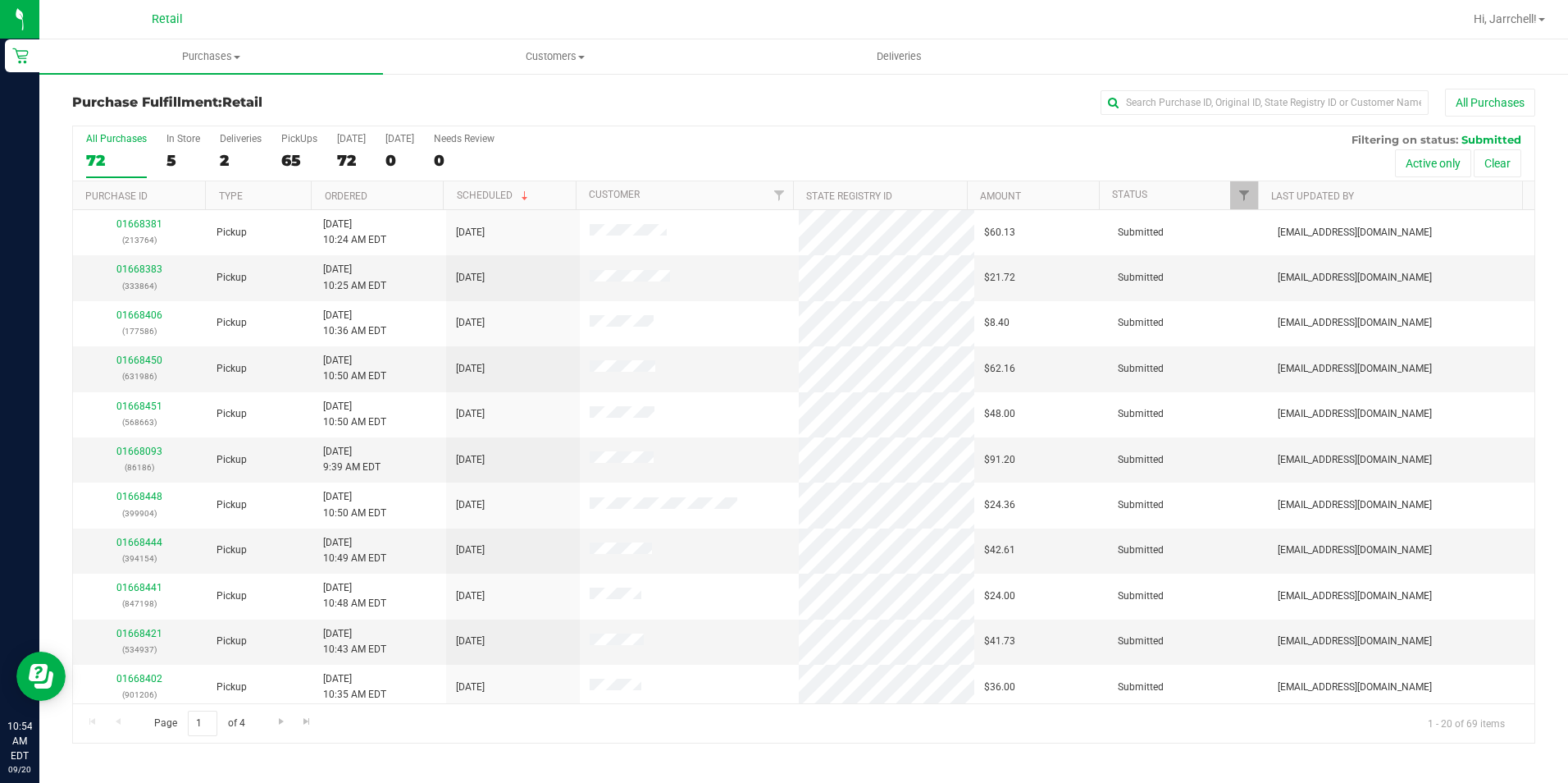
click at [1200, 122] on div "Purchase Fulfillment: Retail All Purchases" at bounding box center [803, 107] width 1463 height 36
click at [1210, 100] on input "text" at bounding box center [1264, 103] width 328 height 25
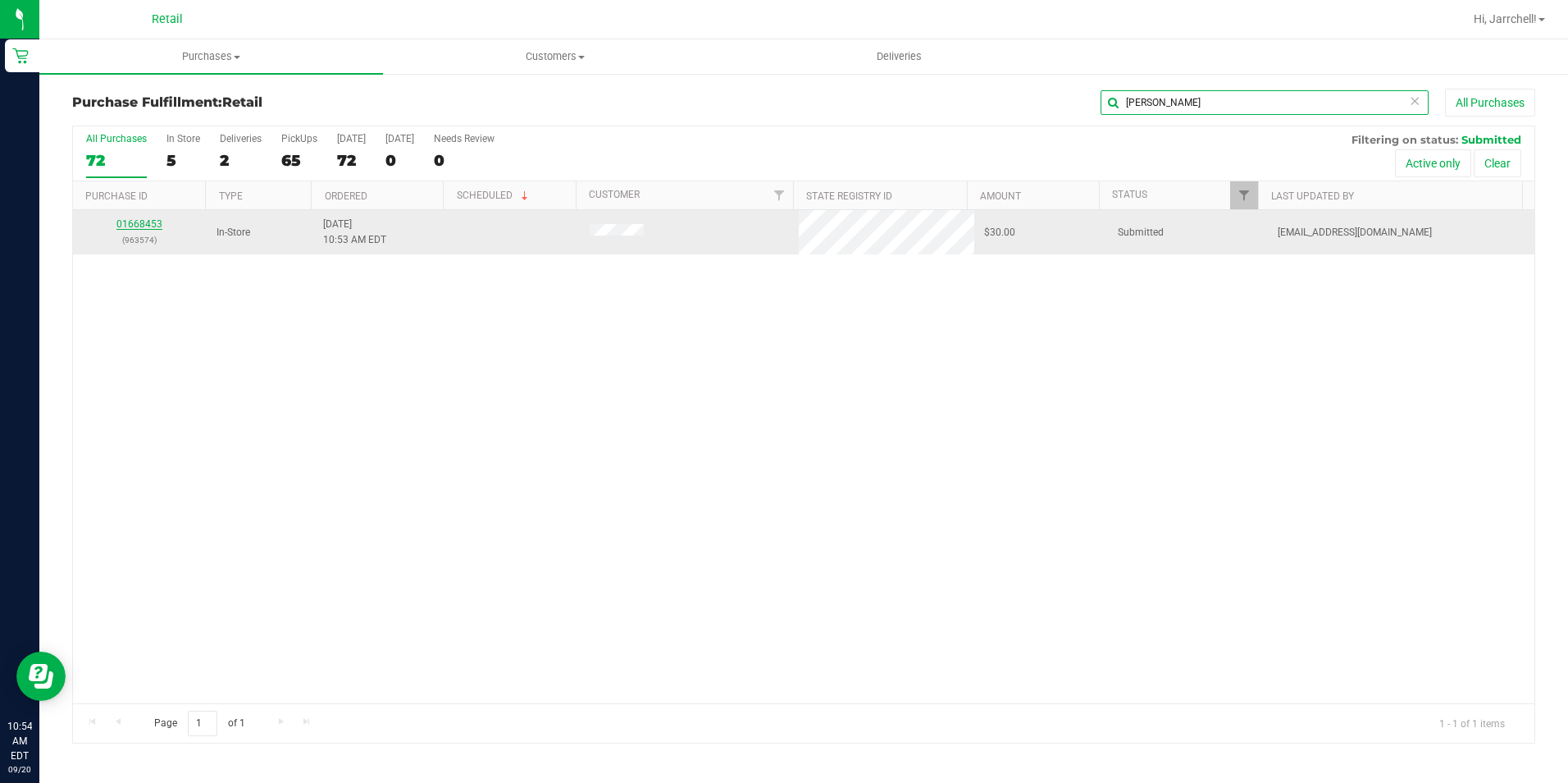
type input "kevin"
click at [156, 220] on link "01668453" at bounding box center [140, 224] width 46 height 12
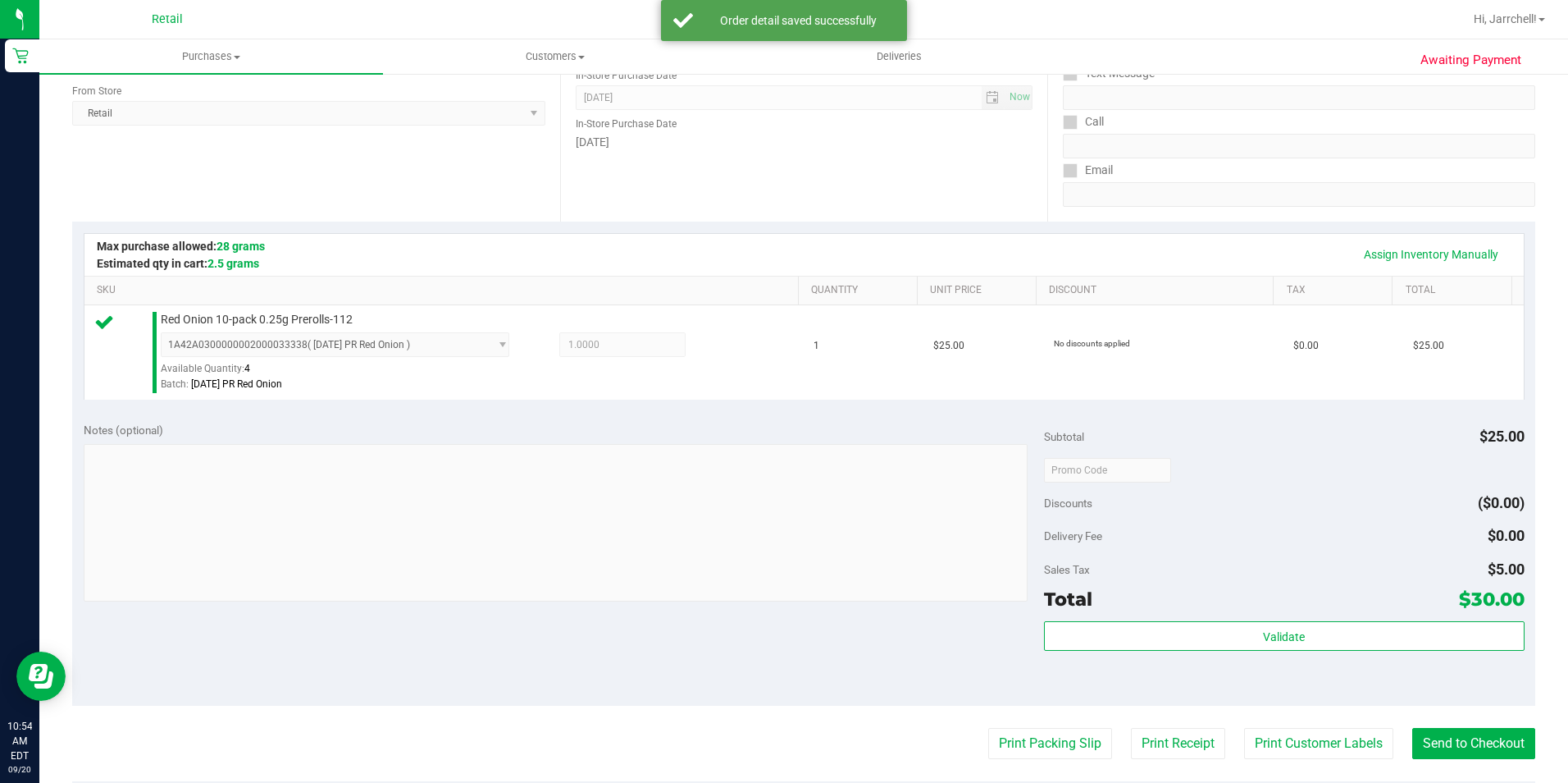
scroll to position [493, 0]
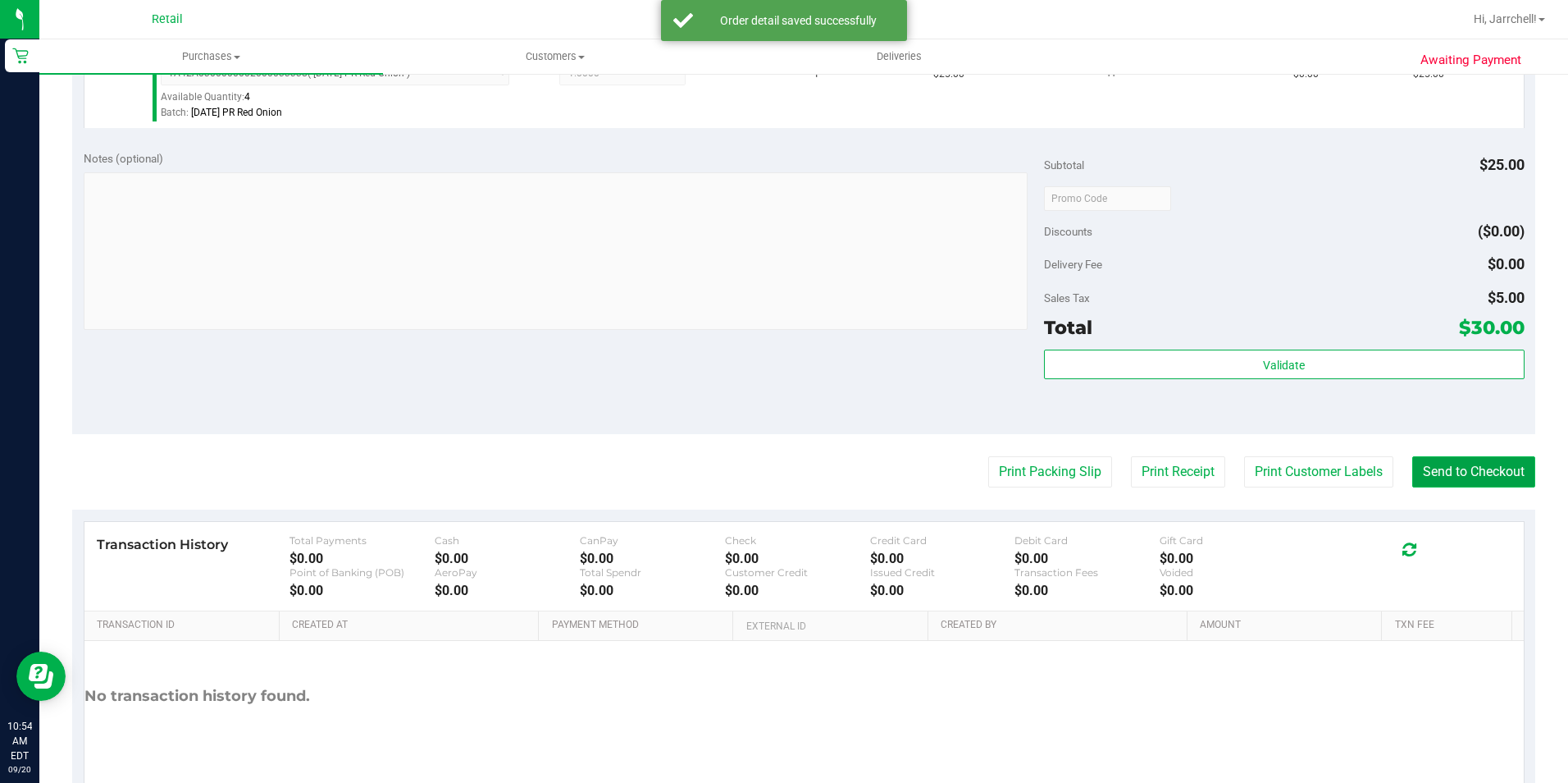
click at [1474, 465] on button "Send to Checkout" at bounding box center [1473, 471] width 123 height 31
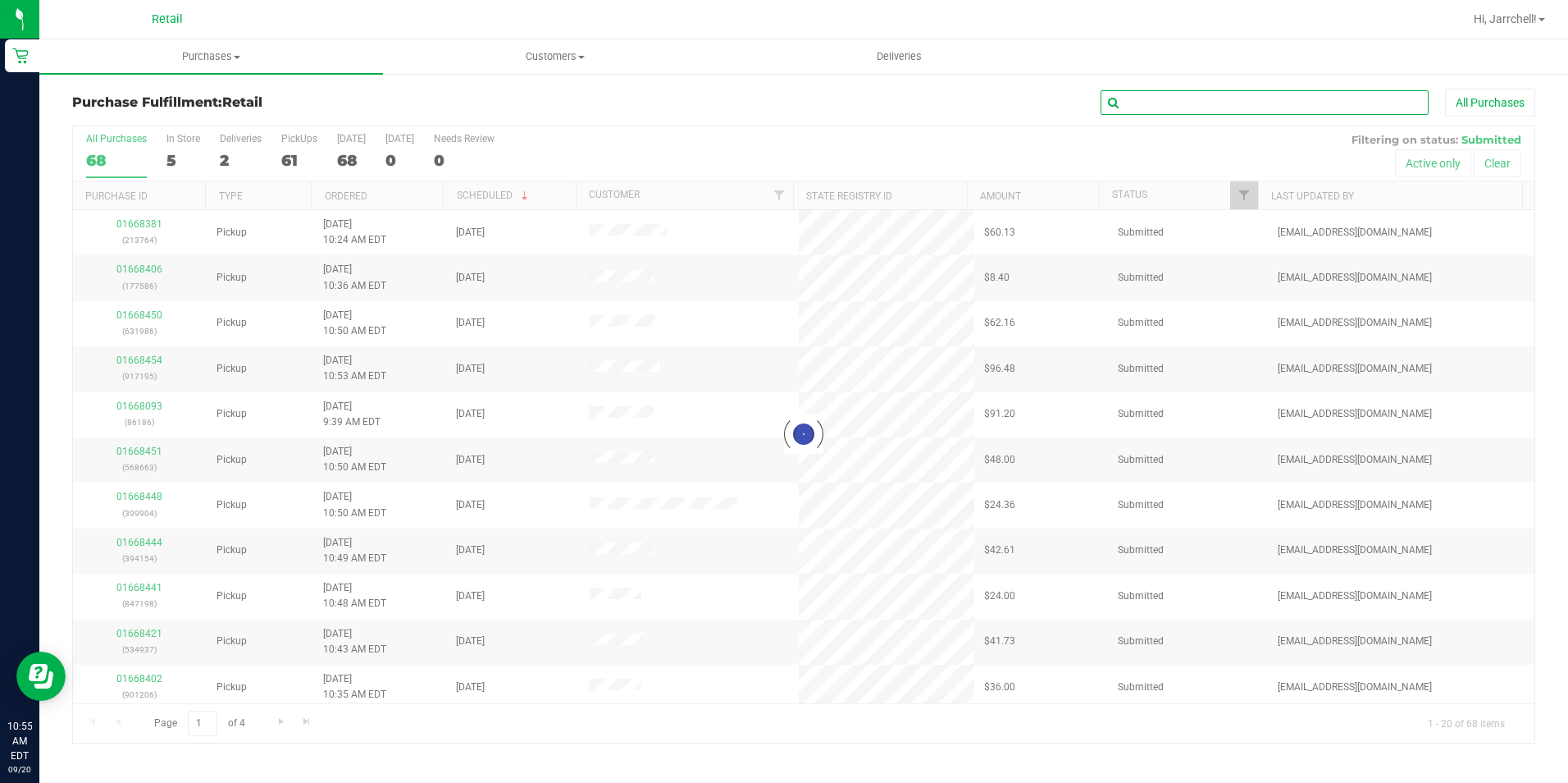
click at [1275, 105] on input "text" at bounding box center [1264, 103] width 328 height 25
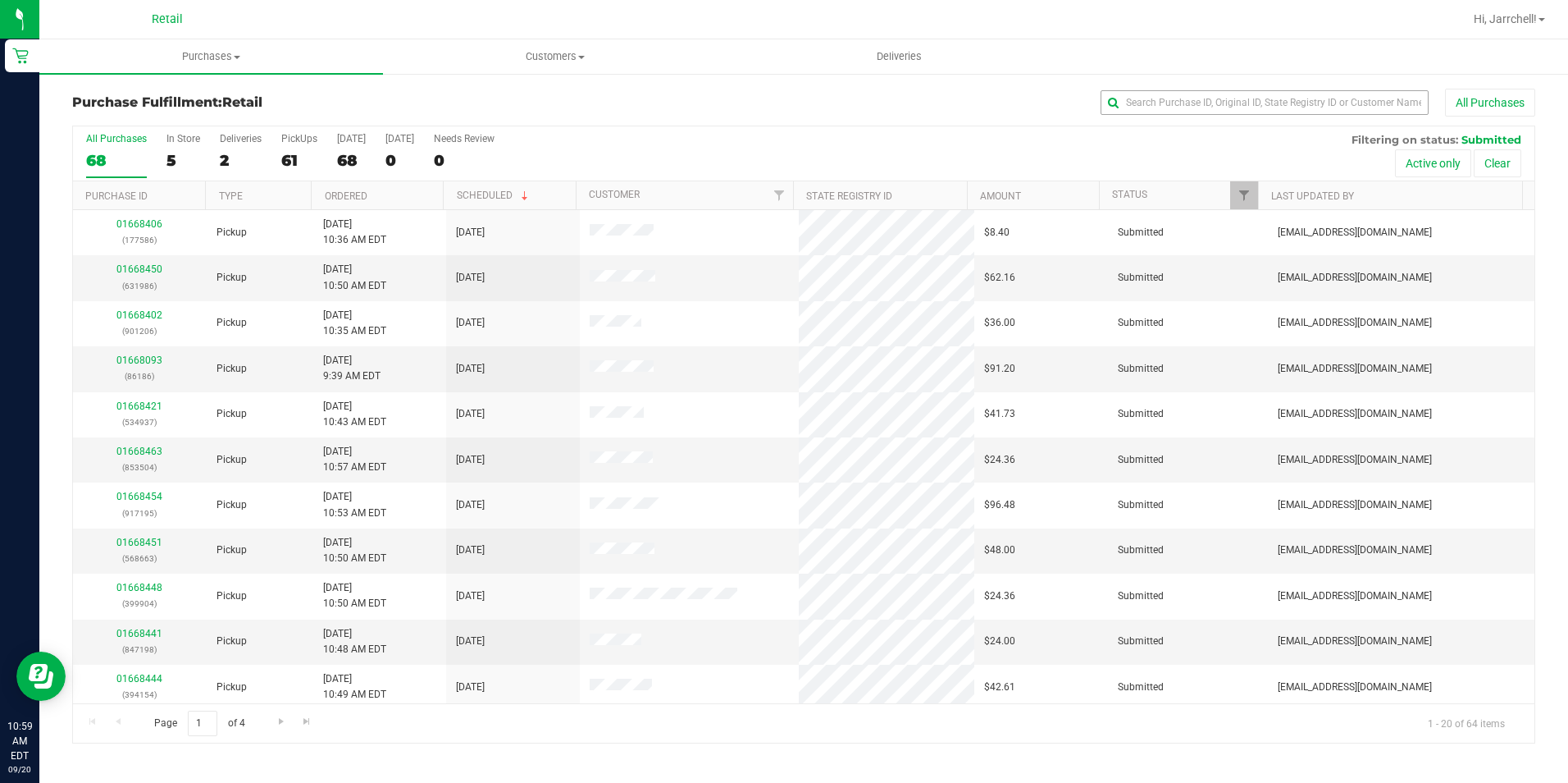
drag, startPoint x: 1181, startPoint y: 119, endPoint x: 1180, endPoint y: 111, distance: 8.1
click at [1181, 119] on div "Purchase Fulfillment: Retail All Purchases" at bounding box center [803, 107] width 1463 height 36
click at [1180, 105] on input "text" at bounding box center [1264, 103] width 328 height 25
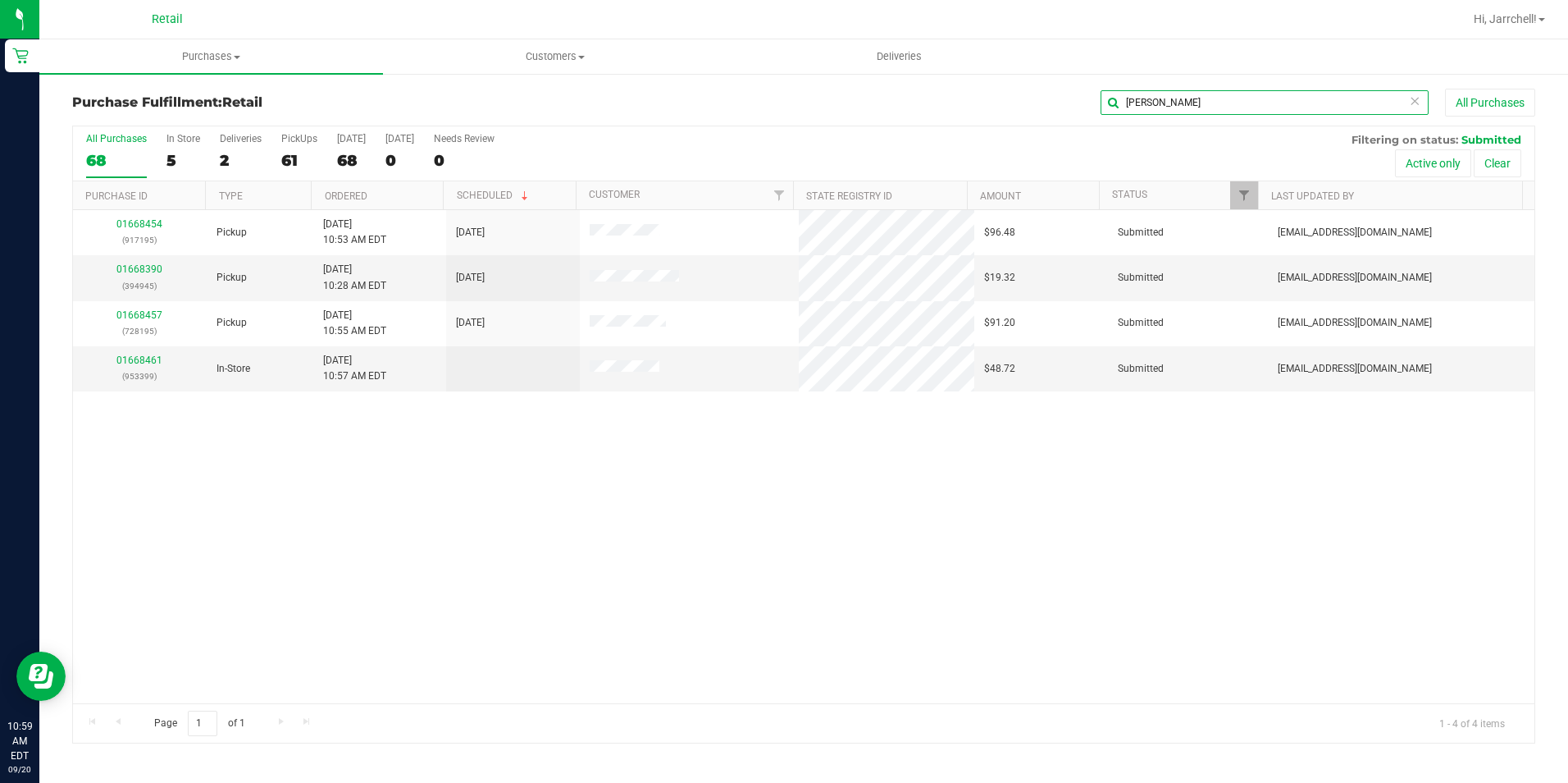
type input "jose"
click at [419, 489] on div "01668454 (917195) Pickup 9/20/2025 10:53 AM EDT 9/20/2025 $96.48 Submitted aiqe…" at bounding box center [803, 457] width 1461 height 493
drag, startPoint x: 426, startPoint y: 481, endPoint x: 604, endPoint y: 461, distance: 179.1
click at [426, 479] on div "01668454 (917195) Pickup 9/20/2025 10:53 AM EDT 9/20/2025 $96.48 Submitted aiqe…" at bounding box center [803, 457] width 1461 height 493
click at [625, 456] on div "01668454 (917195) Pickup 9/20/2025 10:53 AM EDT 9/20/2025 $96.48 Submitted aiqe…" at bounding box center [803, 457] width 1461 height 493
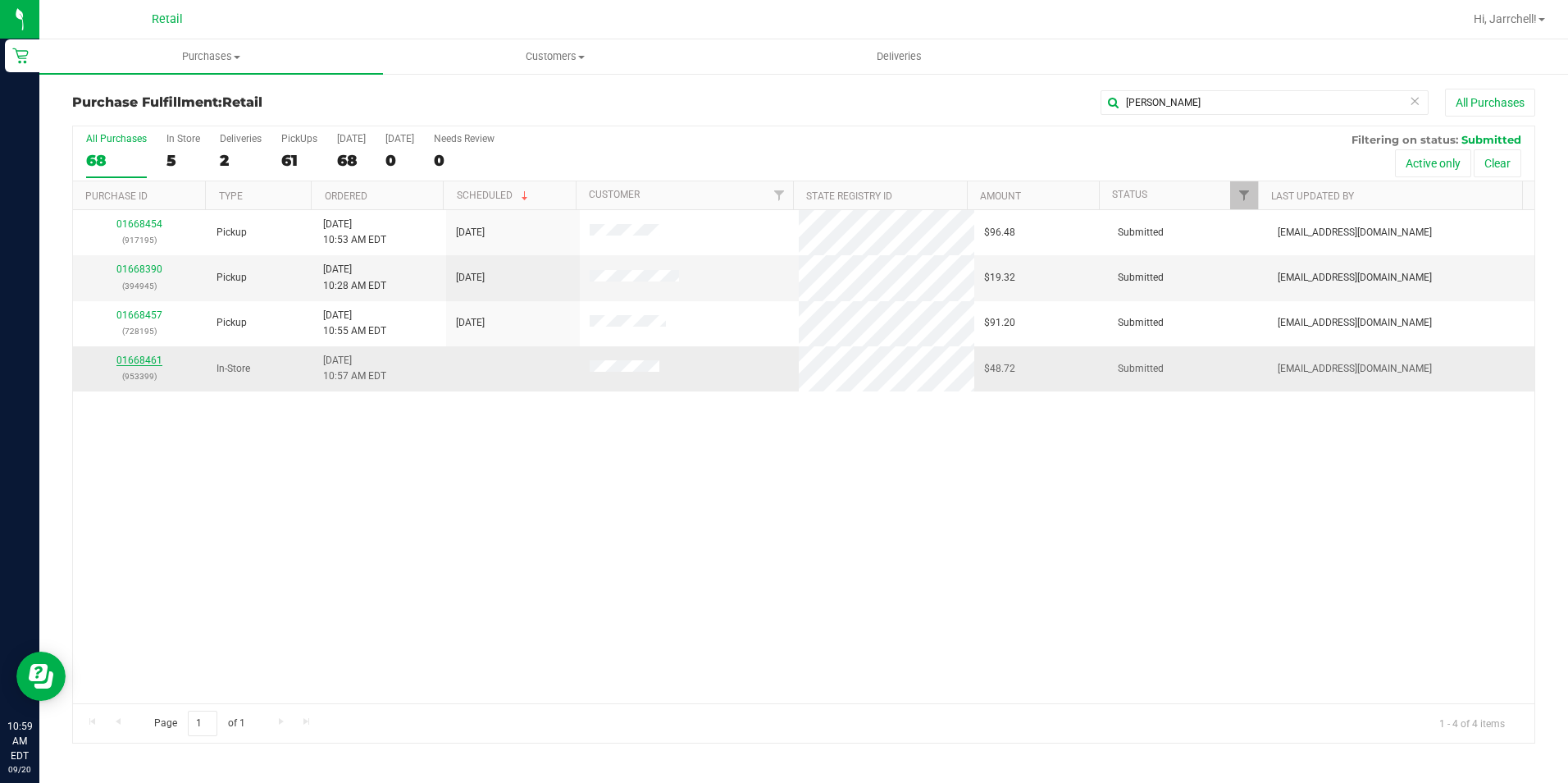
click at [141, 363] on link "01668461" at bounding box center [140, 360] width 46 height 12
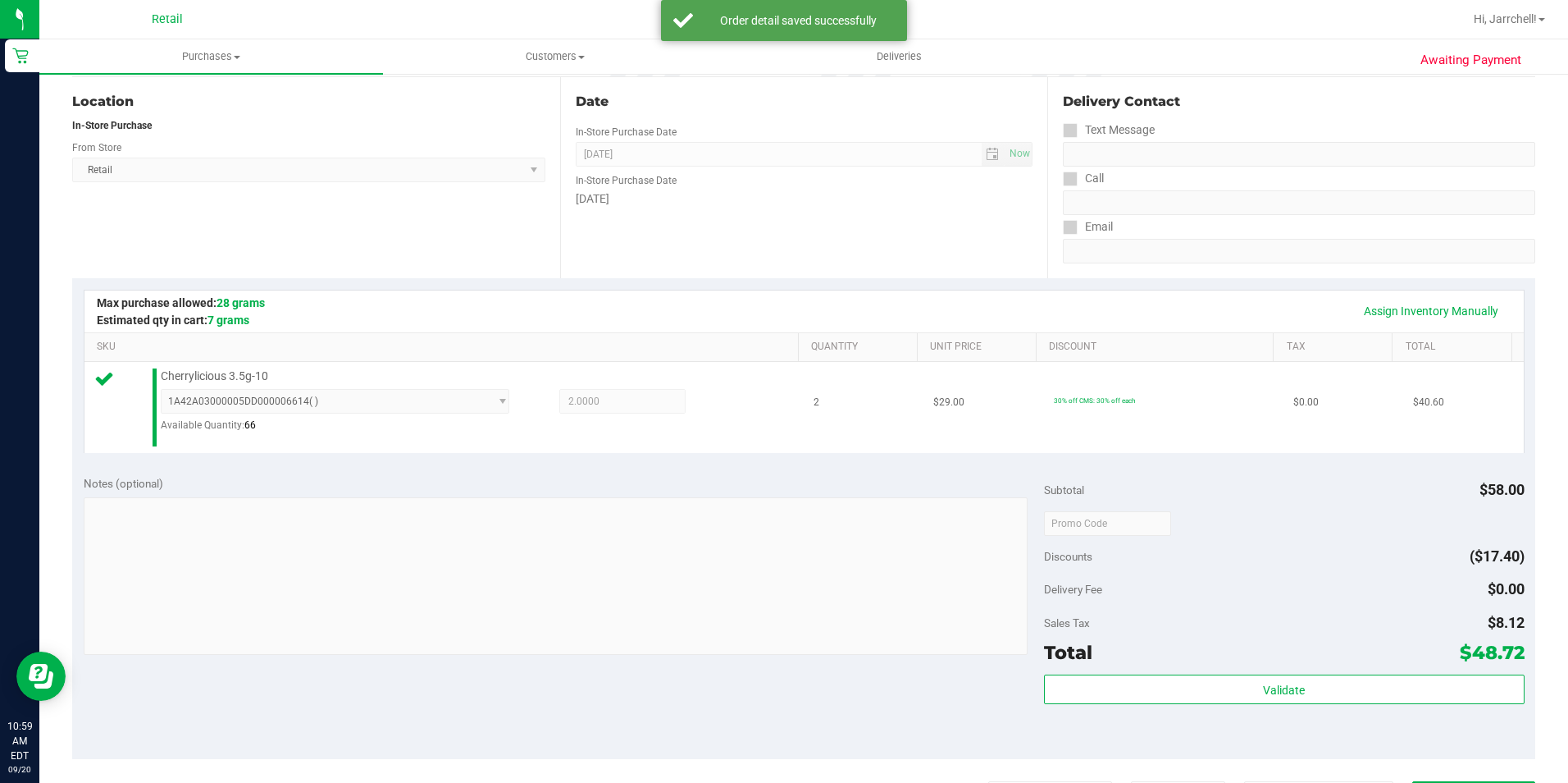
scroll to position [246, 0]
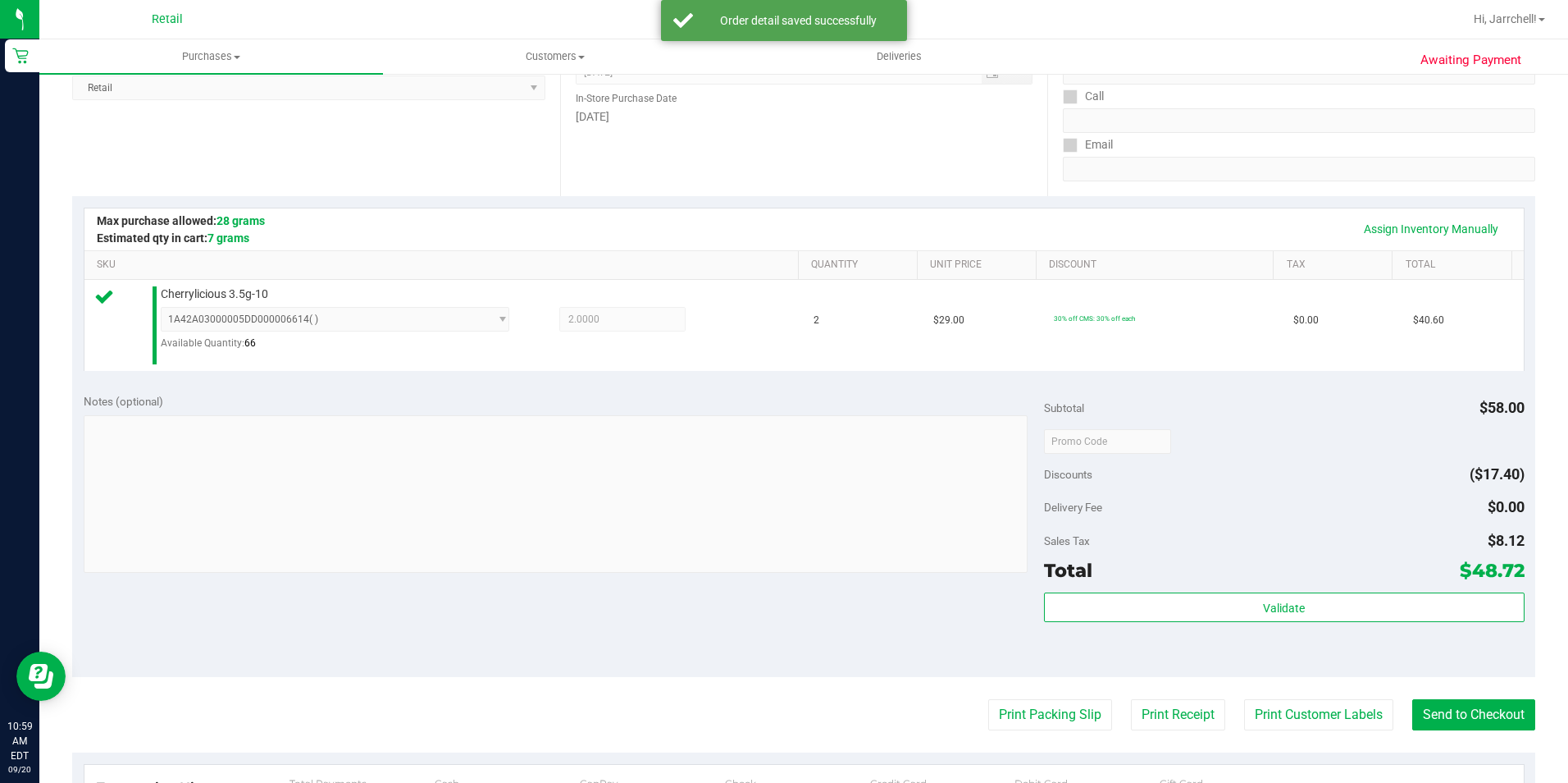
drag, startPoint x: 541, startPoint y: 215, endPoint x: 835, endPoint y: 275, distance: 300.1
click at [548, 215] on div "Assign Inventory Manually" at bounding box center [804, 229] width 1410 height 28
click at [1471, 701] on button "Send to Checkout" at bounding box center [1473, 714] width 123 height 31
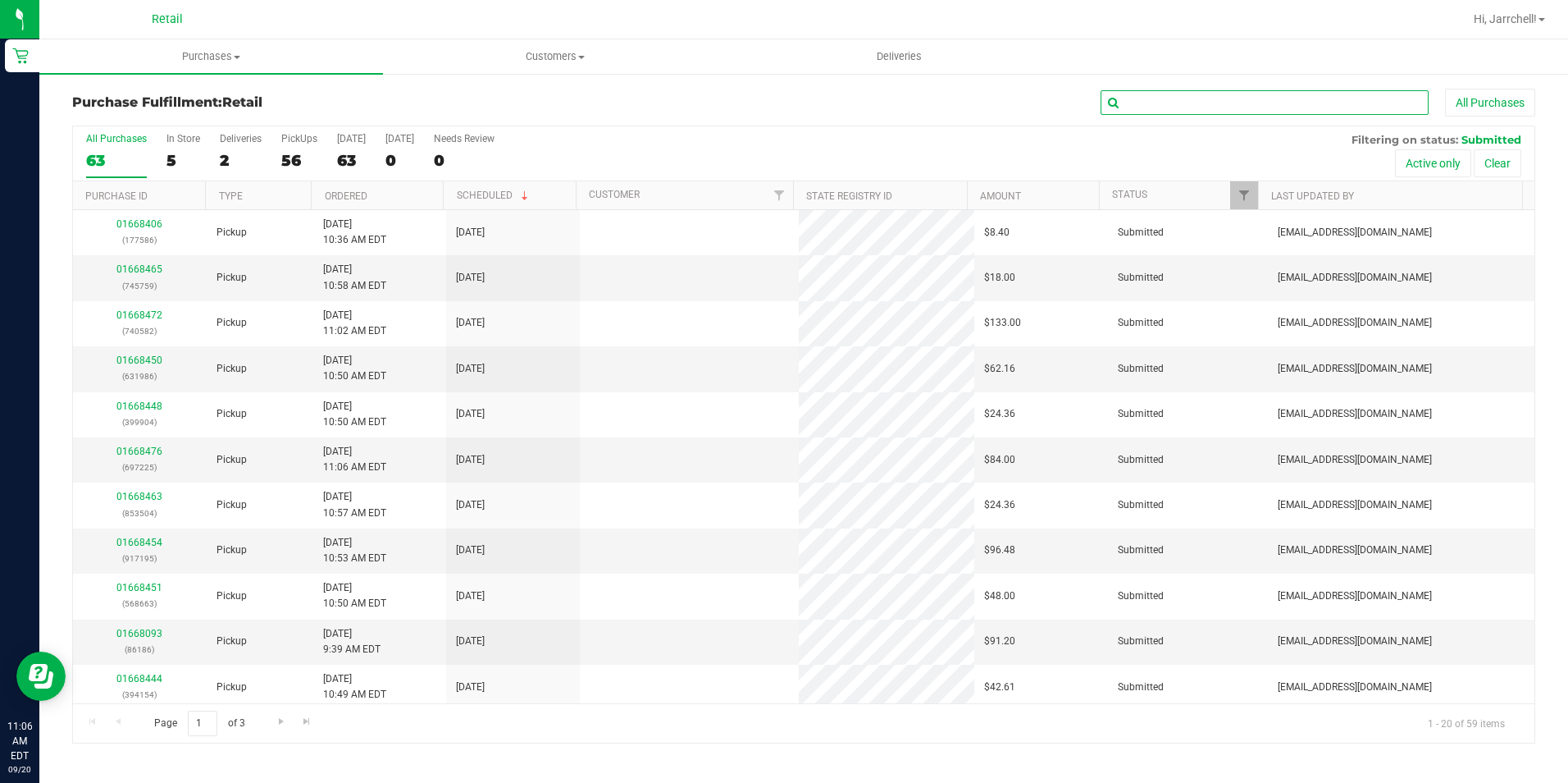
click at [1269, 104] on input "text" at bounding box center [1264, 103] width 328 height 25
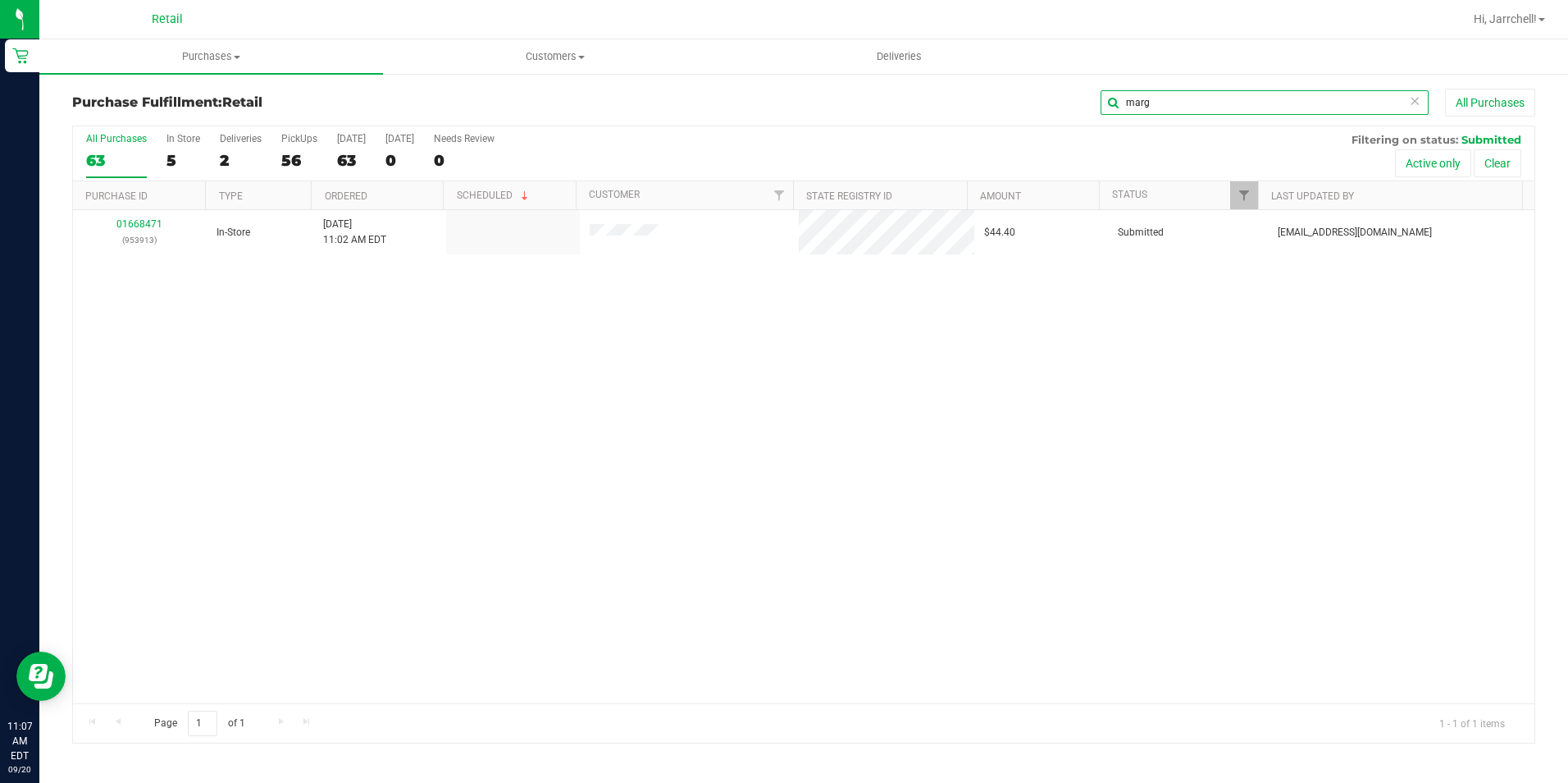
type input "marg"
click at [669, 516] on div "01668471 (953913) In-Store 9/20/2025 11:02 AM EDT $44.40 Submitted aiqecomm@sla…" at bounding box center [803, 457] width 1461 height 493
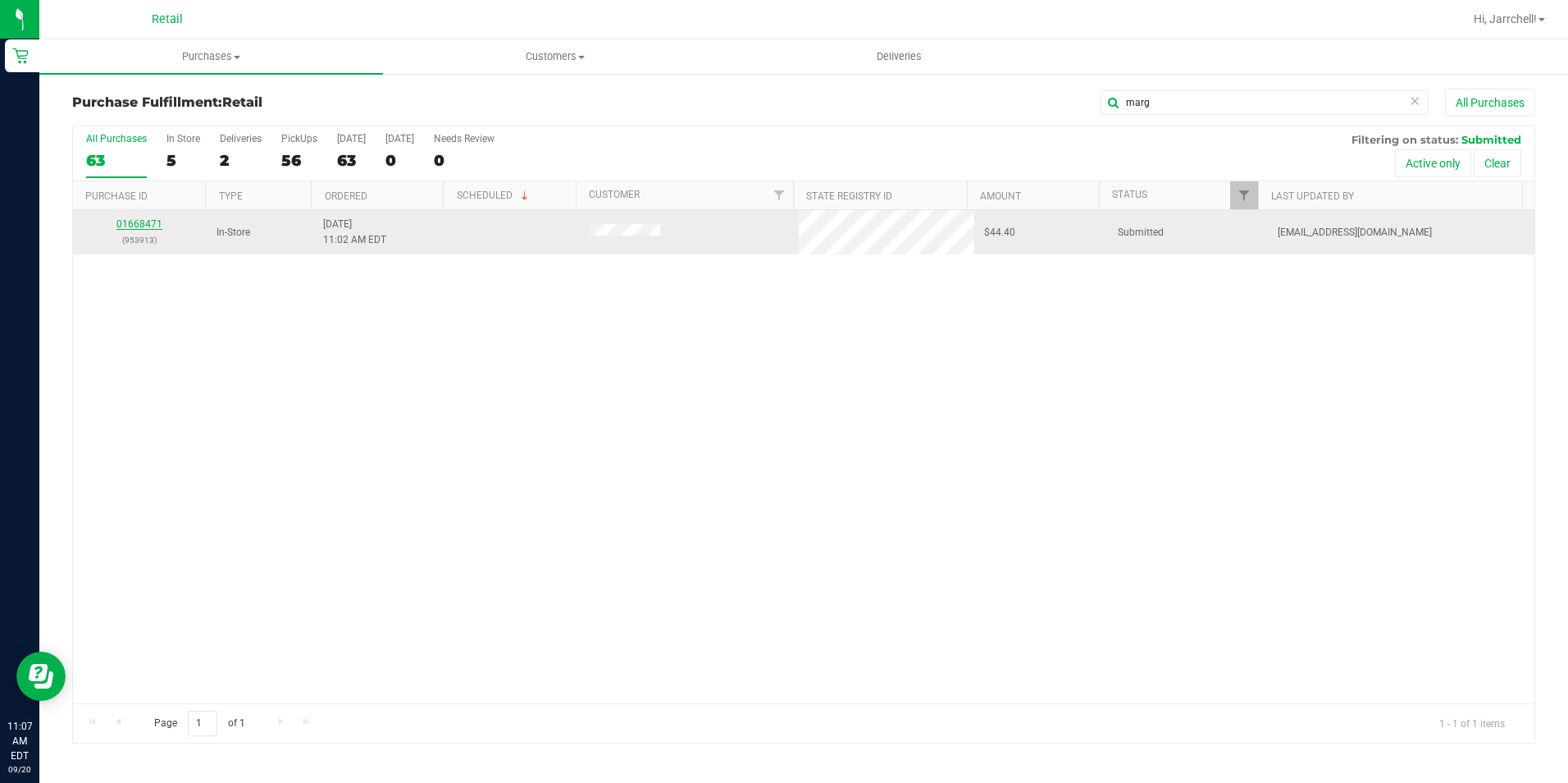
click at [142, 221] on link "01668471" at bounding box center [140, 224] width 46 height 12
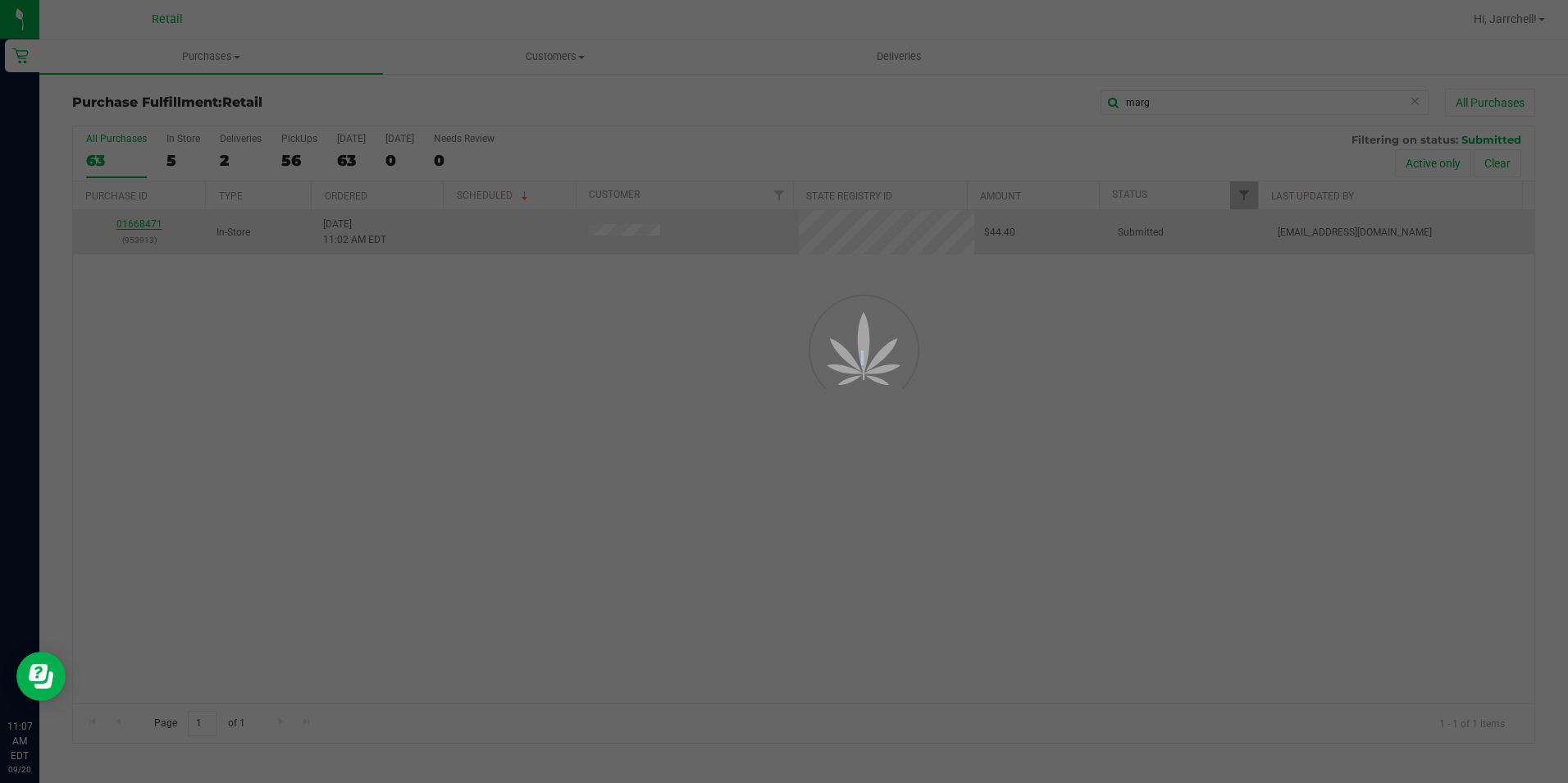
click at [142, 221] on div at bounding box center [784, 391] width 1568 height 783
click at [476, 395] on div at bounding box center [784, 391] width 1568 height 783
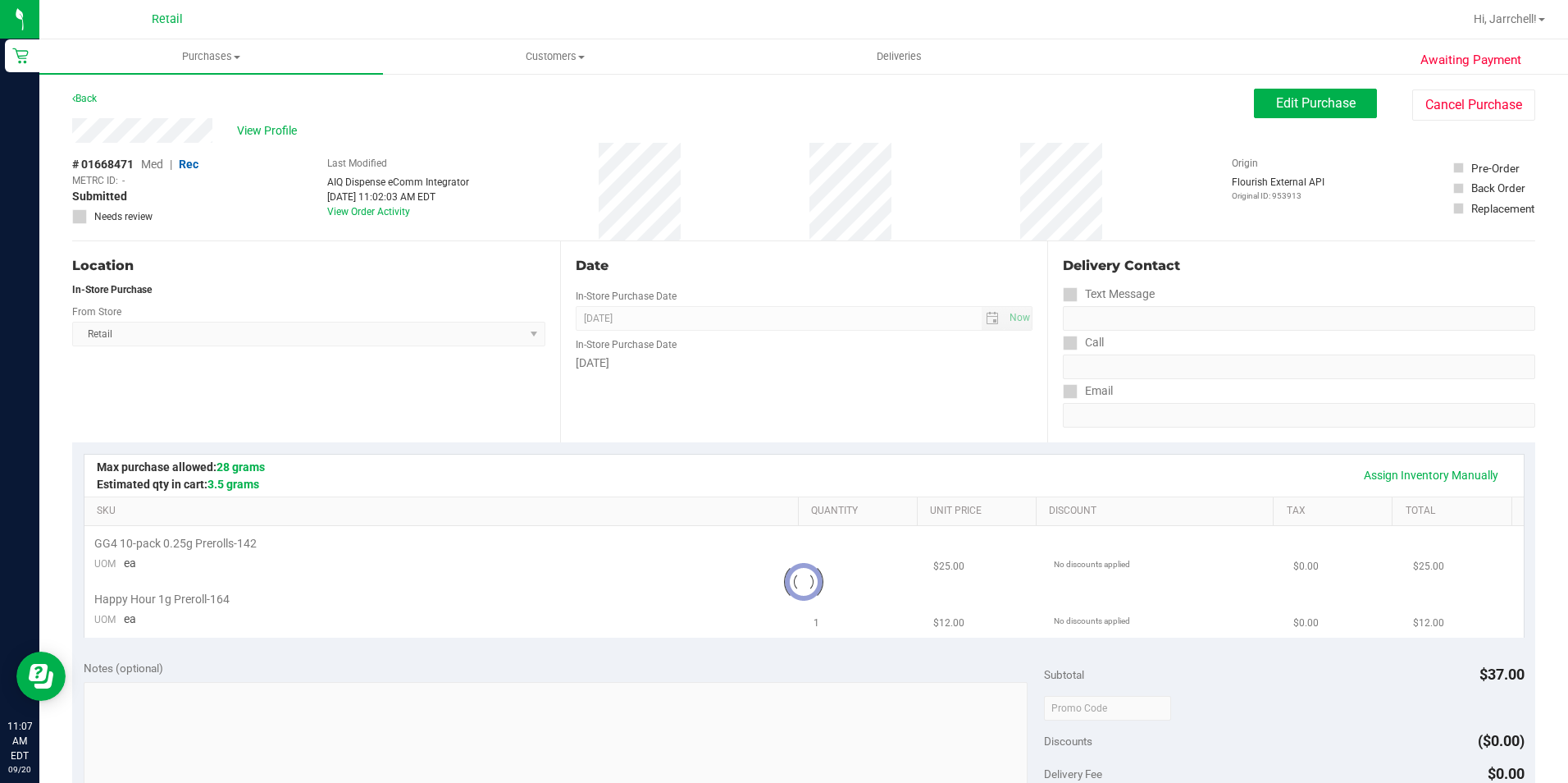
click at [956, 302] on div "Date In-Store Purchase Date [DATE] Now In-Store Purchase Date [DATE]" at bounding box center [804, 342] width 488 height 201
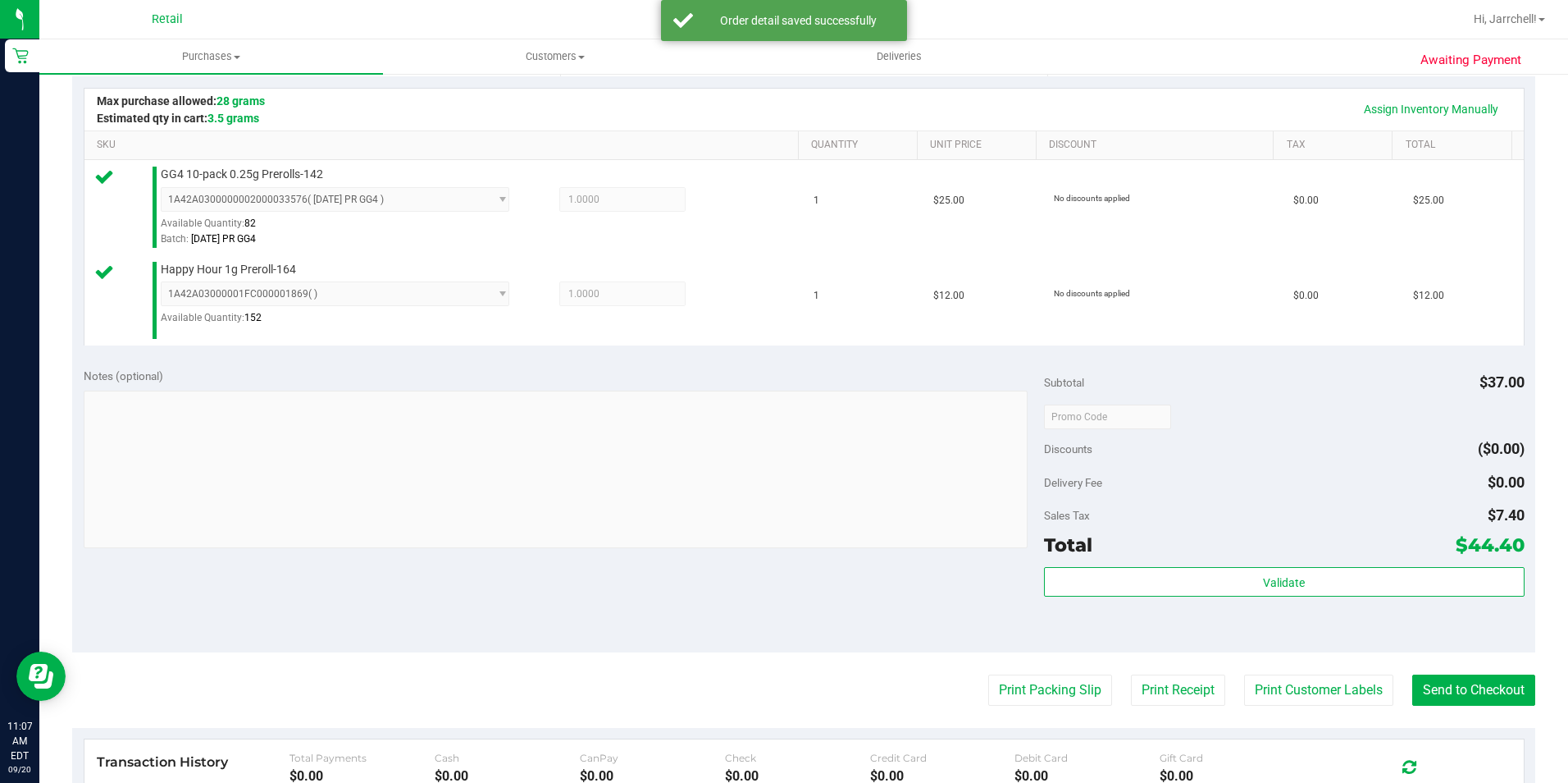
scroll to position [493, 0]
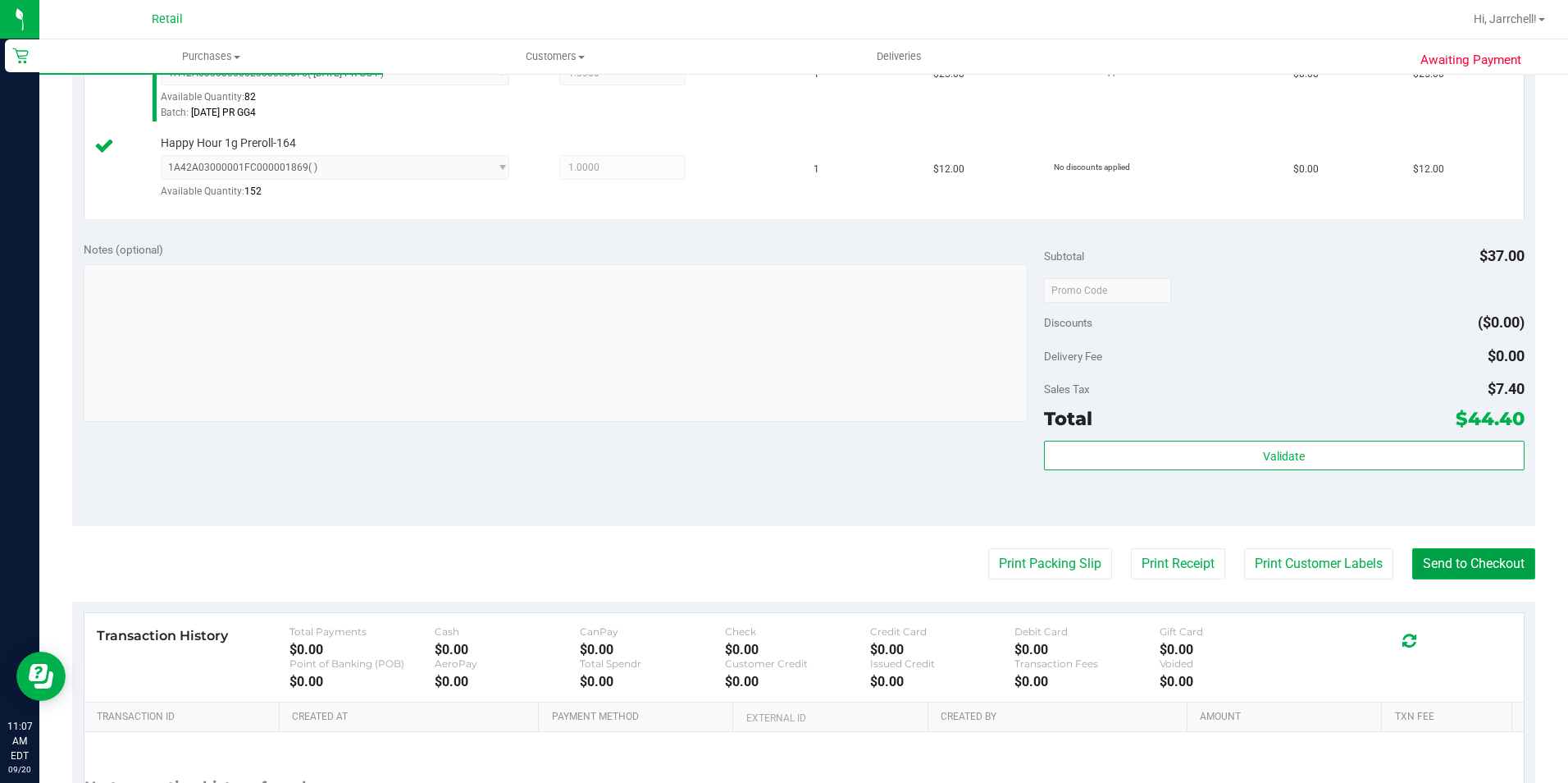
click at [1449, 568] on button "Send to Checkout" at bounding box center [1473, 564] width 123 height 31
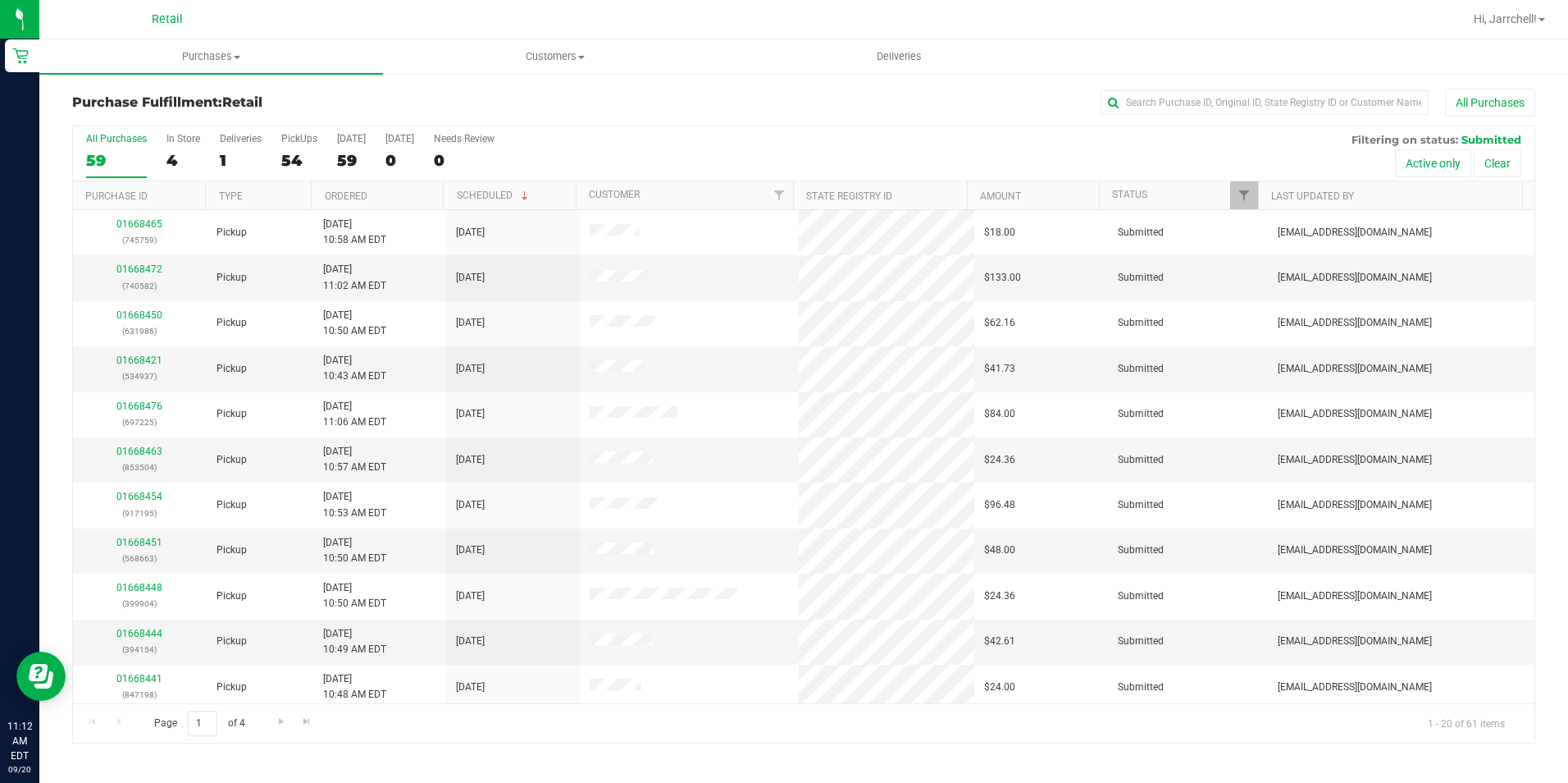
click at [1236, 117] on div "Purchase Fulfillment: Retail All Purchases" at bounding box center [803, 107] width 1463 height 36
click at [1236, 110] on input "text" at bounding box center [1264, 103] width 328 height 25
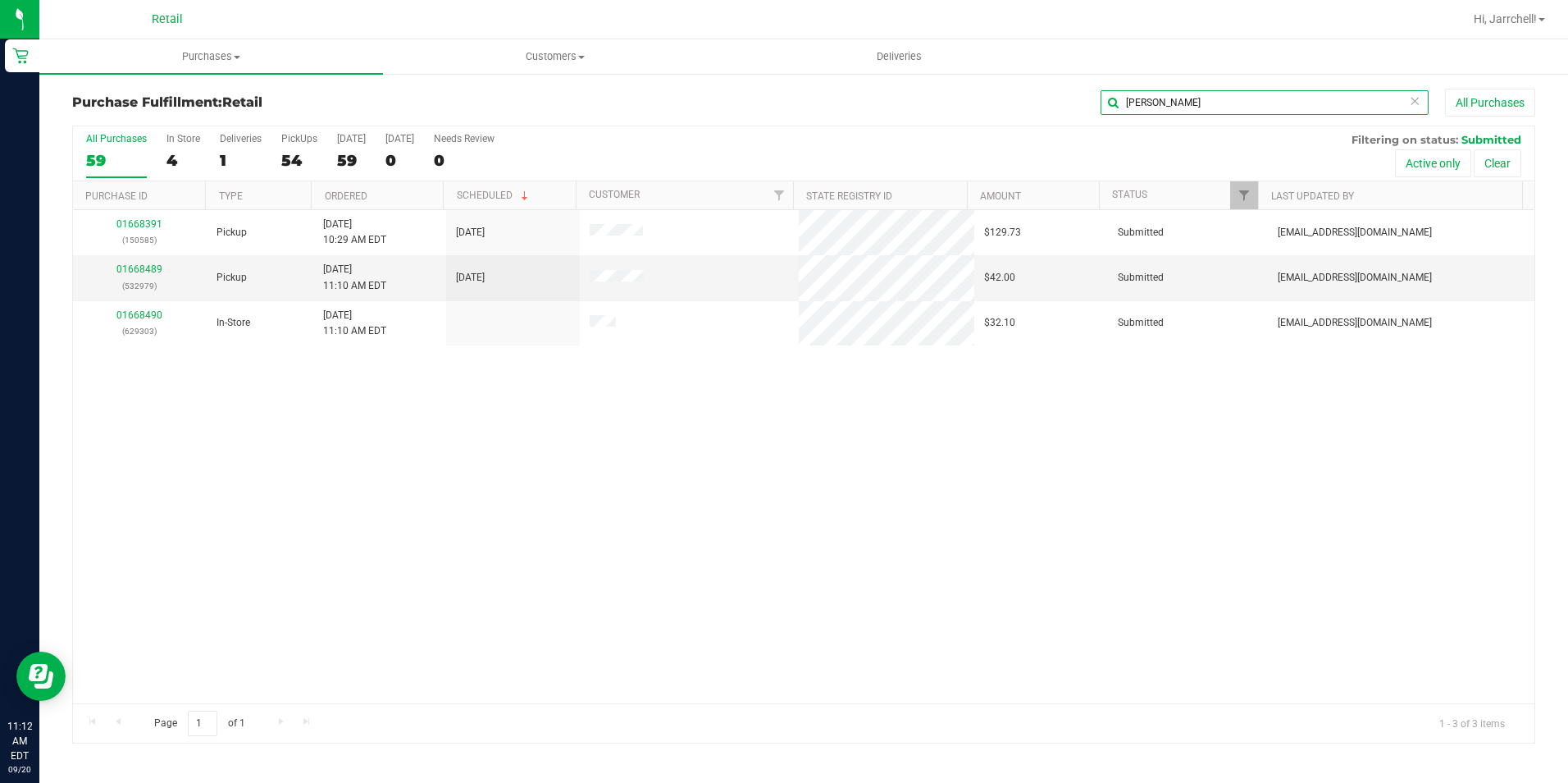
type input "eric"
drag, startPoint x: 699, startPoint y: 438, endPoint x: 688, endPoint y: 439, distance: 11.0
click at [699, 439] on div "01668391 (150585) Pickup 9/20/2025 10:29 AM EDT 9/20/2025 $129.73 Submitted aiq…" at bounding box center [803, 457] width 1461 height 493
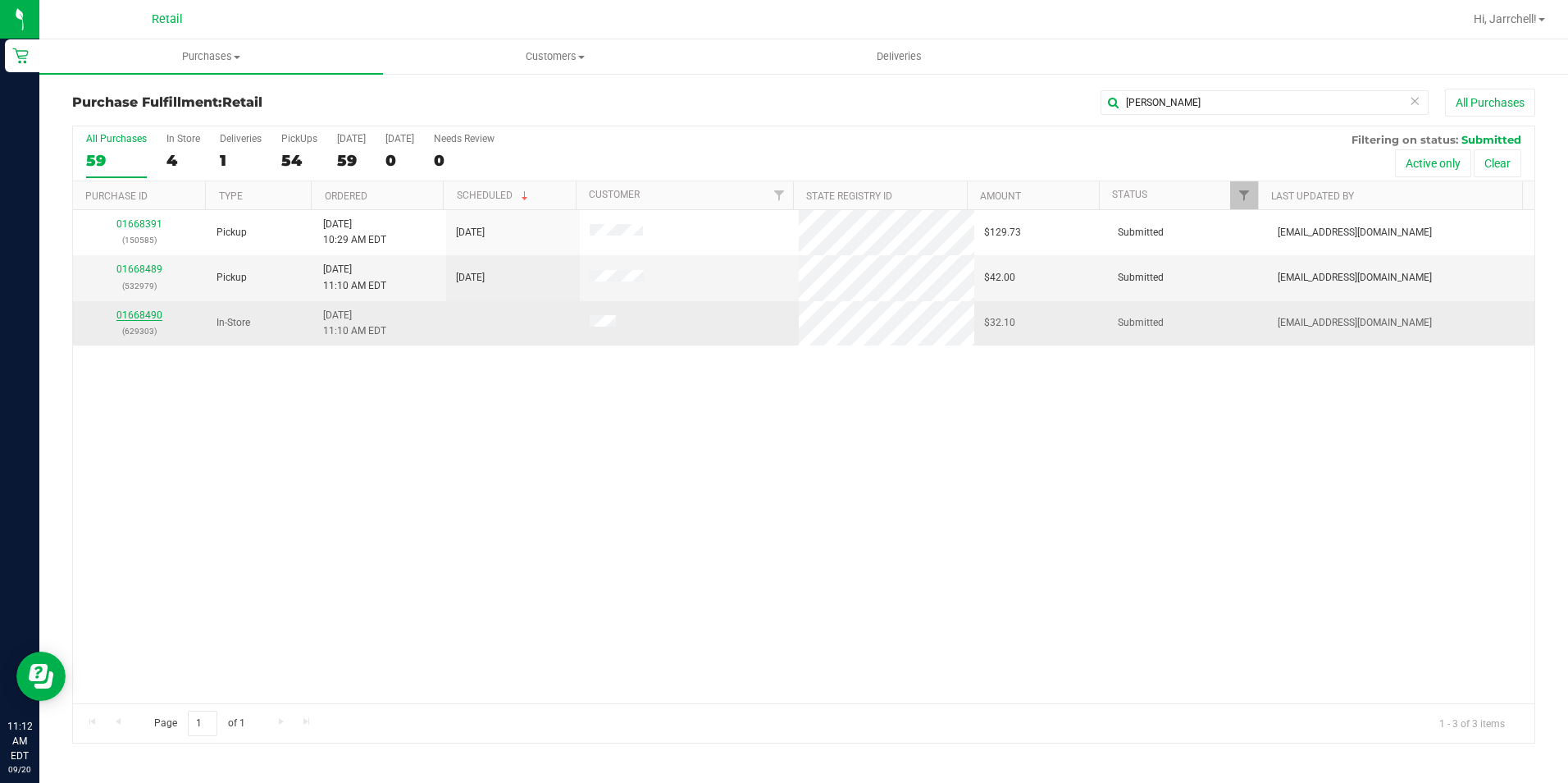
click at [149, 312] on link "01668490" at bounding box center [140, 315] width 46 height 12
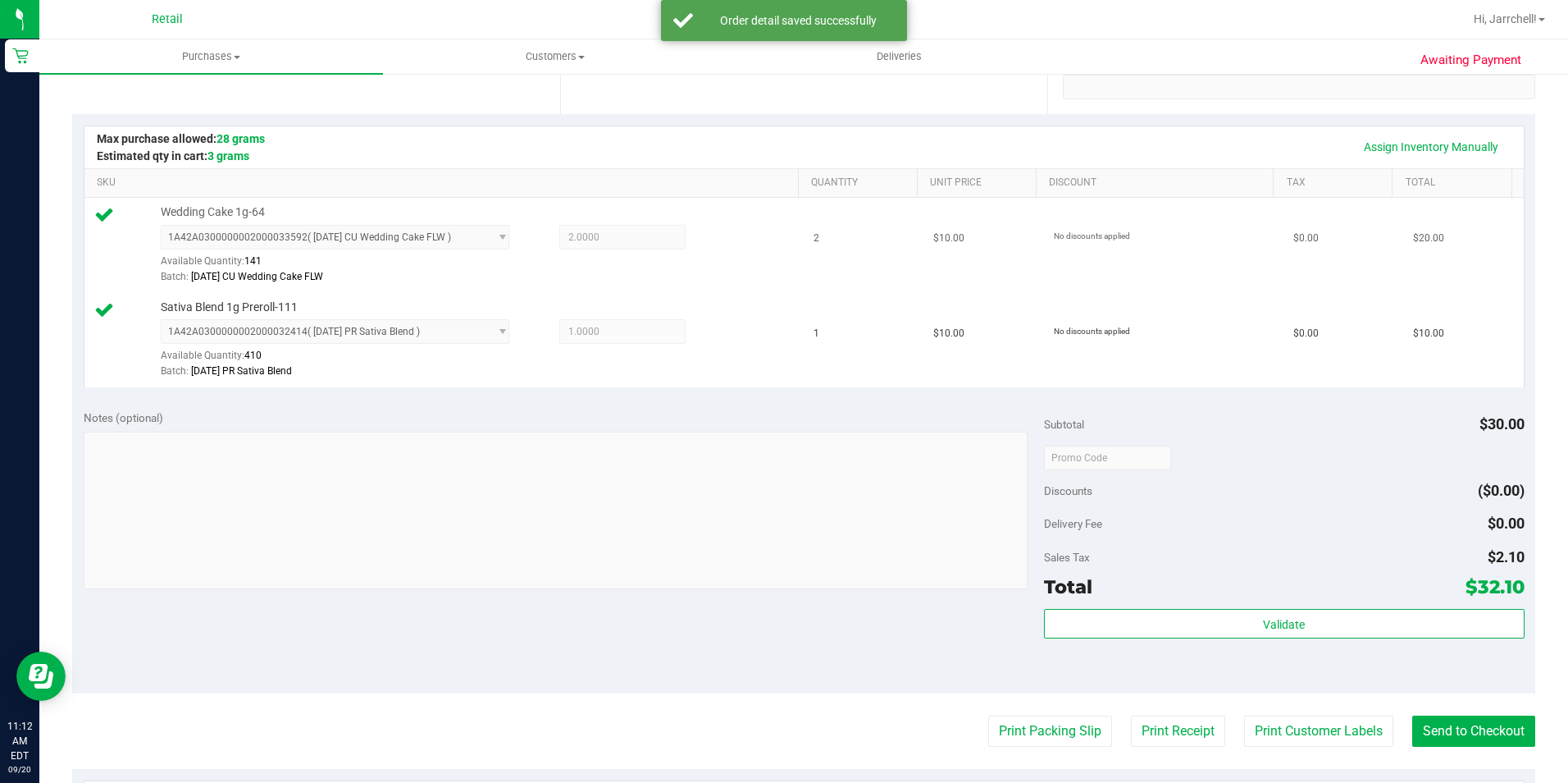
scroll to position [246, 0]
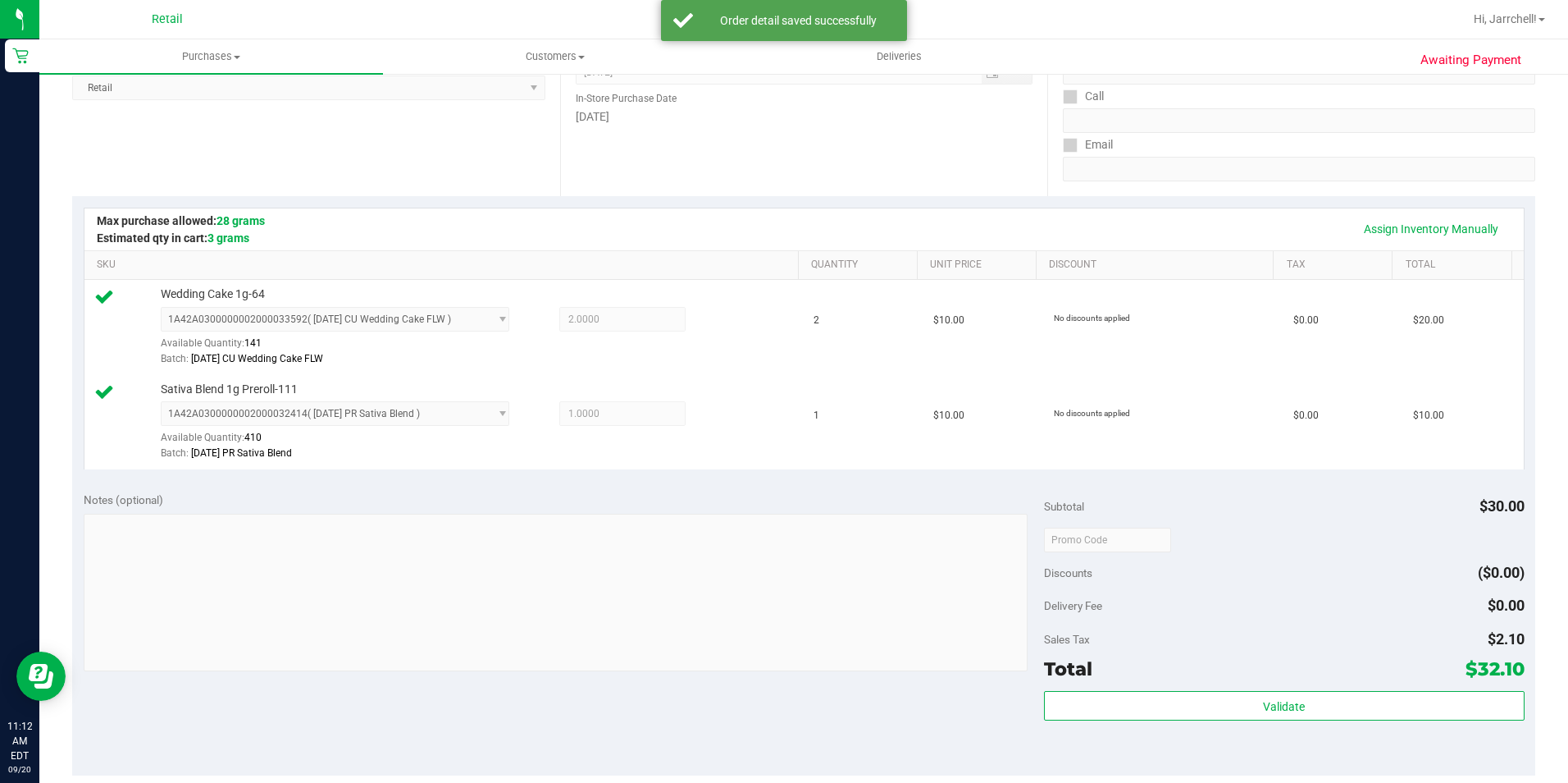
drag, startPoint x: 759, startPoint y: 147, endPoint x: 766, endPoint y: 164, distance: 18.4
click at [759, 147] on div "Date In-Store Purchase Date [DATE] Now In-Store Purchase Date [DATE]" at bounding box center [804, 96] width 488 height 201
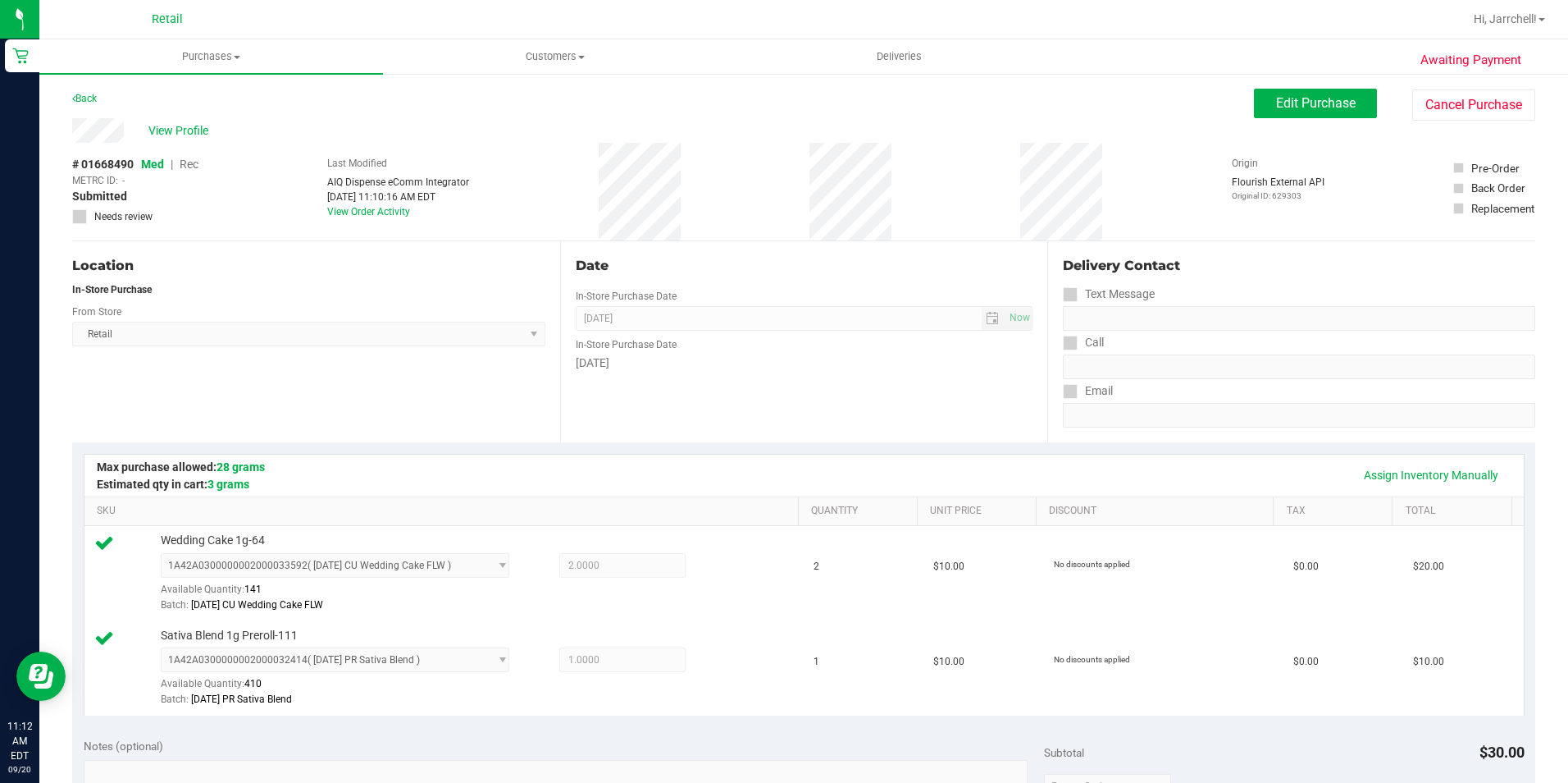
click at [744, 240] on div "View Profile # 01668490 Med | Rec METRC ID: - Submitted Needs review Last Modif…" at bounding box center [803, 179] width 1463 height 123
click at [942, 157] on div "# 01668490 Med | Rec METRC ID: - Submitted Needs review Last Modified AIQ Dispe…" at bounding box center [803, 192] width 1463 height 98
drag, startPoint x: 970, startPoint y: 170, endPoint x: 1567, endPoint y: 67, distance: 605.8
click at [970, 170] on div "# 01668490 Med | Rec METRC ID: - Submitted Needs review Last Modified AIQ Dispe…" at bounding box center [803, 192] width 1463 height 98
click at [1355, 115] on button "Edit Purchase" at bounding box center [1315, 104] width 123 height 30
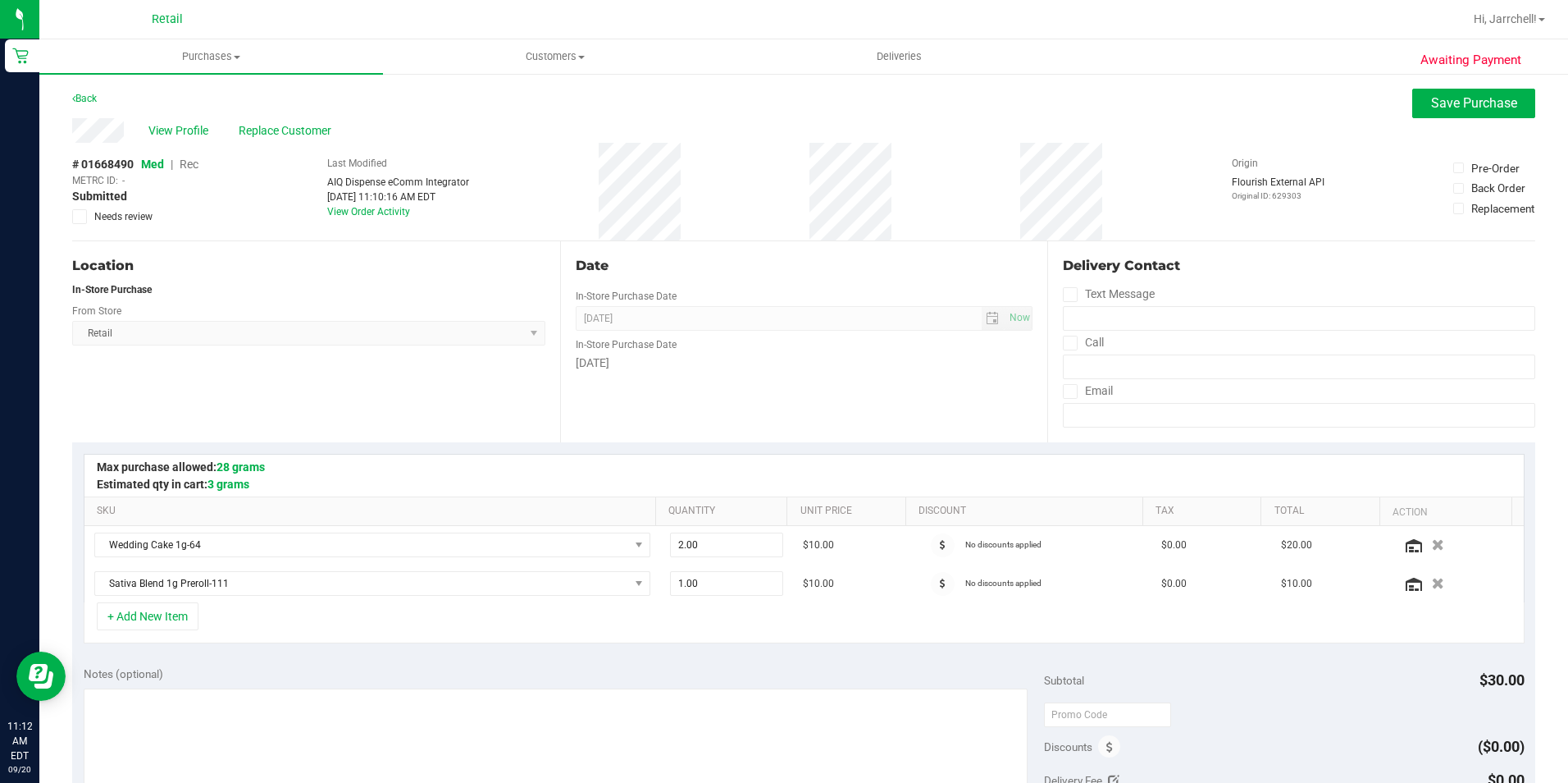
click at [839, 125] on div "View Profile Replace Customer" at bounding box center [803, 130] width 1463 height 25
click at [302, 135] on span "Replace Customer" at bounding box center [287, 131] width 99 height 17
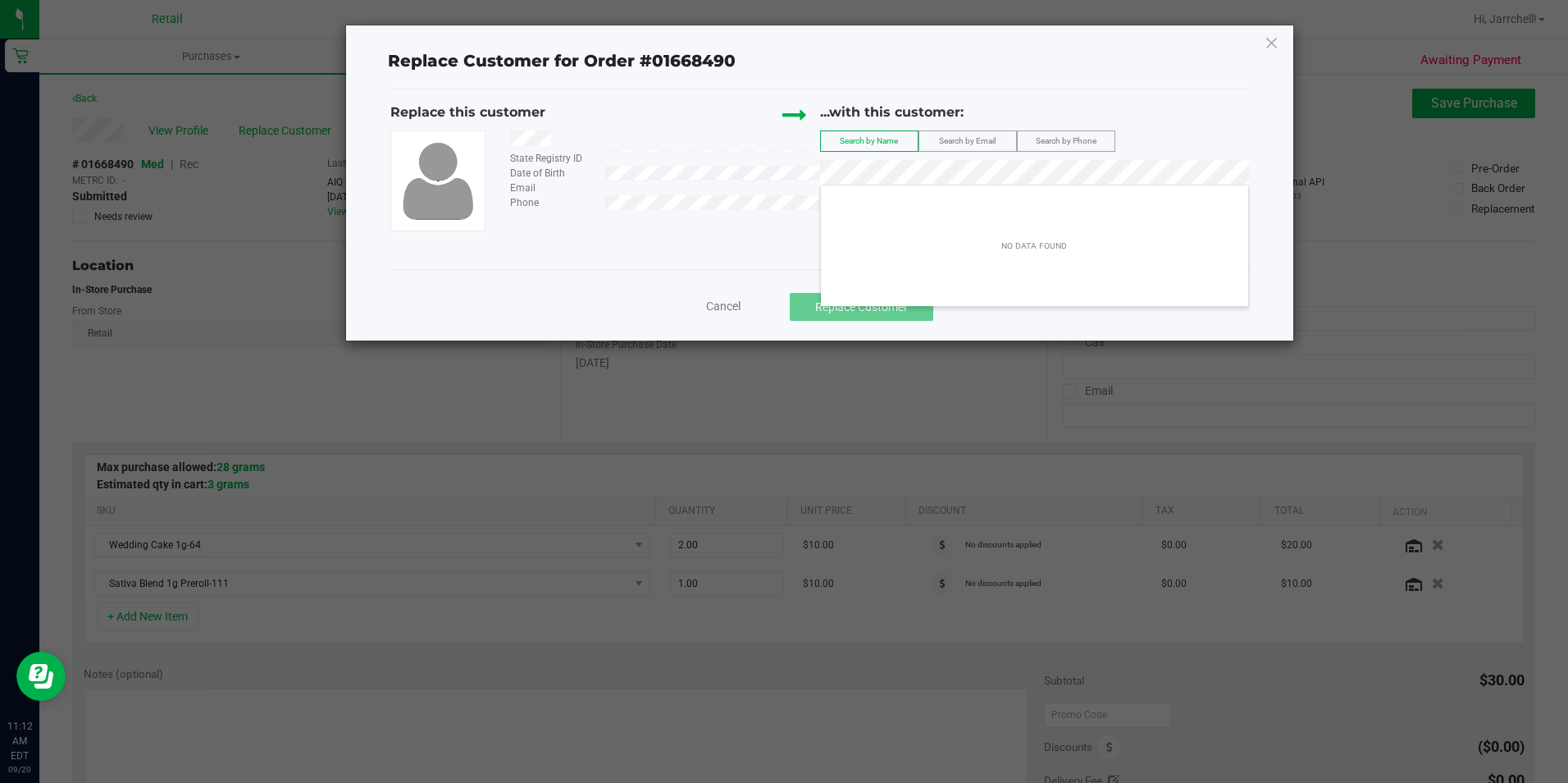
click at [1067, 113] on div "...with this customer:" at bounding box center [1035, 113] width 429 height 20
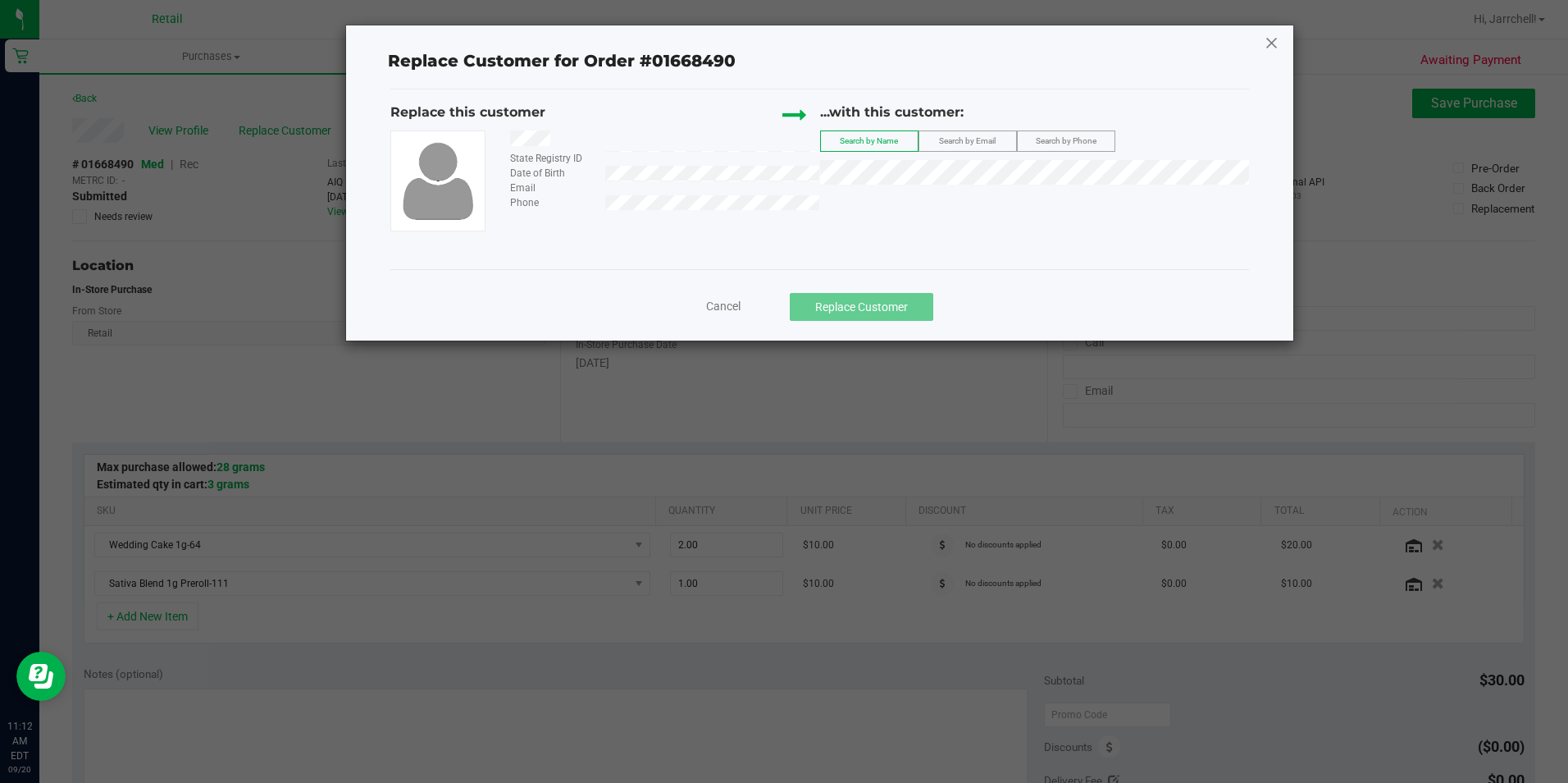
click at [1273, 40] on icon at bounding box center [1272, 43] width 15 height 26
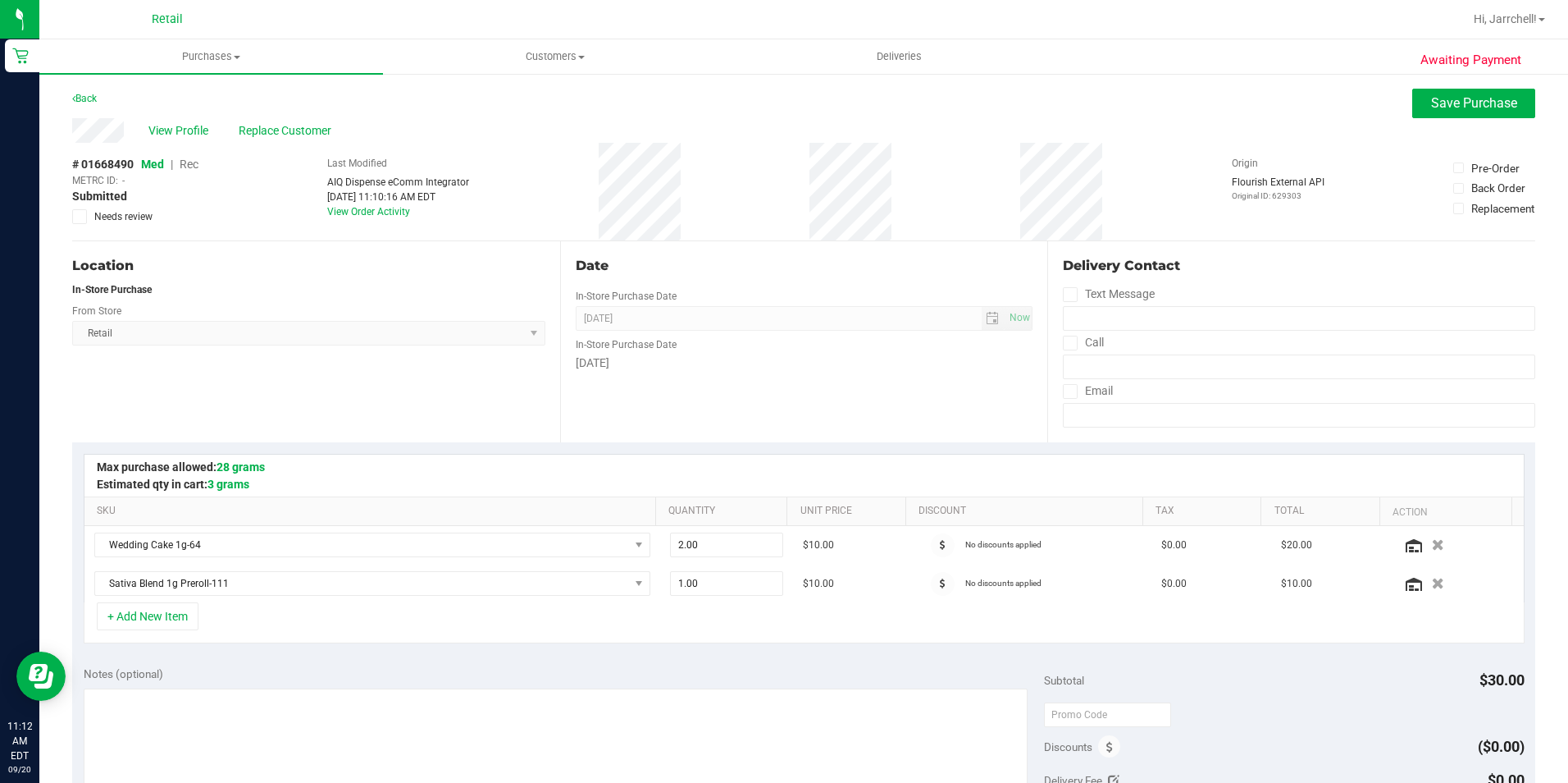
click at [192, 160] on span "Rec" at bounding box center [188, 164] width 19 height 13
click at [997, 129] on div "View Profile Replace Customer" at bounding box center [803, 130] width 1463 height 25
click at [1489, 92] on button "Save Purchase" at bounding box center [1473, 104] width 123 height 30
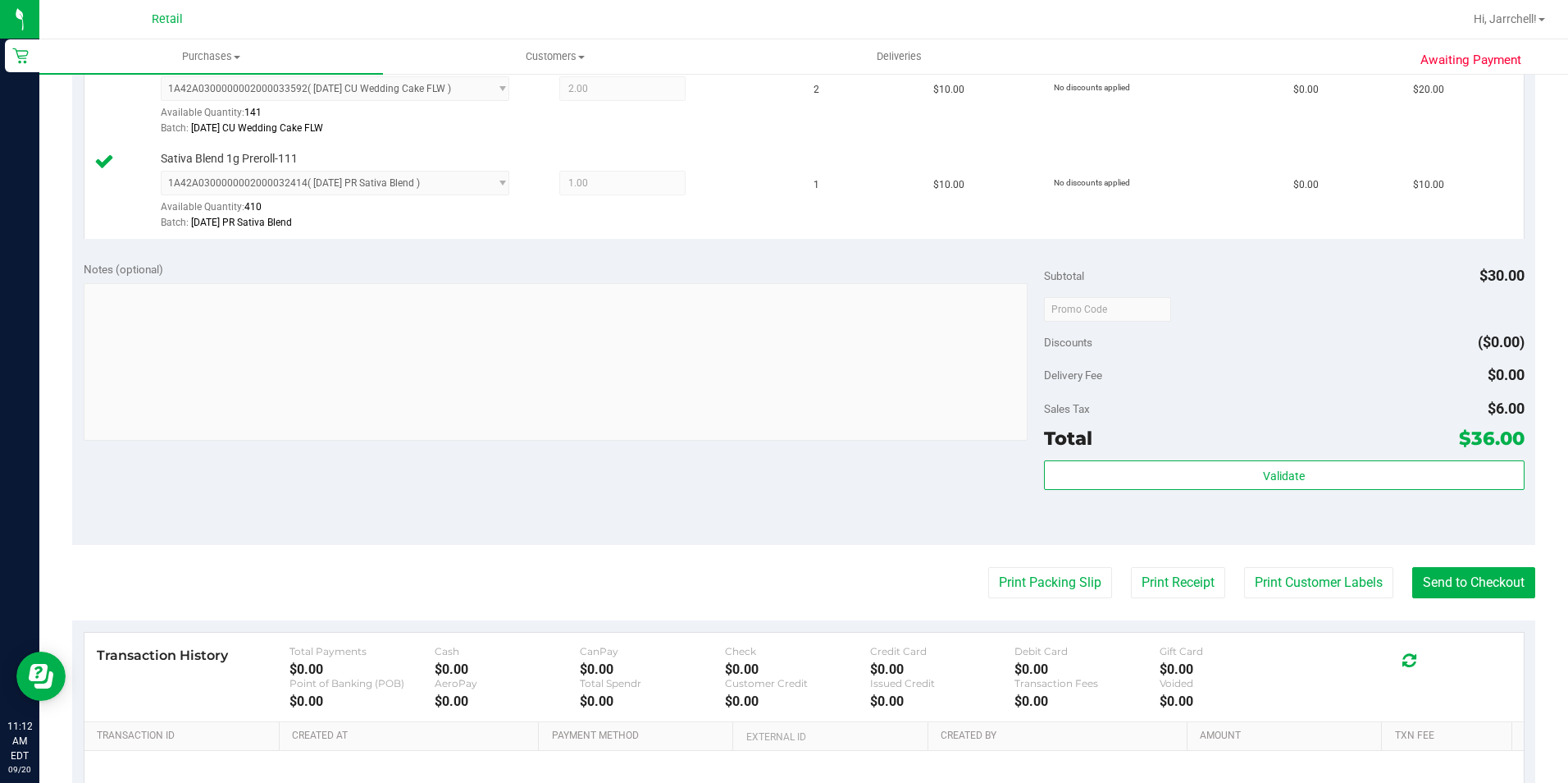
scroll to position [654, 0]
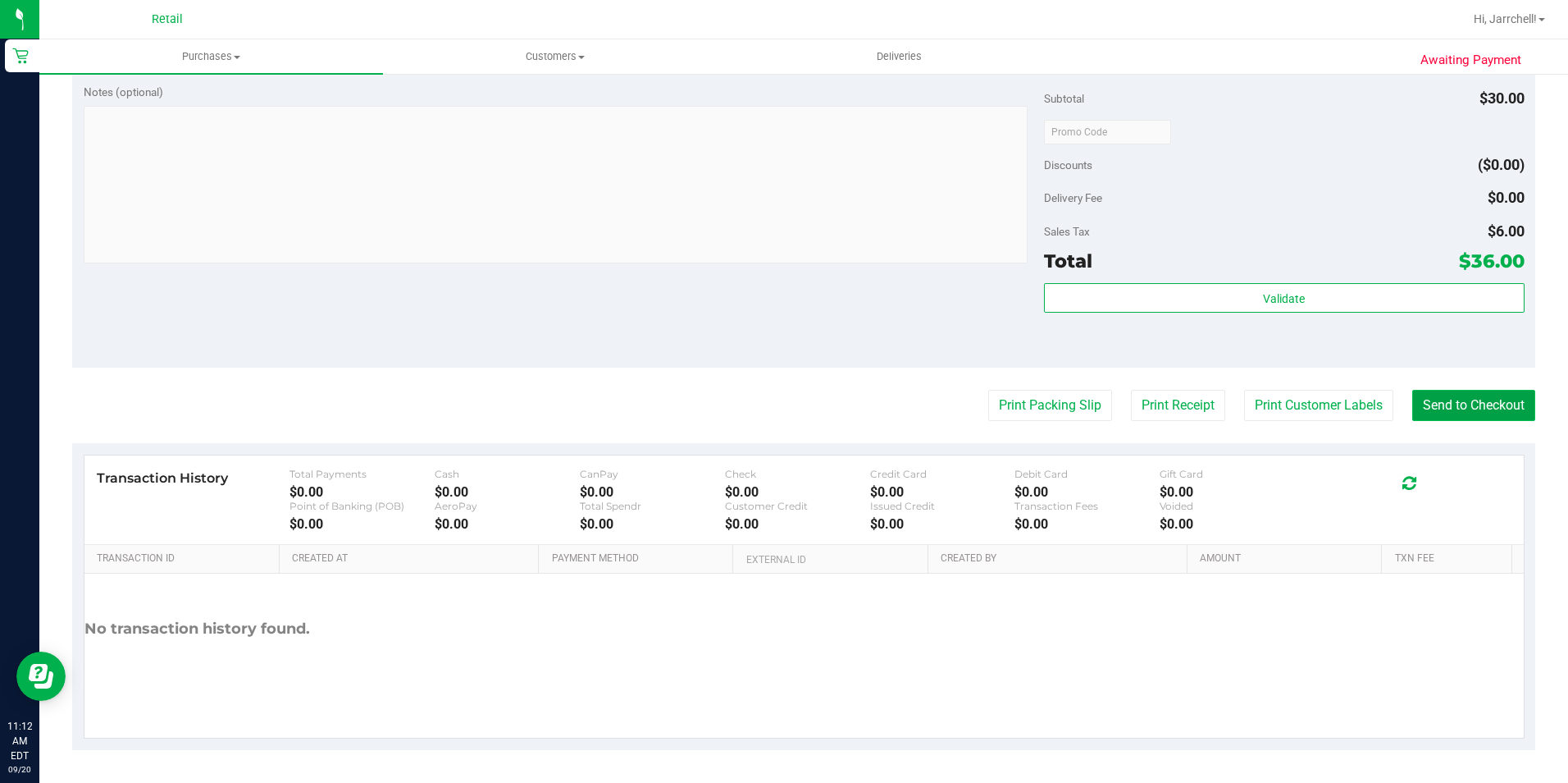
click at [1506, 399] on button "Send to Checkout" at bounding box center [1473, 405] width 123 height 31
click at [558, 263] on div at bounding box center [555, 187] width 944 height 162
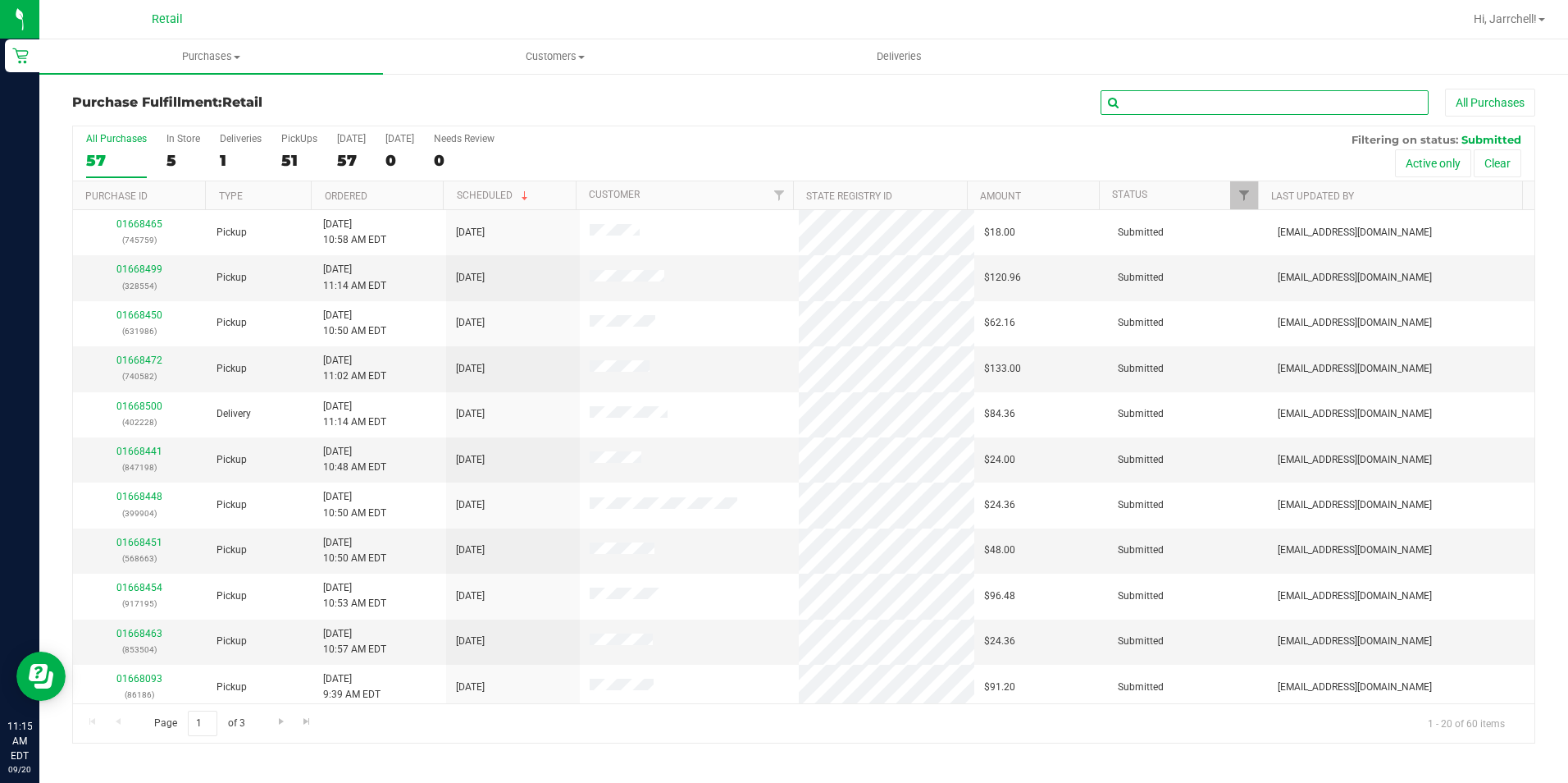
click at [1280, 98] on input "text" at bounding box center [1264, 103] width 328 height 25
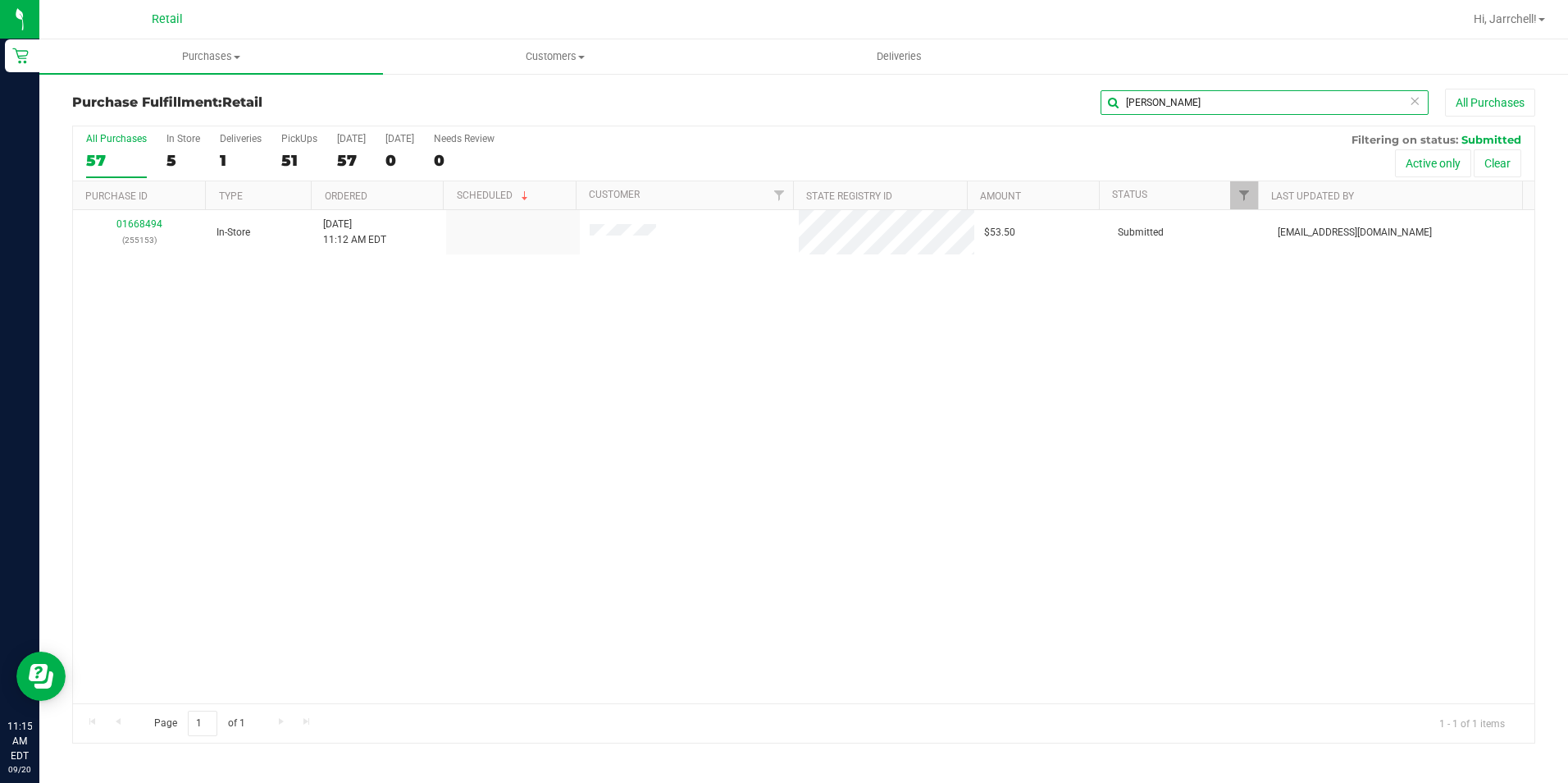
type input "jonas"
drag, startPoint x: 387, startPoint y: 442, endPoint x: 89, endPoint y: 178, distance: 398.1
click at [387, 403] on div "01668494 (255153) In-Store 9/20/2025 11:12 AM EDT $53.50 Submitted aiqecomm@sla…" at bounding box center [803, 457] width 1461 height 493
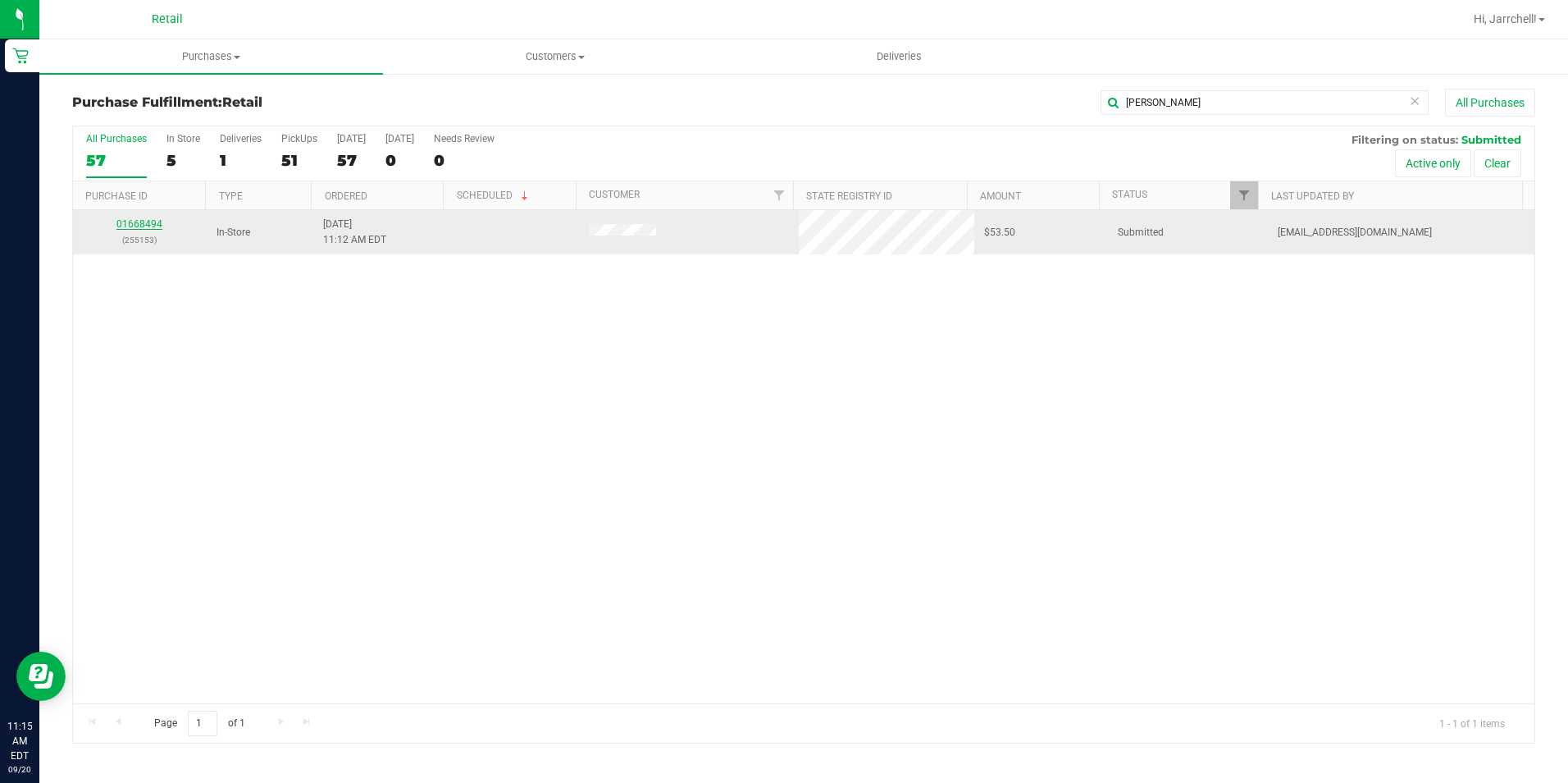
click at [157, 227] on link "01668494" at bounding box center [140, 224] width 46 height 12
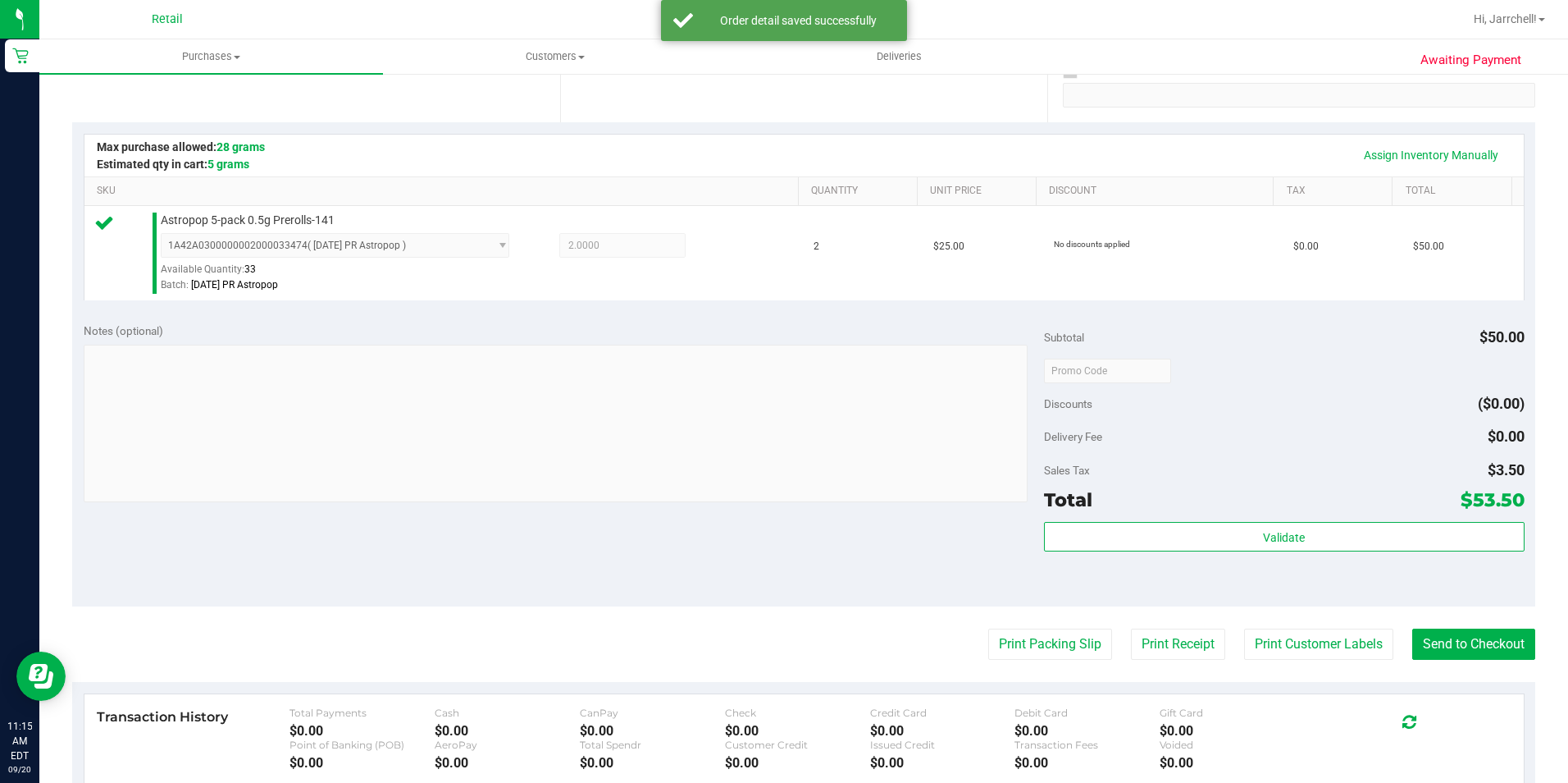
scroll to position [493, 0]
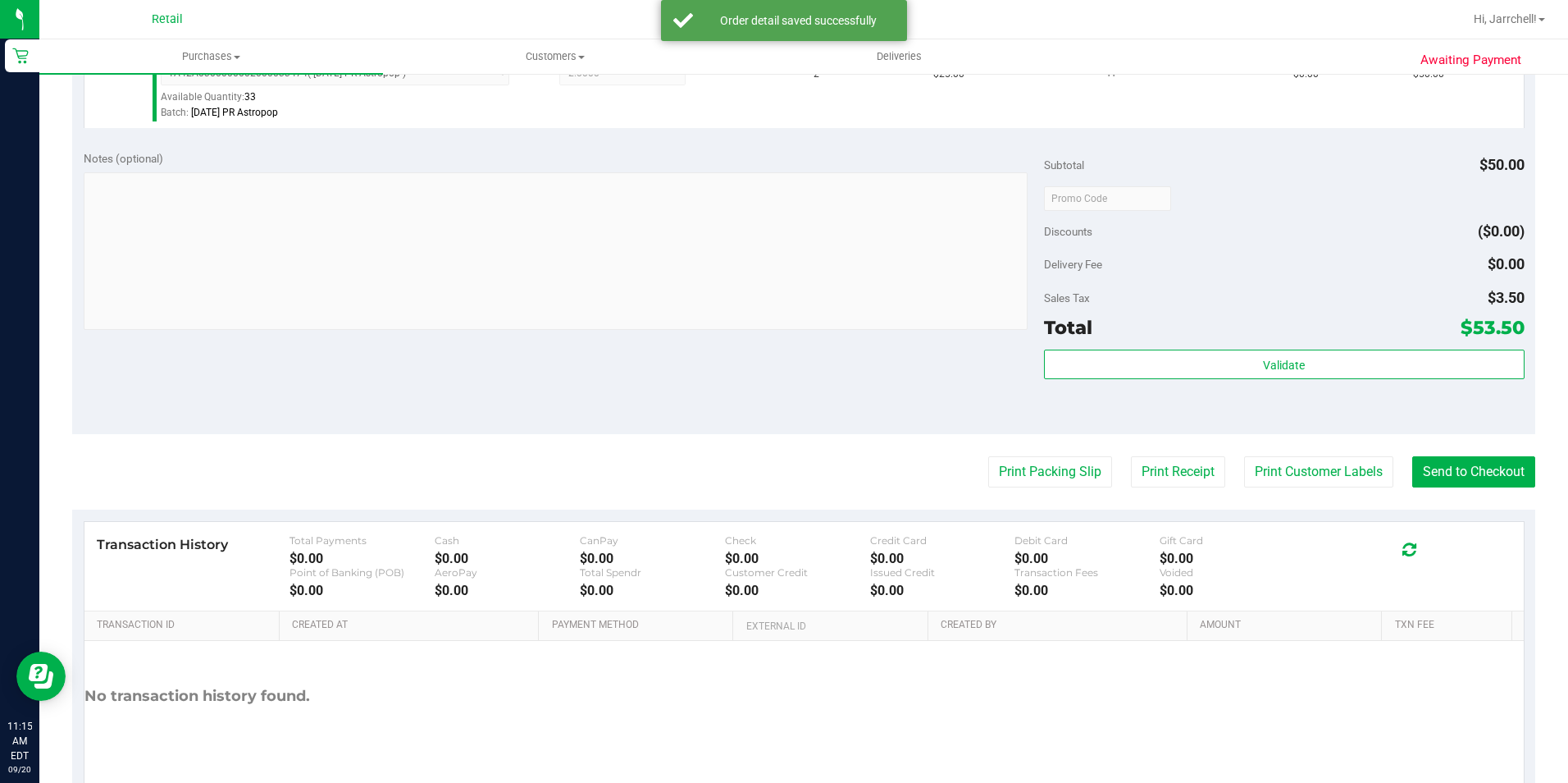
drag, startPoint x: 720, startPoint y: 373, endPoint x: 1385, endPoint y: 475, distance: 672.8
click at [741, 377] on div "Notes (optional) Subtotal $50.00 Discounts ($0.00) Delivery Fee $0.00 Sales Tax…" at bounding box center [803, 286] width 1463 height 295
click at [1462, 464] on button "Send to Checkout" at bounding box center [1473, 471] width 123 height 31
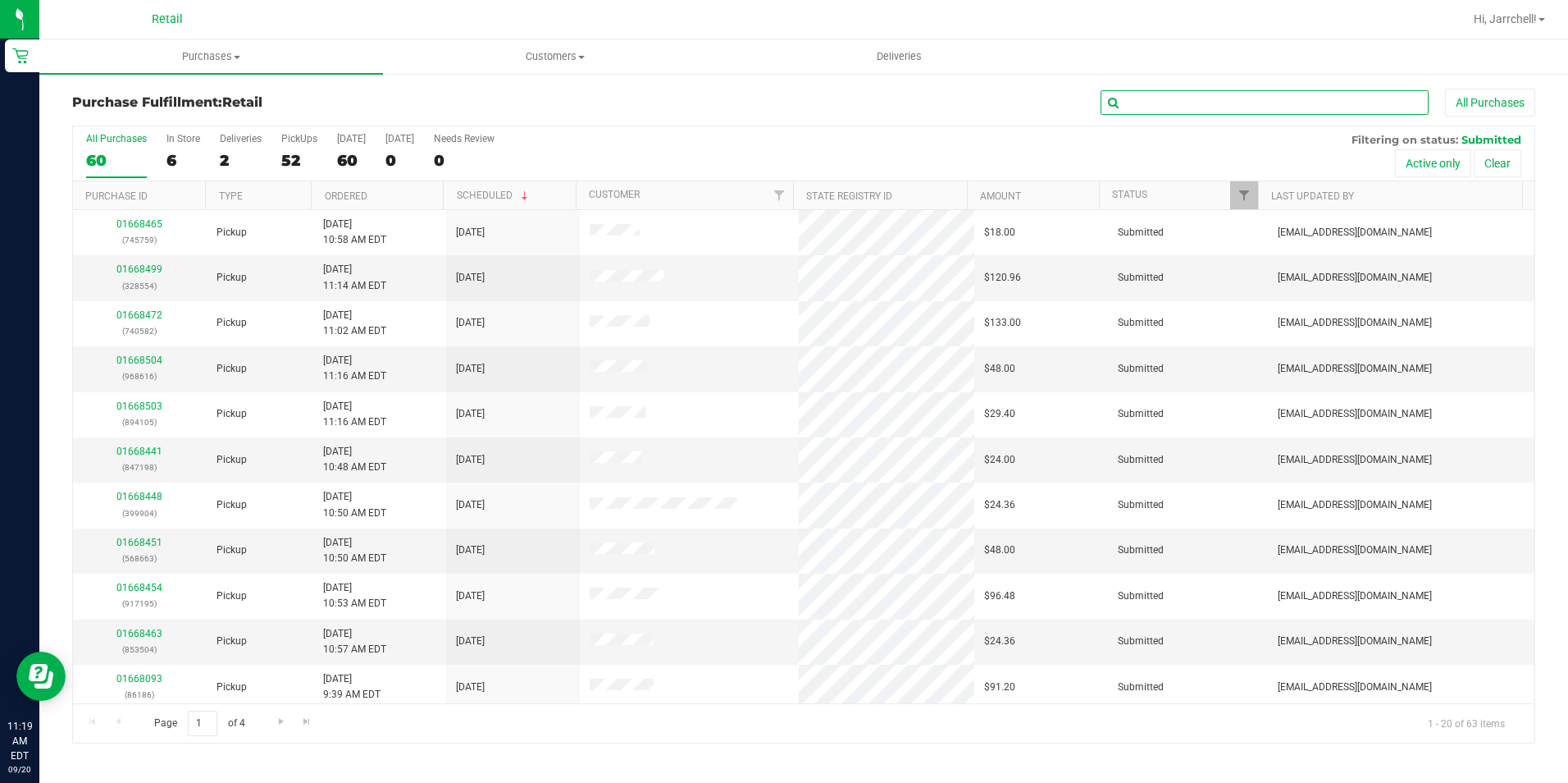
click at [1180, 91] on input "text" at bounding box center [1264, 103] width 328 height 25
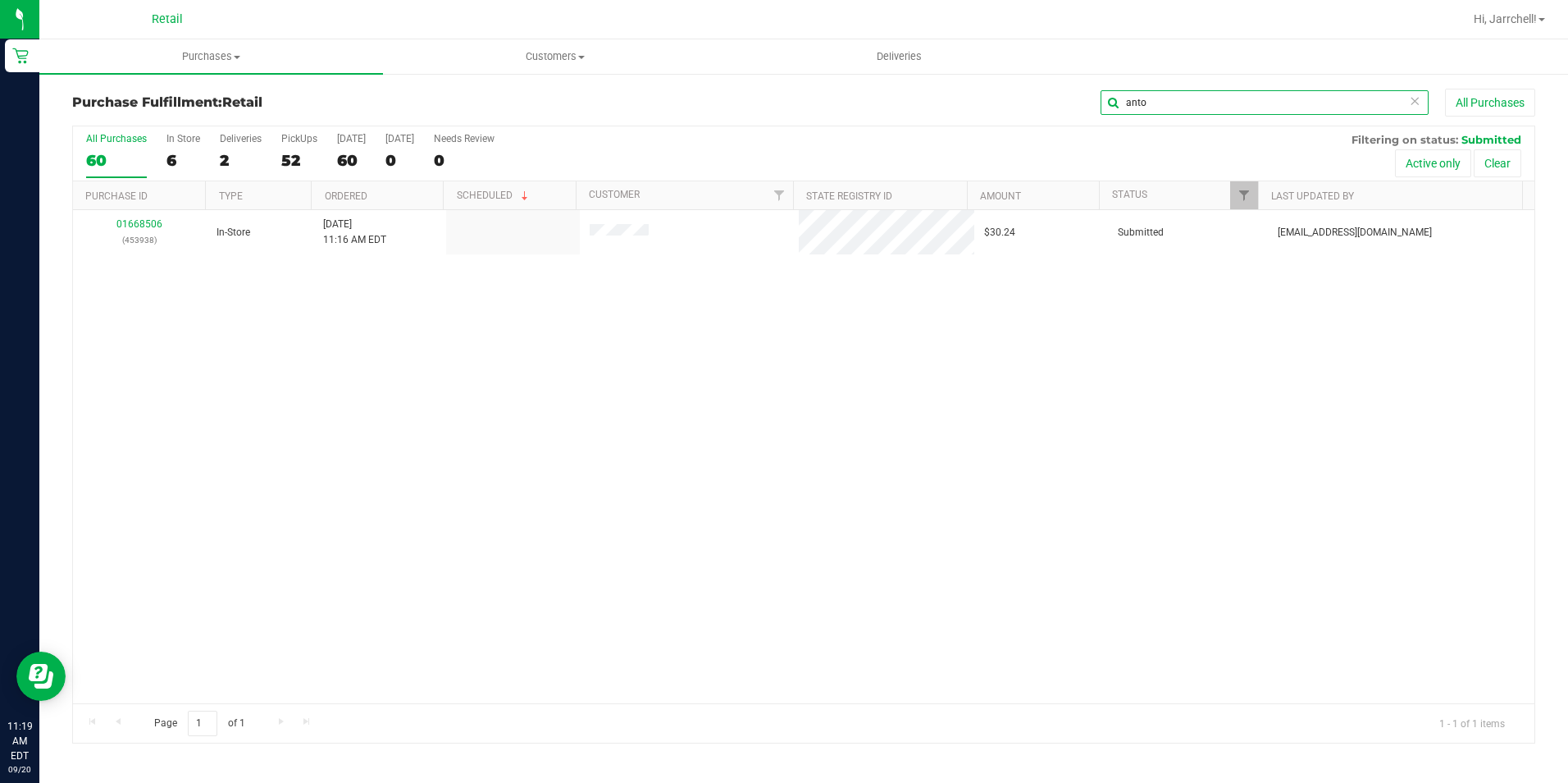
type input "anto"
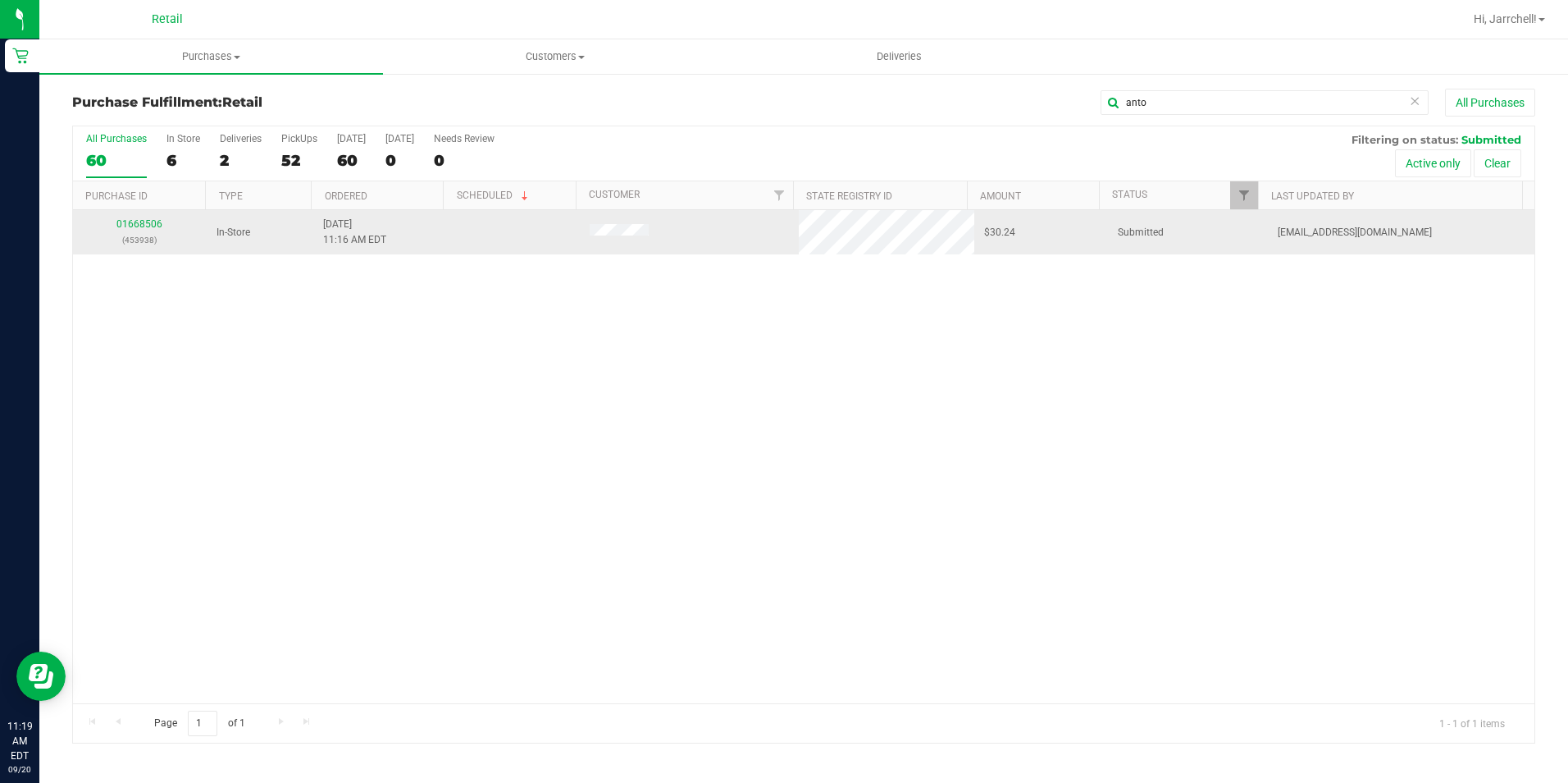
drag, startPoint x: 231, startPoint y: 375, endPoint x: 185, endPoint y: 229, distance: 153.1
click at [210, 302] on div "01668506 (453938) In-Store 9/20/2025 11:16 AM EDT $30.24 Submitted aiqecomm@sla…" at bounding box center [803, 457] width 1461 height 493
click at [137, 218] on link "01668506" at bounding box center [140, 224] width 46 height 12
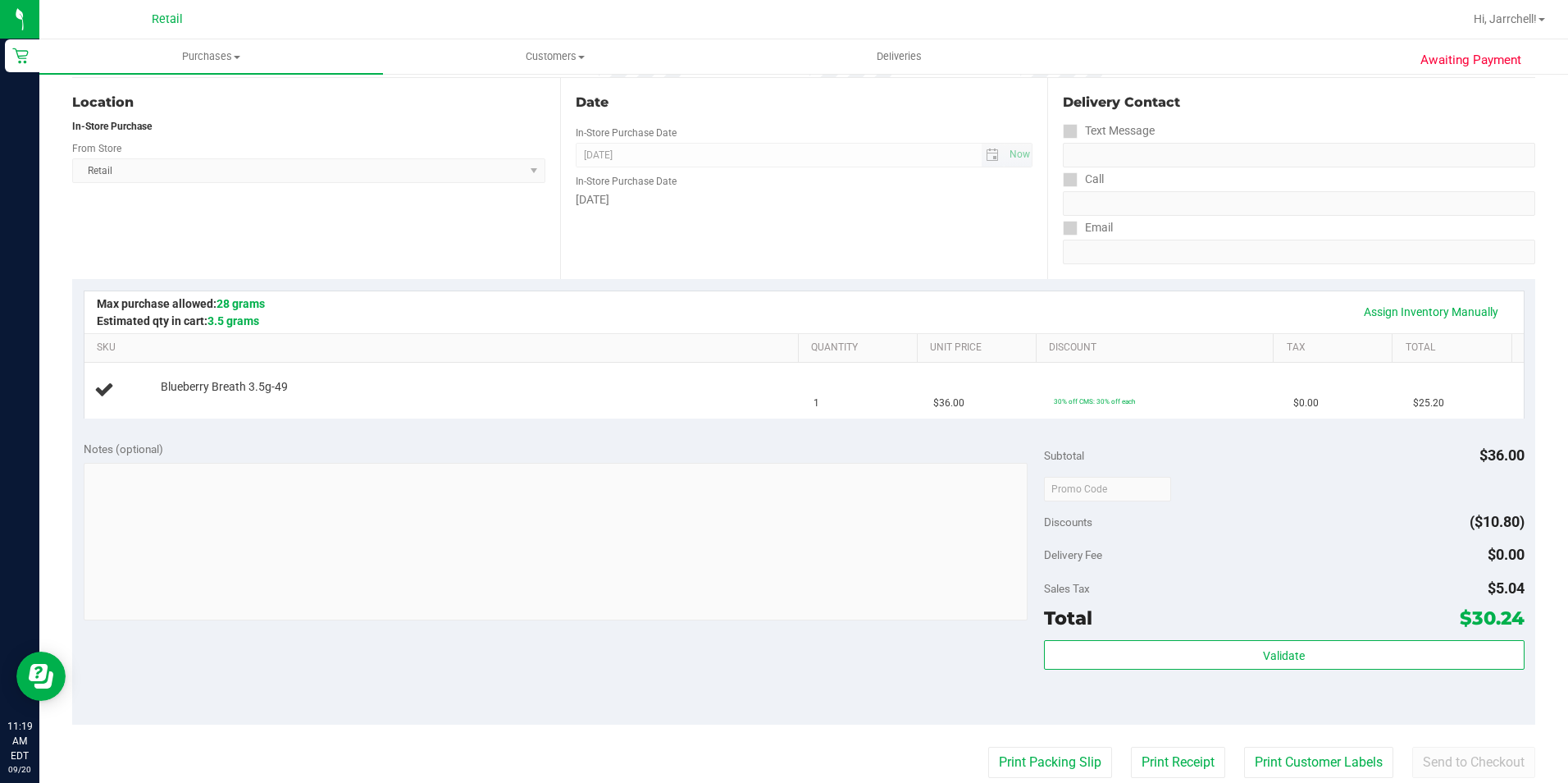
scroll to position [165, 0]
click at [818, 154] on span "[DATE] Now" at bounding box center [804, 154] width 458 height 25
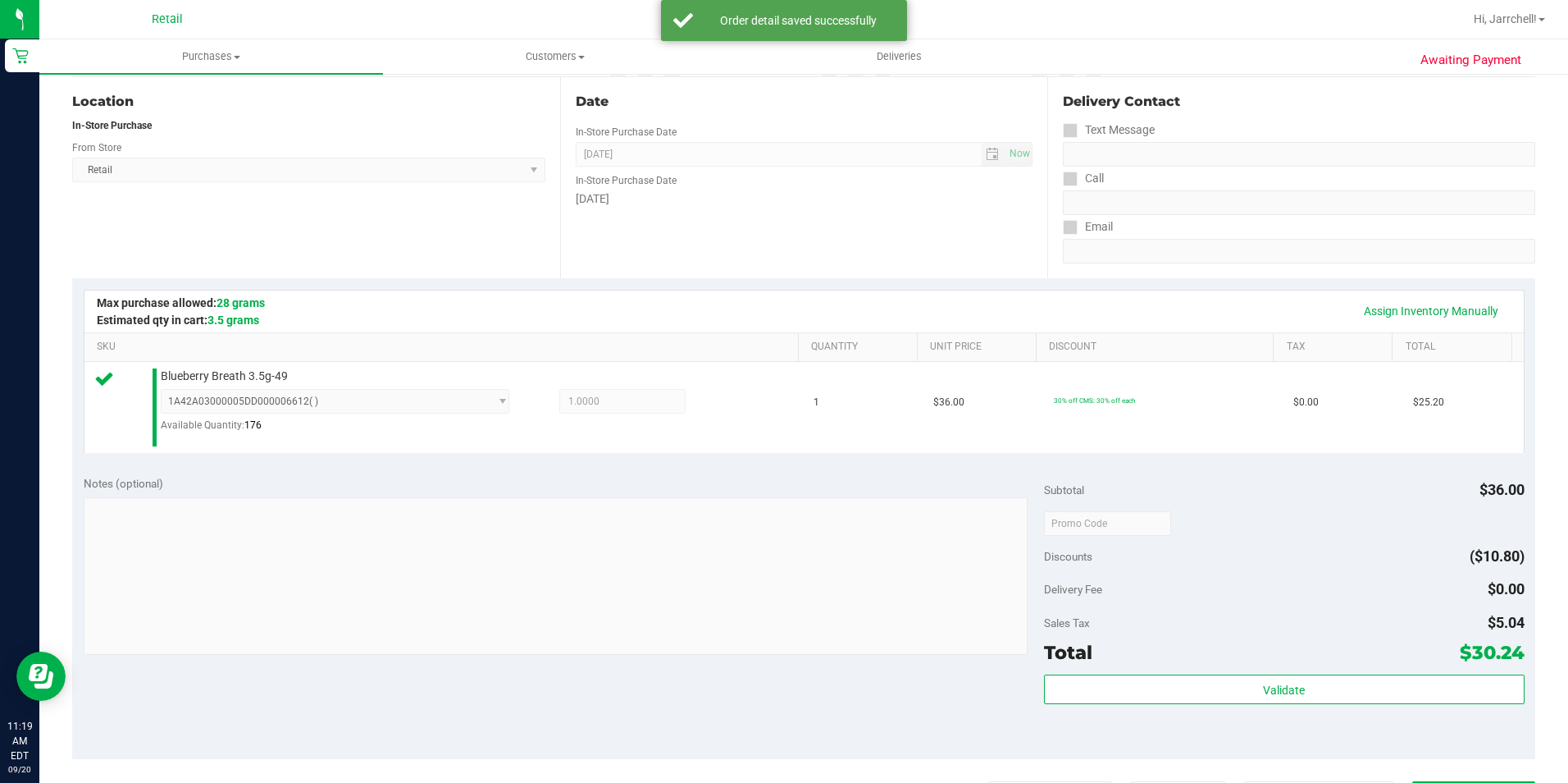
click at [1050, 227] on div "Delivery Contact Text Message Call Email" at bounding box center [1292, 178] width 488 height 201
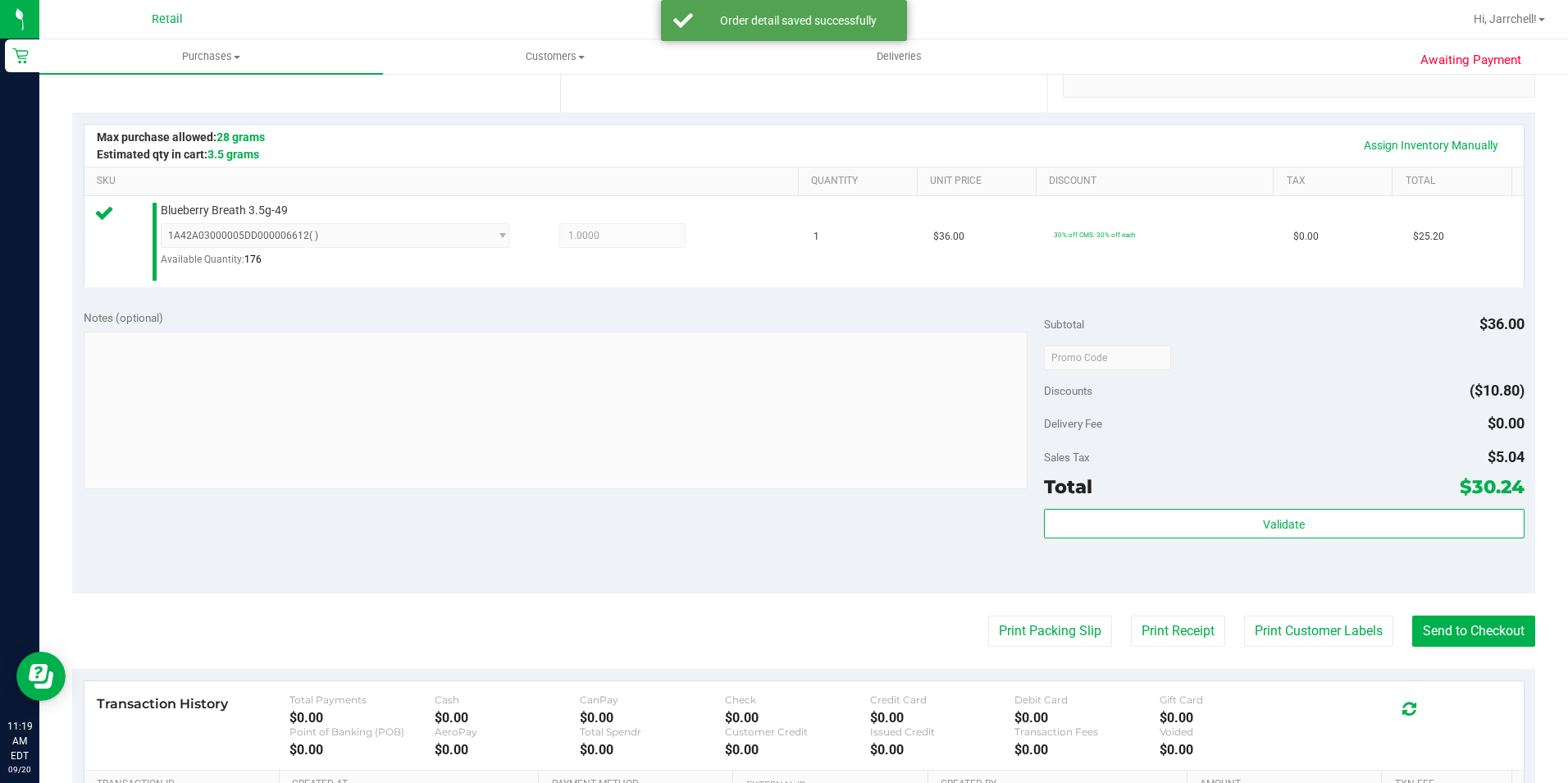
scroll to position [410, 0]
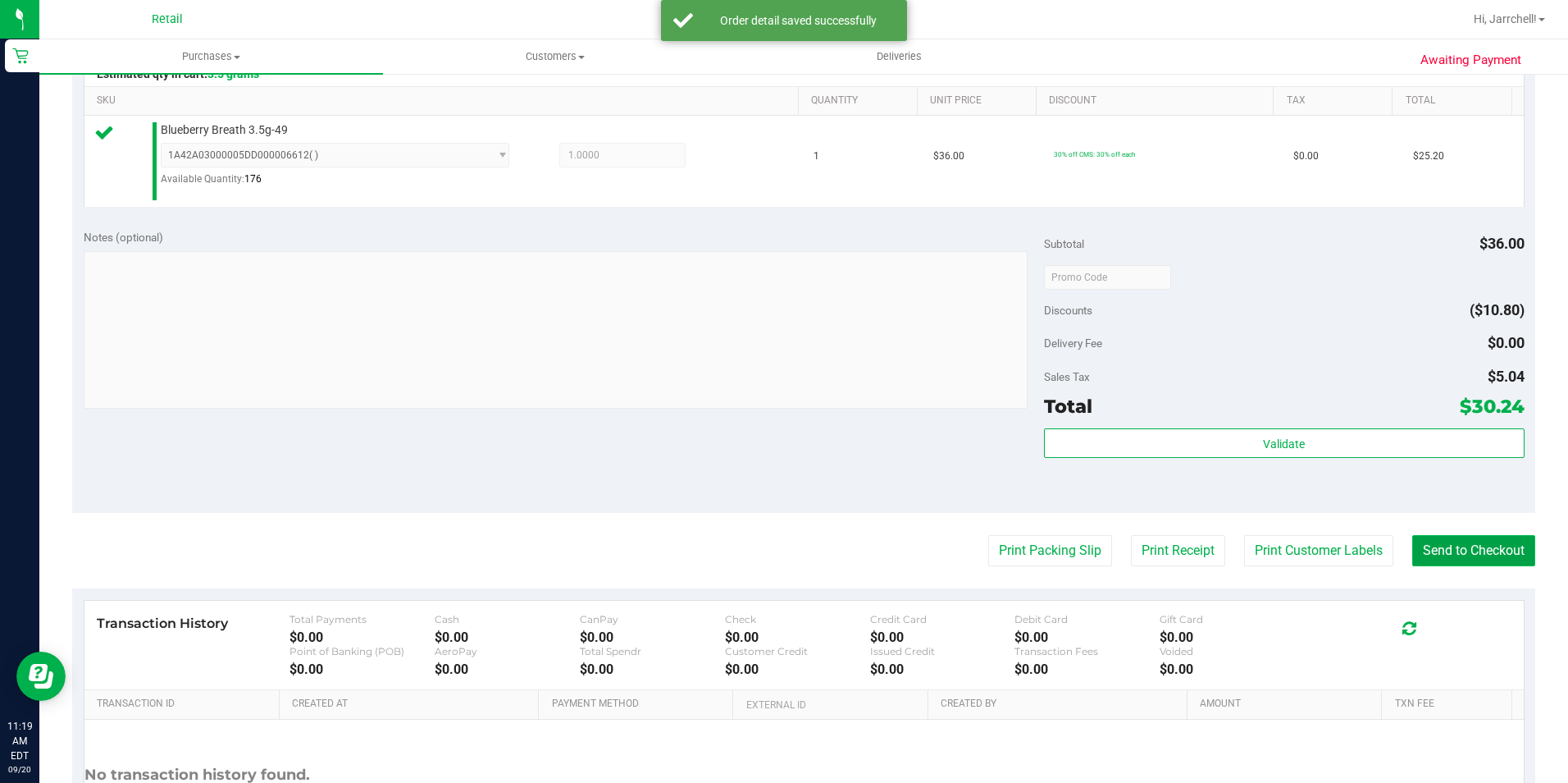
click at [1469, 544] on button "Send to Checkout" at bounding box center [1473, 550] width 123 height 31
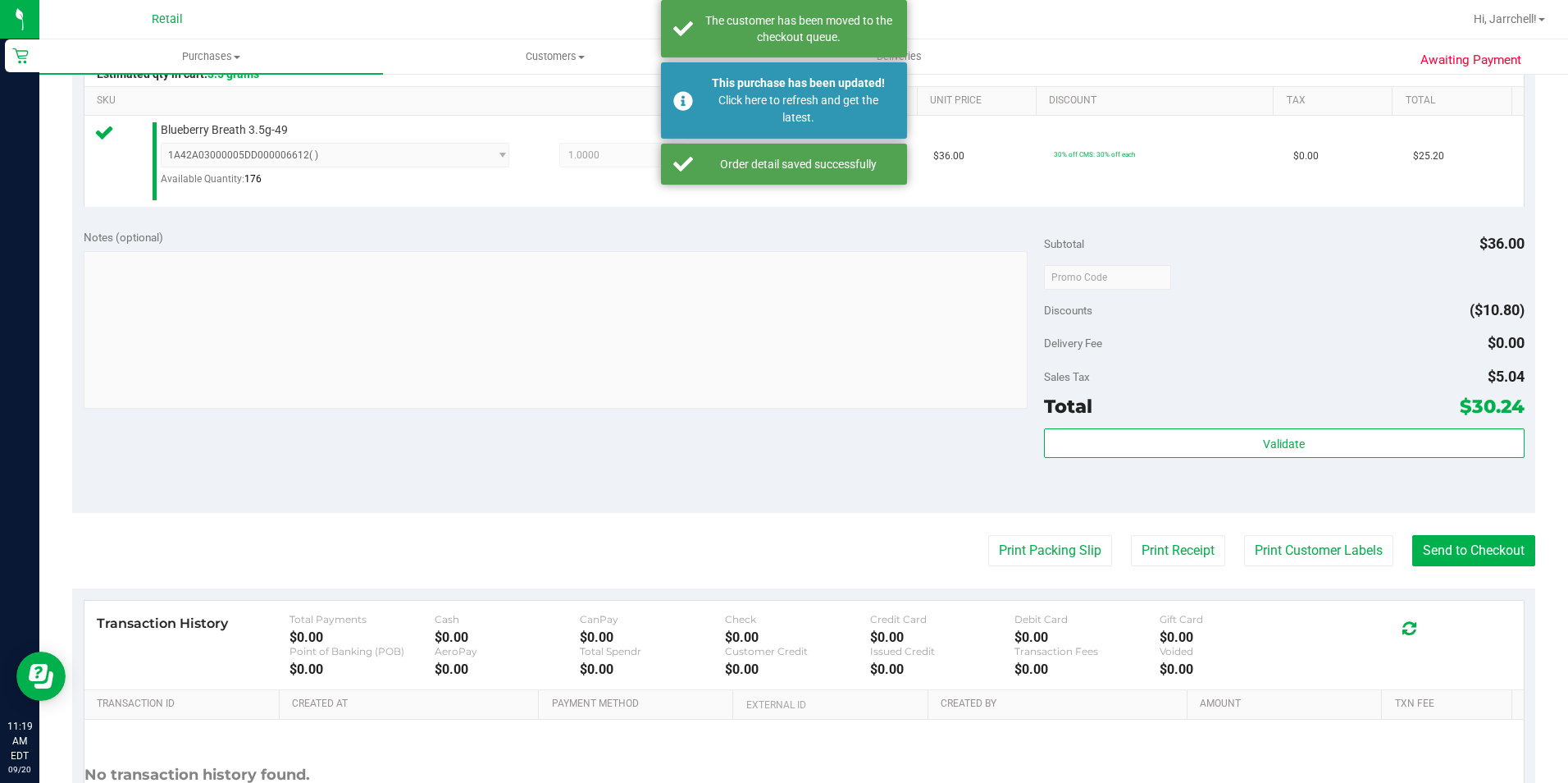
scroll to position [0, 0]
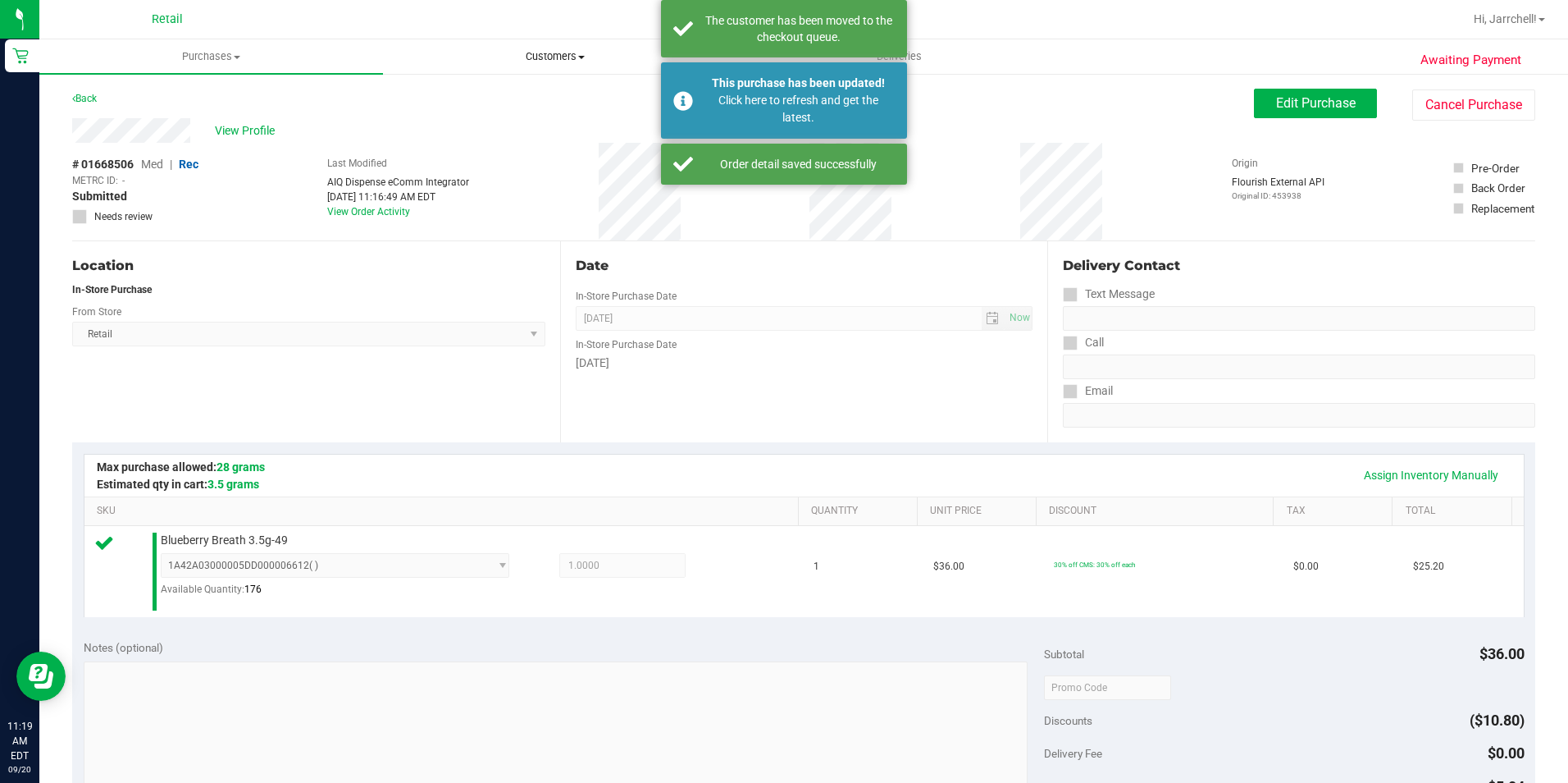
drag, startPoint x: 439, startPoint y: 169, endPoint x: 409, endPoint y: 57, distance: 115.9
click at [439, 145] on div "Last Modified AIQ Dispense eComm Integrator Sep 20, 2025 11:16:49 AM EDT View O…" at bounding box center [398, 192] width 142 height 98
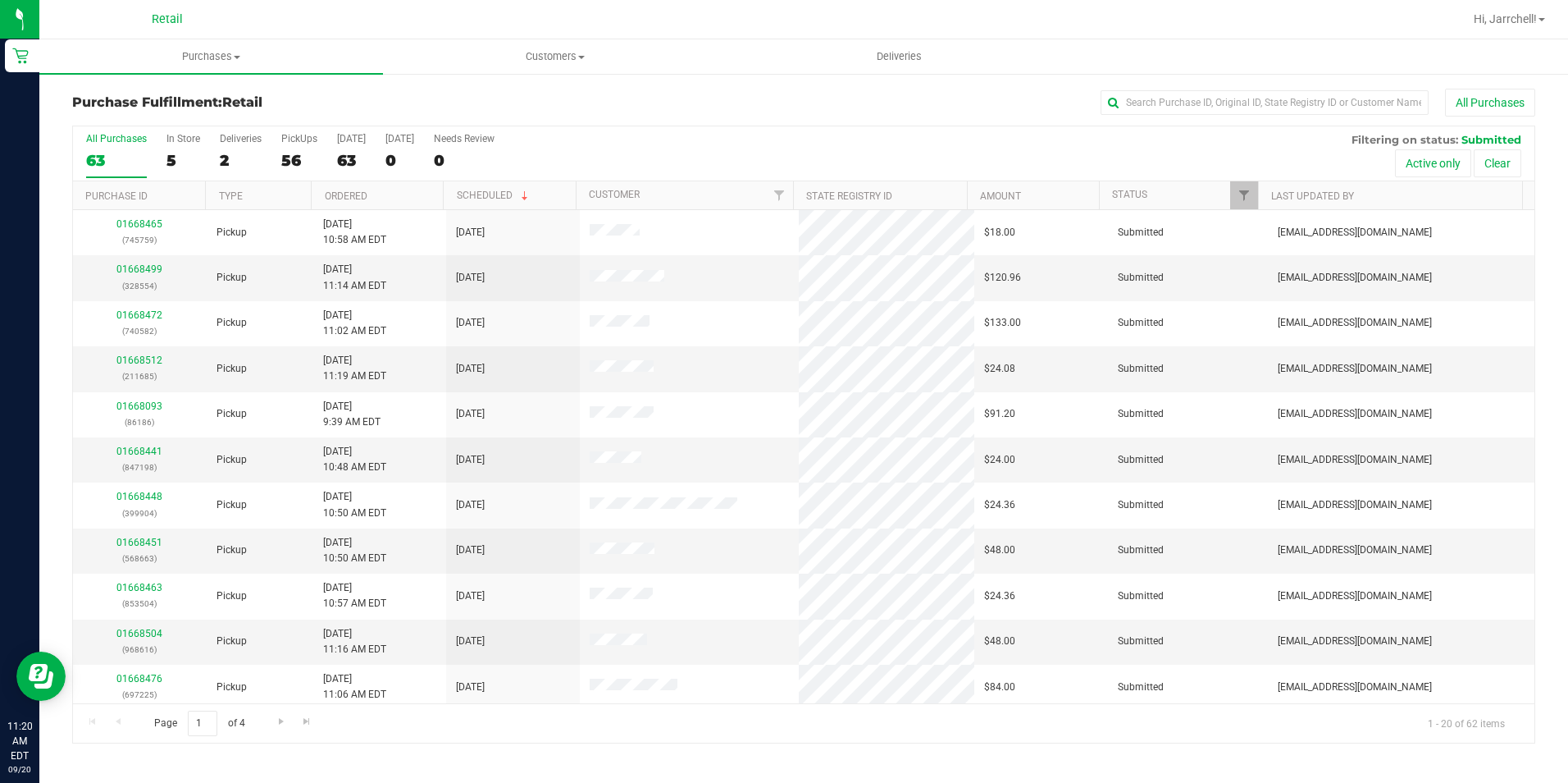
click at [190, 76] on div "Purchase Fulfillment: Retail All Purchases All Purchases 63 In Store 5 Deliveri…" at bounding box center [803, 415] width 1529 height 687
click at [191, 63] on span "Purchases" at bounding box center [210, 56] width 344 height 15
click at [196, 99] on span "Summary of purchases" at bounding box center [123, 99] width 168 height 14
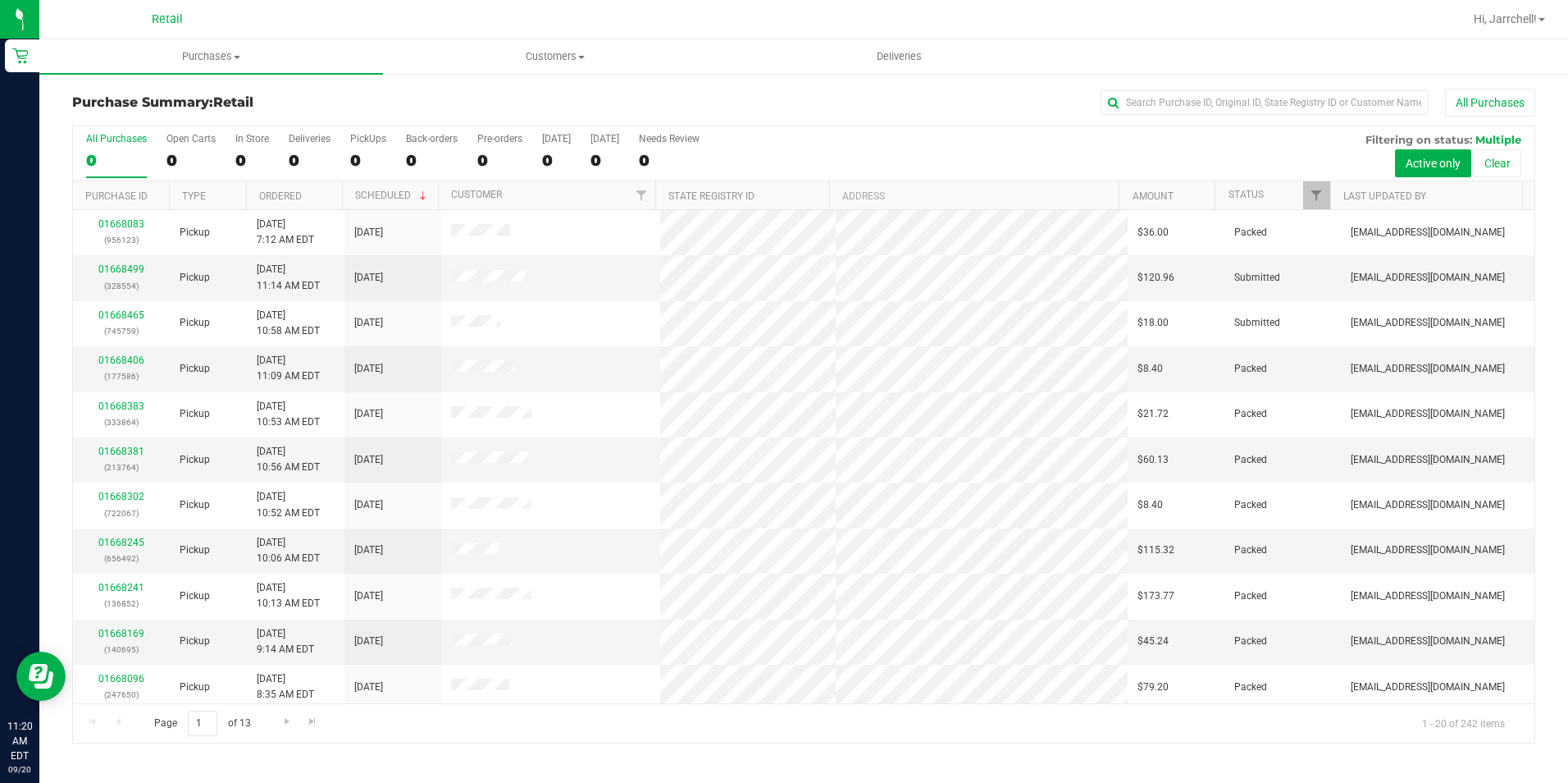
click at [720, 116] on div "All Purchases" at bounding box center [1048, 103] width 975 height 28
click at [1275, 92] on input "text" at bounding box center [1264, 103] width 328 height 25
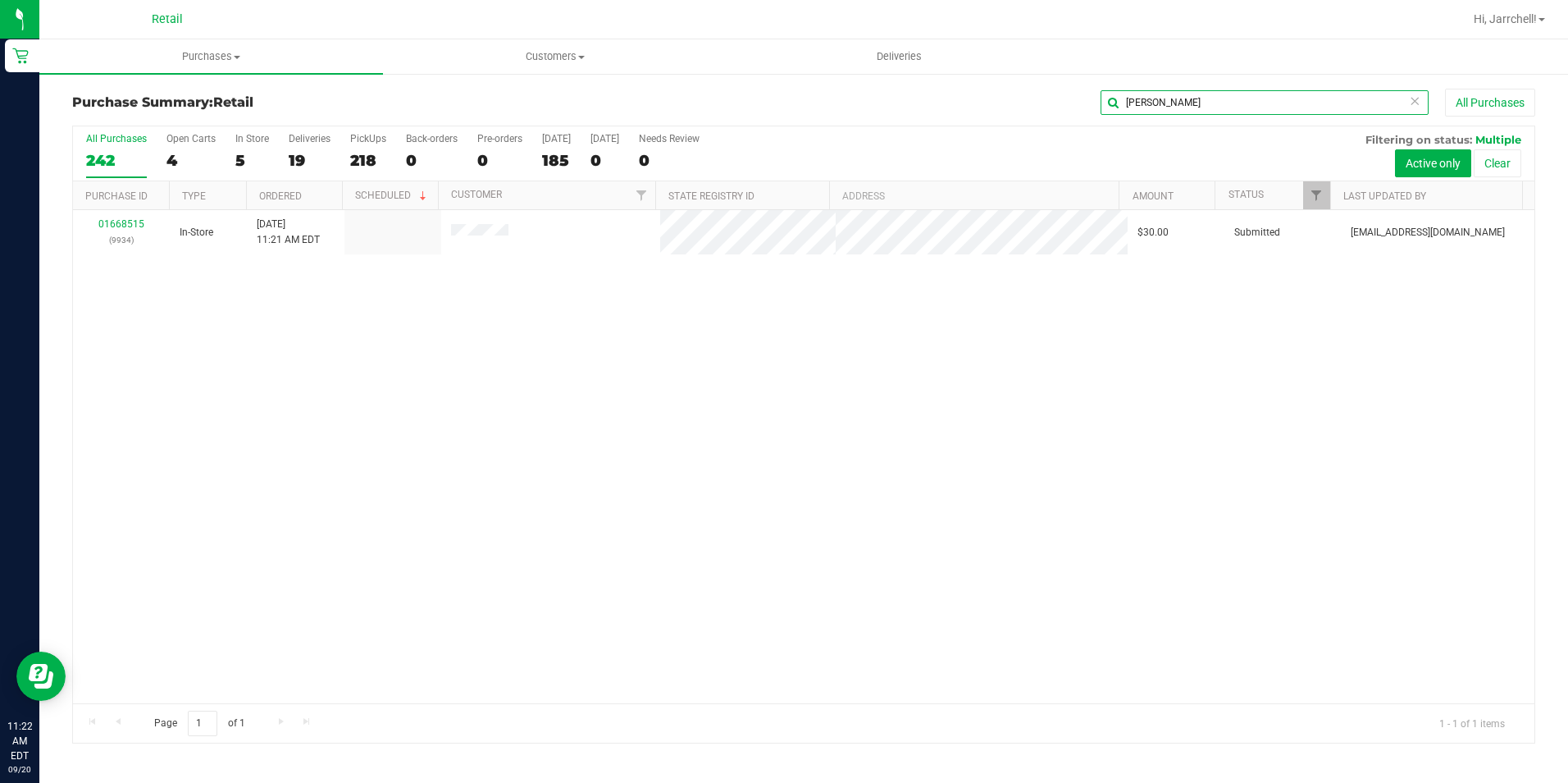
type input "wagner"
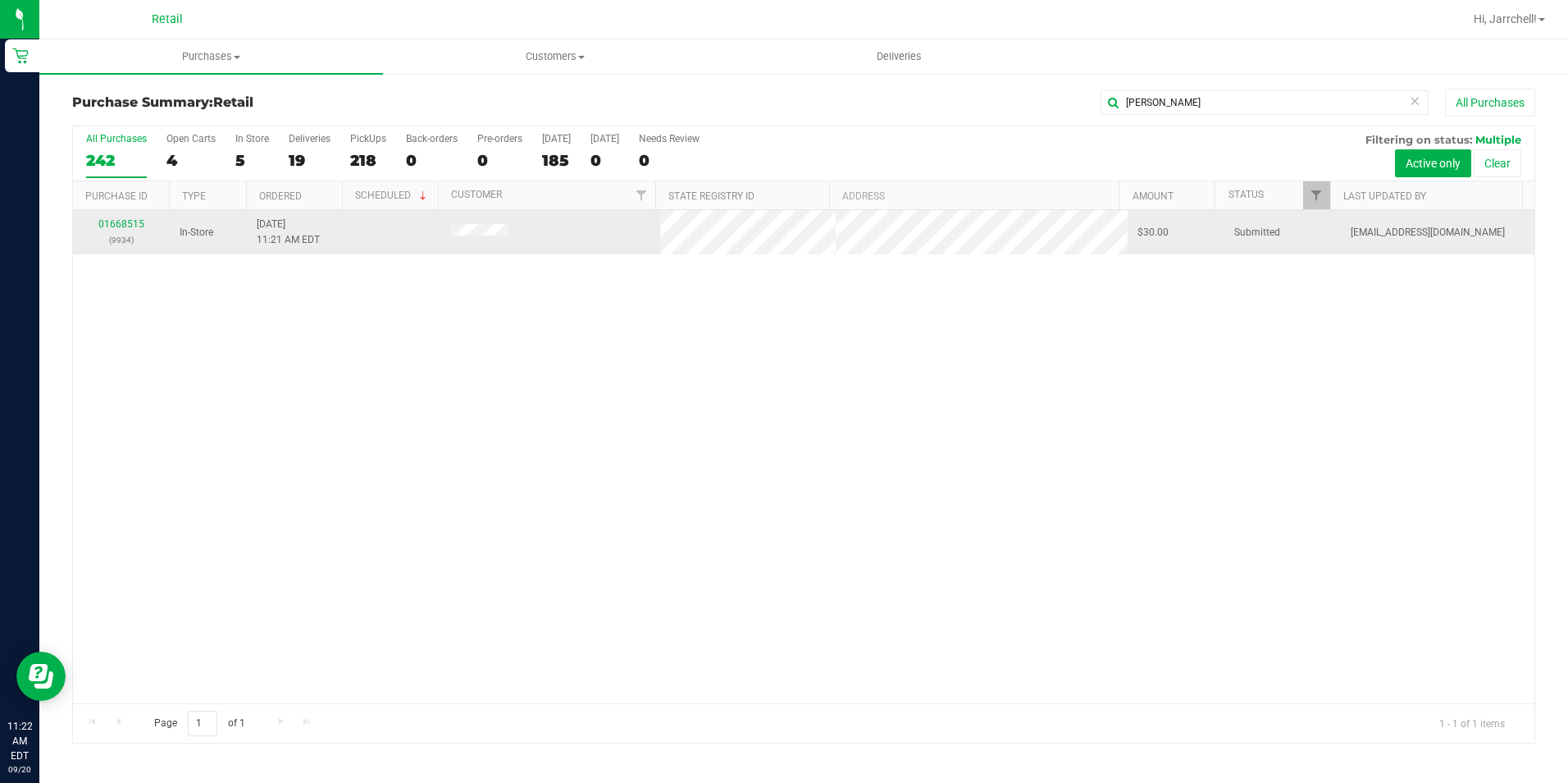
drag, startPoint x: 275, startPoint y: 373, endPoint x: 206, endPoint y: 243, distance: 147.2
click at [271, 343] on div "01668515 (9934) In-Store 9/20/2025 11:21 AM EDT $30.00 Submitted aiqecomm@slate…" at bounding box center [803, 457] width 1461 height 493
click at [137, 223] on link "01668515" at bounding box center [122, 224] width 46 height 12
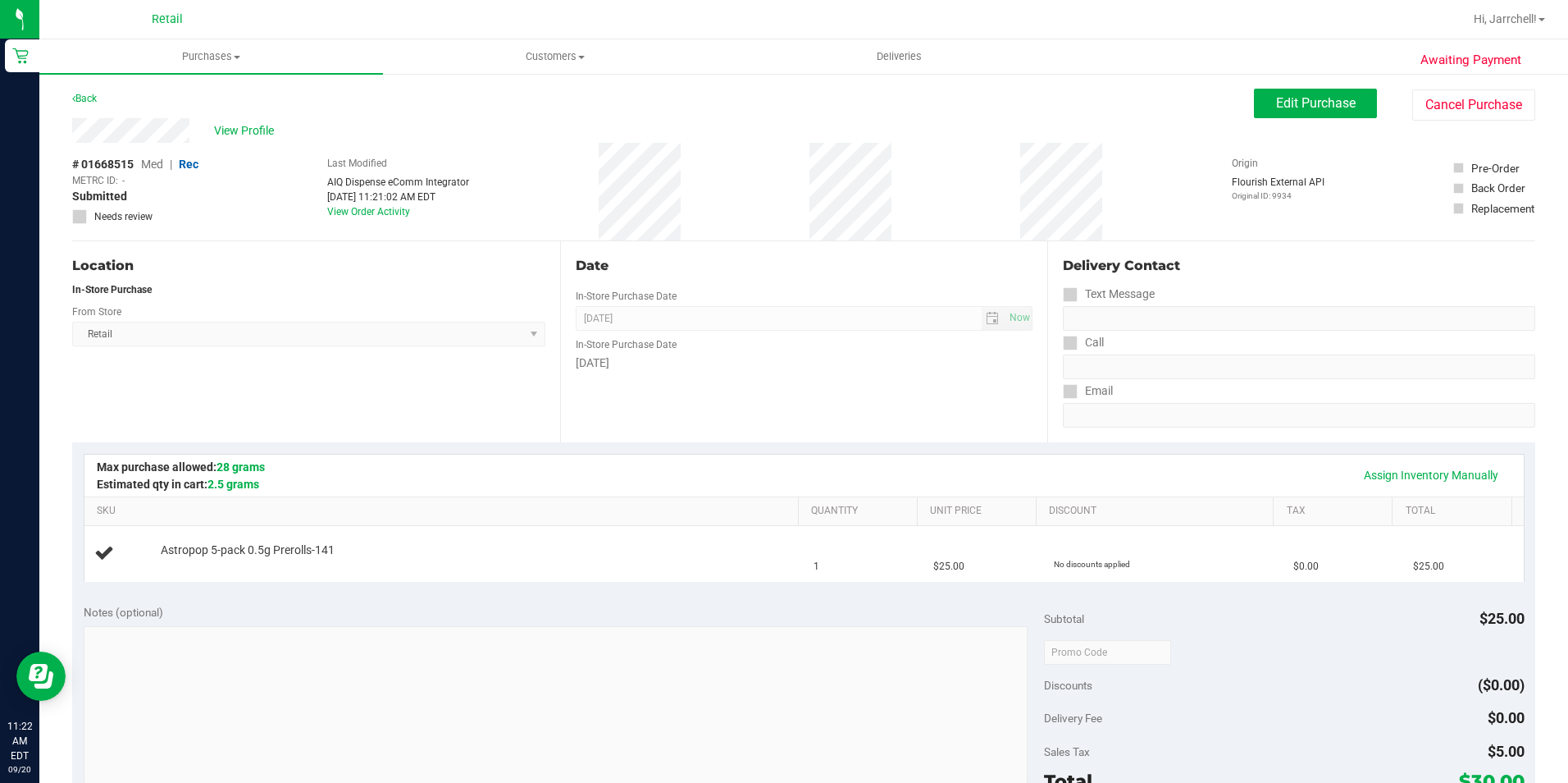
click at [691, 228] on div "# 01668515 Med | Rec METRC ID: - Submitted Needs review Last Modified AIQ Dispe…" at bounding box center [803, 192] width 1463 height 98
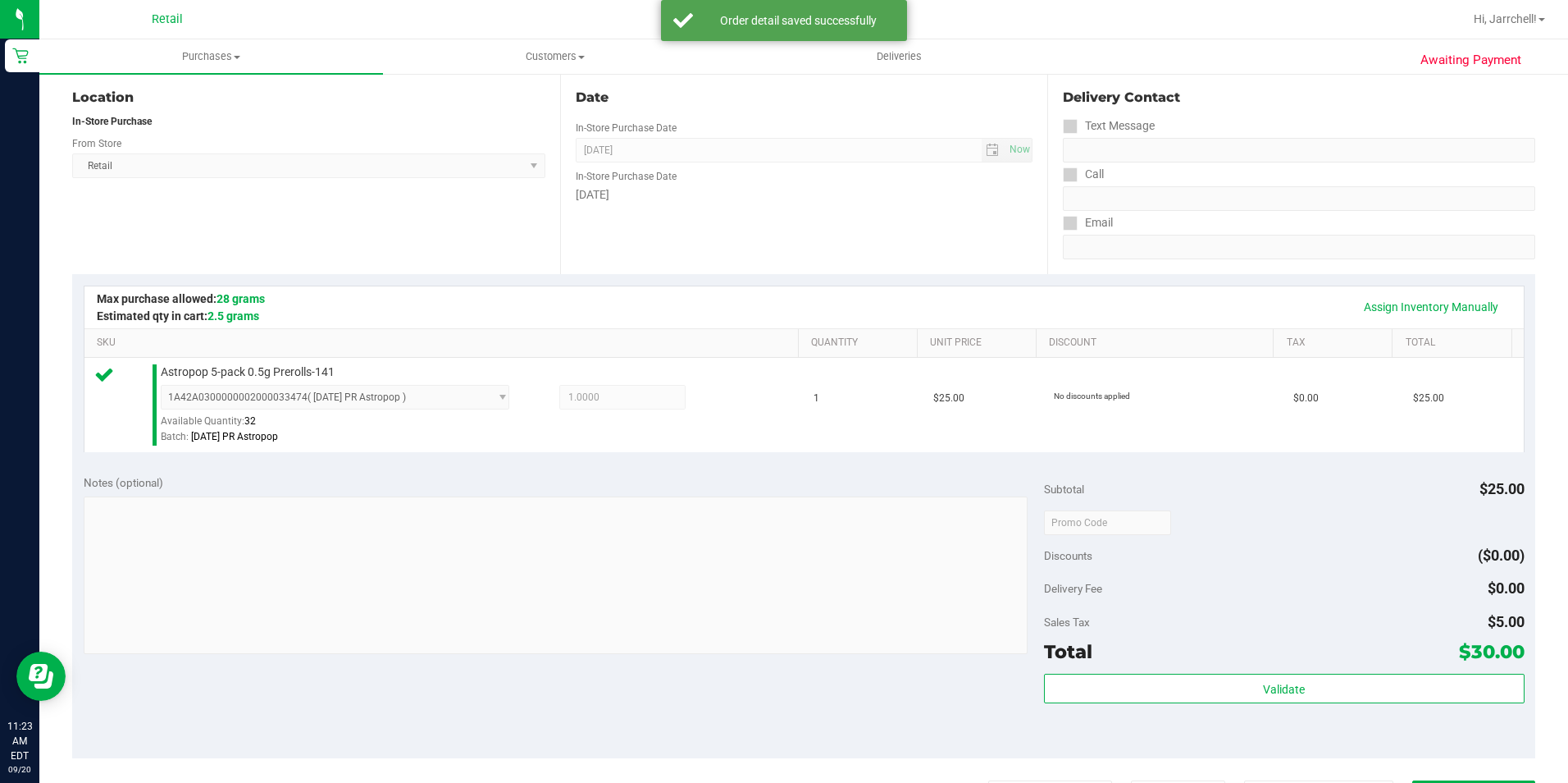
scroll to position [410, 0]
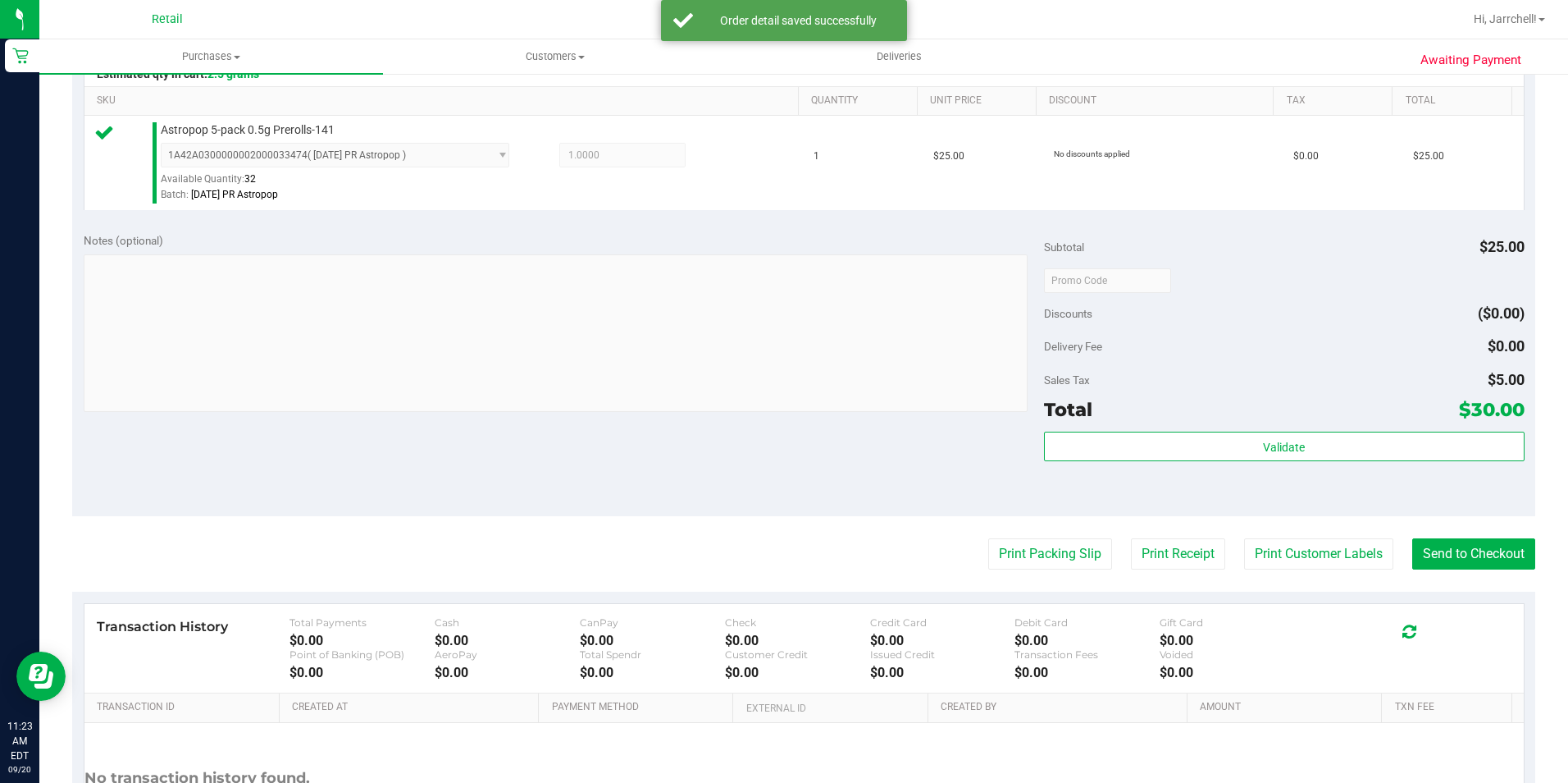
click at [927, 250] on div "Notes (optional)" at bounding box center [563, 324] width 960 height 184
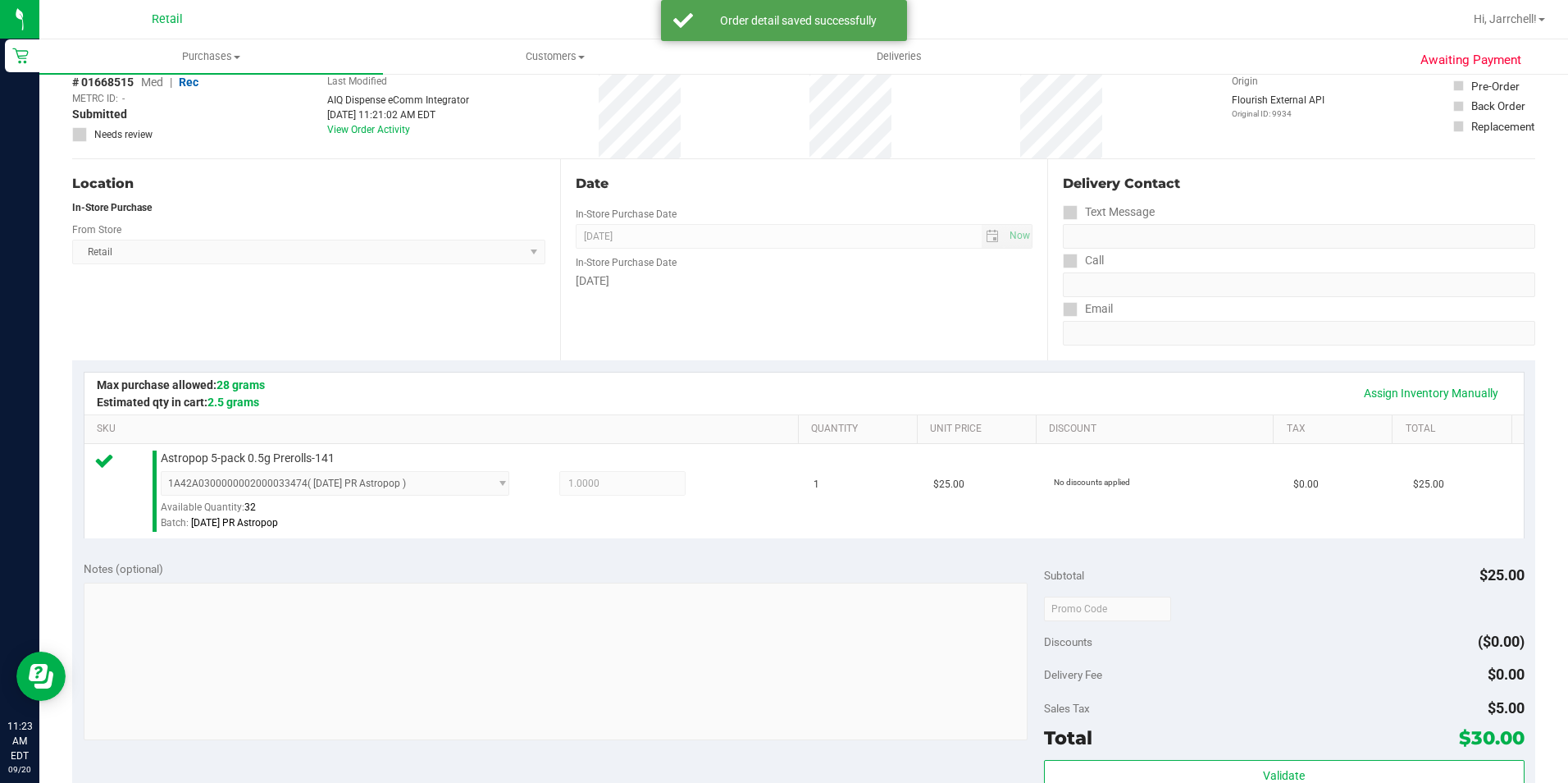
drag, startPoint x: 1343, startPoint y: 366, endPoint x: 1343, endPoint y: 378, distance: 12.0
click at [1343, 367] on div "Assign Inventory Manually SKU Quantity Unit Price Discount Tax Total Astropop 5…" at bounding box center [803, 454] width 1463 height 189
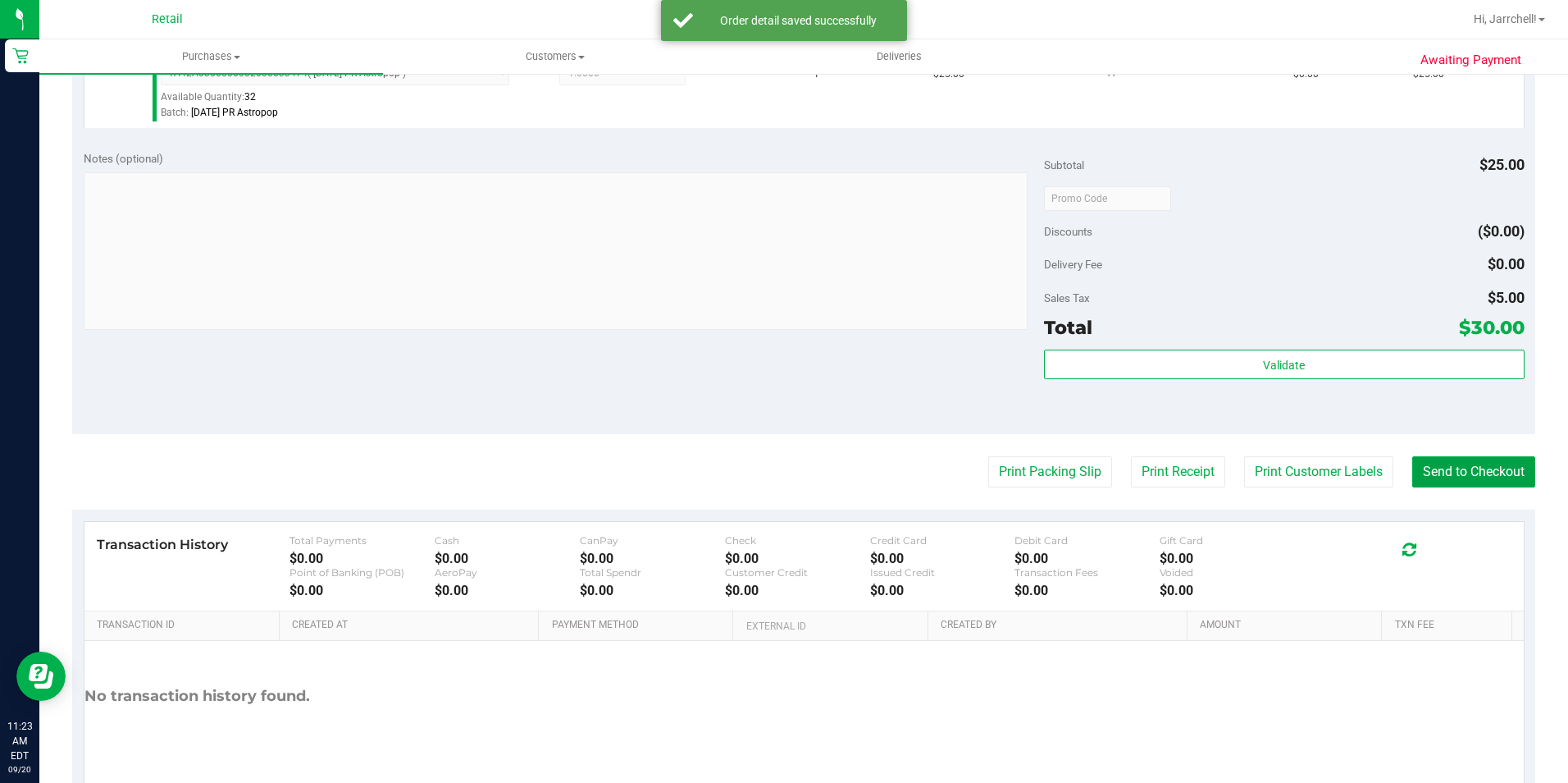
drag, startPoint x: 1451, startPoint y: 463, endPoint x: 1372, endPoint y: 463, distance: 79.0
click at [1451, 463] on button "Send to Checkout" at bounding box center [1473, 471] width 123 height 31
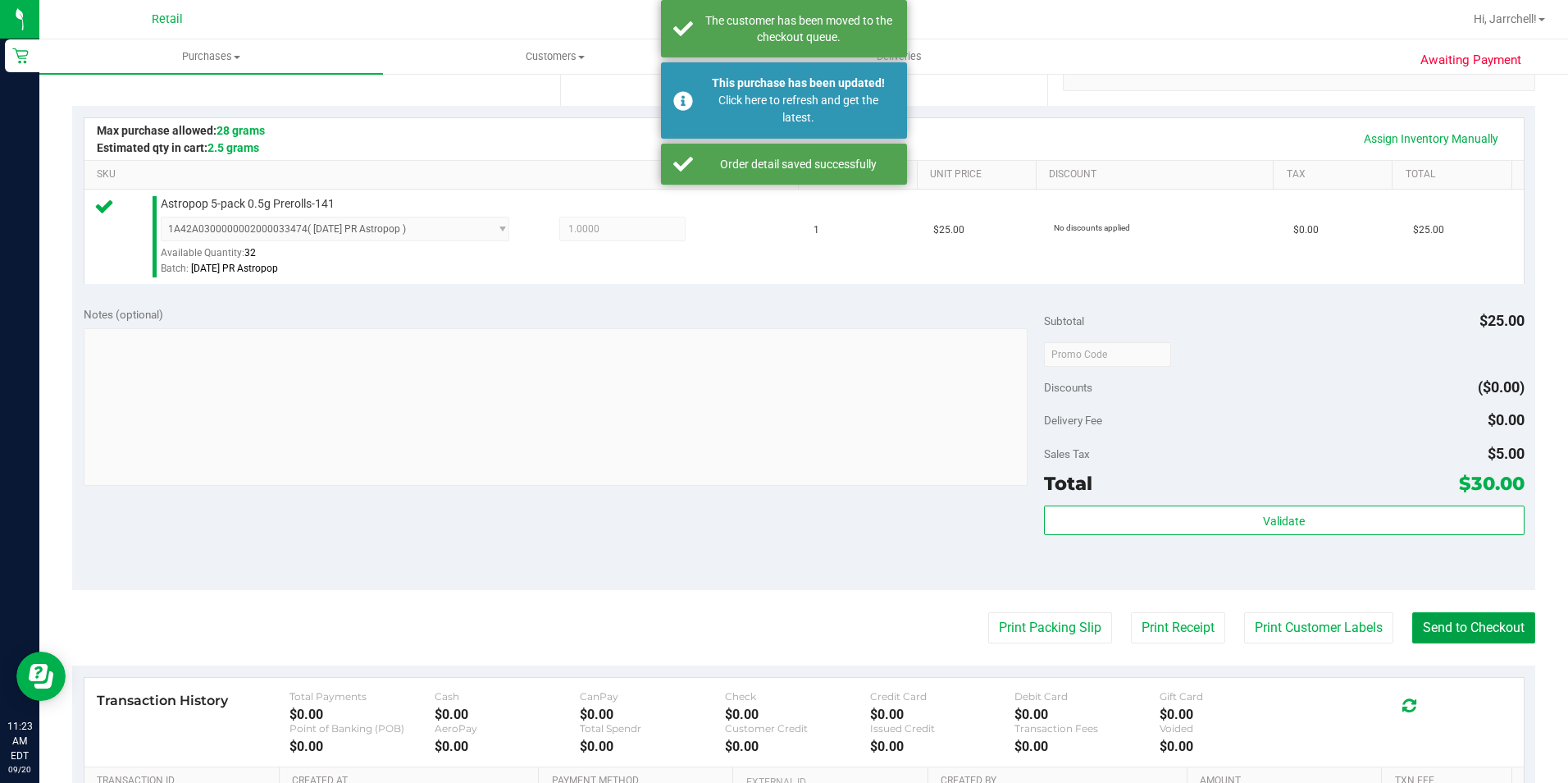
scroll to position [165, 0]
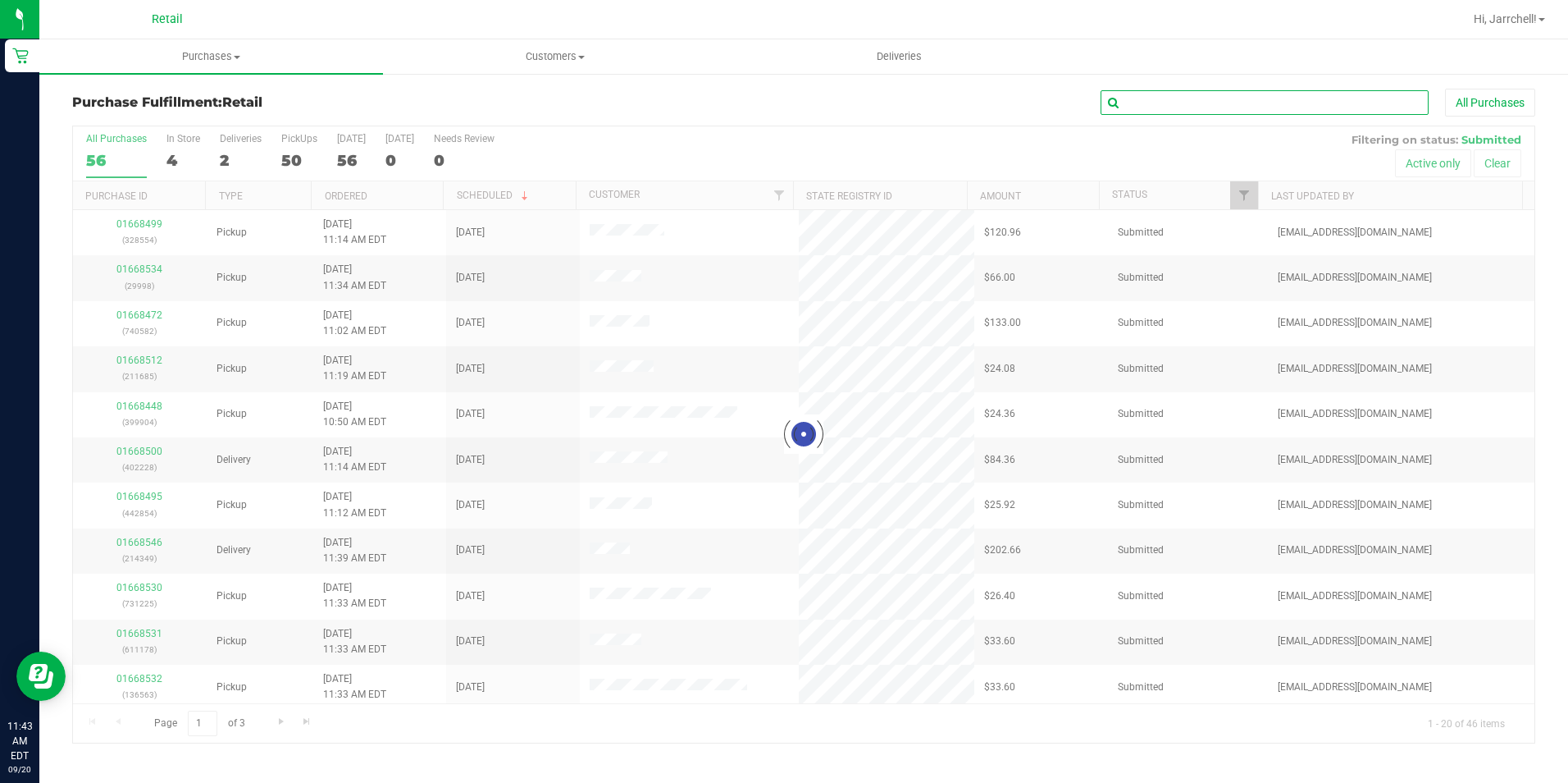
click at [1231, 99] on input "text" at bounding box center [1264, 103] width 328 height 25
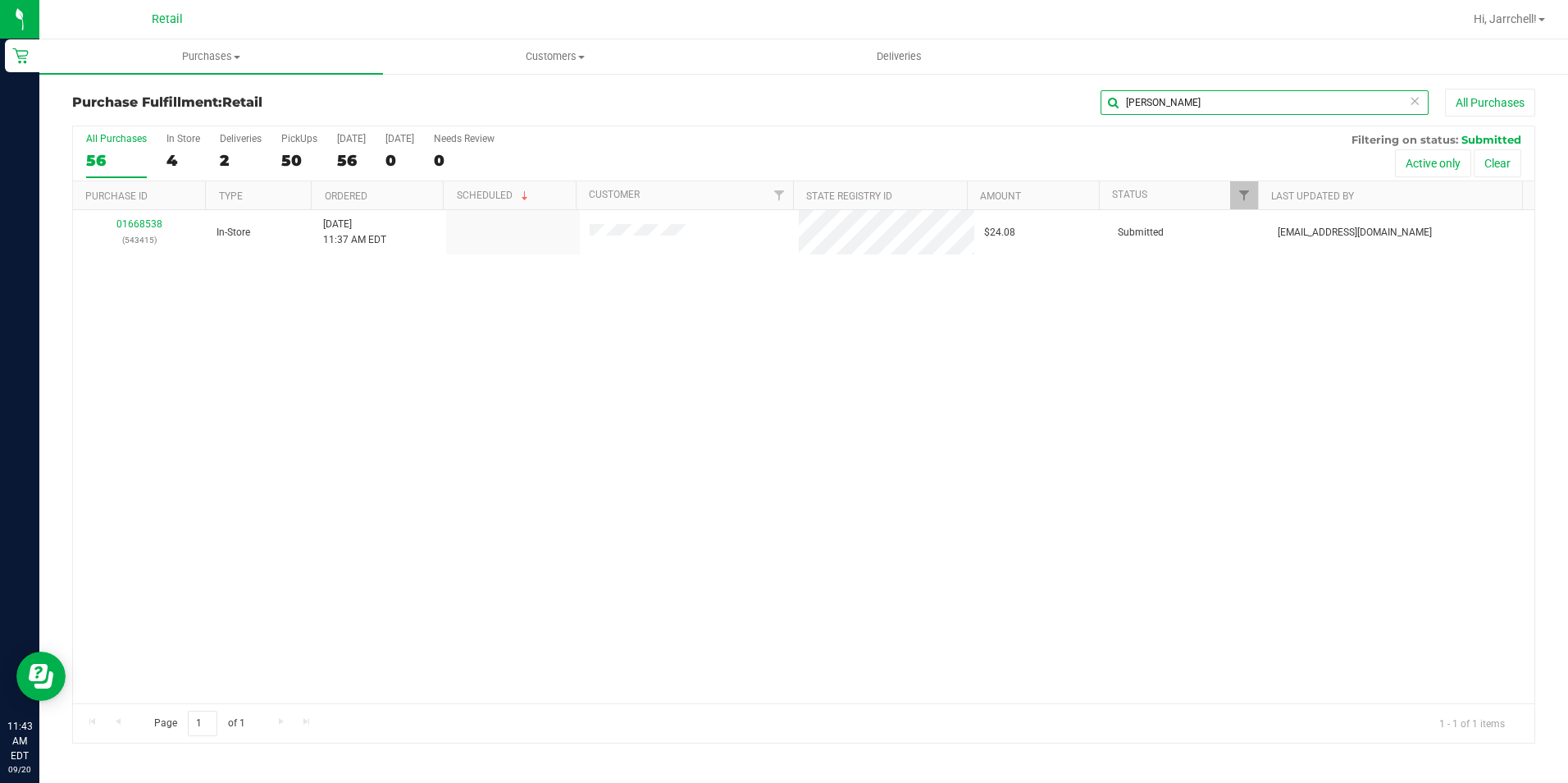
type input "[PERSON_NAME]"
drag, startPoint x: 599, startPoint y: 352, endPoint x: 537, endPoint y: 354, distance: 62.0
click at [580, 354] on div "01668538 (543415) In-Store 9/20/2025 11:37 AM EDT $24.08 Submitted aiqecomm@sla…" at bounding box center [803, 457] width 1461 height 493
drag, startPoint x: 610, startPoint y: 414, endPoint x: 103, endPoint y: 167, distance: 564.0
click at [610, 413] on div "01668538 (543415) In-Store 9/20/2025 11:37 AM EDT $24.08 Submitted aiqecomm@sla…" at bounding box center [803, 457] width 1461 height 493
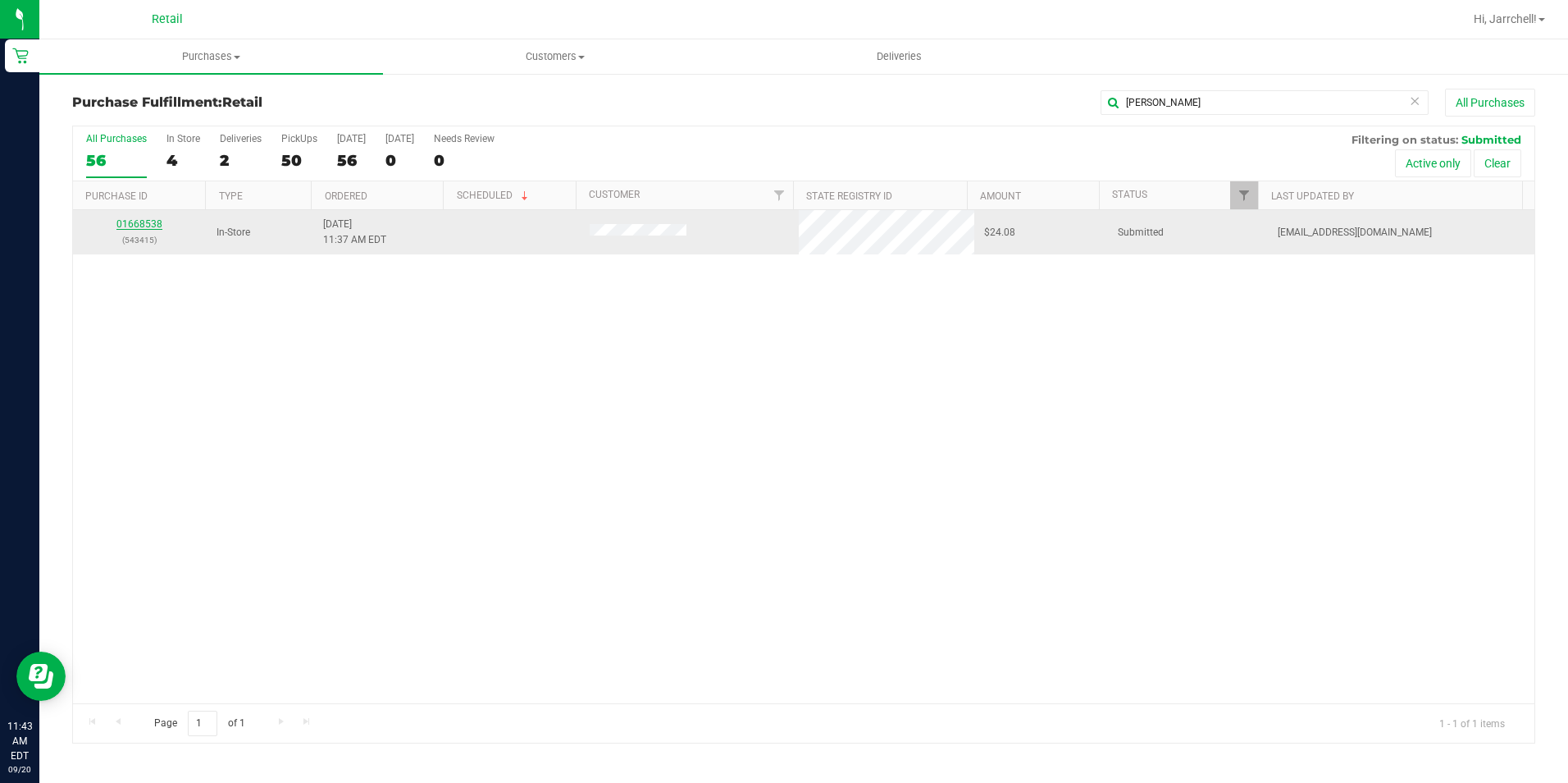
click at [134, 223] on link "01668538" at bounding box center [140, 224] width 46 height 12
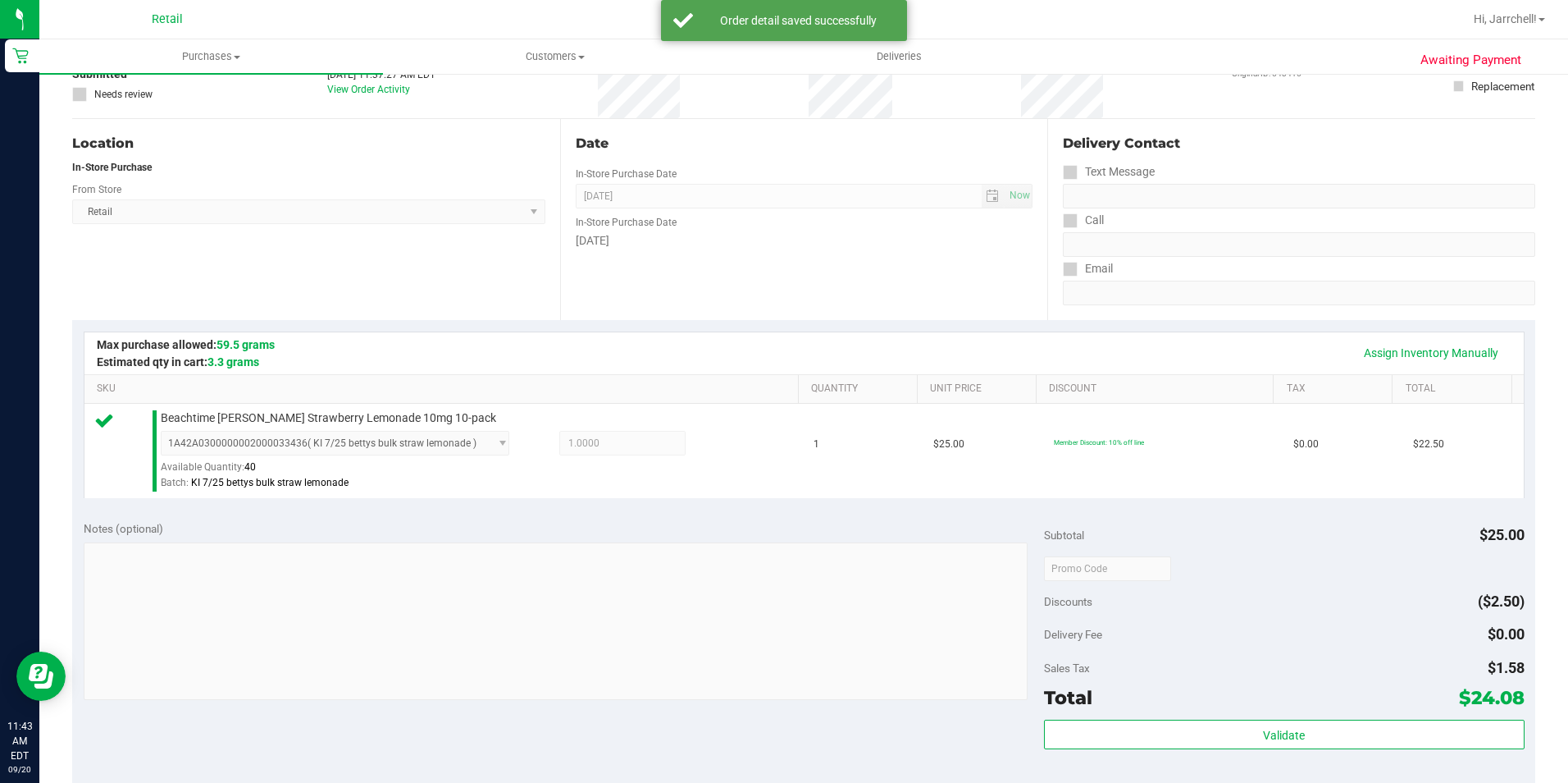
scroll to position [328, 0]
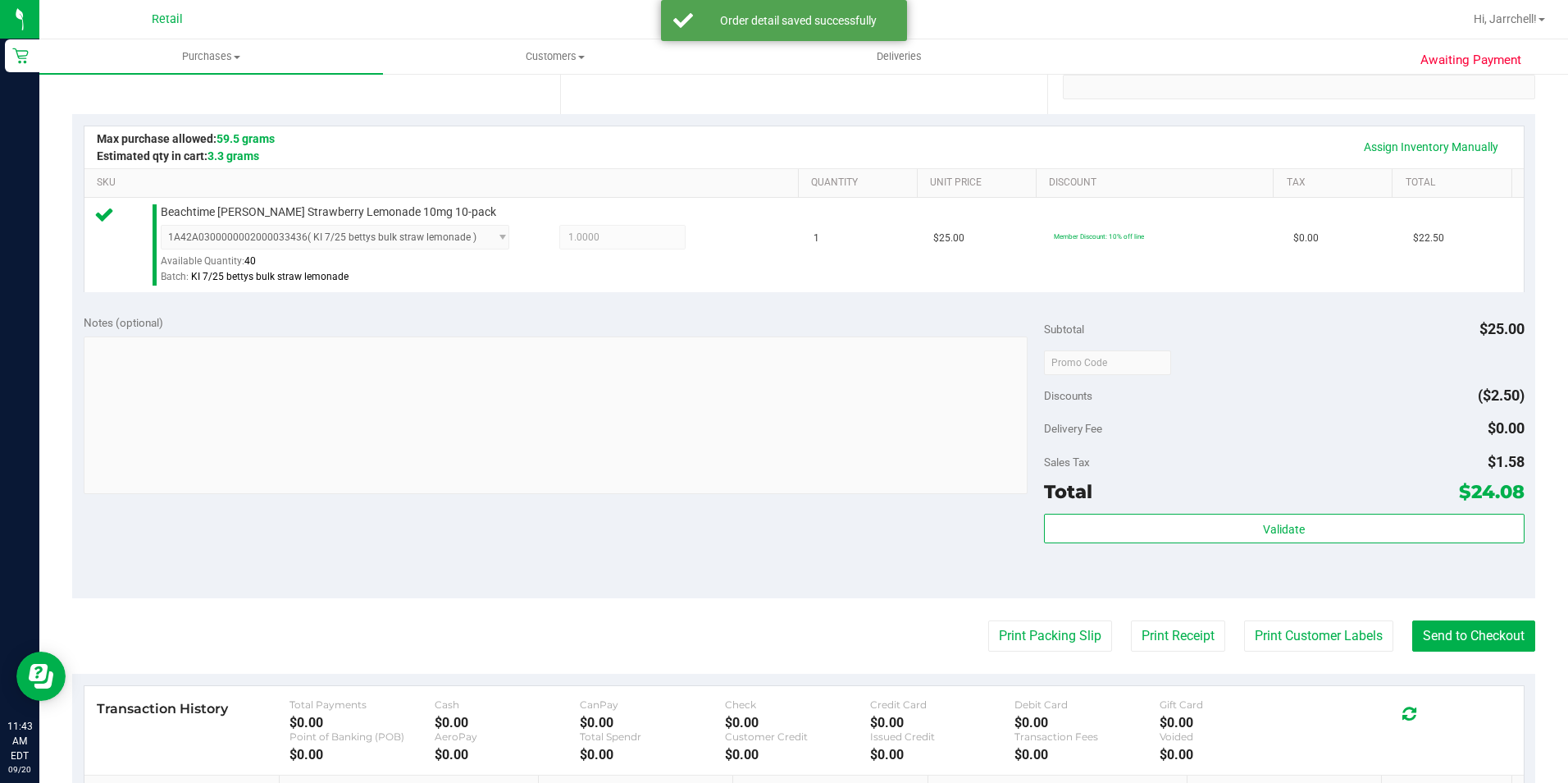
click at [838, 331] on div "Notes (optional)" at bounding box center [563, 406] width 960 height 184
click at [1441, 621] on button "Send to Checkout" at bounding box center [1473, 635] width 123 height 31
click at [364, 302] on div "Assign Inventory Manually SKU Quantity Unit Price Discount Tax Total Beachtime …" at bounding box center [803, 207] width 1463 height 189
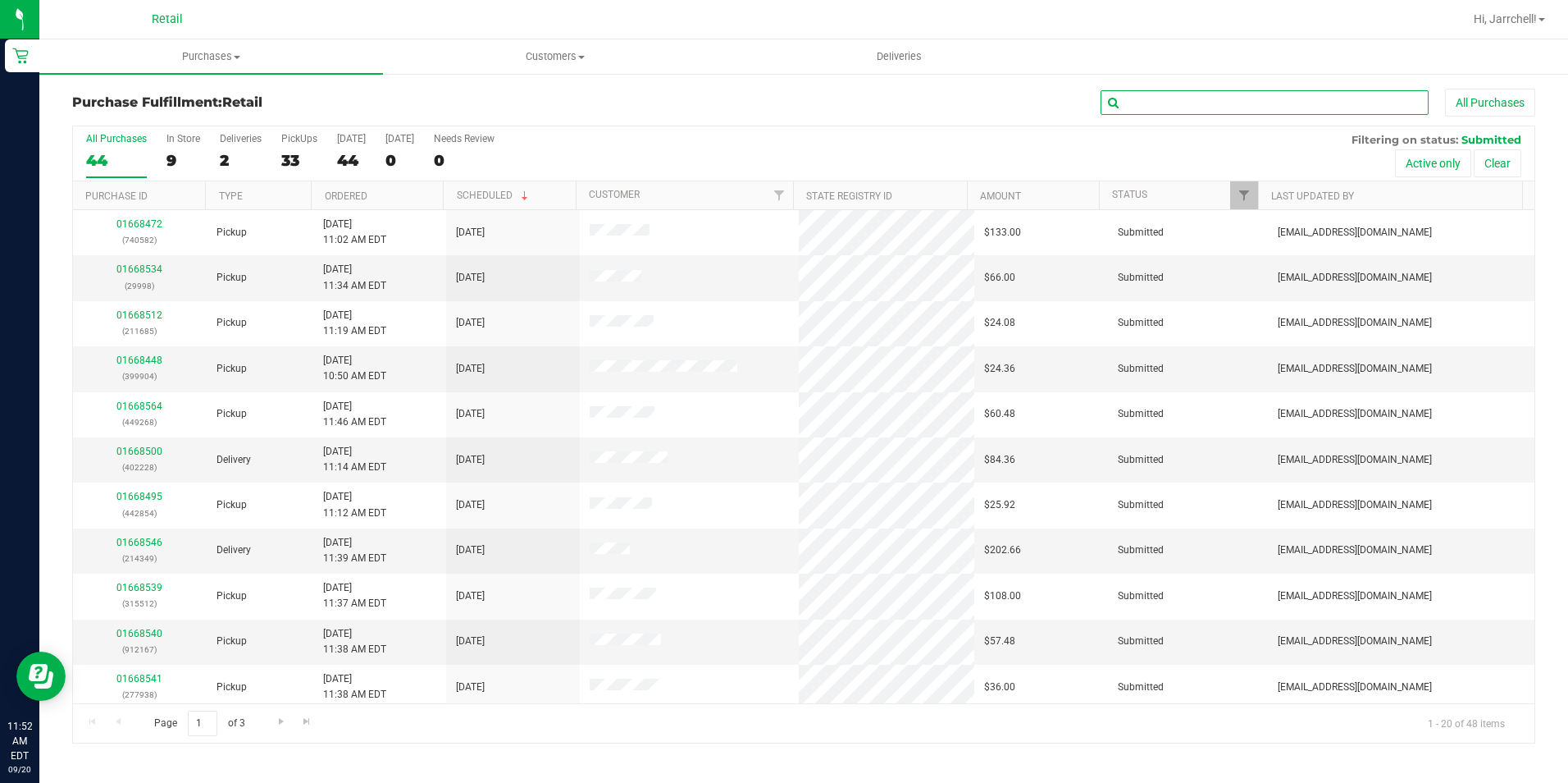
click at [1245, 108] on input "text" at bounding box center [1264, 103] width 328 height 25
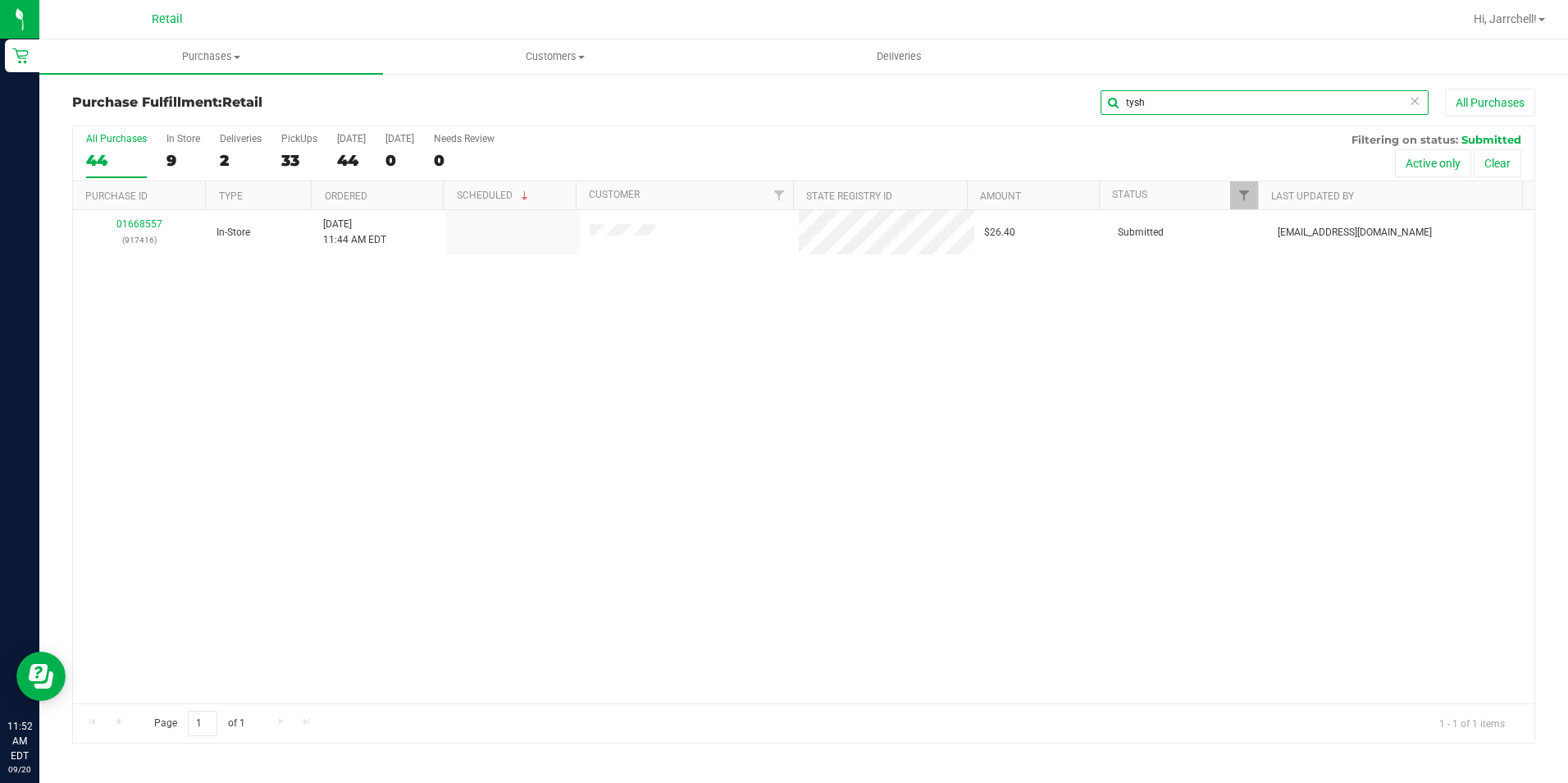
type input "tysh"
click at [687, 461] on div "01668557 (917416) In-Store 9/20/2025 11:44 AM EDT $26.40 Submitted aiqecomm@sla…" at bounding box center [803, 457] width 1461 height 493
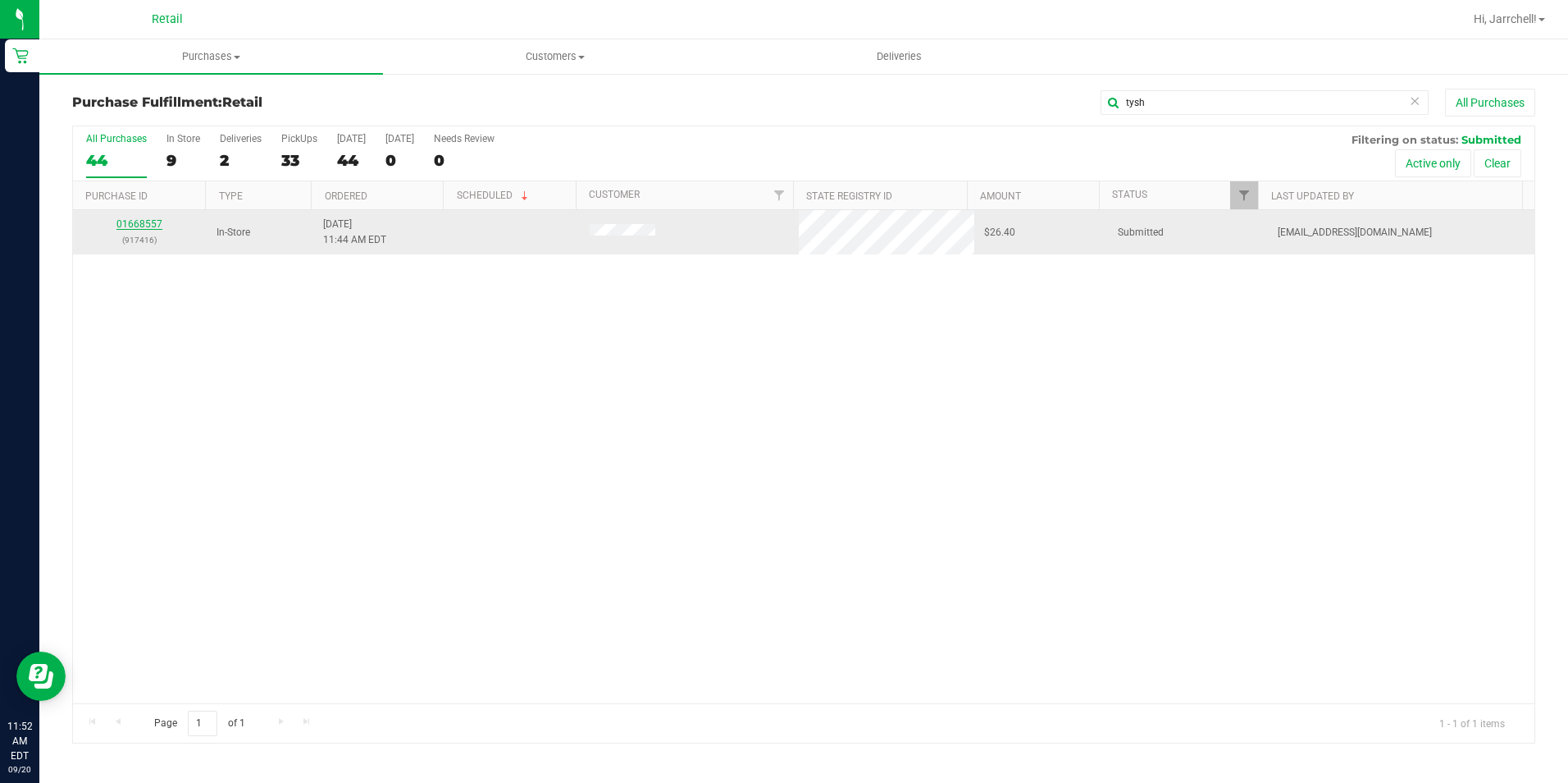
click at [131, 219] on link "01668557" at bounding box center [140, 224] width 46 height 12
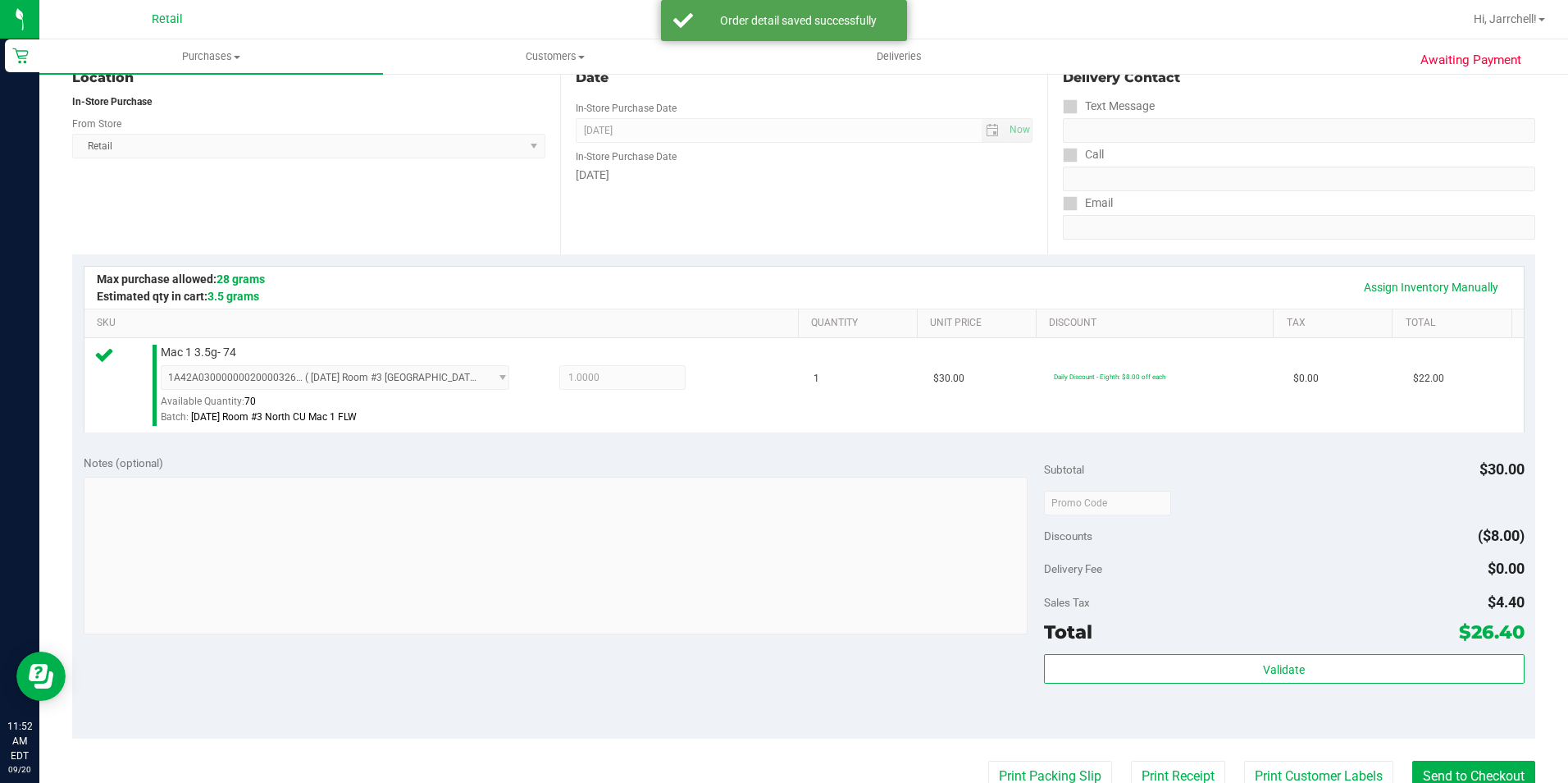
scroll to position [410, 0]
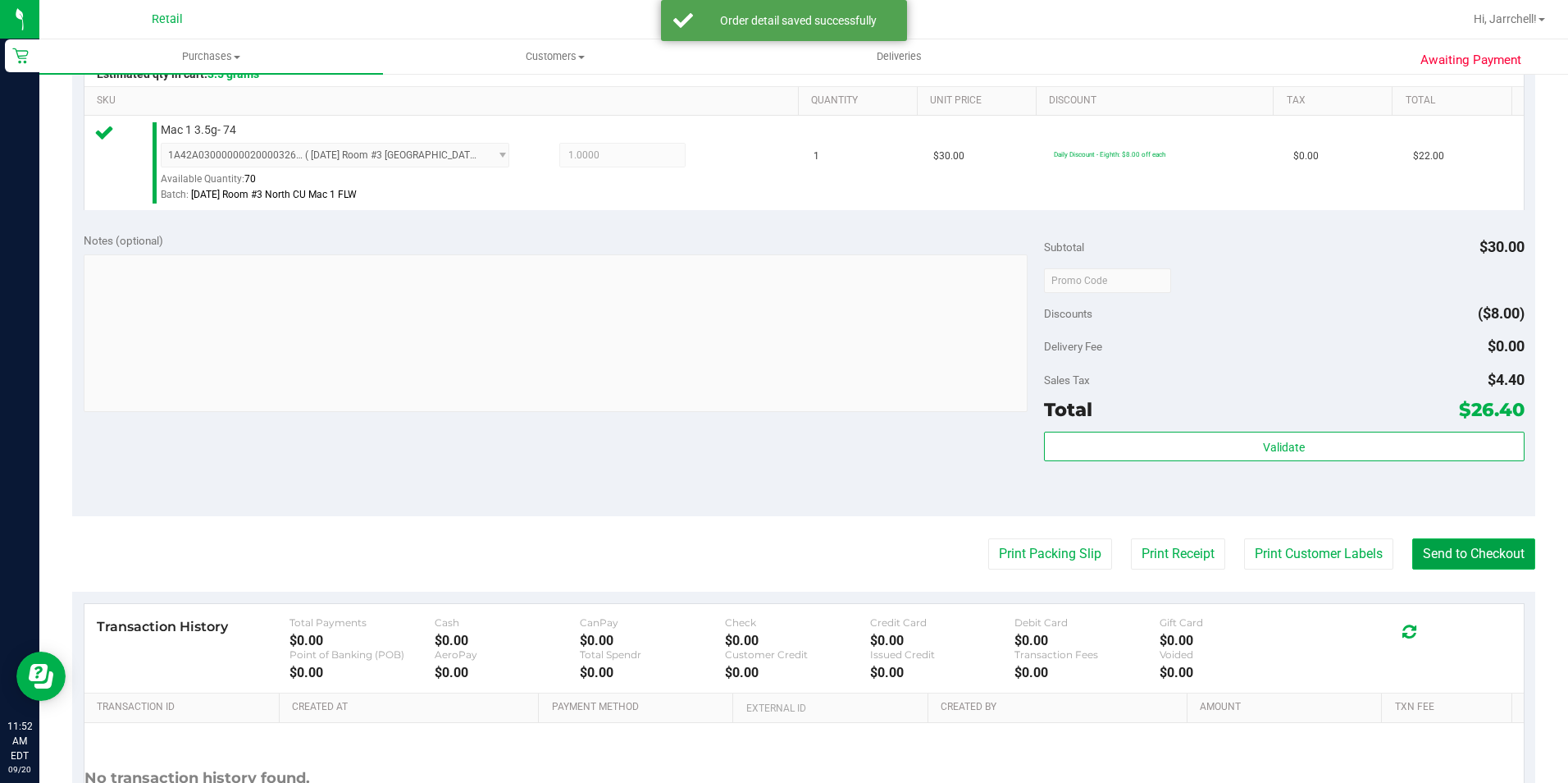
click at [1482, 556] on button "Send to Checkout" at bounding box center [1473, 554] width 123 height 31
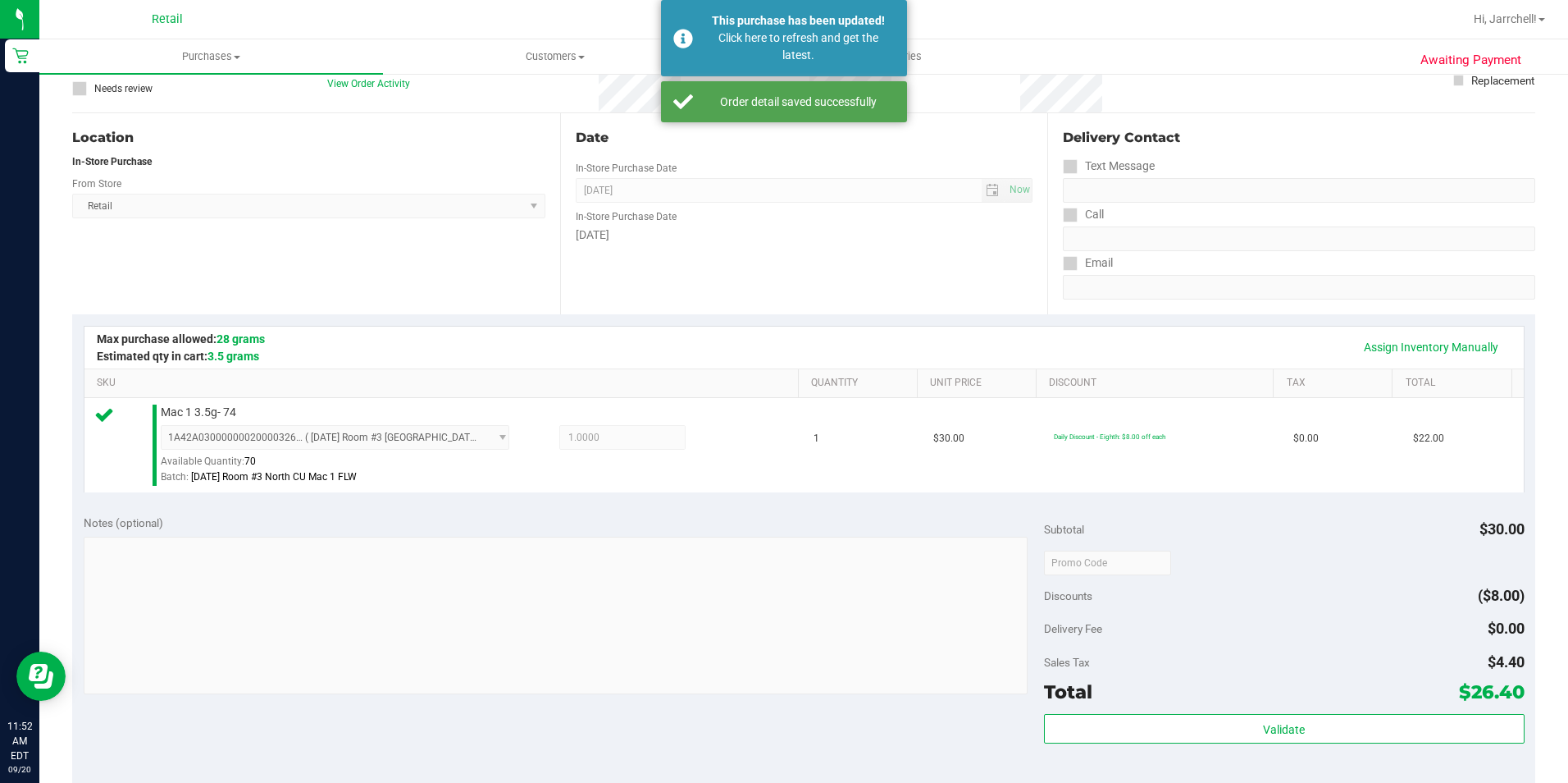
scroll to position [0, 0]
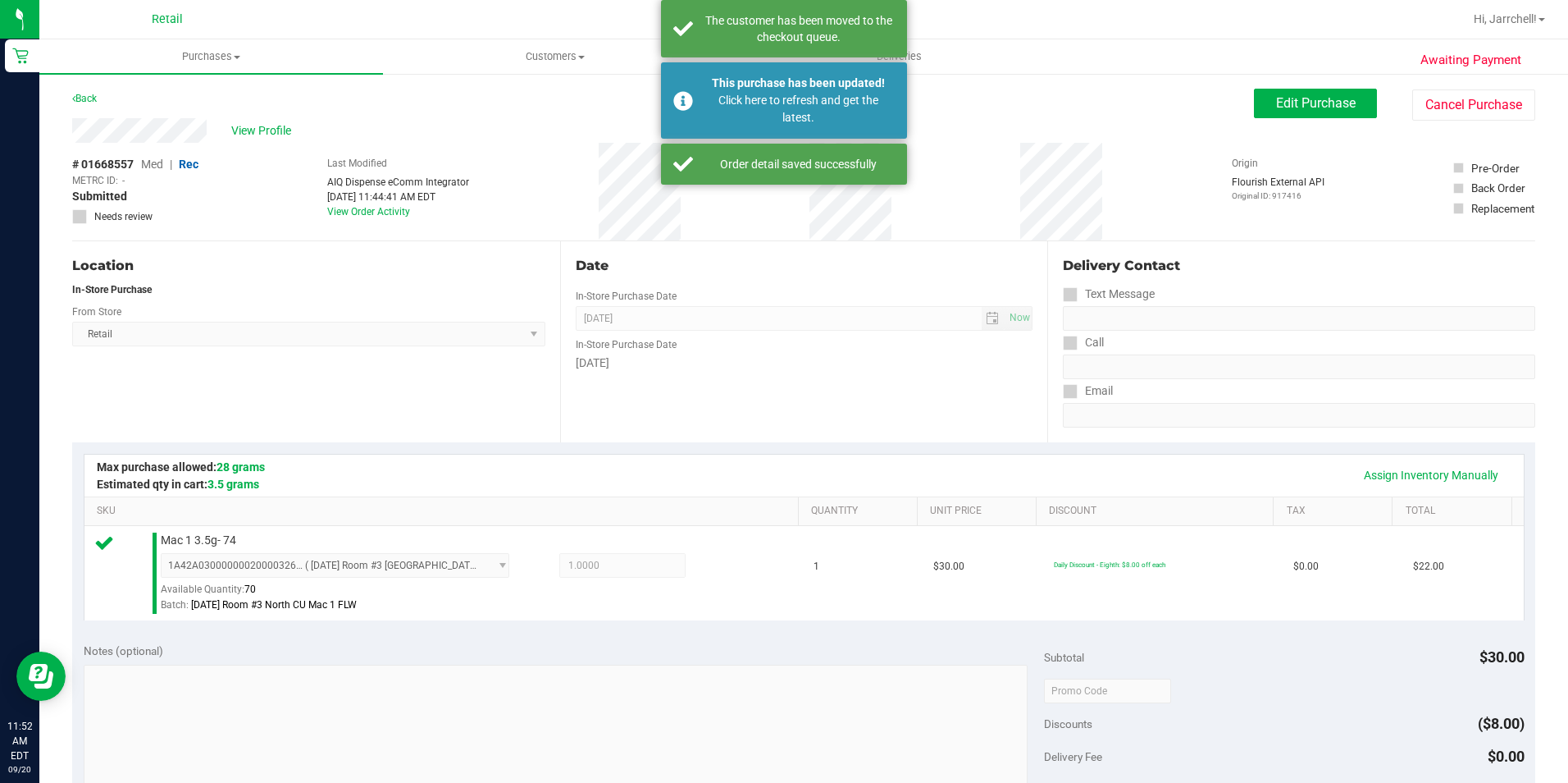
click at [578, 368] on div "[DATE]" at bounding box center [804, 362] width 458 height 17
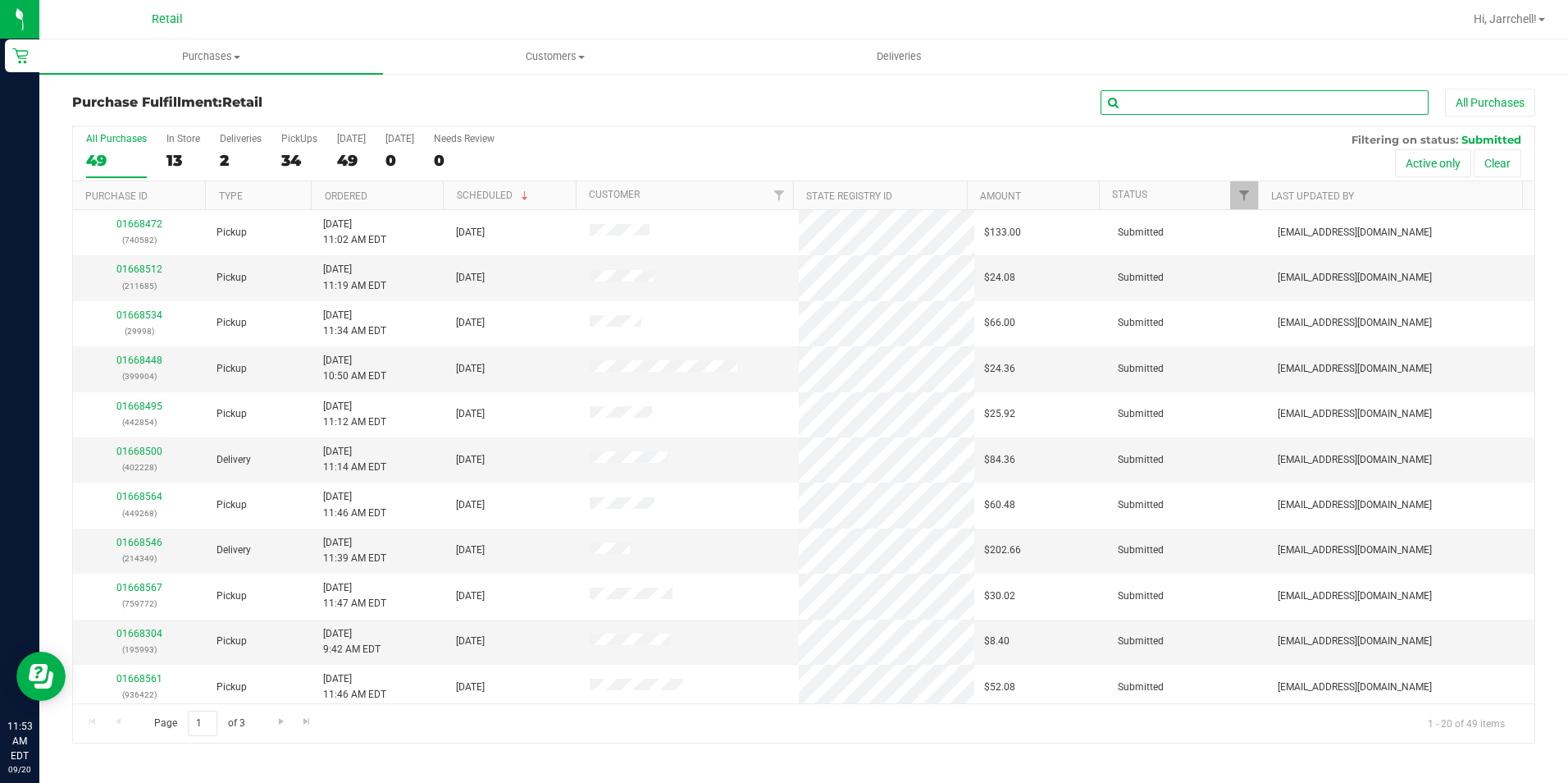
click at [1206, 110] on input "text" at bounding box center [1264, 103] width 328 height 25
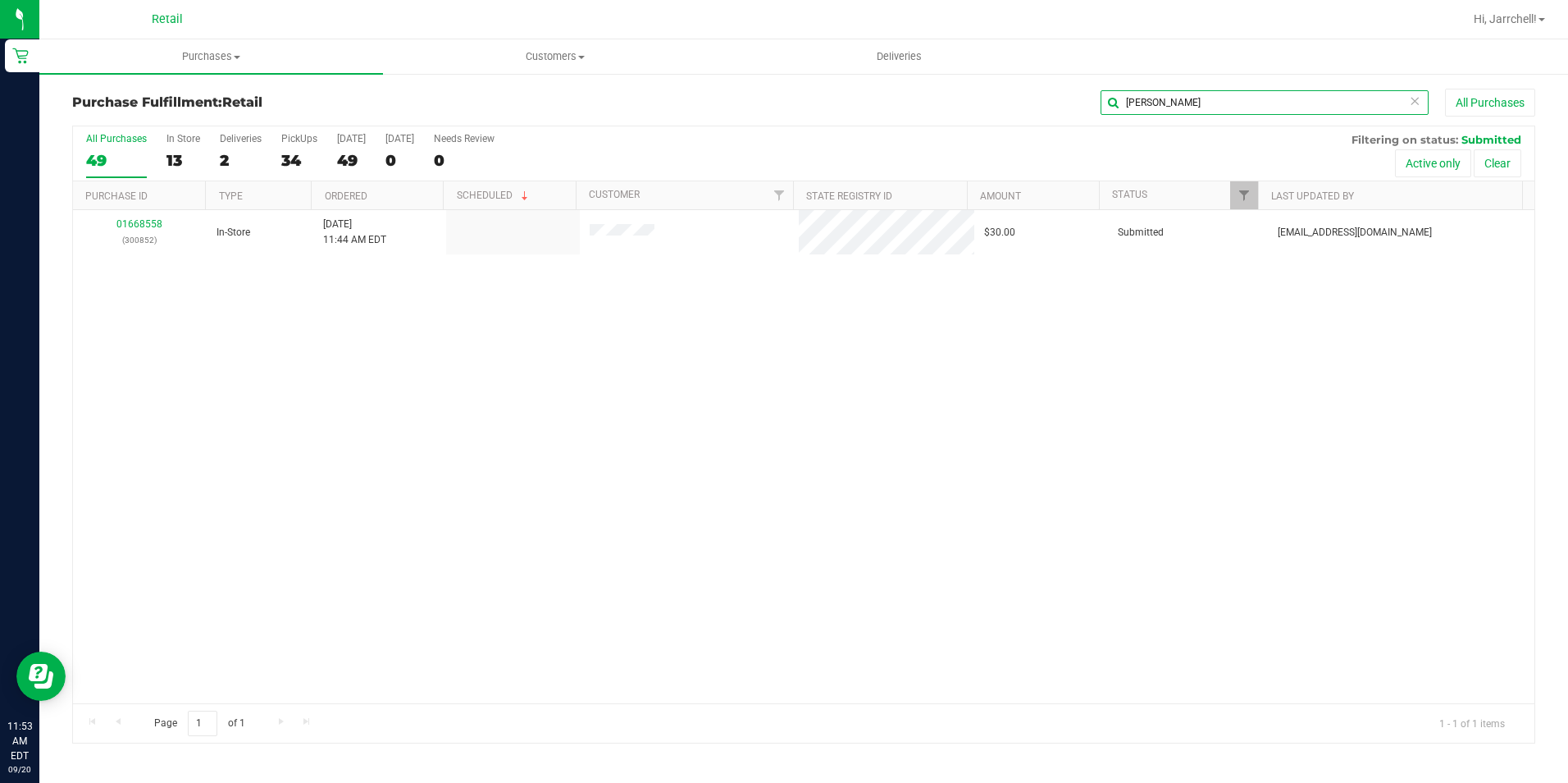
type input "james"
click at [817, 360] on div "01668558 (300852) In-Store 9/20/2025 11:44 AM EDT $30.00 Submitted aiqecomm@sla…" at bounding box center [803, 457] width 1461 height 493
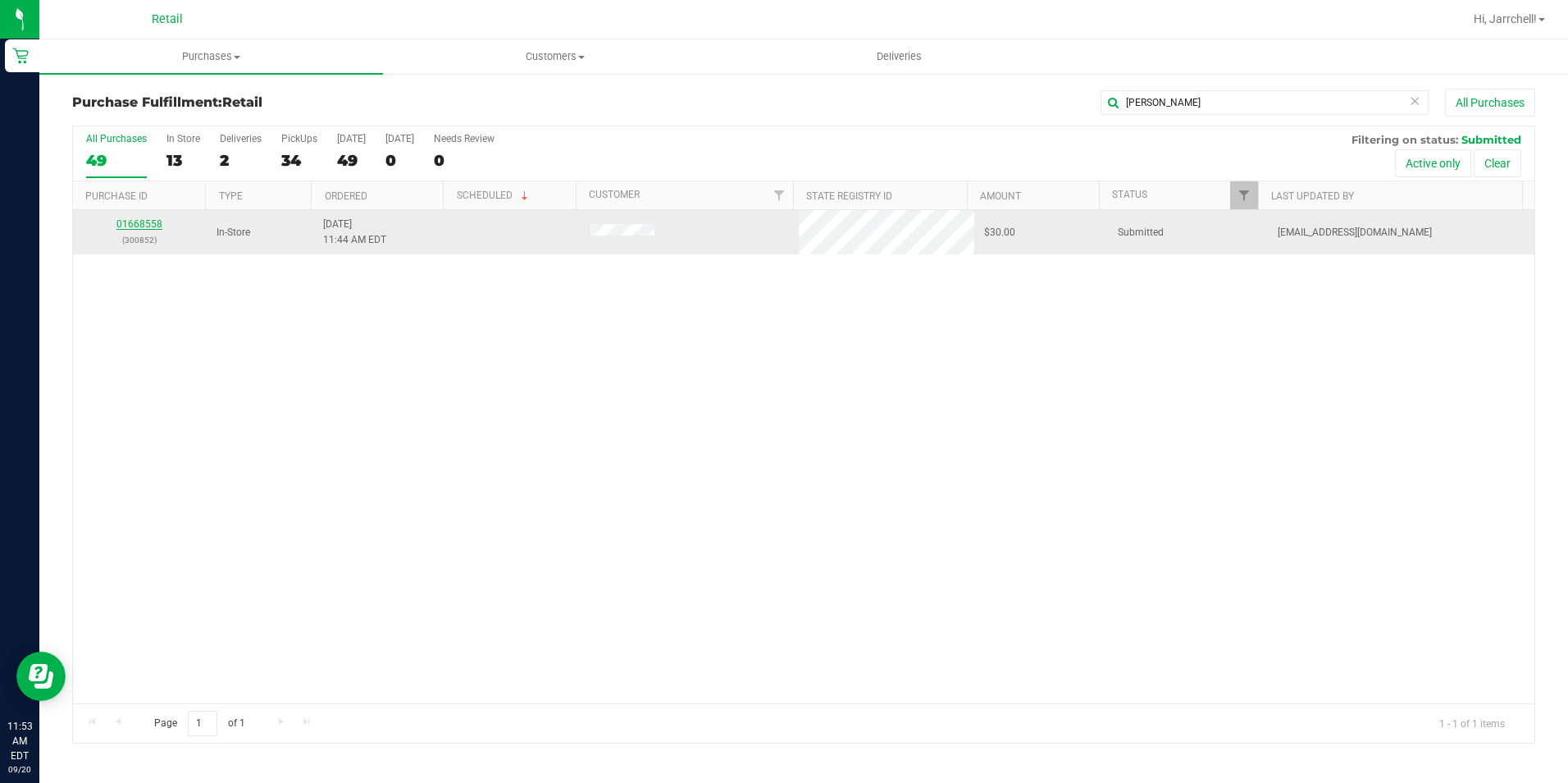
click at [154, 218] on link "01668558" at bounding box center [140, 224] width 46 height 12
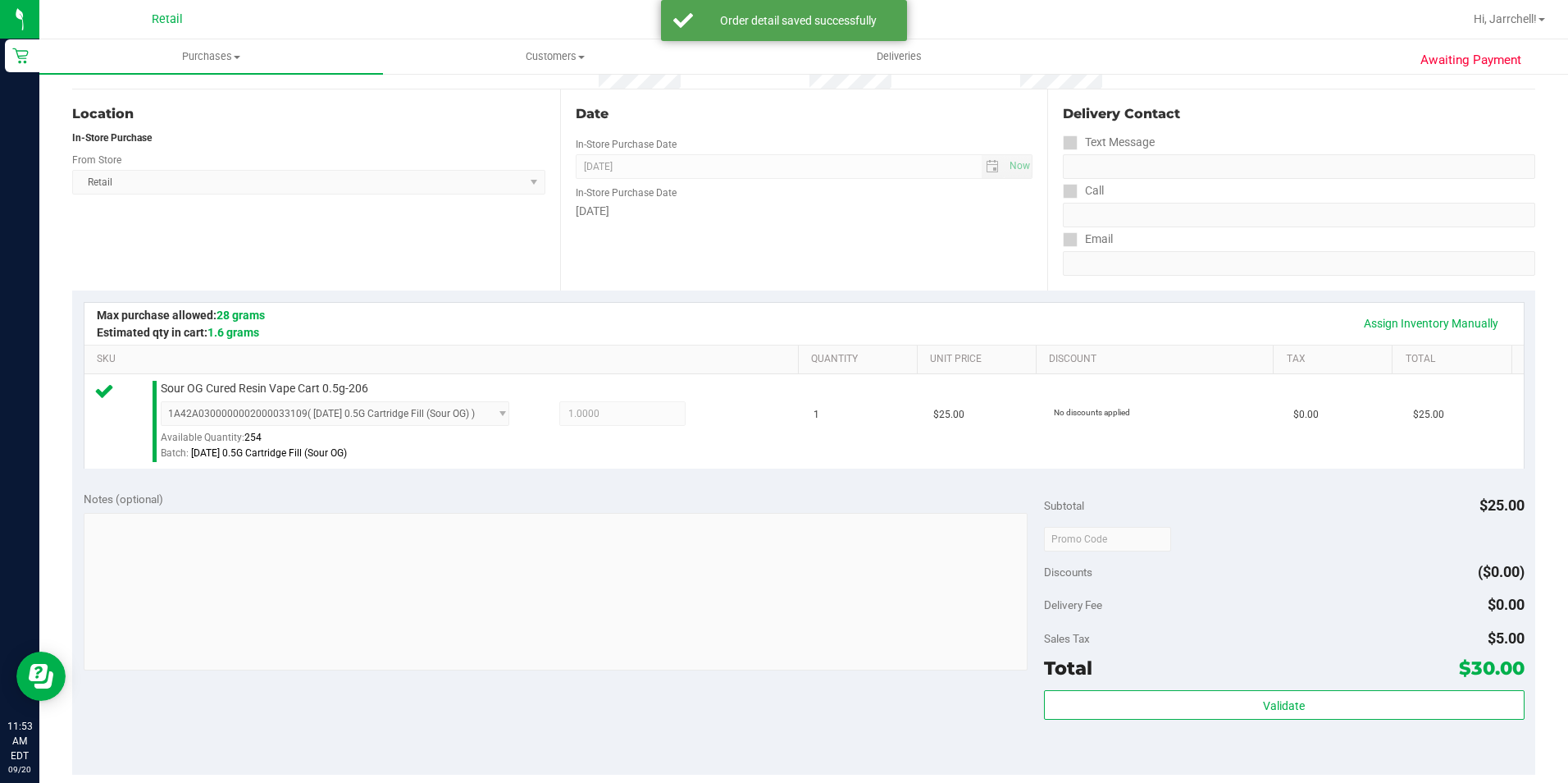
scroll to position [328, 0]
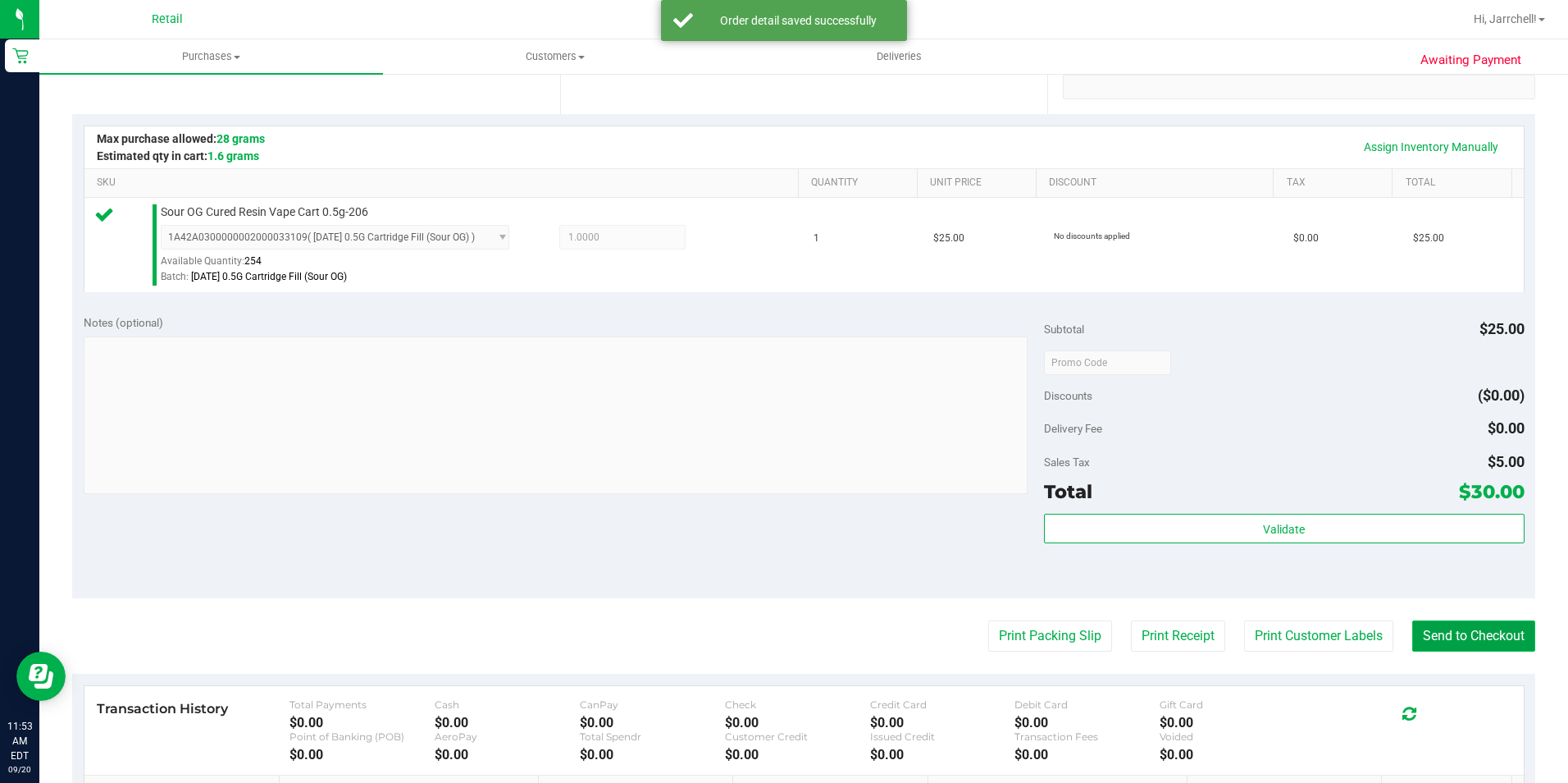
click at [1442, 624] on button "Send to Checkout" at bounding box center [1473, 635] width 123 height 31
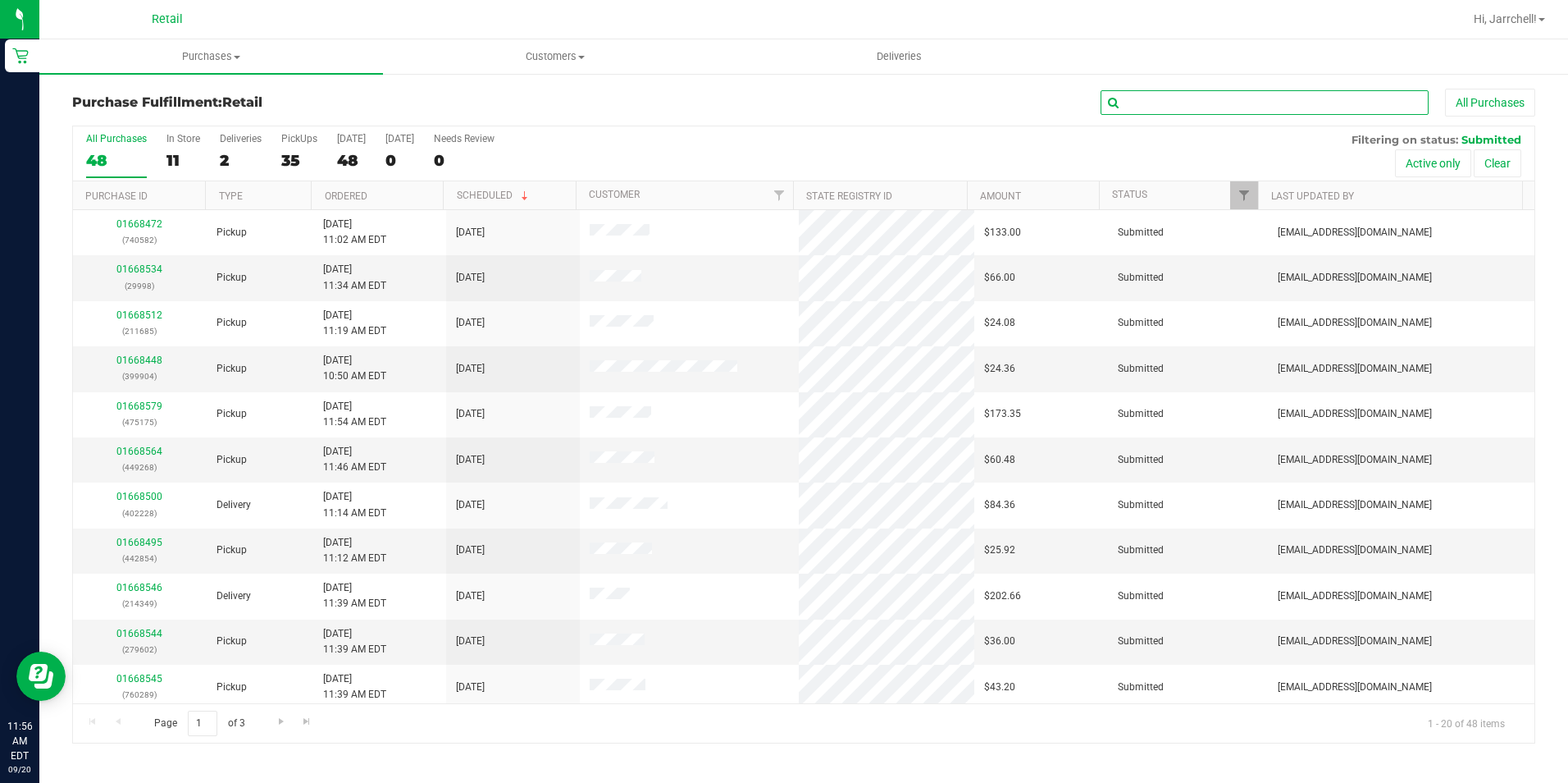
click at [1335, 112] on input "text" at bounding box center [1264, 103] width 328 height 25
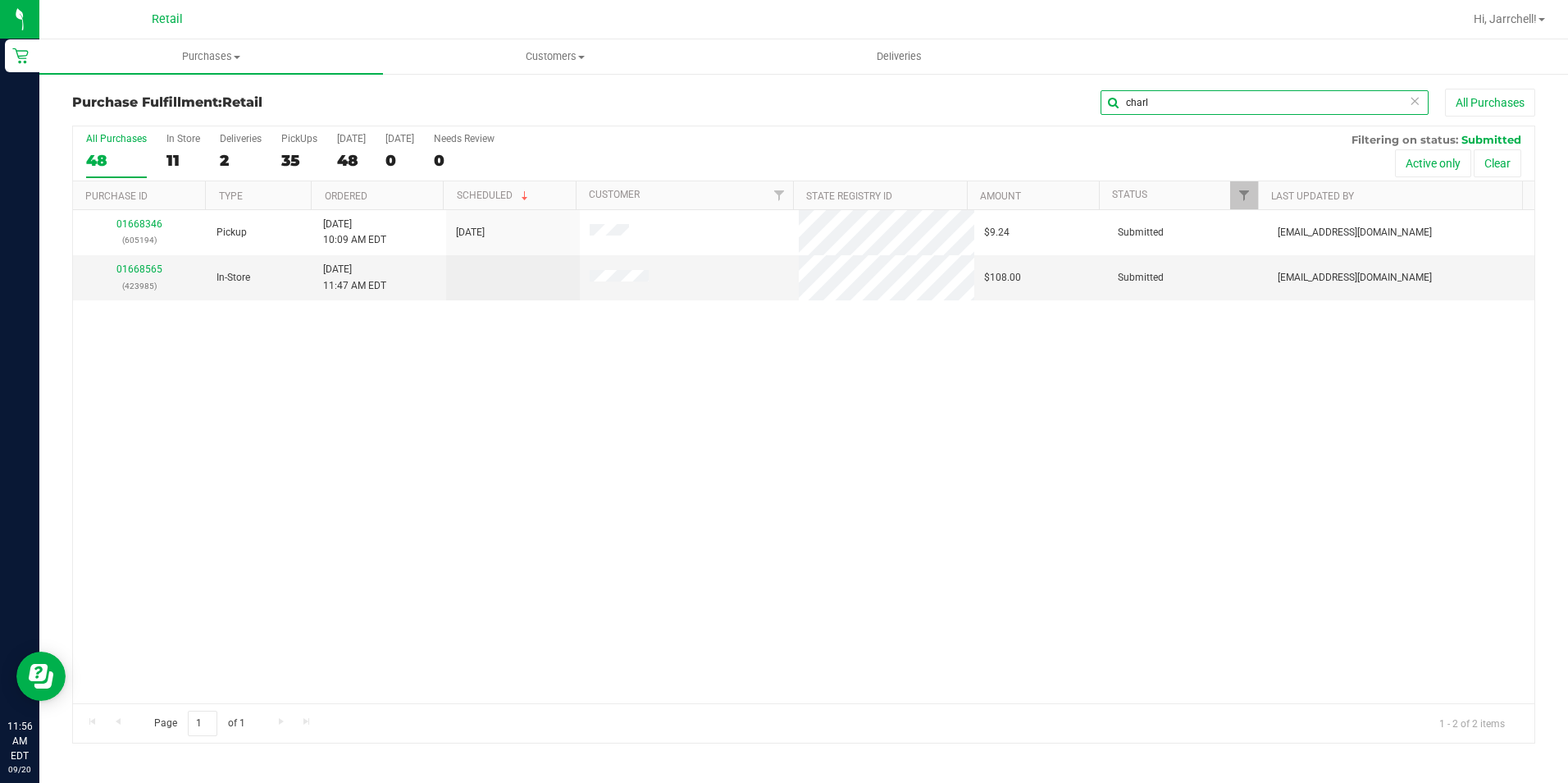
type input "charl"
drag, startPoint x: 495, startPoint y: 533, endPoint x: 206, endPoint y: 266, distance: 393.5
click at [488, 517] on div "01668346 (605194) Pickup 9/20/2025 10:09 AM EDT 9/20/2025 $9.24 Submitted aiqec…" at bounding box center [803, 457] width 1461 height 493
click at [130, 269] on link "01668565" at bounding box center [140, 269] width 46 height 12
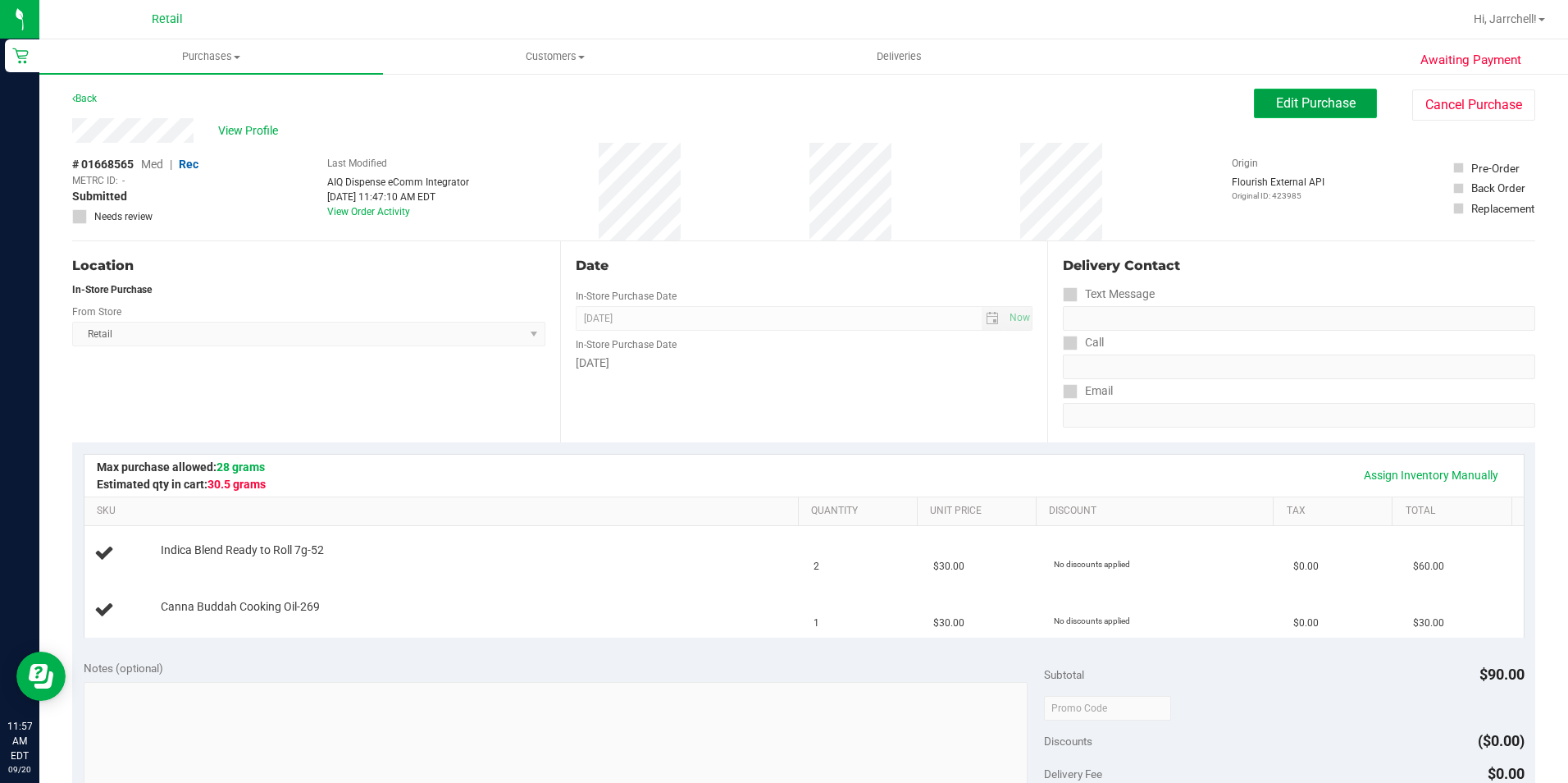
click at [1276, 99] on span "Edit Purchase" at bounding box center [1316, 103] width 80 height 16
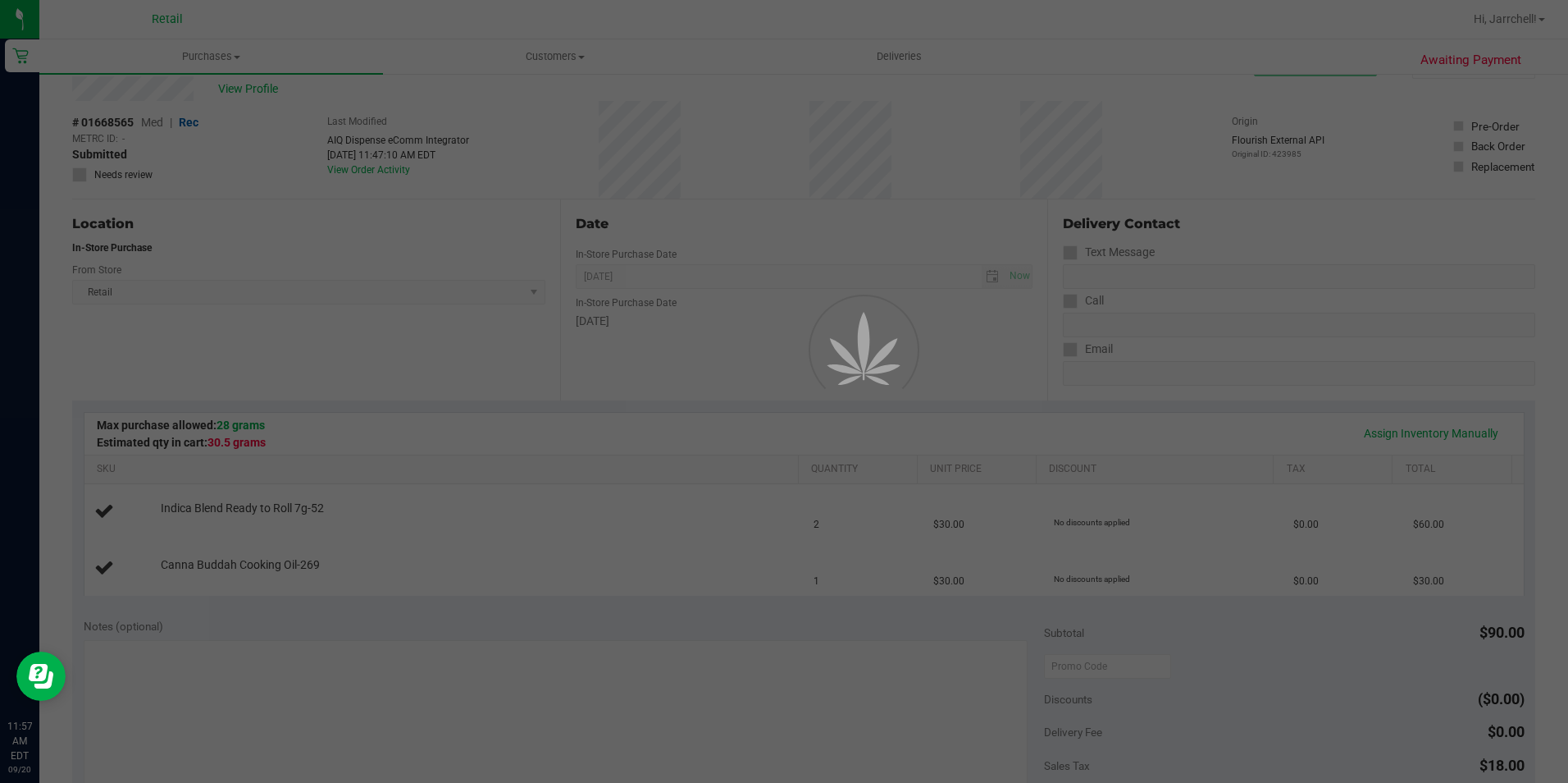
scroll to position [82, 0]
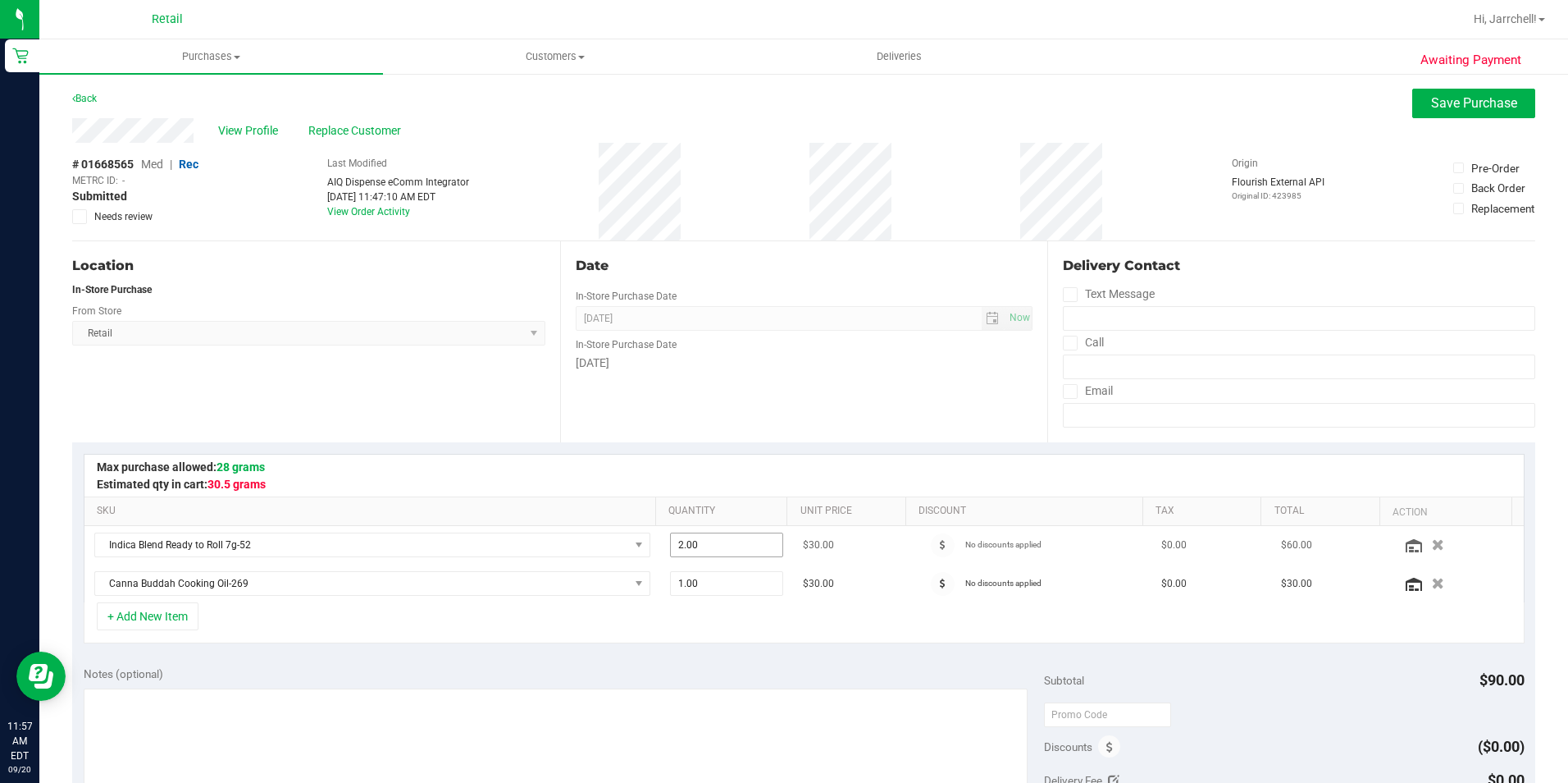
click at [739, 553] on span "2.00 2" at bounding box center [727, 545] width 114 height 25
click at [739, 553] on input "2" at bounding box center [727, 545] width 112 height 23
click at [737, 636] on div "+ Add New Item" at bounding box center [804, 622] width 1441 height 41
click at [715, 547] on span "2.00 2" at bounding box center [727, 545] width 114 height 25
type input "1"
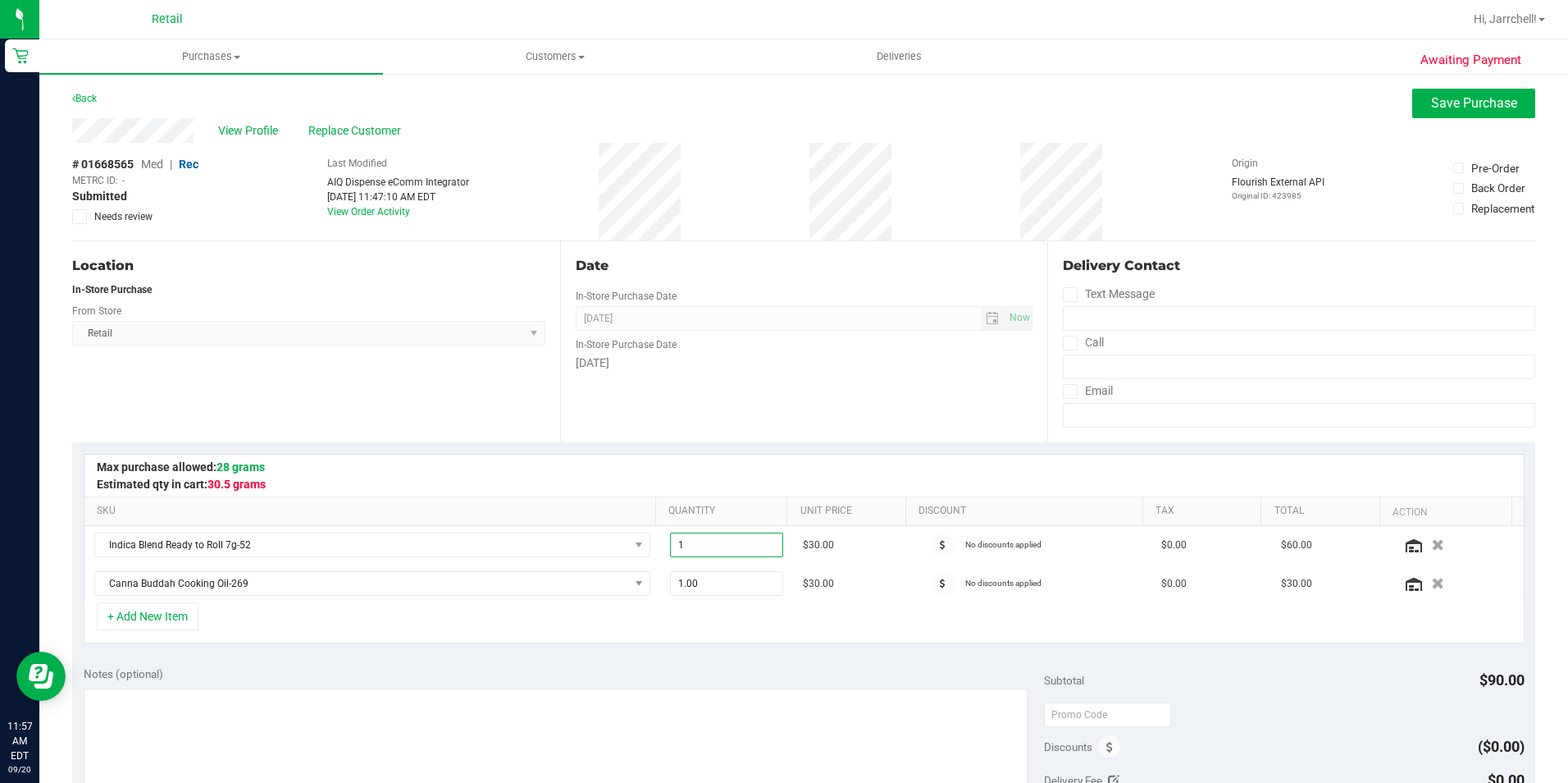
type input "1.00"
click at [840, 482] on div at bounding box center [804, 476] width 1439 height 42
click at [1443, 92] on button "Save Purchase" at bounding box center [1473, 104] width 123 height 30
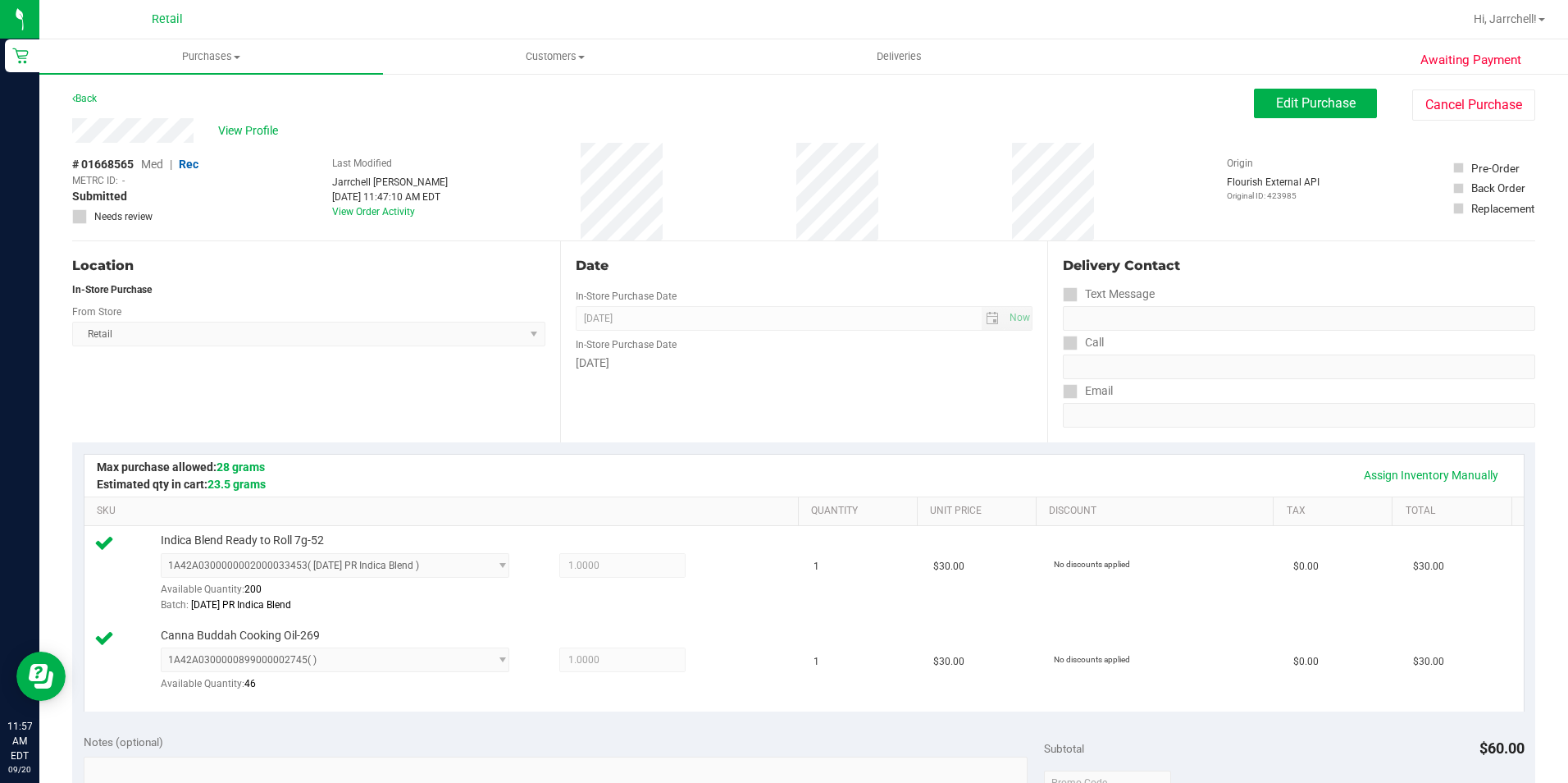
click at [923, 349] on div "In-Store Purchase Date" at bounding box center [804, 343] width 458 height 24
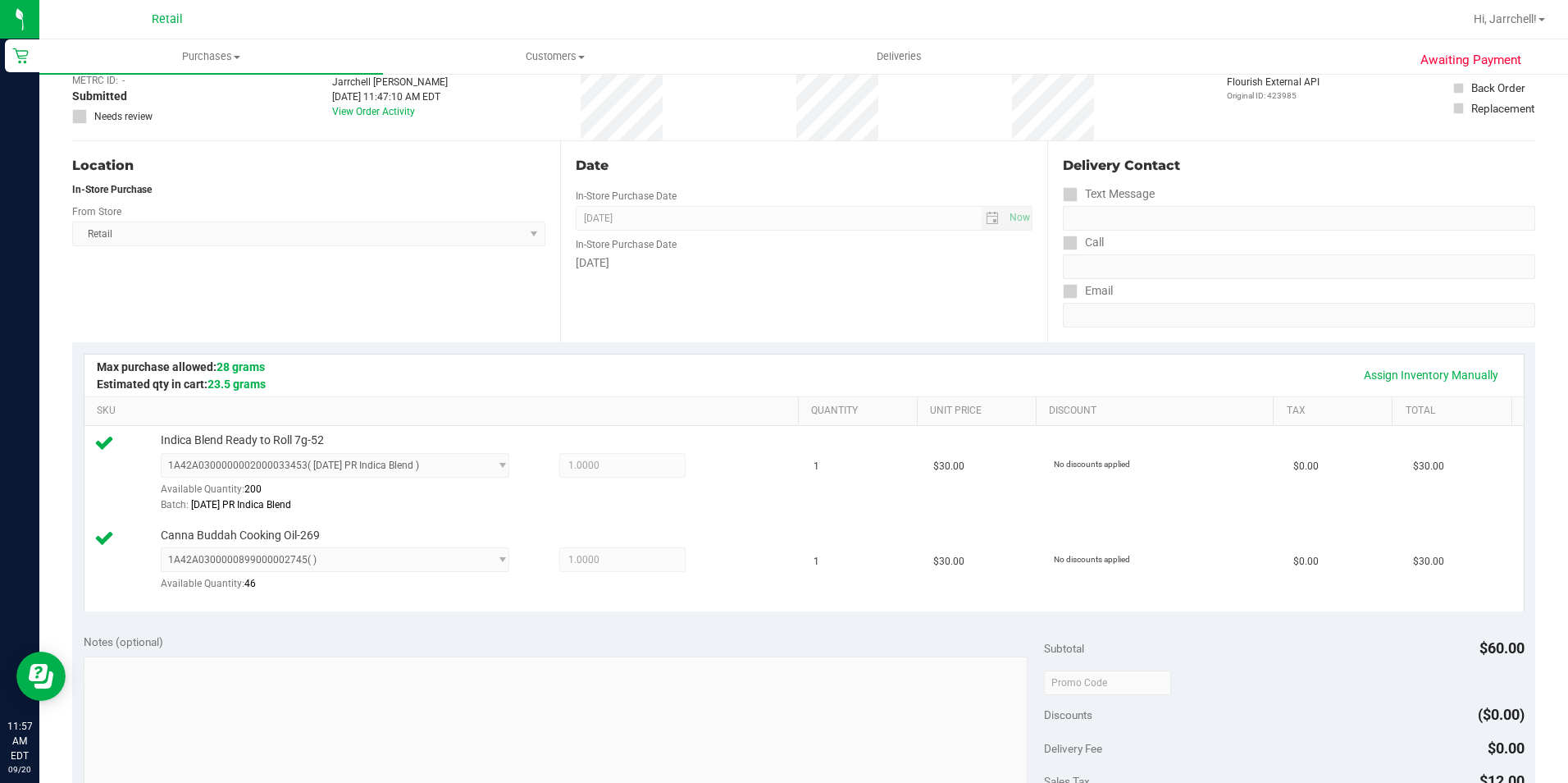
scroll to position [410, 0]
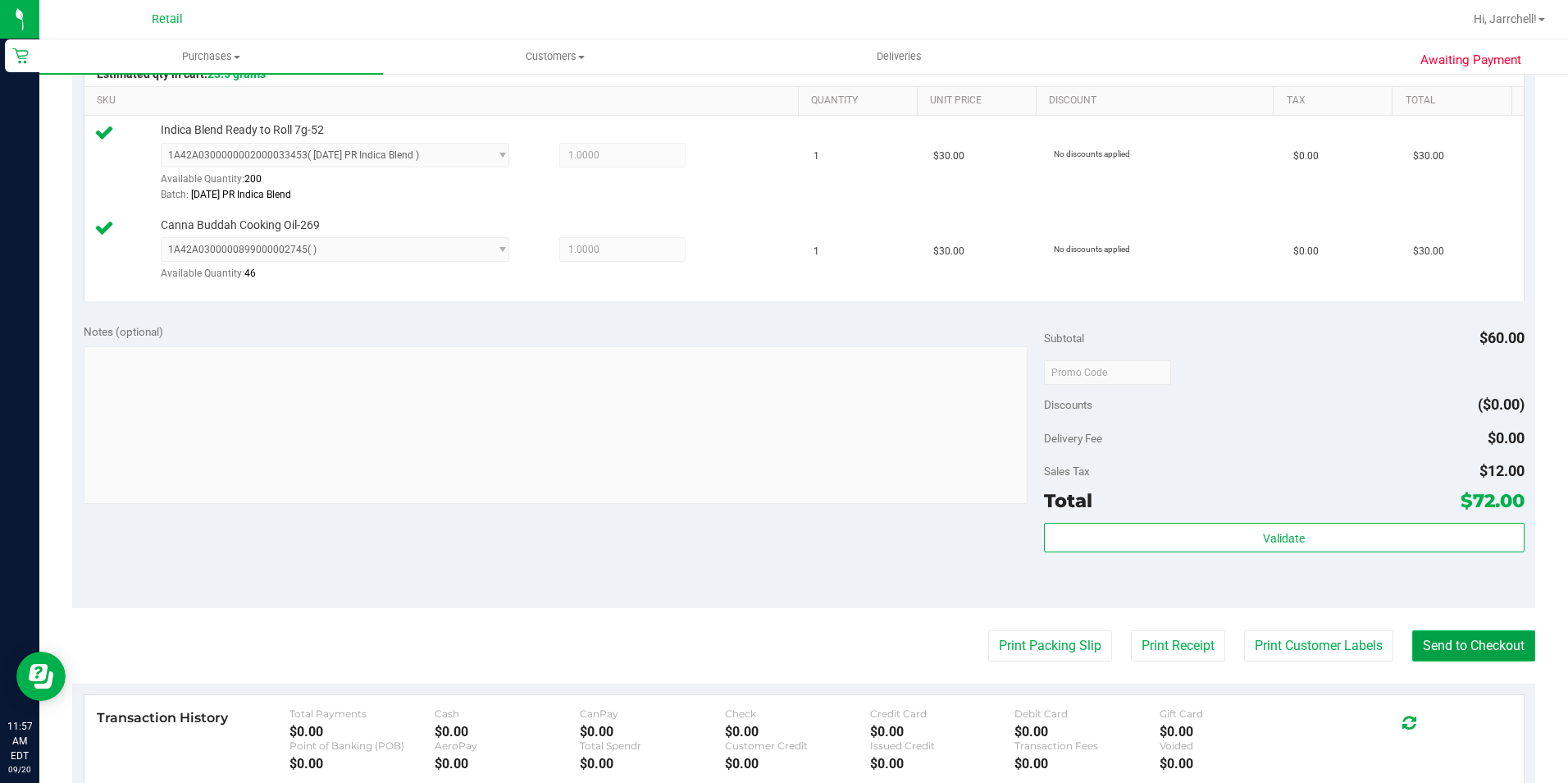
click at [1497, 647] on button "Send to Checkout" at bounding box center [1473, 645] width 123 height 31
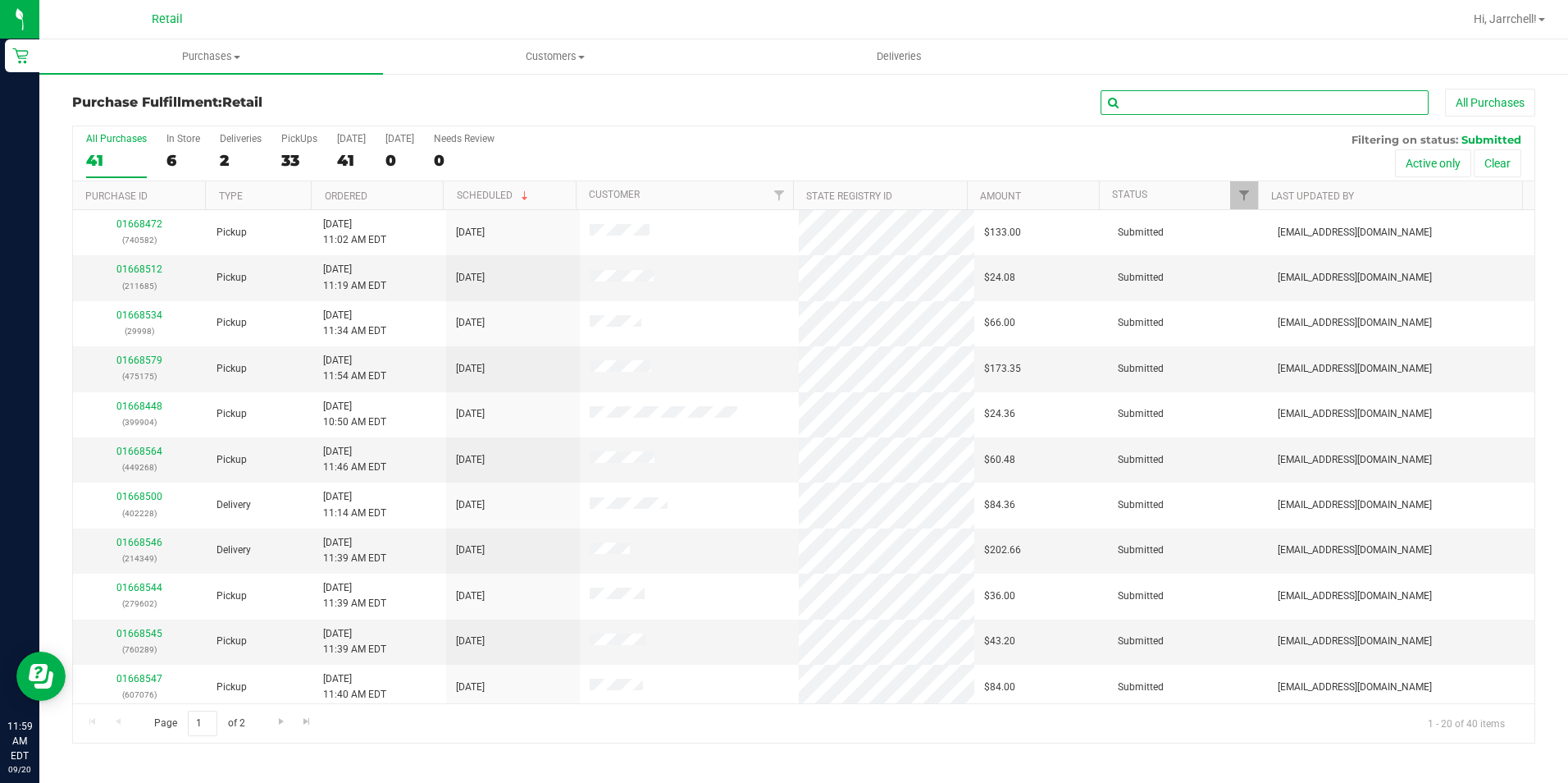
click at [1312, 102] on input "text" at bounding box center [1264, 103] width 328 height 25
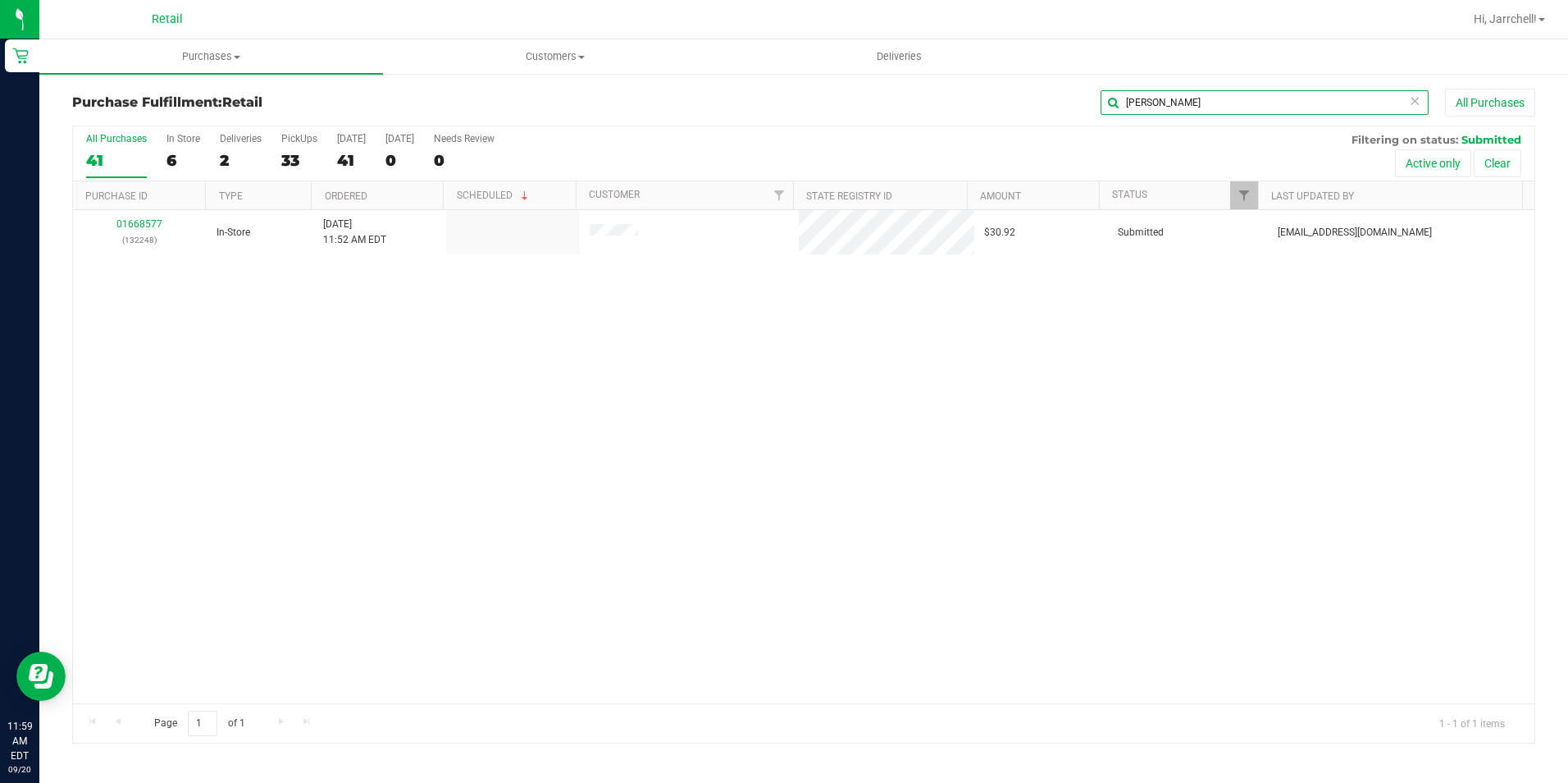
type input "roger"
click at [946, 407] on div "01668577 (132248) In-Store 9/20/2025 11:52 AM EDT $30.92 Submitted aiqecomm@sla…" at bounding box center [803, 457] width 1461 height 493
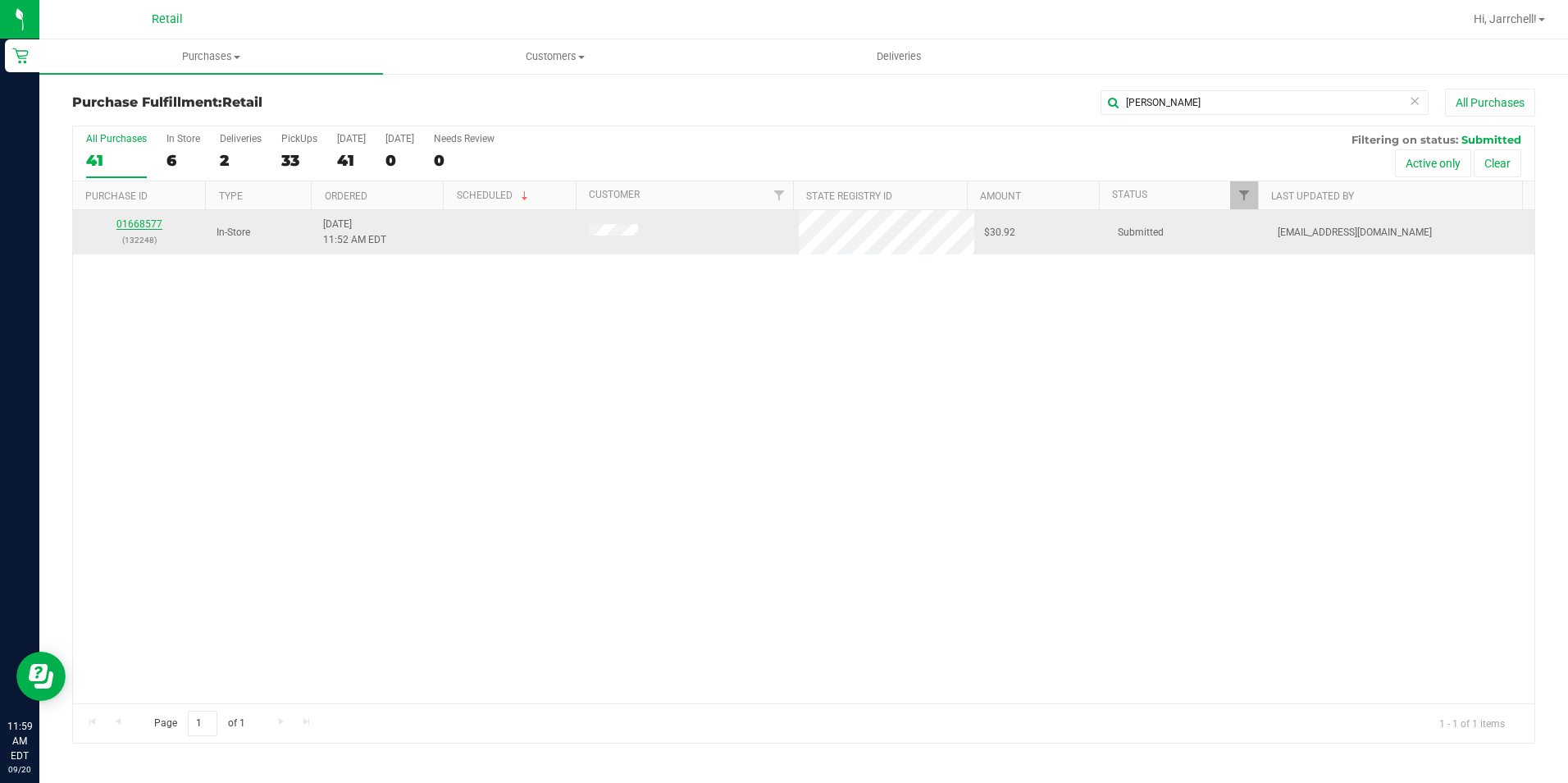
click at [155, 228] on link "01668577" at bounding box center [140, 224] width 46 height 12
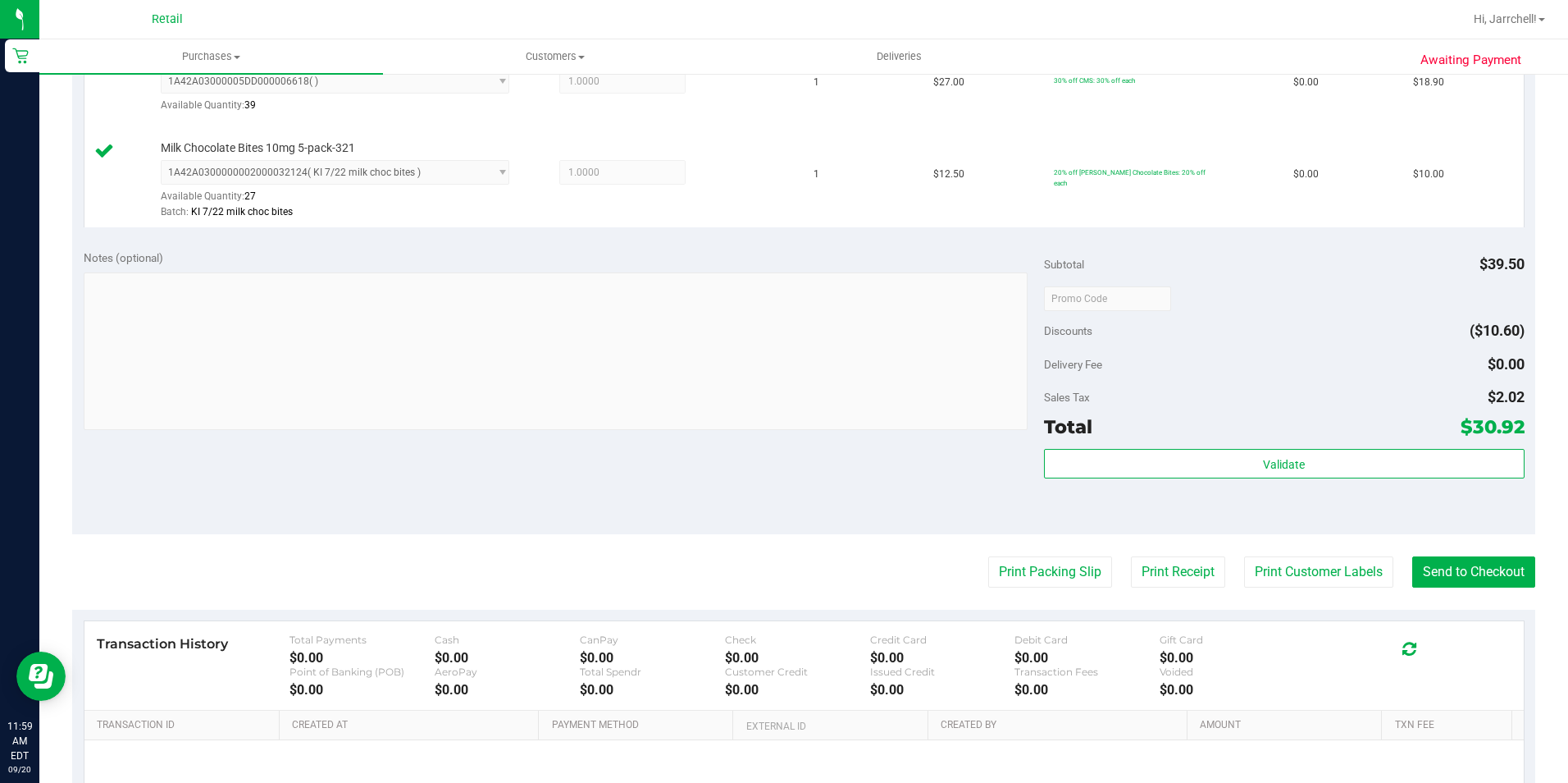
scroll to position [650, 0]
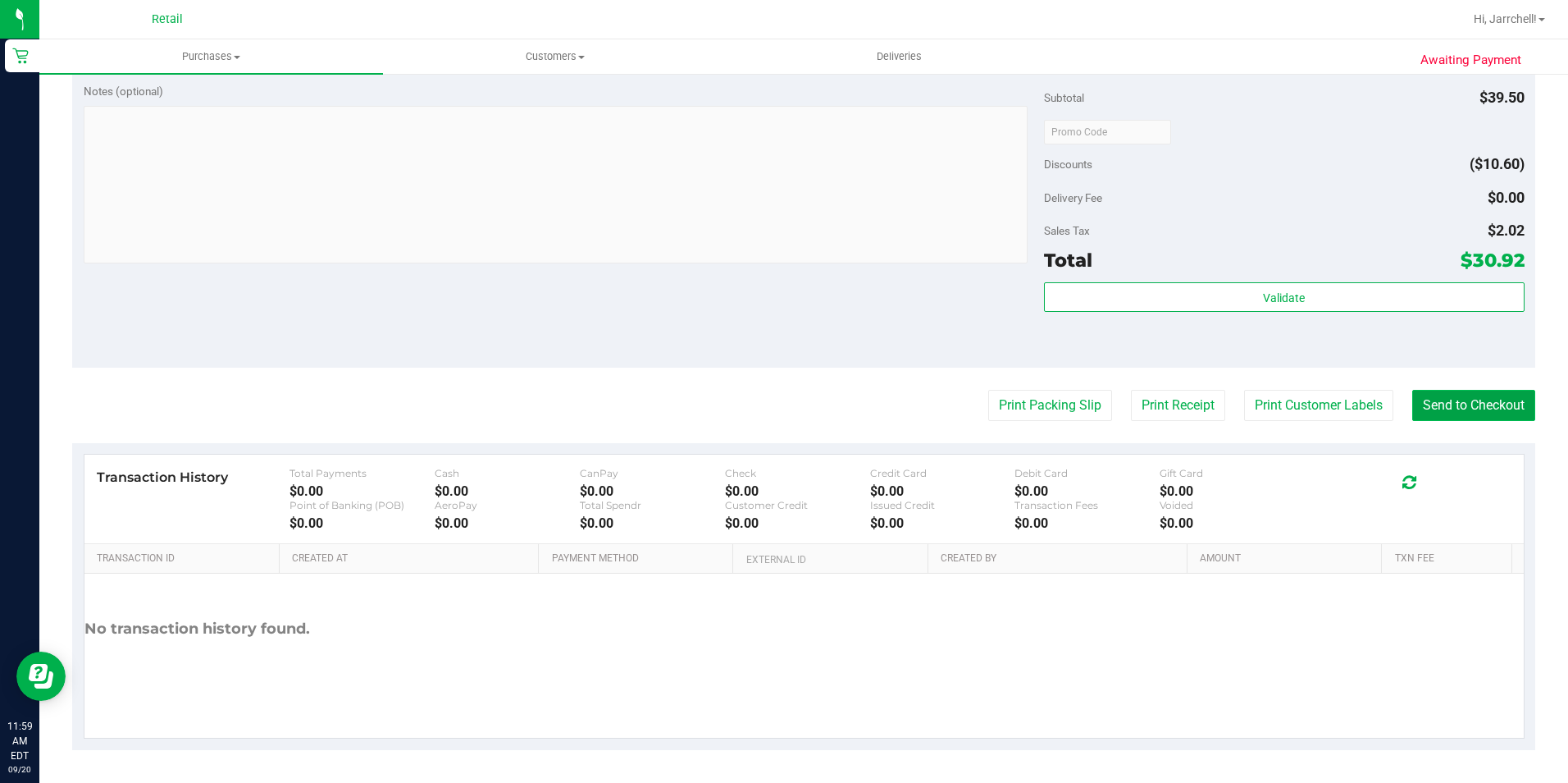
click at [1445, 420] on button "Send to Checkout" at bounding box center [1473, 405] width 123 height 31
click at [733, 336] on div "Notes (optional) Subtotal $39.50 Discounts ($10.60) Delivery Fee $0.00 Sales Ta…" at bounding box center [803, 219] width 1463 height 295
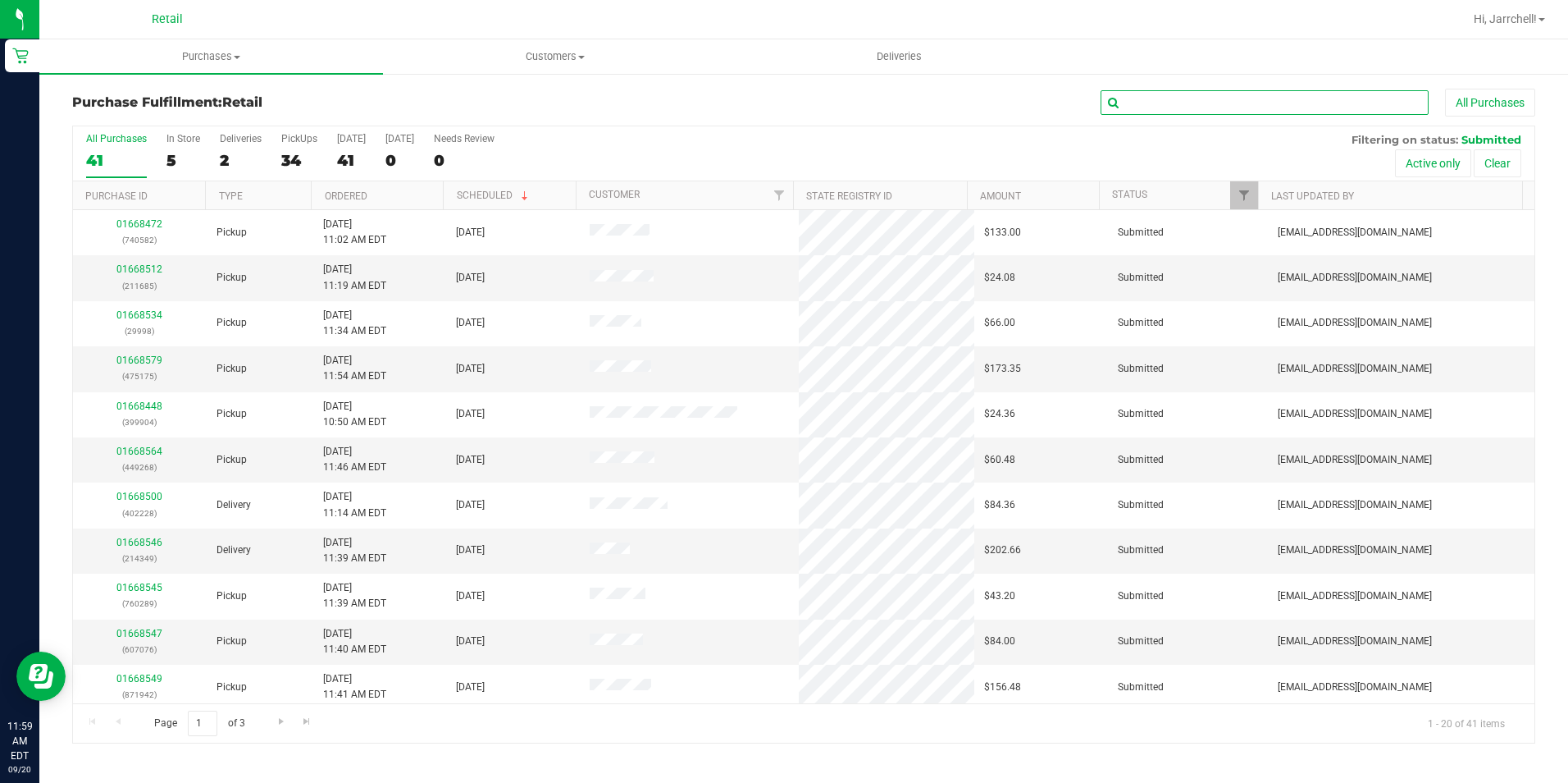
click at [1182, 100] on input "text" at bounding box center [1264, 103] width 328 height 25
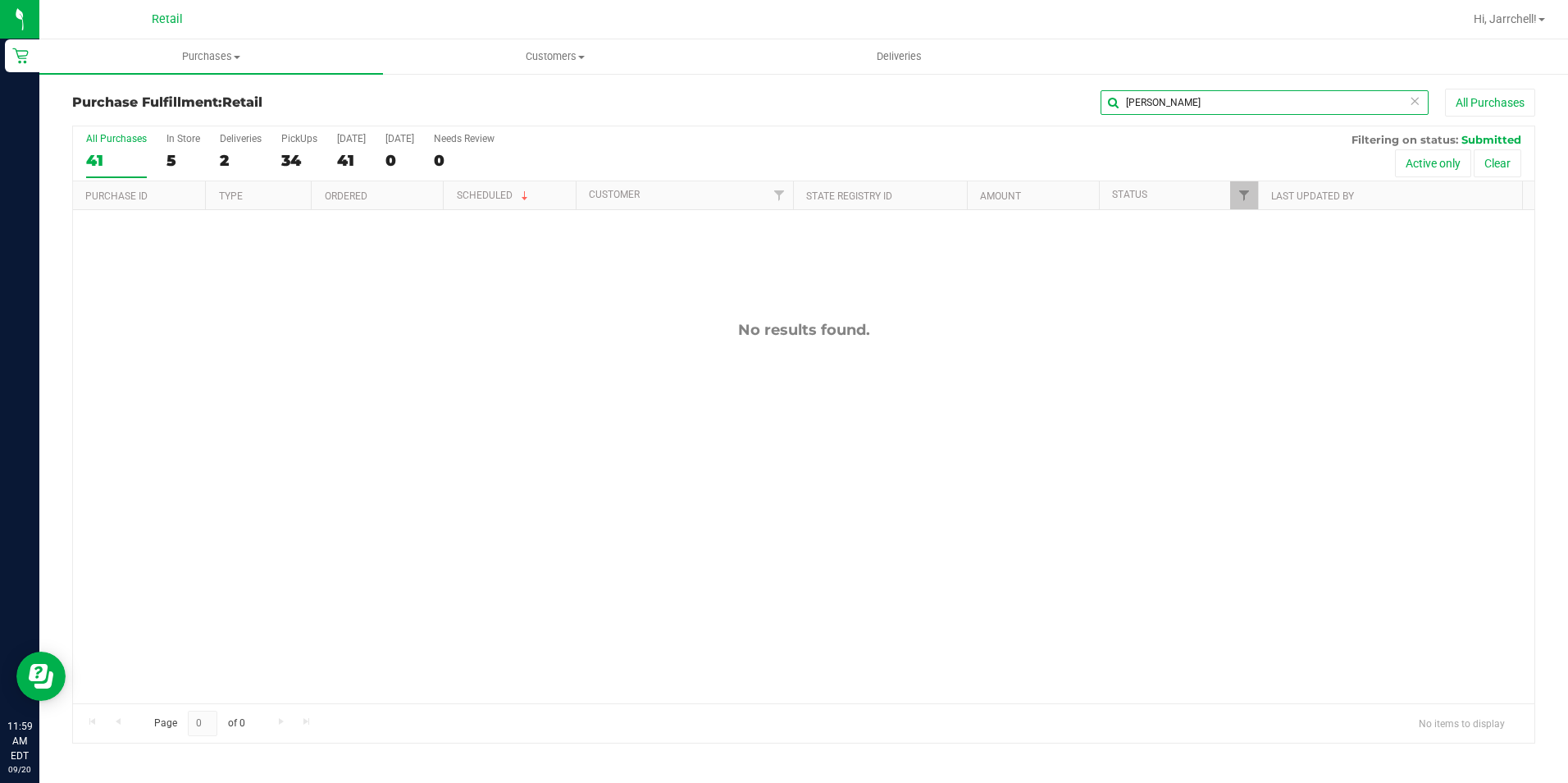
type input "roger"
drag, startPoint x: 778, startPoint y: 391, endPoint x: 766, endPoint y: 361, distance: 32.3
click at [766, 361] on div "No results found." at bounding box center [803, 513] width 1461 height 604
click at [1274, 106] on input "roger" at bounding box center [1264, 103] width 328 height 25
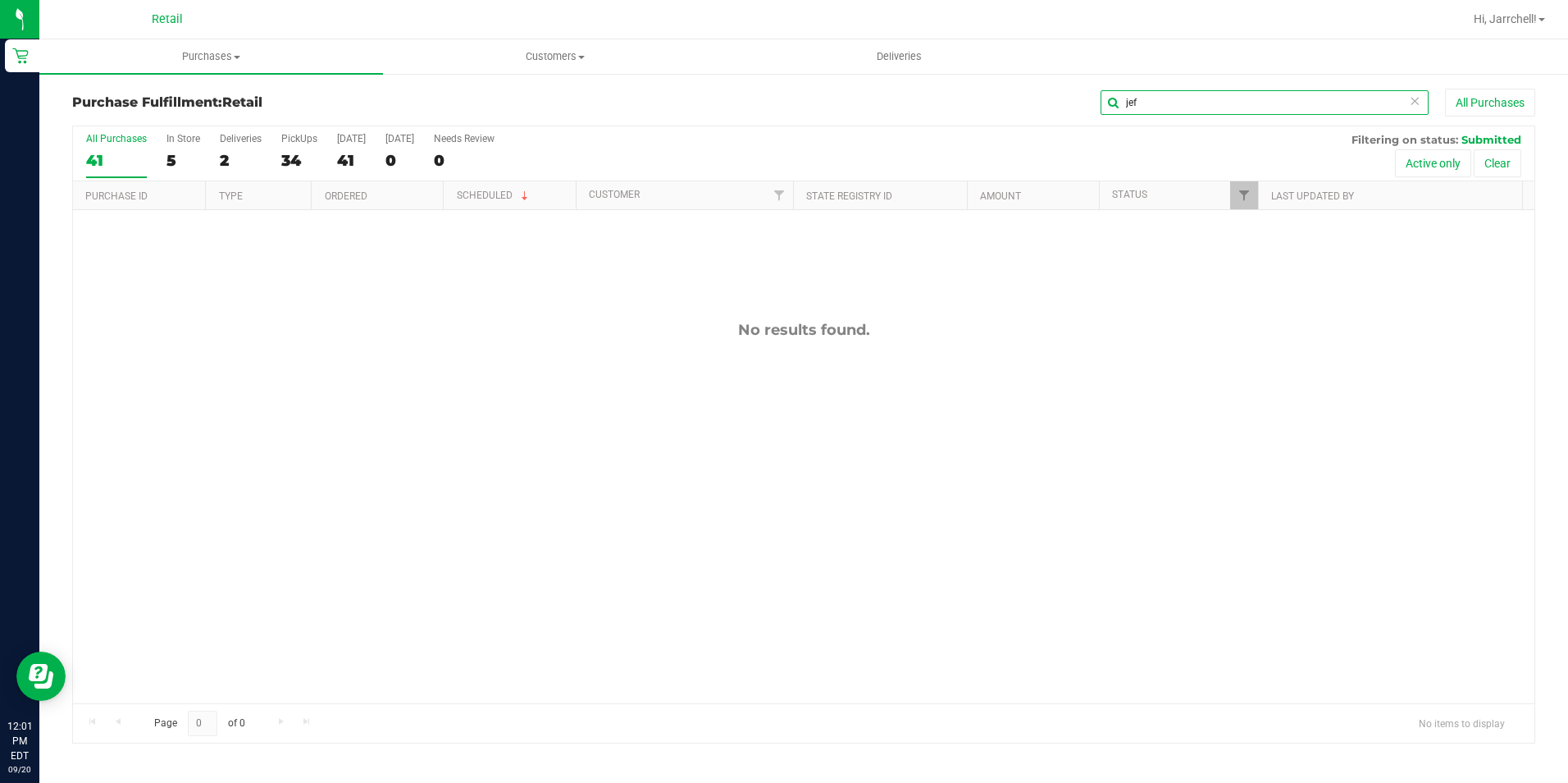
type input "jeff"
click at [1176, 101] on input "jeff" at bounding box center [1264, 103] width 328 height 25
click at [910, 371] on div "No results found." at bounding box center [803, 513] width 1461 height 604
click at [1217, 112] on input "martin" at bounding box center [1264, 103] width 328 height 25
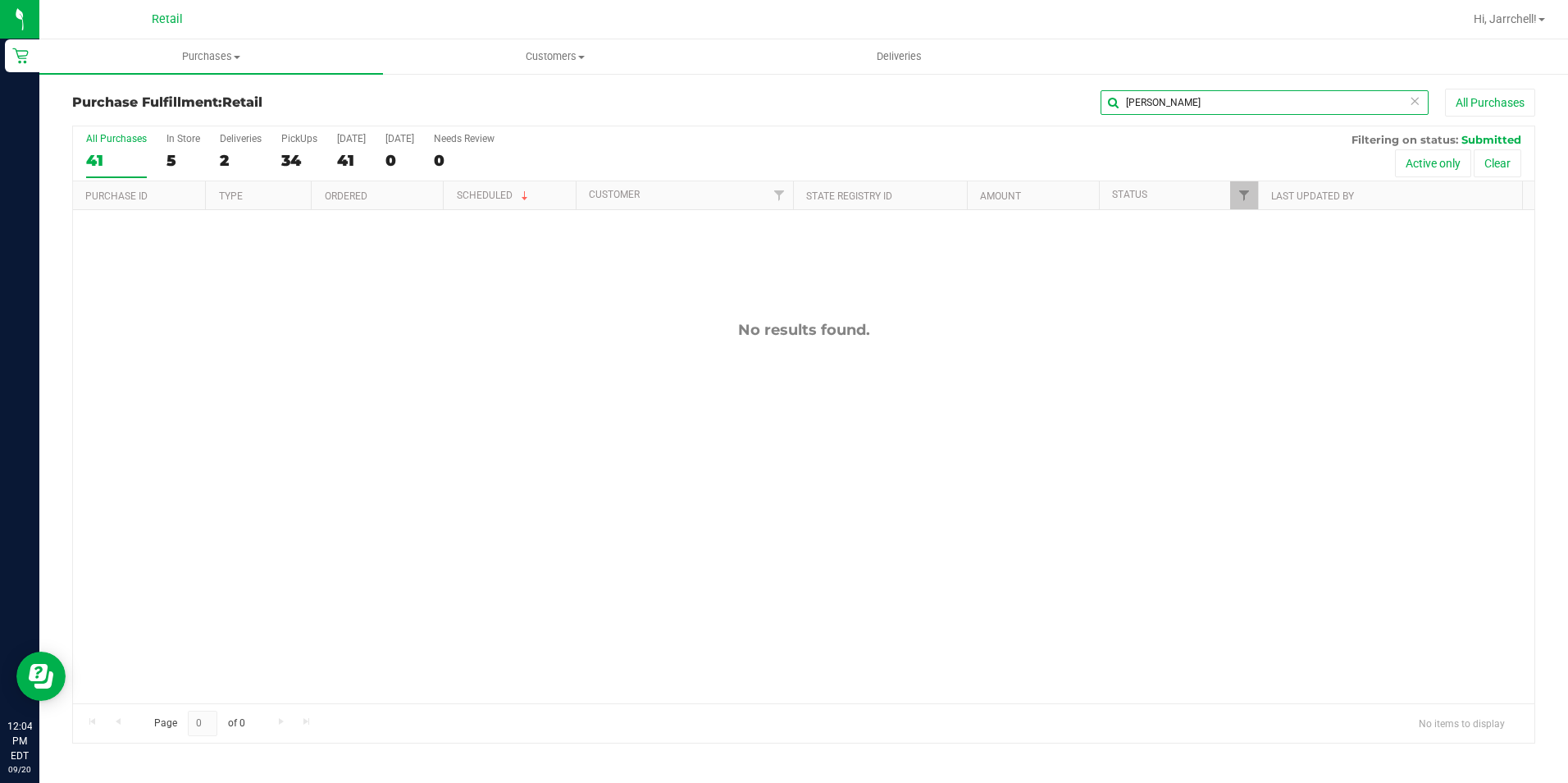
click at [1217, 112] on input "martin" at bounding box center [1264, 103] width 328 height 25
type input "brya"
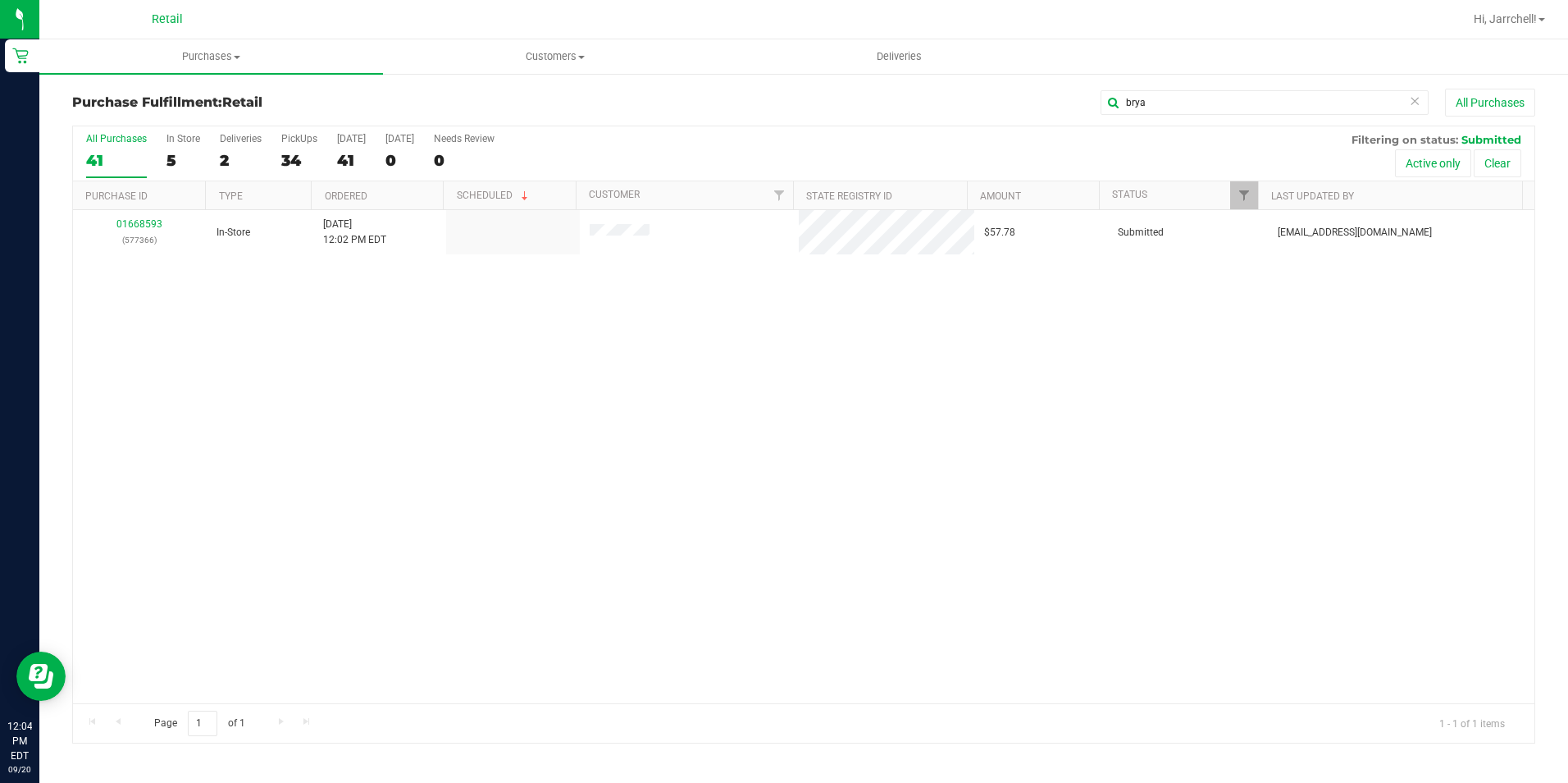
drag, startPoint x: 651, startPoint y: 294, endPoint x: 574, endPoint y: 287, distance: 77.3
click at [651, 295] on div "01668593 (577366) In-Store 9/20/2025 12:02 PM EDT $57.78 Submitted aiqecomm@sla…" at bounding box center [803, 457] width 1461 height 493
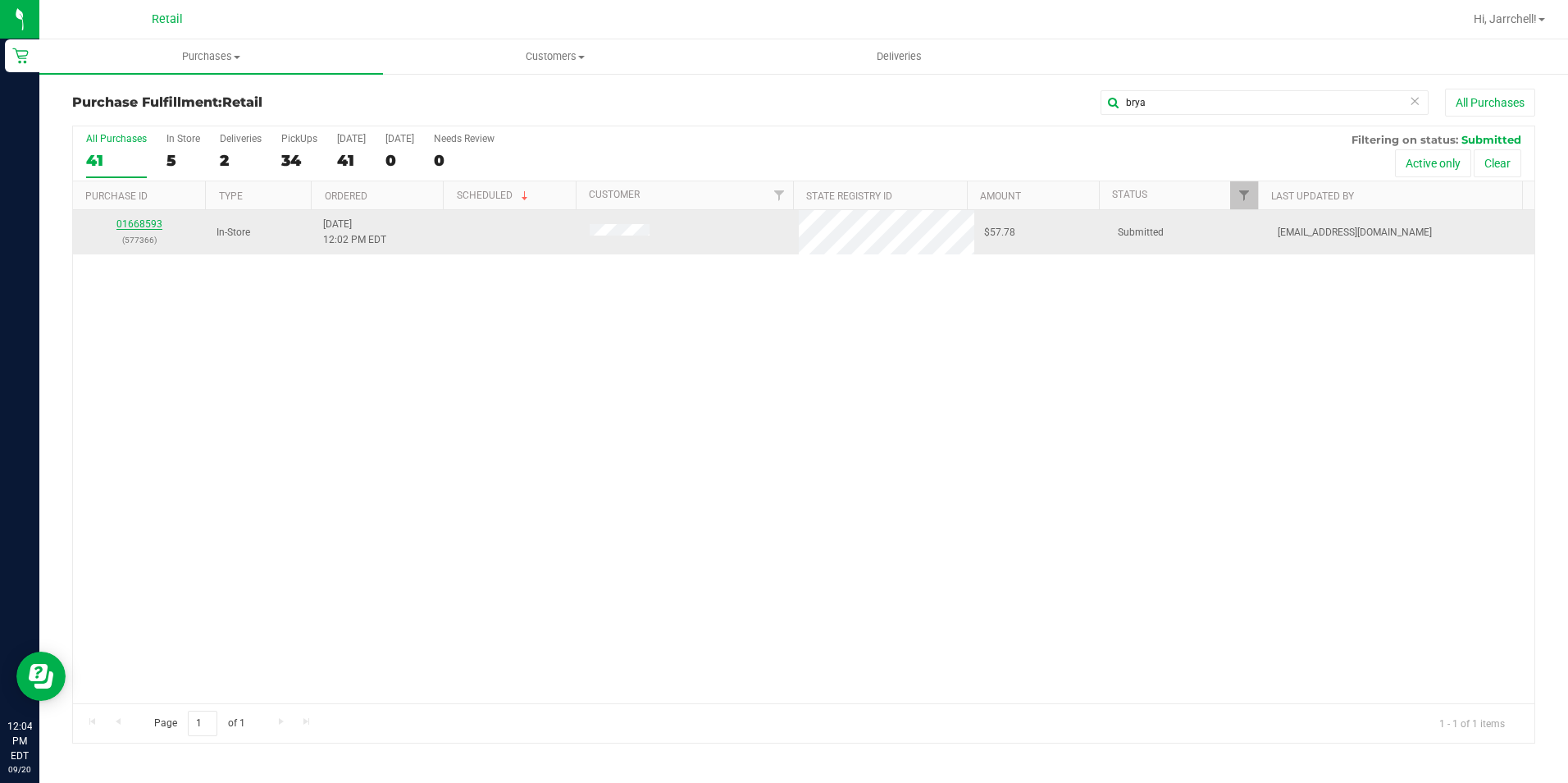
click at [133, 224] on link "01668593" at bounding box center [140, 224] width 46 height 12
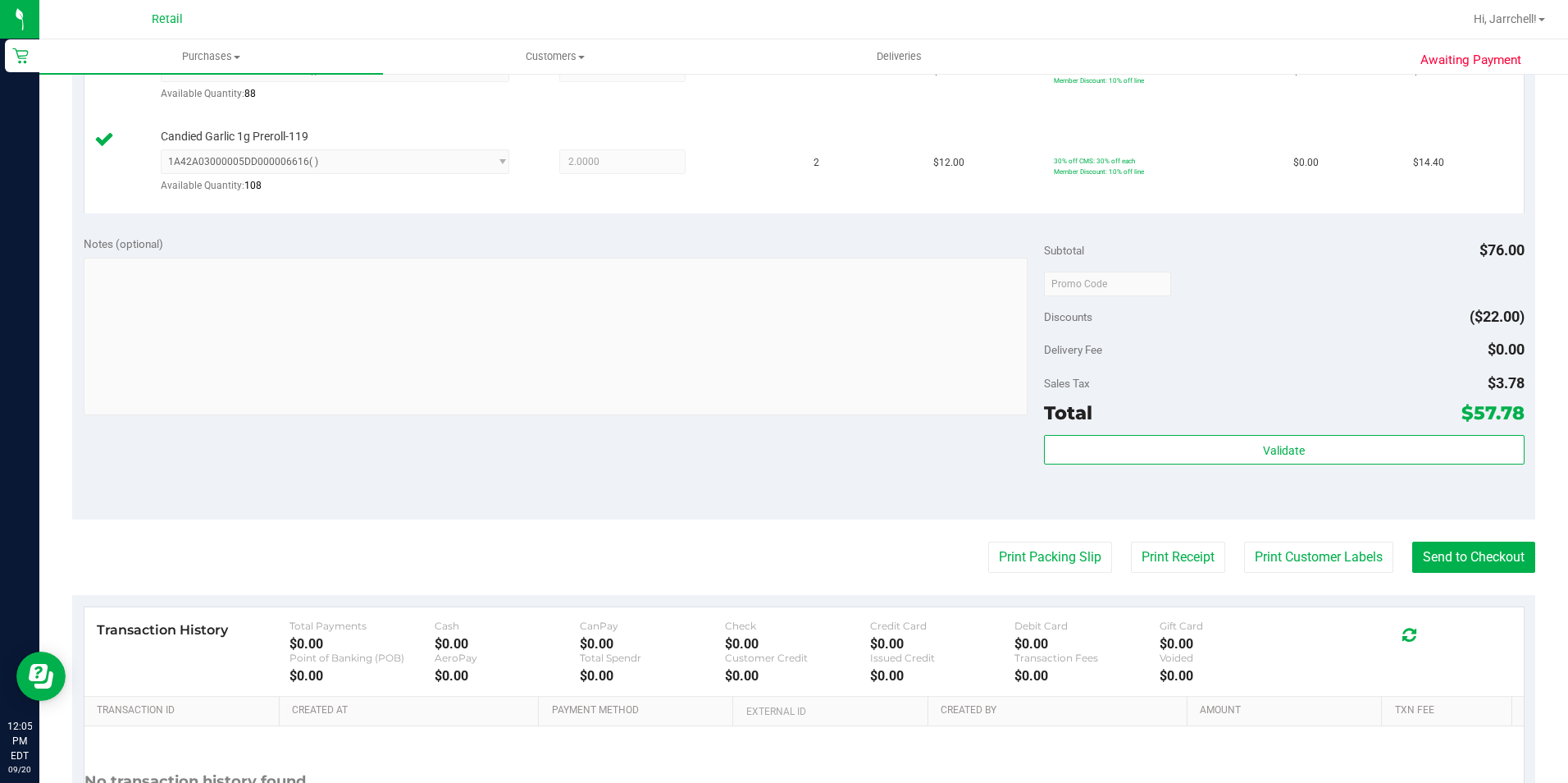
scroll to position [742, 0]
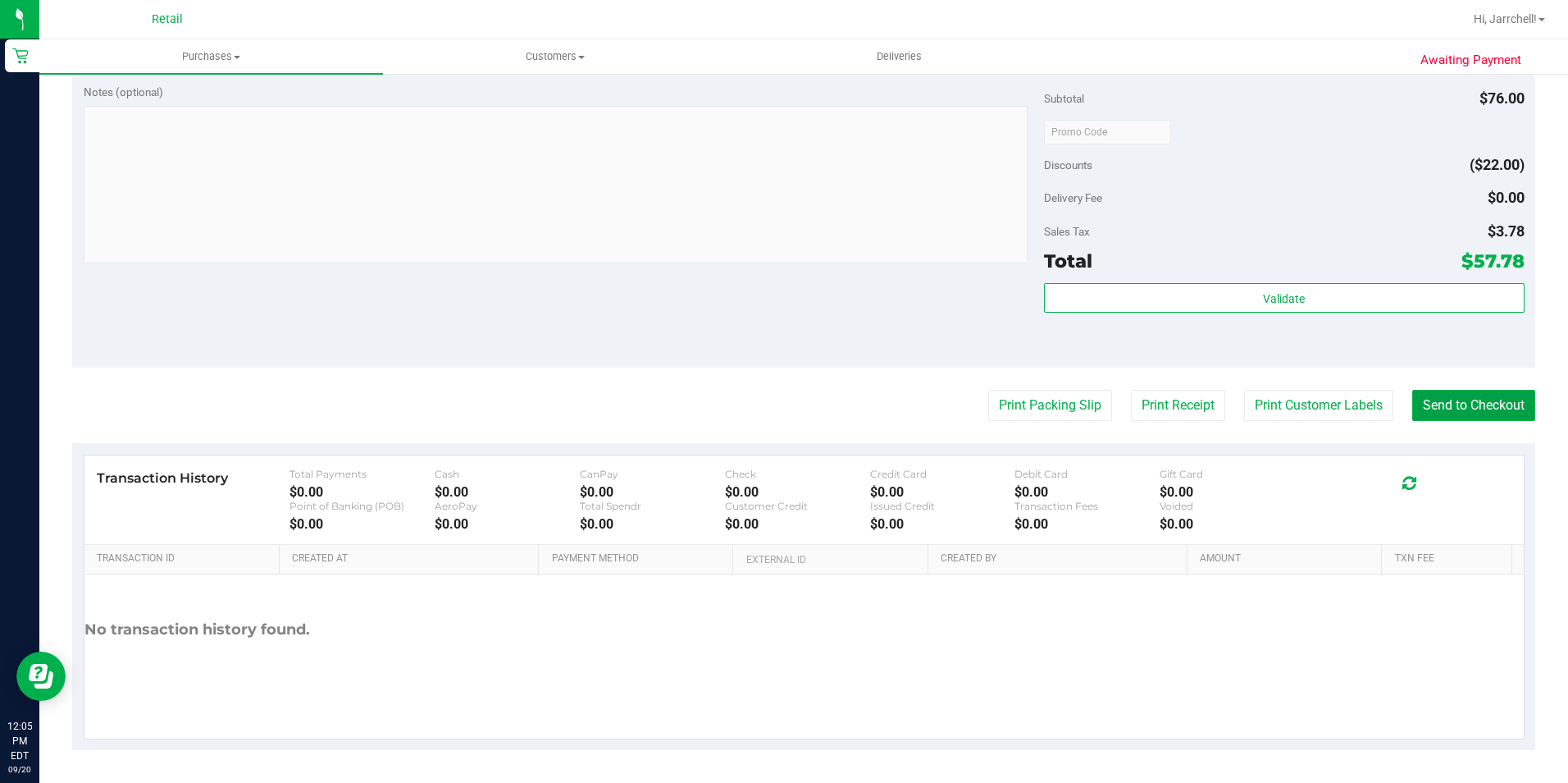
drag, startPoint x: 1483, startPoint y: 411, endPoint x: 1169, endPoint y: 346, distance: 320.7
click at [1483, 411] on button "Send to Checkout" at bounding box center [1473, 405] width 123 height 31
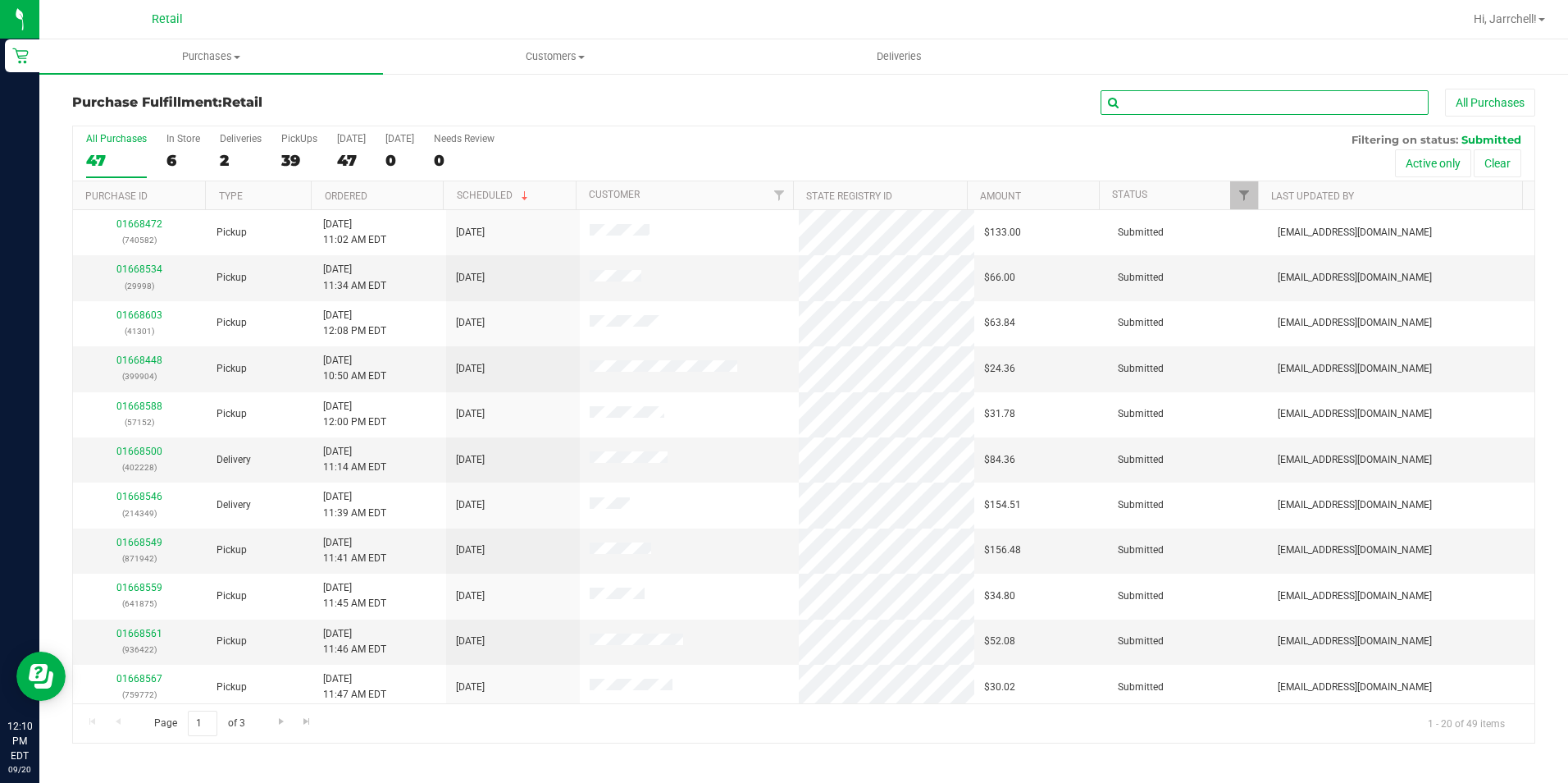
drag, startPoint x: 1284, startPoint y: 109, endPoint x: 1292, endPoint y: 84, distance: 26.2
click at [1285, 106] on input "text" at bounding box center [1264, 103] width 328 height 25
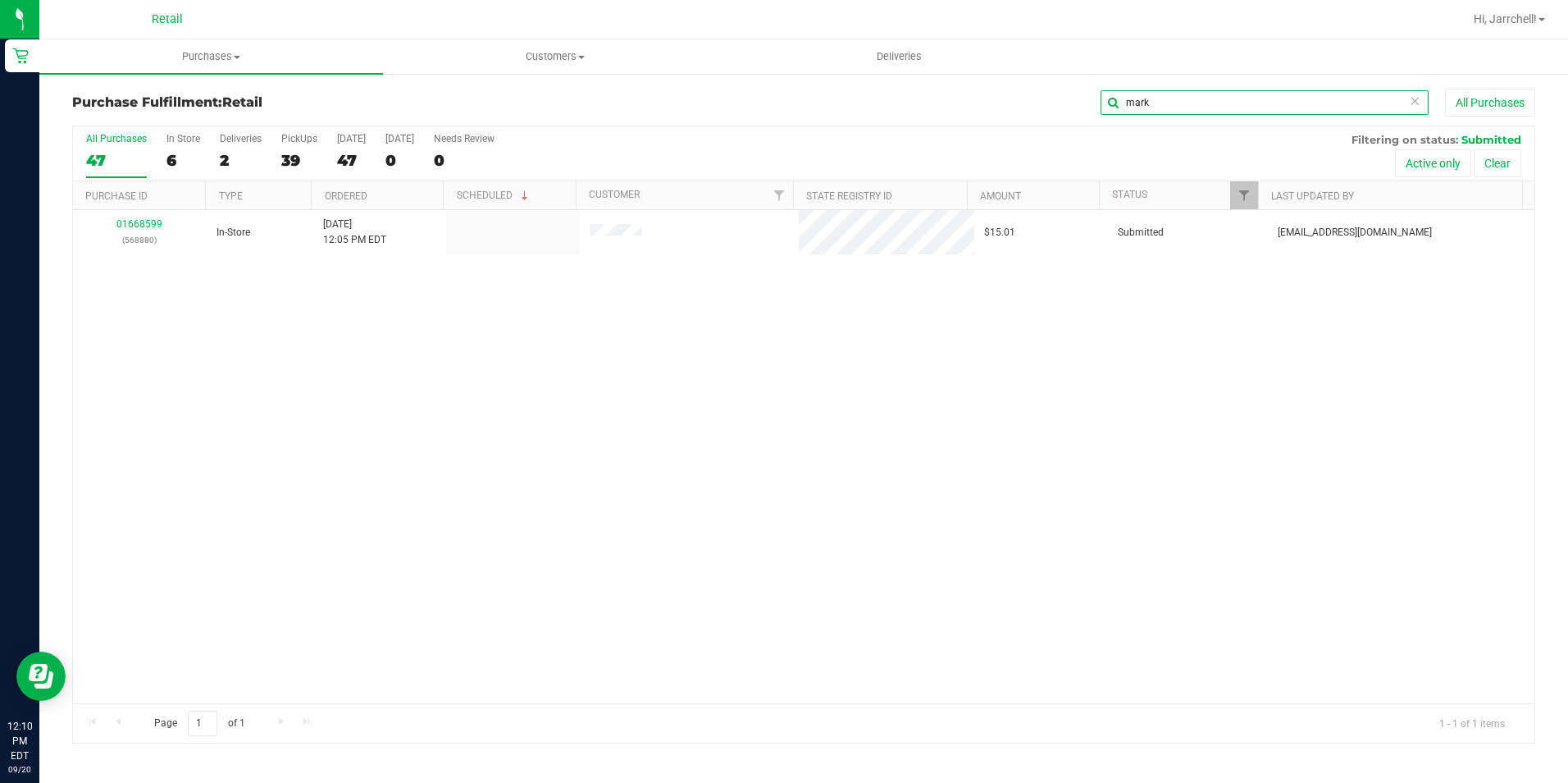
type input "mark"
click at [827, 273] on div "01668599 (568880) In-Store 9/20/2025 12:05 PM EDT $15.01 Submitted aiqecomm@sla…" at bounding box center [803, 457] width 1461 height 493
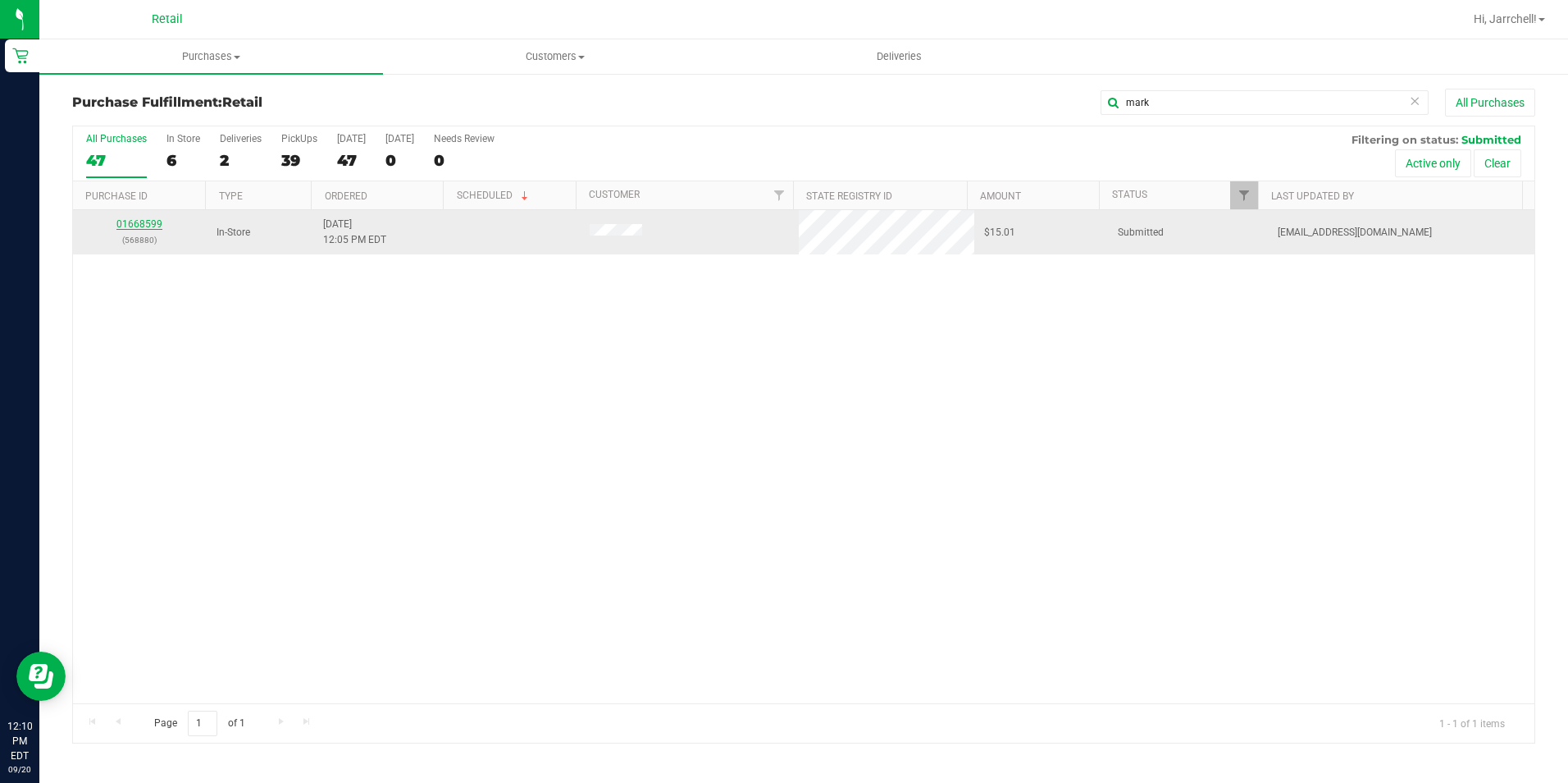
click at [142, 227] on link "01668599" at bounding box center [140, 224] width 46 height 12
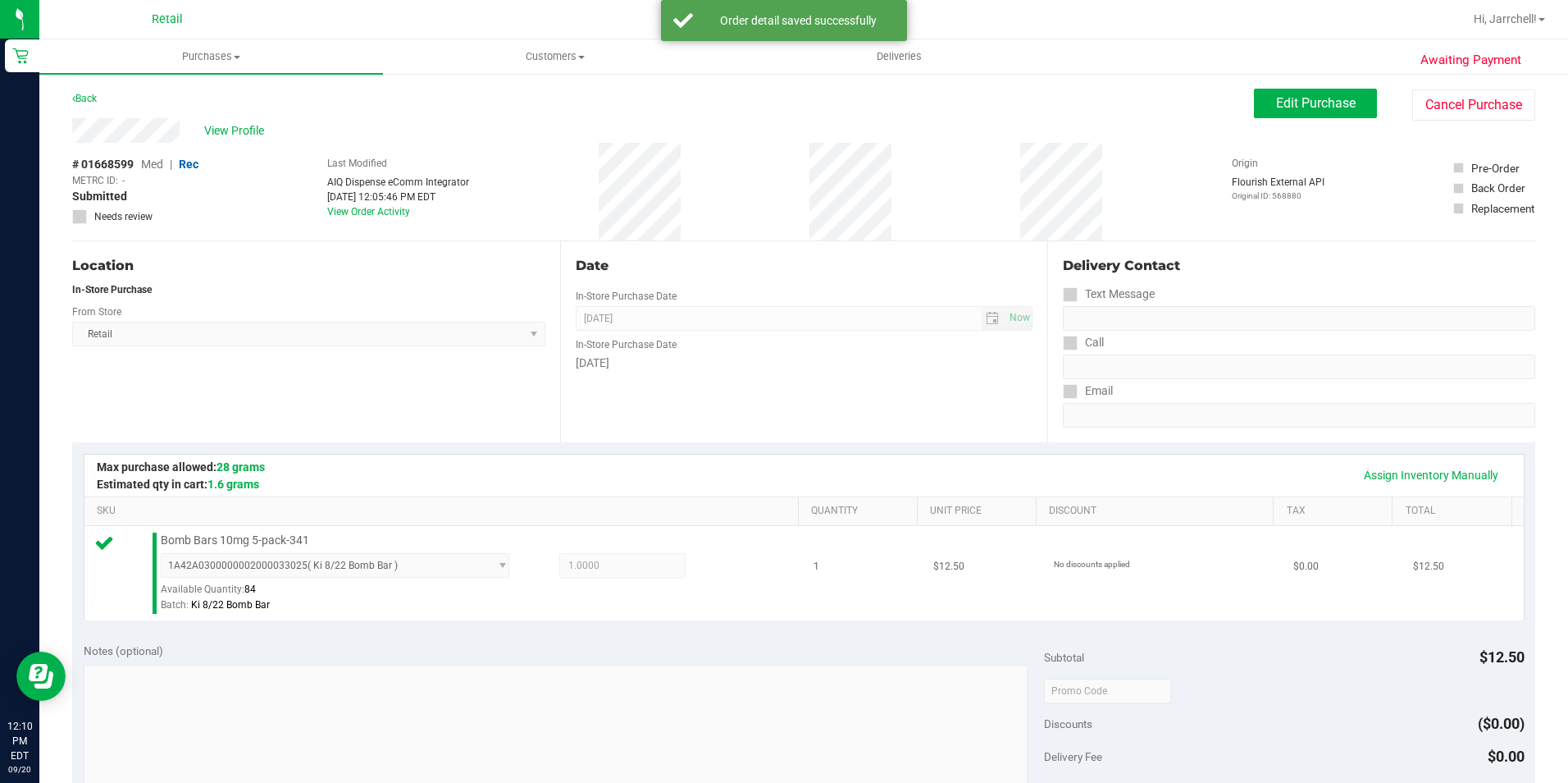
scroll to position [493, 0]
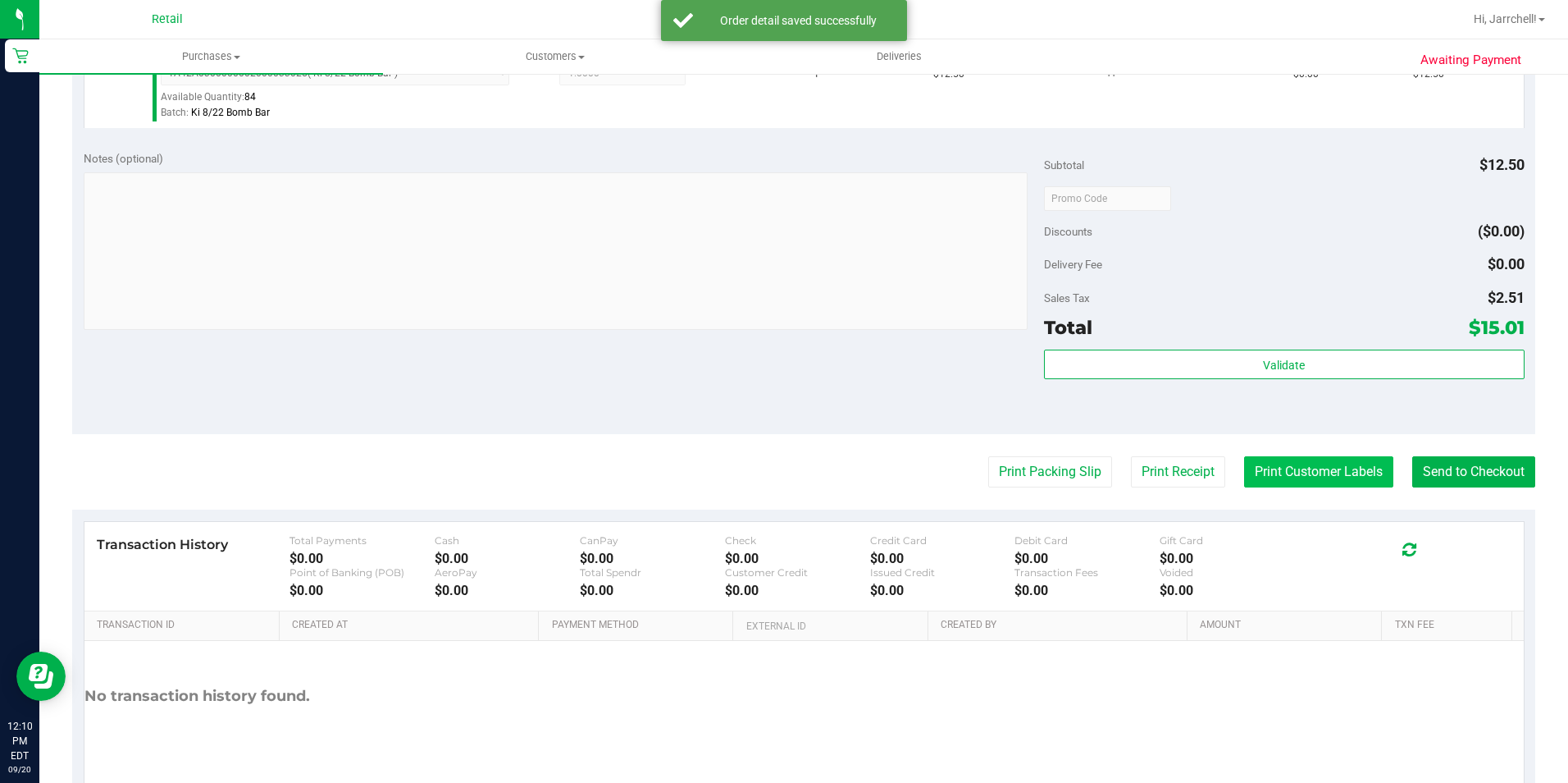
drag, startPoint x: 604, startPoint y: 381, endPoint x: 1357, endPoint y: 475, distance: 758.8
click at [606, 381] on div "Notes (optional) Subtotal $12.50 Discounts ($0.00) Delivery Fee $0.00 Sales Tax…" at bounding box center [803, 286] width 1463 height 295
click at [1455, 469] on button "Send to Checkout" at bounding box center [1473, 471] width 123 height 31
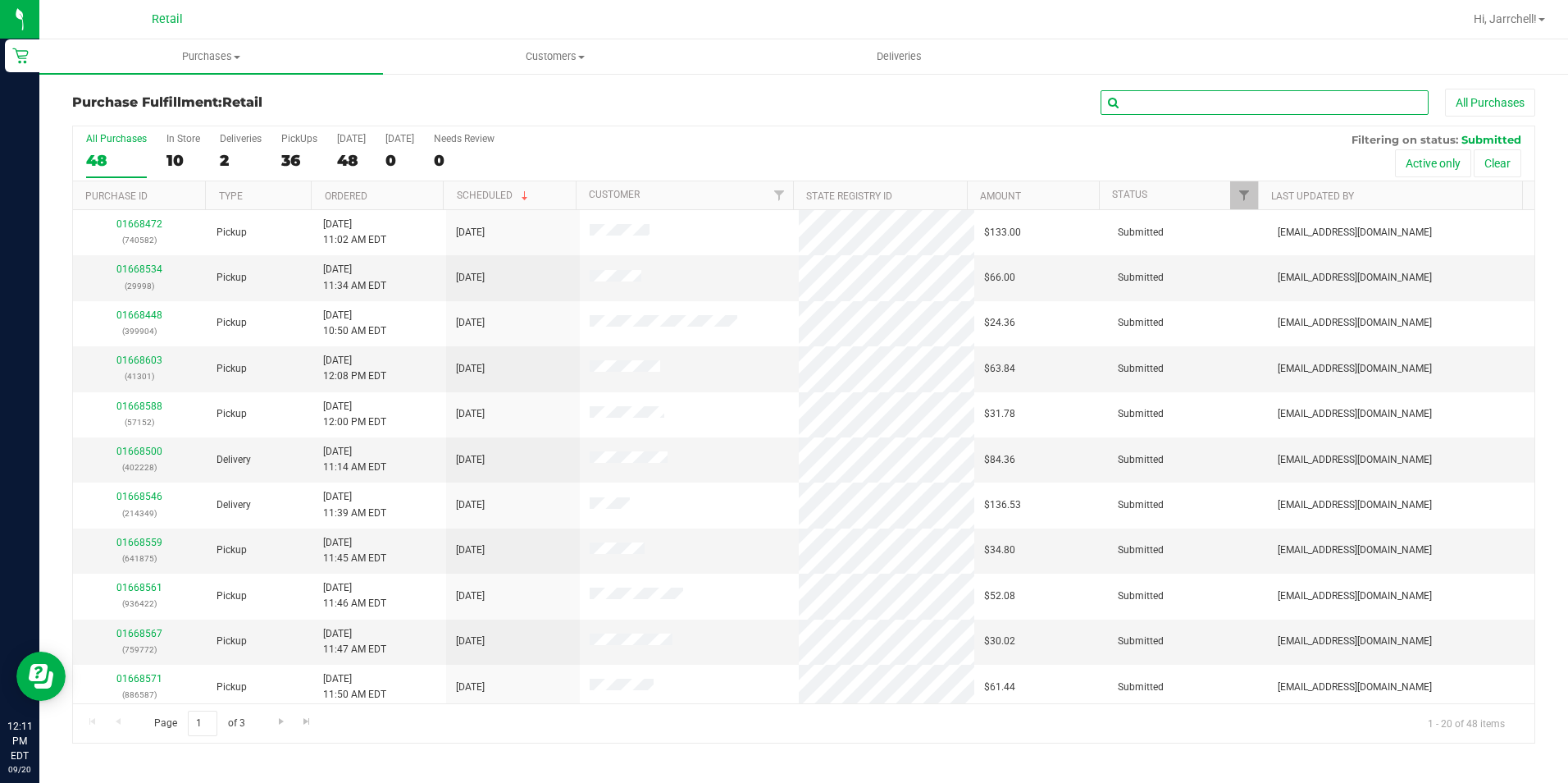
click at [1330, 111] on input "text" at bounding box center [1264, 103] width 328 height 25
type input "e"
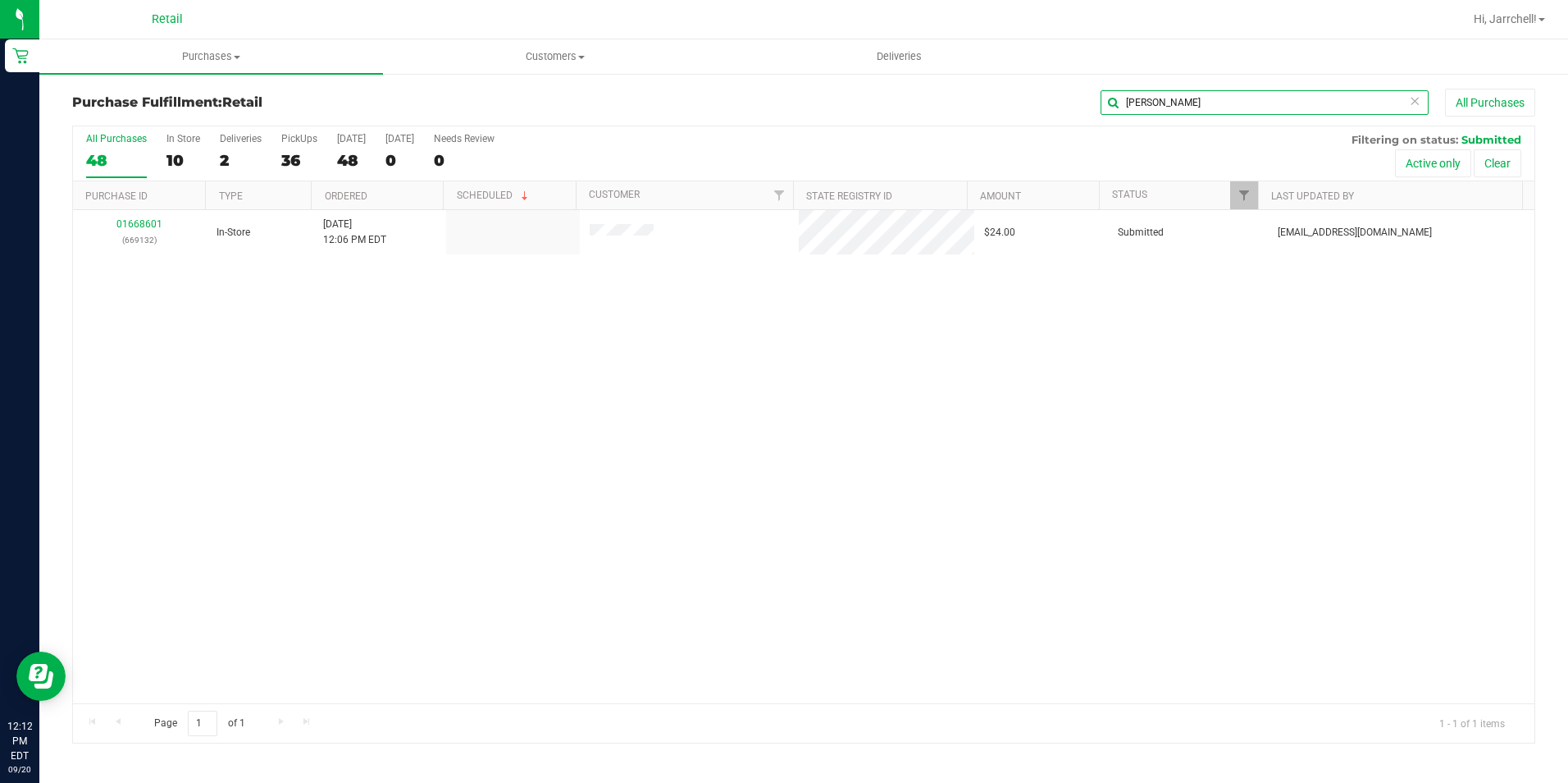
type input "dennis"
click at [757, 345] on div "01668601 (669132) In-Store 9/20/2025 12:06 PM EDT $24.00 Submitted aiqecomm@sla…" at bounding box center [803, 457] width 1461 height 493
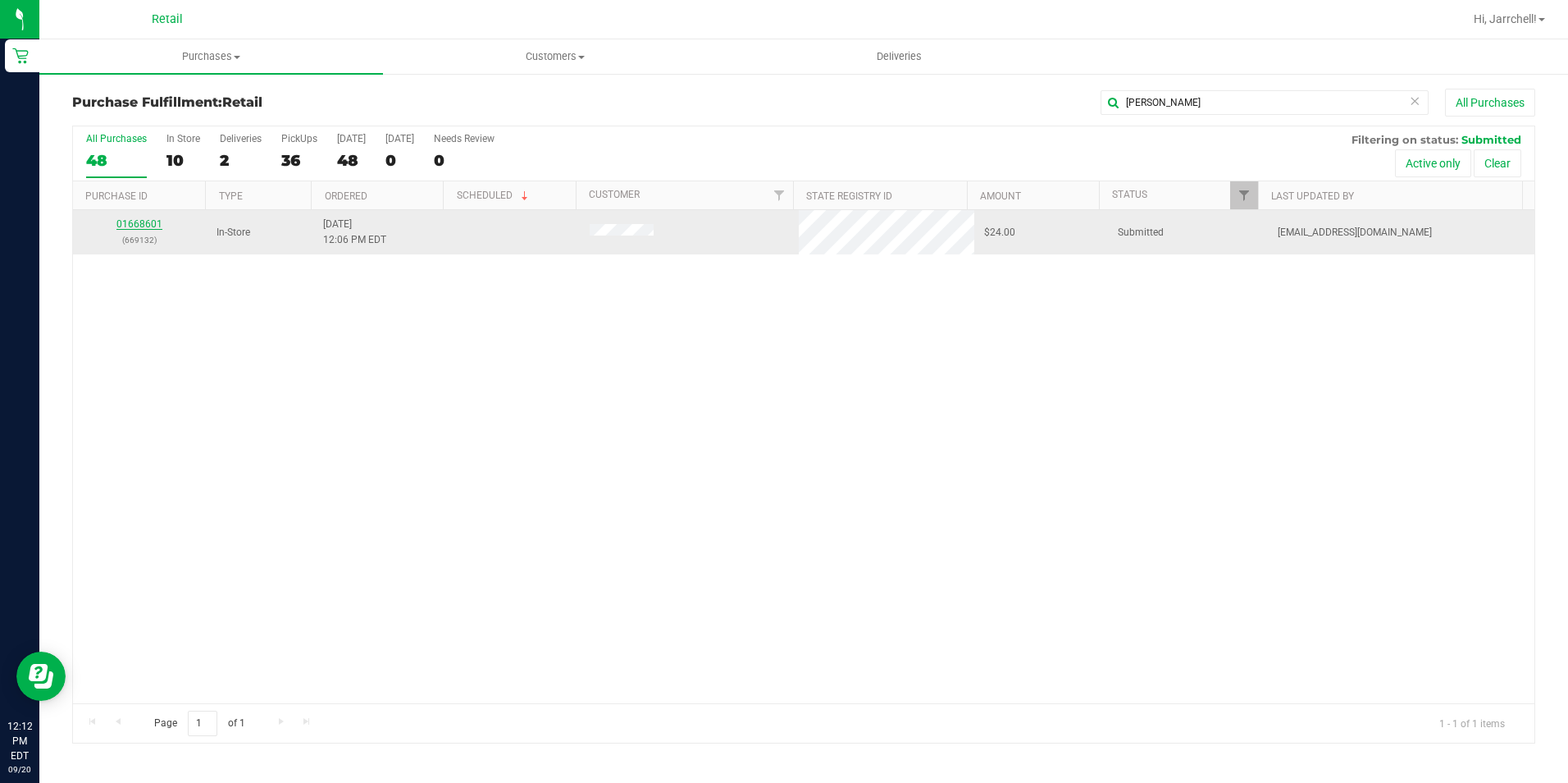
click at [123, 224] on link "01668601" at bounding box center [140, 224] width 46 height 12
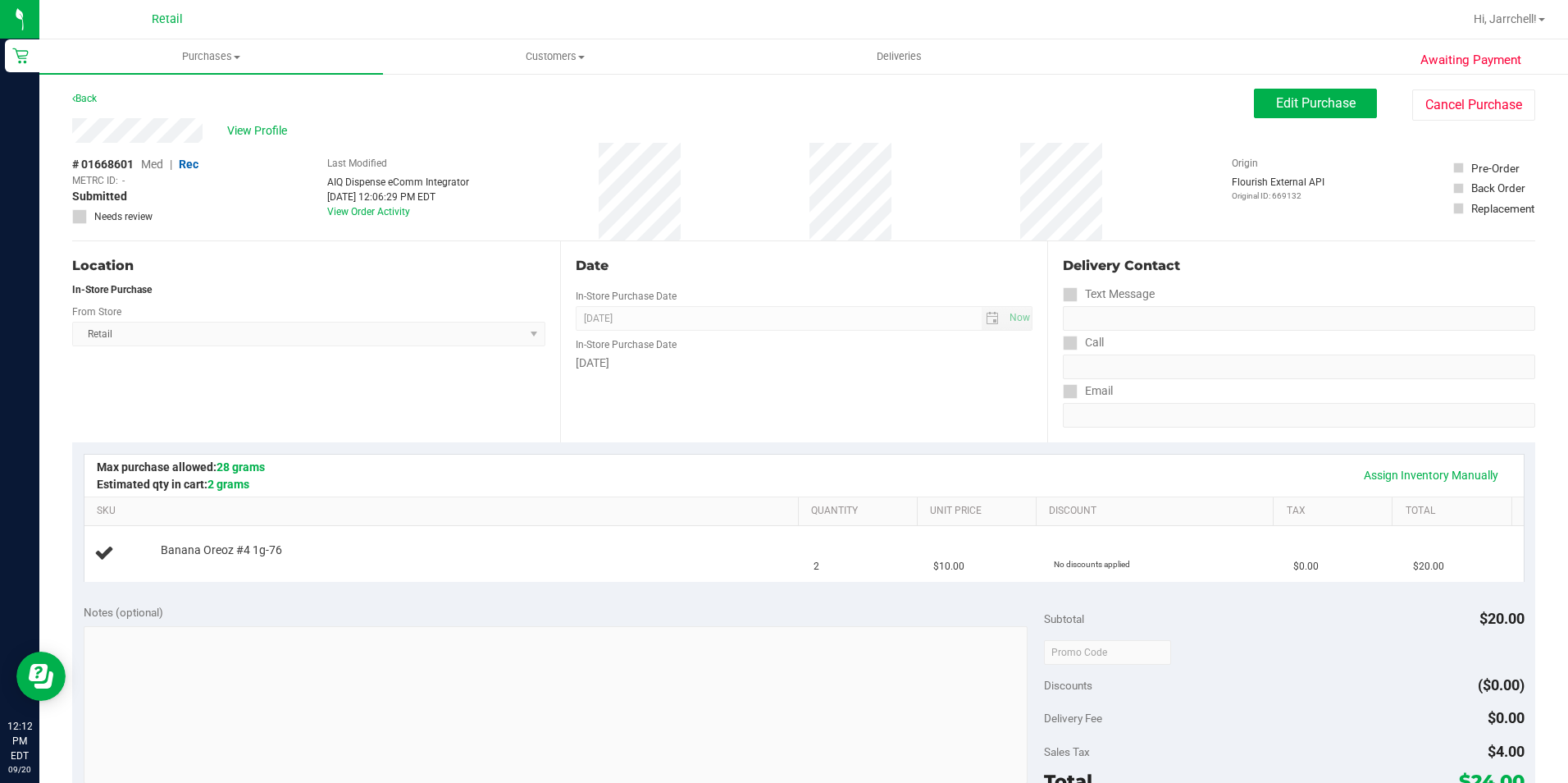
click at [484, 135] on div "View Profile" at bounding box center [663, 130] width 1182 height 25
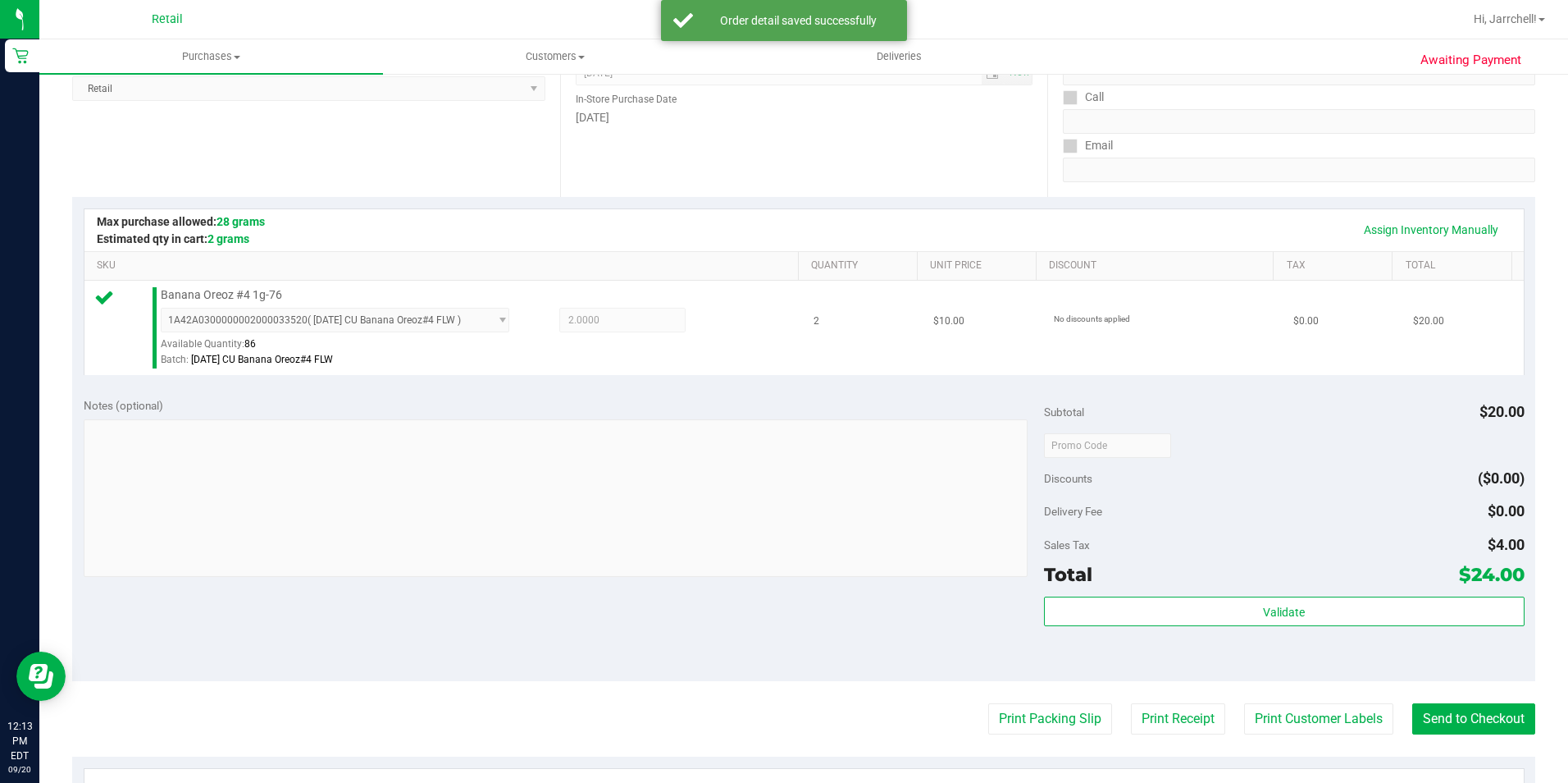
scroll to position [246, 0]
click at [576, 299] on div "Banana Oreoz #4 1g-76 1A42A0300000002000033520 ( 8/13/25 CU Banana Oreoz#4 FLW …" at bounding box center [471, 326] width 638 height 81
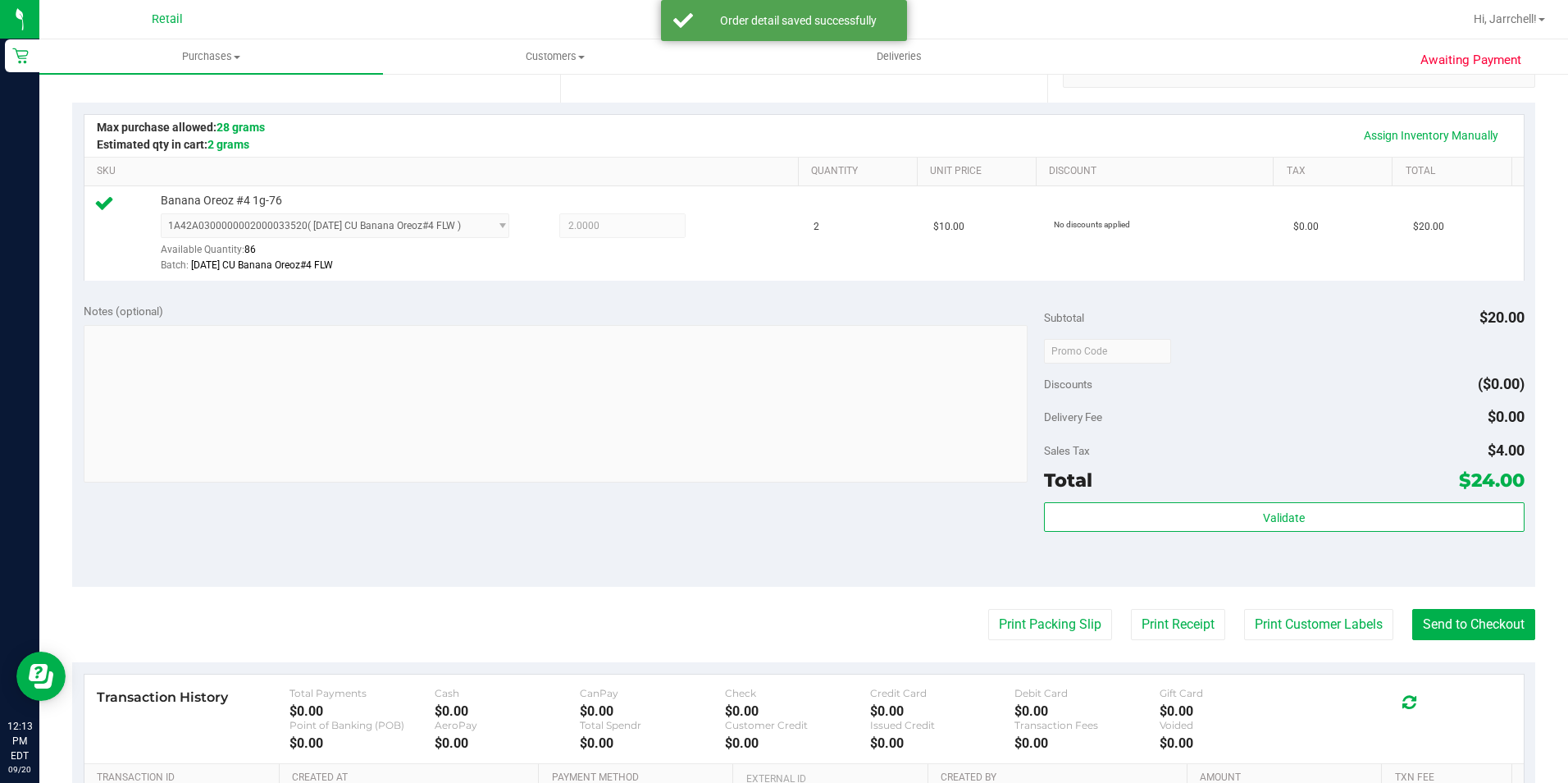
scroll to position [493, 0]
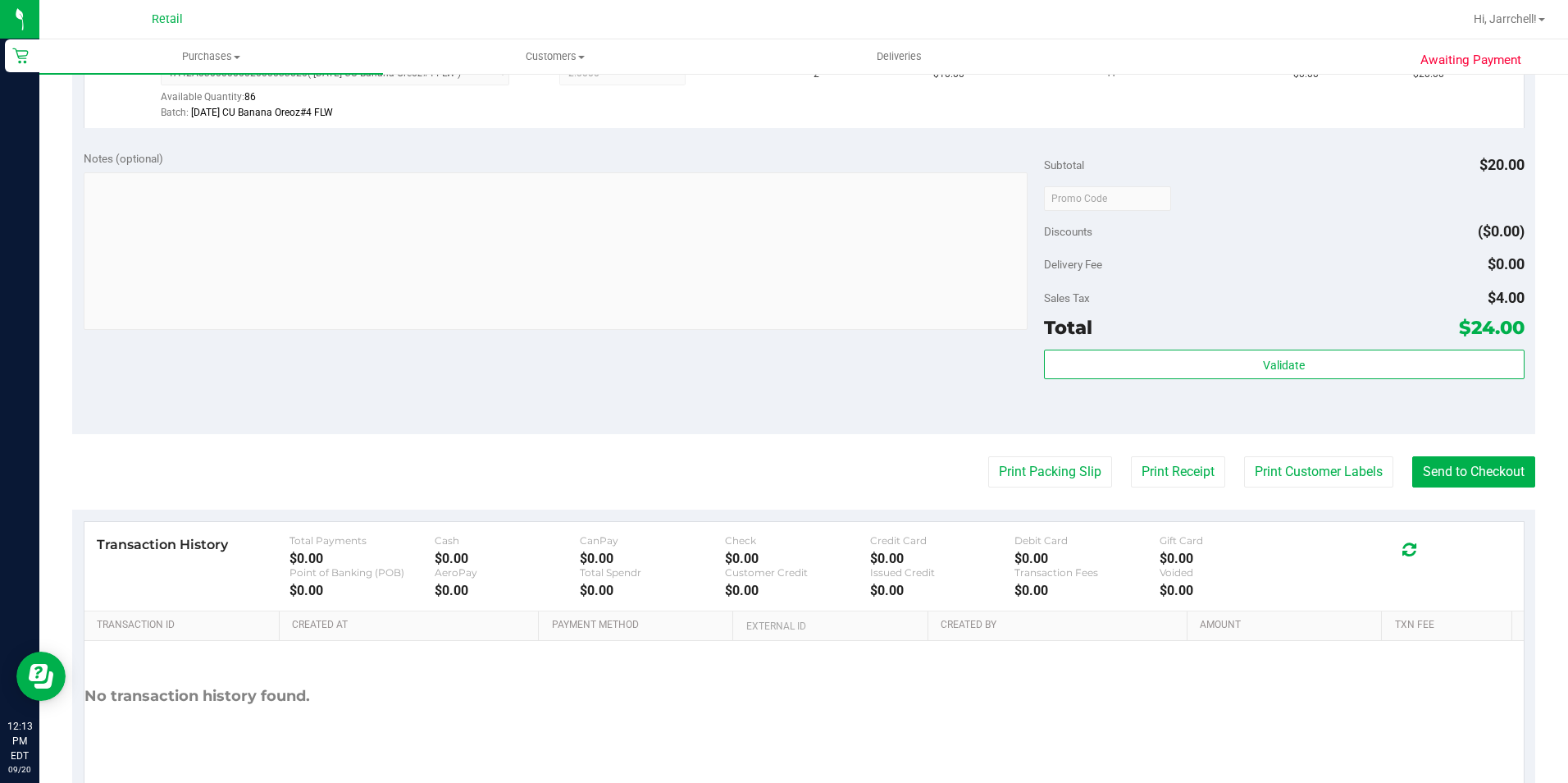
click at [1465, 492] on purchase-details "Back Edit Purchase Cancel Purchase View Profile # 01668601 Med | Rec METRC ID: …" at bounding box center [803, 205] width 1463 height 1220
click at [1475, 477] on button "Send to Checkout" at bounding box center [1473, 471] width 123 height 31
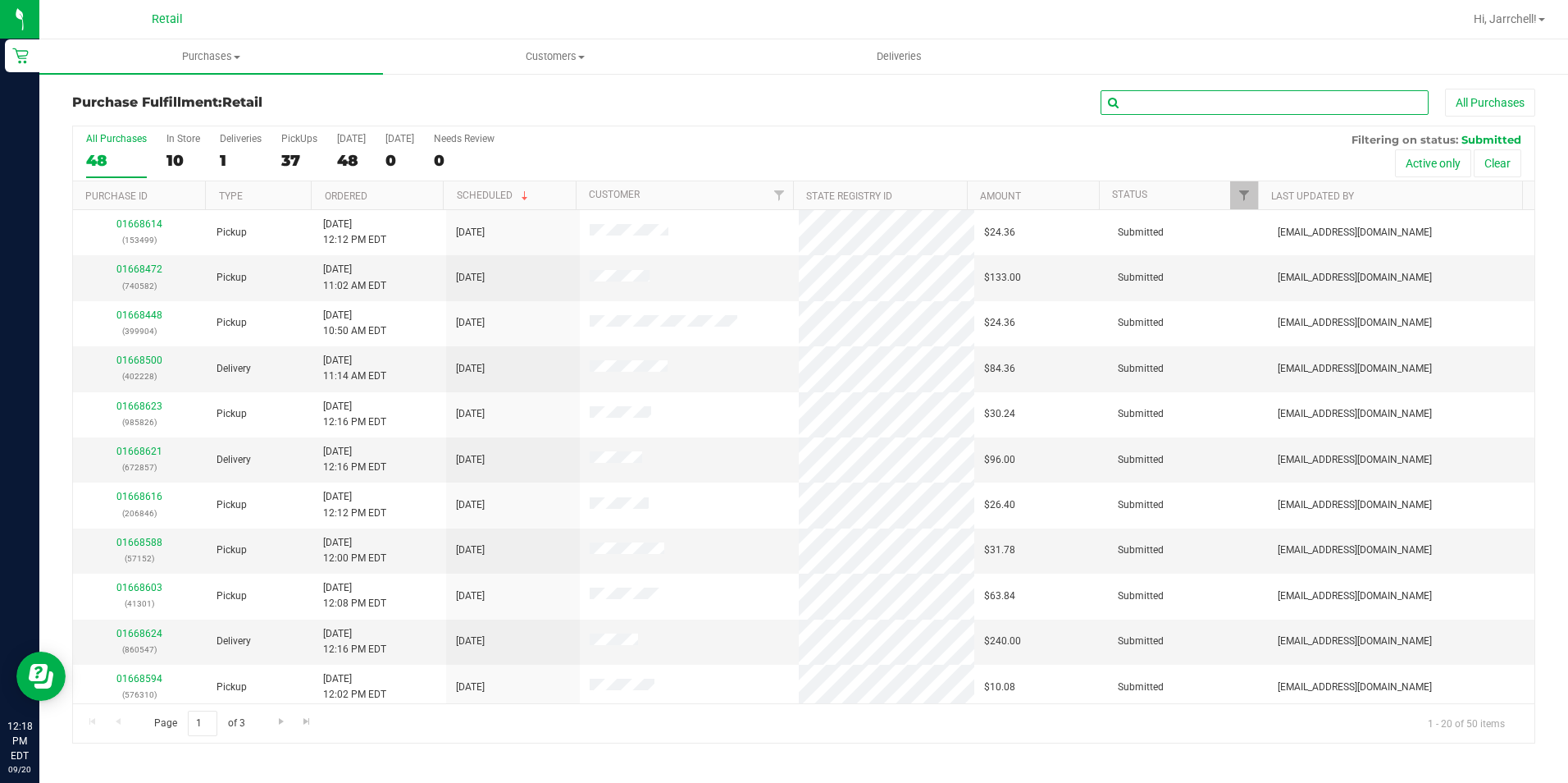
click at [1172, 104] on input "text" at bounding box center [1264, 103] width 328 height 25
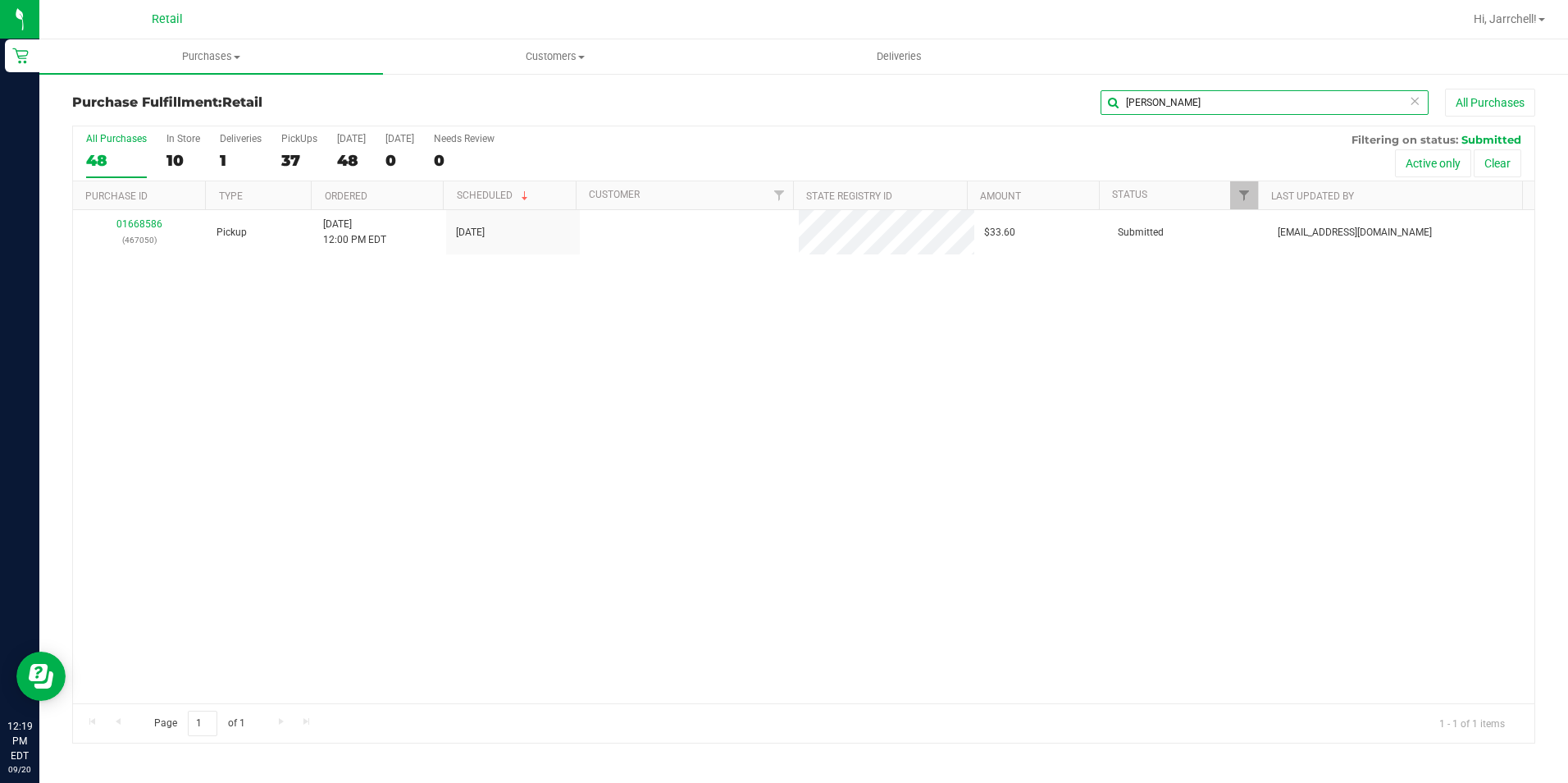
type input "greg"
drag, startPoint x: 692, startPoint y: 389, endPoint x: 367, endPoint y: 291, distance: 339.5
click at [689, 391] on div "01668586 (467050) Pickup 9/20/2025 12:00 PM EDT 9/20/2025 $33.60 Submitted aiqe…" at bounding box center [803, 457] width 1461 height 493
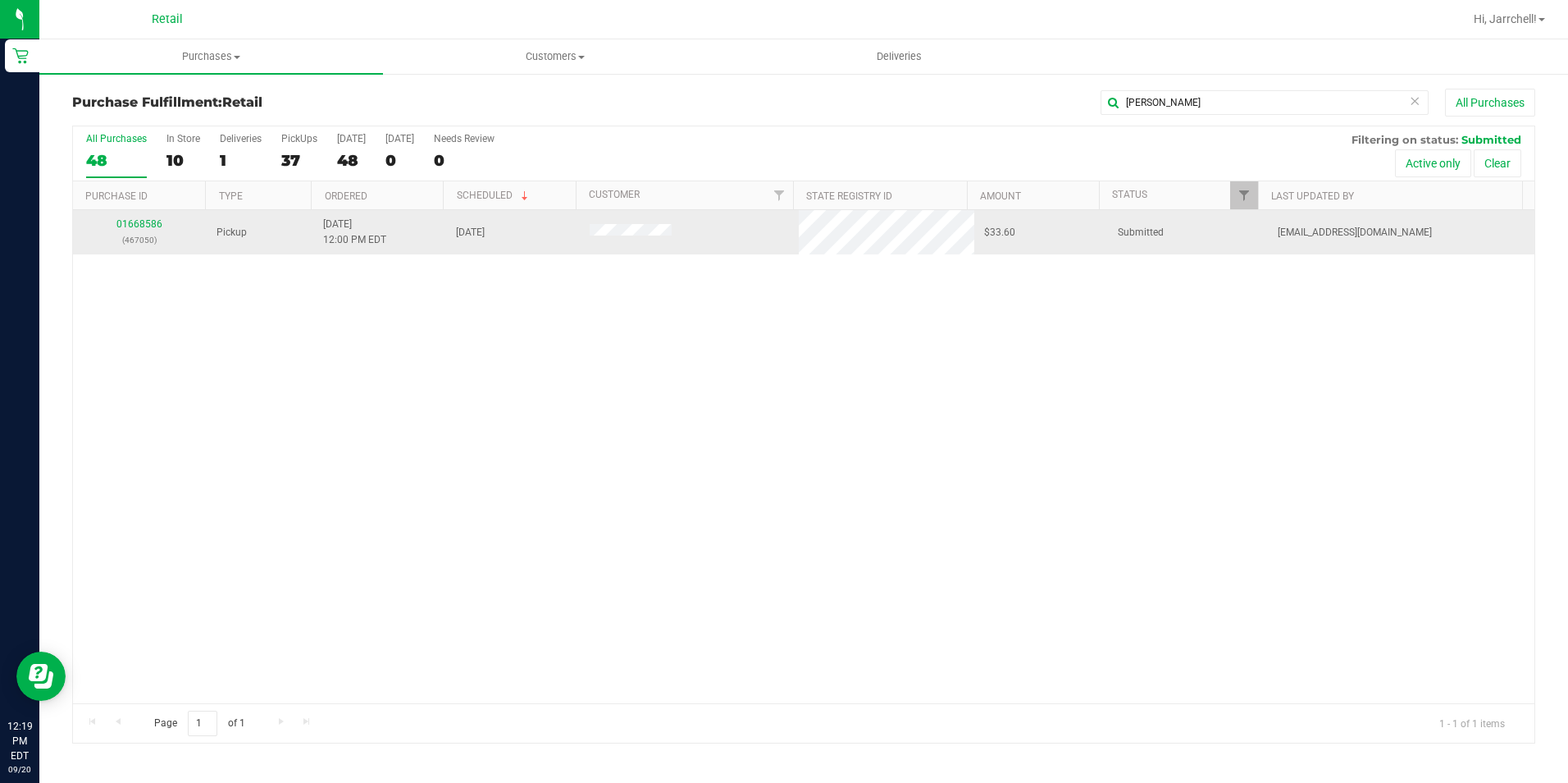
click at [151, 217] on div "01668586 (467050)" at bounding box center [140, 231] width 114 height 31
click at [128, 230] on div "01668586 (467050)" at bounding box center [140, 231] width 114 height 31
click at [138, 223] on link "01668586" at bounding box center [140, 224] width 46 height 12
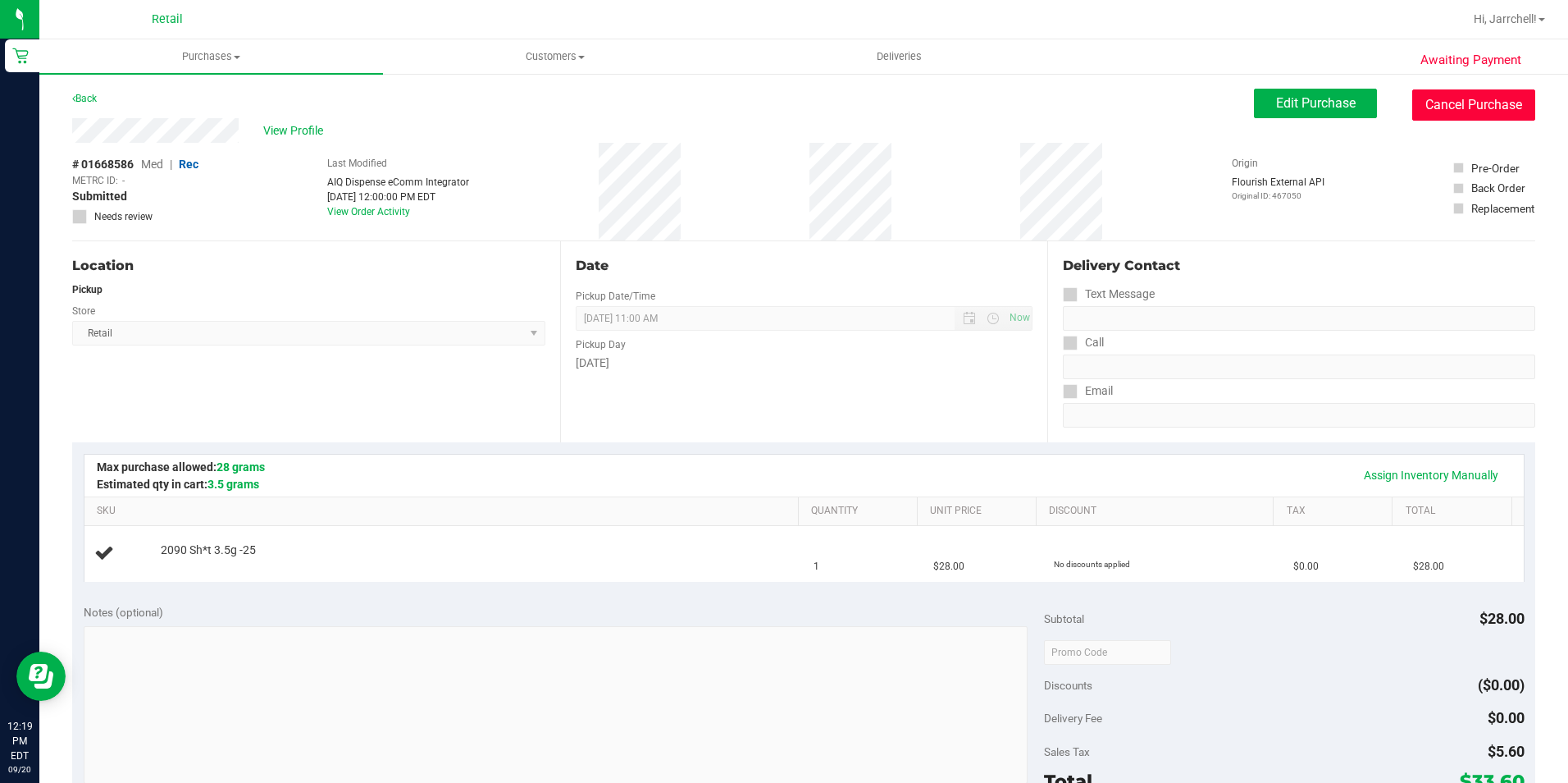
click at [1469, 105] on button "Cancel Purchase" at bounding box center [1473, 105] width 123 height 31
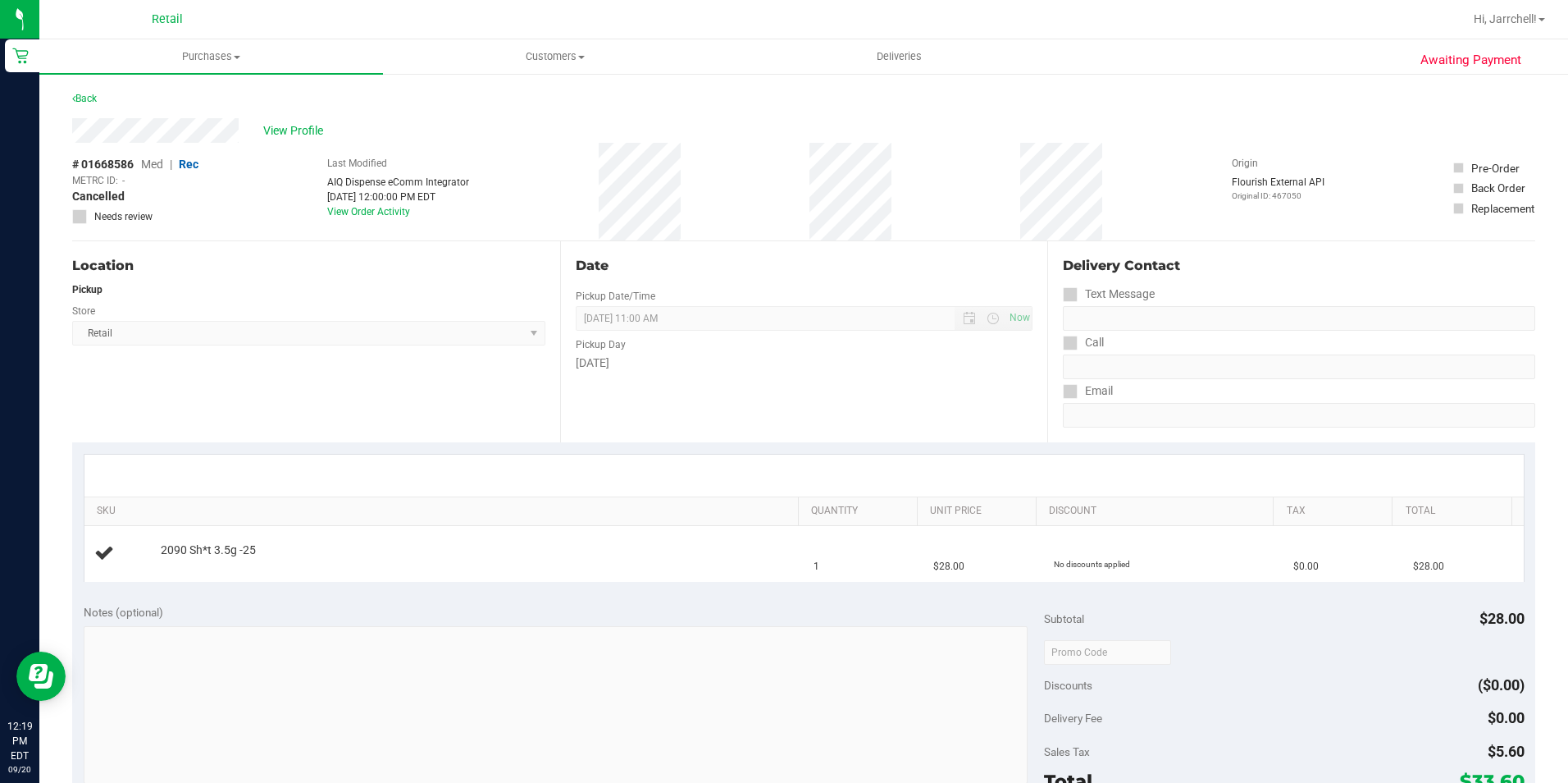
drag, startPoint x: 755, startPoint y: 534, endPoint x: 738, endPoint y: 438, distance: 97.5
click at [748, 505] on div "SKU Quantity Unit Price Discount Tax Total 2090 Sh*t 3.5g -25 1 $28.00 No disco…" at bounding box center [804, 518] width 1441 height 128
click at [714, 280] on div "Date Pickup Date/Time 09/20/2025 Now 09/20/2025 11:00 AM Now Pickup Day Saturday" at bounding box center [804, 342] width 488 height 201
click at [1136, 203] on div "# 01668586 Med | Rec METRC ID: - Cancelled Needs review Last Modified AIQ Dispe…" at bounding box center [803, 192] width 1463 height 98
click at [168, 52] on span "Purchases" at bounding box center [210, 56] width 344 height 15
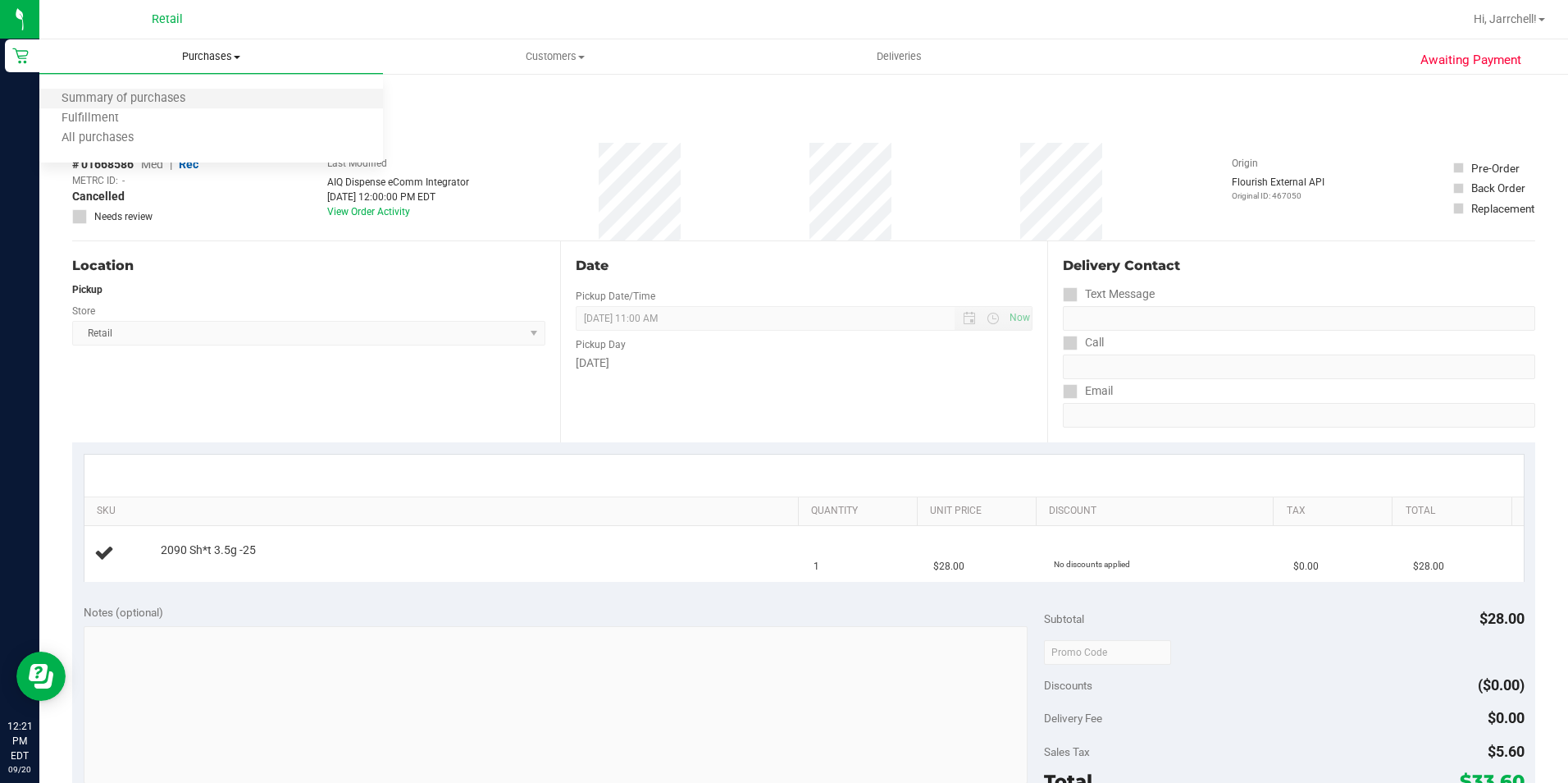
click at [212, 93] on li "Summary of purchases" at bounding box center [210, 100] width 344 height 20
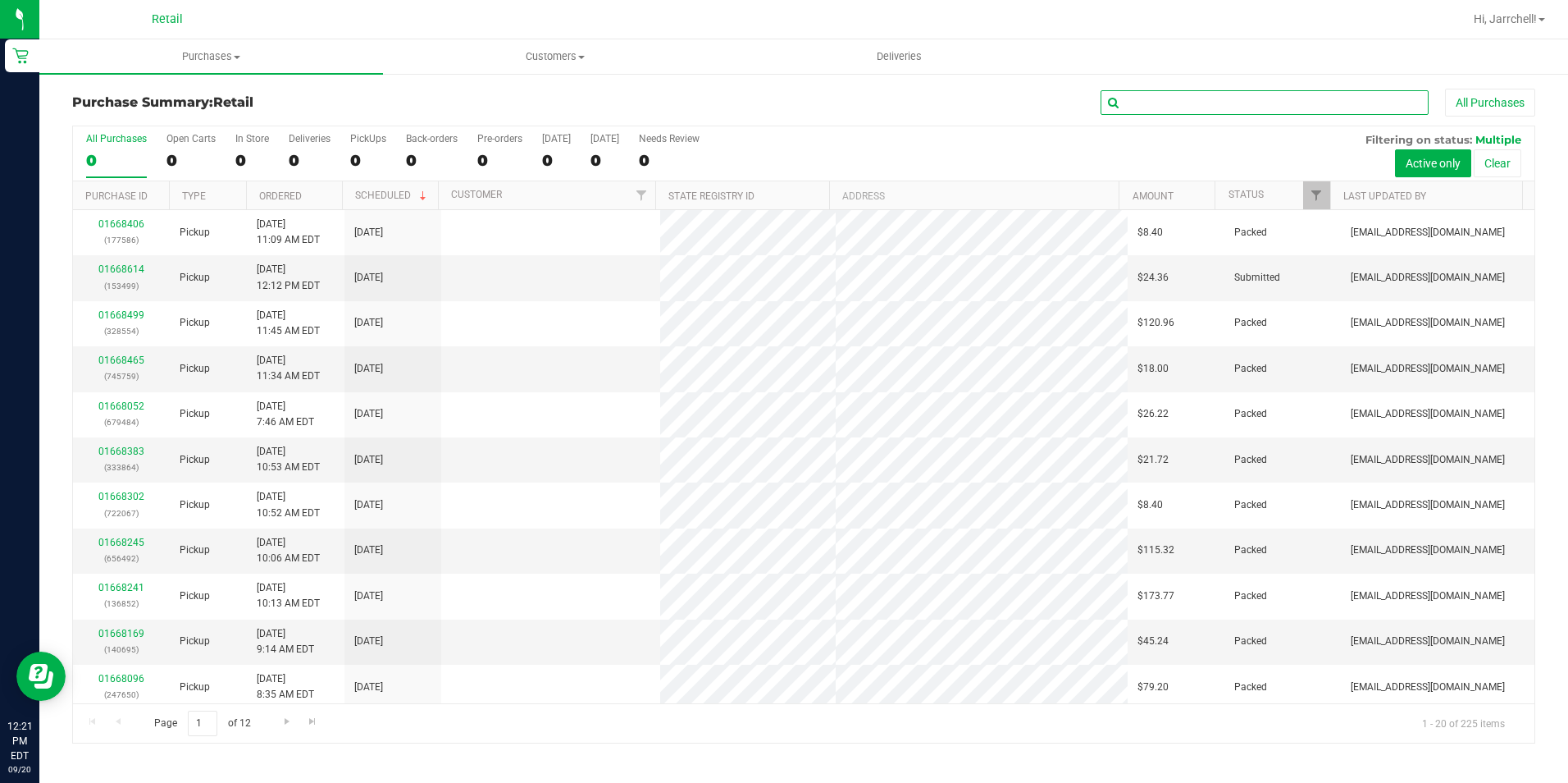
click at [1229, 95] on input "text" at bounding box center [1264, 103] width 328 height 25
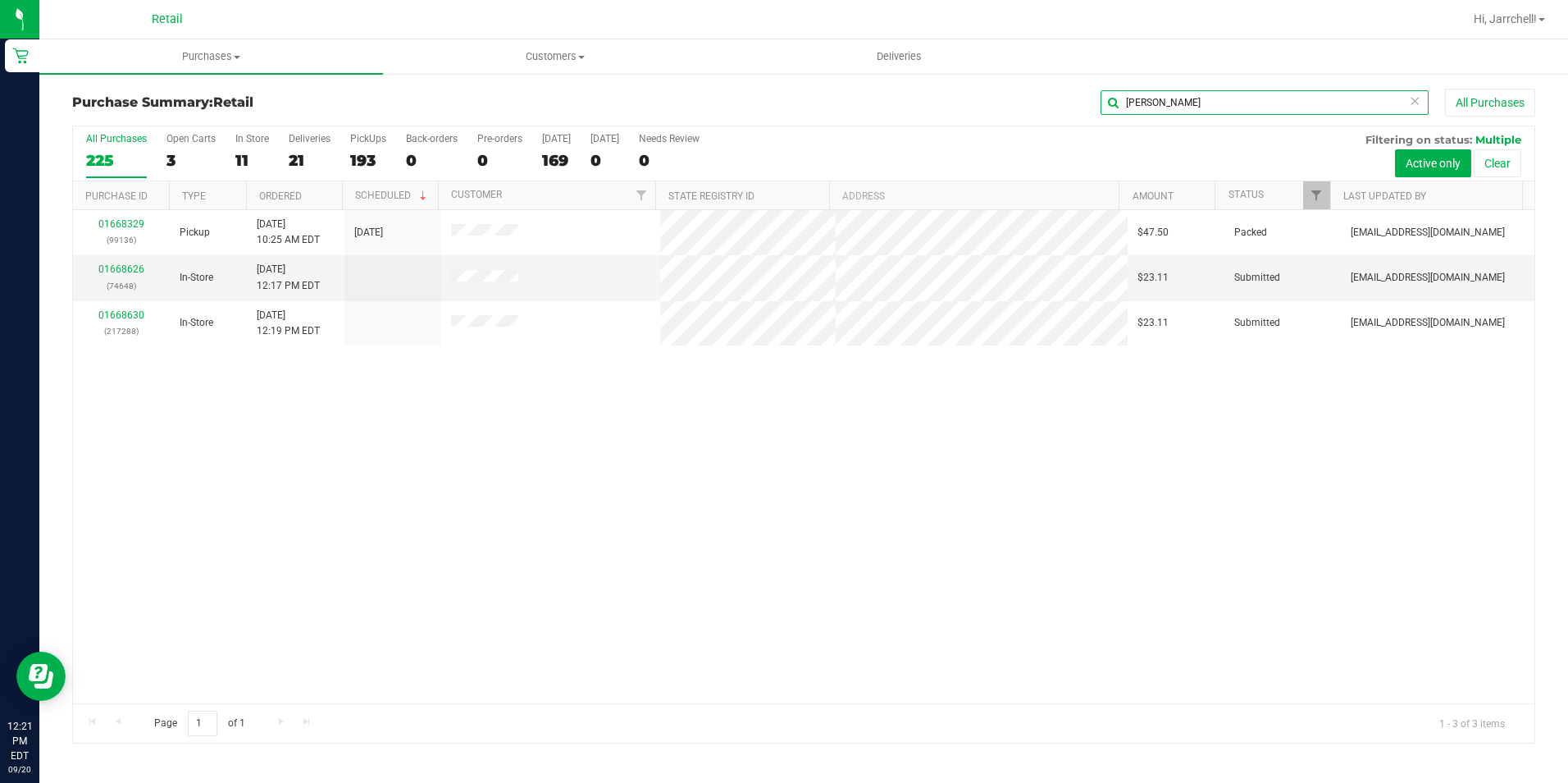
type input "robert"
click at [488, 395] on div "01668329 (99136) Pickup 9/20/2025 10:25 AM EDT 9/20/2025 $47.50 Packed mestevez…" at bounding box center [803, 457] width 1461 height 493
drag, startPoint x: 608, startPoint y: 414, endPoint x: 1086, endPoint y: 350, distance: 482.3
click at [612, 414] on div "01668329 (99136) Pickup 9/20/2025 10:25 AM EDT 9/20/2025 $47.50 Packed mestevez…" at bounding box center [803, 457] width 1461 height 493
click at [138, 266] on link "01668626" at bounding box center [122, 269] width 46 height 12
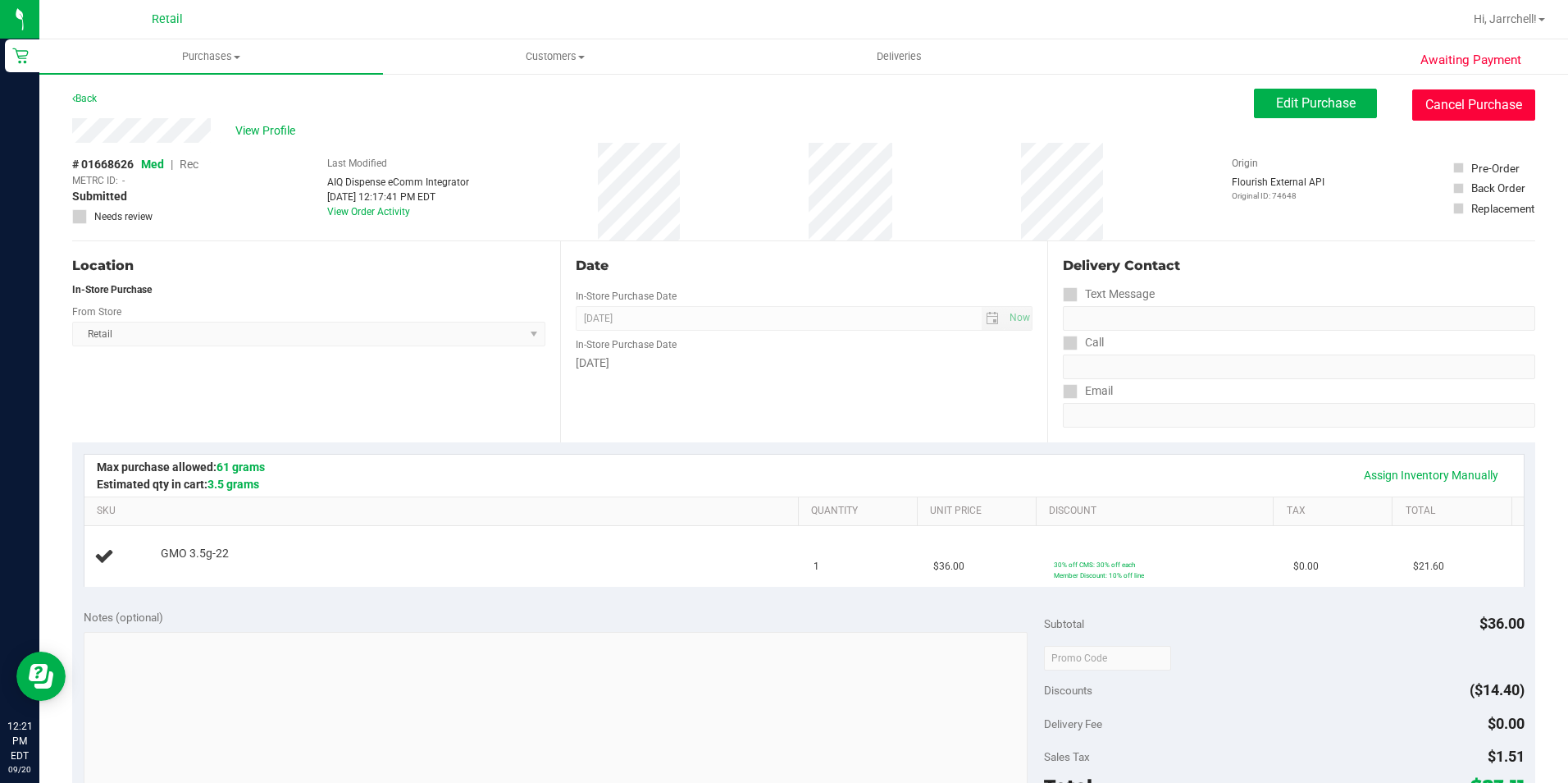
click at [1481, 100] on button "Cancel Purchase" at bounding box center [1473, 105] width 123 height 31
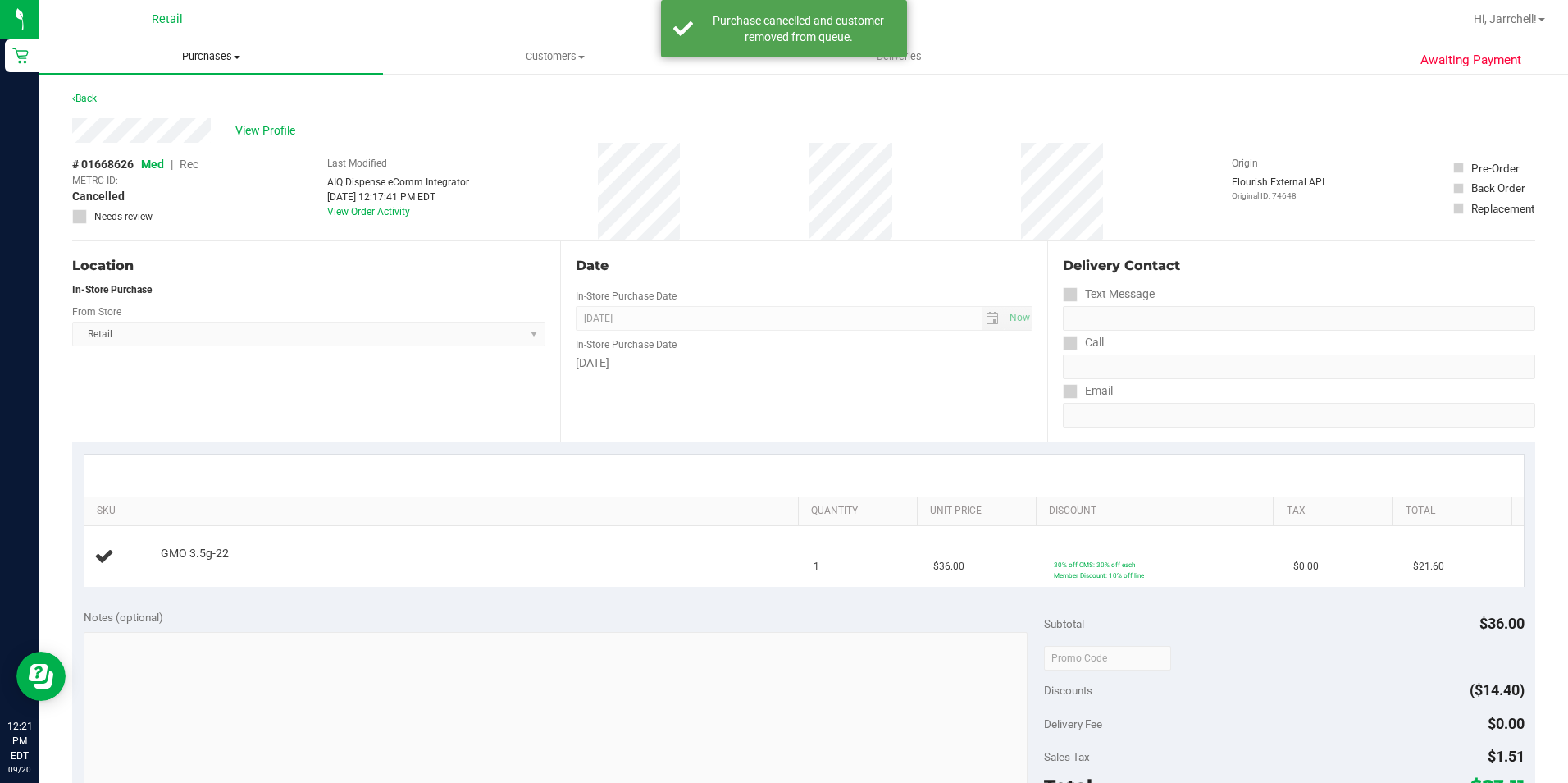
click at [258, 60] on span "Purchases" at bounding box center [210, 56] width 344 height 15
click at [184, 88] on ul "Summary of purchases Fulfillment All purchases" at bounding box center [210, 119] width 344 height 89
click at [215, 56] on span "Purchases" at bounding box center [210, 56] width 344 height 15
click at [182, 95] on span "Summary of purchases" at bounding box center [123, 99] width 168 height 14
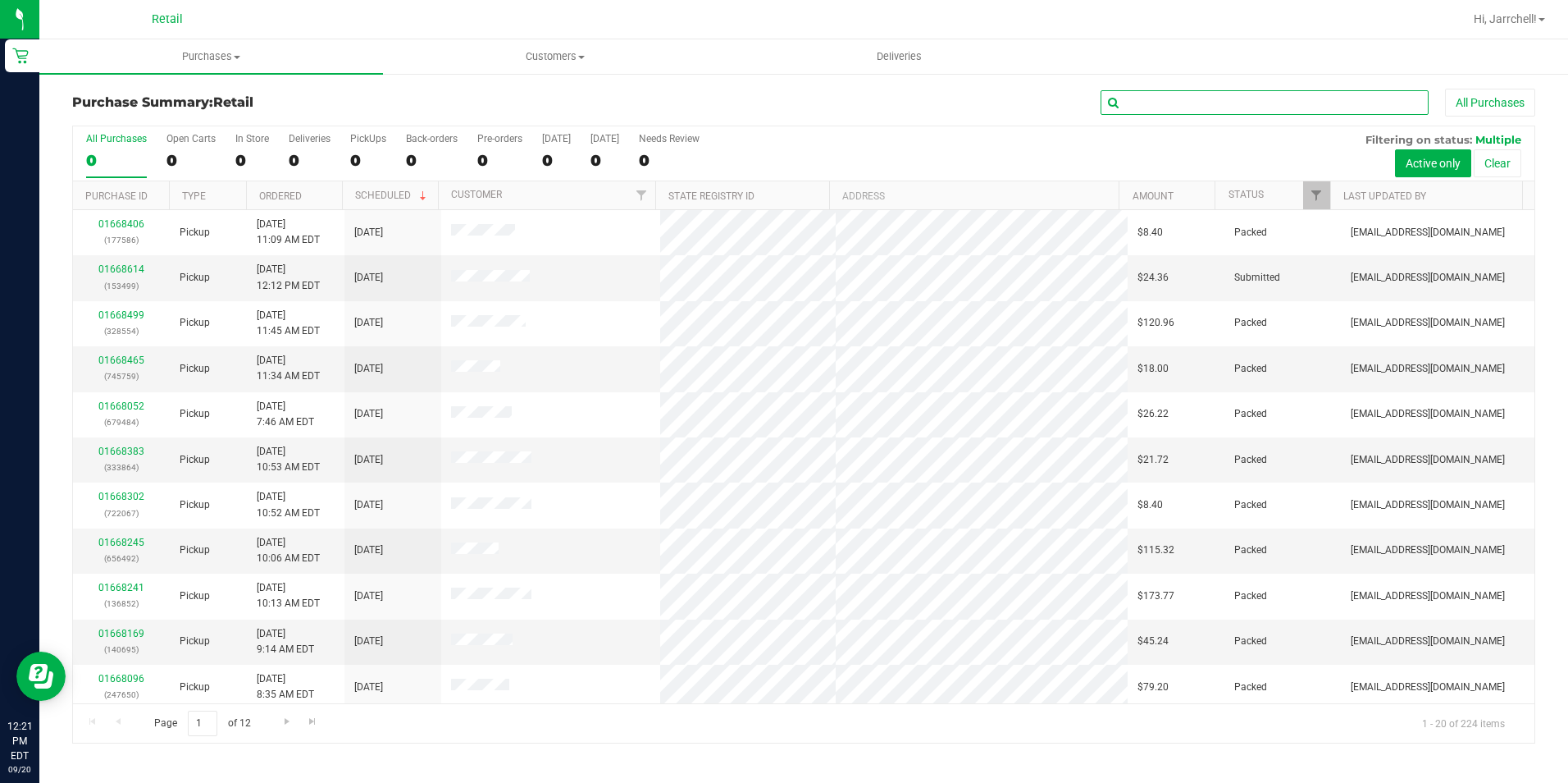
click at [1254, 109] on input "text" at bounding box center [1264, 103] width 328 height 25
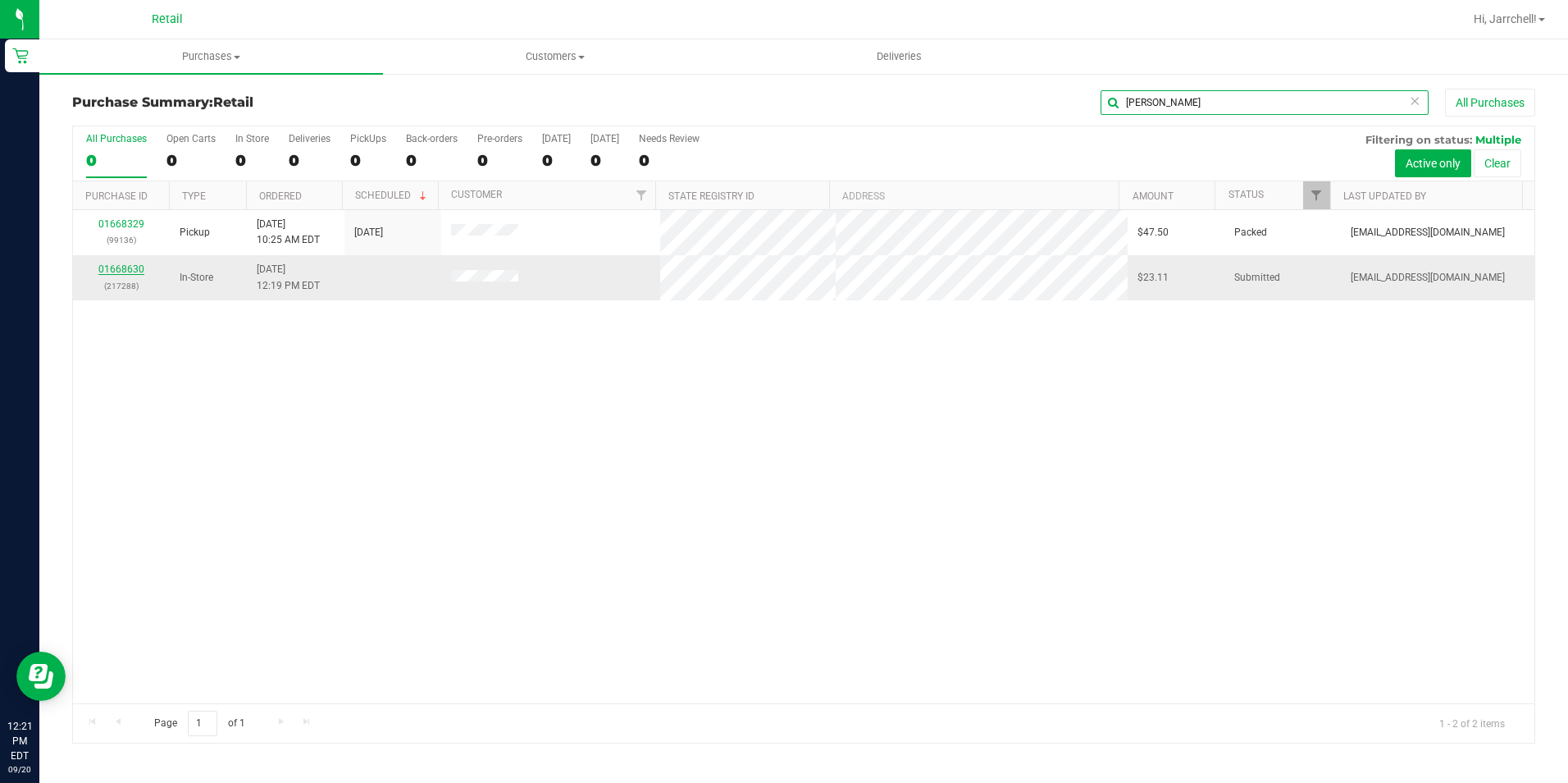
type input "robert"
click at [116, 269] on link "01668630" at bounding box center [122, 269] width 46 height 12
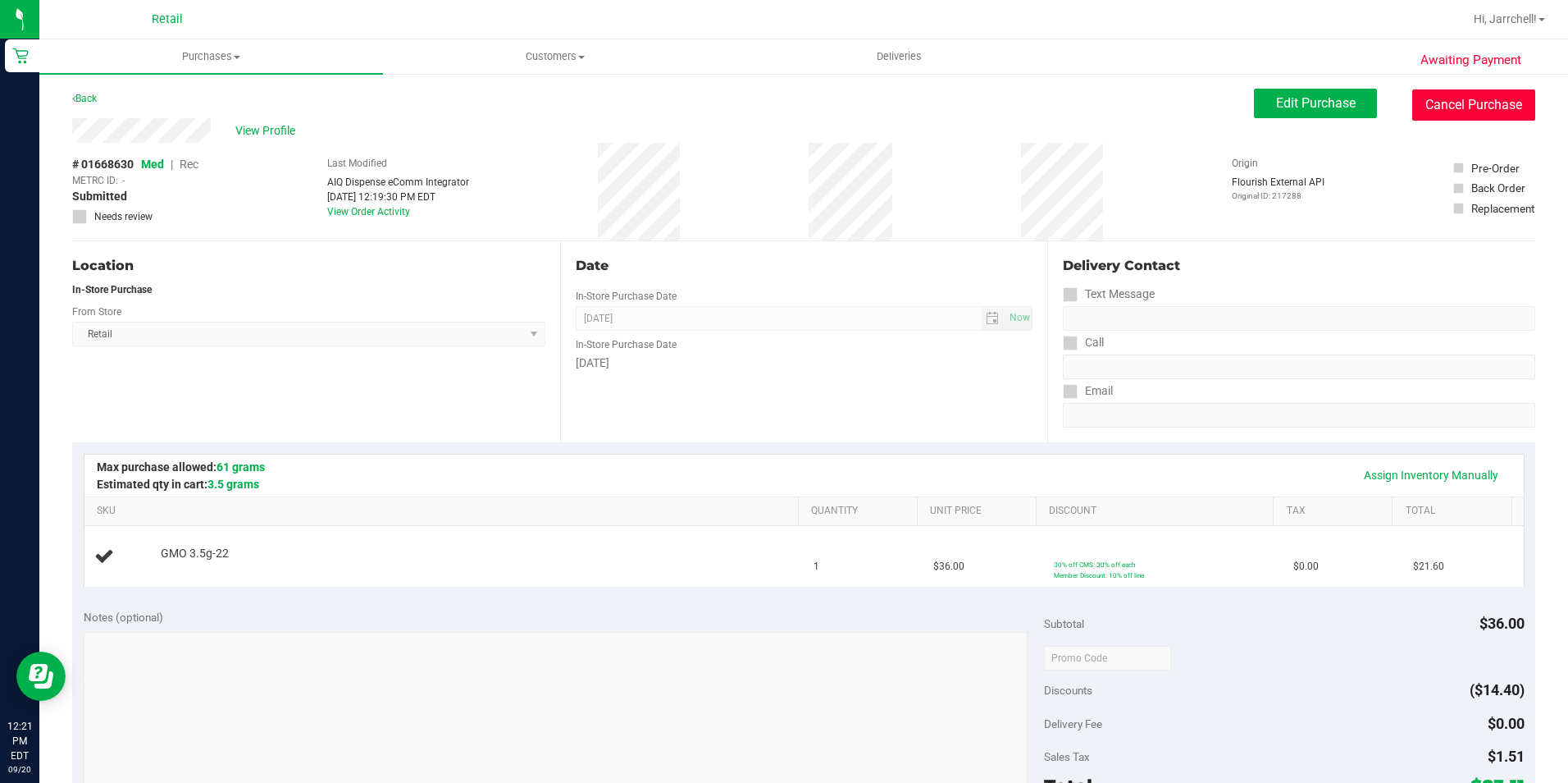
drag, startPoint x: 1458, startPoint y: 99, endPoint x: 854, endPoint y: 113, distance: 604.2
click at [1459, 99] on button "Cancel Purchase" at bounding box center [1473, 105] width 123 height 31
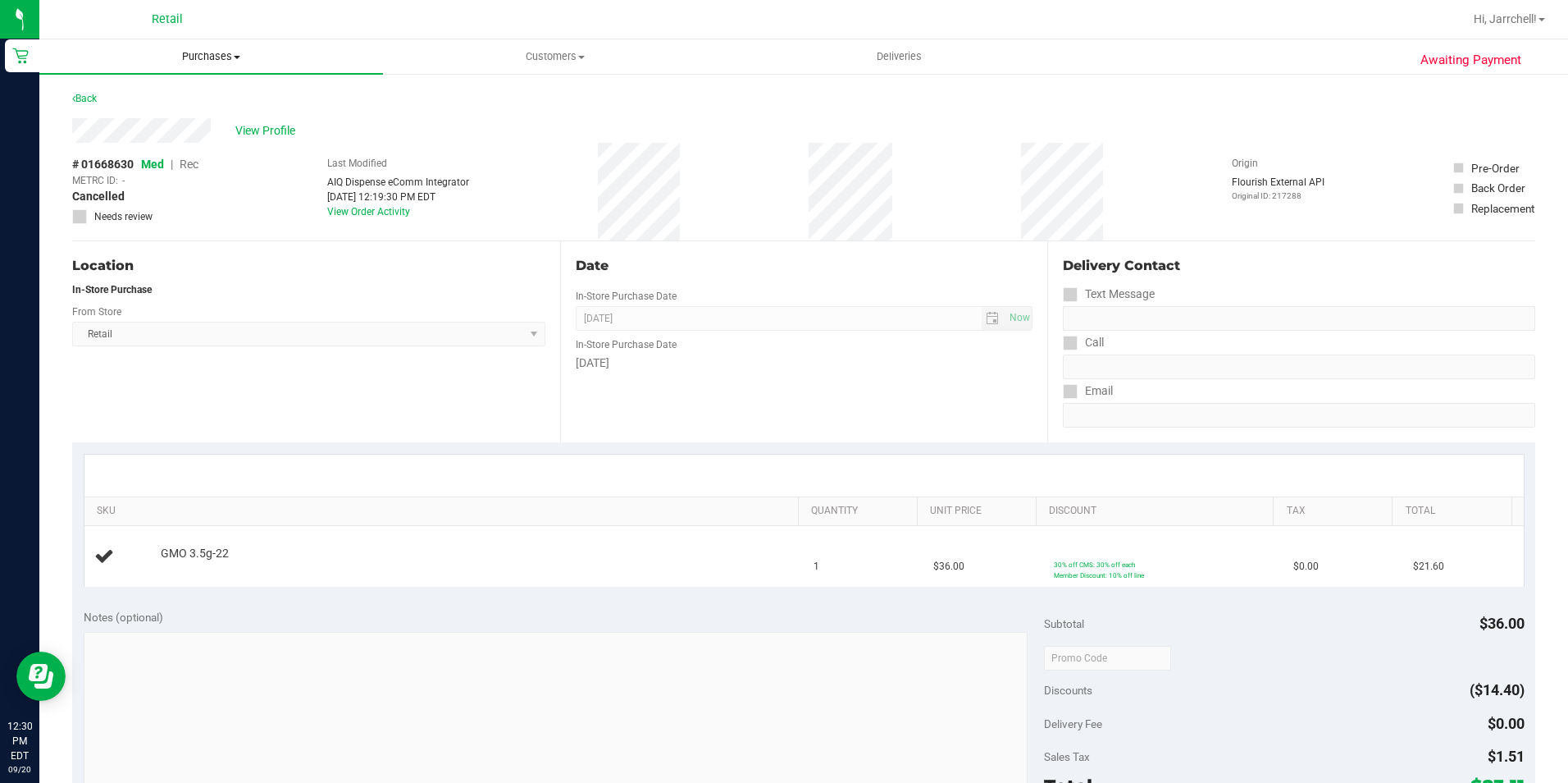
click at [216, 57] on span "Purchases" at bounding box center [210, 56] width 344 height 15
click at [215, 92] on li "Summary of purchases" at bounding box center [210, 100] width 344 height 20
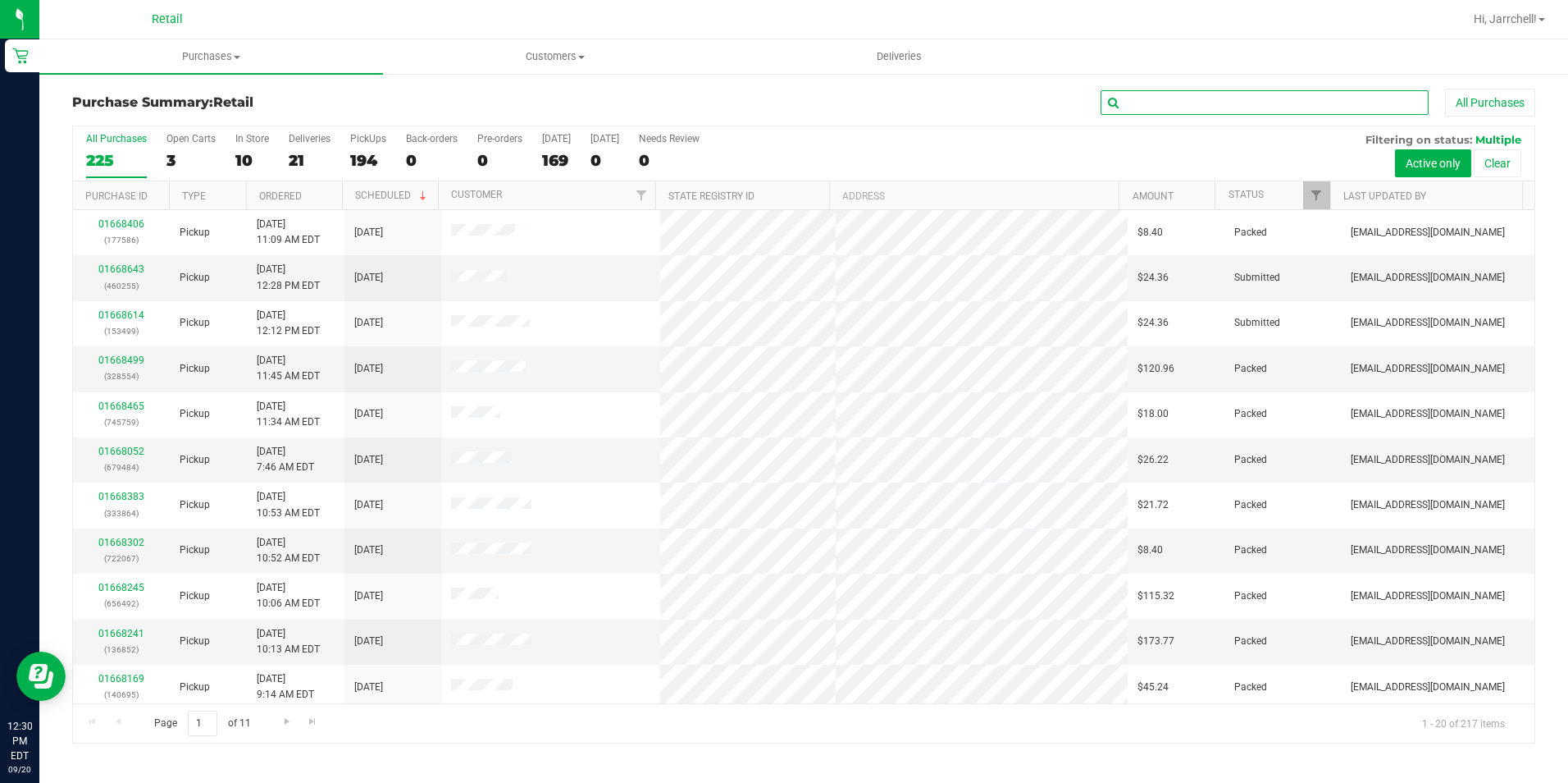
click at [1239, 101] on input "text" at bounding box center [1264, 103] width 328 height 25
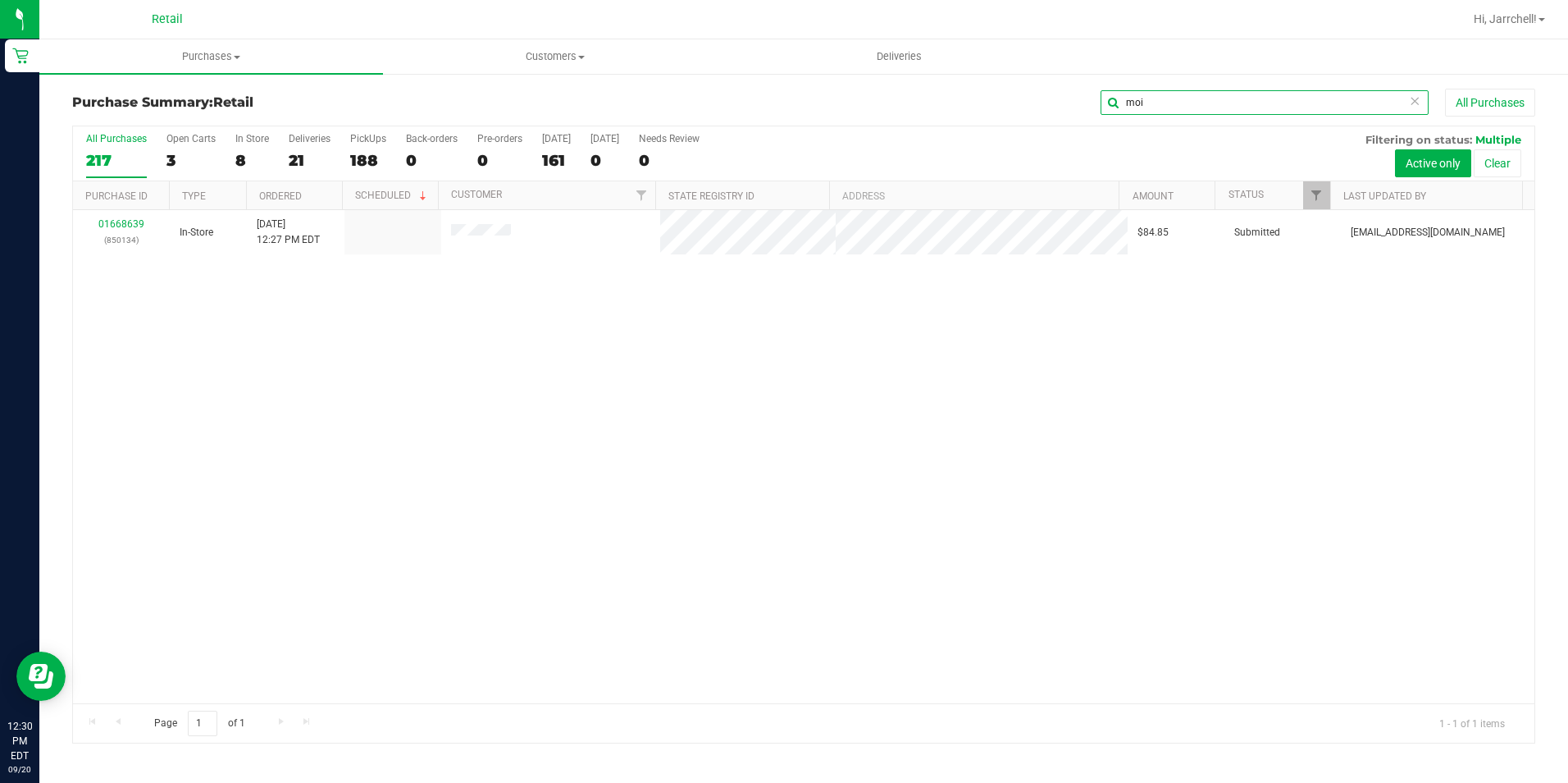
type input "moi"
click at [1093, 344] on div "01668639 (850134) In-Store 9/20/2025 12:27 PM EDT $84.85 Submitted aiqecomm@sla…" at bounding box center [803, 457] width 1461 height 493
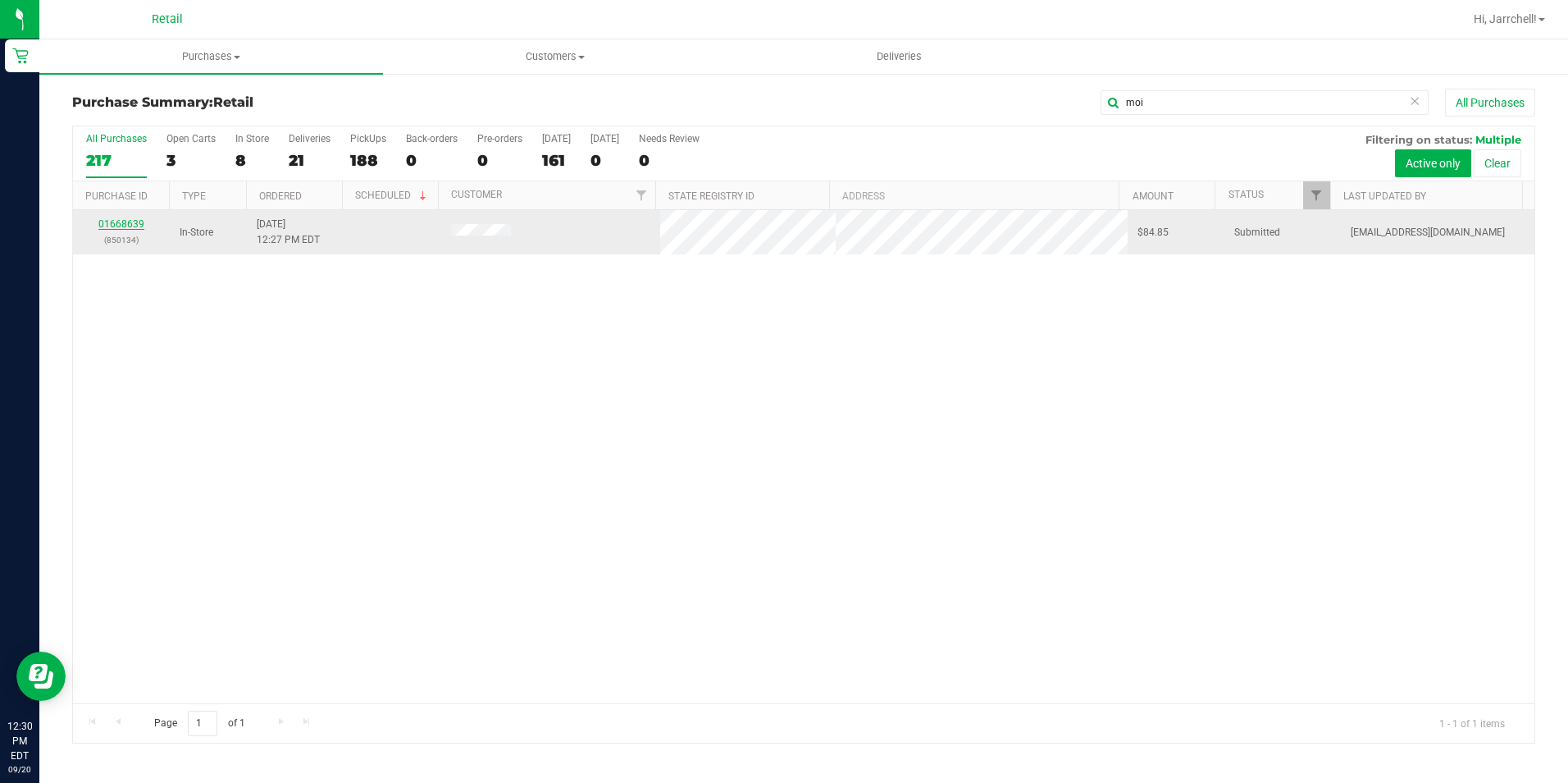
click at [137, 221] on link "01668639" at bounding box center [122, 224] width 46 height 12
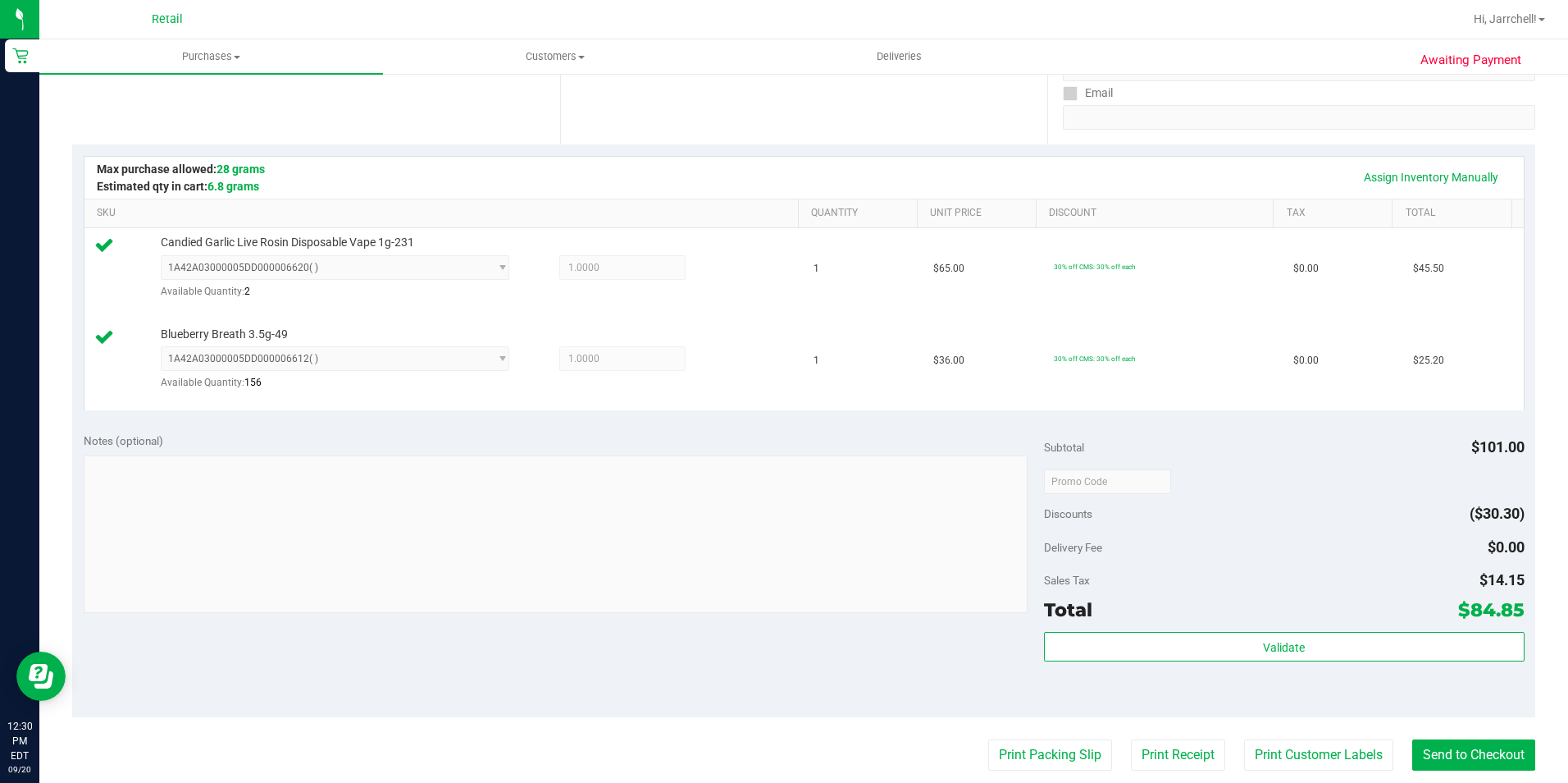
scroll to position [647, 0]
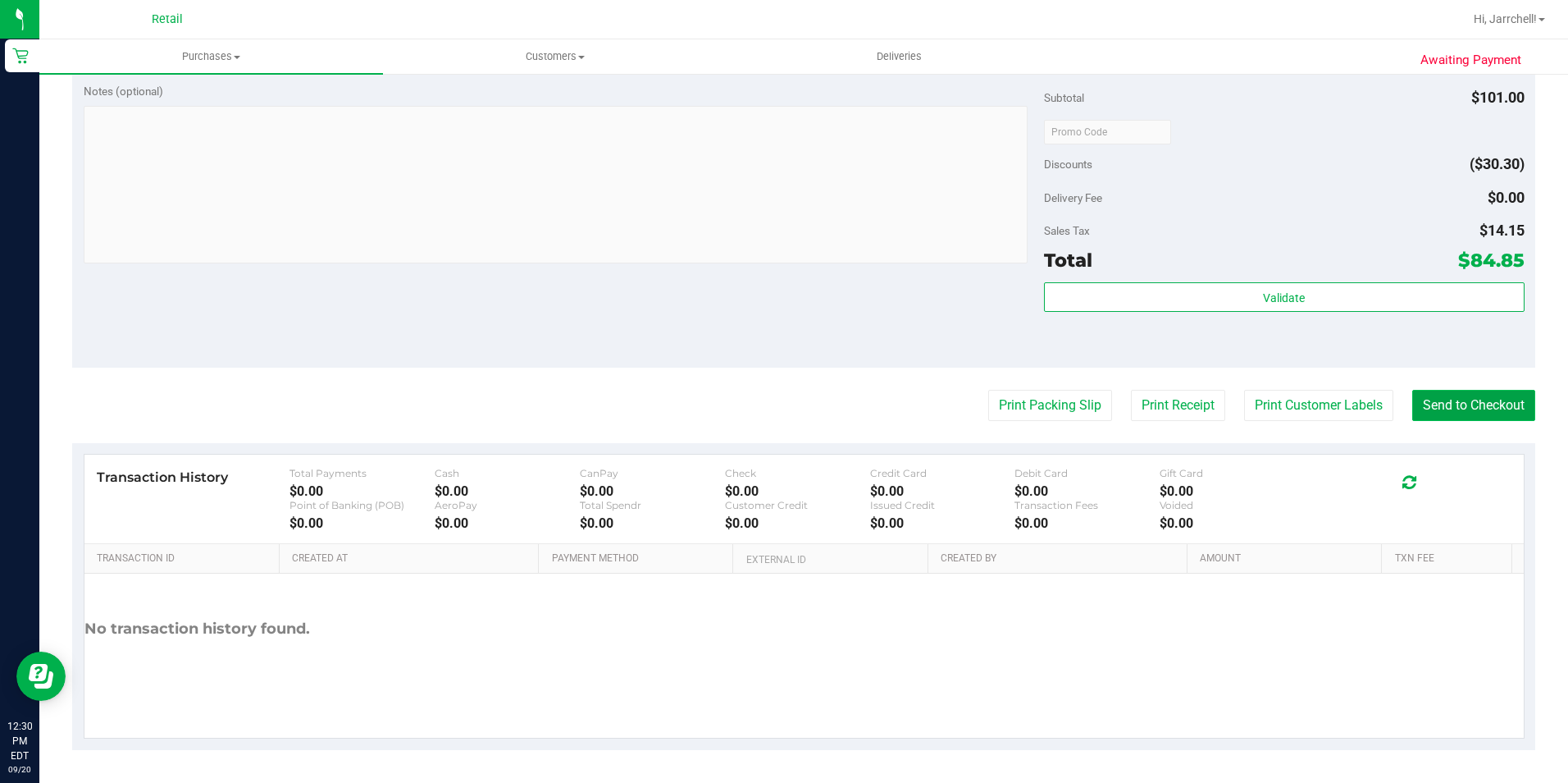
drag, startPoint x: 1485, startPoint y: 410, endPoint x: 1468, endPoint y: 403, distance: 18.4
click at [1485, 411] on button "Send to Checkout" at bounding box center [1473, 405] width 123 height 31
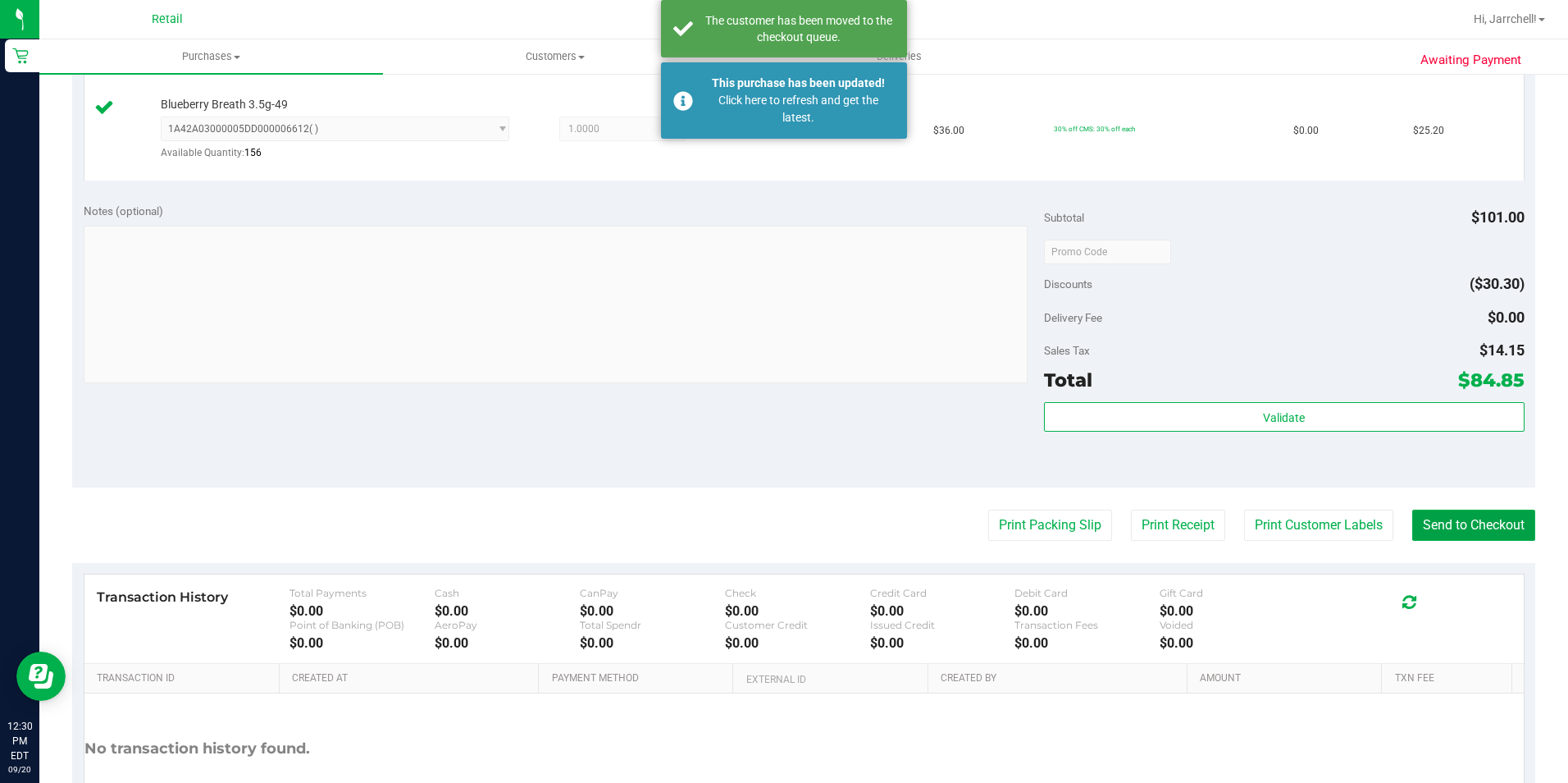
scroll to position [319, 0]
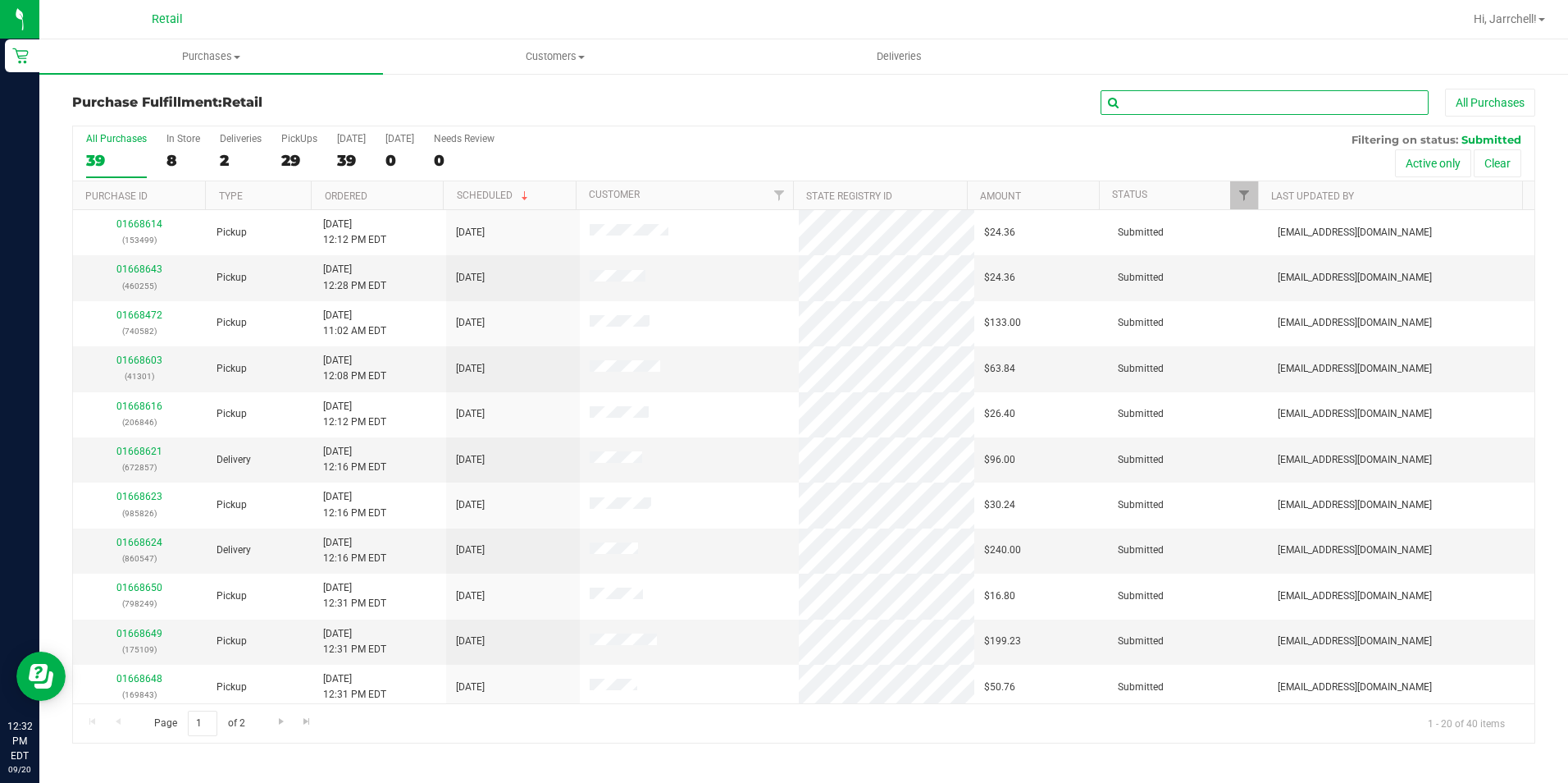
click at [1324, 109] on input "text" at bounding box center [1264, 103] width 328 height 25
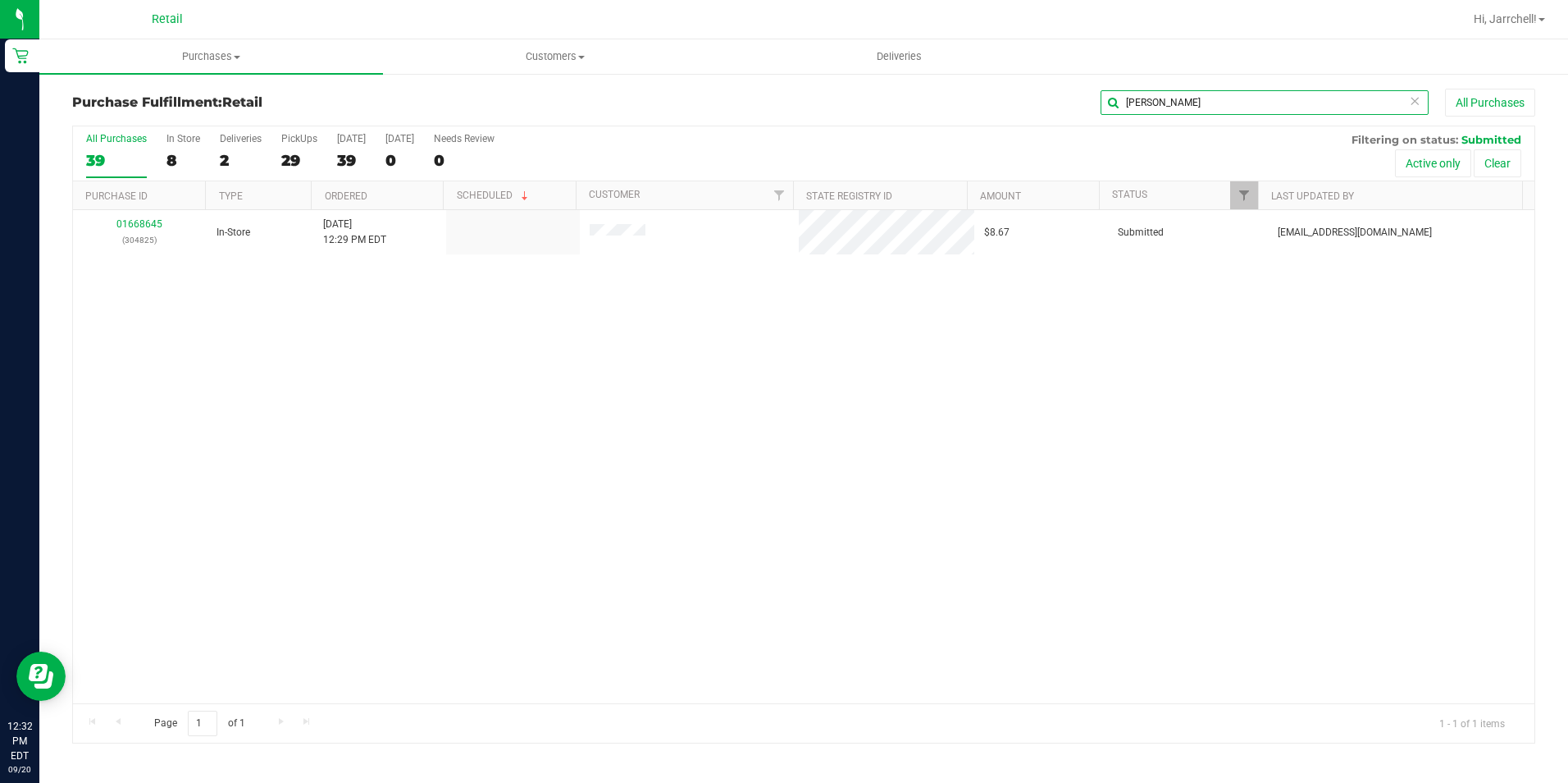
type input "keven"
drag, startPoint x: 1140, startPoint y: 278, endPoint x: 1038, endPoint y: 292, distance: 103.0
click at [1038, 292] on div "01668645 (304825) In-Store 9/20/2025 12:29 PM EDT $8.67 Submitted aiqecomm@slat…" at bounding box center [803, 457] width 1461 height 493
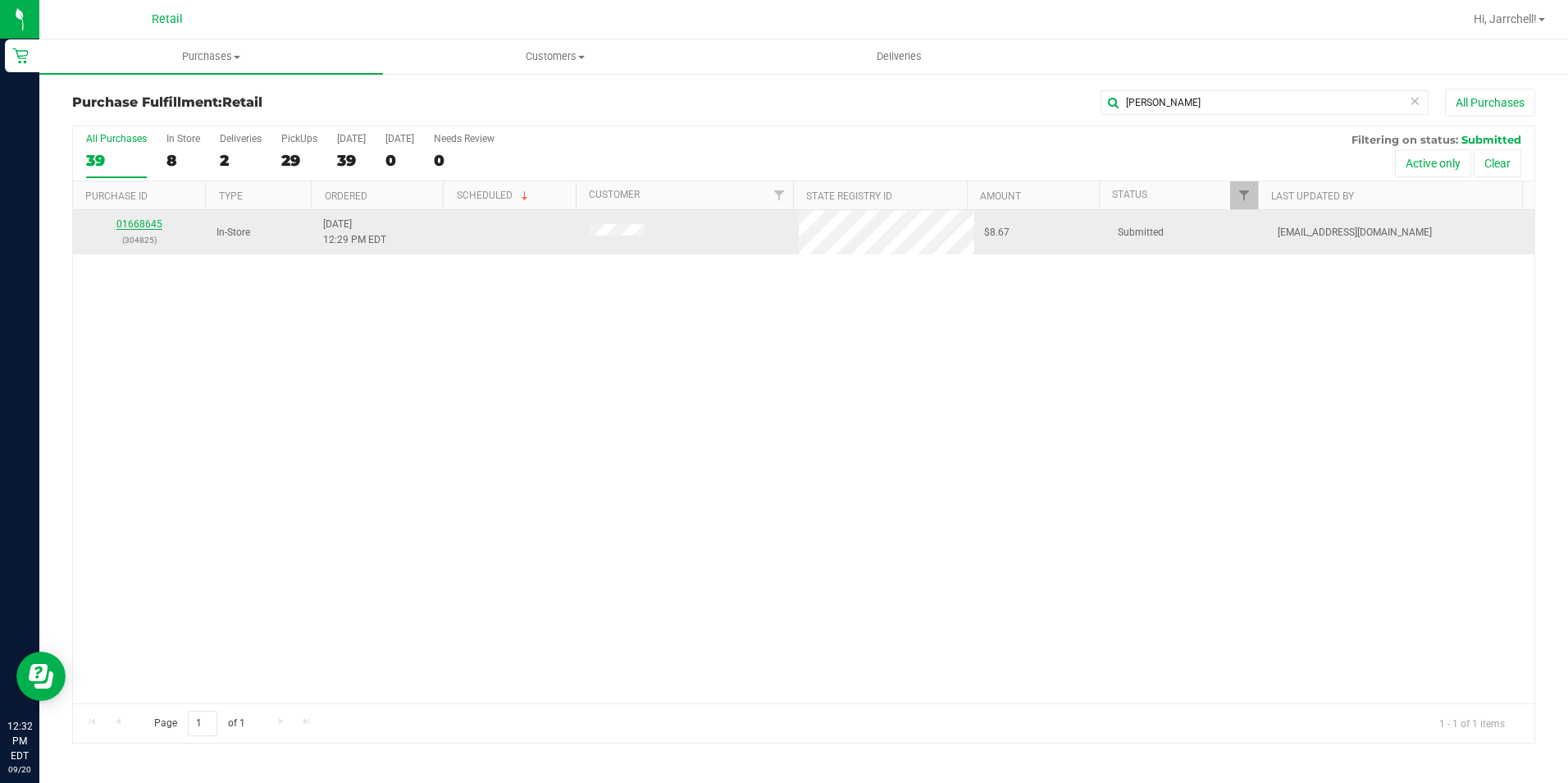
click at [139, 228] on link "01668645" at bounding box center [140, 224] width 46 height 12
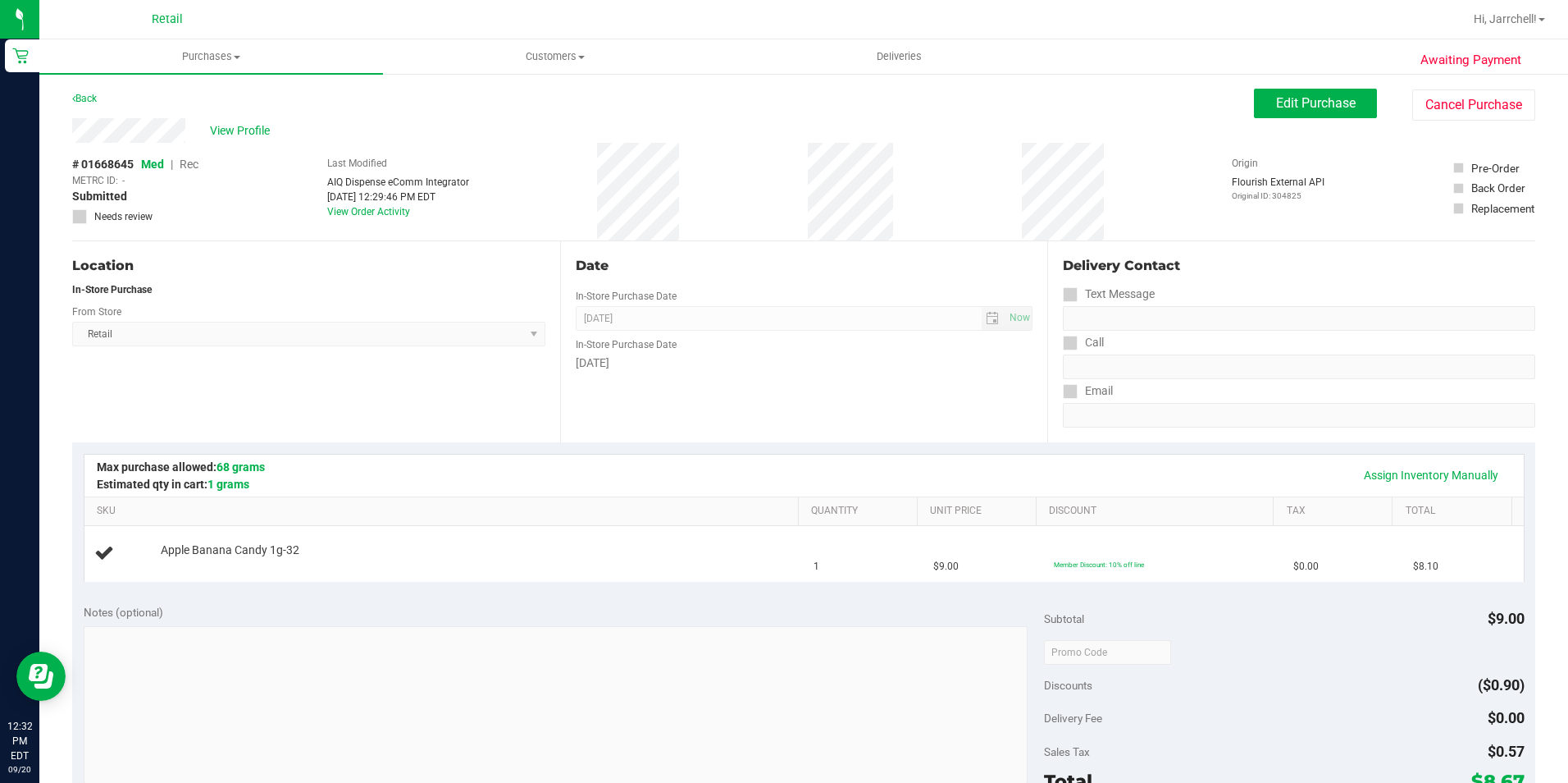
click at [908, 216] on div "# 01668645 Med | Rec METRC ID: - Submitted Needs review Last Modified AIQ Dispe…" at bounding box center [803, 192] width 1463 height 98
click at [963, 181] on div "# 01668645 Med | Rec METRC ID: - Submitted Needs review Last Modified AIQ Dispe…" at bounding box center [803, 192] width 1463 height 98
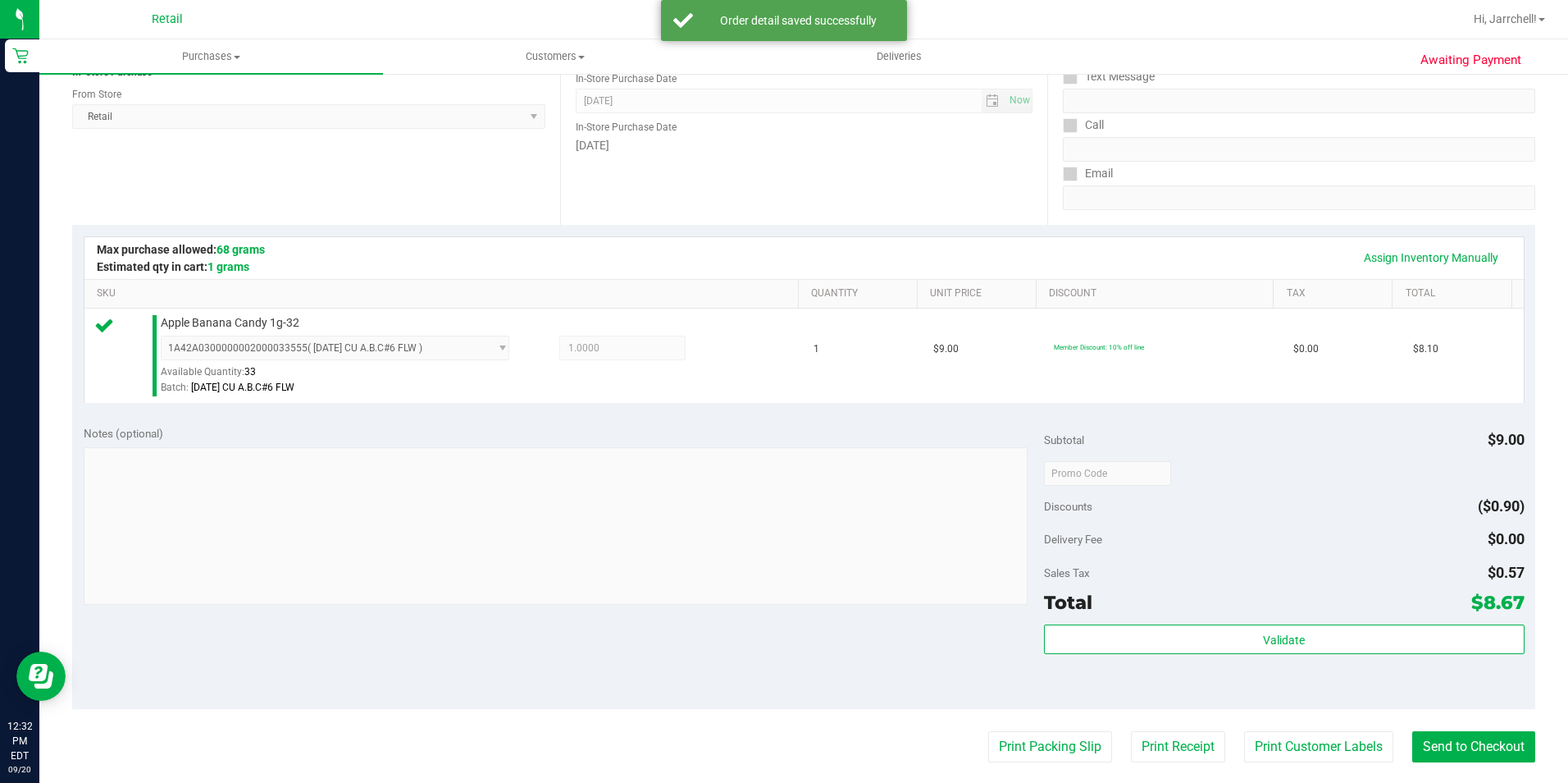
scroll to position [246, 0]
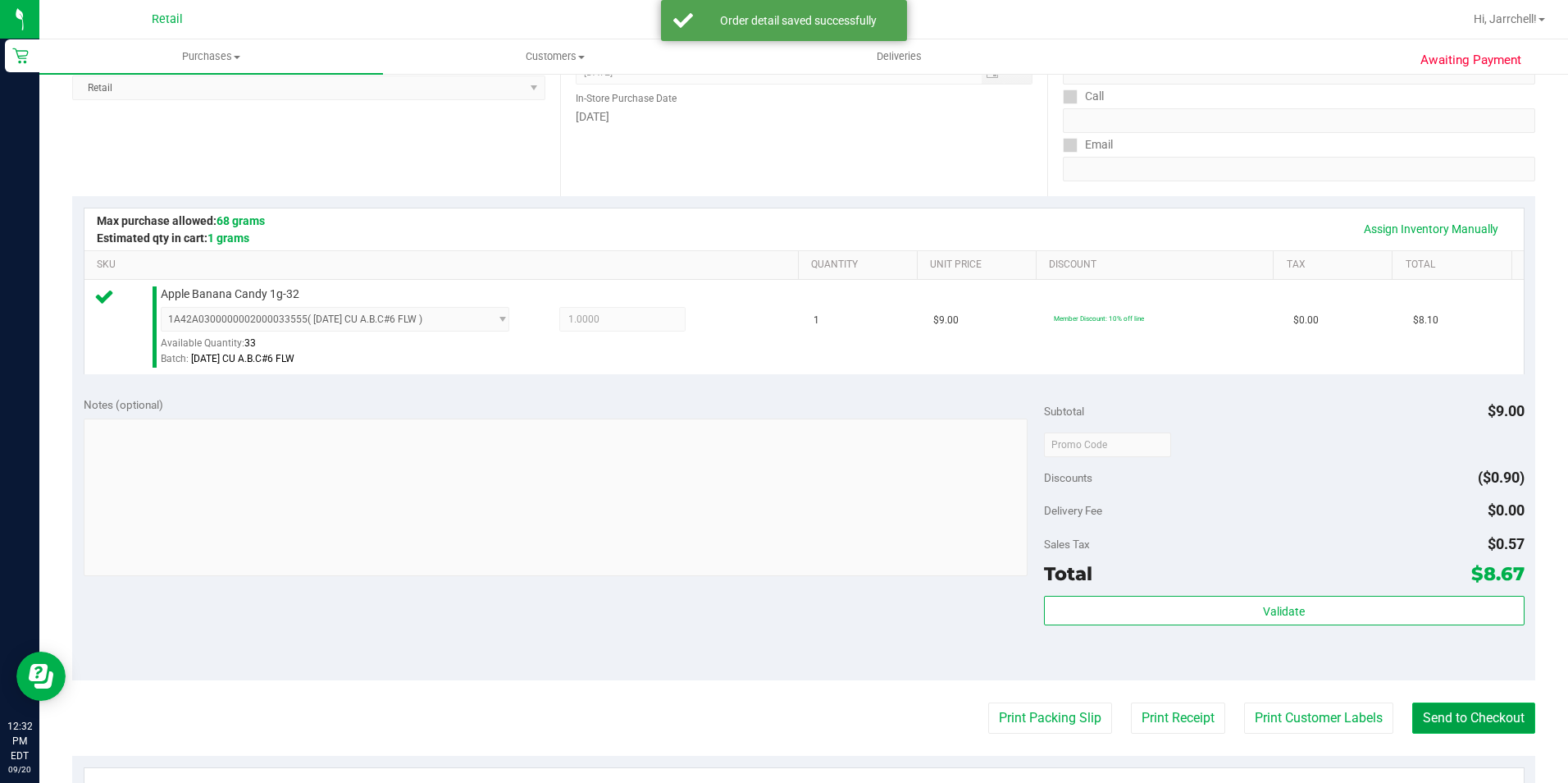
click at [1479, 707] on button "Send to Checkout" at bounding box center [1473, 717] width 123 height 31
click at [1452, 576] on div "Total $8.67" at bounding box center [1284, 574] width 480 height 30
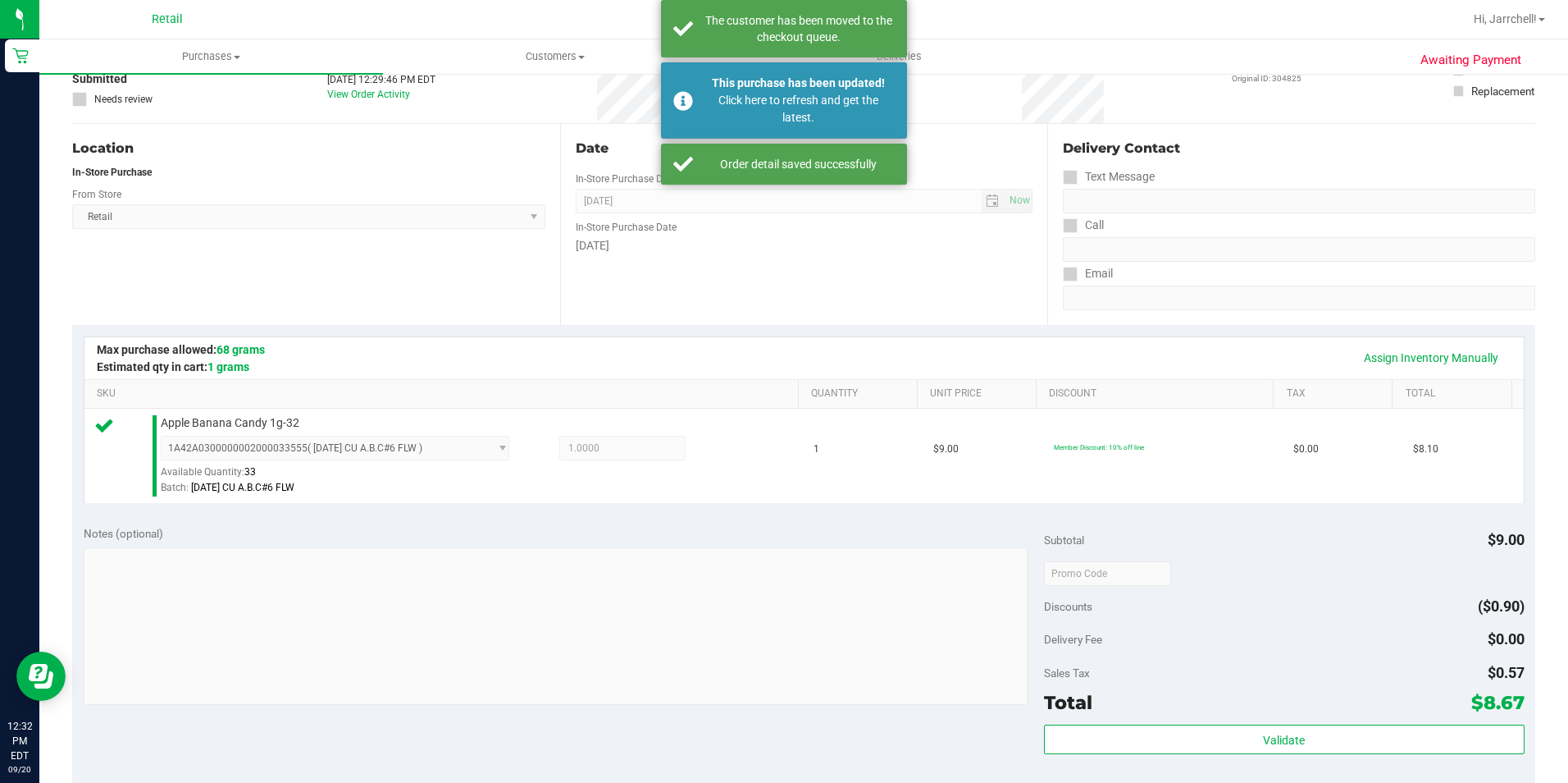
scroll to position [0, 0]
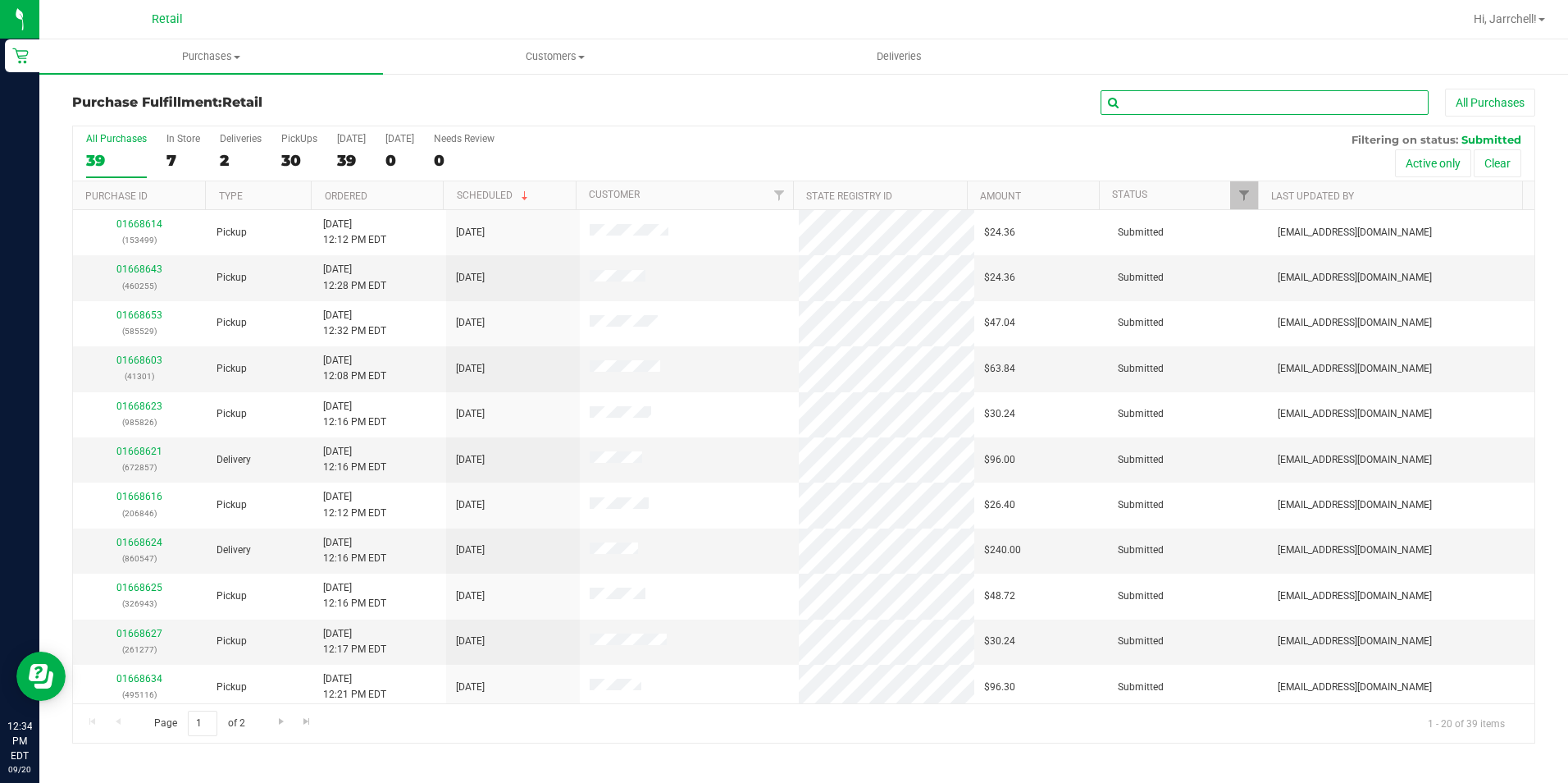
click at [1381, 114] on input "text" at bounding box center [1264, 103] width 328 height 25
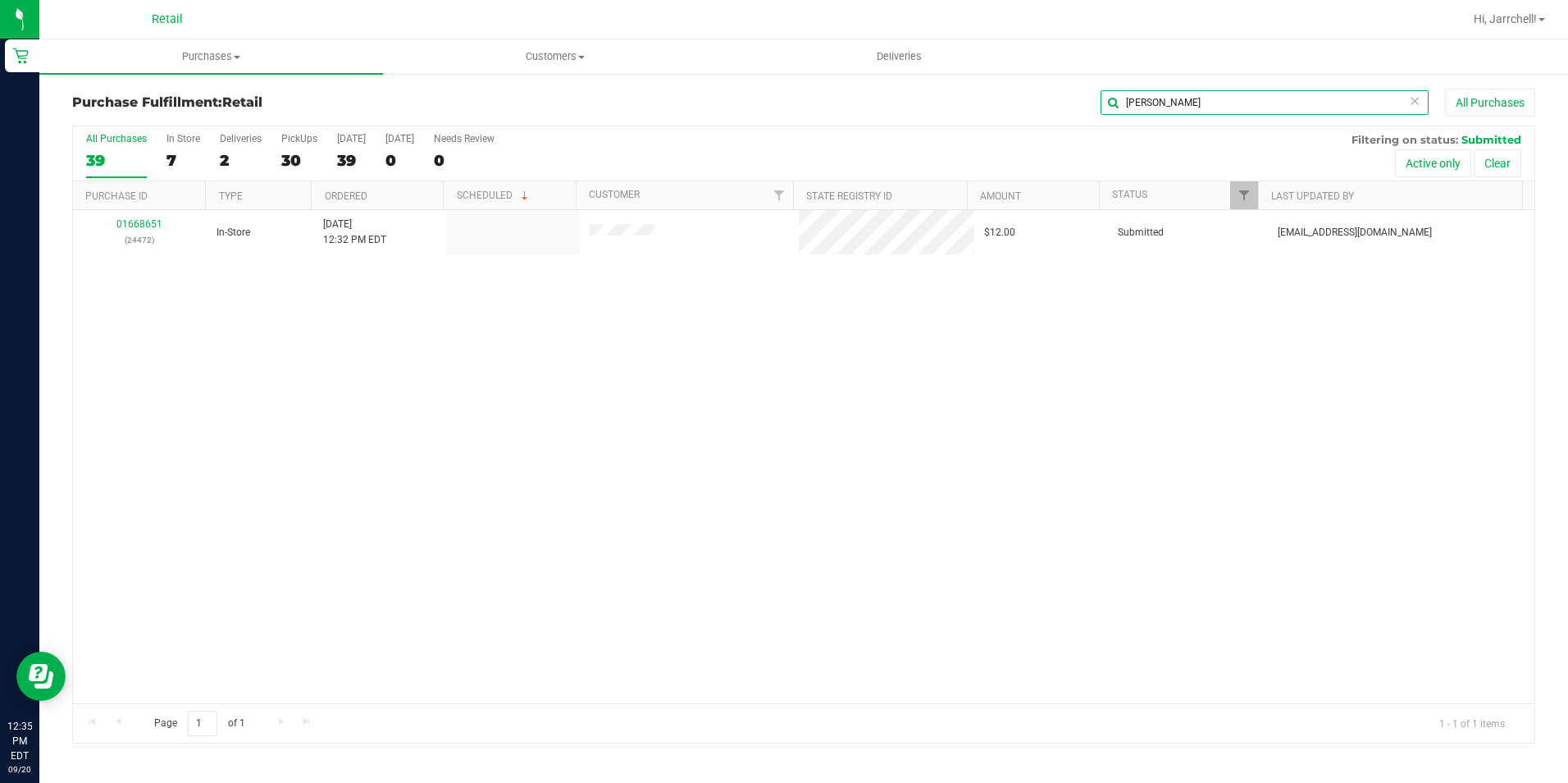
type input "ivan"
click at [1105, 377] on div "01668651 (24472) In-Store 9/20/2025 12:32 PM EDT $12.00 Submitted aiqecomm@slat…" at bounding box center [803, 457] width 1461 height 493
click at [369, 307] on div "01668651 (24472) In-Store 9/20/2025 12:32 PM EDT $12.00 Submitted aiqecomm@slat…" at bounding box center [803, 457] width 1461 height 493
click at [795, 468] on div "01668651 (24472) In-Store 9/20/2025 12:32 PM EDT $12.00 Submitted aiqecomm@slat…" at bounding box center [803, 457] width 1461 height 493
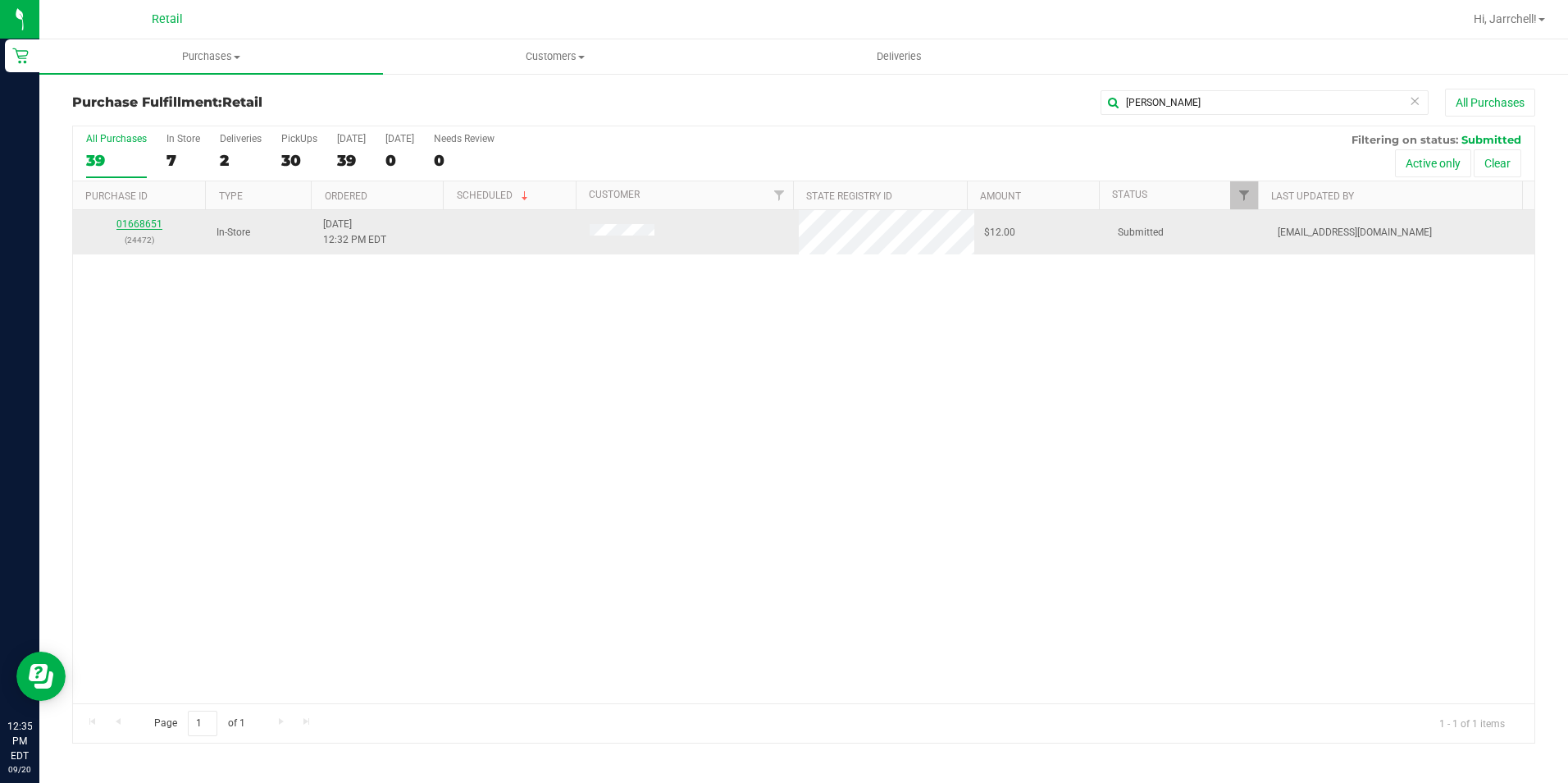
click at [151, 223] on link "01668651" at bounding box center [140, 224] width 46 height 12
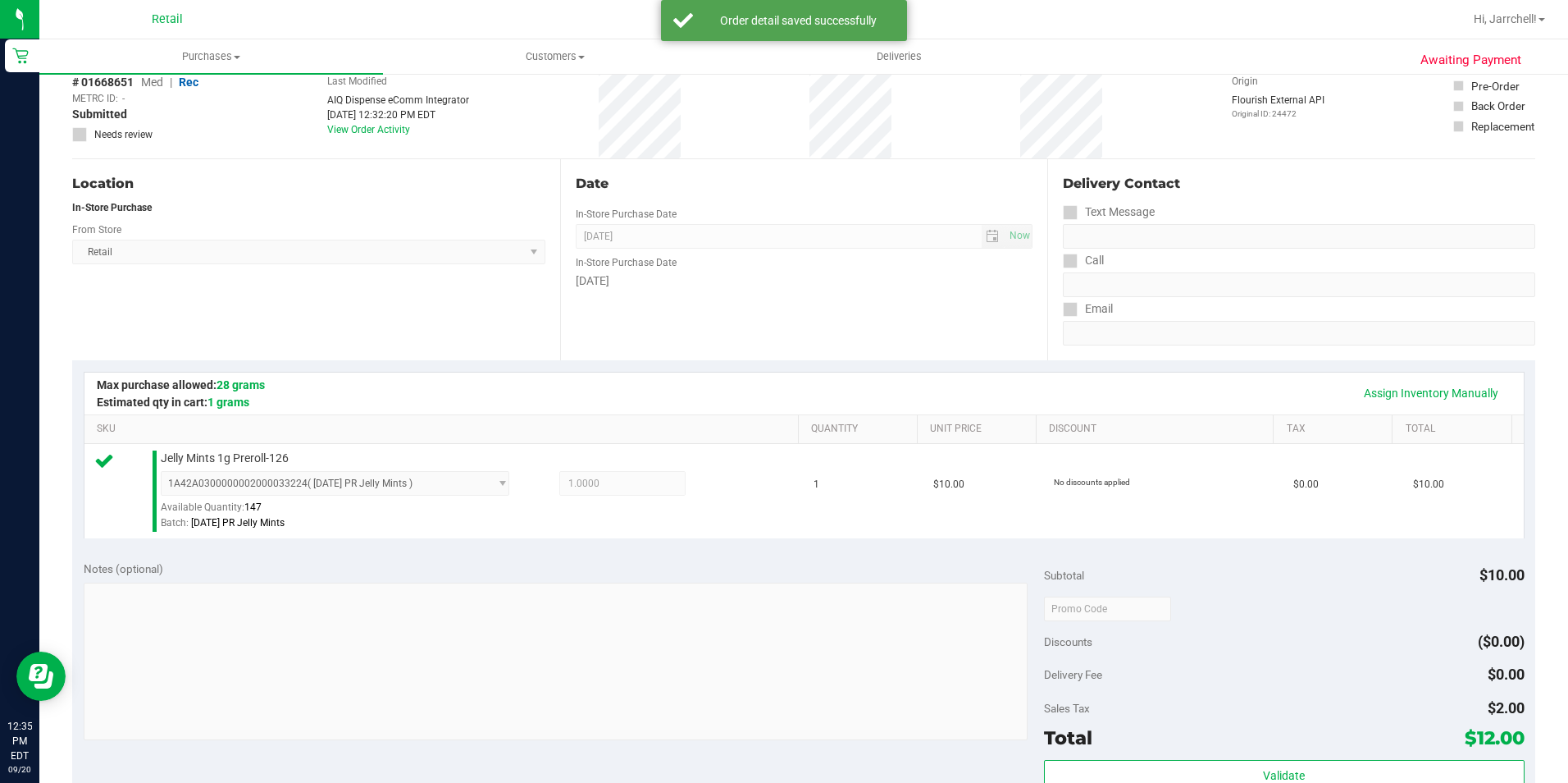
scroll to position [559, 0]
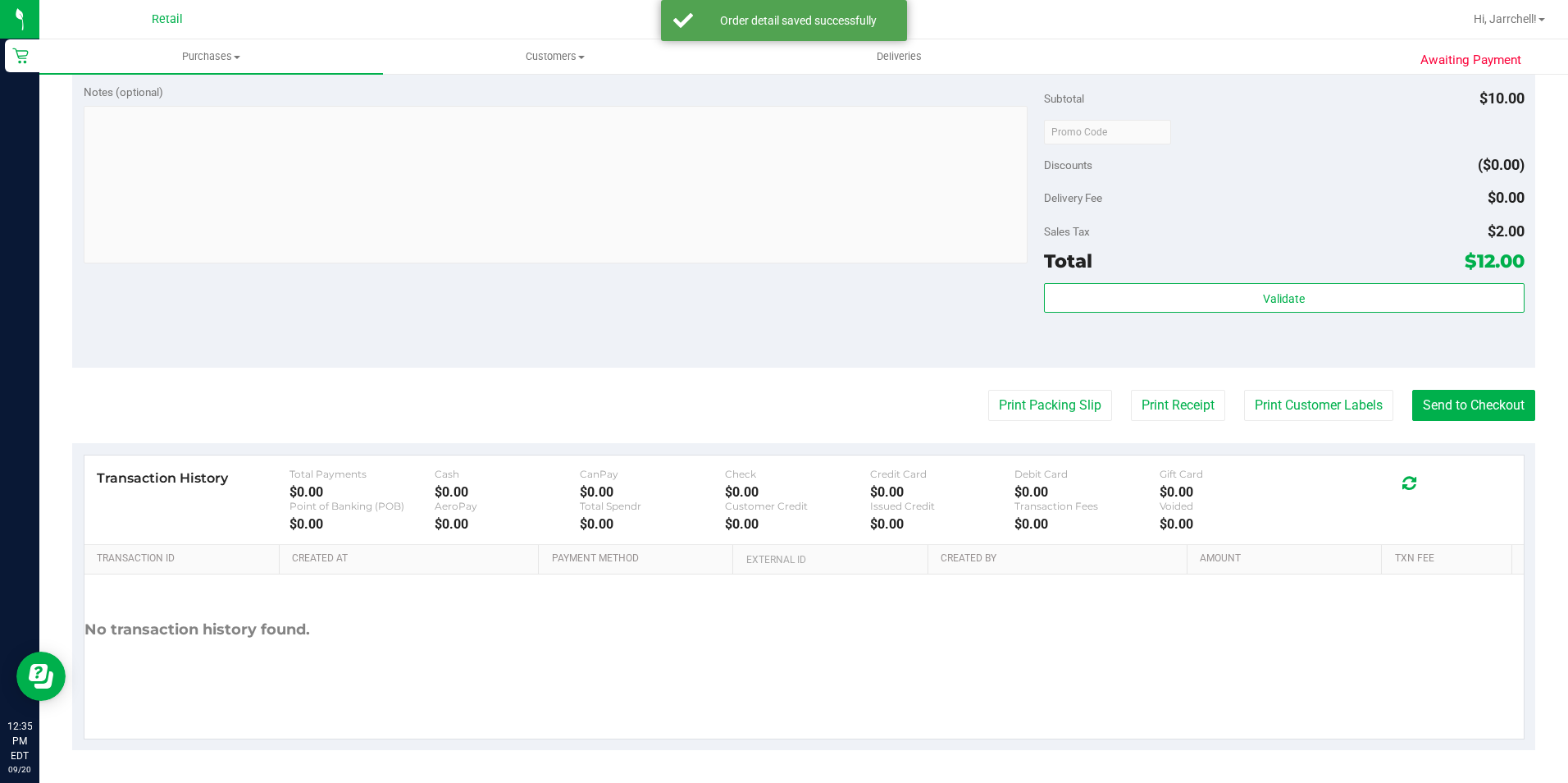
click at [872, 277] on div "Notes (optional) Subtotal $10.00 Discounts ($0.00) Delivery Fee $0.00 Sales Tax…" at bounding box center [803, 219] width 1463 height 295
drag, startPoint x: 1479, startPoint y: 398, endPoint x: 1432, endPoint y: 384, distance: 49.0
click at [1478, 399] on button "Send to Checkout" at bounding box center [1473, 405] width 123 height 31
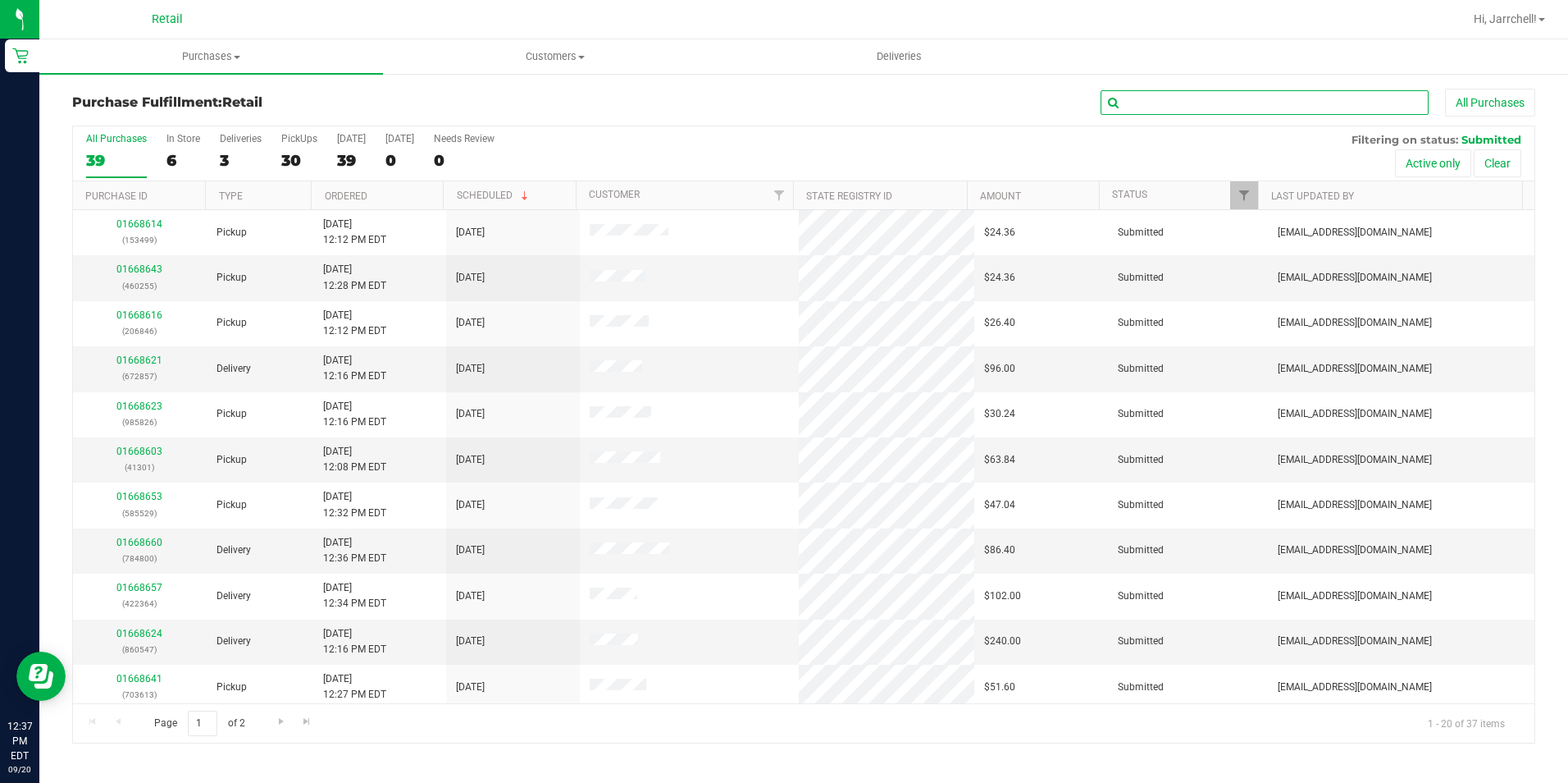
click at [1307, 108] on input "text" at bounding box center [1264, 103] width 328 height 25
click at [1282, 100] on input "text" at bounding box center [1264, 103] width 328 height 25
click at [1282, 108] on input "text" at bounding box center [1264, 103] width 328 height 25
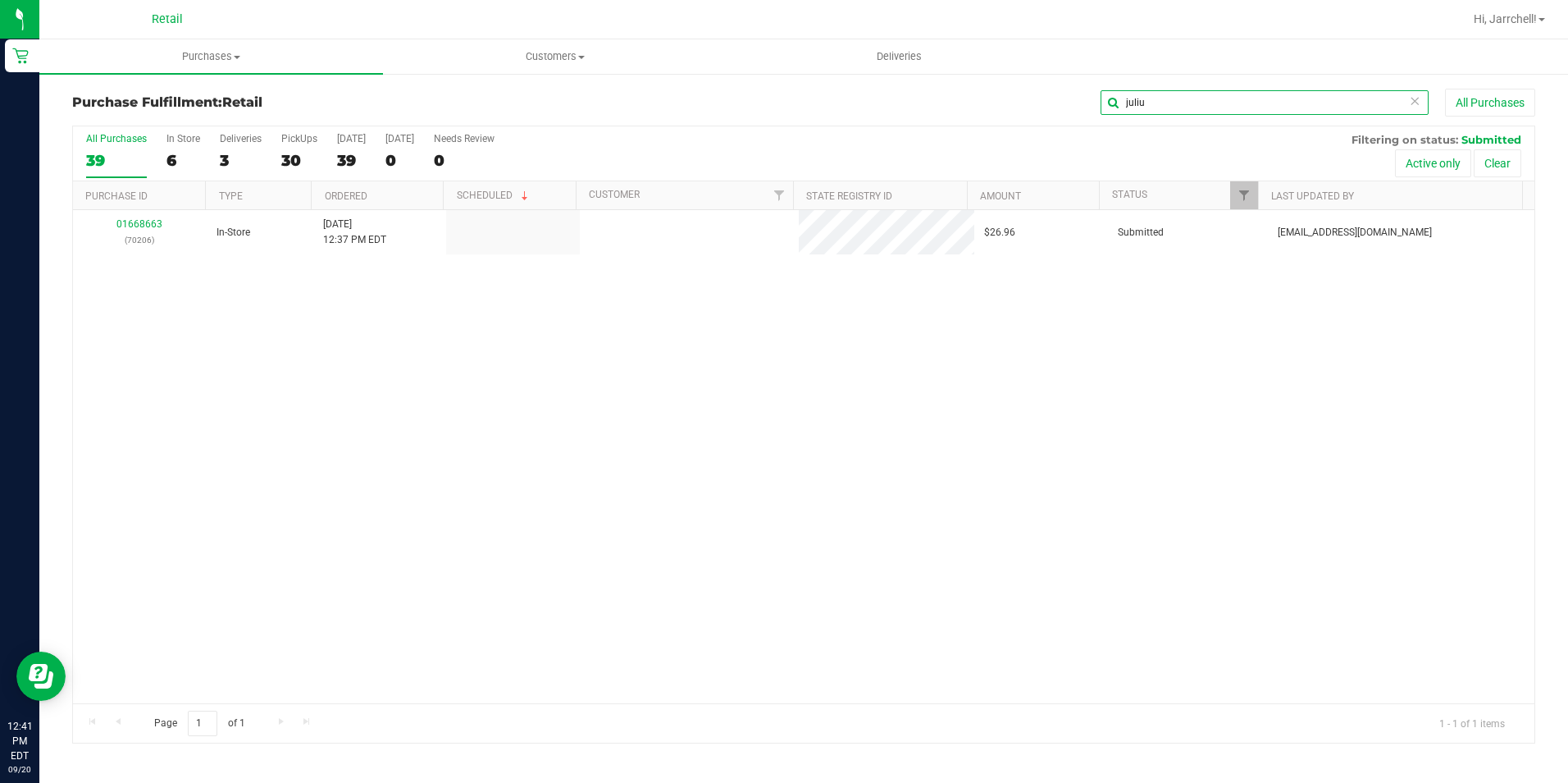
type input "juliu"
drag, startPoint x: 774, startPoint y: 391, endPoint x: 742, endPoint y: 381, distance: 33.5
click at [742, 381] on div "01668663 (70206) In-Store 9/20/2025 12:37 PM EDT $26.96 Submitted aiqecomm@slat…" at bounding box center [803, 457] width 1461 height 493
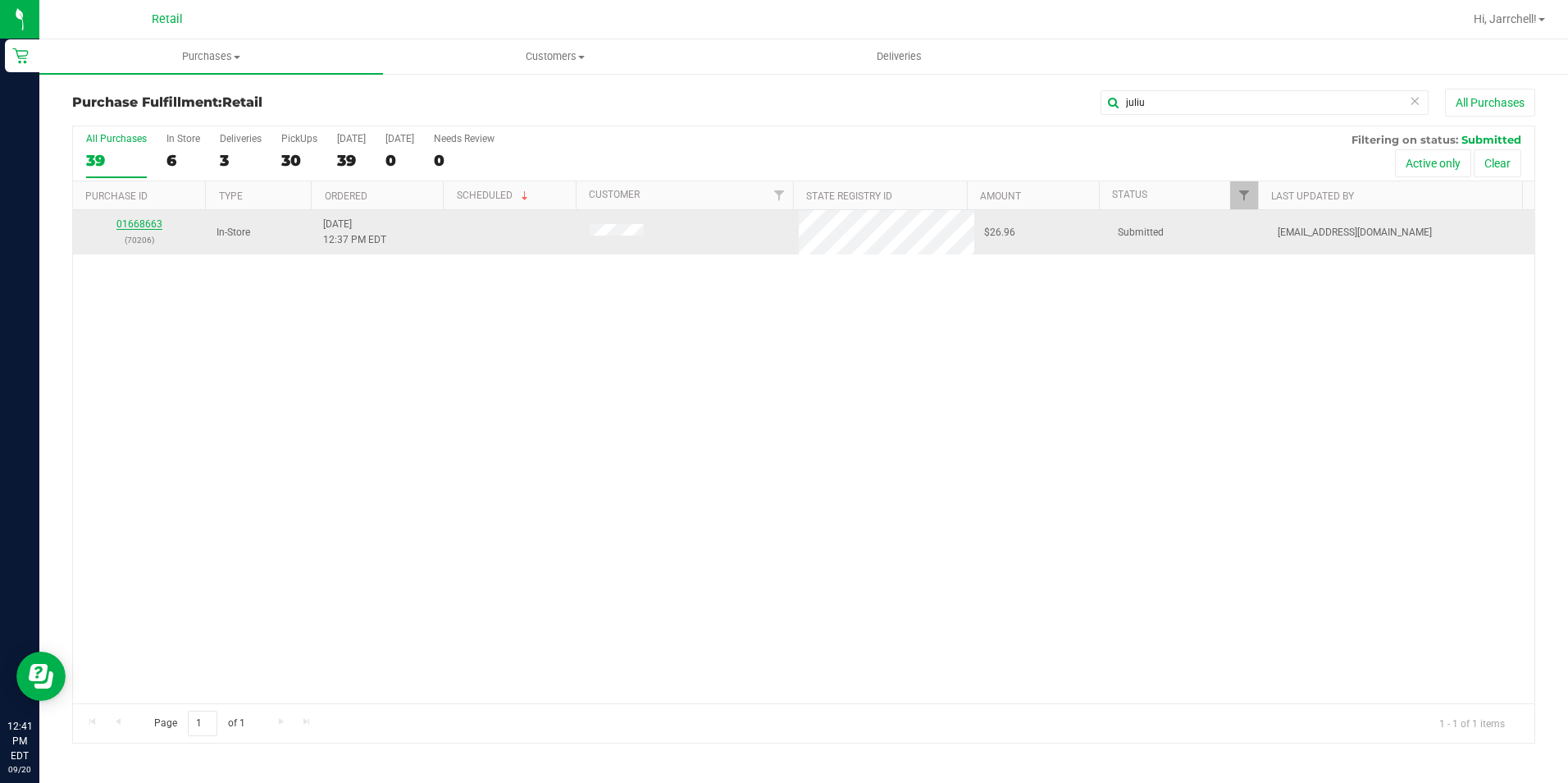
click at [130, 221] on link "01668663" at bounding box center [140, 224] width 46 height 12
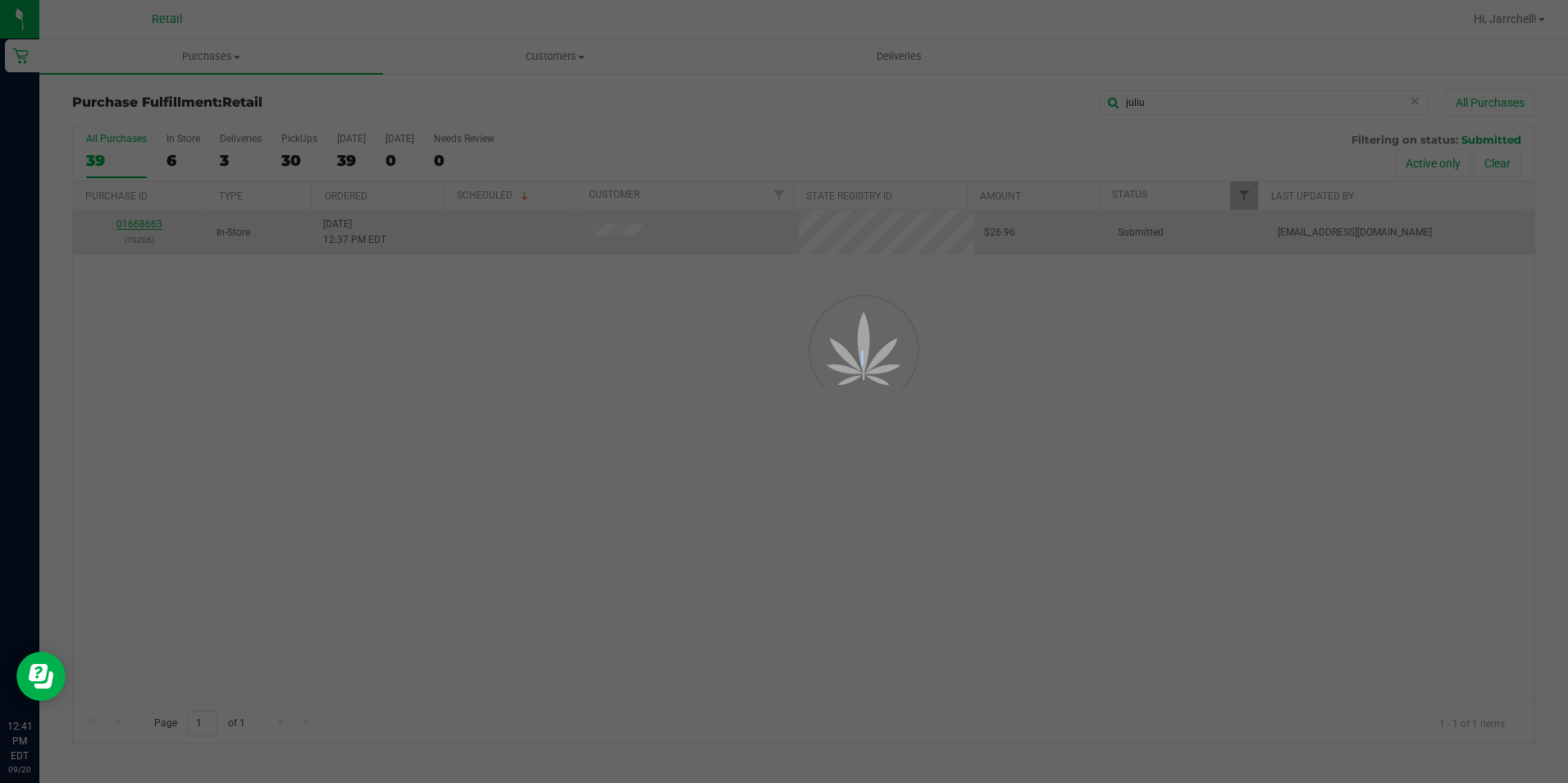
click at [130, 221] on div at bounding box center [784, 391] width 1568 height 783
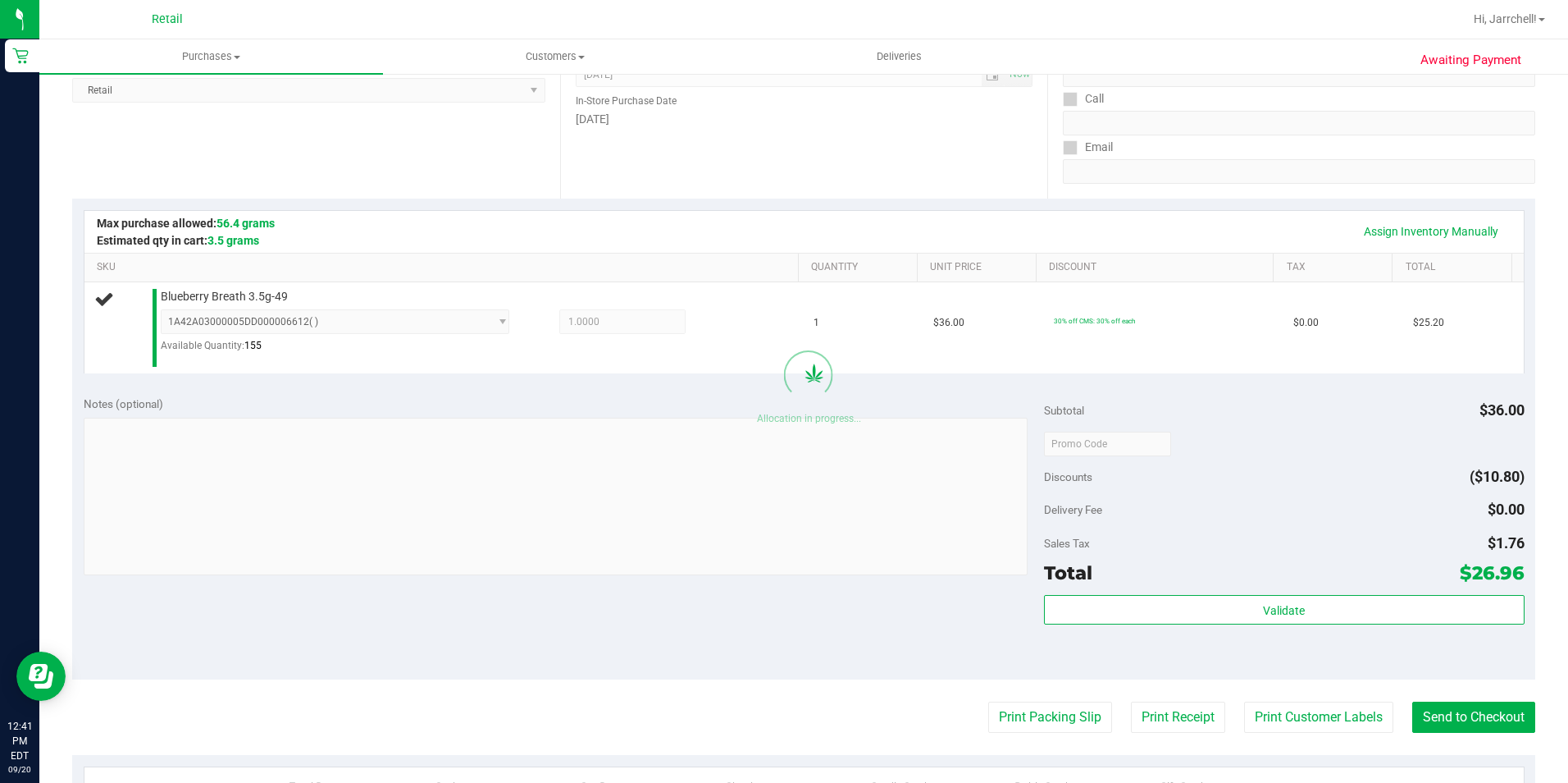
scroll to position [410, 0]
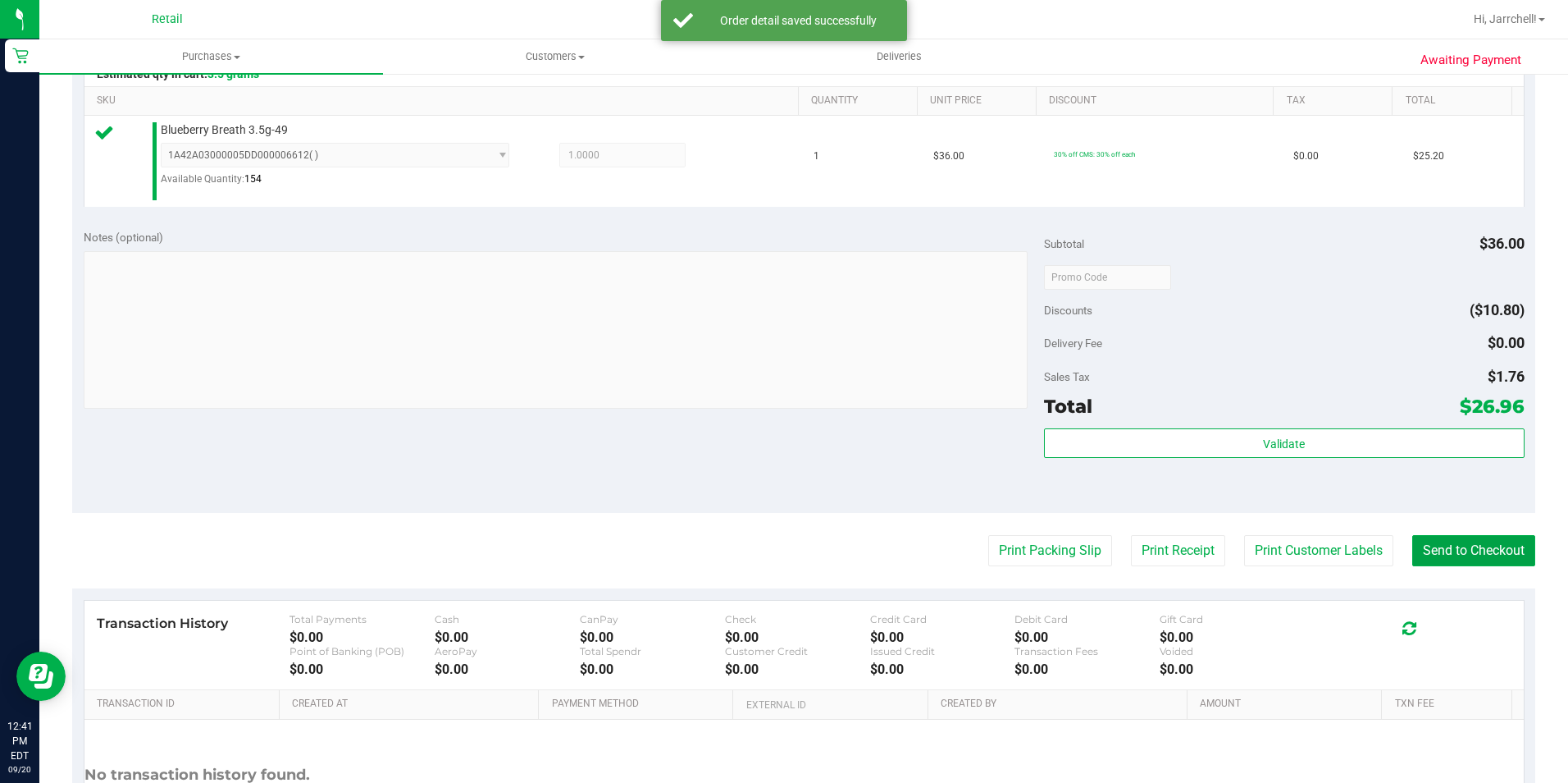
drag, startPoint x: 1469, startPoint y: 540, endPoint x: 794, endPoint y: 344, distance: 702.9
click at [1465, 540] on button "Send to Checkout" at bounding box center [1473, 550] width 123 height 31
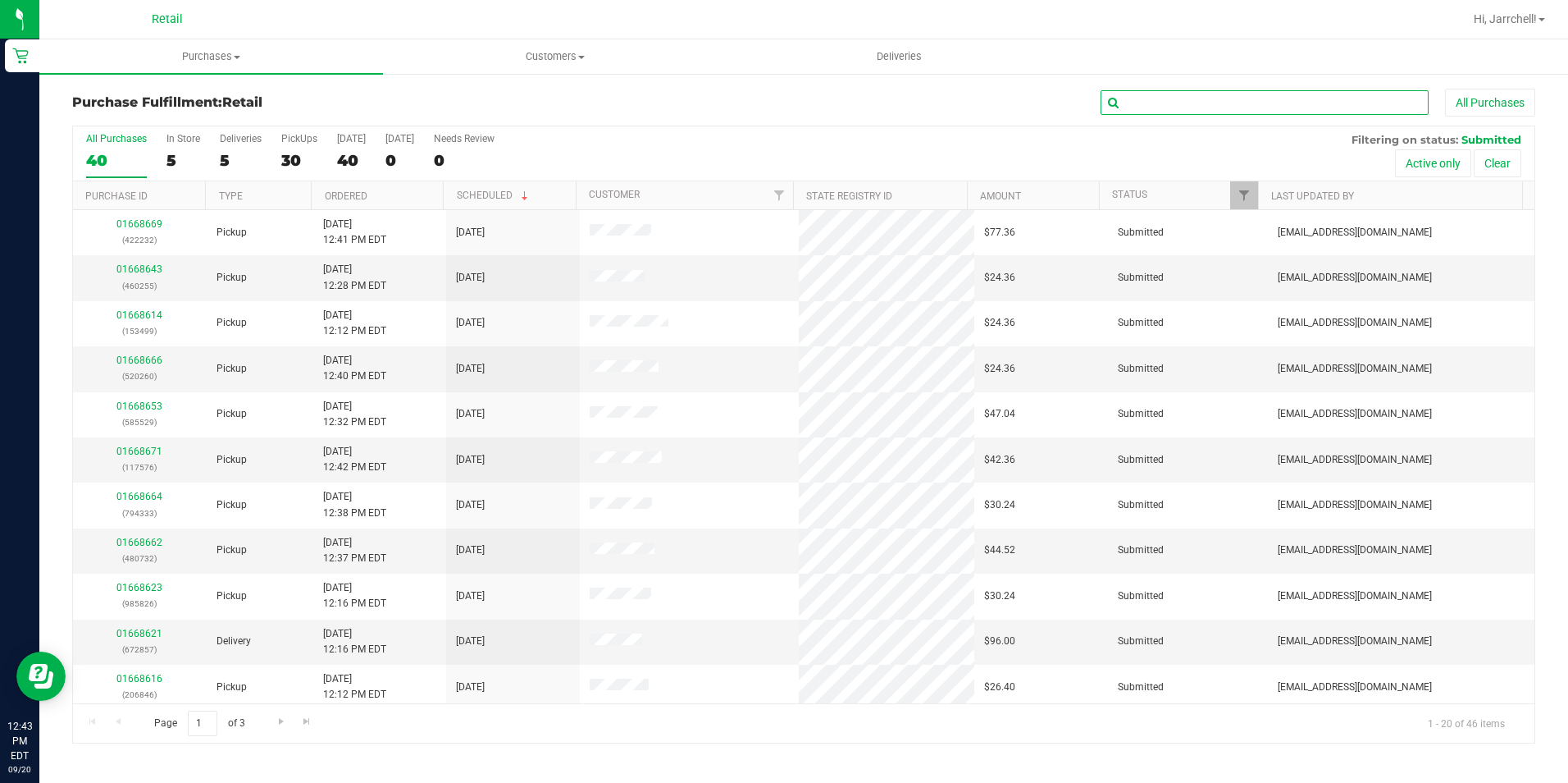
click at [1256, 109] on input "text" at bounding box center [1264, 103] width 328 height 25
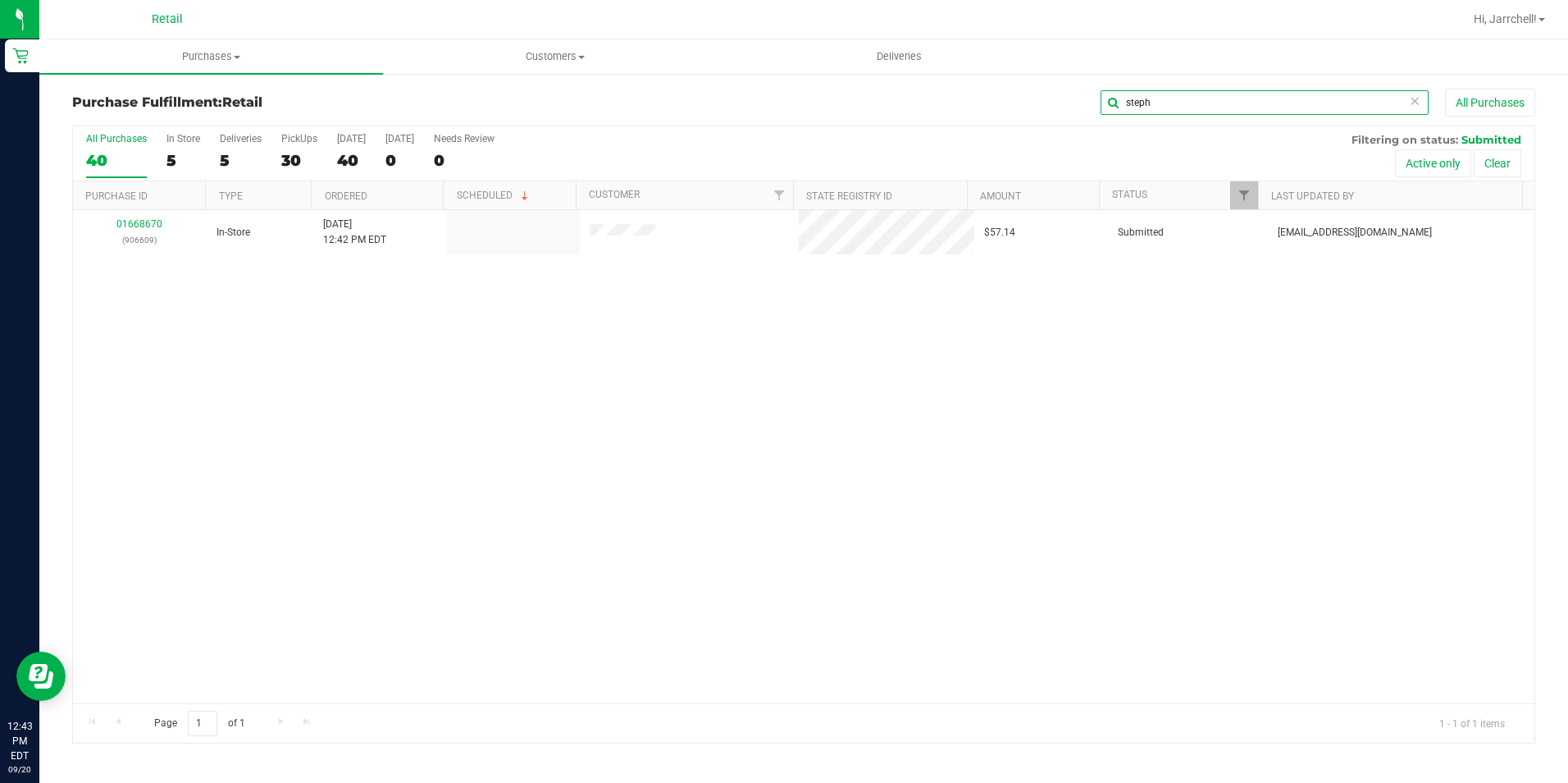
type input "steph"
click at [855, 288] on div "01668670 (906609) In-Store 9/20/2025 12:42 PM EDT $57.14 Submitted aiqecomm@sla…" at bounding box center [803, 457] width 1461 height 493
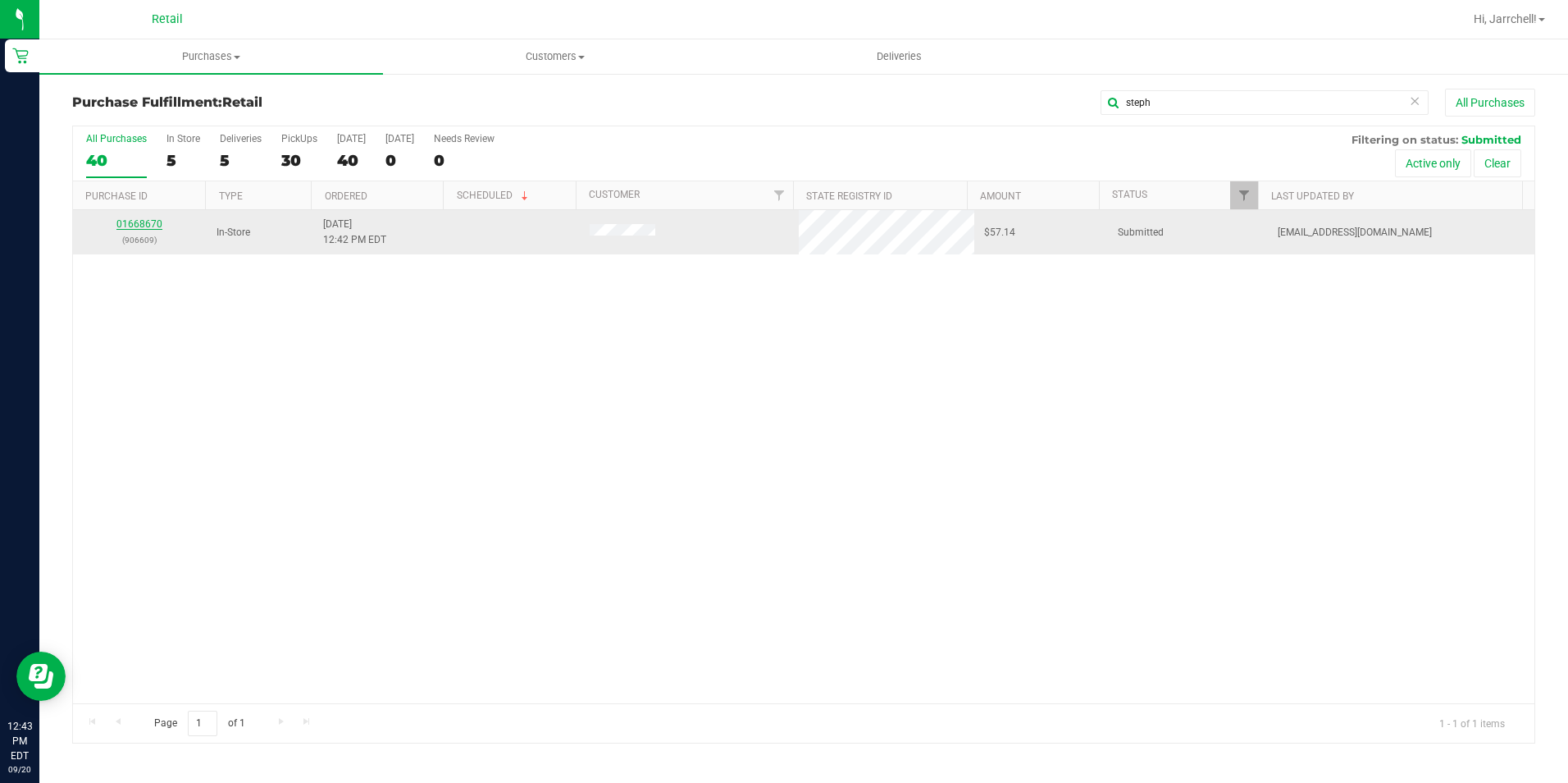
click at [146, 227] on link "01668670" at bounding box center [140, 224] width 46 height 12
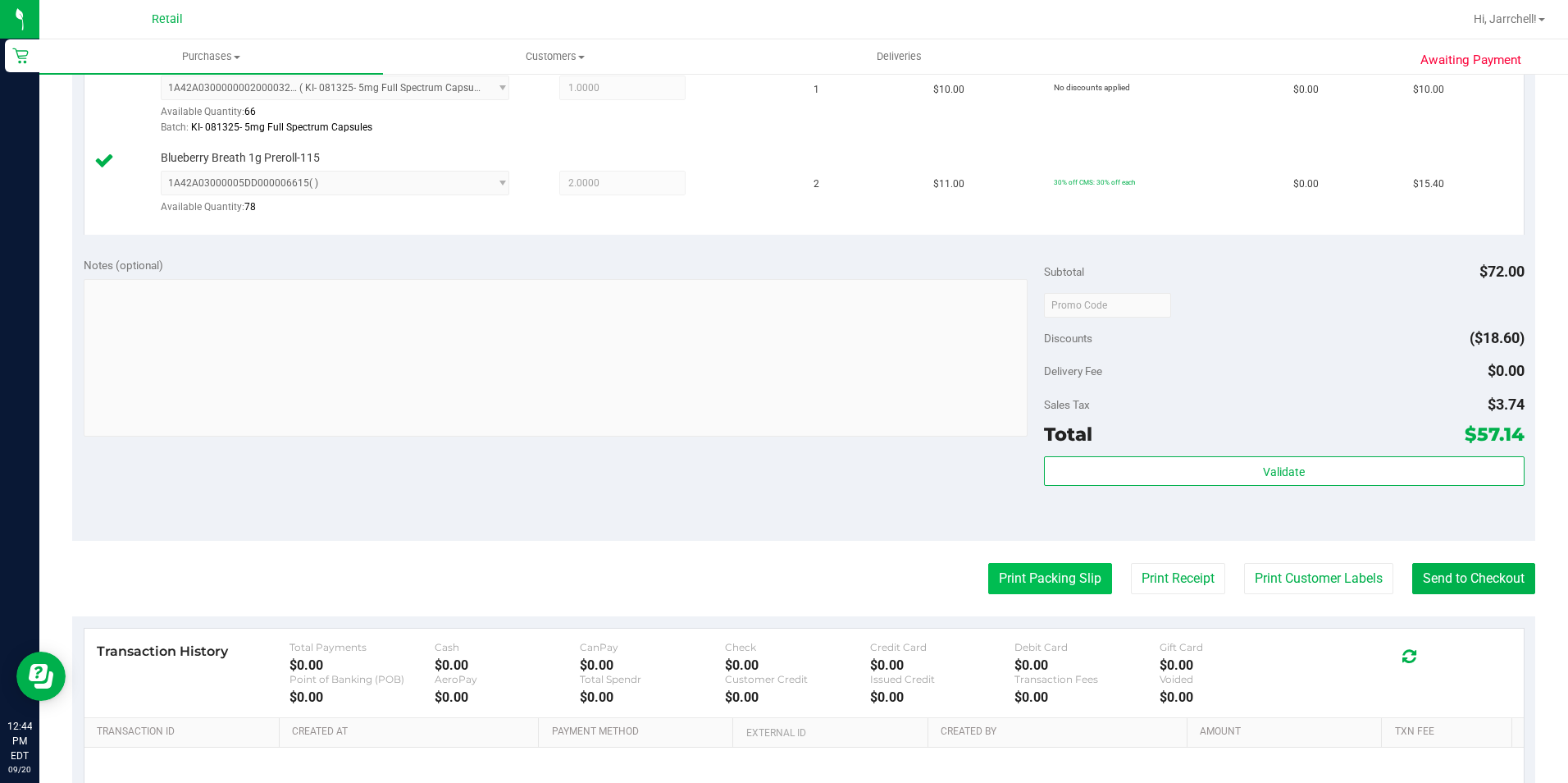
scroll to position [656, 0]
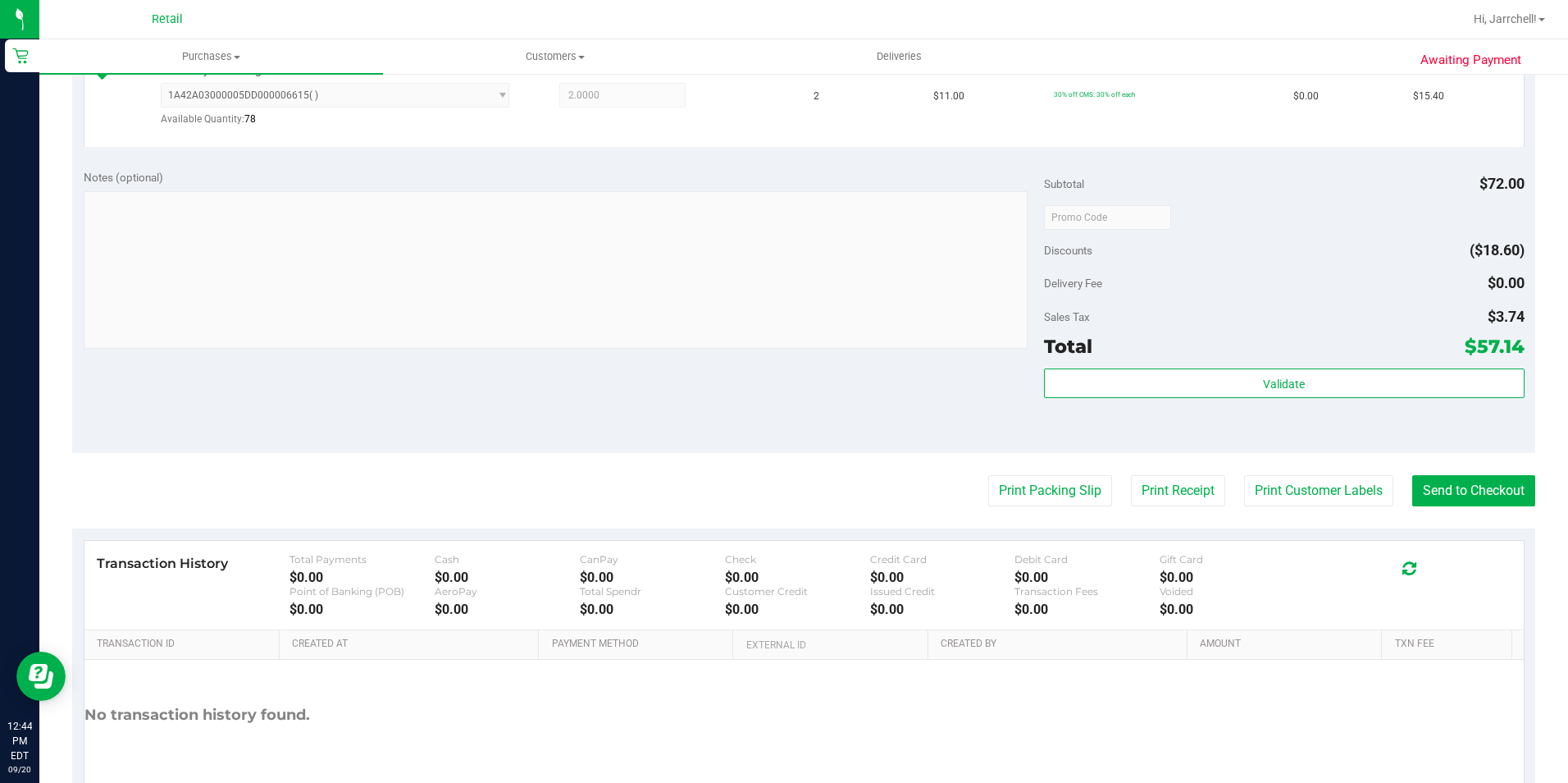
drag, startPoint x: 938, startPoint y: 368, endPoint x: 1485, endPoint y: 395, distance: 547.7
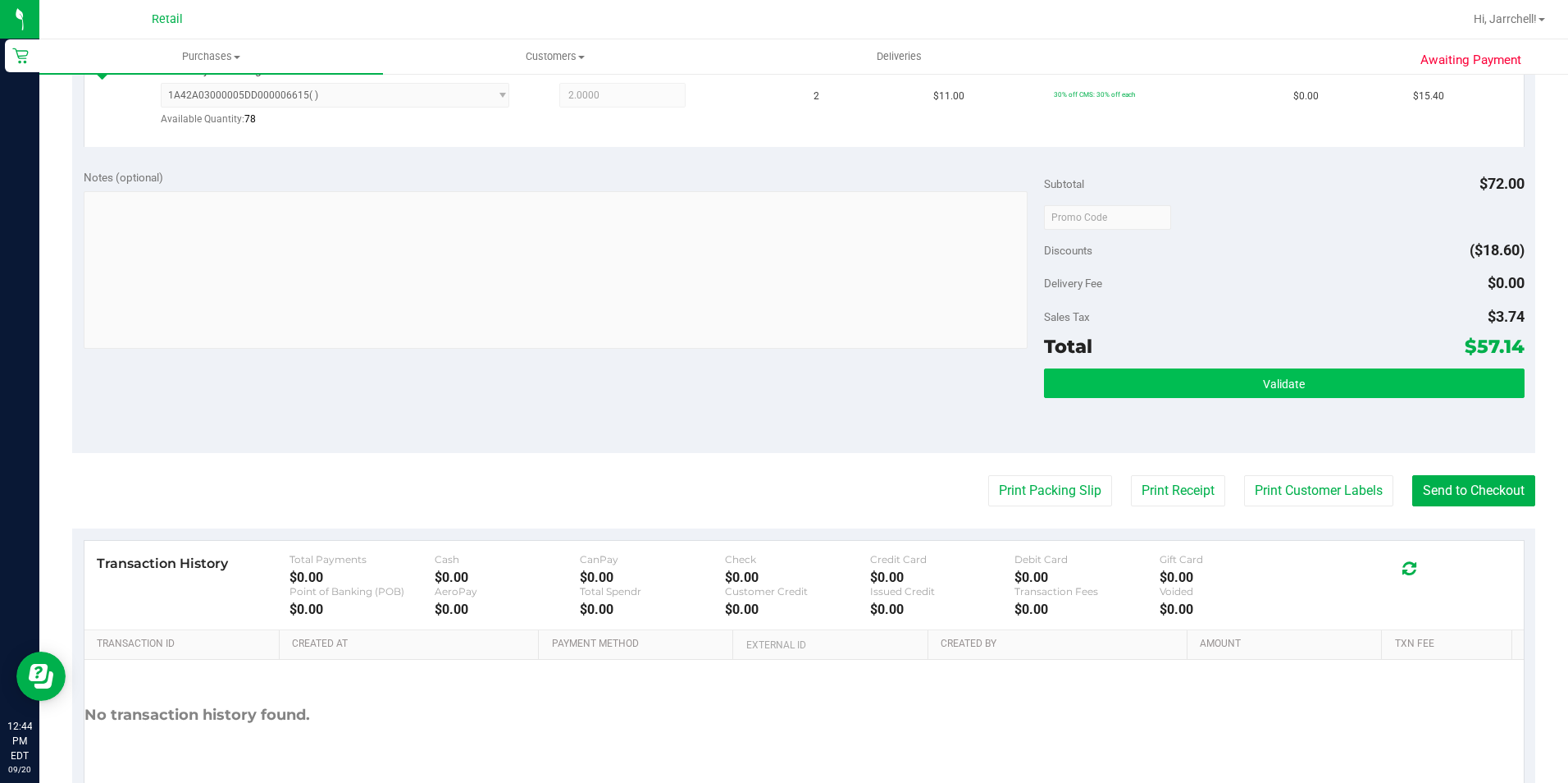
click at [939, 368] on div "Notes (optional) Subtotal $72.00 Discounts ($18.60) Delivery Fee $0.00 Sales Ta…" at bounding box center [803, 305] width 1463 height 295
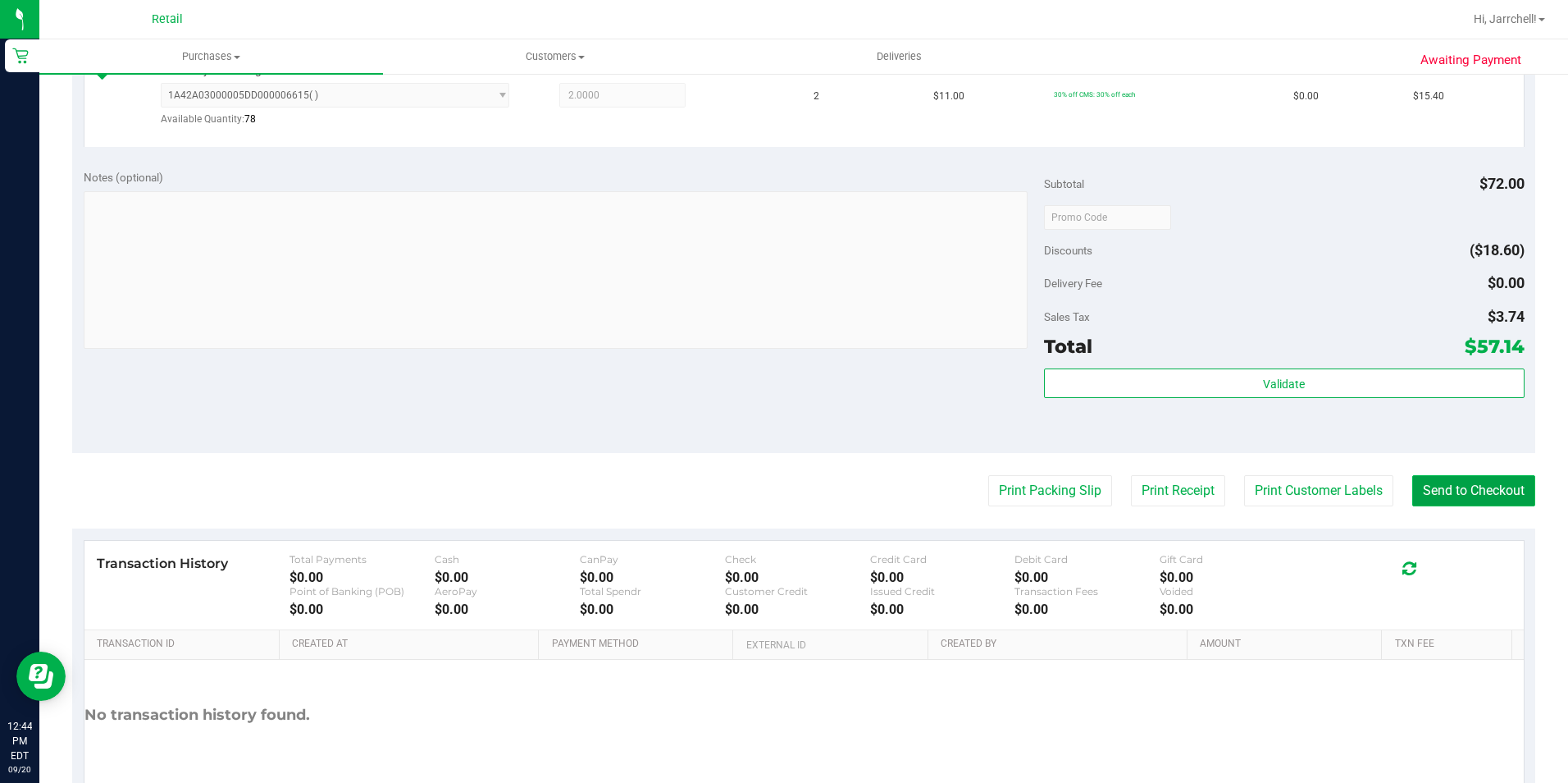
click at [1495, 493] on button "Send to Checkout" at bounding box center [1473, 490] width 123 height 31
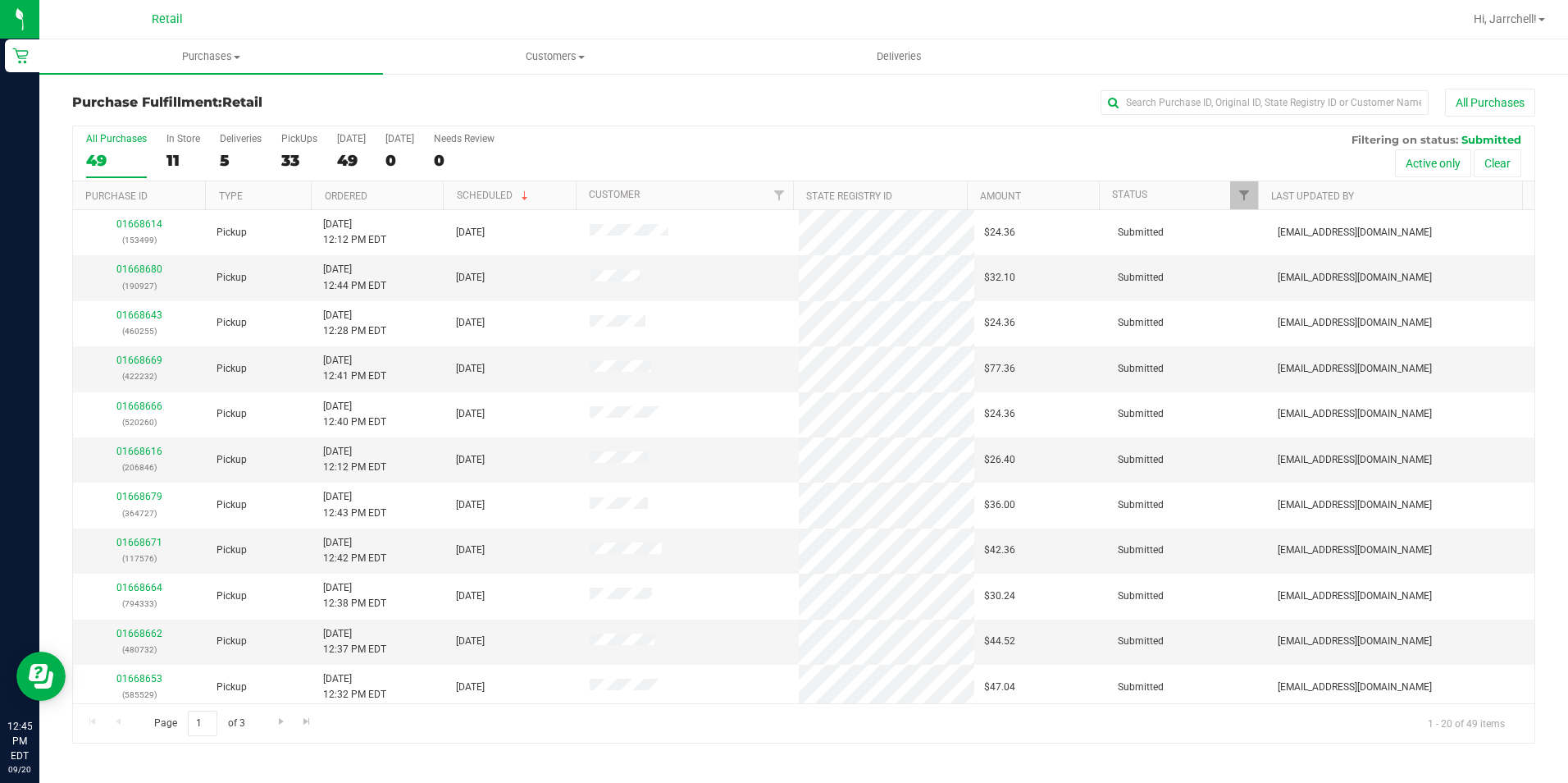
click at [588, 116] on div "All Purchases" at bounding box center [1048, 103] width 975 height 28
click at [1224, 98] on input "text" at bounding box center [1264, 103] width 328 height 25
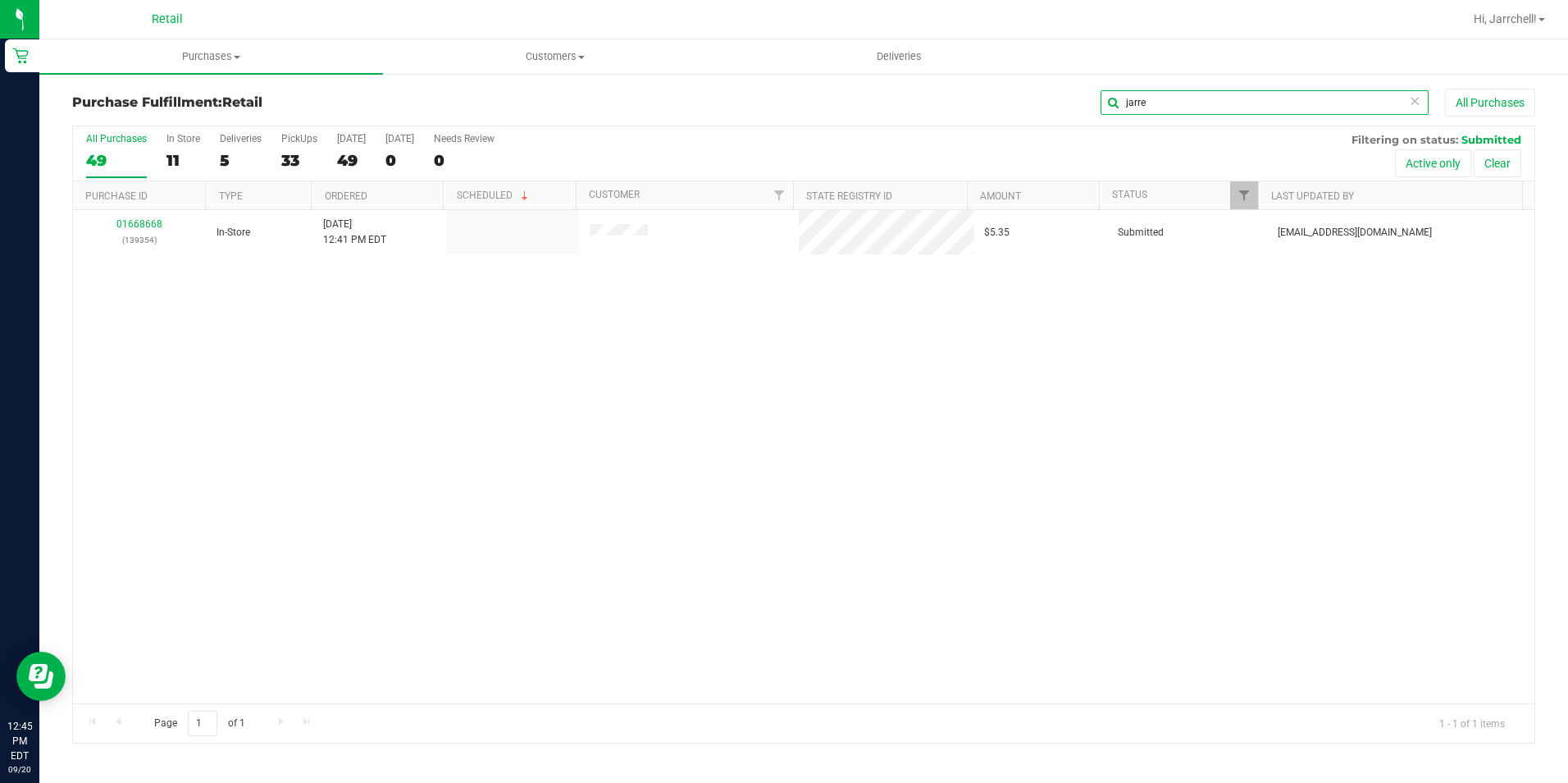
type input "jarre"
click at [849, 403] on div "01668668 (139354) In-Store 9/20/2025 12:41 PM EDT $5.35 Submitted aiqecomm@slat…" at bounding box center [803, 457] width 1461 height 493
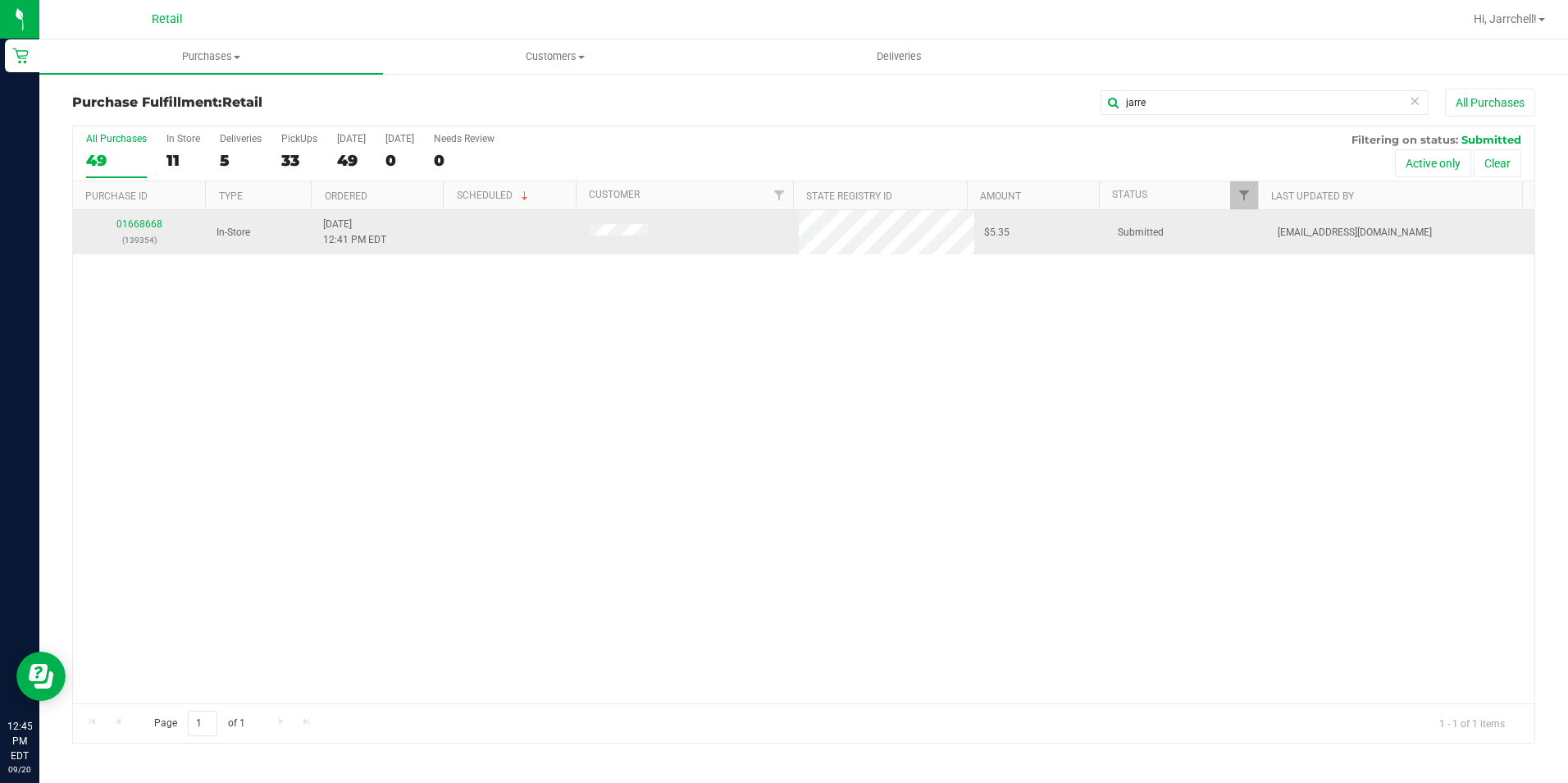
click at [136, 230] on div "01668668 (139354)" at bounding box center [140, 231] width 114 height 31
click at [134, 232] on p "(139354)" at bounding box center [140, 240] width 114 height 16
click at [142, 225] on link "01668668" at bounding box center [140, 224] width 46 height 12
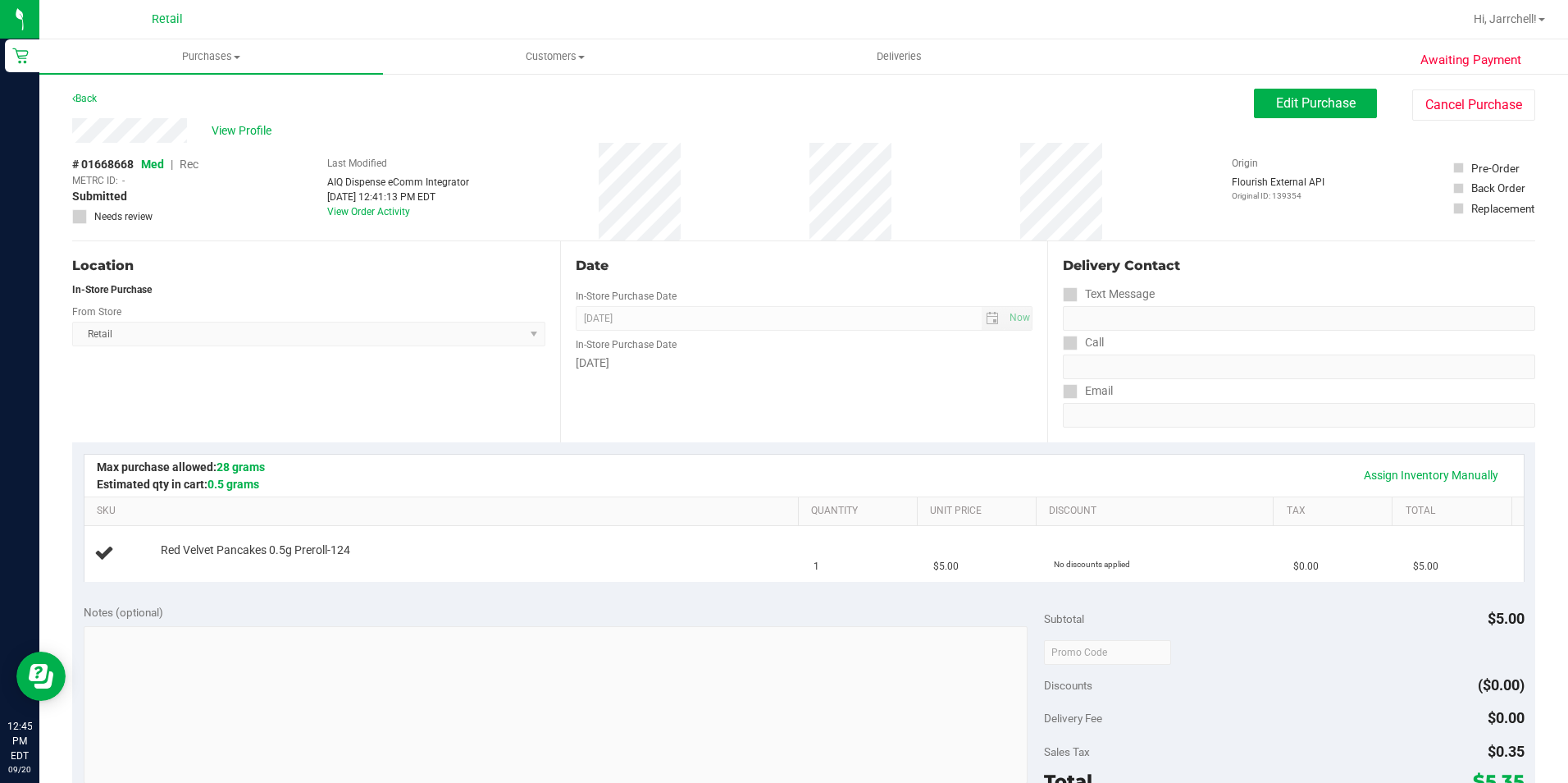
drag, startPoint x: 817, startPoint y: 294, endPoint x: 1459, endPoint y: 220, distance: 646.3
click at [820, 294] on div "Date In-Store Purchase Date [DATE] Now In-Store Purchase Date [DATE]" at bounding box center [804, 342] width 488 height 201
click at [1324, 104] on span "Edit Purchase" at bounding box center [1316, 103] width 80 height 16
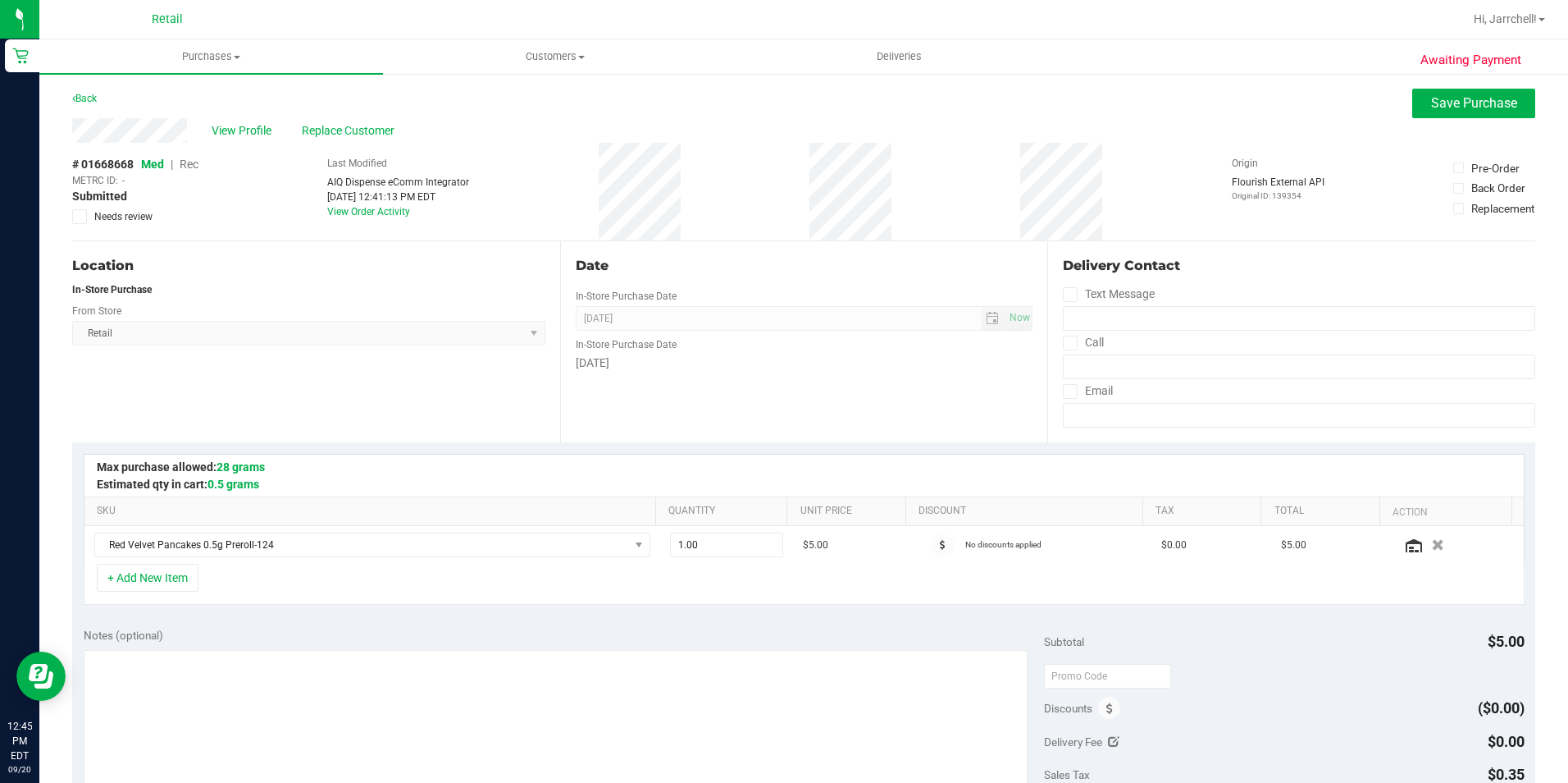
click at [194, 166] on span "Rec" at bounding box center [188, 164] width 19 height 13
click at [997, 219] on div "# 01668668 Med | Rec METRC ID: - Submitted Needs review Last Modified AIQ Dispe…" at bounding box center [803, 192] width 1463 height 98
click at [1492, 102] on span "Save Purchase" at bounding box center [1474, 103] width 86 height 16
click at [1252, 161] on div "Origin Flourish External API Original ID: 139354" at bounding box center [1278, 179] width 93 height 46
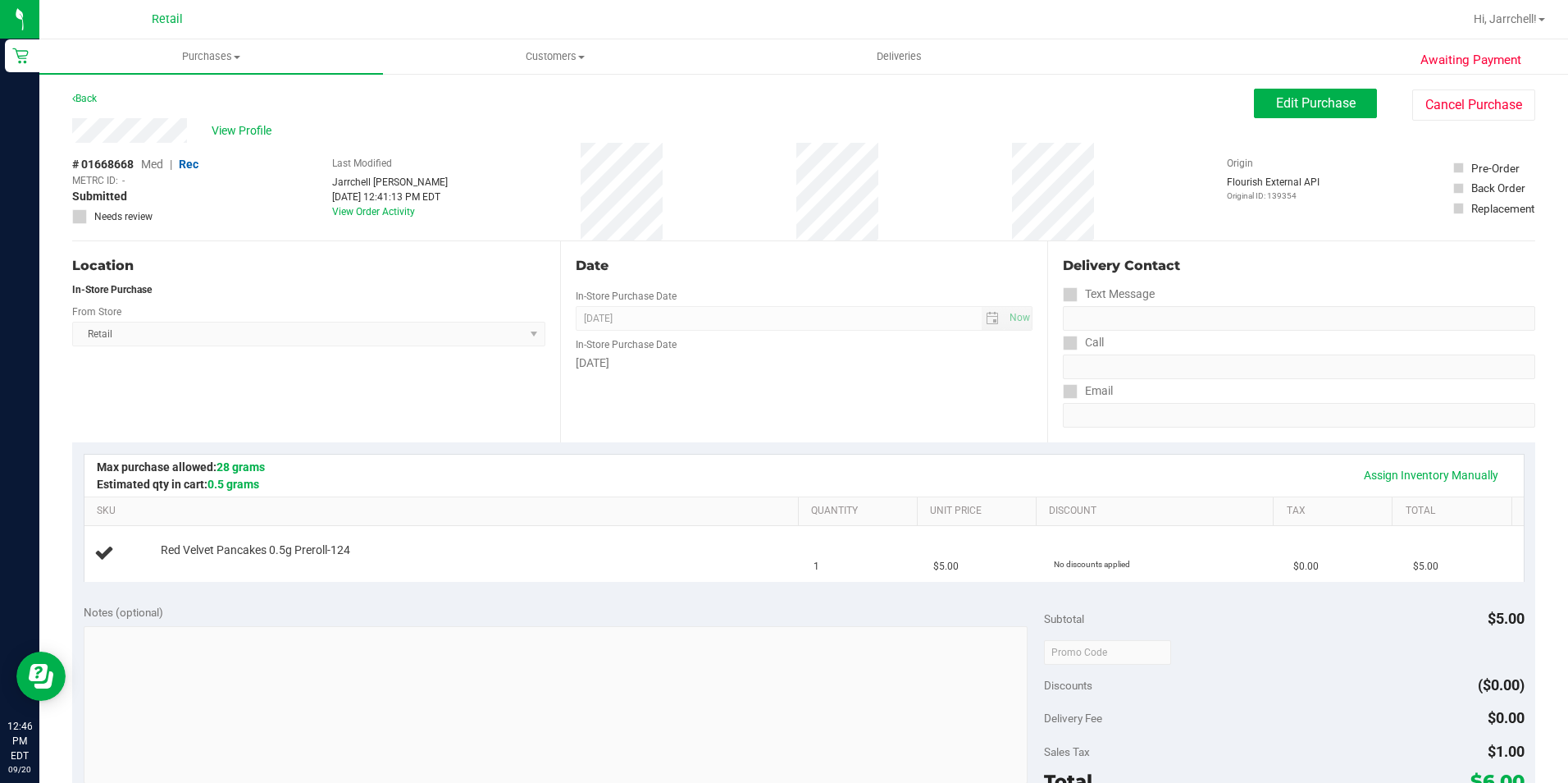
click at [831, 341] on div "In-Store Purchase Date" at bounding box center [804, 343] width 458 height 24
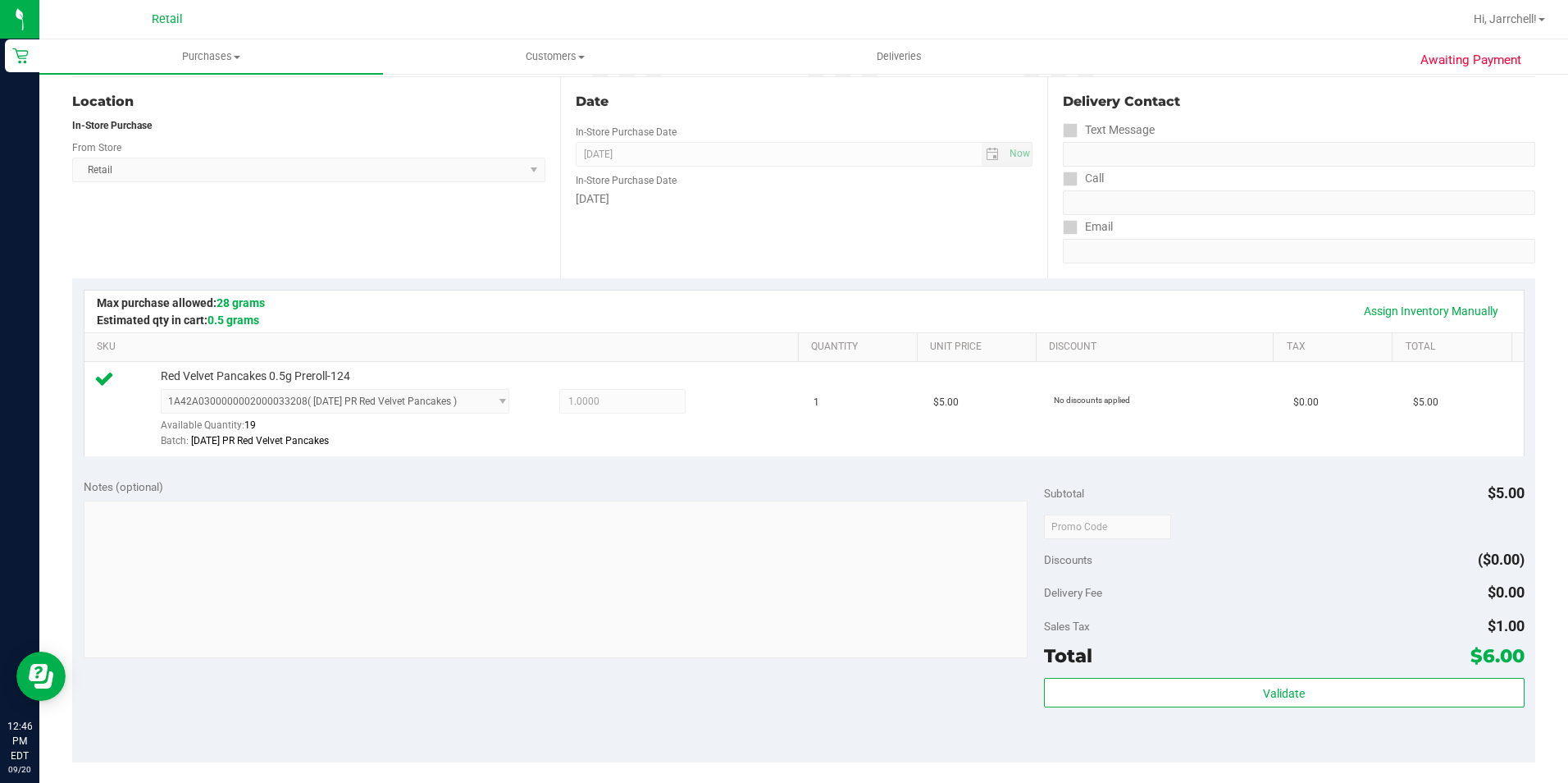
click at [530, 461] on div "Assign Inventory Manually SKU Quantity Unit Price Discount Tax Total Red Velvet…" at bounding box center [803, 372] width 1463 height 189
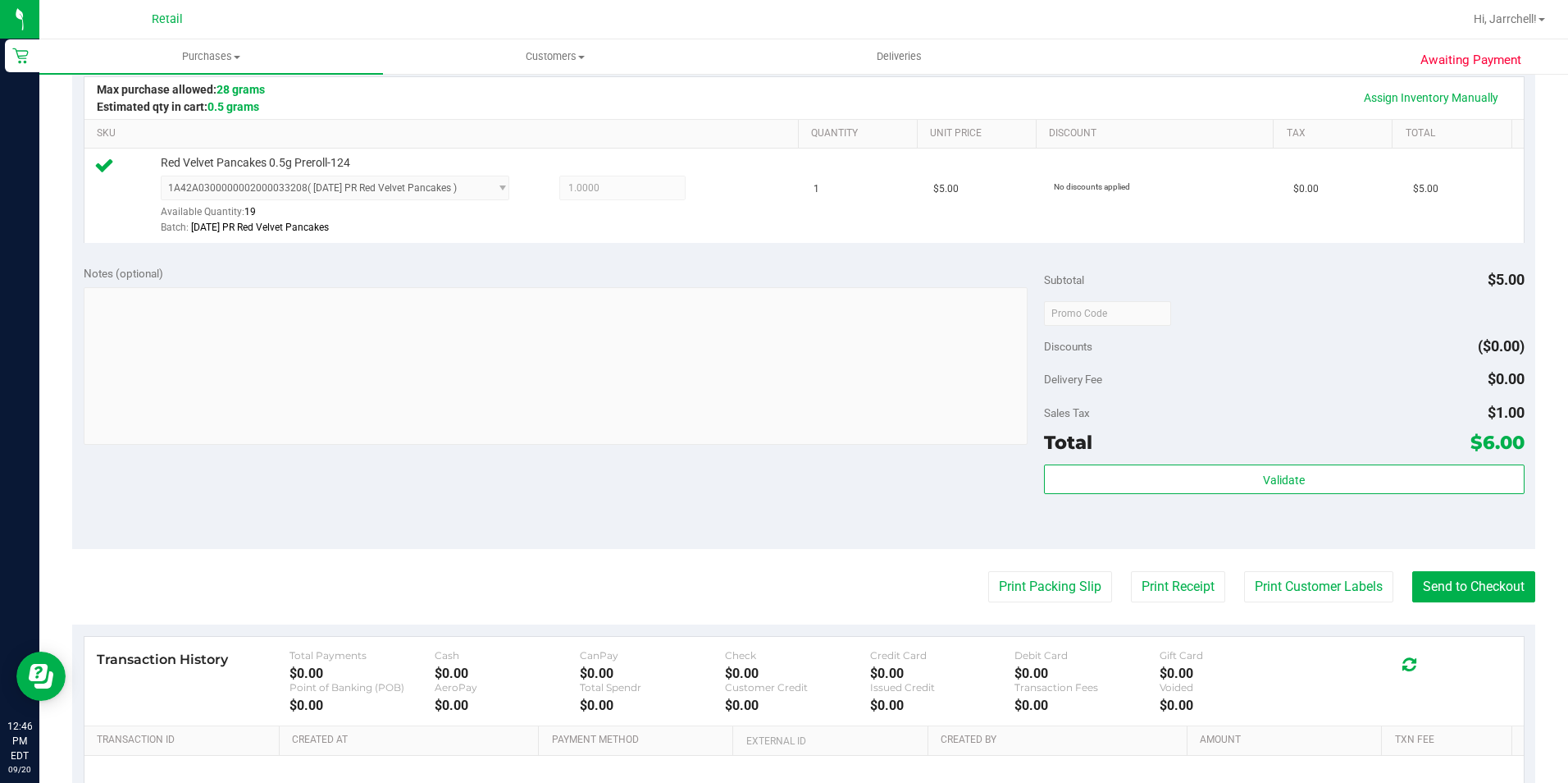
scroll to position [493, 0]
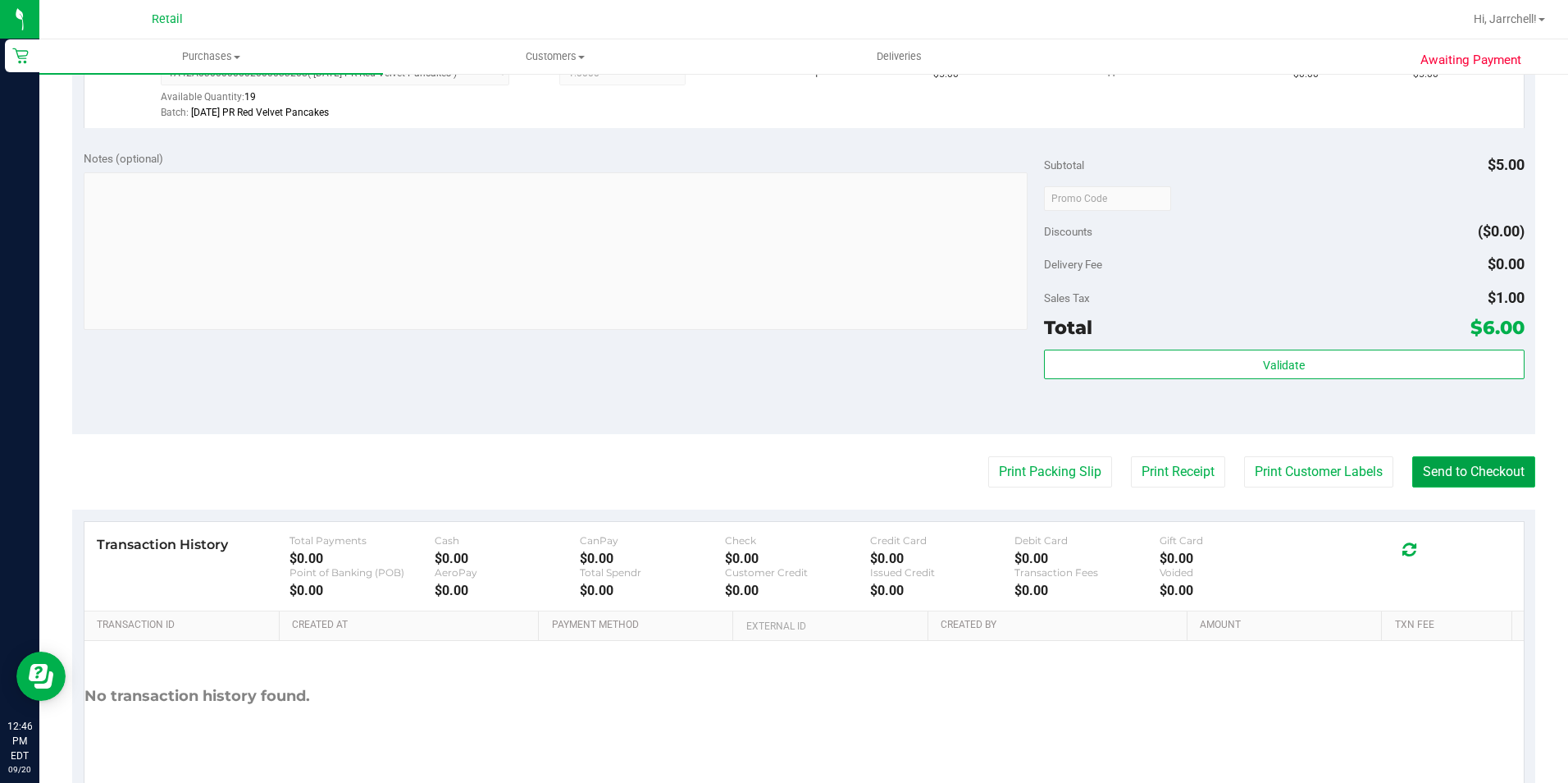
click at [1462, 484] on button "Send to Checkout" at bounding box center [1473, 471] width 123 height 31
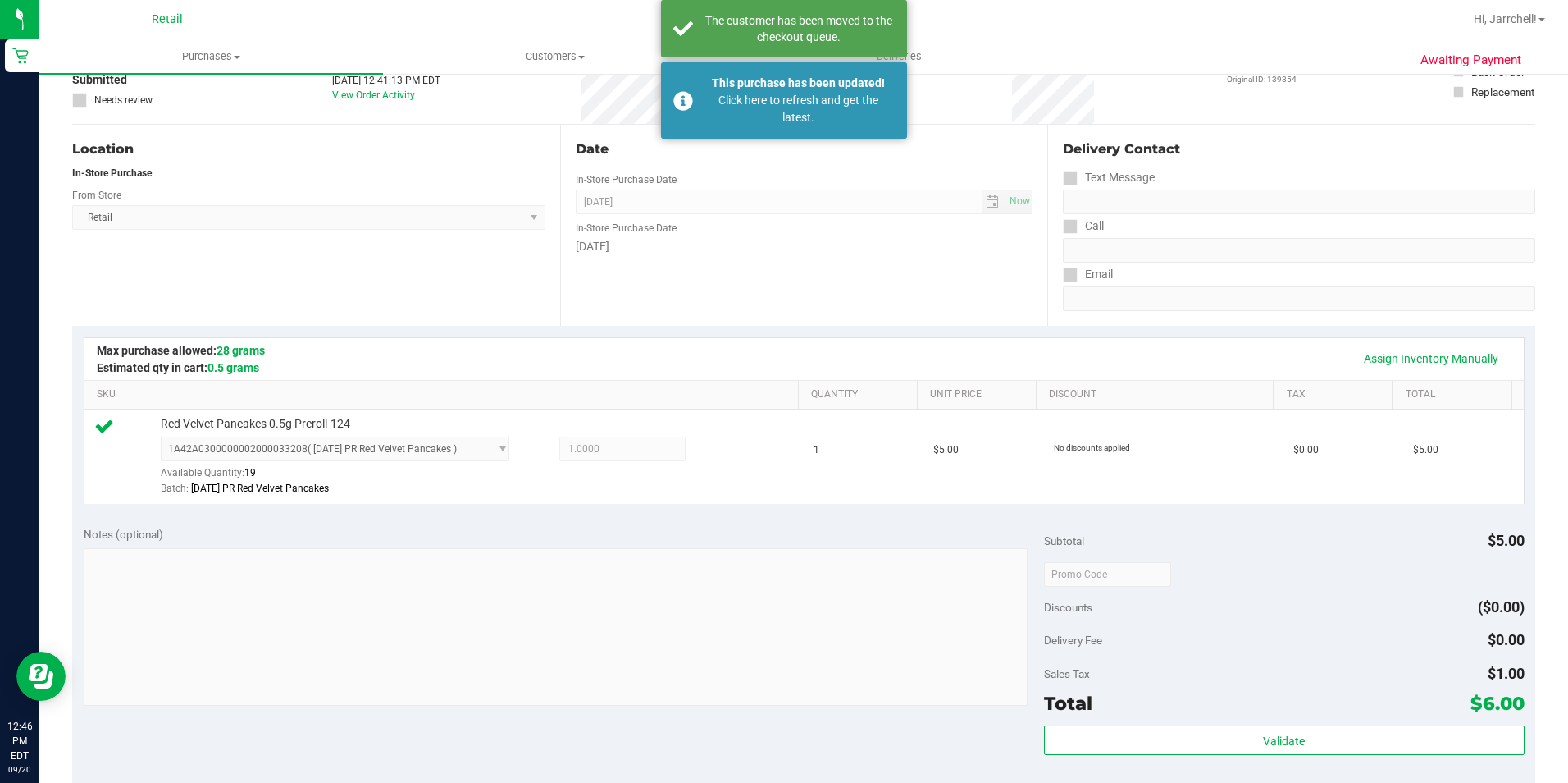
scroll to position [0, 0]
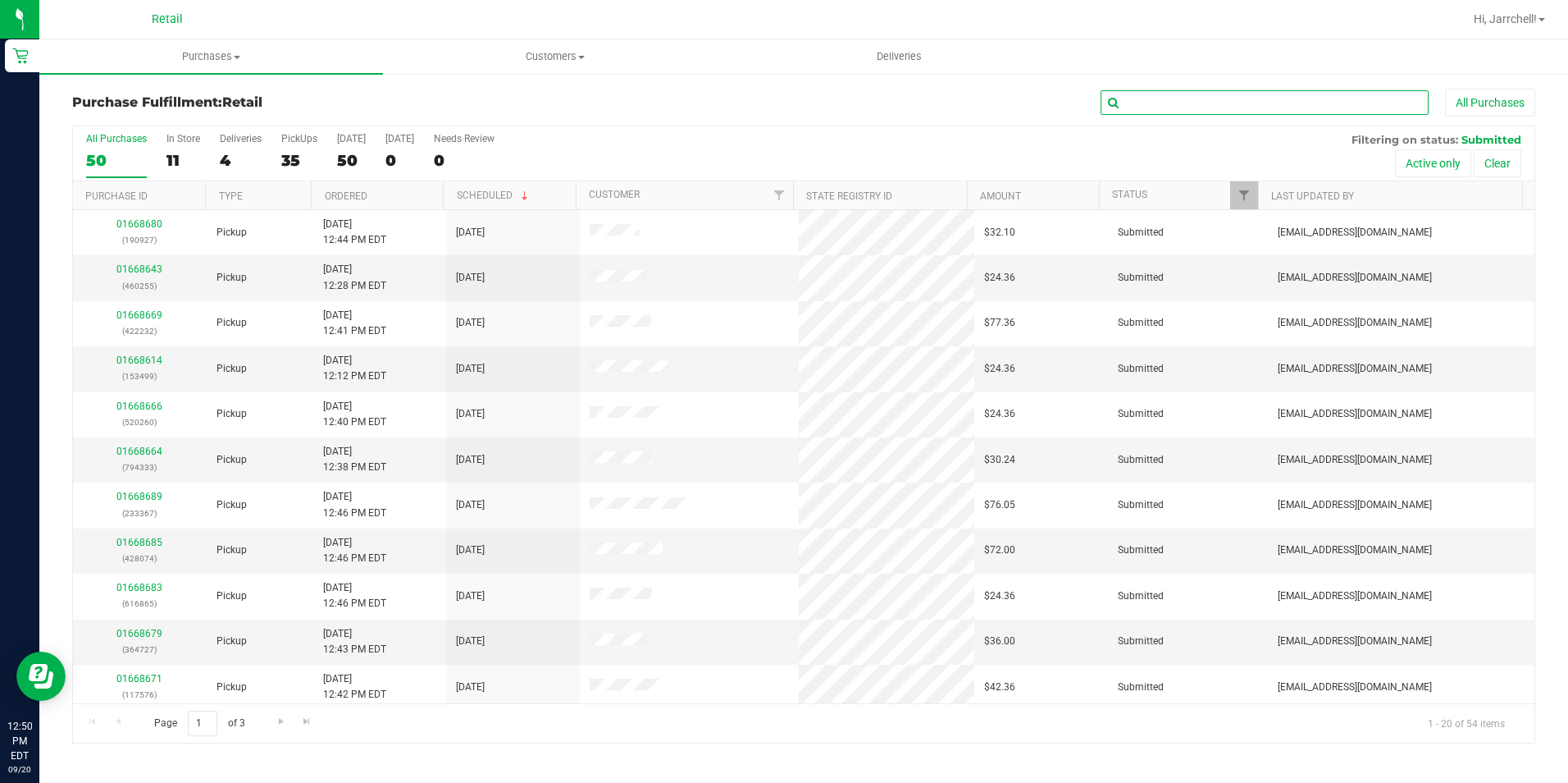
click at [1314, 97] on input "text" at bounding box center [1264, 103] width 328 height 25
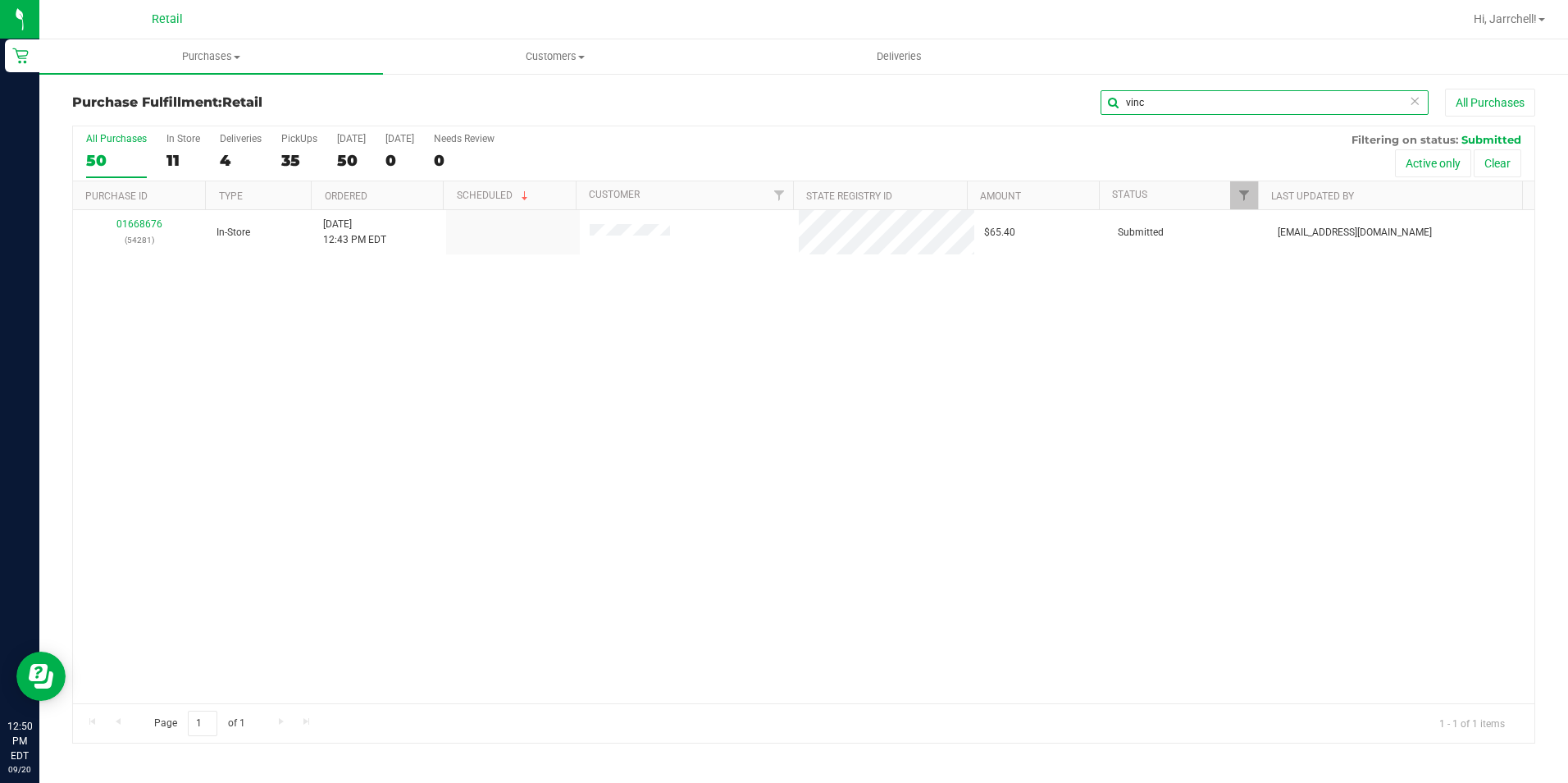
type input "vinc"
drag, startPoint x: 743, startPoint y: 468, endPoint x: 132, endPoint y: 273, distance: 641.4
click at [701, 447] on div "01668676 (54281) In-Store 9/20/2025 12:43 PM EDT $65.40 Submitted aiqecomm@slat…" at bounding box center [803, 457] width 1461 height 493
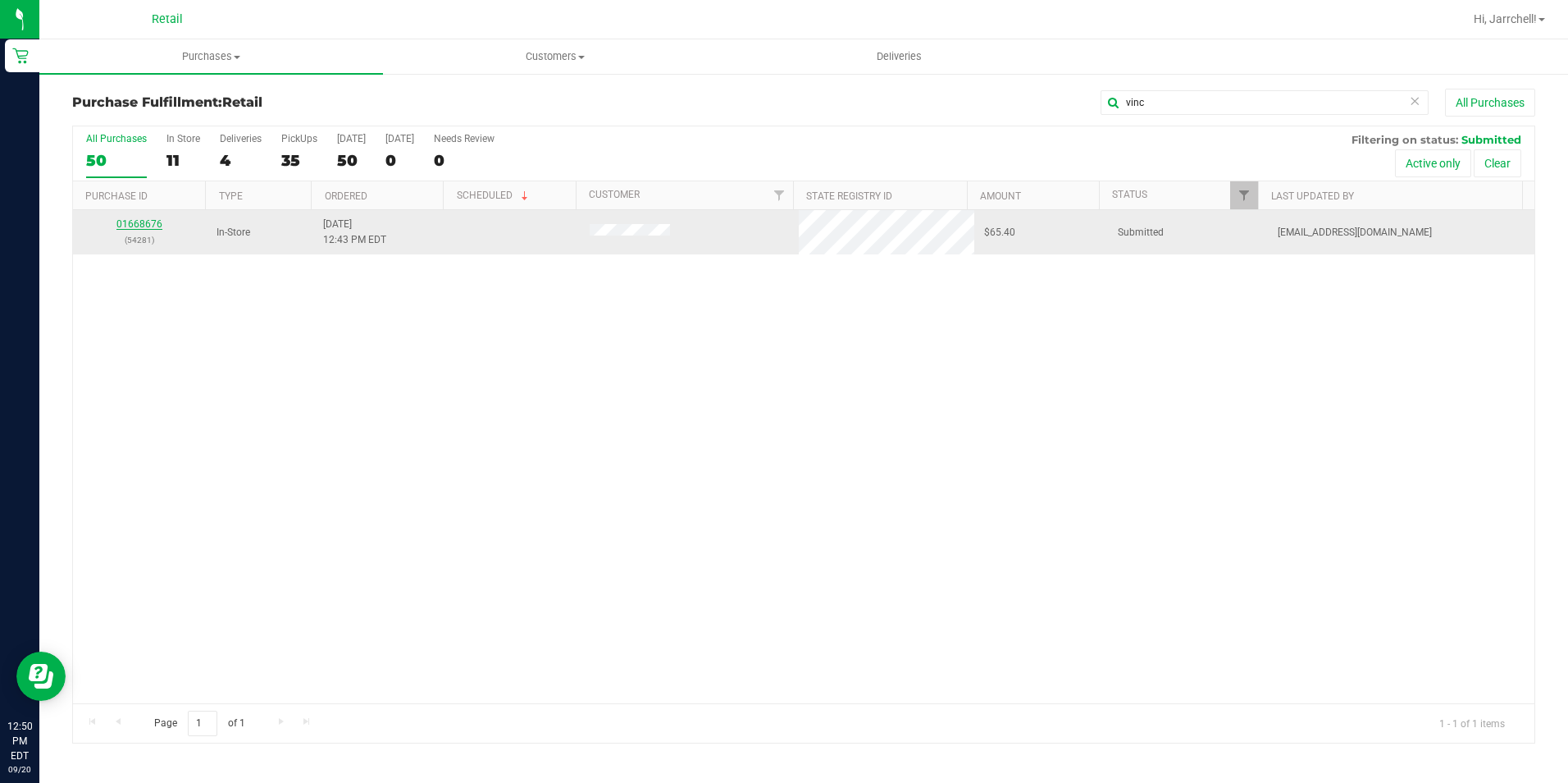
click at [139, 221] on link "01668676" at bounding box center [140, 224] width 46 height 12
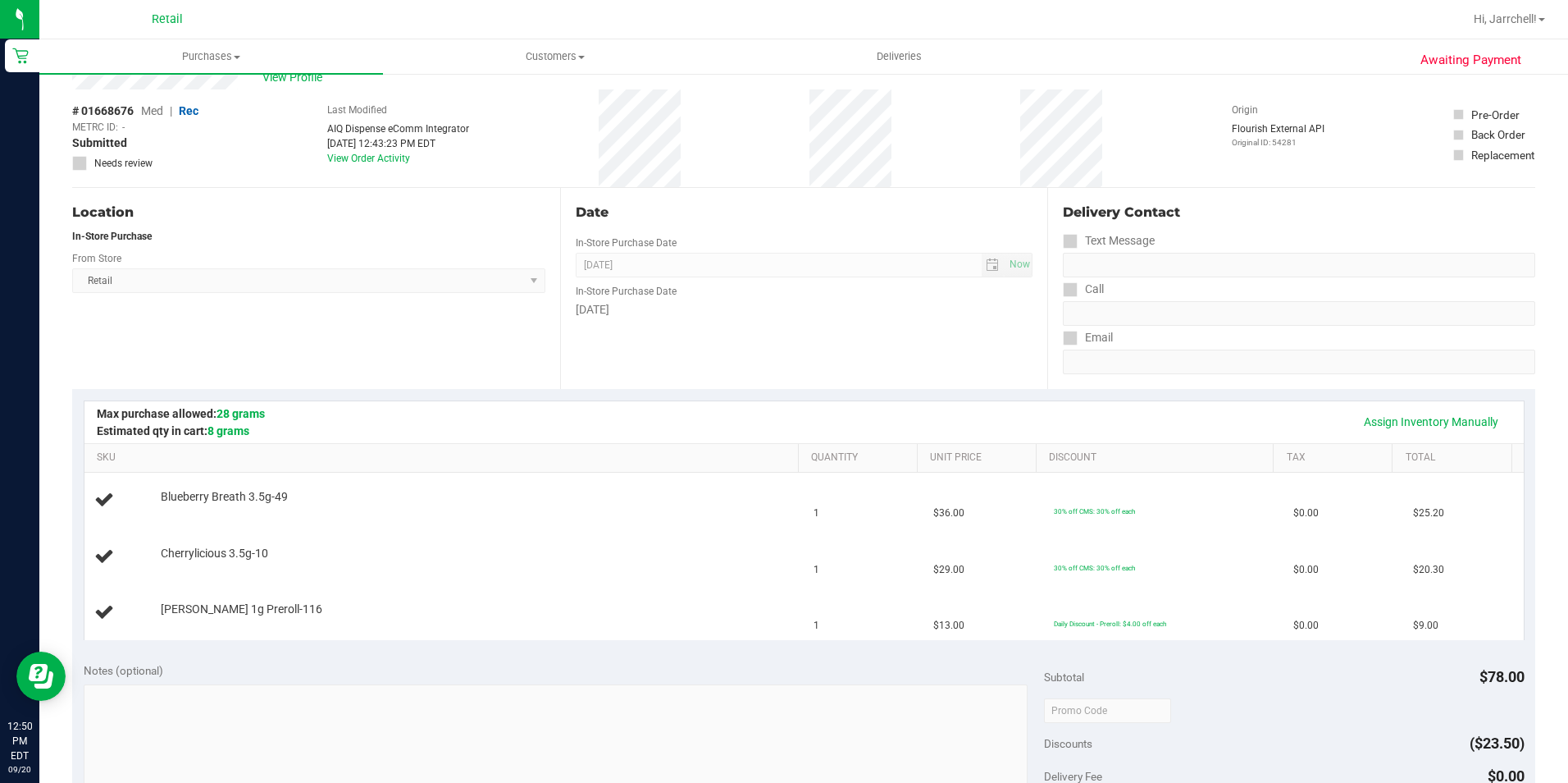
scroll to position [82, 0]
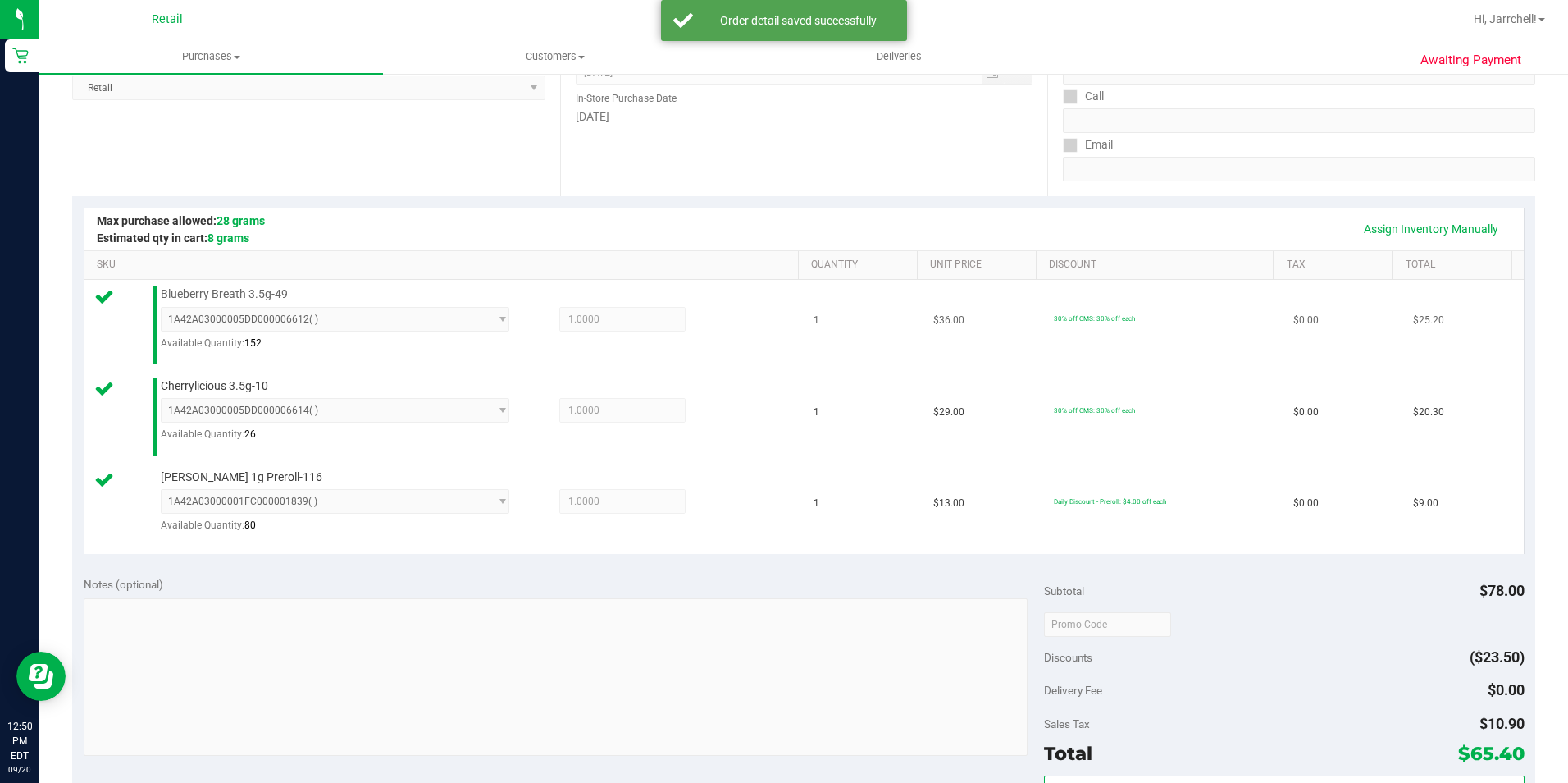
drag, startPoint x: 531, startPoint y: 366, endPoint x: 536, endPoint y: 375, distance: 10.3
click at [532, 369] on td "Blueberry Breath 3.5g-49 1A42A03000005DD000006612 ( ) 1A42A03000005DD000006554 …" at bounding box center [445, 325] width 720 height 91
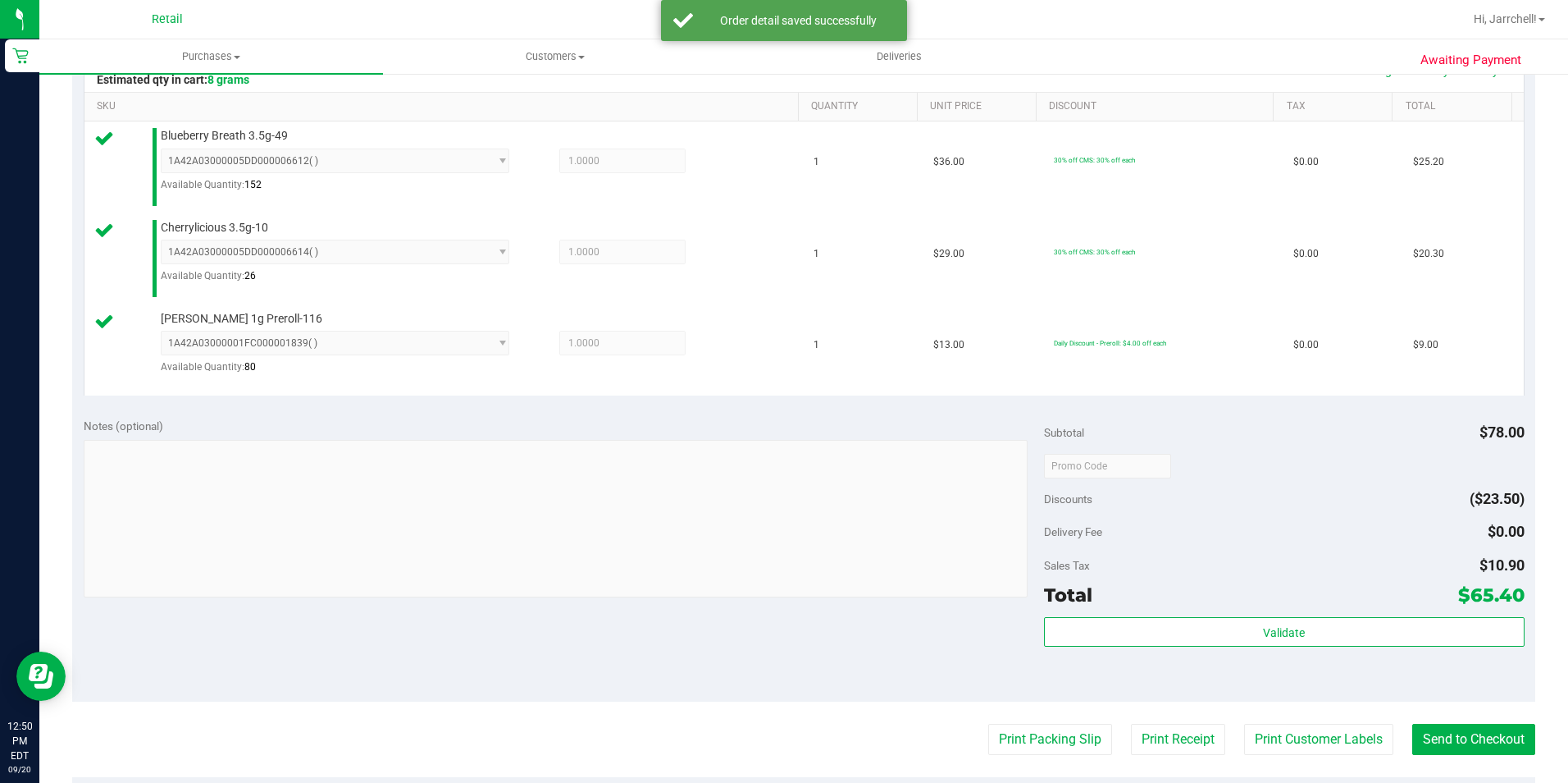
scroll to position [656, 0]
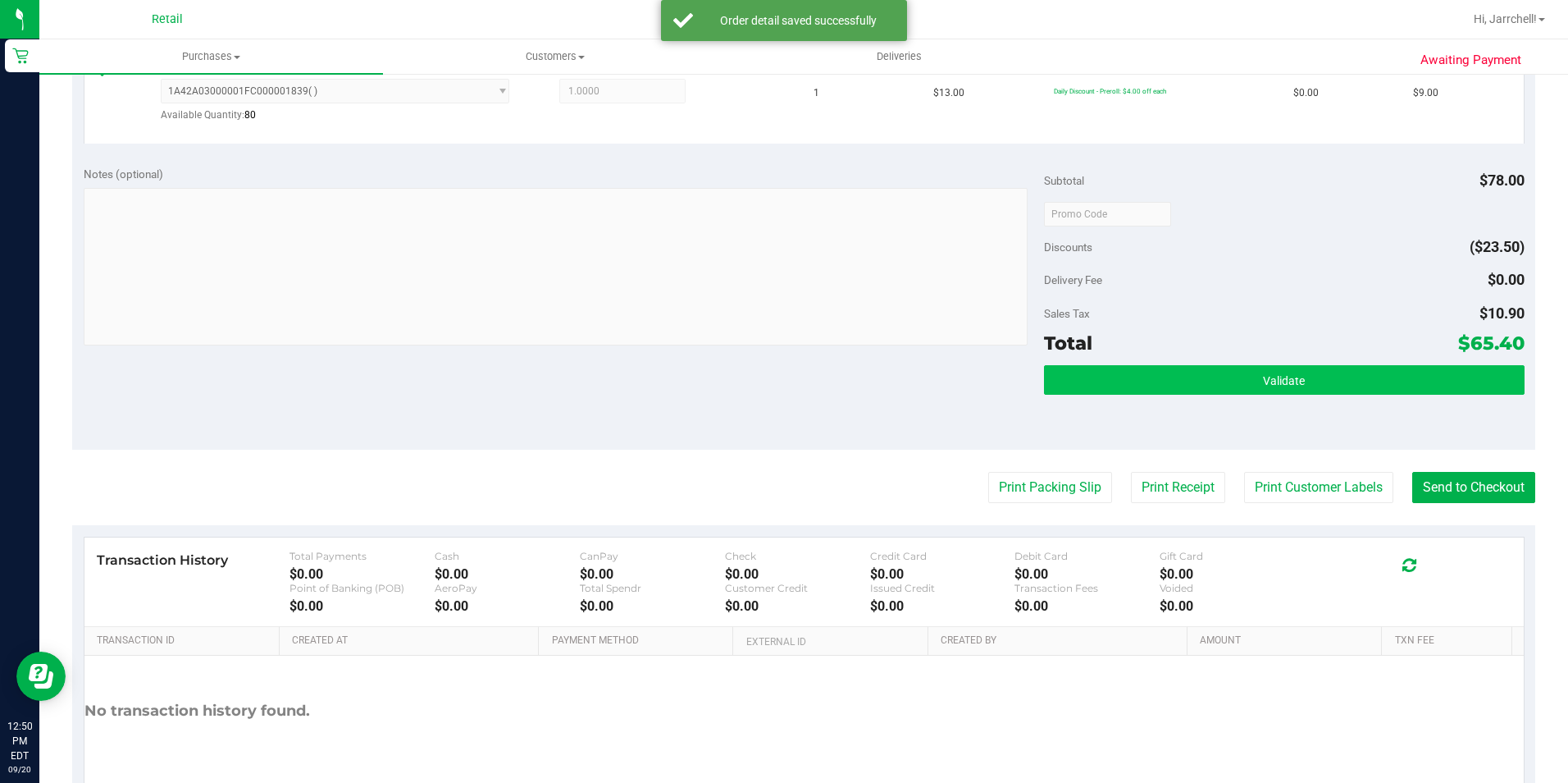
drag, startPoint x: 853, startPoint y: 355, endPoint x: 1194, endPoint y: 391, distance: 342.9
click at [909, 354] on div "Notes (optional) Subtotal $78.00 Discounts ($23.50) Delivery Fee $0.00 Sales Ta…" at bounding box center [803, 302] width 1463 height 295
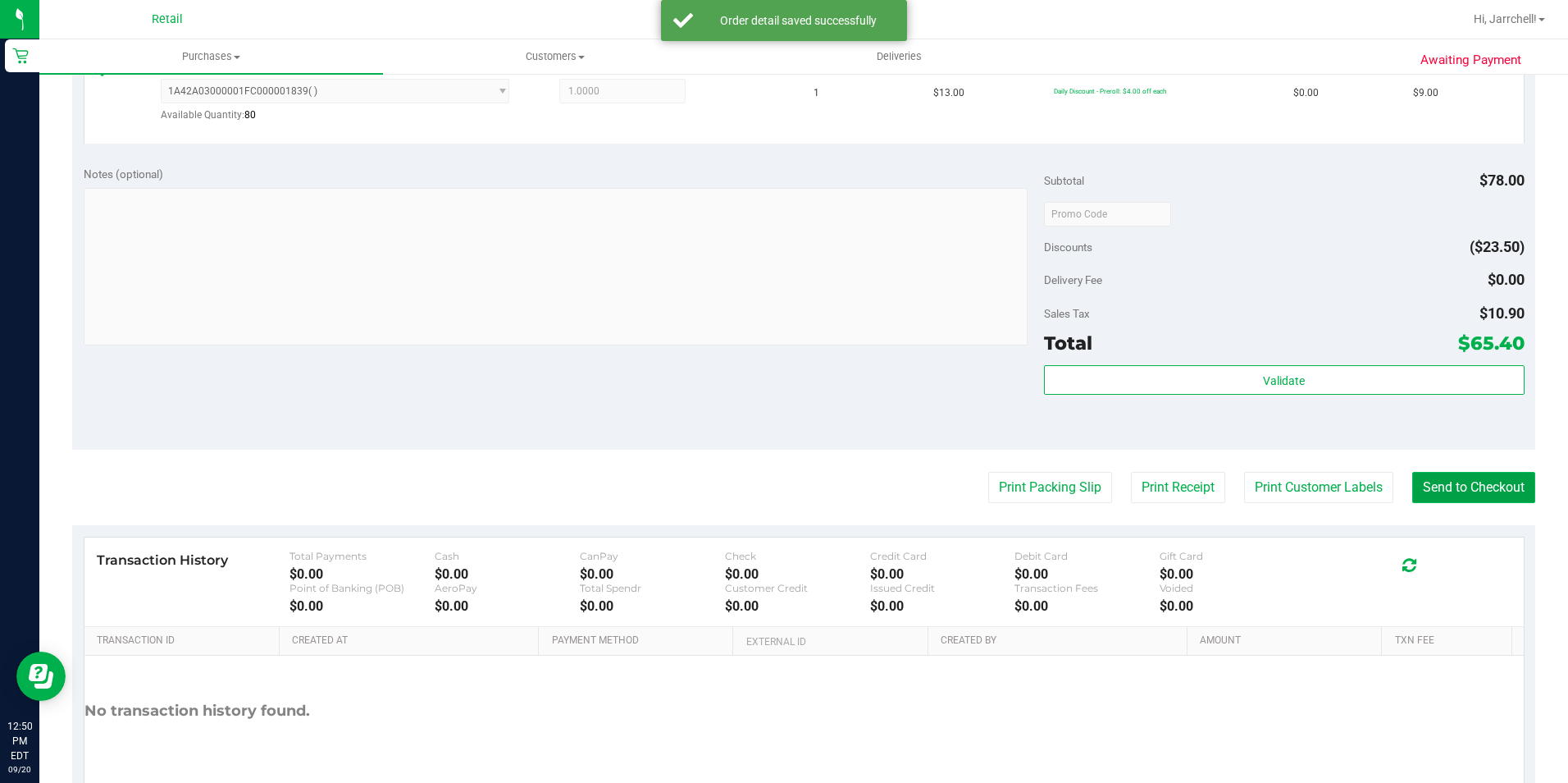
click at [1465, 482] on button "Send to Checkout" at bounding box center [1473, 487] width 123 height 31
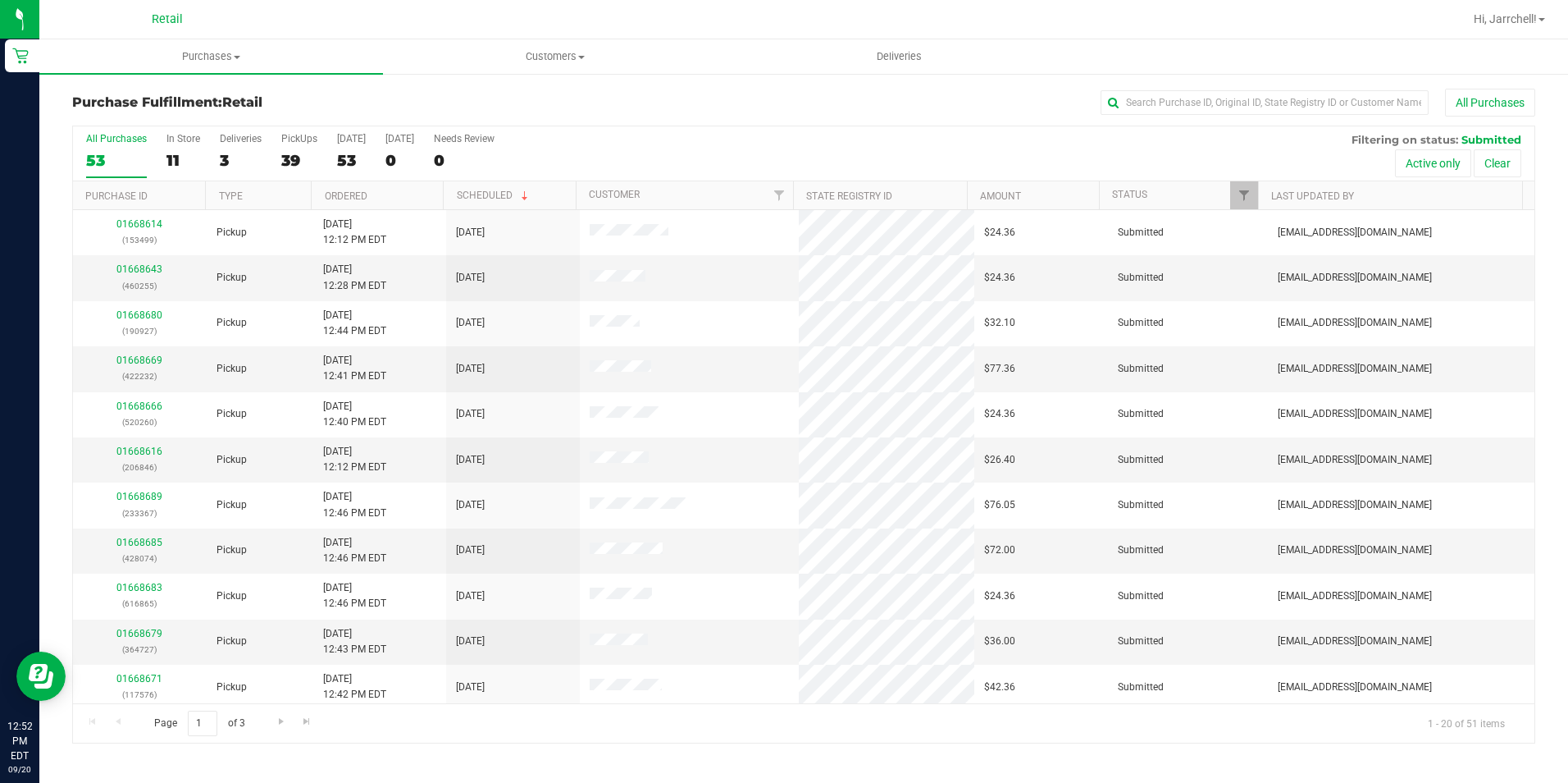
click at [1221, 117] on div "Purchase Fulfillment: Retail All Purchases" at bounding box center [803, 107] width 1463 height 36
click at [1221, 114] on input "text" at bounding box center [1264, 103] width 328 height 25
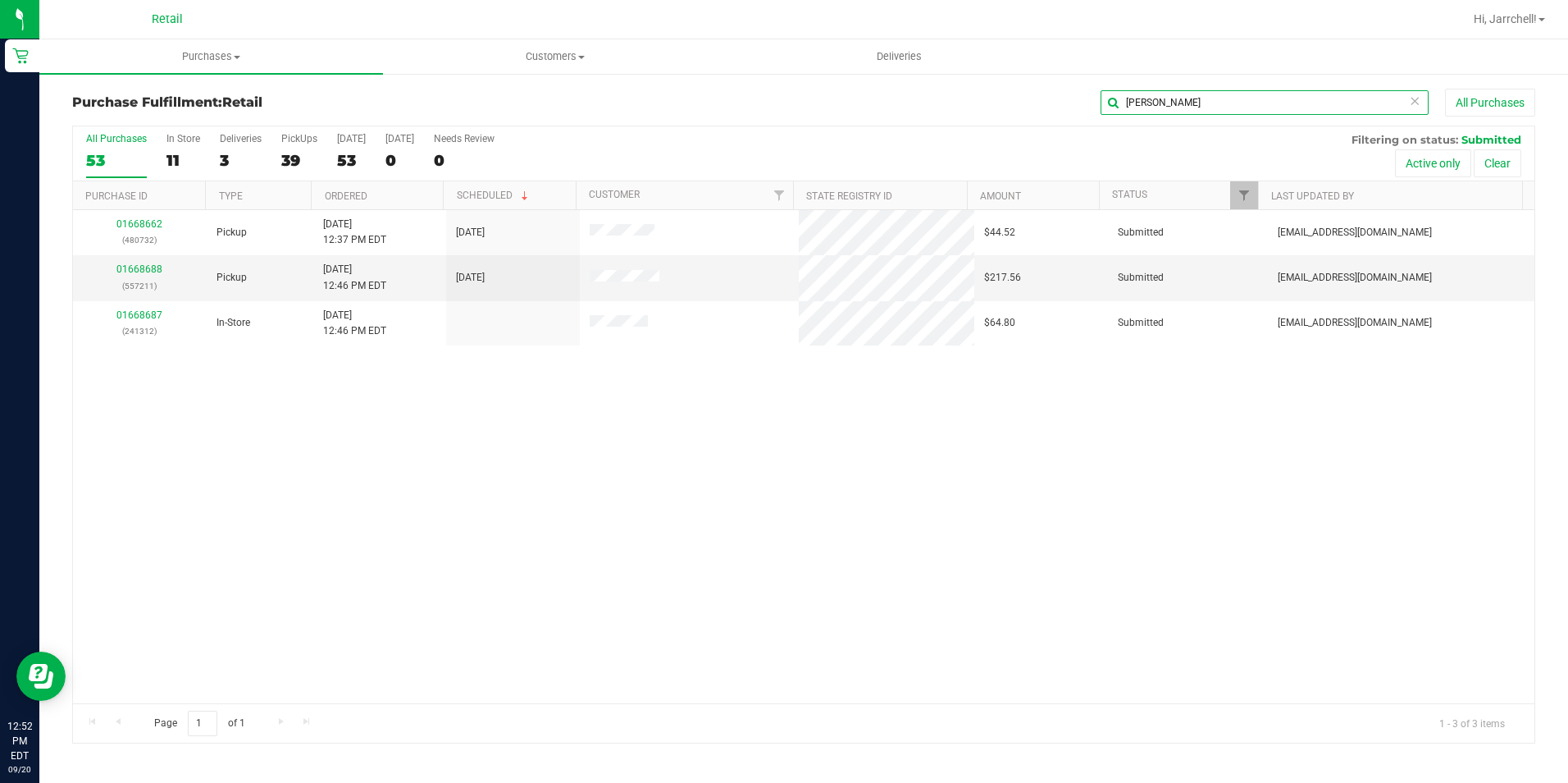
type input "justin"
drag, startPoint x: 660, startPoint y: 361, endPoint x: 602, endPoint y: 353, distance: 58.5
click at [657, 361] on div "01668662 (480732) Pickup 9/20/2025 12:37 PM EDT 9/20/2025 $44.52 Submitted aiqe…" at bounding box center [803, 457] width 1461 height 493
click at [442, 427] on div "01668662 (480732) Pickup 9/20/2025 12:37 PM EDT 9/20/2025 $44.52 Submitted aiqe…" at bounding box center [803, 457] width 1461 height 493
click at [581, 585] on div "01668662 (480732) Pickup 9/20/2025 12:37 PM EDT 9/20/2025 $44.52 Submitted aiqe…" at bounding box center [803, 457] width 1461 height 493
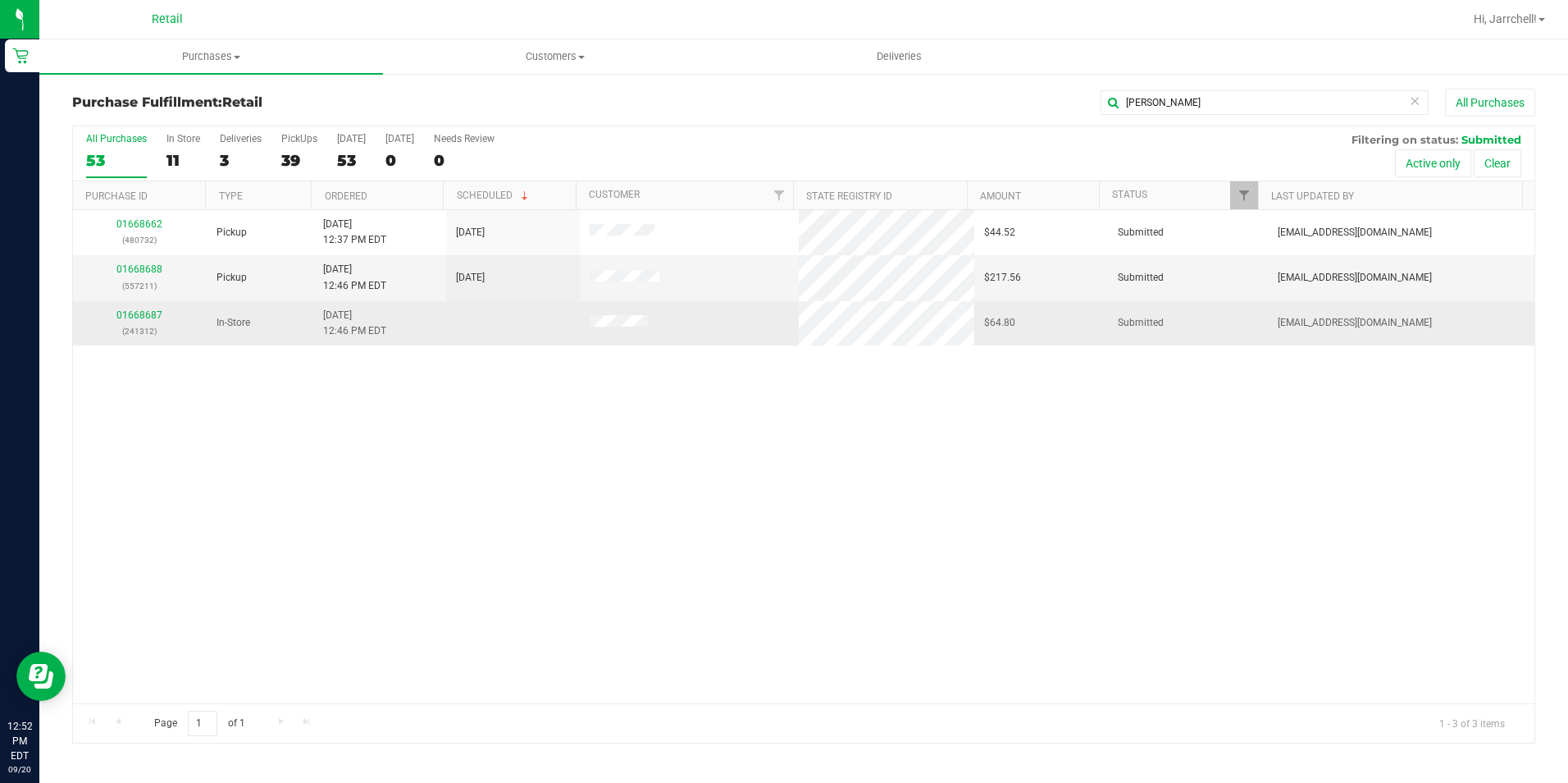
click at [119, 308] on div "01668687 (241312)" at bounding box center [140, 323] width 114 height 31
click at [127, 308] on div "01668687 (241312)" at bounding box center [140, 323] width 114 height 31
click at [137, 319] on link "01668687" at bounding box center [140, 315] width 46 height 12
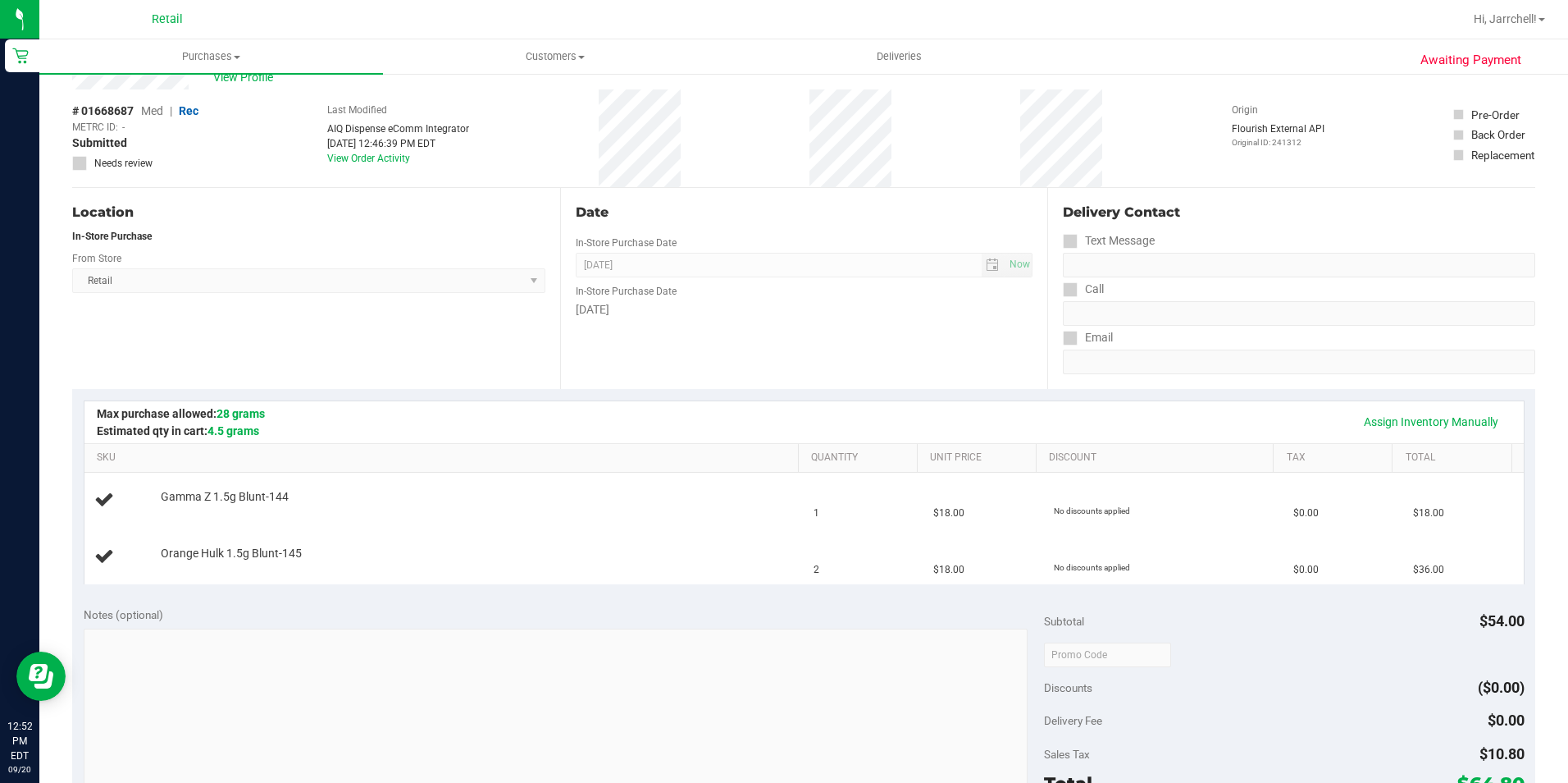
scroll to position [82, 0]
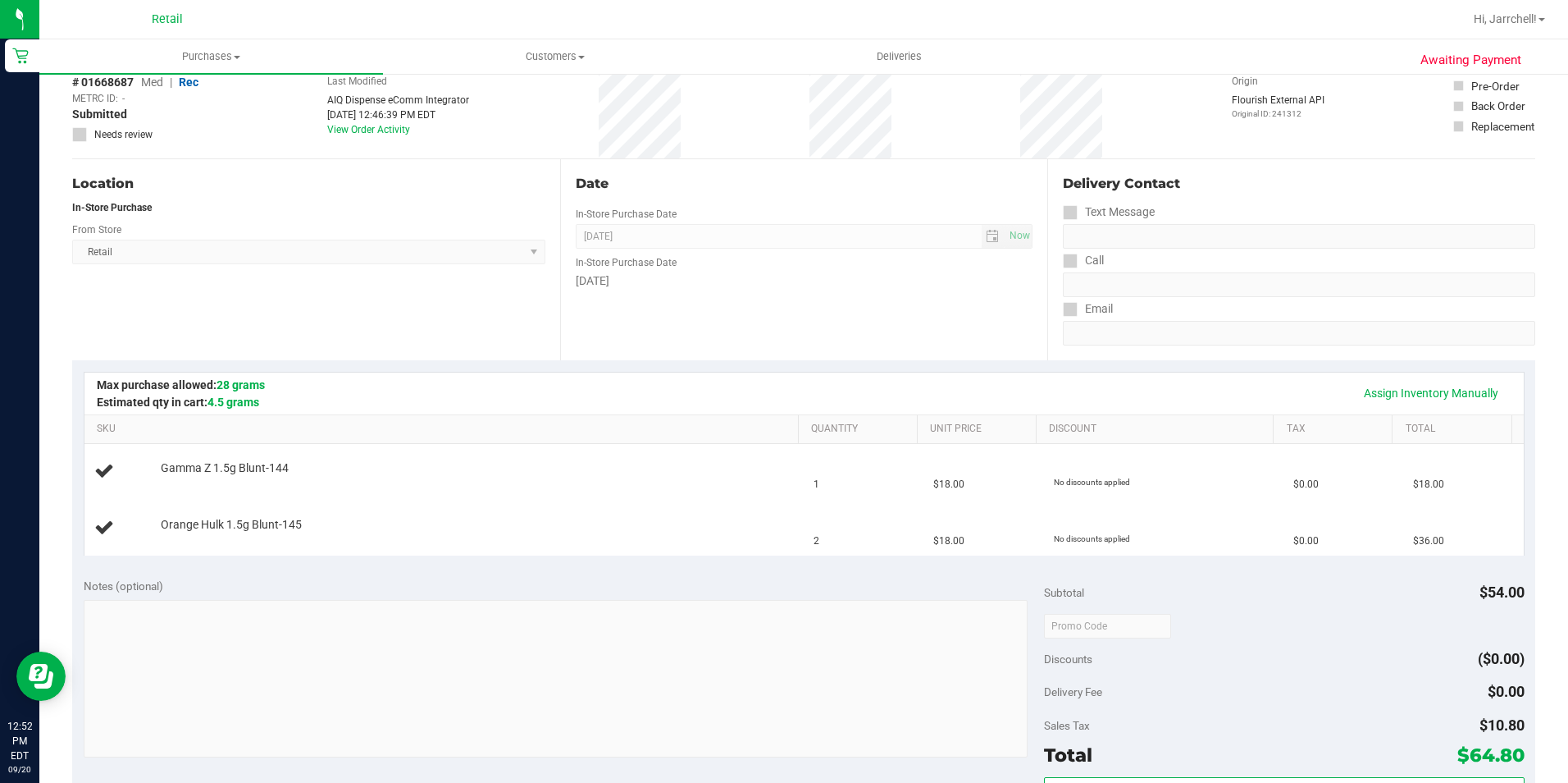
click at [1066, 261] on icon at bounding box center [1071, 261] width 11 height 0
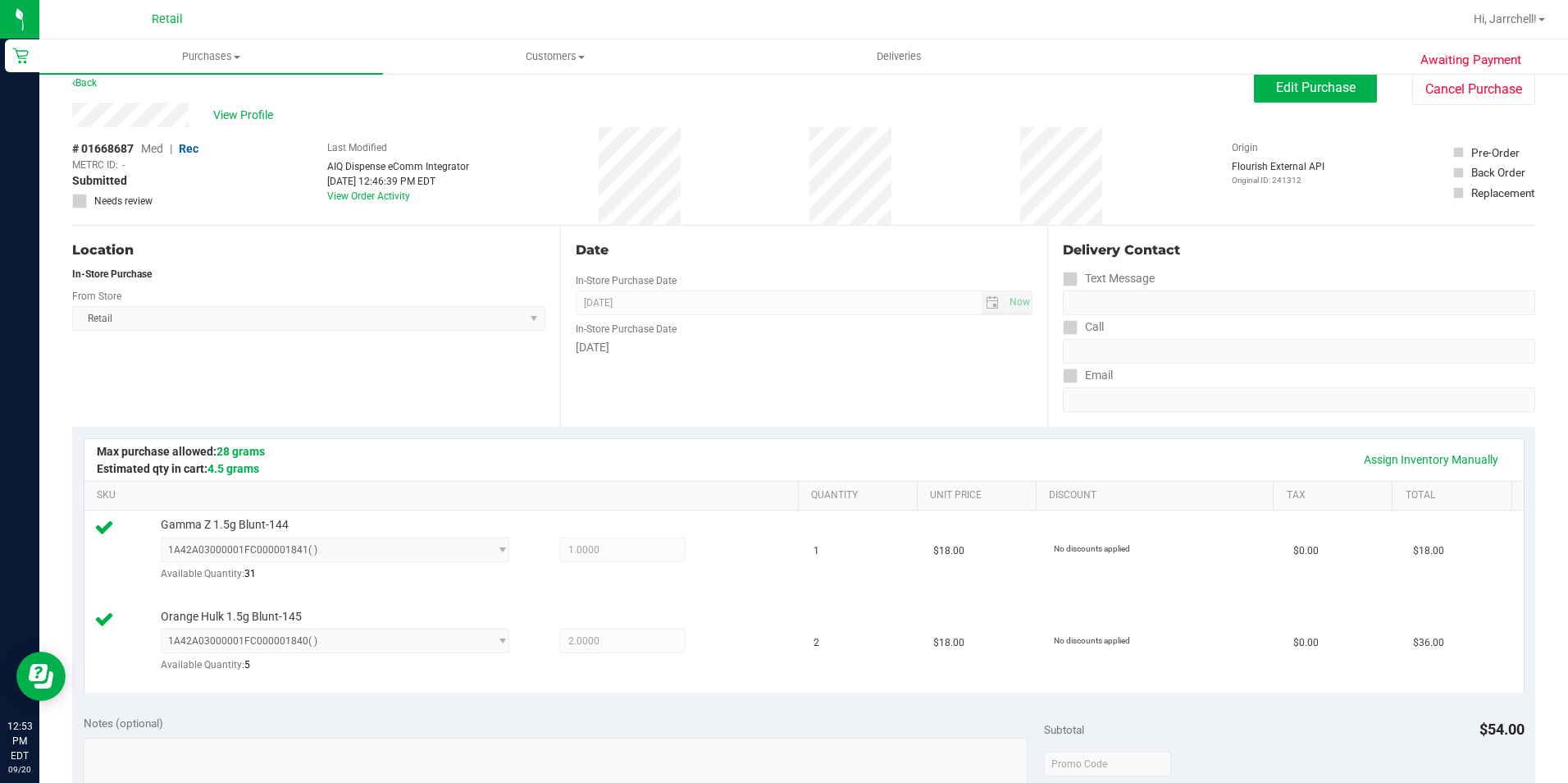
scroll to position [0, 0]
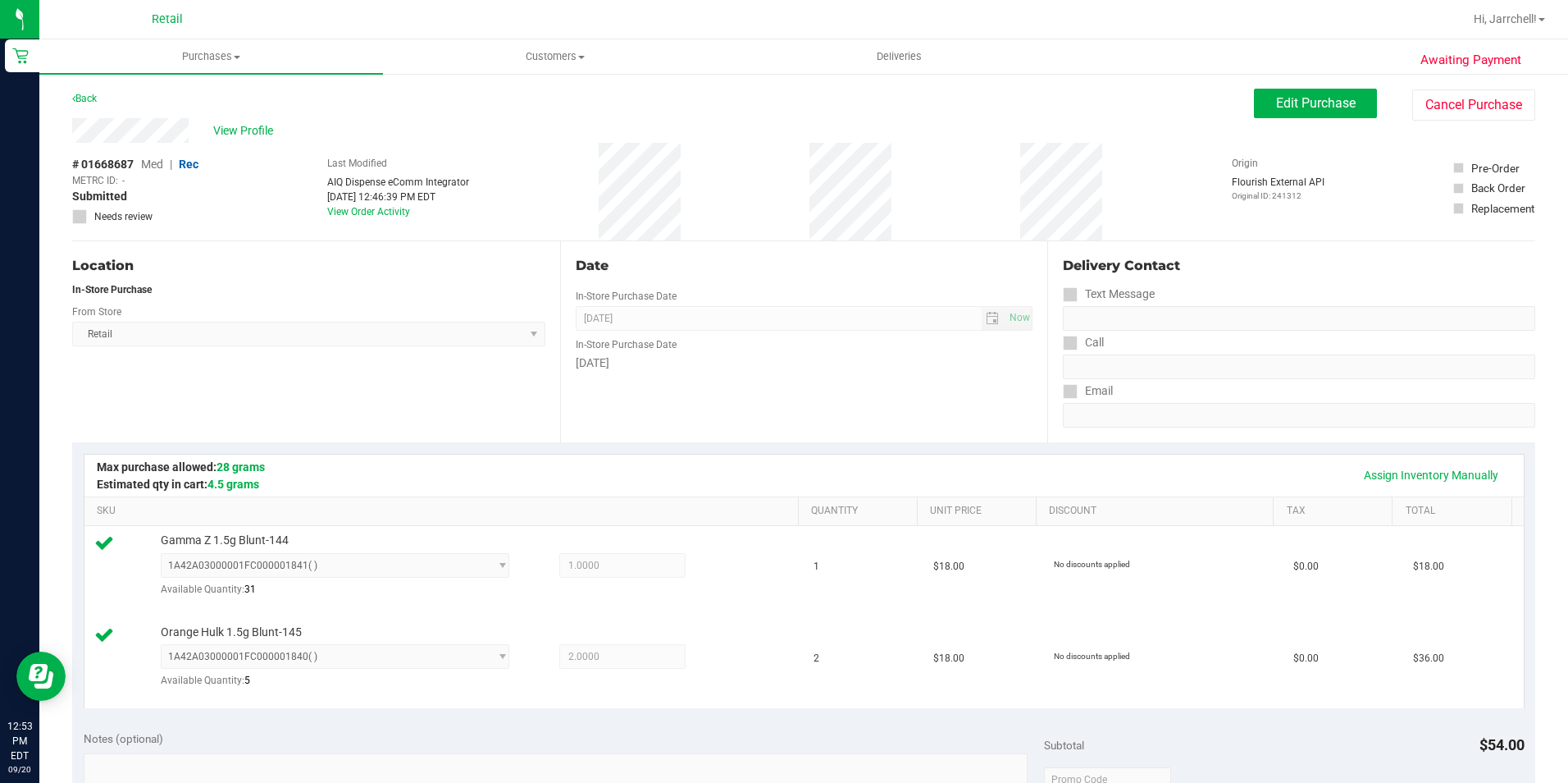
drag, startPoint x: 1022, startPoint y: 452, endPoint x: 1142, endPoint y: 437, distance: 120.9
click at [1028, 452] on div "Assign Inventory Manually SKU Quantity Unit Price Discount Tax Total Gamma Z 1.…" at bounding box center [803, 581] width 1463 height 277
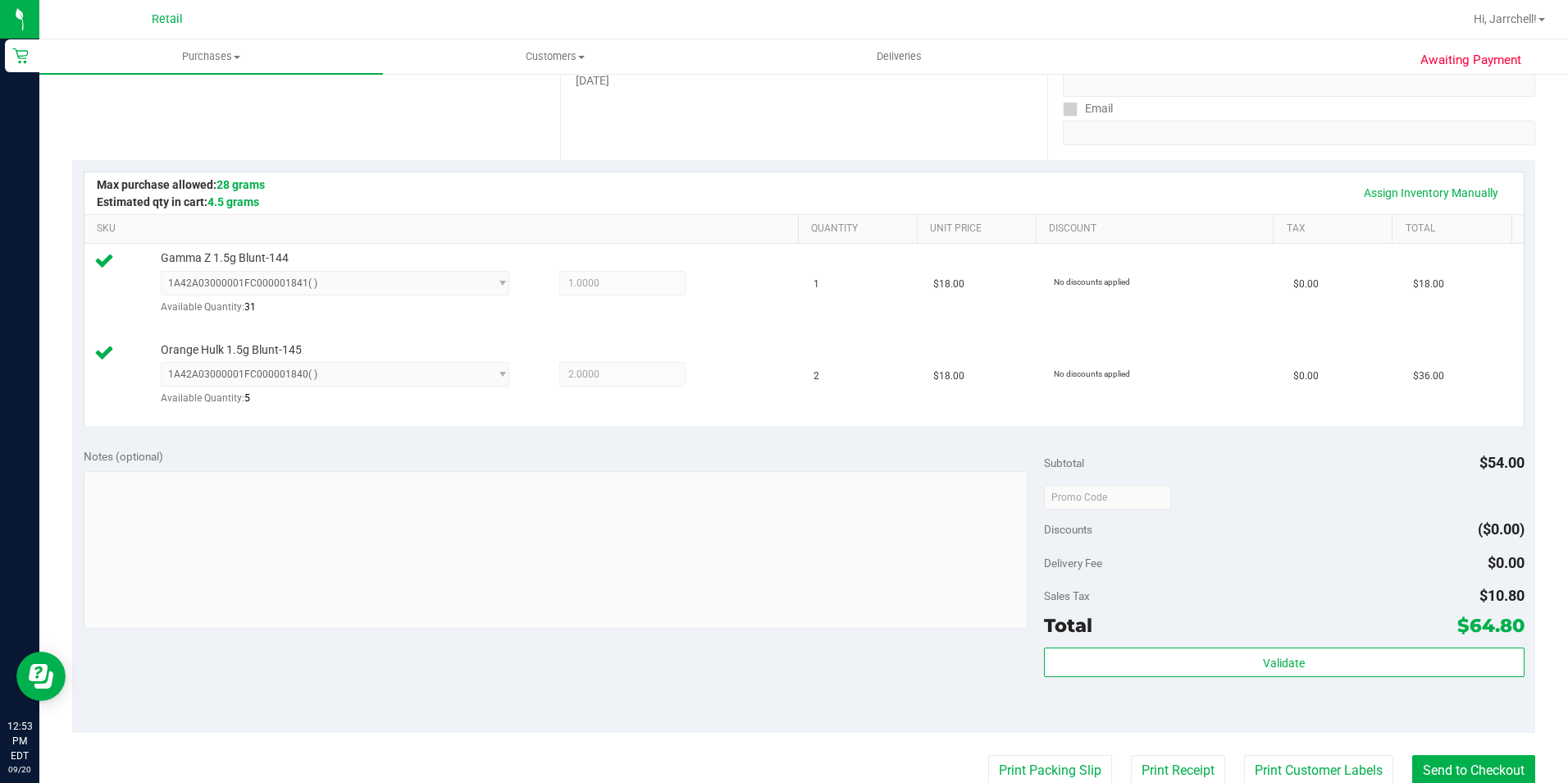
scroll to position [493, 0]
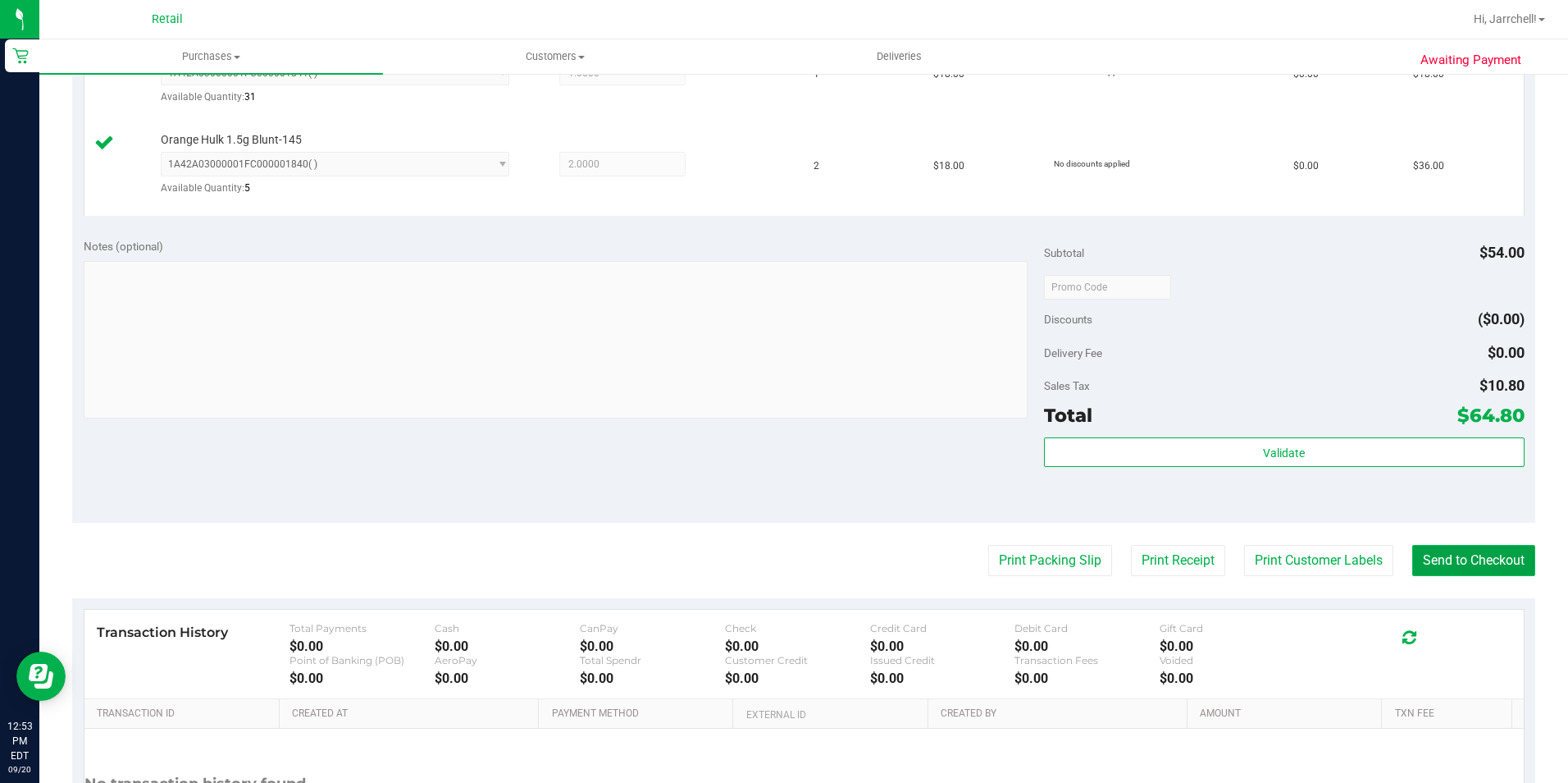
click at [1435, 554] on button "Send to Checkout" at bounding box center [1473, 560] width 123 height 31
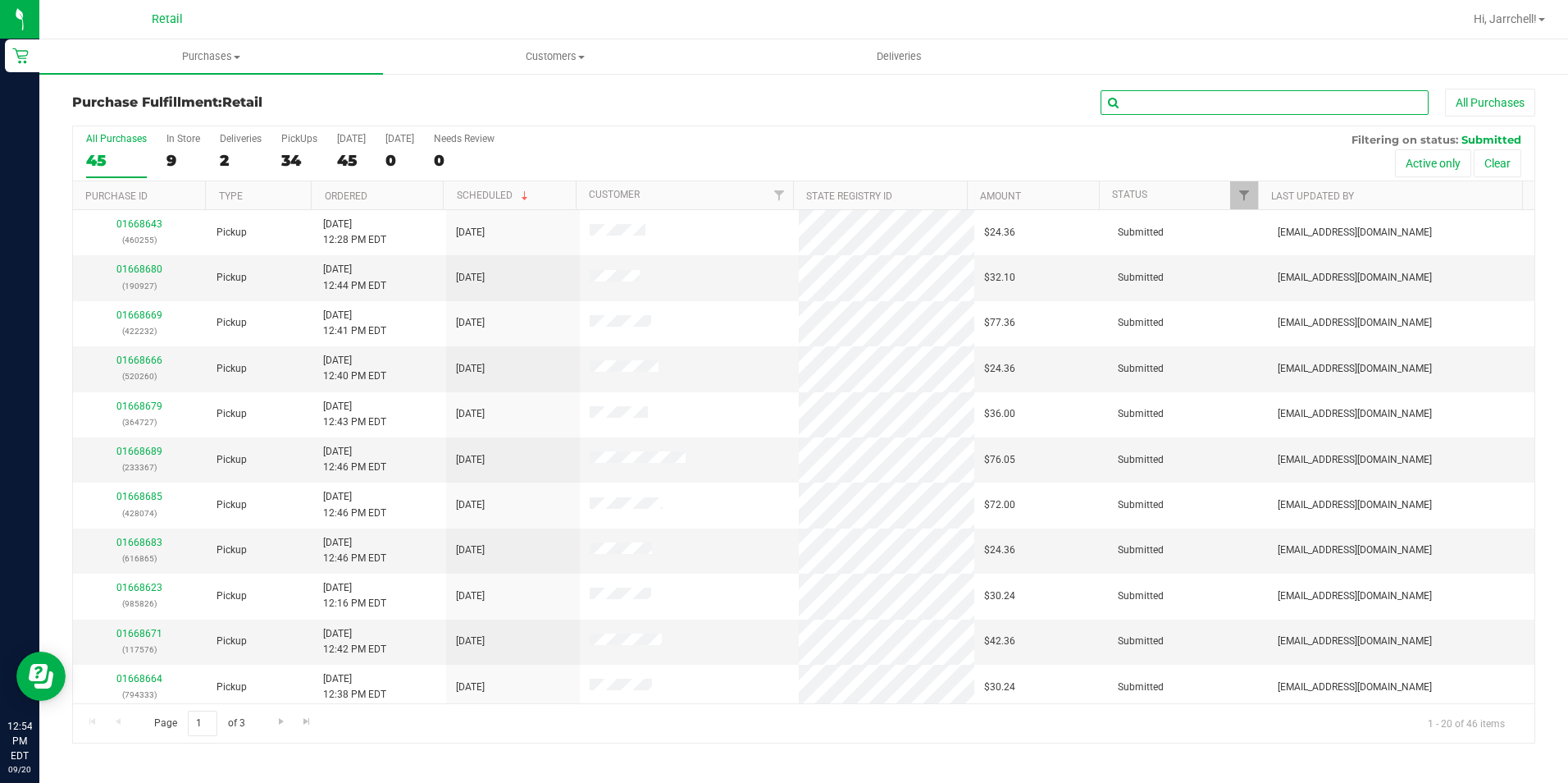
click at [1189, 97] on input "text" at bounding box center [1264, 103] width 328 height 25
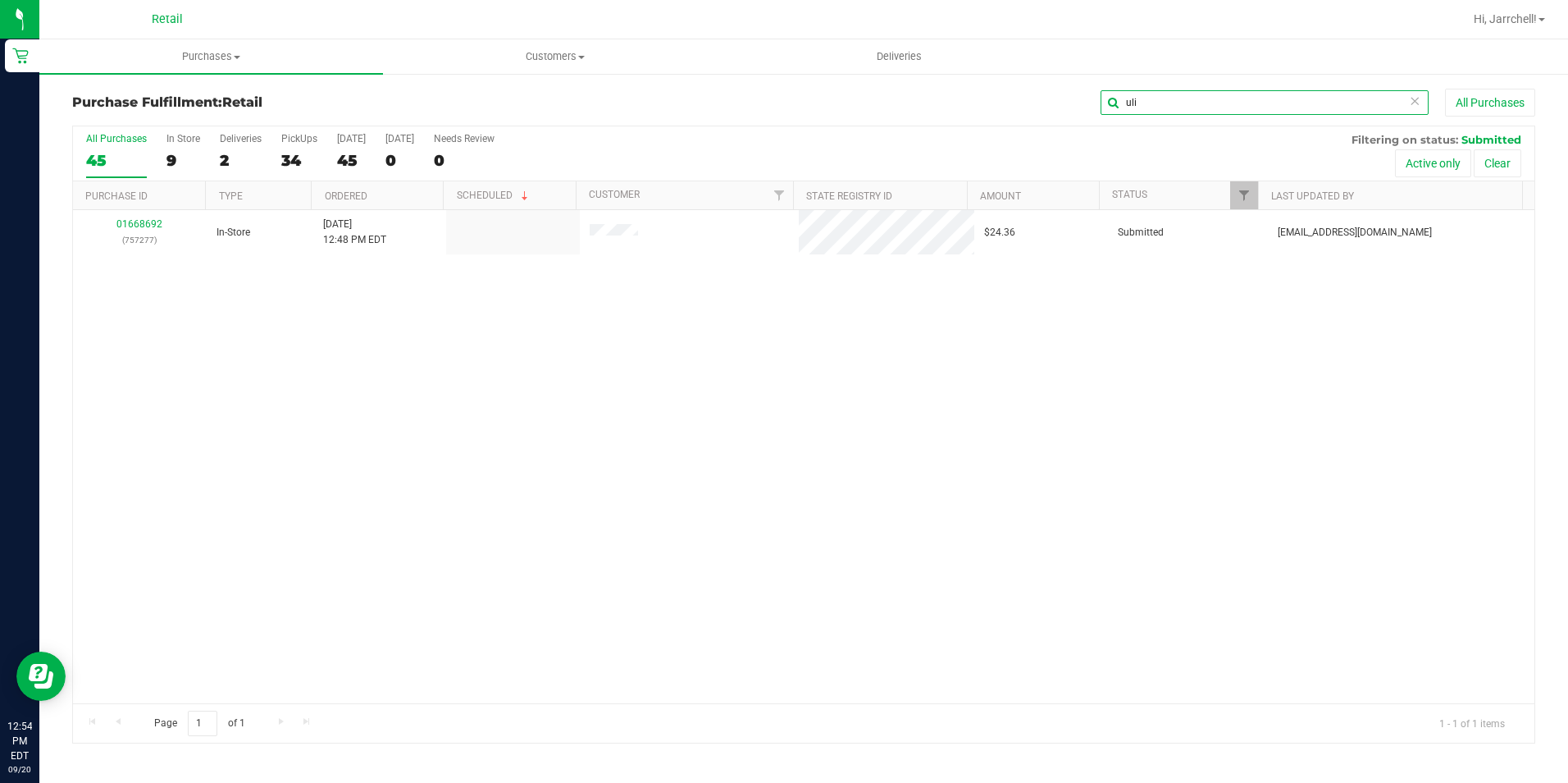
type input "uli"
drag, startPoint x: 502, startPoint y: 295, endPoint x: 209, endPoint y: 186, distance: 312.6
click at [497, 271] on div "01668692 (757277) In-Store 9/20/2025 12:48 PM EDT $24.36 Submitted aiqecomm@sla…" at bounding box center [803, 457] width 1461 height 493
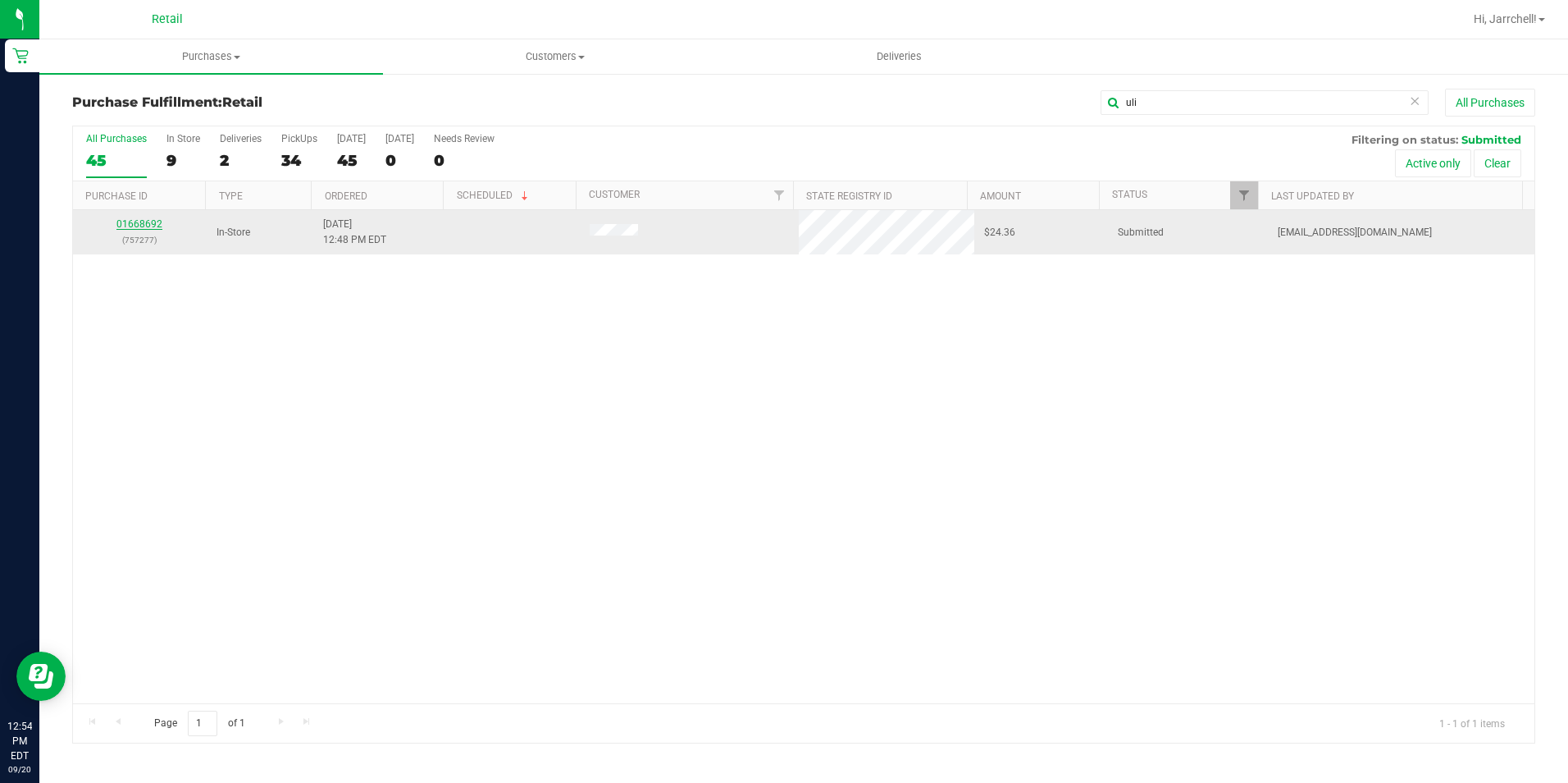
click at [129, 224] on link "01668692" at bounding box center [140, 224] width 46 height 12
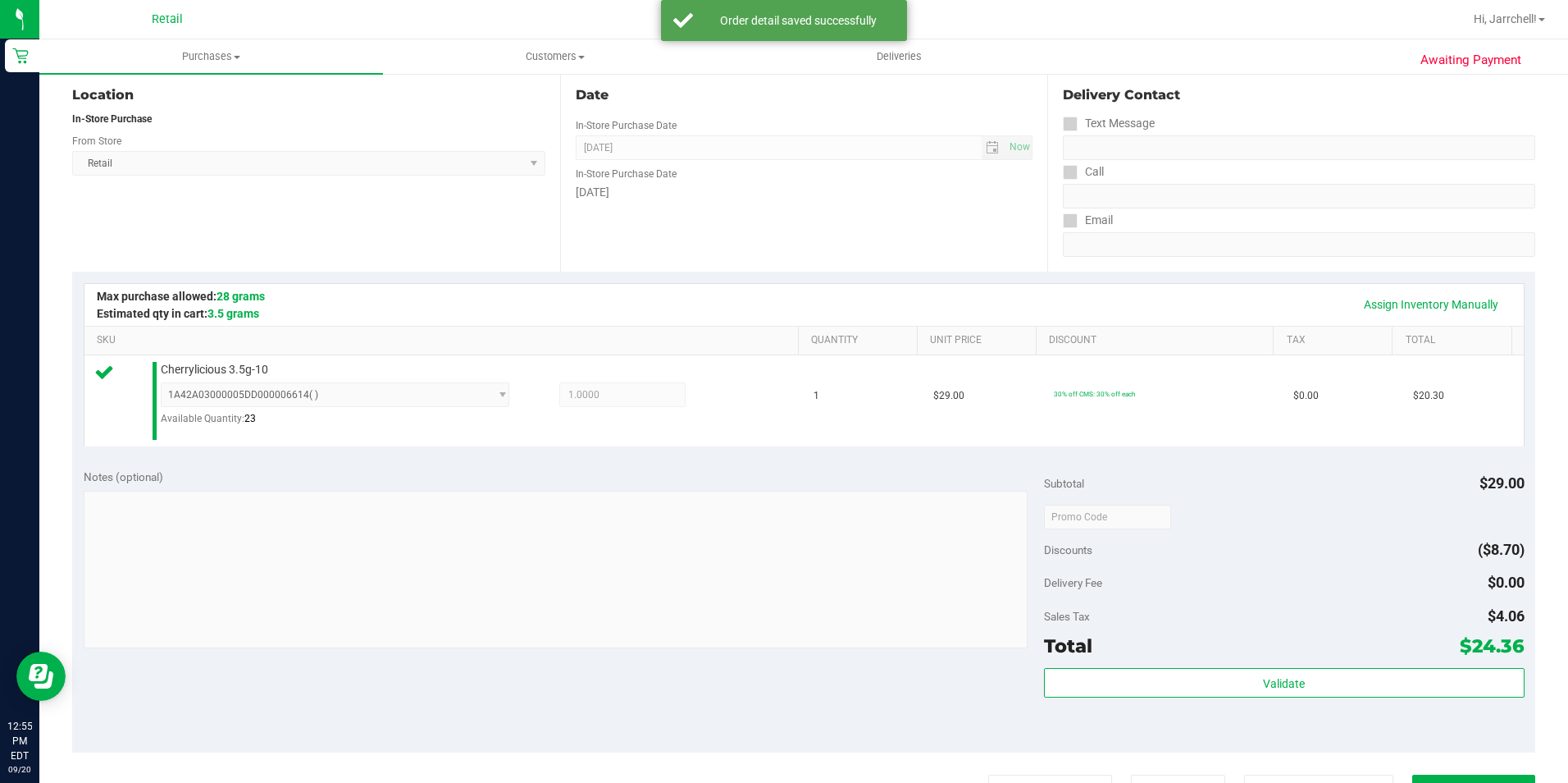
scroll to position [556, 0]
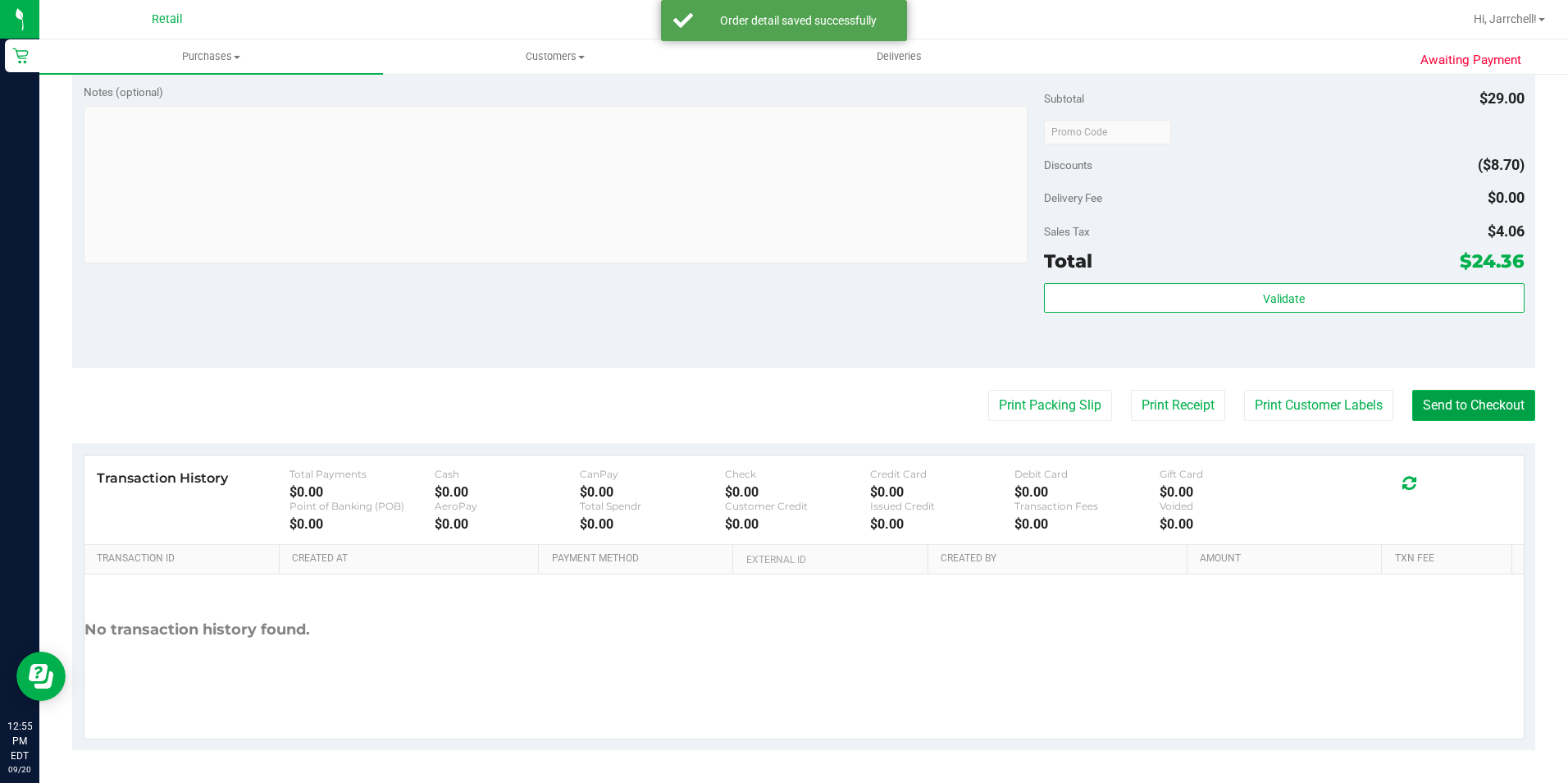
click at [1478, 412] on button "Send to Checkout" at bounding box center [1473, 405] width 123 height 31
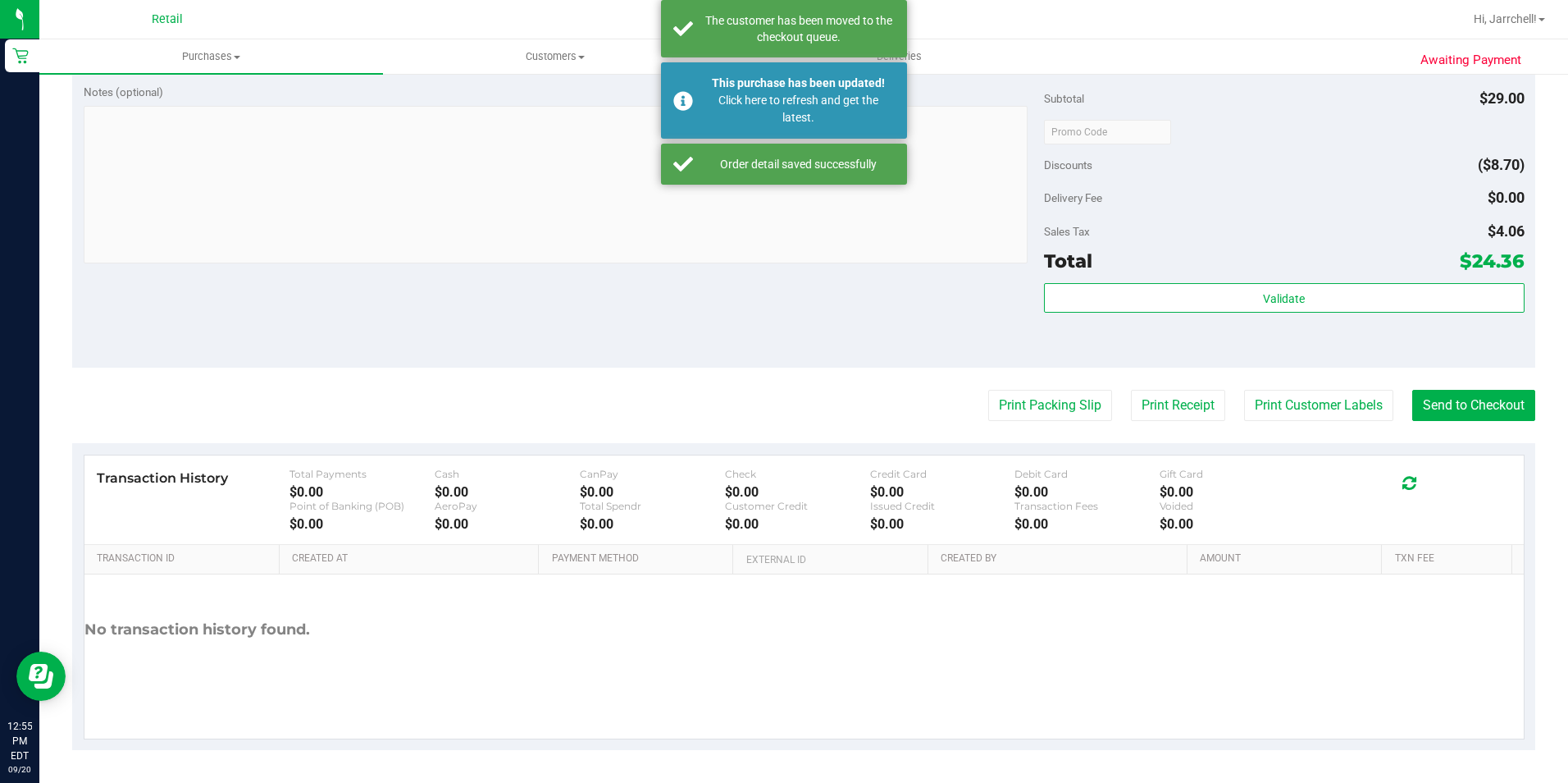
scroll to position [227, 0]
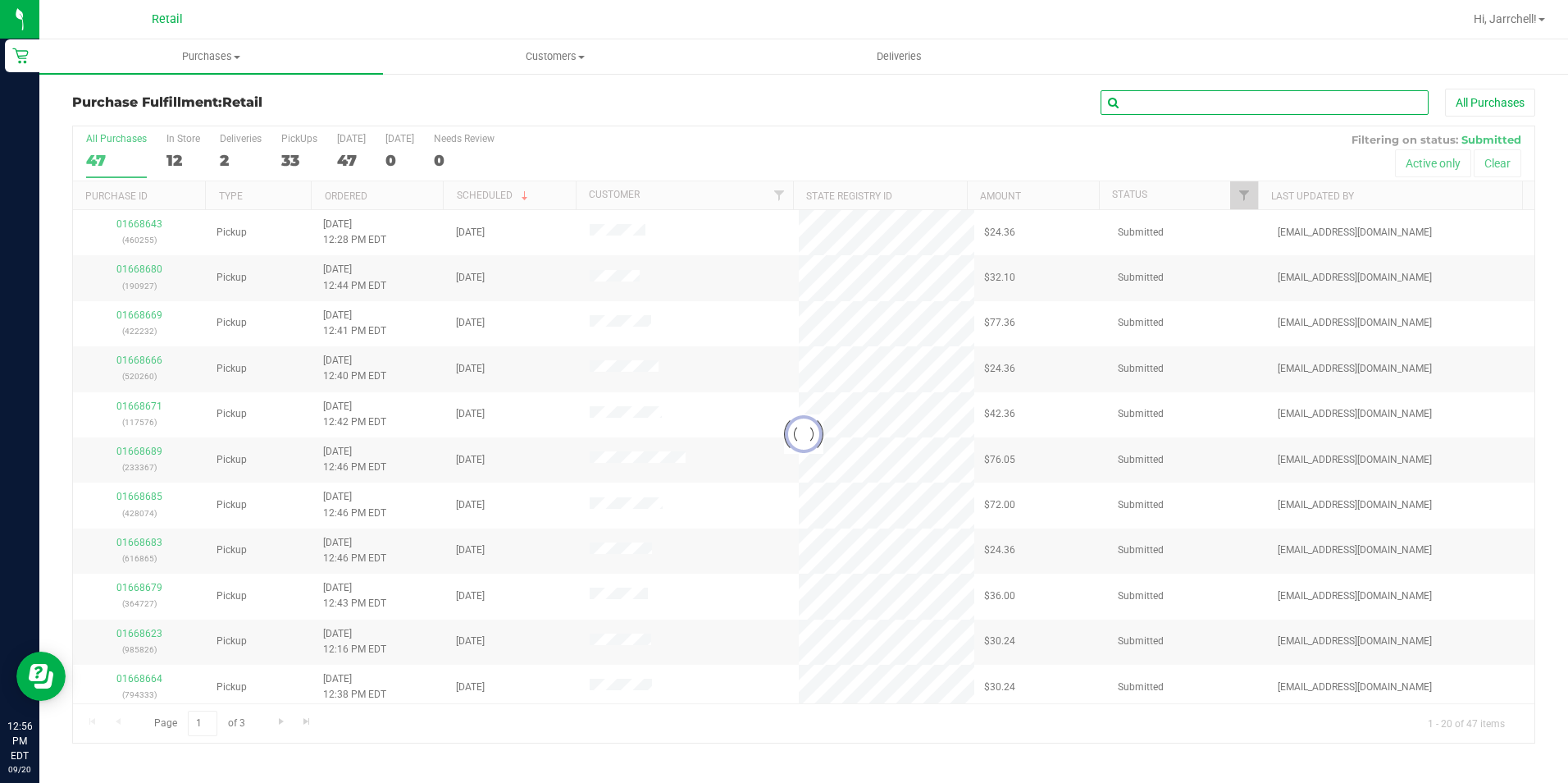
click at [1309, 97] on input "text" at bounding box center [1264, 103] width 328 height 25
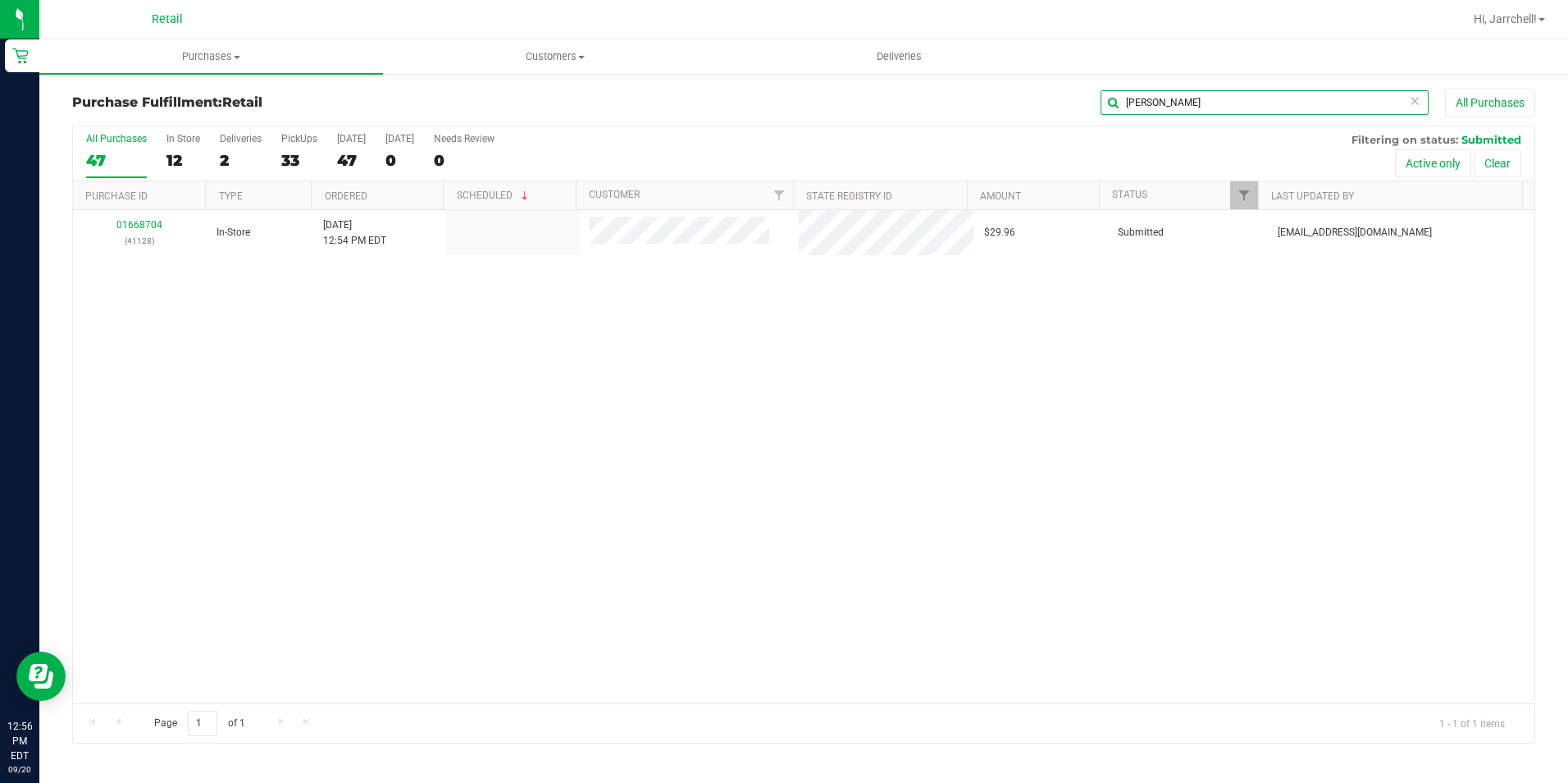
type input "vito"
click at [784, 317] on div "01668704 (41128) In-Store 9/20/2025 12:54 PM EDT $29.96 Submitted aiqecomm@slat…" at bounding box center [803, 457] width 1461 height 493
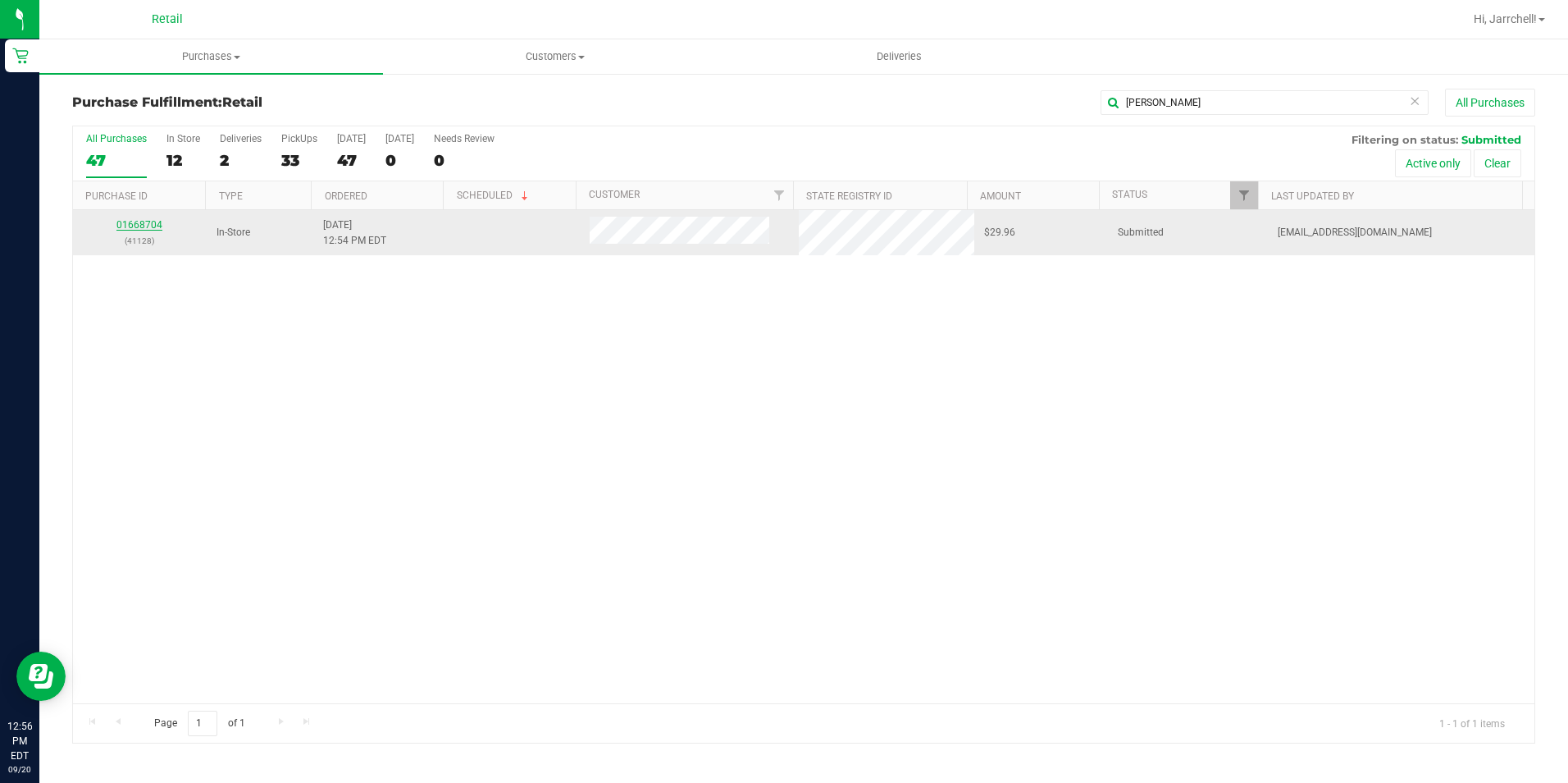
click at [151, 220] on link "01668704" at bounding box center [140, 225] width 46 height 12
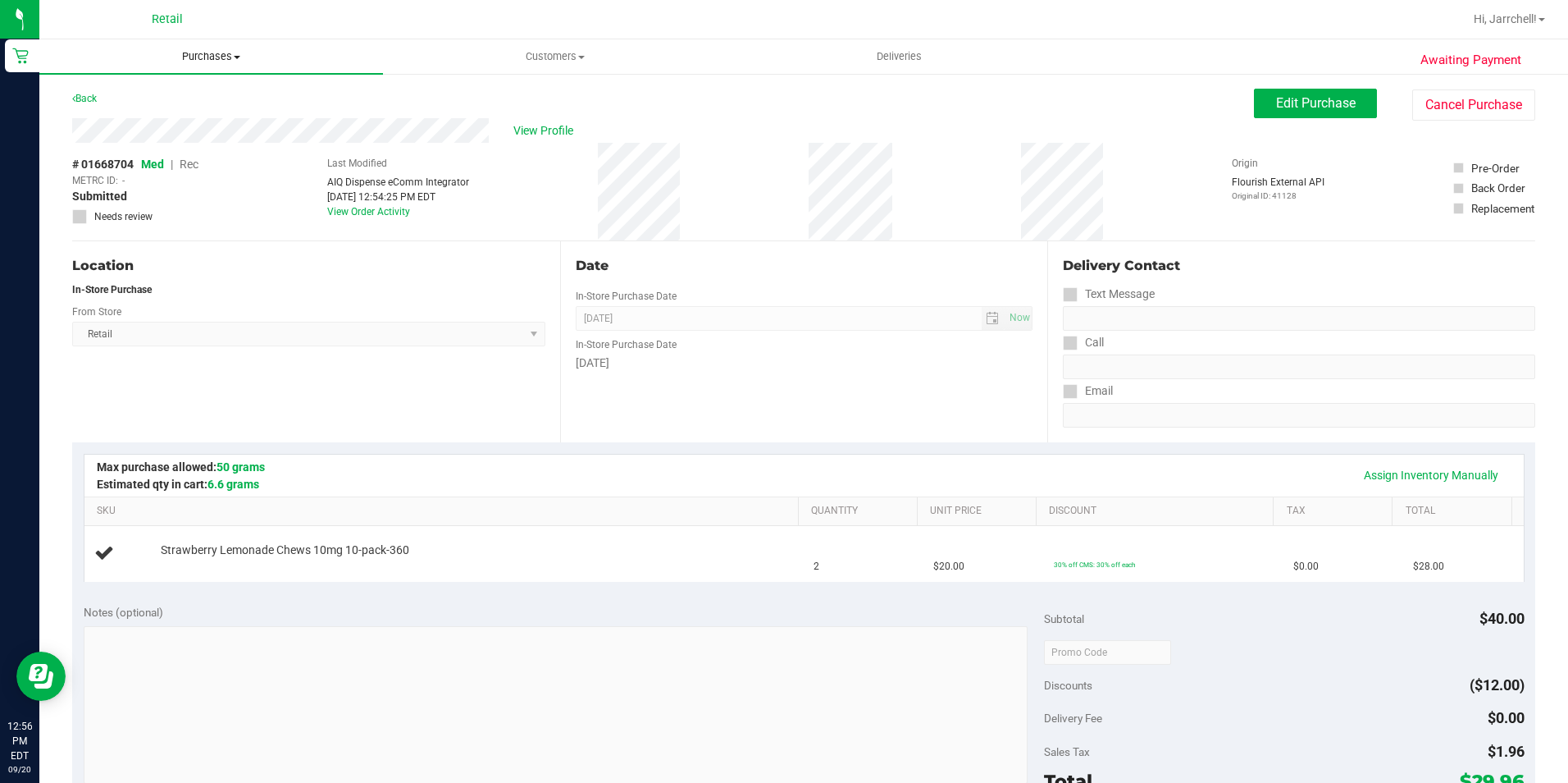
click at [205, 46] on uib-tab-heading "Purchases Summary of purchases Fulfillment All purchases" at bounding box center [210, 56] width 344 height 35
click at [204, 96] on span "Summary of purchases" at bounding box center [123, 99] width 168 height 14
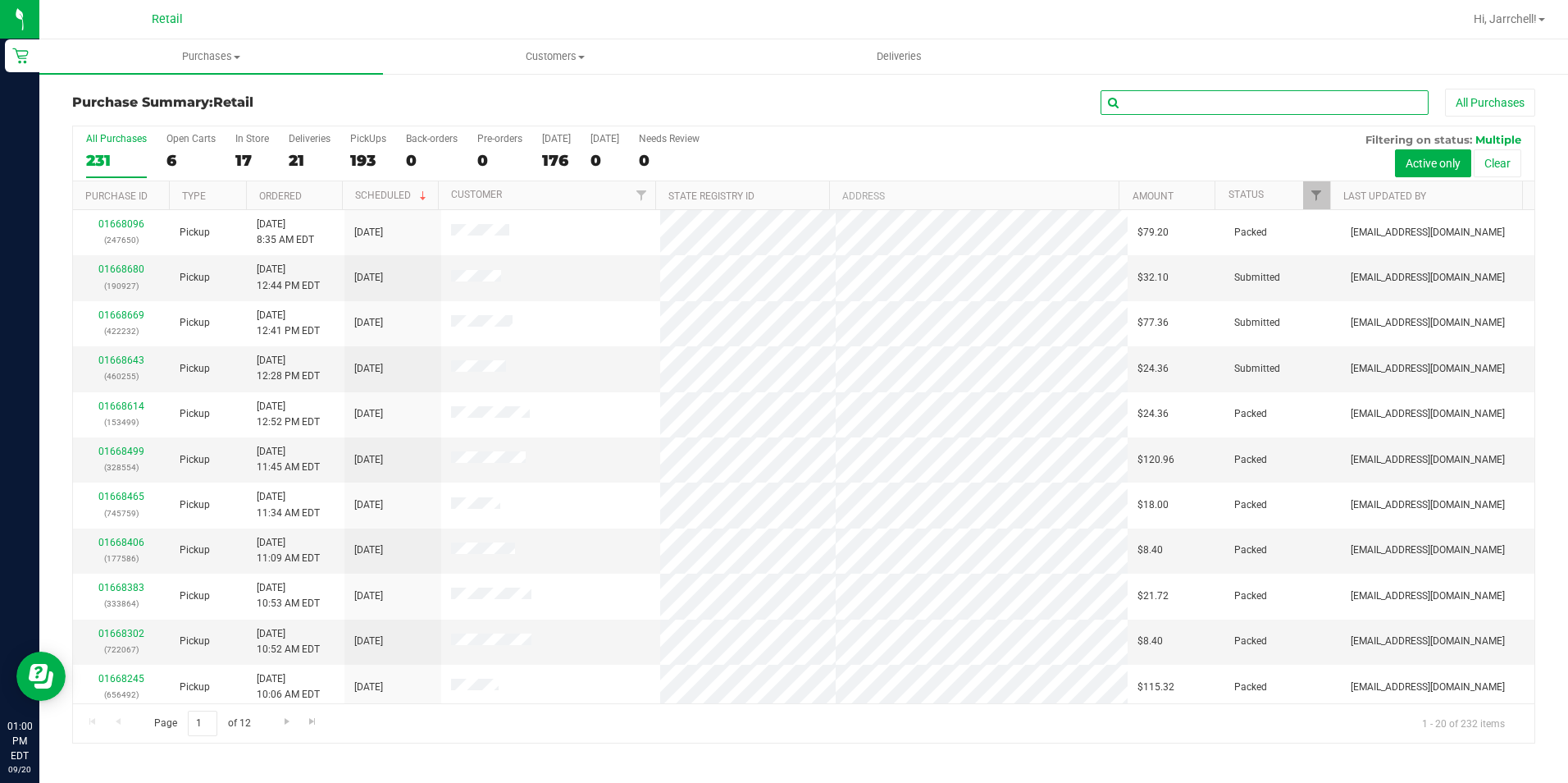
click at [1249, 106] on input "text" at bounding box center [1264, 103] width 328 height 25
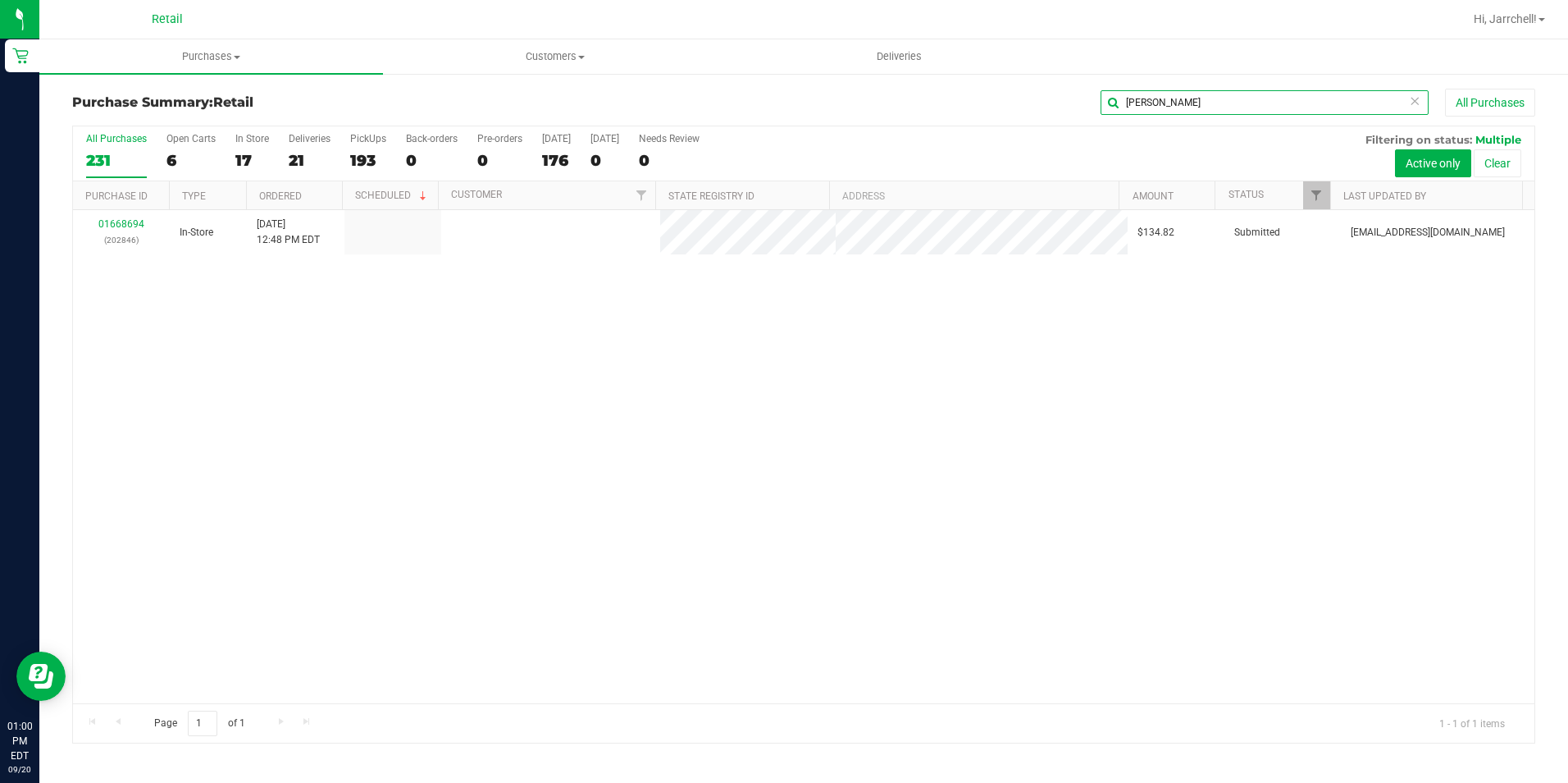
type input "zach"
click at [562, 349] on div "01668694 (202846) In-Store 9/20/2025 12:48 PM EDT $134.82 Submitted aiqecomm@sl…" at bounding box center [803, 457] width 1461 height 493
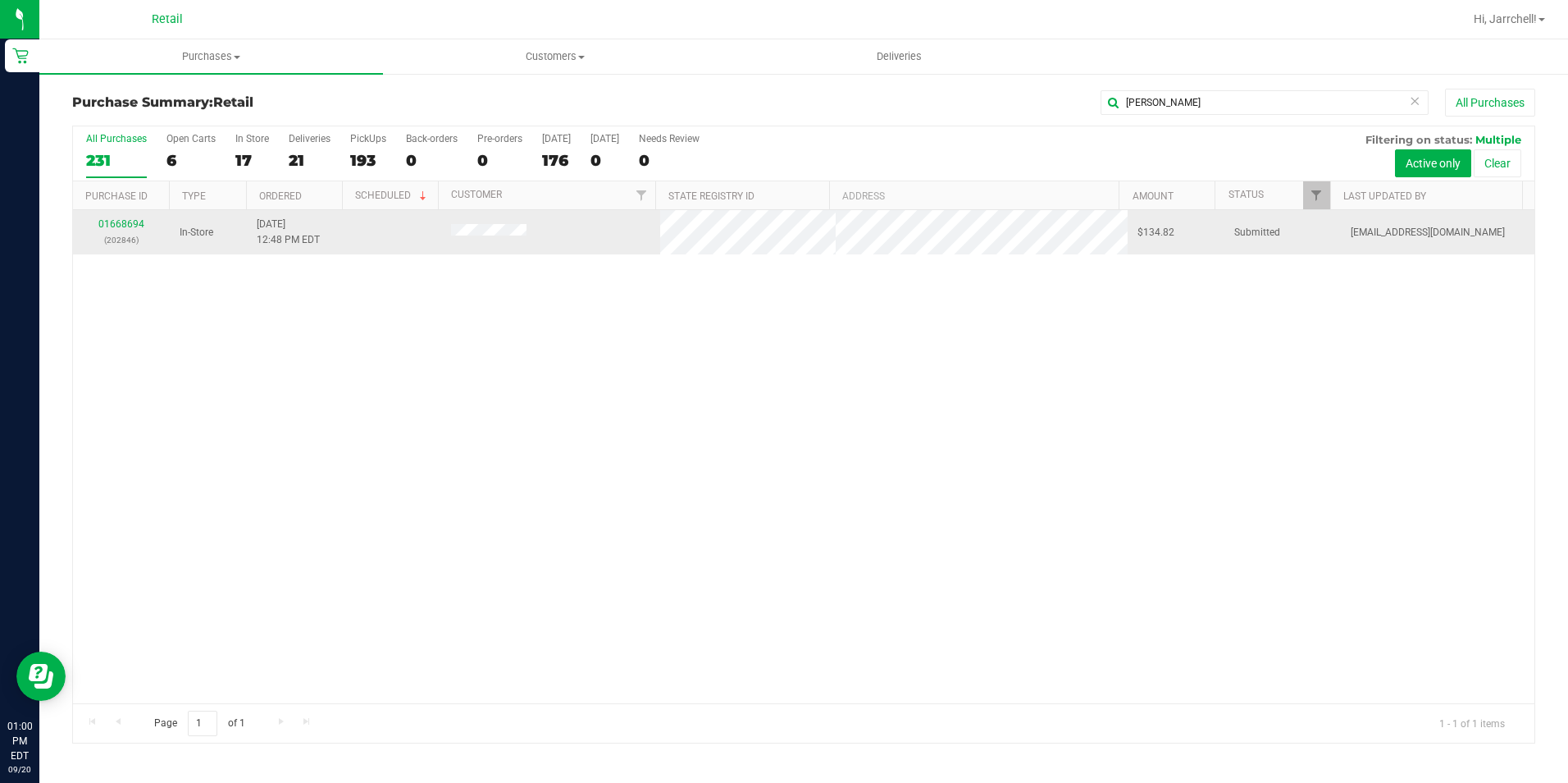
click at [114, 231] on div "01668694 (202846)" at bounding box center [121, 231] width 77 height 31
click at [137, 229] on link "01668694" at bounding box center [122, 224] width 46 height 12
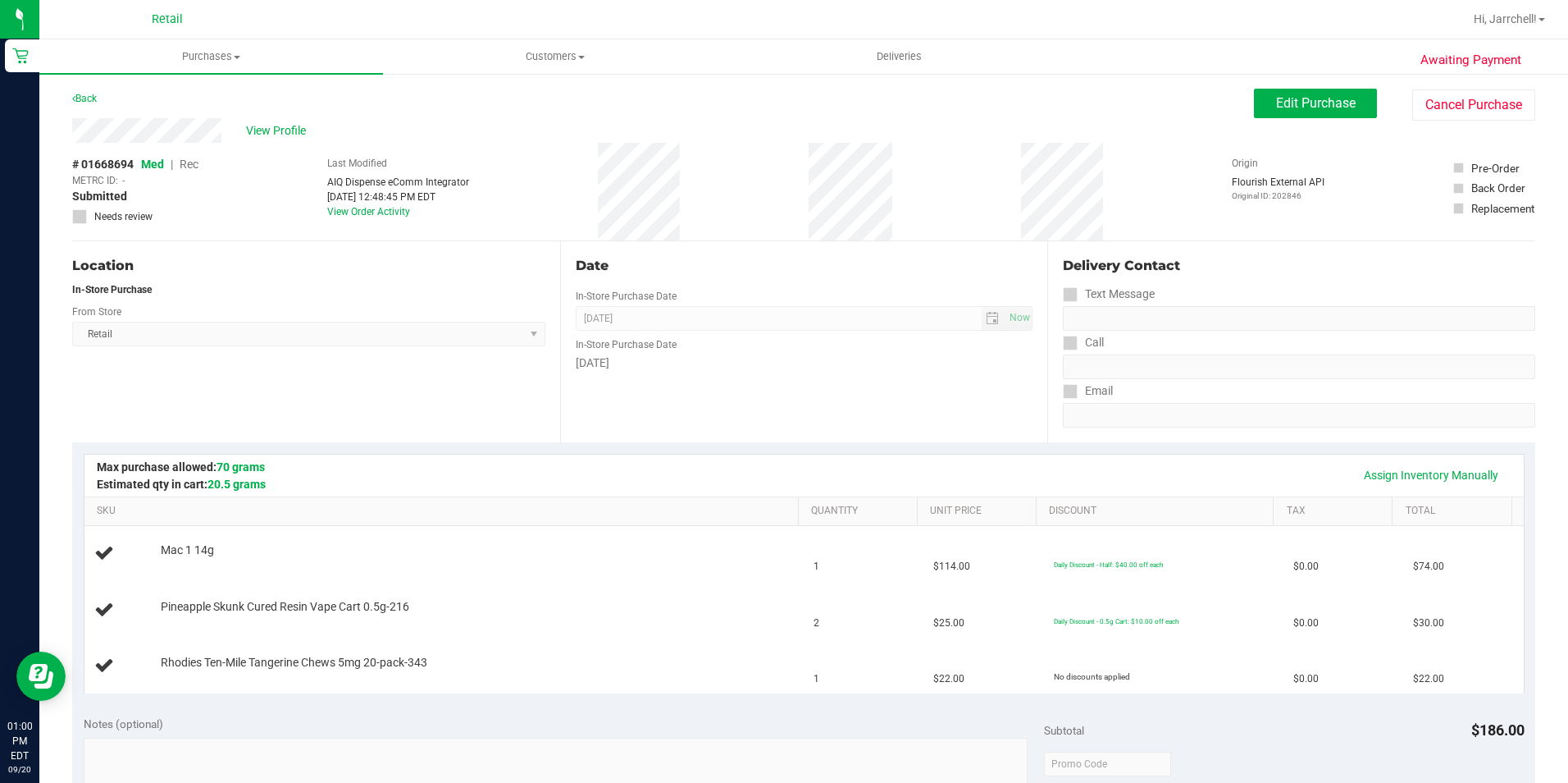
click at [1328, 84] on div "Awaiting Payment Back Edit Purchase Cancel Purchase View Profile # 01668694 Med…" at bounding box center [803, 743] width 1529 height 1343
click at [1320, 90] on button "Edit Purchase" at bounding box center [1315, 104] width 123 height 30
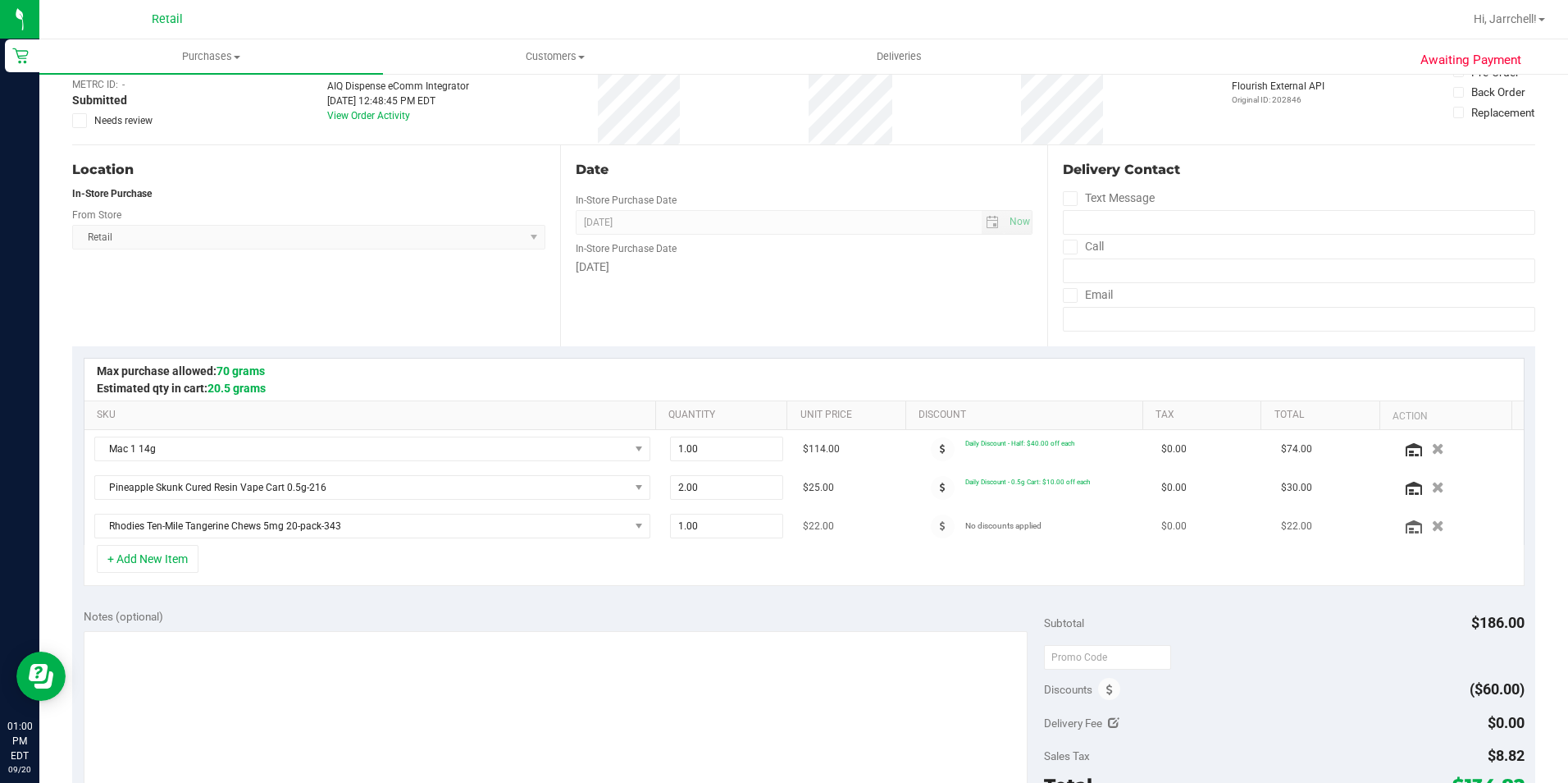
scroll to position [165, 0]
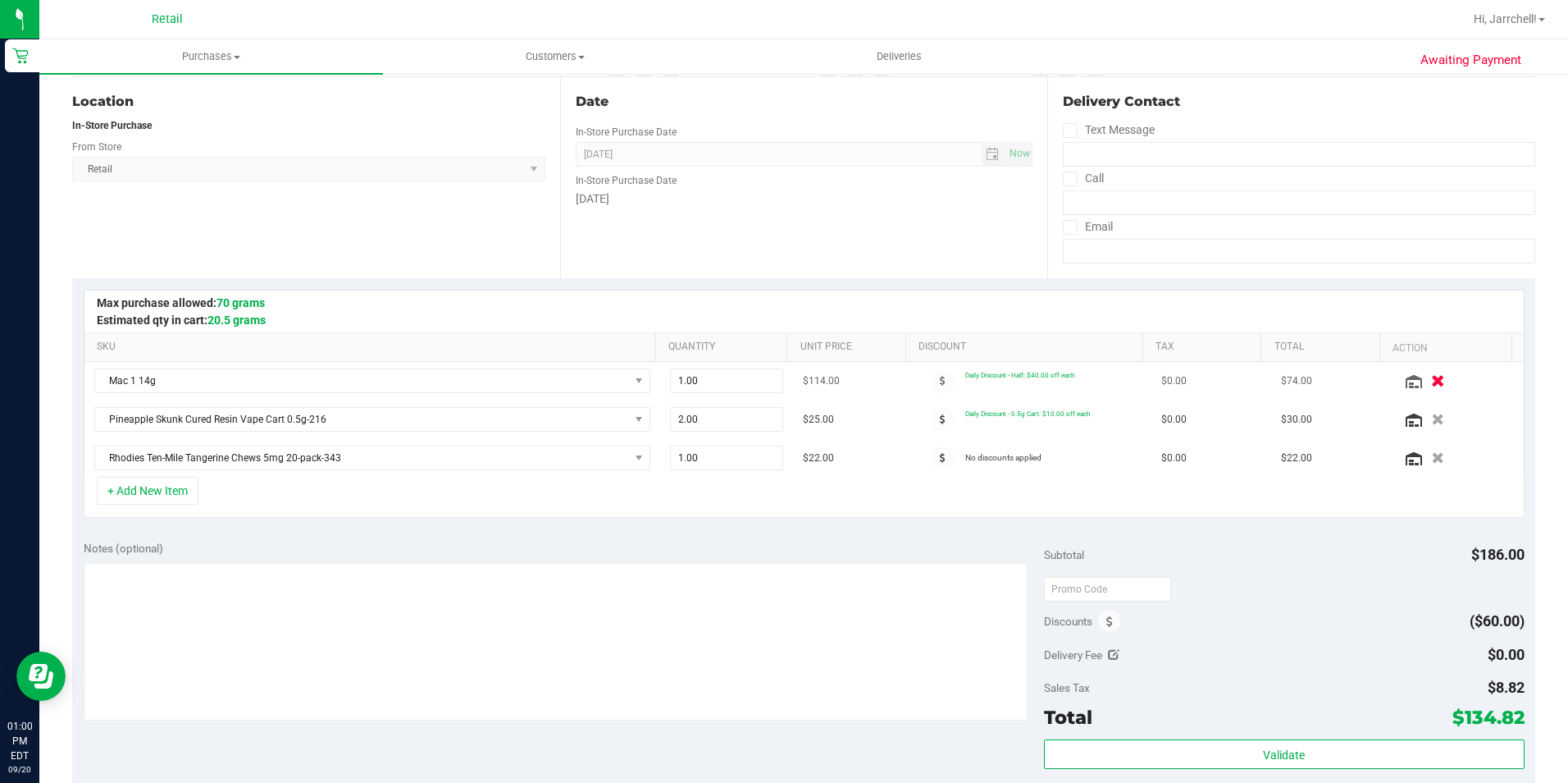
click at [1423, 381] on button "button" at bounding box center [1437, 380] width 28 height 17
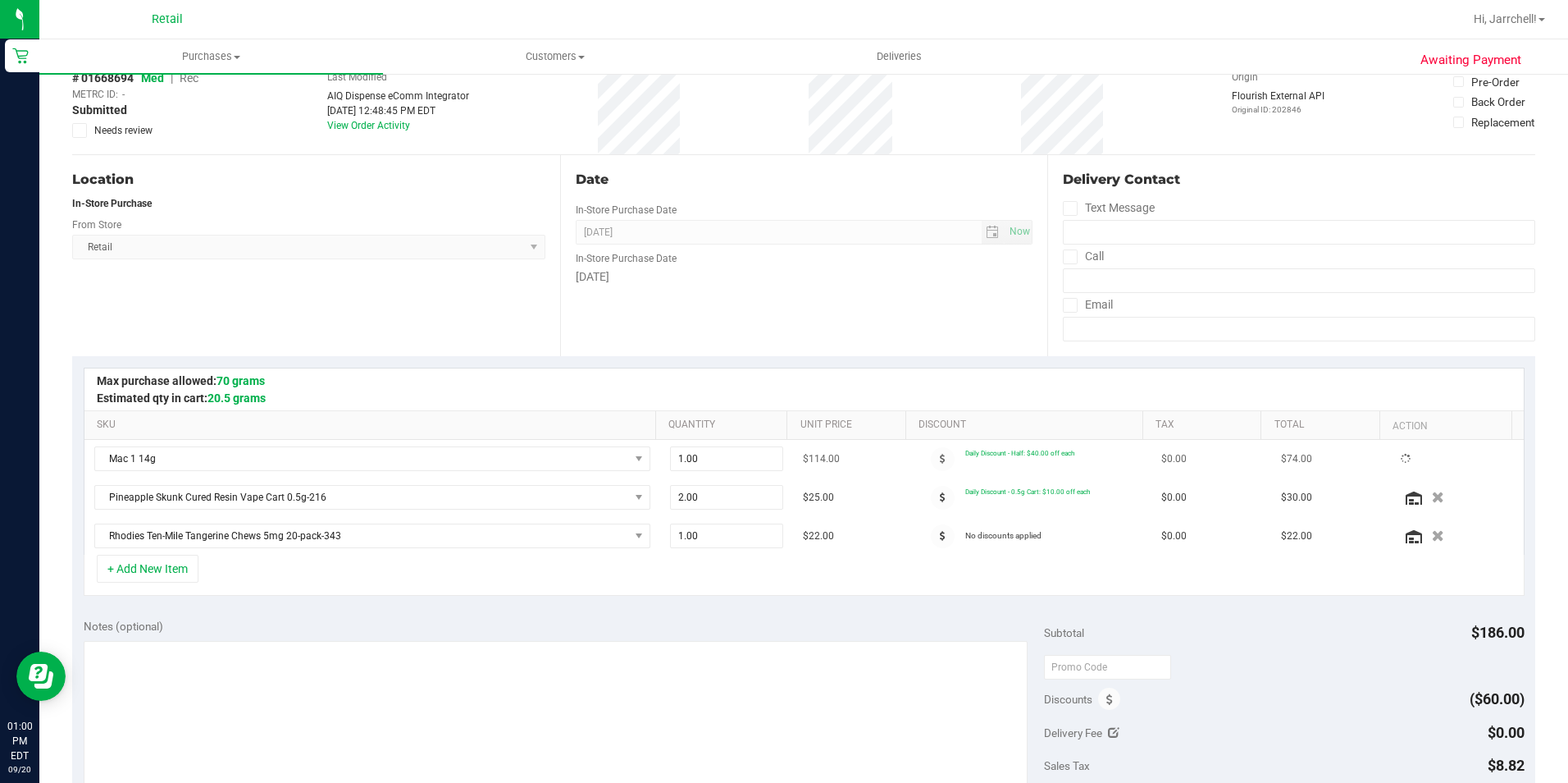
scroll to position [0, 0]
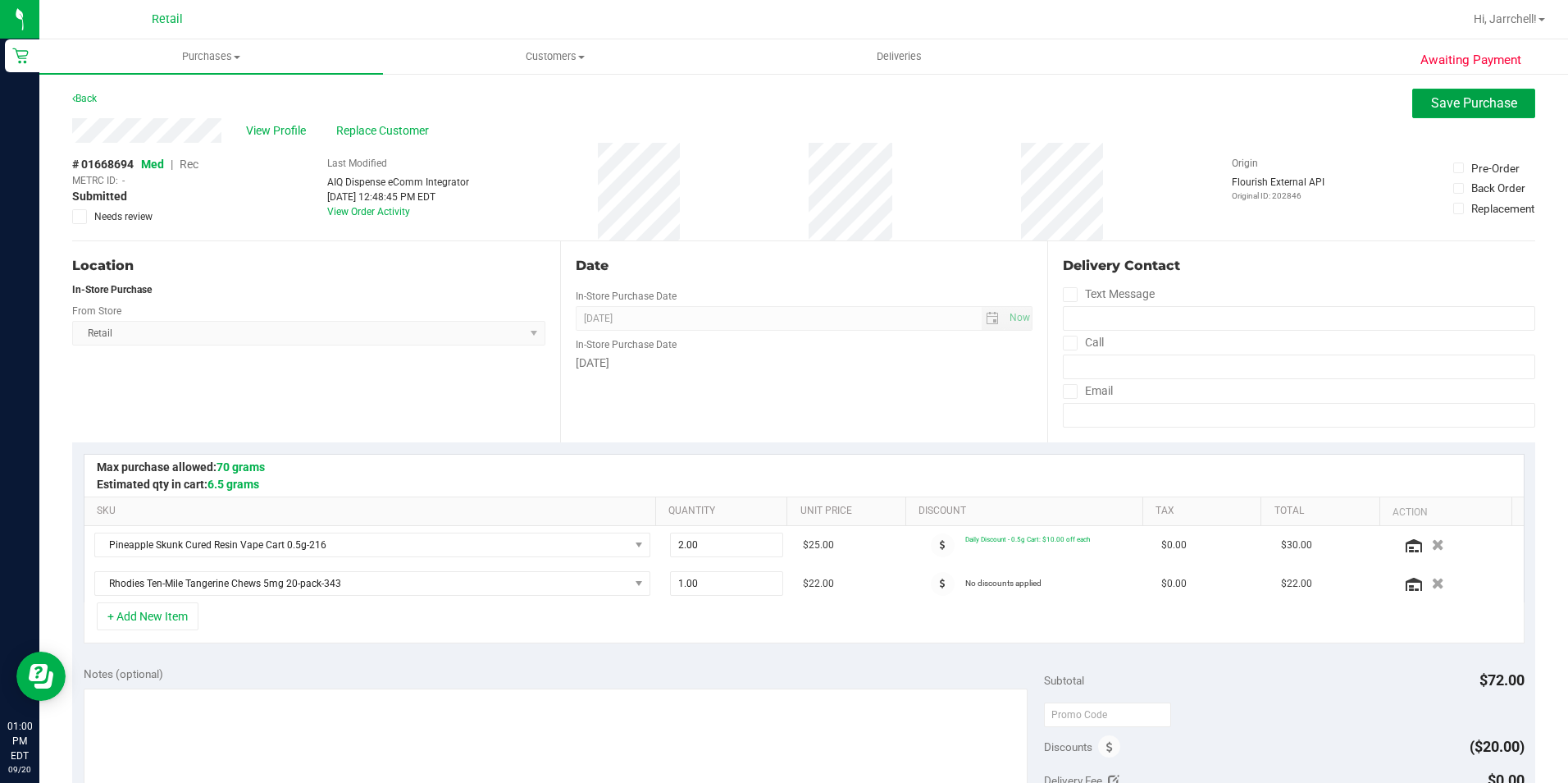
drag, startPoint x: 1446, startPoint y: 115, endPoint x: 1432, endPoint y: 124, distance: 16.6
click at [1445, 115] on button "Save Purchase" at bounding box center [1473, 104] width 123 height 30
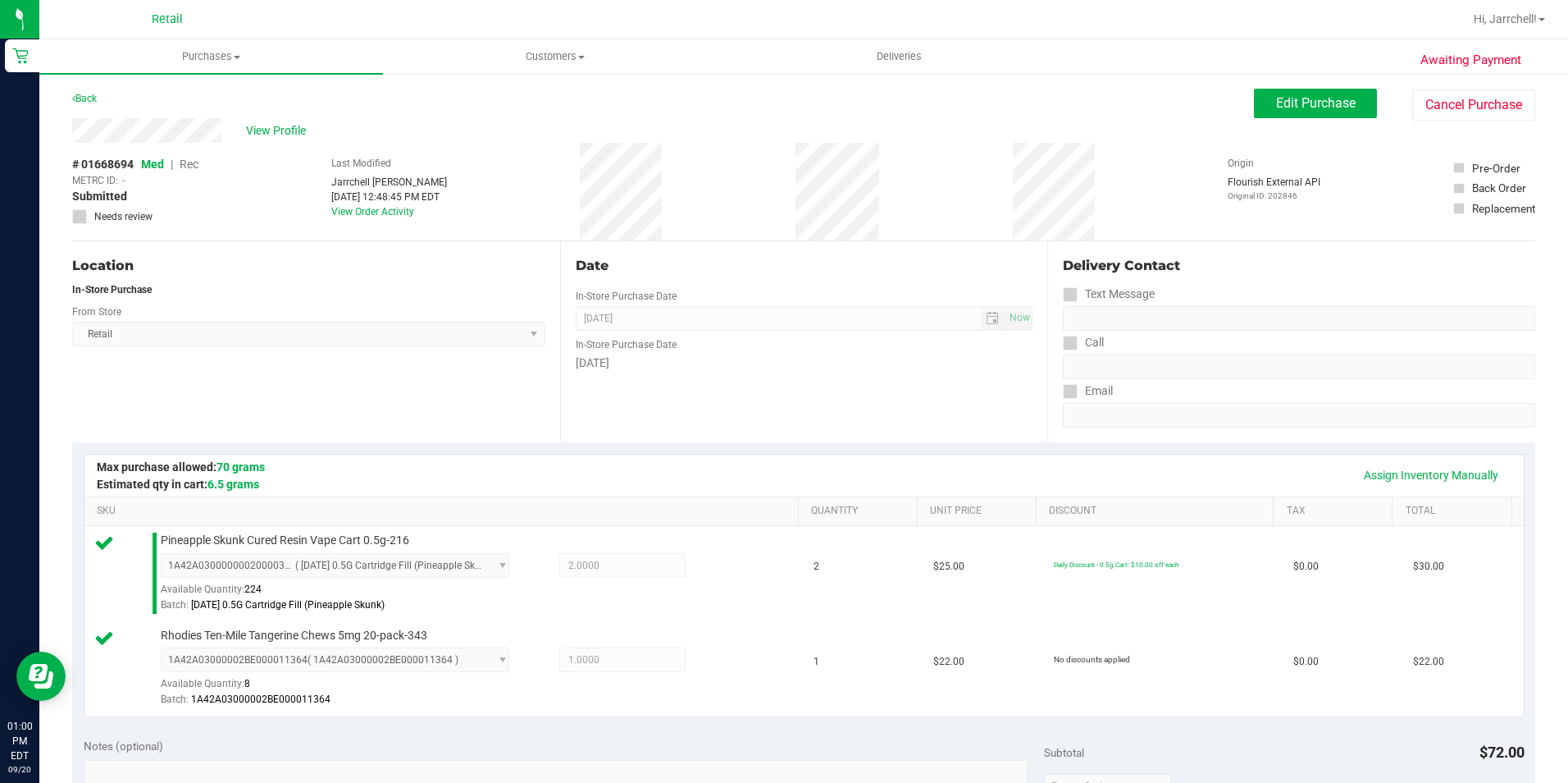
scroll to position [410, 0]
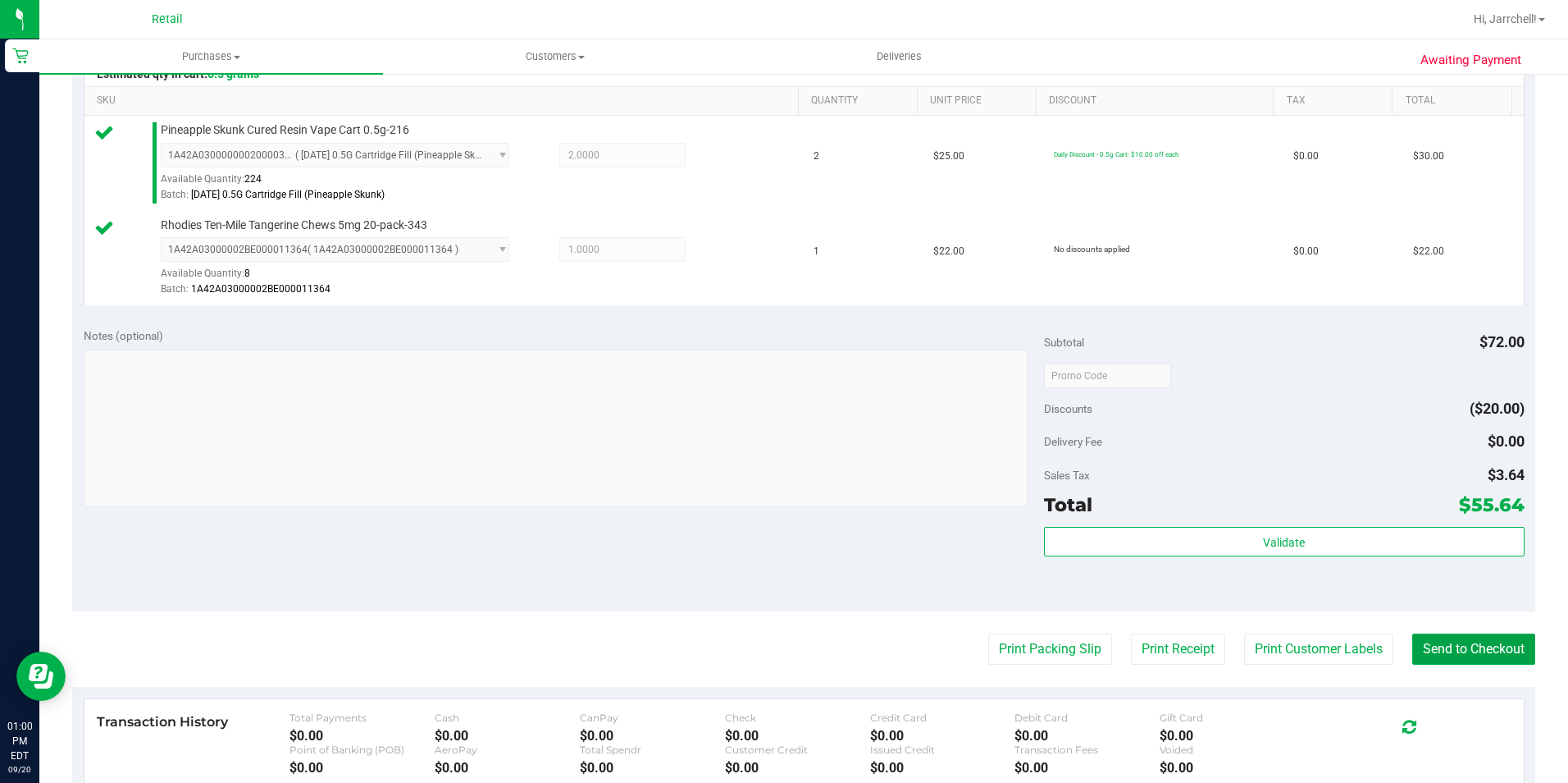
click at [1437, 648] on button "Send to Checkout" at bounding box center [1473, 648] width 123 height 31
